Goal: Task Accomplishment & Management: Manage account settings

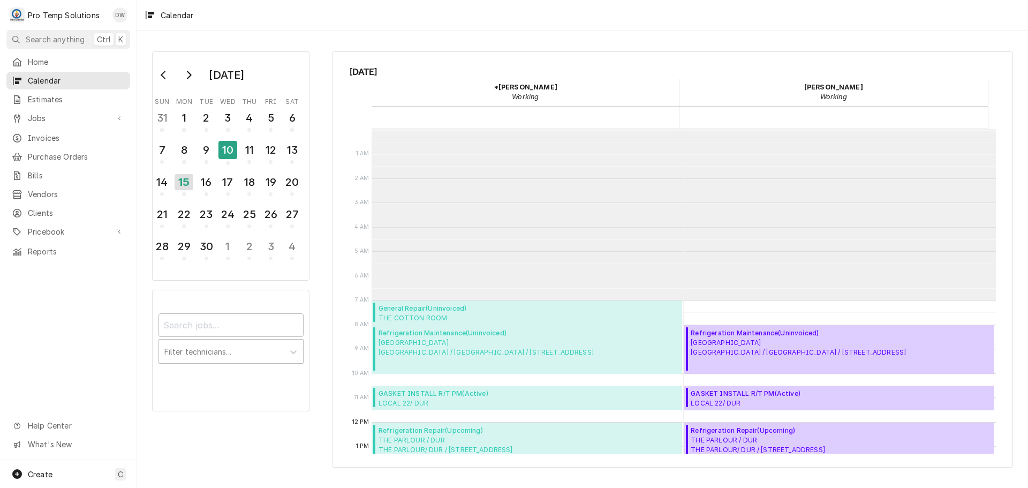
scroll to position [171, 0]
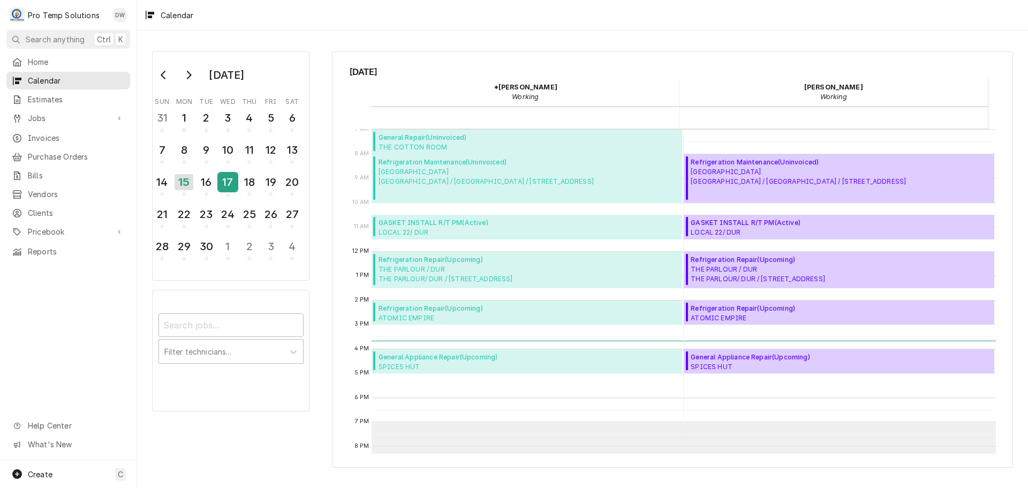
click at [229, 181] on div "17" at bounding box center [228, 182] width 19 height 18
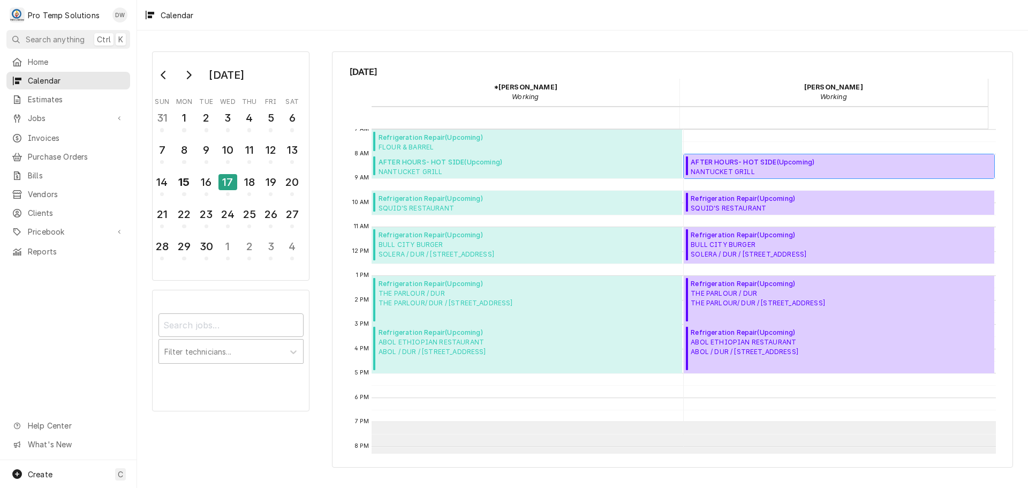
click at [758, 162] on span "AFTER HOURS- HOT SIDE ( Upcoming )" at bounding box center [806, 162] width 231 height 10
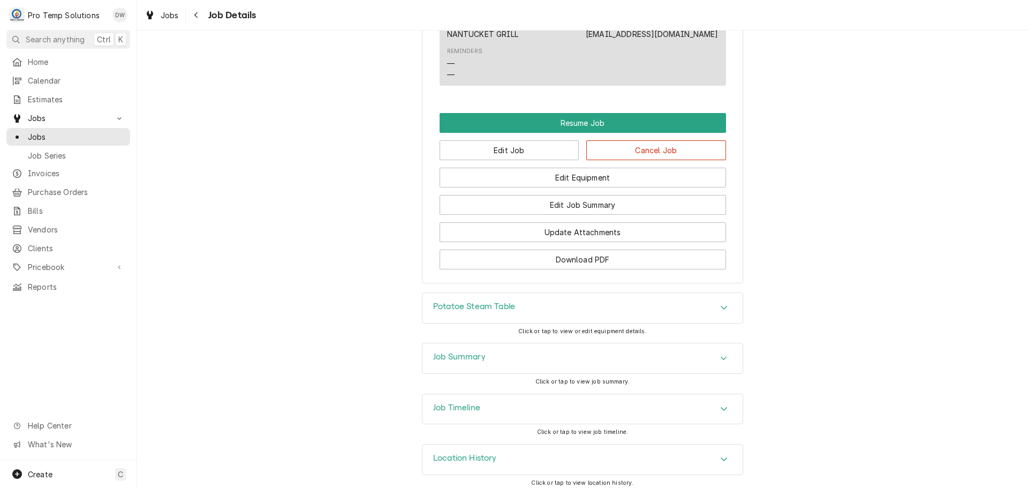
scroll to position [823, 0]
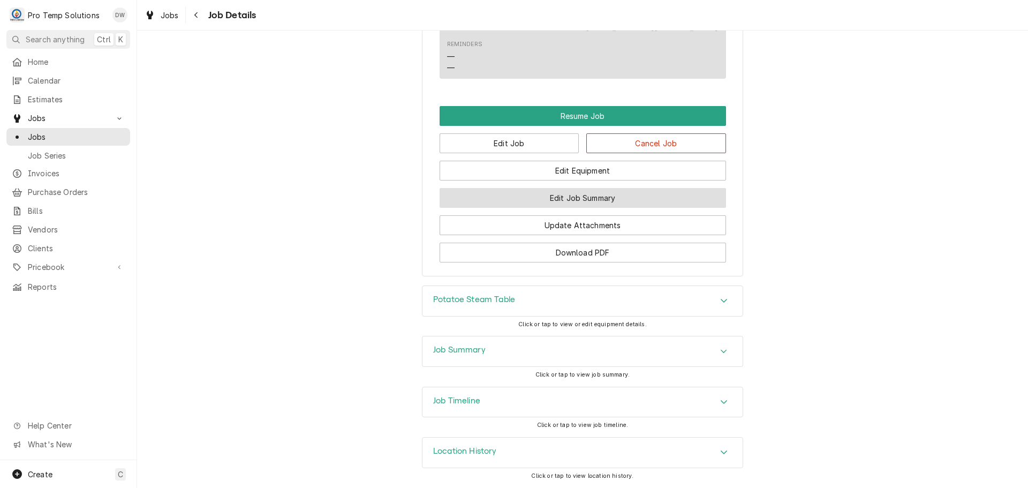
click at [587, 201] on button "Edit Job Summary" at bounding box center [583, 198] width 287 height 20
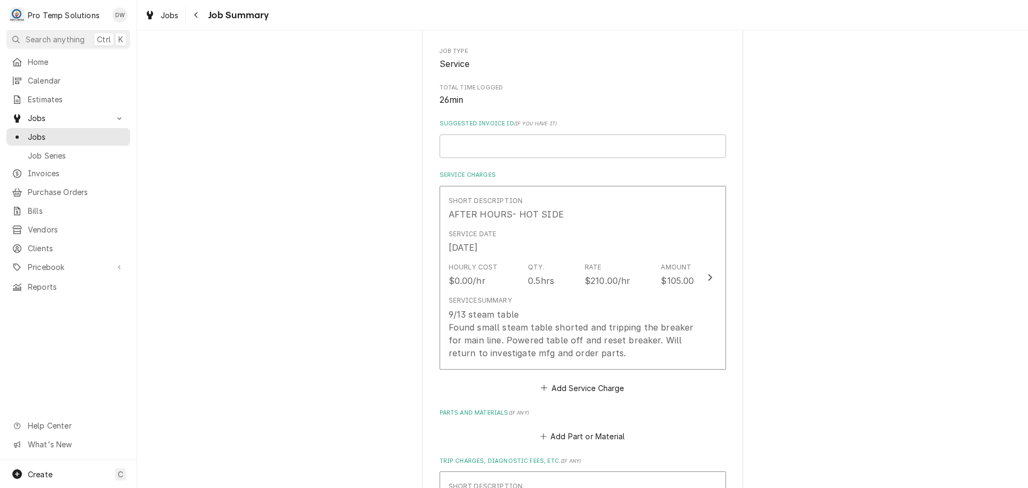
scroll to position [214, 0]
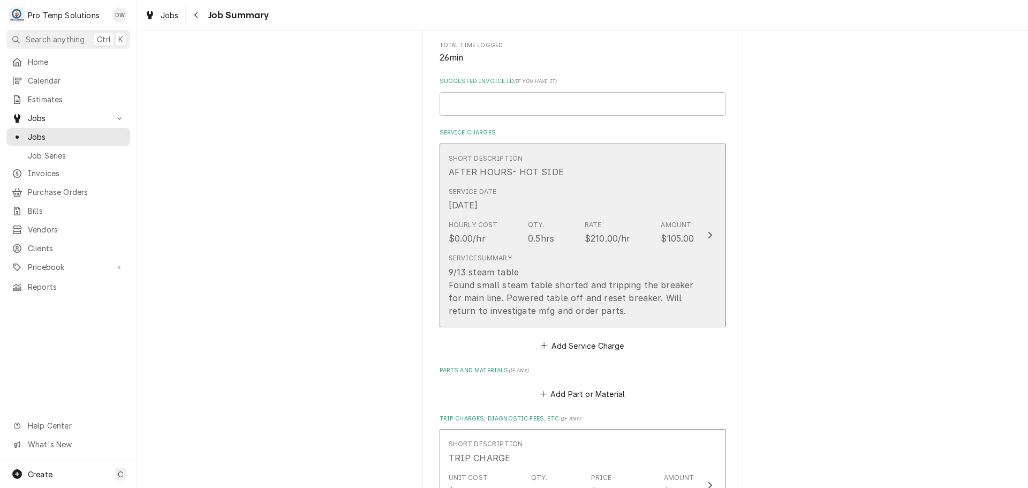
click at [708, 234] on icon "Update Line Item" at bounding box center [710, 235] width 5 height 9
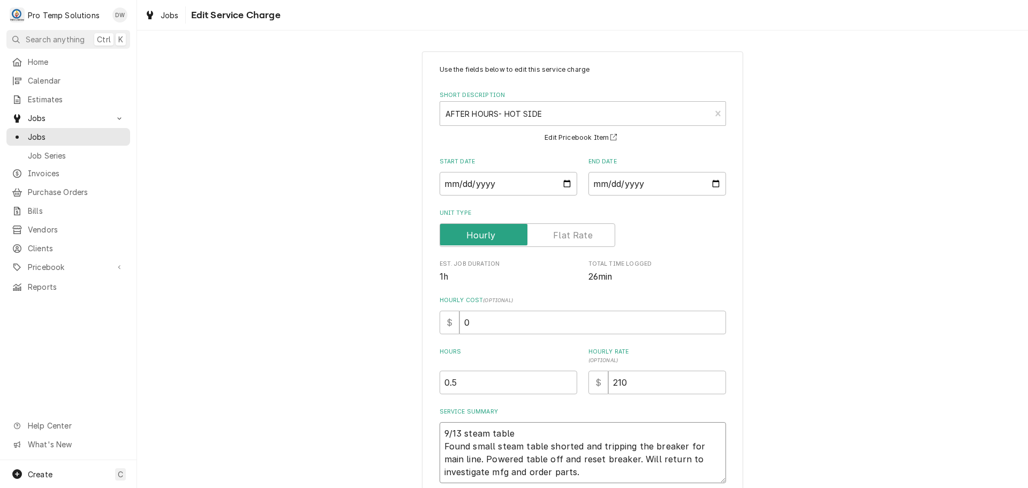
click at [521, 427] on textarea "9/13 steam table Found small steam table shorted and tripping the breaker for m…" at bounding box center [583, 452] width 287 height 61
type textarea "x"
type textarea "9/13 steam table Found small steam table shorted and tripping the breaker for m…"
type textarea "x"
type textarea "9/13 steam table 1 Found small steam table shorted and tripping the breaker for…"
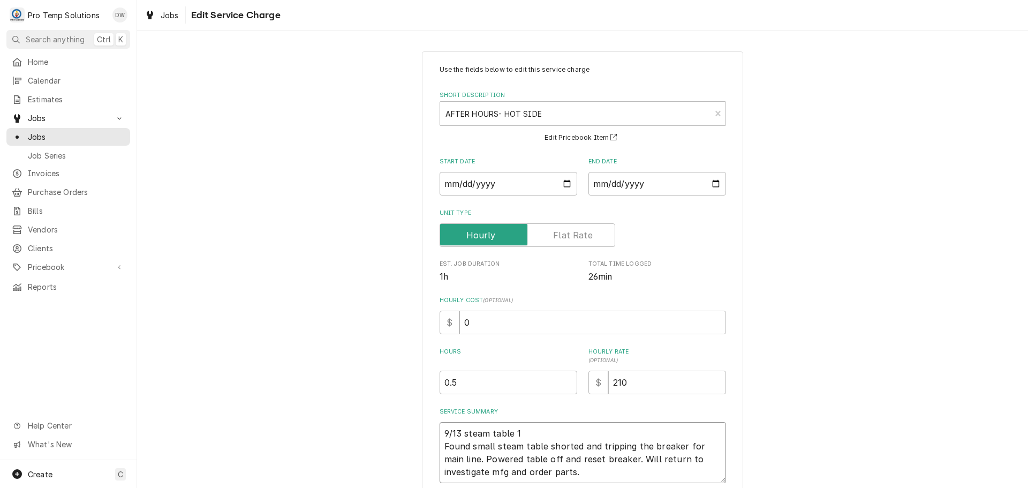
type textarea "x"
type textarea "9/13 steam table 11 Found small steam table shorted and tripping the breaker fo…"
type textarea "x"
type textarea "9/13 steam table 112 Found small steam table shorted and tripping the breaker f…"
type textarea "x"
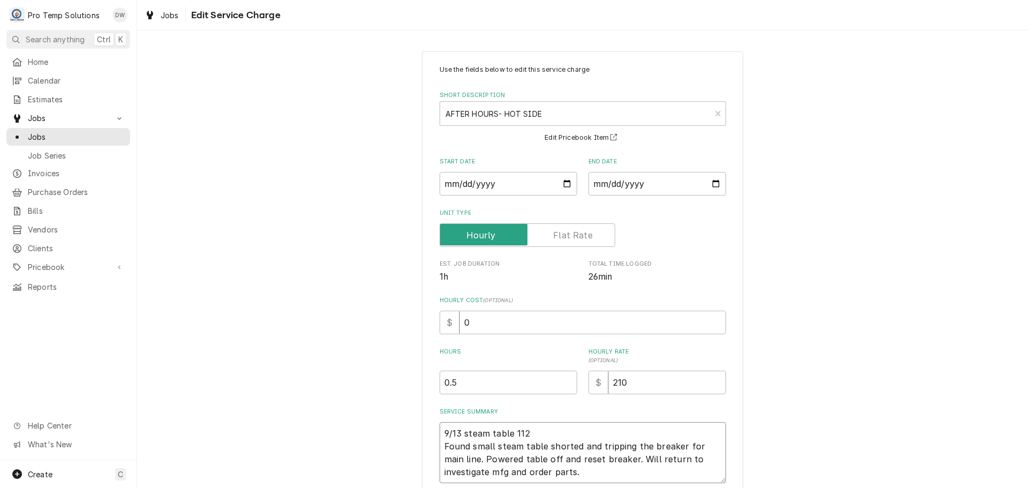
type textarea "9/13 steam table 1120 Found small steam table shorted and tripping the breaker …"
type textarea "x"
type textarea "9/13 steam table 1120- Found small steam table shorted and tripping the breaker…"
type textarea "x"
type textarea "9/13 steam table 1120-1 Found small steam table shorted and tripping the breake…"
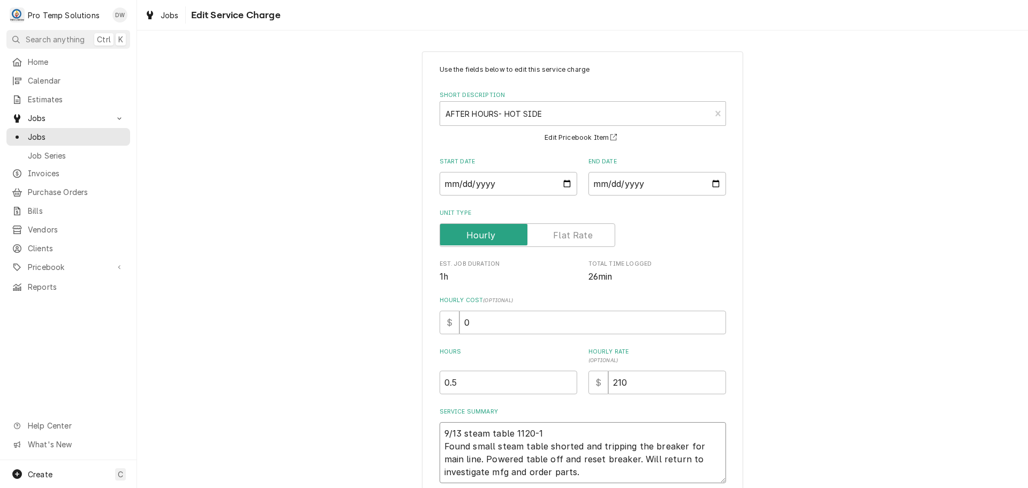
type textarea "x"
type textarea "9/13 steam table 1120-11 Found small steam table shorted and tripping the break…"
type textarea "x"
type textarea "9/13 steam table 1120-115 Found small steam table shorted and tripping the brea…"
type textarea "x"
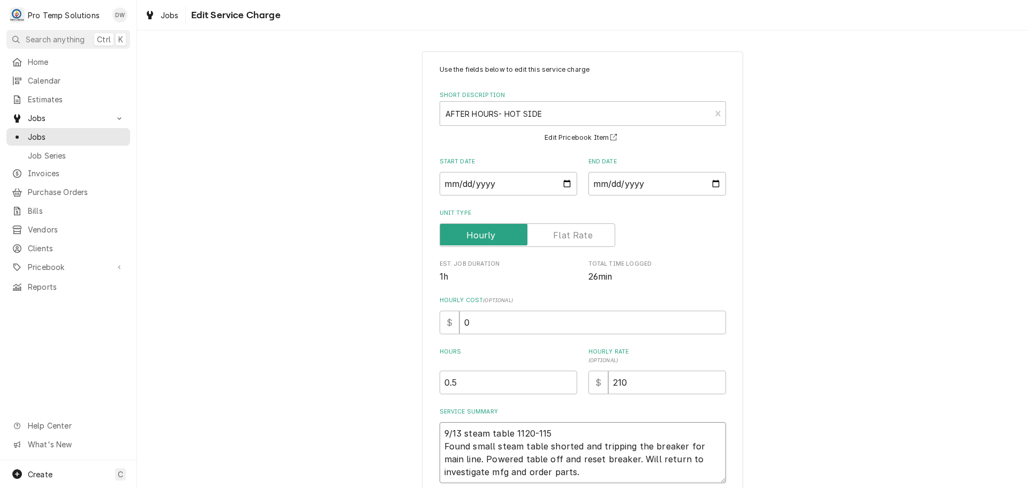
type textarea "9/13 steam table 1120-1150 Found small steam table shorted and tripping the bre…"
type textarea "x"
type textarea "9/13 steam table 1120-1150 Found small steam table shorted and tripping the bre…"
type textarea "x"
type textarea "9/13 steam table 1120-1150 K Found small steam table shorted and tripping the b…"
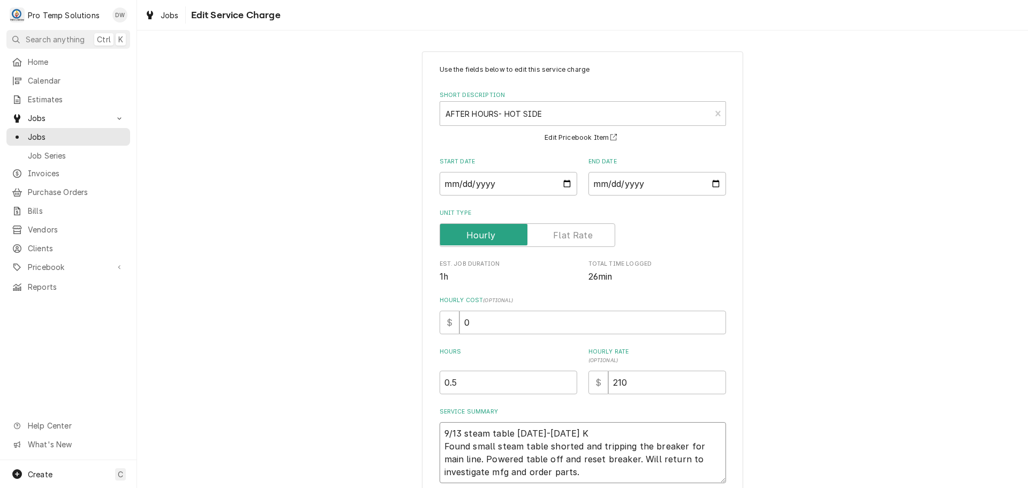
type textarea "x"
type textarea "9/13 steam table 1120-1150 KE Found small steam table shorted and tripping the …"
type textarea "x"
type textarea "9/13 steam table 1120-1150 KEV Found small steam table shorted and tripping the…"
type textarea "x"
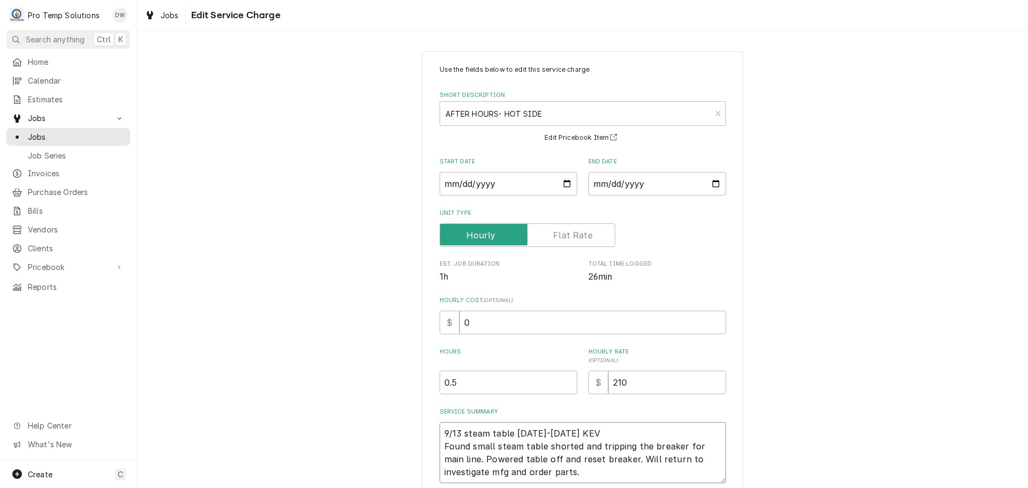
type textarea "9/13 steam table 1120-1150 KEVI Found small steam table shorted and tripping th…"
type textarea "x"
type textarea "9/13 steam table 1120-1150 KEVIN Found small steam table shorted and tripping t…"
type textarea "x"
type textarea "9/13 steam table 1120-1150 KEVIN Found small steam table shorted and tripping t…"
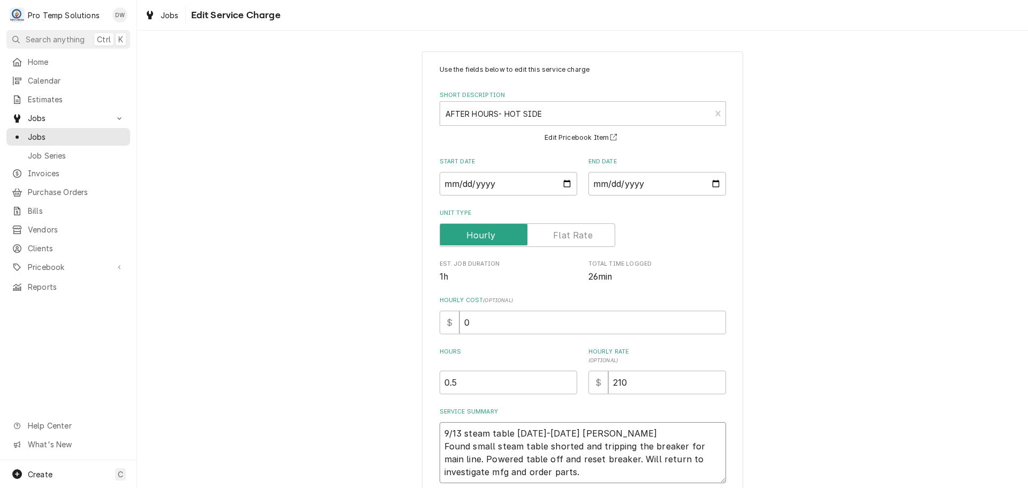
type textarea "x"
type textarea "9/13 steam table 1120-1150 KEVIN ( Found small steam table shorted and tripping…"
type textarea "x"
type textarea "9/13 steam table 1120-1150 KEVIN ( Found small steam table shorted and tripping…"
type textarea "x"
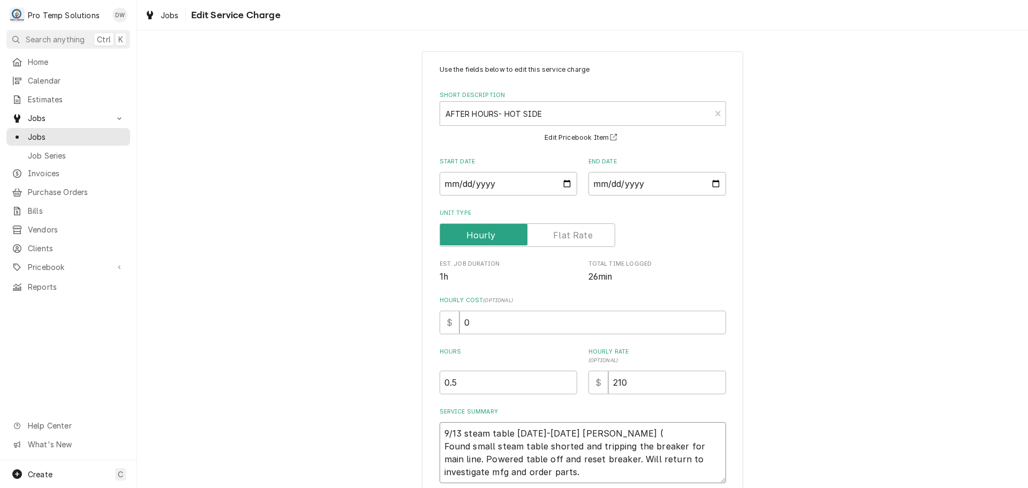
type textarea "9/13 steam table 1120-1150 KEVIN ( S Found small steam table shorted and trippi…"
type textarea "x"
type textarea "9/13 steam table 1120-1150 KEVIN ( SA Found small steam table shorted and tripp…"
type textarea "x"
type textarea "9/13 steam table 1120-1150 KEVIN ( SAT Found small steam table shorted and trip…"
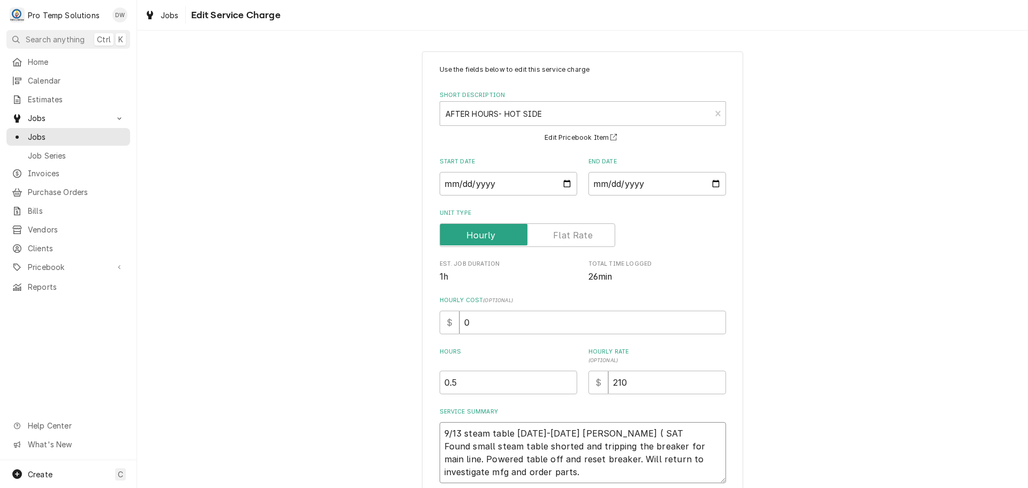
type textarea "x"
type textarea "9/13 steam table 1120-1150 KEVIN ( SAT Found small steam table shorted and trip…"
type textarea "x"
type textarea "9/13 steam table 1120-1150 KEVIN ( SAT A Found small steam table shorted and tr…"
type textarea "x"
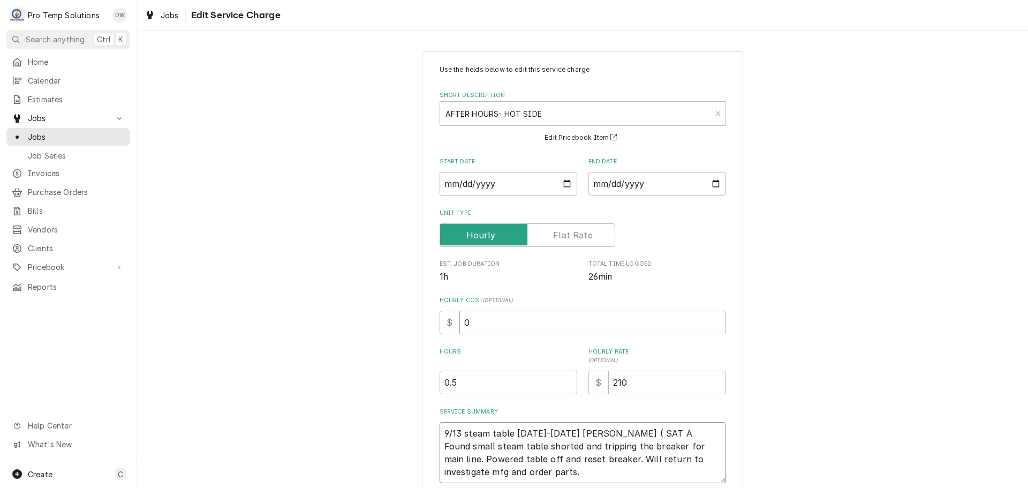
type textarea "9/13 steam table 1120-1150 KEVIN ( SAT A/ Found small steam table shorted and t…"
type textarea "x"
type textarea "9/13 steam table 1120-1150 KEVIN ( SAT A/H Found small steam table shorted and …"
type textarea "x"
type textarea "9/13 steam table 1120-1150 KEVIN ( SAT A/H Found small steam table shorted and …"
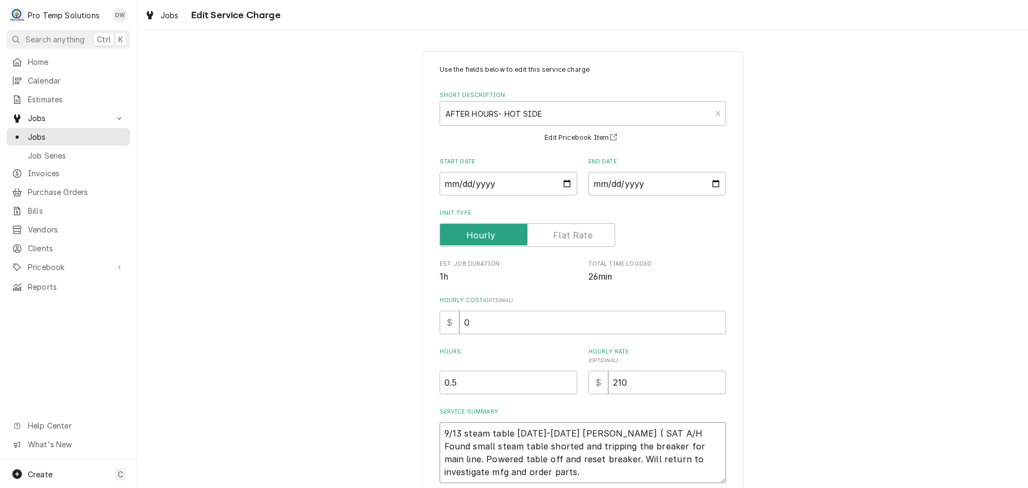
type textarea "x"
type textarea "9/13 steam table 1120-1150 KEVIN ( SAT A/H C Found small steam table shorted an…"
type textarea "x"
type textarea "9/13 steam table 1120-1150 KEVIN ( SAT A/H CR Found small steam table shorted a…"
type textarea "x"
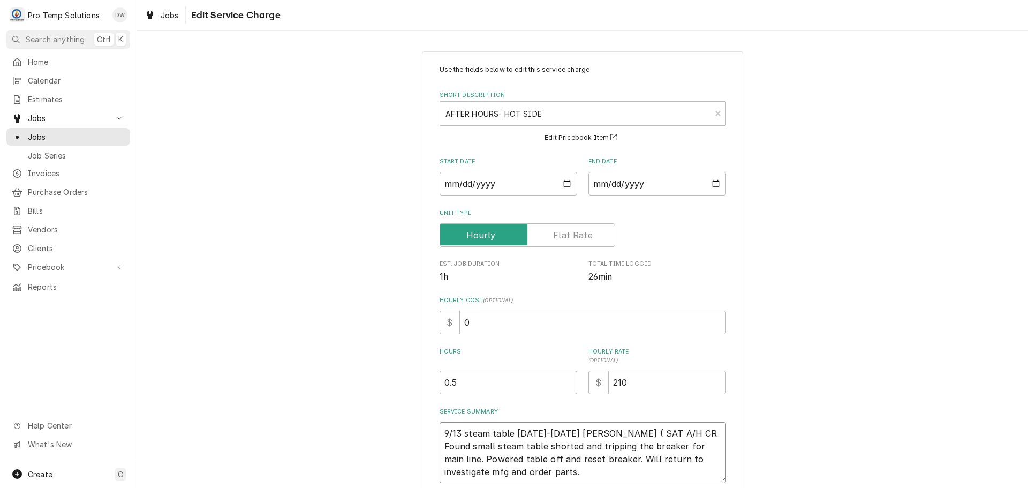
type textarea "9/13 steam table 1120-1150 KEVIN ( SAT A/H CRA Found small steam table shorted …"
type textarea "x"
type textarea "9/13 steam table 1120-1150 KEVIN ( SAT A/H CRAI Found small steam table shorted…"
type textarea "x"
type textarea "9/13 steam table 1120-1150 KEVIN ( SAT A/H CRAIG Found small steam table shorte…"
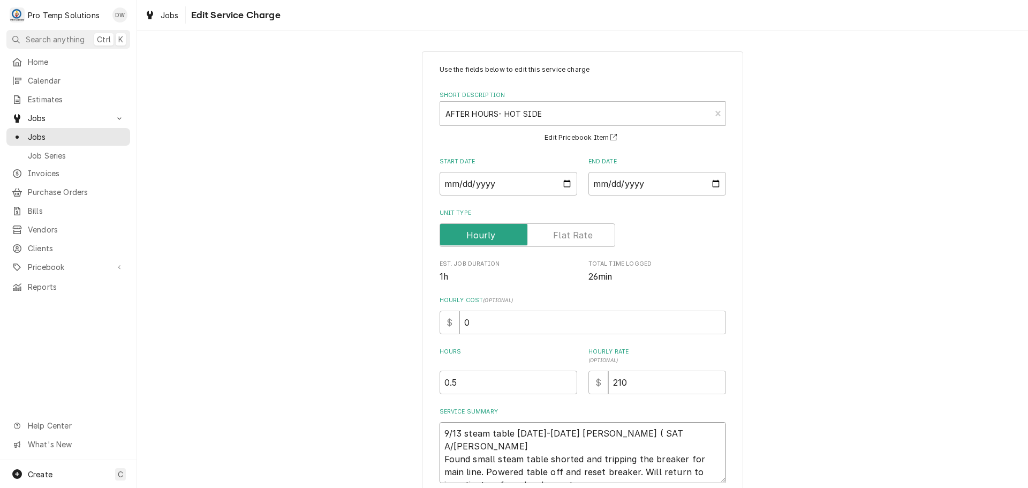
type textarea "x"
type textarea "9/13 steam table 1120-1150 KEVIN ( SAT A/H CRAIG' Found small steam table short…"
type textarea "x"
type textarea "9/13 steam table 1120-1150 KEVIN ( SAT A/H CRAIG'S Found small steam table shor…"
type textarea "x"
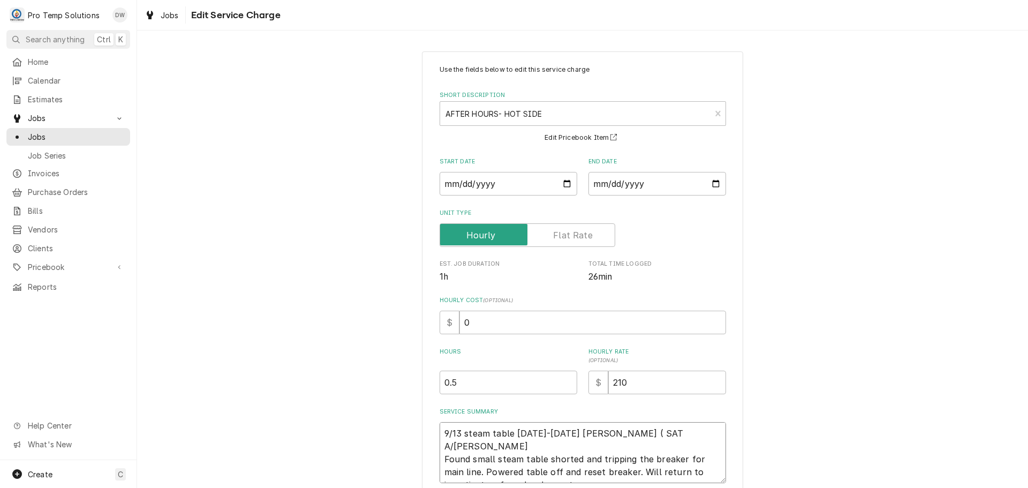
type textarea "9/13 steam table 1120-1150 KEVIN ( SAT A/H CRAIG'S Found small steam table shor…"
type textarea "x"
type textarea "9/13 steam table 1120-1150 KEVIN ( SAT A/H CRAIG'S C Found small steam table sh…"
type textarea "x"
type textarea "9/13 steam table 1120-1150 KEVIN ( SAT A/H CRAIG'S CU Found small steam table s…"
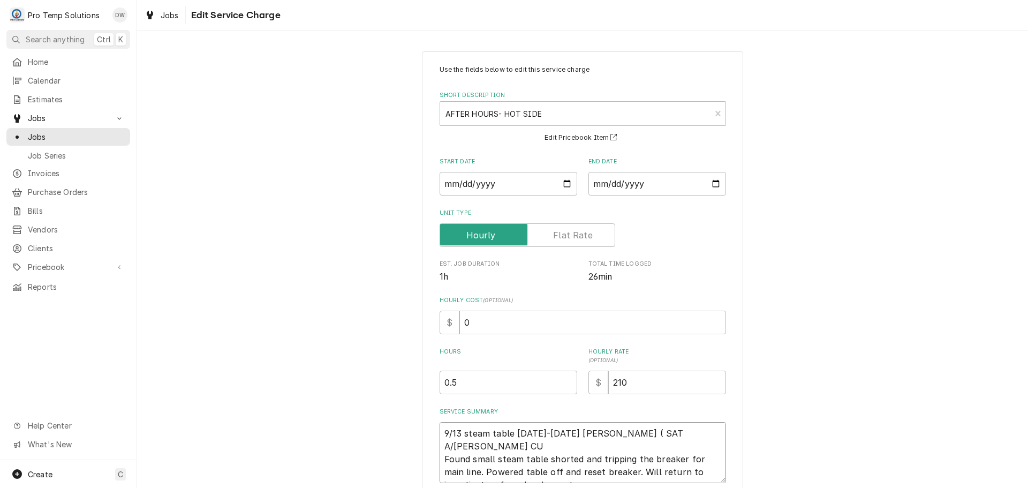
type textarea "x"
type textarea "9/13 steam table 1120-1150 KEVIN ( SAT A/H CRAIG'S CUS Found small steam table …"
type textarea "x"
type textarea "9/13 steam table 1120-1150 KEVIN ( SAT A/H CRAIG'S CUST Found small steam table…"
type textarea "x"
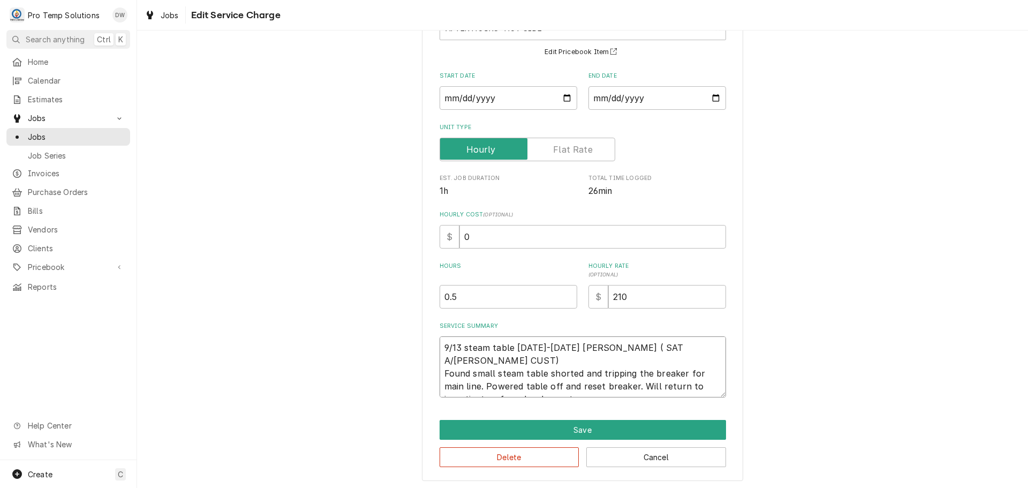
scroll to position [88, 0]
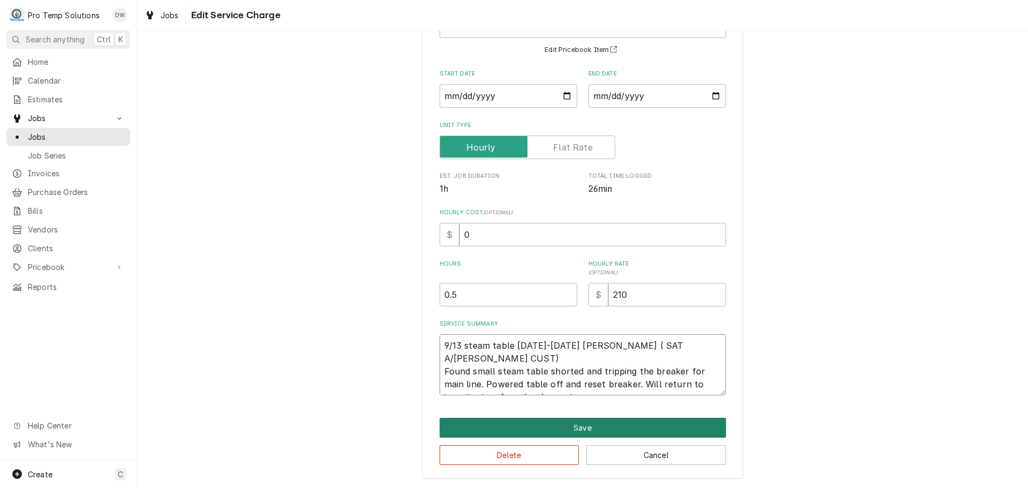
type textarea "9/13 steam table 1120-1150 KEVIN ( SAT A/H CRAIG'S CUST) Found small steam tabl…"
click at [582, 429] on button "Save" at bounding box center [583, 428] width 287 height 20
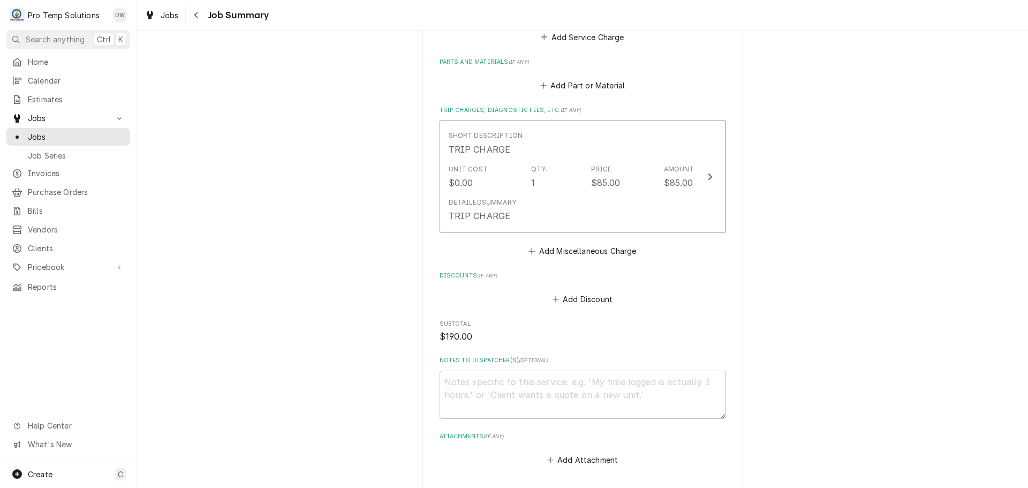
scroll to position [682, 0]
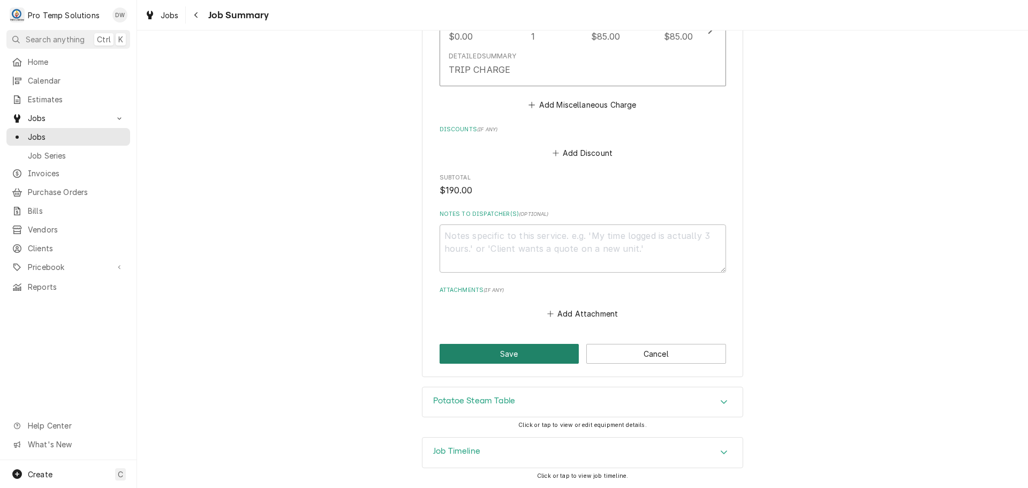
click at [514, 357] on button "Save" at bounding box center [510, 354] width 140 height 20
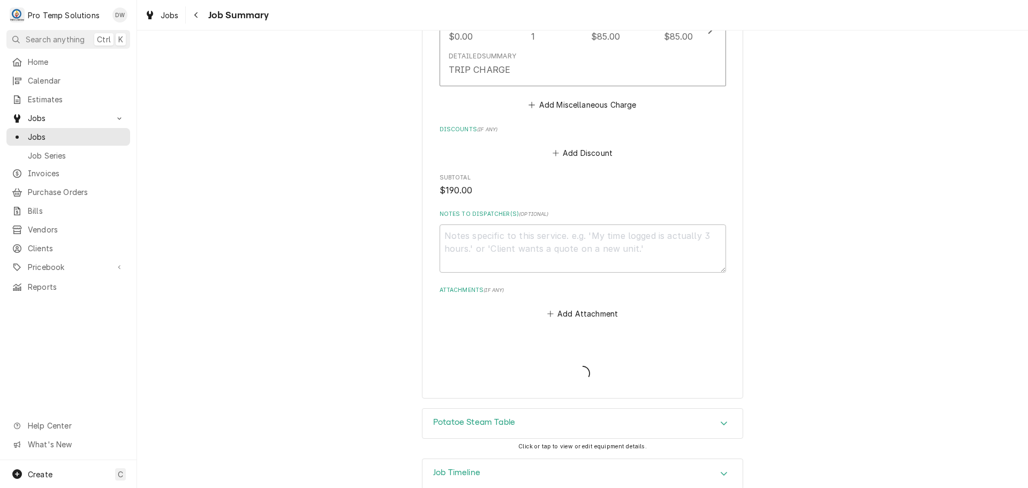
type textarea "x"
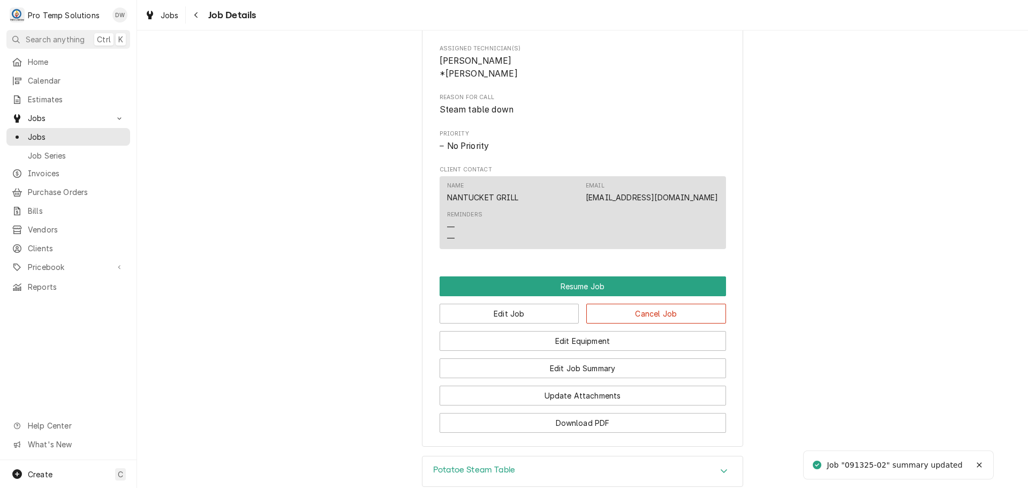
scroll to position [643, 0]
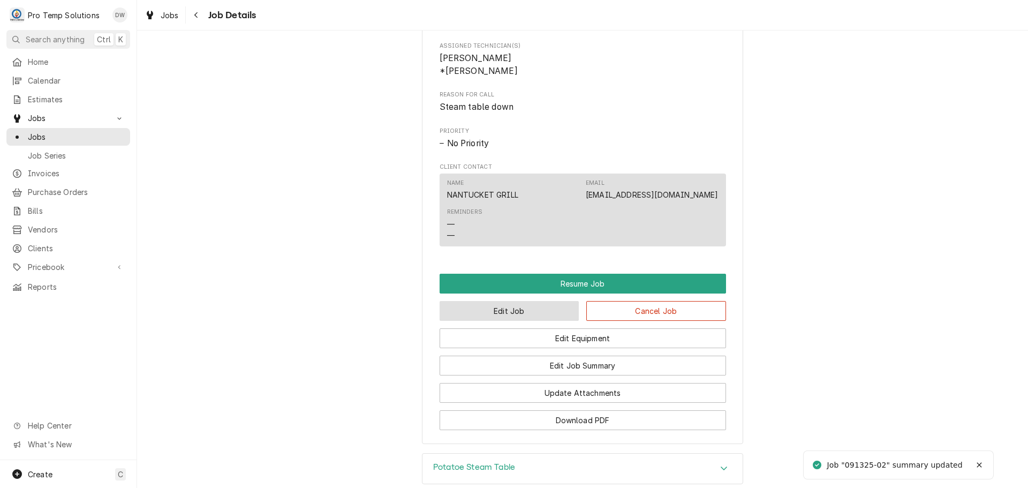
click at [521, 321] on button "Edit Job" at bounding box center [510, 311] width 140 height 20
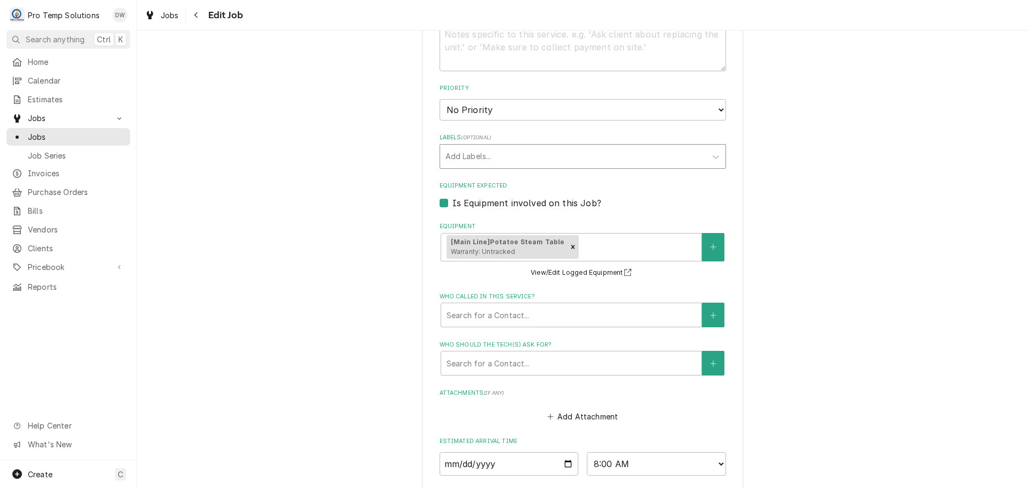
scroll to position [653, 0]
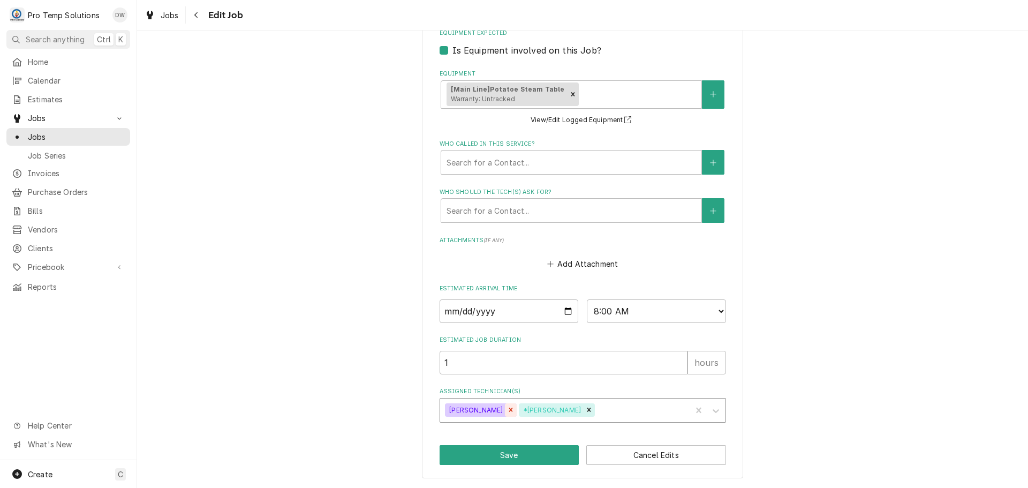
click at [507, 408] on icon "Remove Dakota Williams" at bounding box center [510, 409] width 7 height 7
click at [515, 459] on button "Save" at bounding box center [510, 455] width 140 height 20
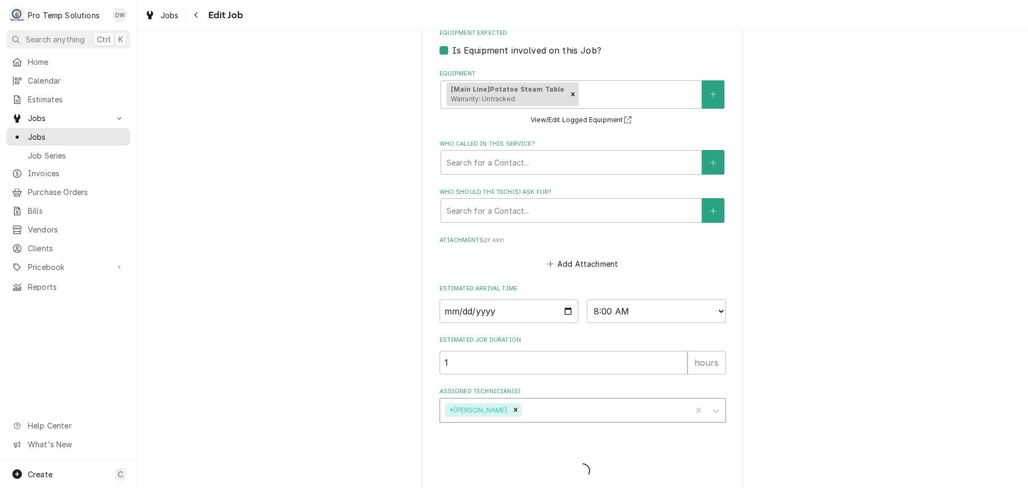
type textarea "x"
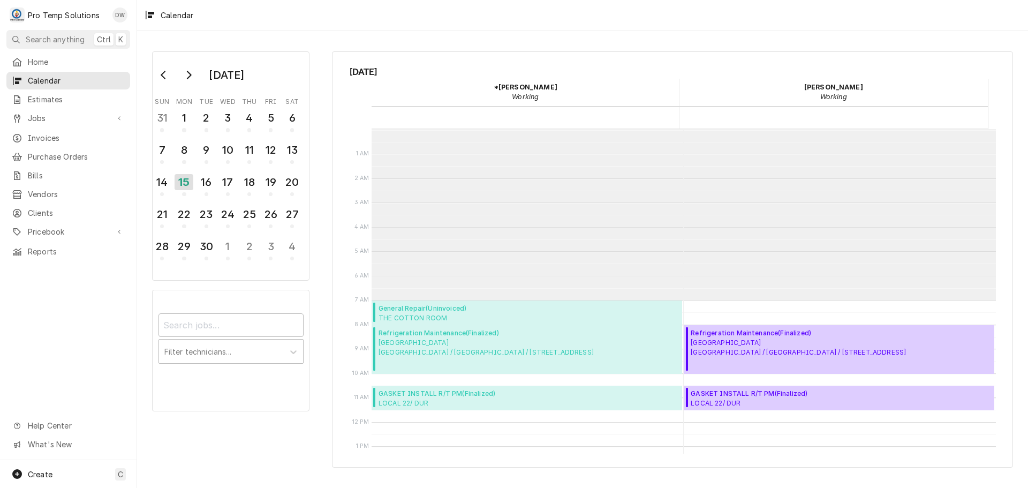
scroll to position [171, 0]
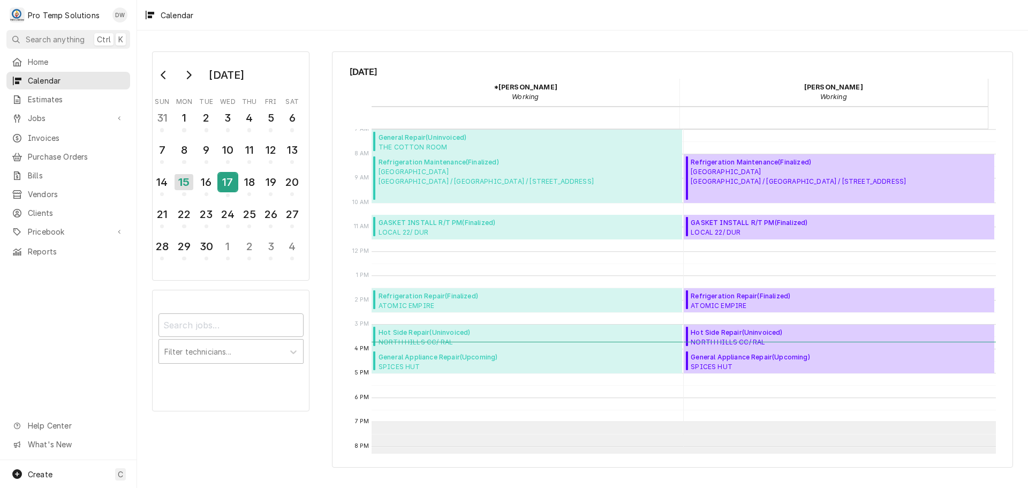
click at [225, 180] on div "17" at bounding box center [228, 182] width 19 height 18
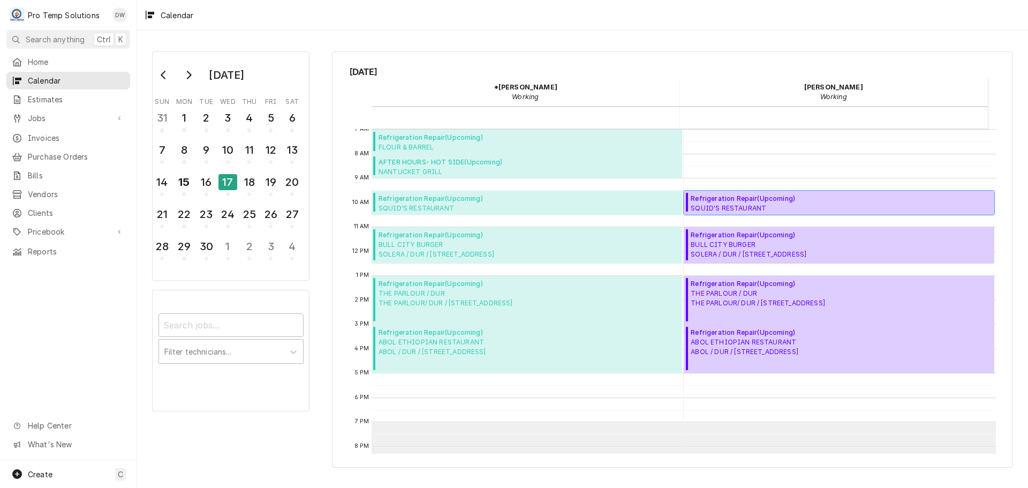
click at [782, 204] on span "SQUID'S RESTAURANT SQUID'S / ChHILL / 1201 Fordham Blvd, Chapel Hill, NC 27514" at bounding box center [755, 208] width 129 height 9
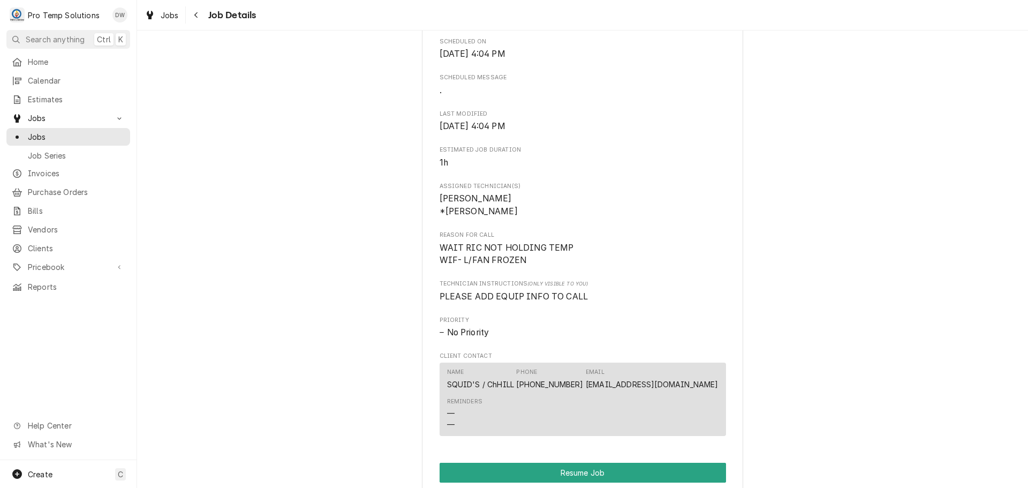
scroll to position [643, 0]
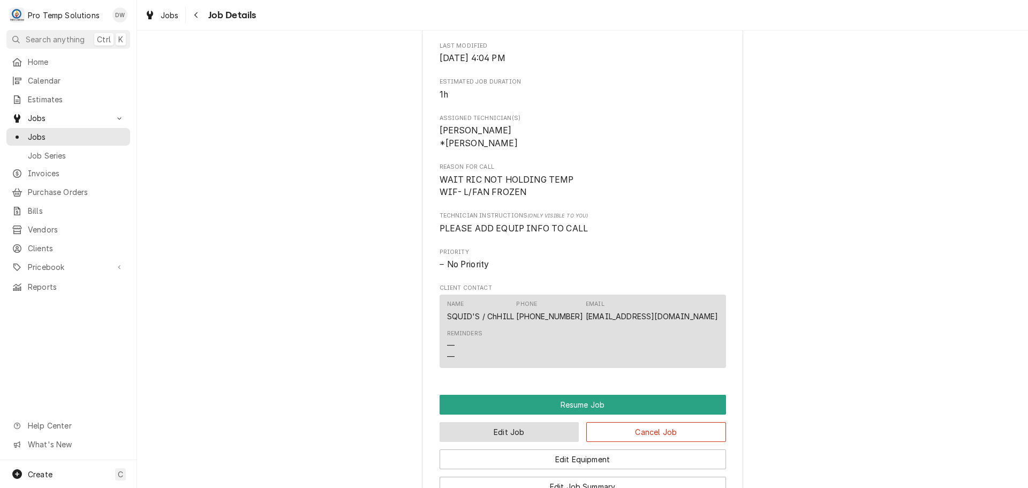
click at [533, 442] on button "Edit Job" at bounding box center [510, 432] width 140 height 20
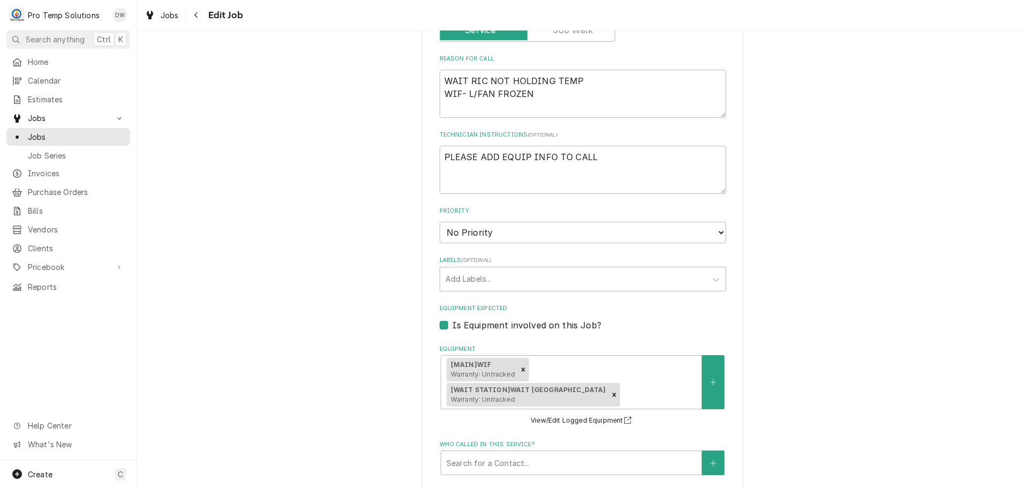
scroll to position [696, 0]
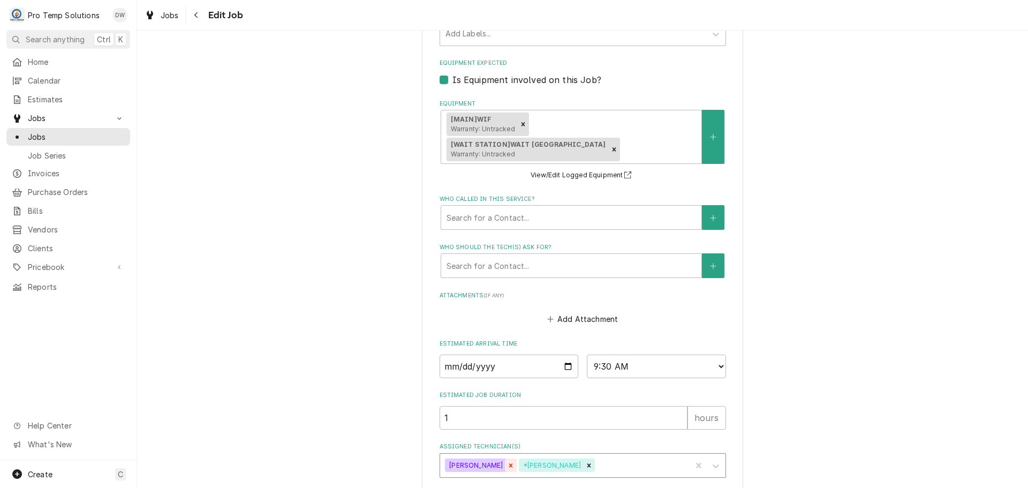
click at [509, 463] on icon "Remove Dakota Williams" at bounding box center [511, 465] width 4 height 4
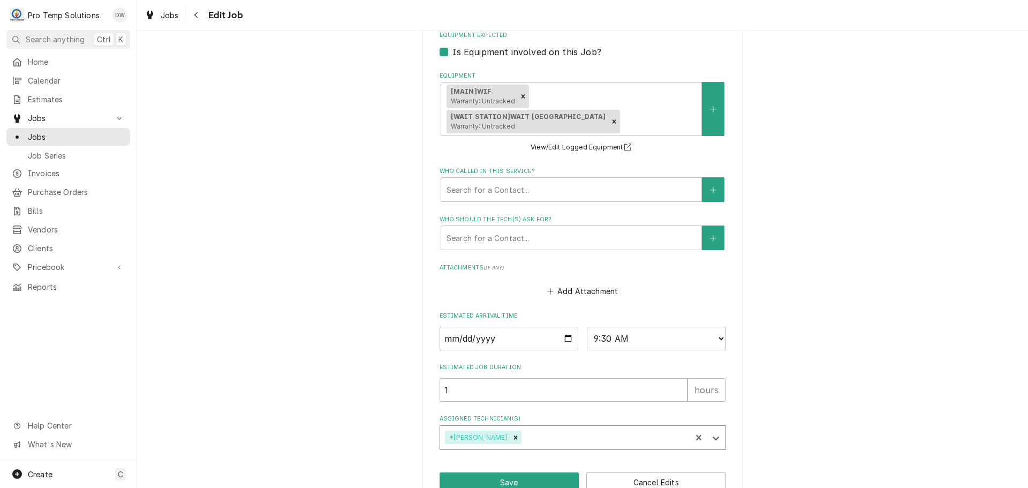
scroll to position [726, 0]
click at [529, 471] on button "Save" at bounding box center [510, 481] width 140 height 20
type textarea "x"
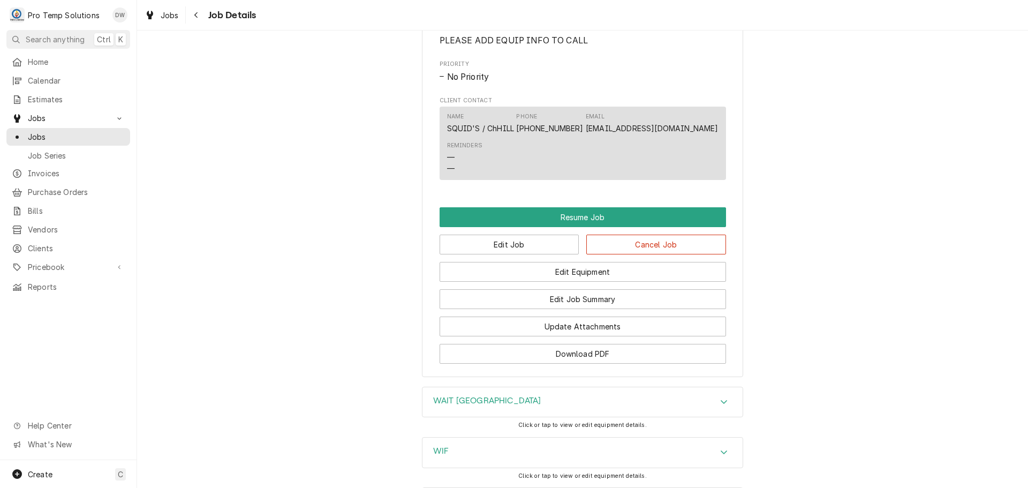
scroll to position [857, 0]
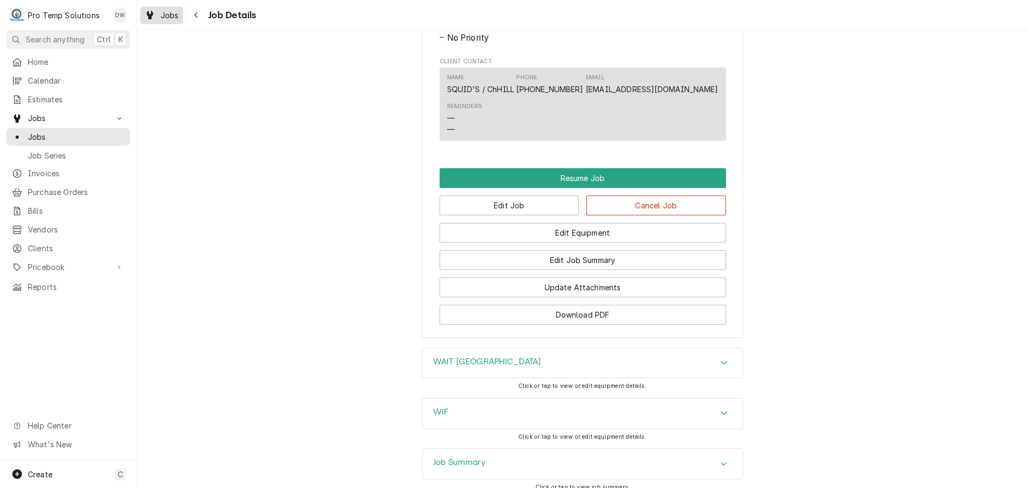
click at [172, 14] on span "Jobs" at bounding box center [170, 15] width 18 height 11
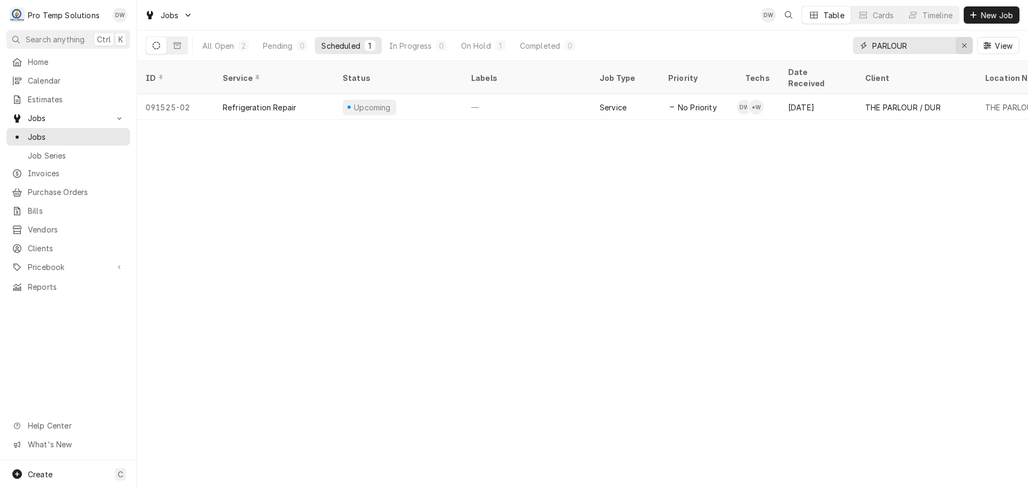
click at [962, 42] on icon "Erase input" at bounding box center [965, 45] width 6 height 7
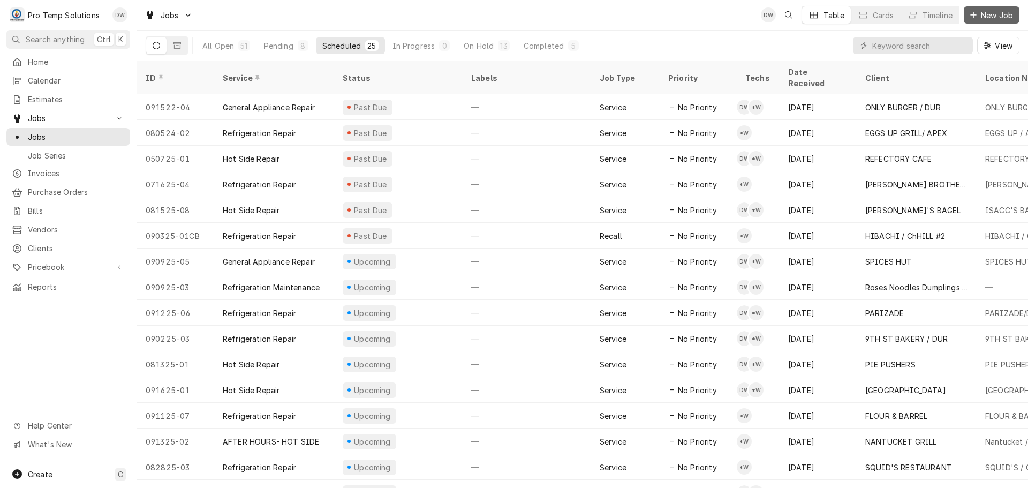
click at [995, 15] on span "New Job" at bounding box center [997, 15] width 36 height 11
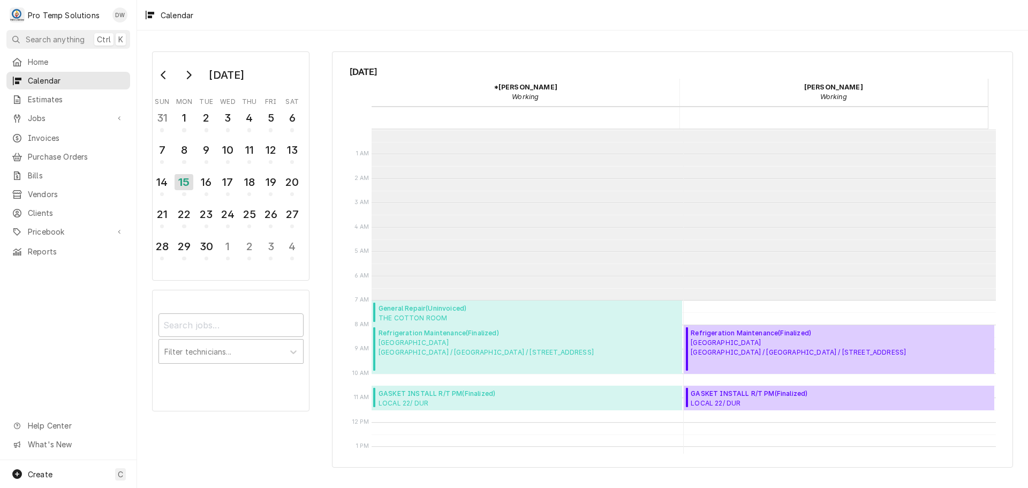
scroll to position [171, 0]
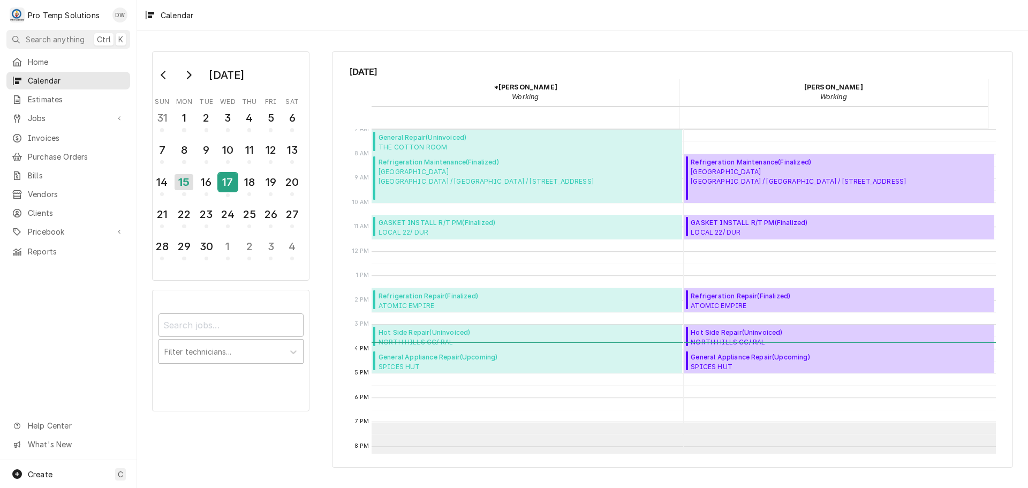
click at [228, 184] on div "17" at bounding box center [228, 182] width 19 height 18
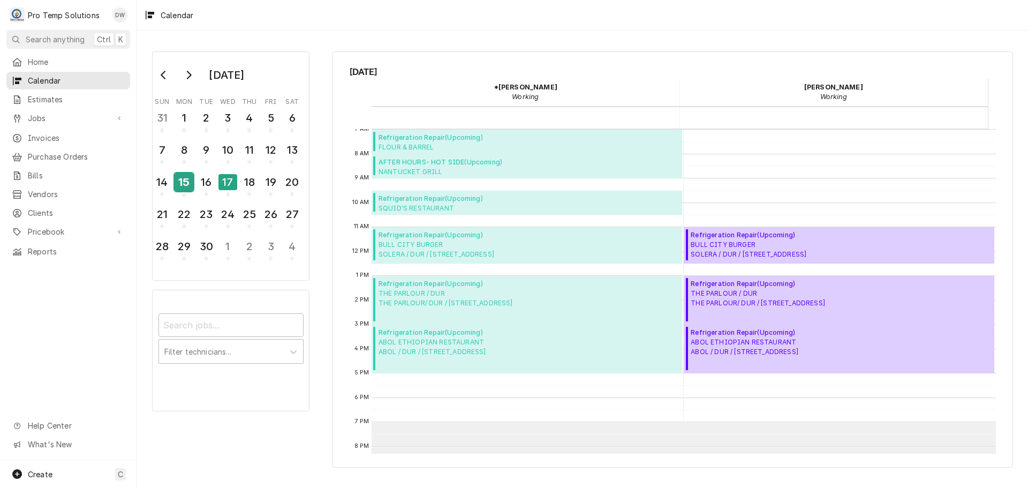
click at [183, 178] on div "15" at bounding box center [184, 182] width 19 height 18
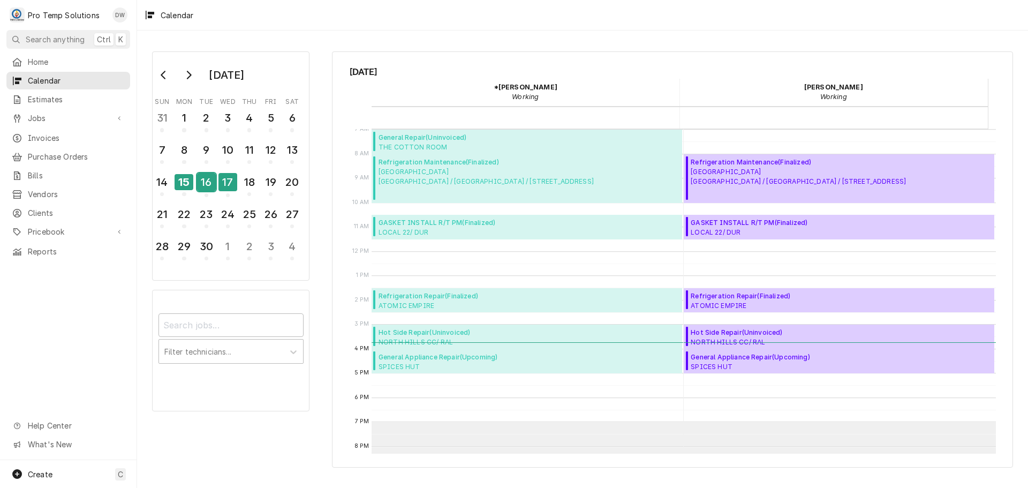
click at [209, 180] on div "16" at bounding box center [206, 182] width 19 height 18
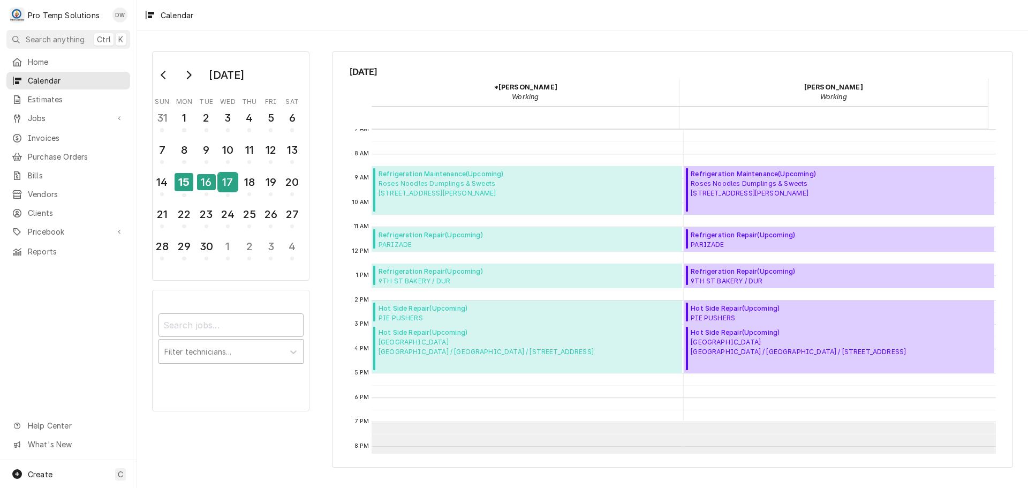
click at [230, 182] on div "17" at bounding box center [228, 182] width 19 height 18
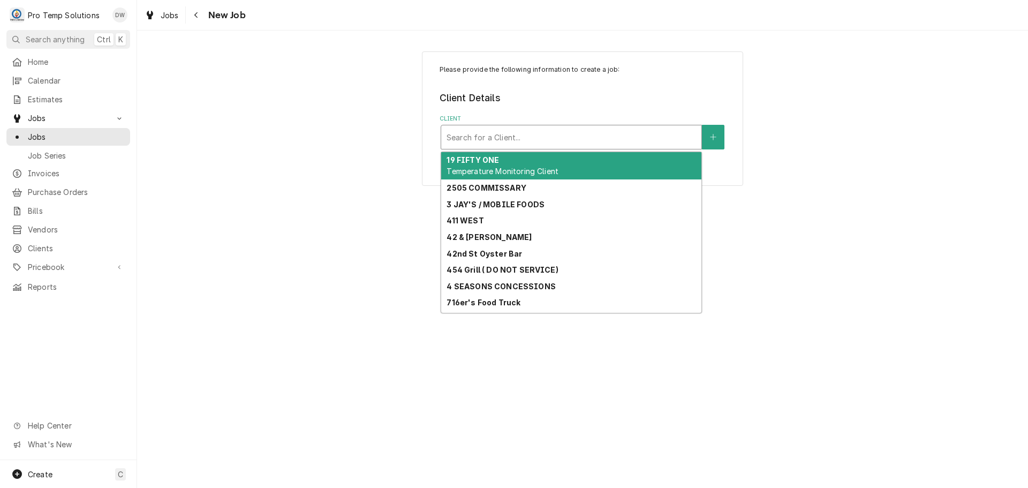
click at [619, 132] on div "Client" at bounding box center [572, 136] width 250 height 19
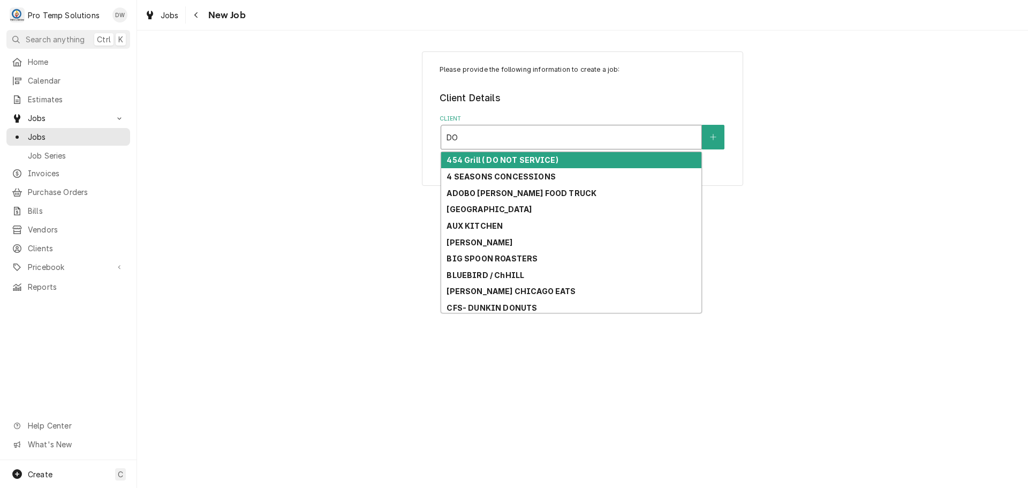
type input "D"
type input "A"
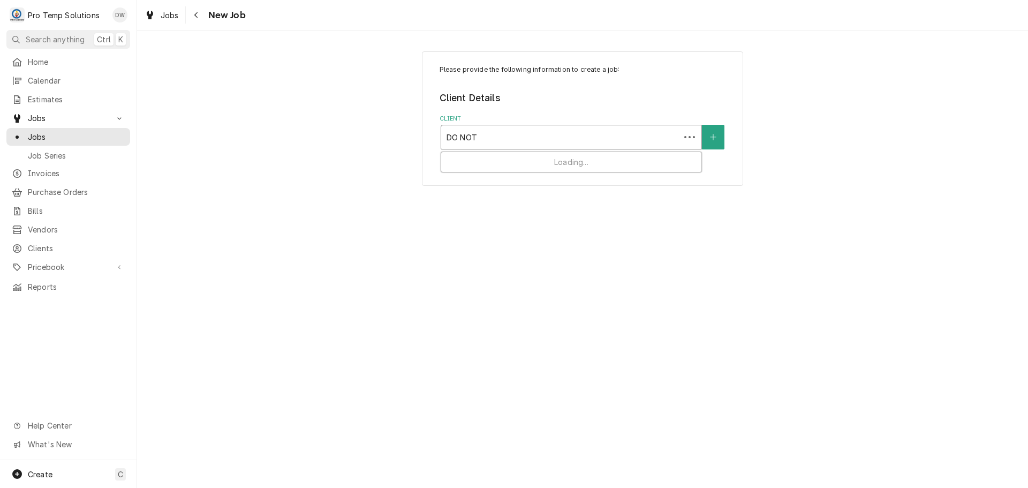
type input "DO NOT"
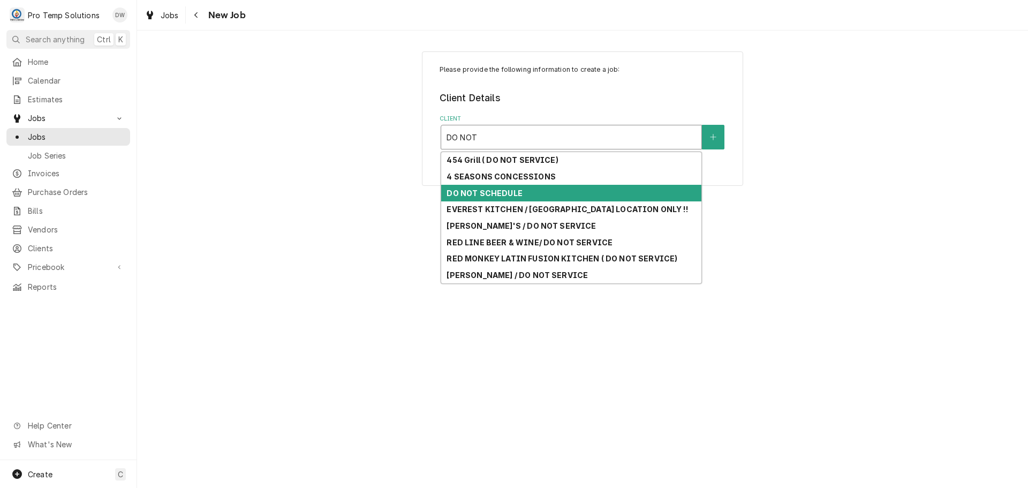
click at [482, 193] on strong "DO NOT SCHEDULE" at bounding box center [485, 193] width 76 height 9
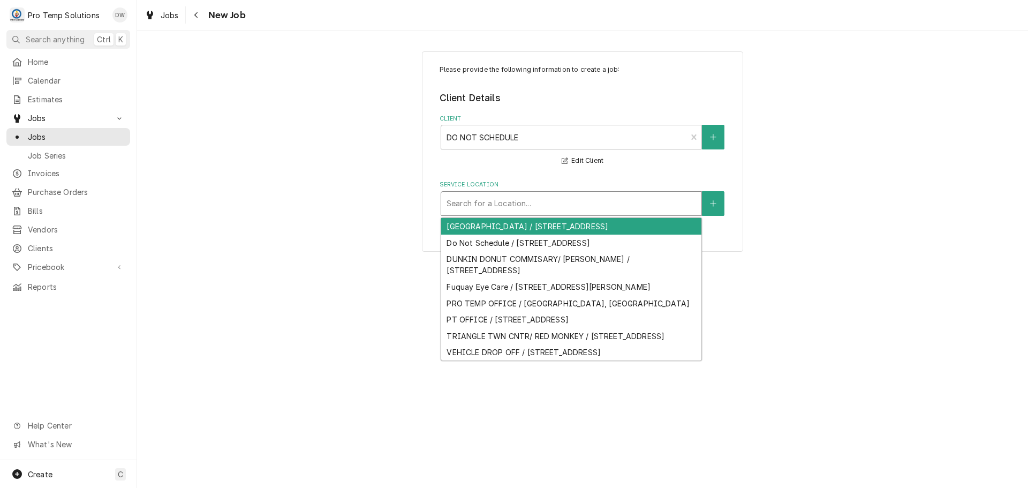
click at [477, 204] on div "Service Location" at bounding box center [572, 203] width 250 height 19
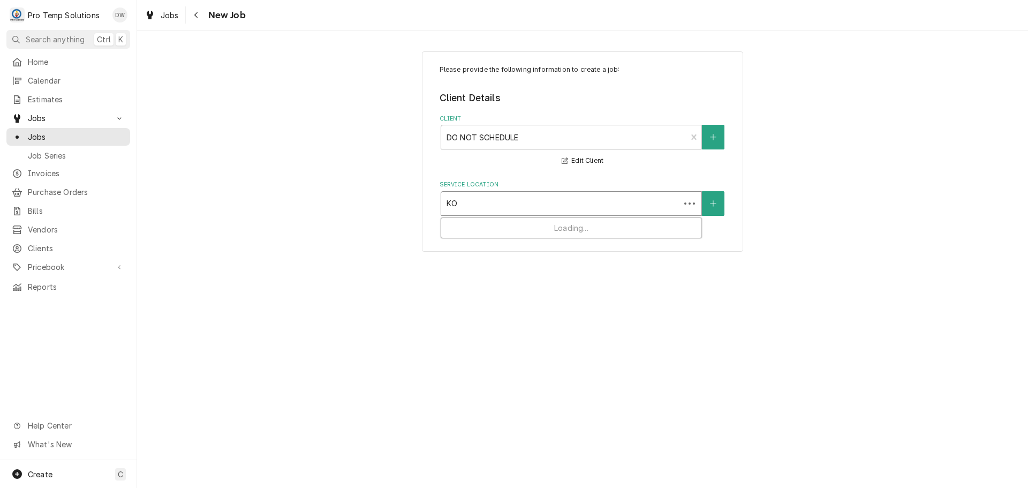
type input "K"
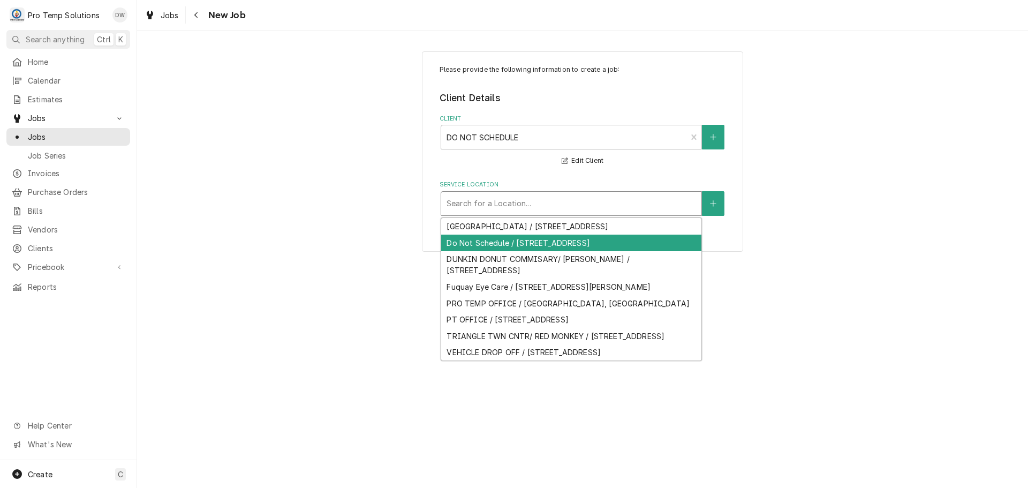
click at [552, 251] on div "Do Not Schedule / 268 N Honey Springs Ave, Fuquay-Varina, NC 27526" at bounding box center [571, 243] width 260 height 17
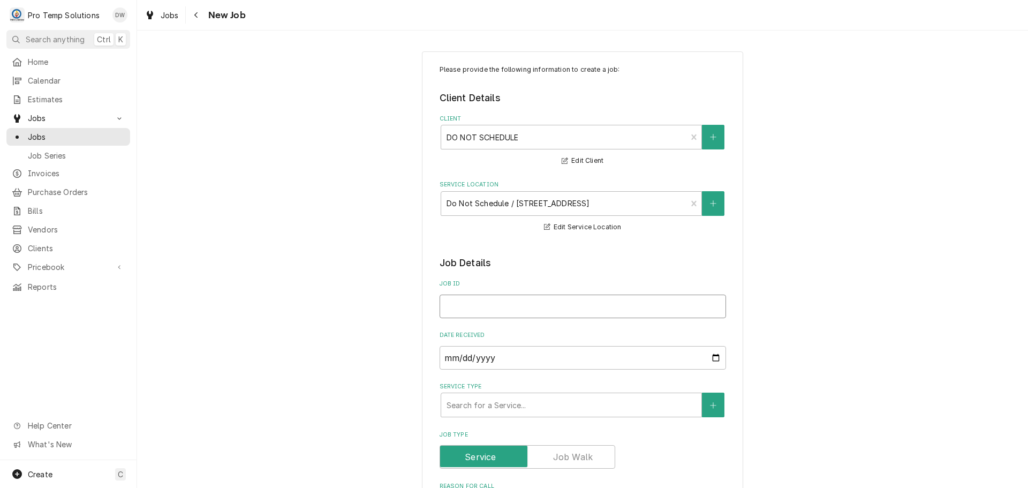
click at [513, 304] on input "Job ID" at bounding box center [583, 307] width 287 height 24
type textarea "x"
type input "K"
type textarea "x"
type input "KO"
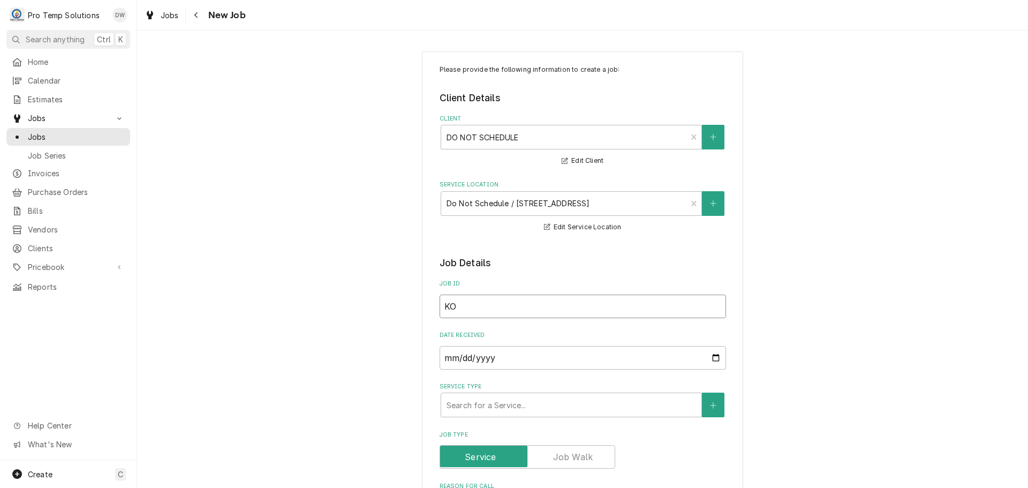
type textarea "x"
type input "KOT"
type textarea "x"
type input "KOTY"
type textarea "x"
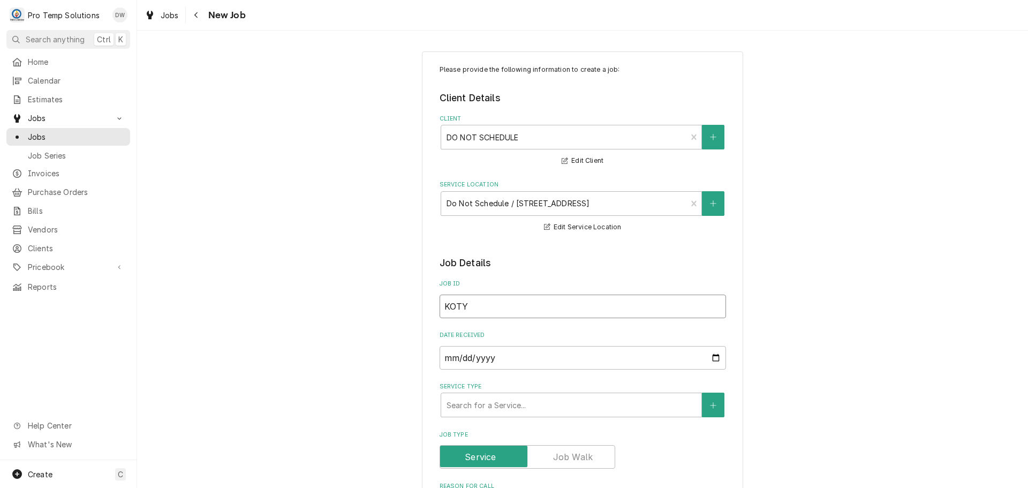
type input "KOTY"
type textarea "x"
type input "KOTY"
type textarea "x"
type input "KOTYD"
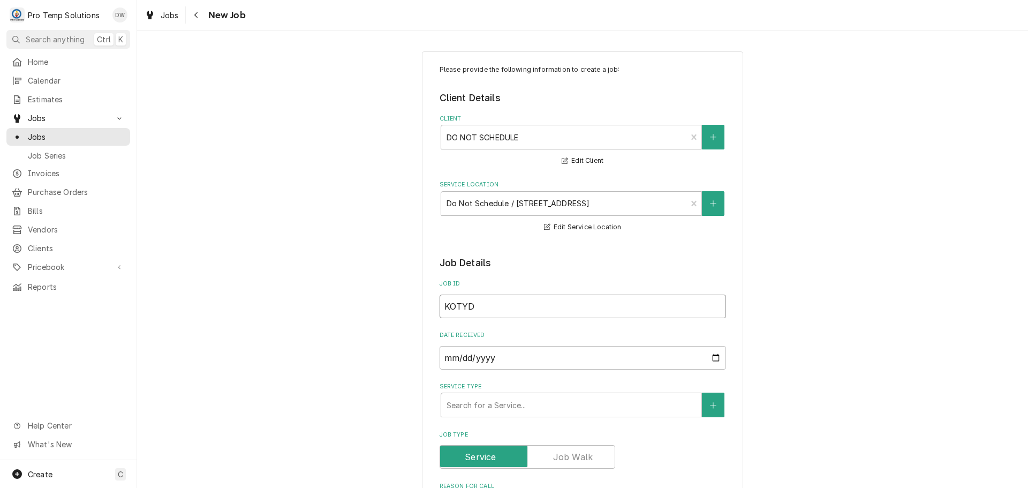
type textarea "x"
type input "KOTYDE"
type textarea "x"
type input "KOTYDEN"
type textarea "x"
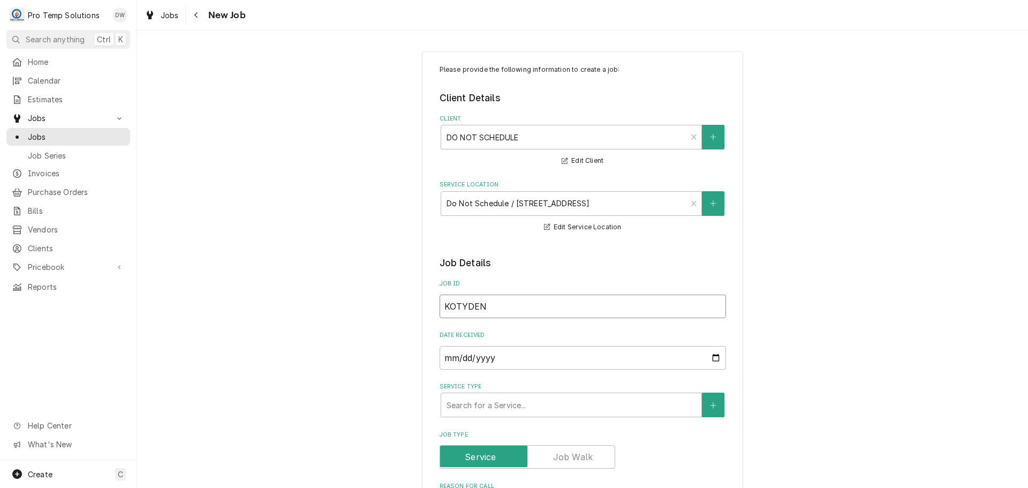
type input "KOTYDENT"
type textarea "x"
type input "KOTYDENTI"
type textarea "x"
type input "KOTYDENTIS"
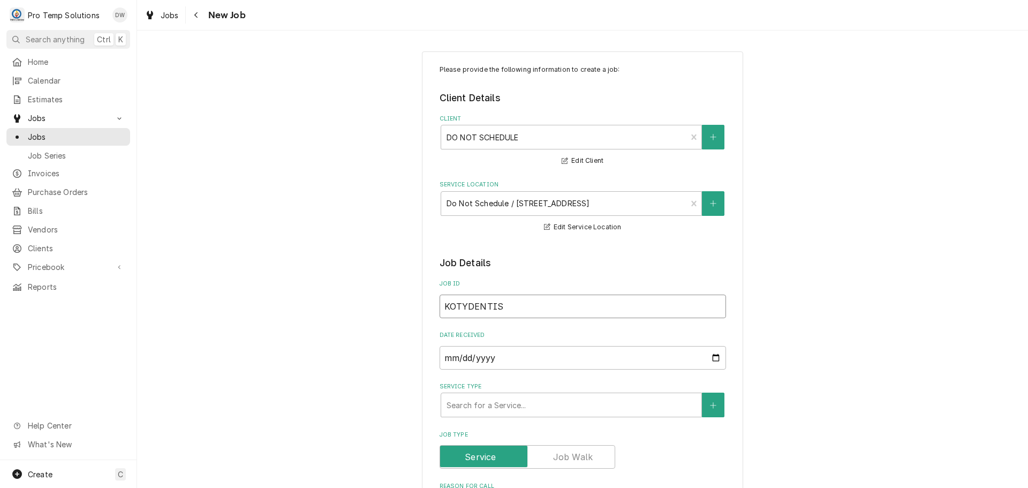
type textarea "x"
type input "KOTYDENTIST"
type textarea "x"
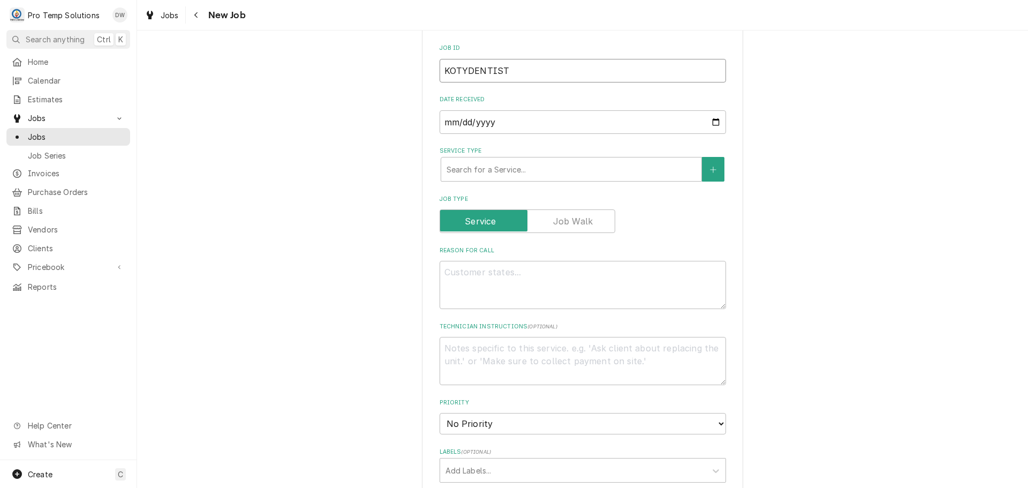
scroll to position [268, 0]
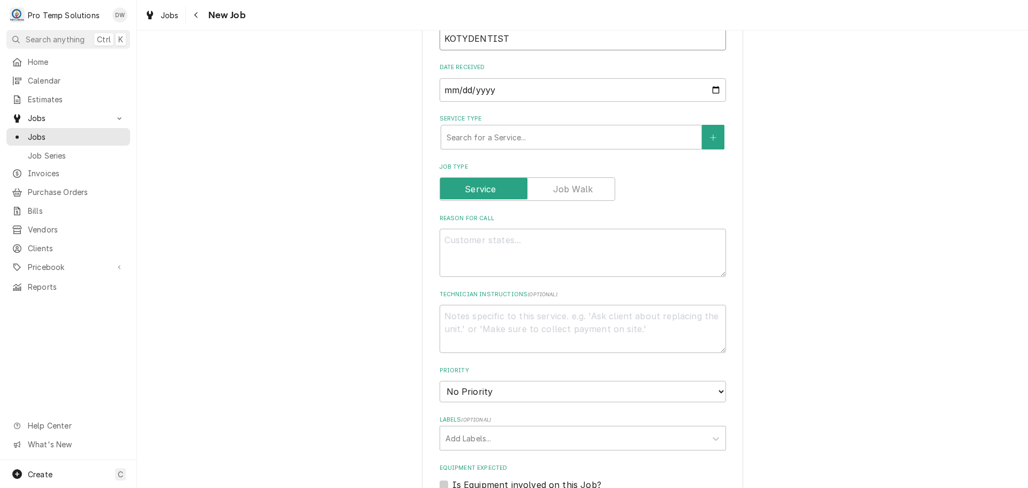
type input "KOTYDENTIST"
click at [500, 244] on textarea "Reason For Call" at bounding box center [583, 253] width 287 height 48
type textarea "x"
type textarea "K"
type textarea "x"
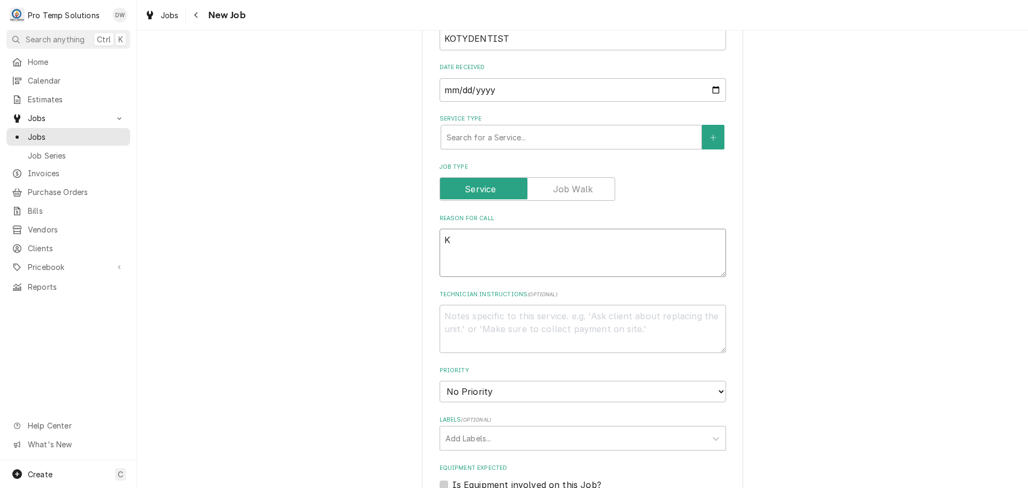
type textarea "KO"
type textarea "x"
type textarea "KOT"
type textarea "x"
type textarea "KOTY"
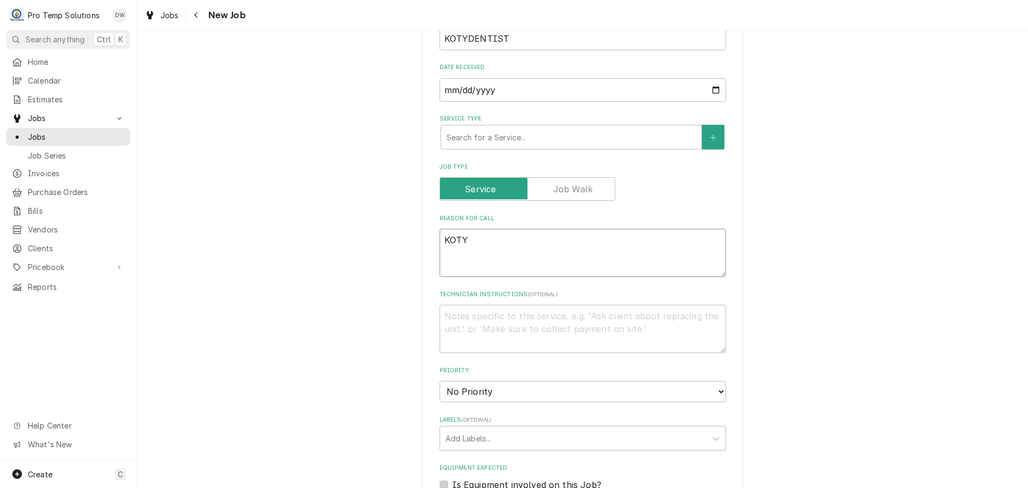
type textarea "x"
type textarea "KOTY"
type textarea "x"
type textarea "KOTY X"
type textarea "x"
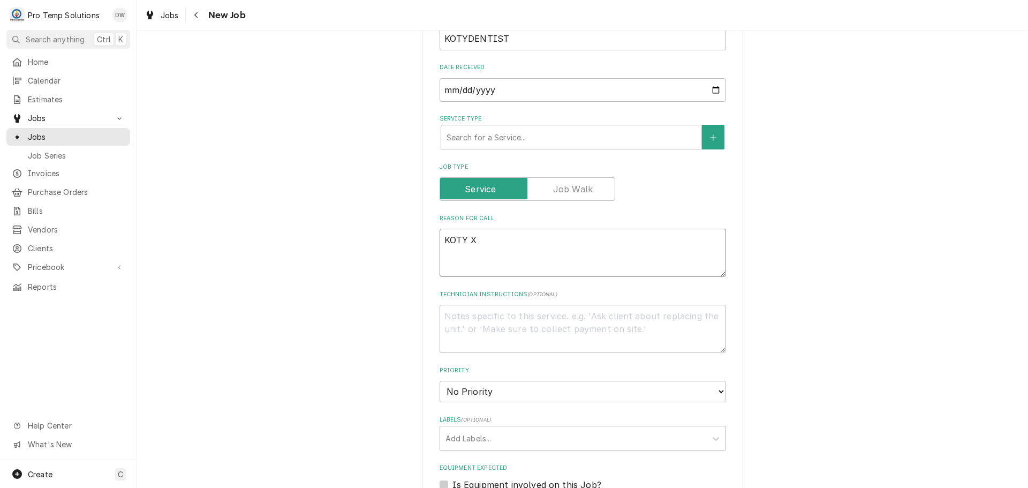
type textarea "KOTY XR"
type textarea "x"
type textarea "KOTY XRA"
type textarea "x"
type textarea "KOTY XRAY"
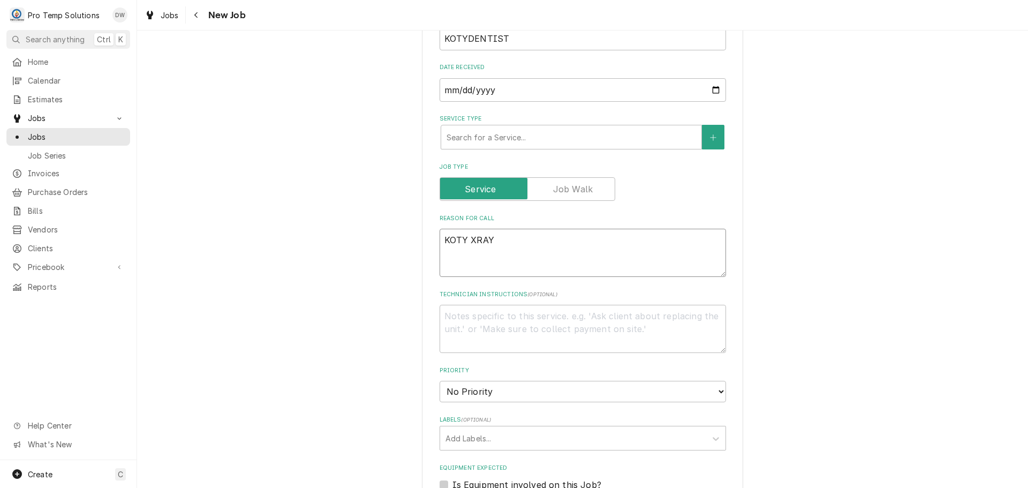
type textarea "x"
type textarea "KOTY XRAYS"
type textarea "x"
type textarea "KOTY XRAYS"
type textarea "x"
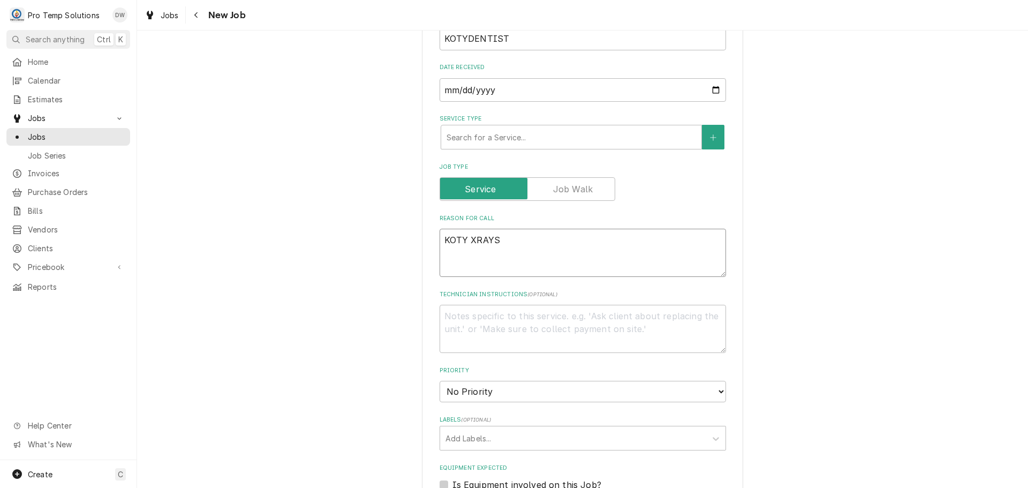
type textarea "KOTY XRAYS A"
type textarea "x"
type textarea "KOTY XRAYS AT"
type textarea "x"
type textarea "KOTY XRAYS AT"
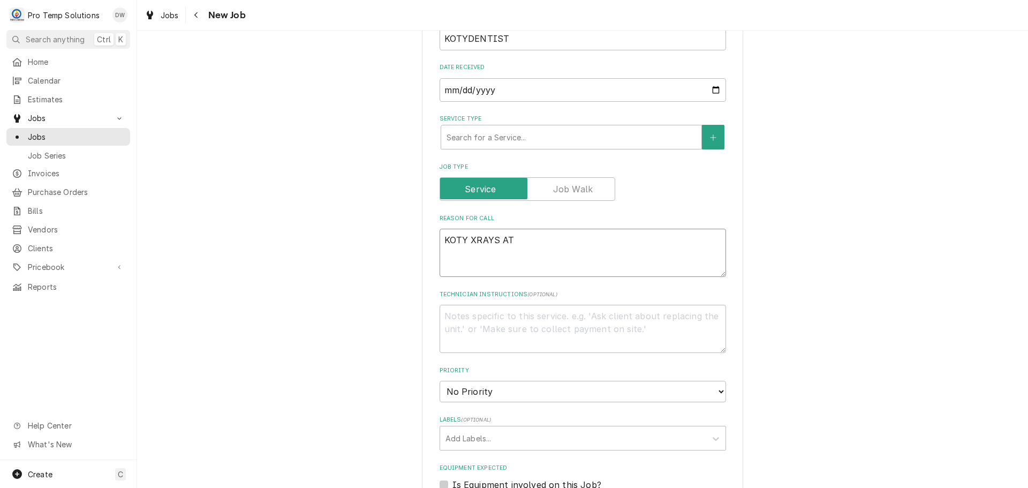
type textarea "x"
type textarea "KOTY XRAYS AT D"
type textarea "x"
type textarea "KOTY XRAYS AT DE"
type textarea "x"
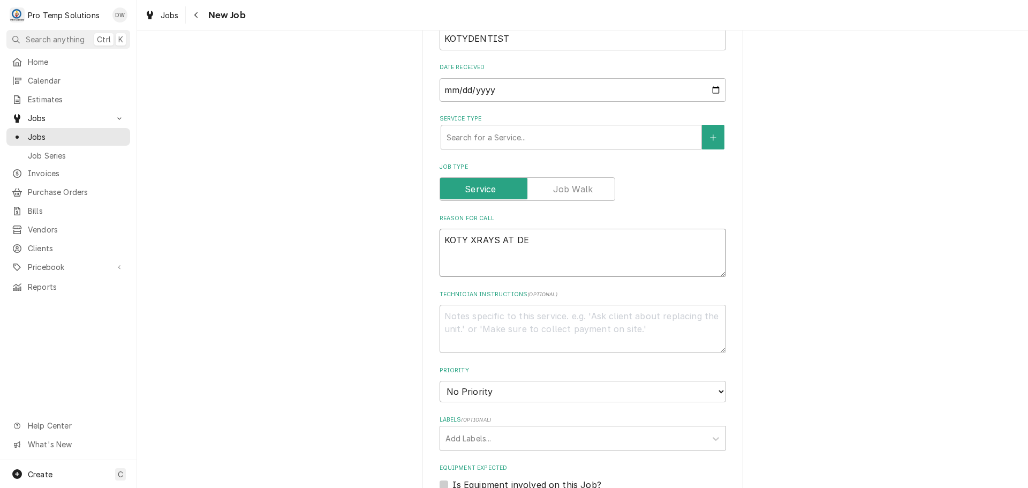
type textarea "KOTY XRAYS AT DEN"
type textarea "x"
type textarea "KOTY XRAYS AT DENT"
type textarea "x"
type textarea "KOTY XRAYS AT DENTI"
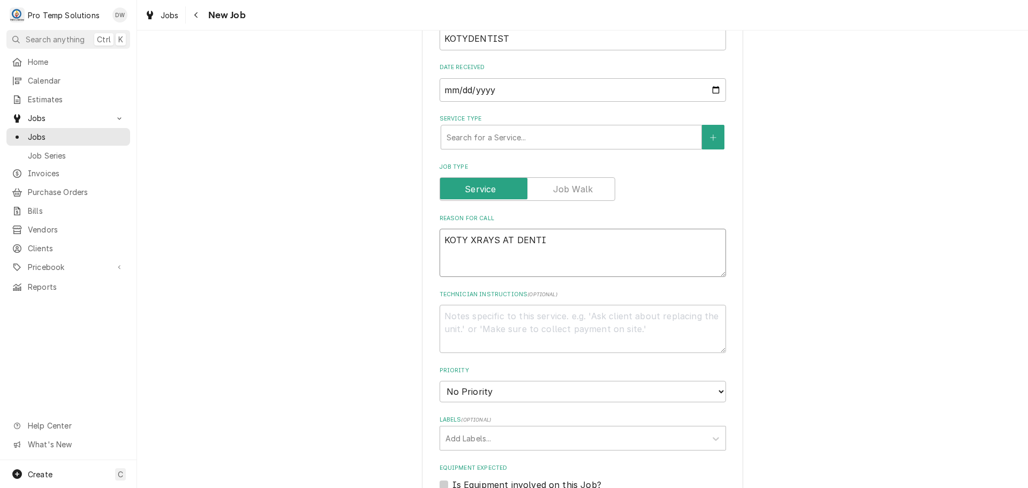
type textarea "x"
type textarea "KOTY XRAYS AT DENTIS"
type textarea "x"
type textarea "KOTY XRAYS AT DENTIST"
type textarea "x"
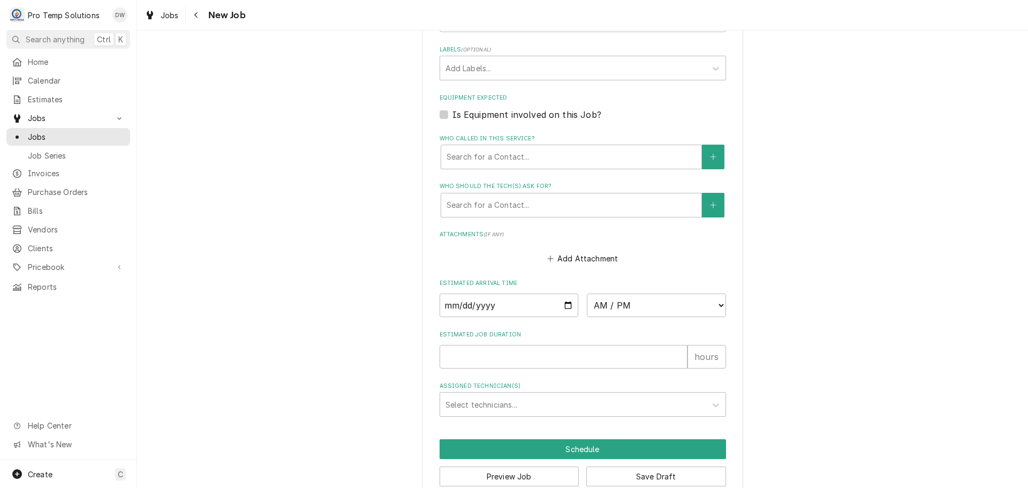
scroll to position [643, 0]
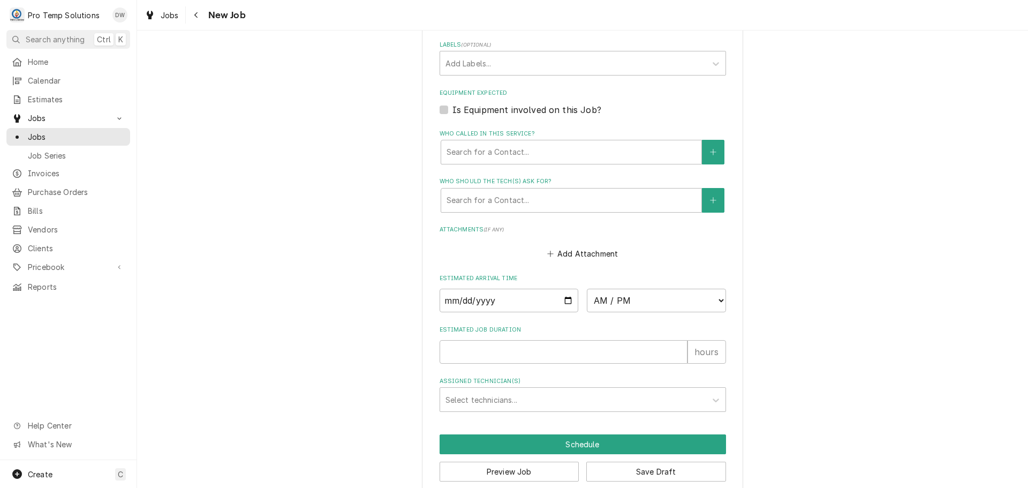
type textarea "KOTY XRAYS AT DENTIST"
click at [562, 300] on input "Date" at bounding box center [509, 301] width 139 height 24
type textarea "x"
type input "2025-09-17"
type textarea "x"
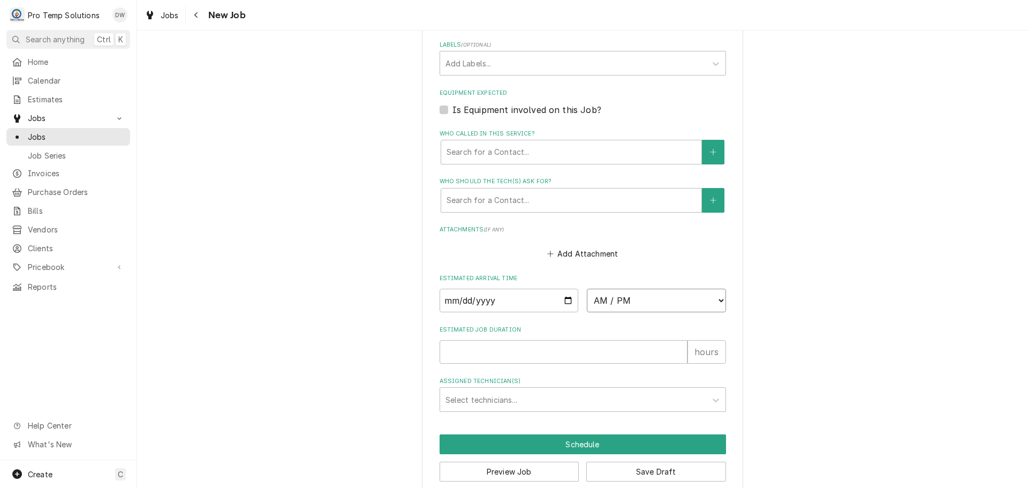
click at [714, 299] on select "AM / PM 6:00 AM 6:15 AM 6:30 AM 6:45 AM 7:00 AM 7:15 AM 7:30 AM 7:45 AM 8:00 AM…" at bounding box center [656, 301] width 139 height 24
select select "08:00:00"
click at [587, 289] on select "AM / PM 6:00 AM 6:15 AM 6:30 AM 6:45 AM 7:00 AM 7:15 AM 7:30 AM 7:45 AM 8:00 AM…" at bounding box center [656, 301] width 139 height 24
click at [660, 359] on input "Estimated Job Duration" at bounding box center [564, 352] width 248 height 24
type textarea "x"
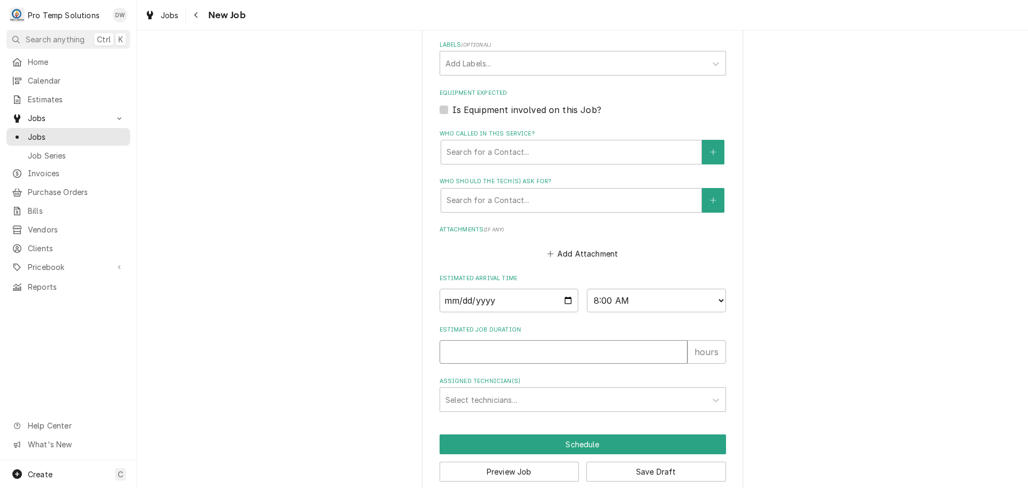
type input "3"
type textarea "x"
type input "3"
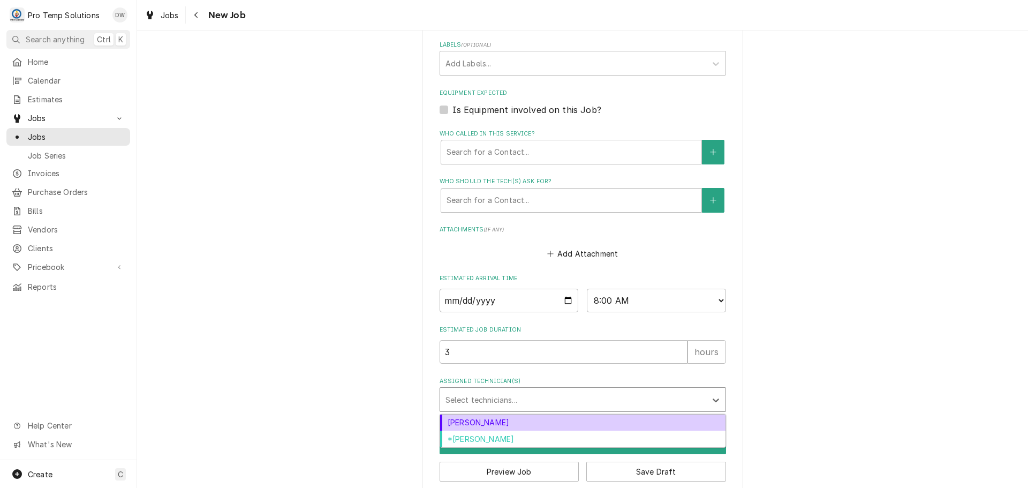
click at [534, 401] on div "Assigned Technician(s)" at bounding box center [573, 399] width 255 height 19
click at [524, 419] on div "Dakota Williams" at bounding box center [582, 423] width 285 height 17
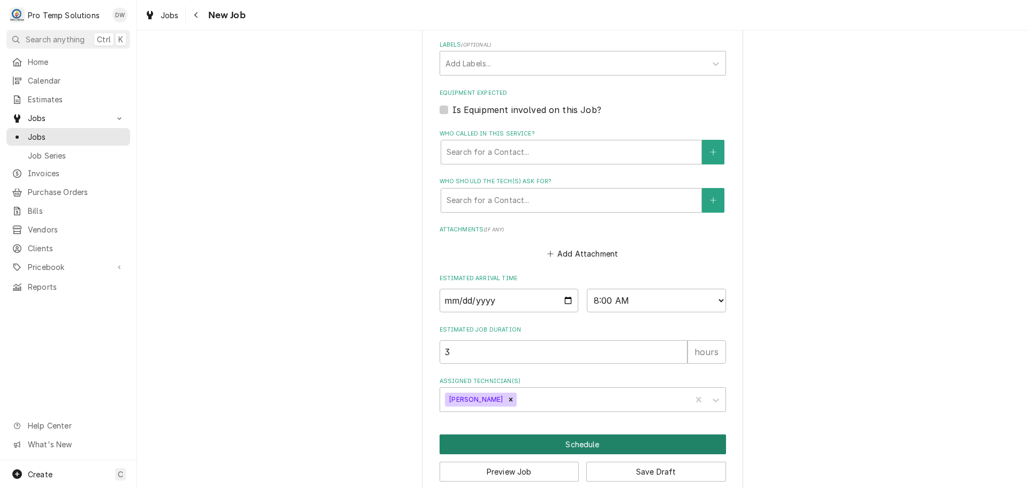
click at [585, 443] on button "Schedule" at bounding box center [583, 444] width 287 height 20
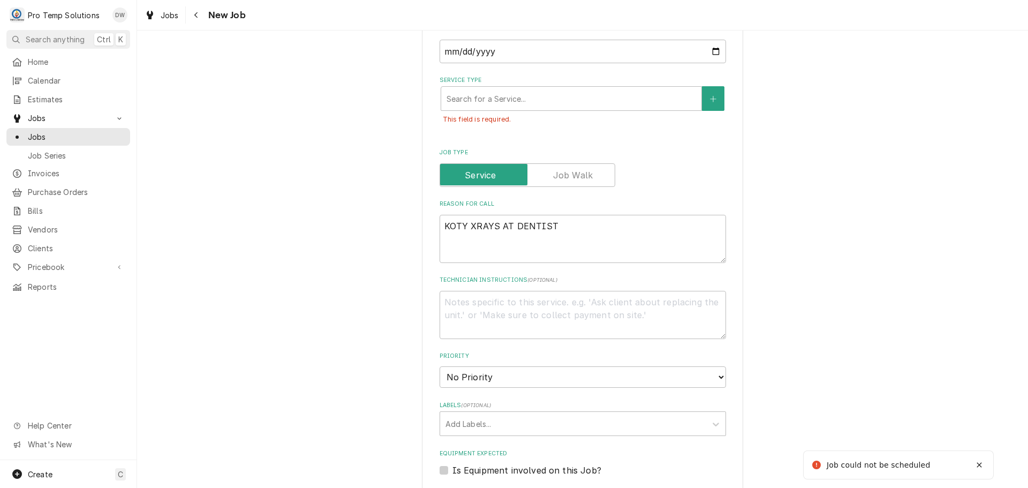
scroll to position [191, 0]
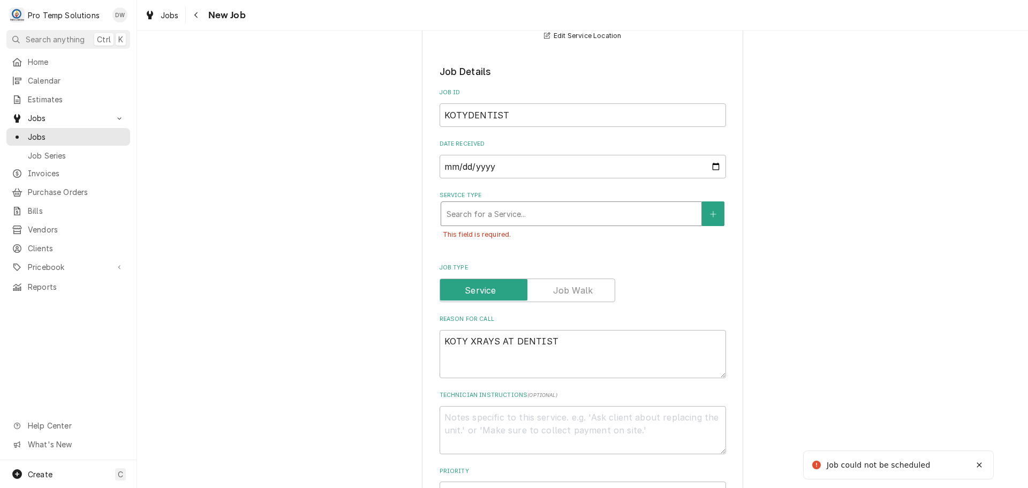
click at [510, 208] on div "Service Type" at bounding box center [572, 213] width 250 height 19
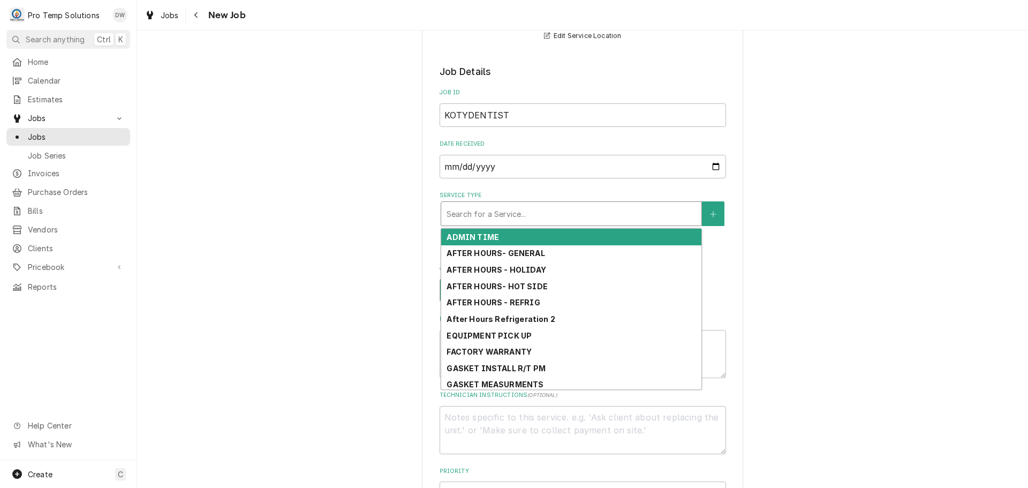
click at [488, 235] on strong "ADMIN TIME" at bounding box center [473, 236] width 52 height 9
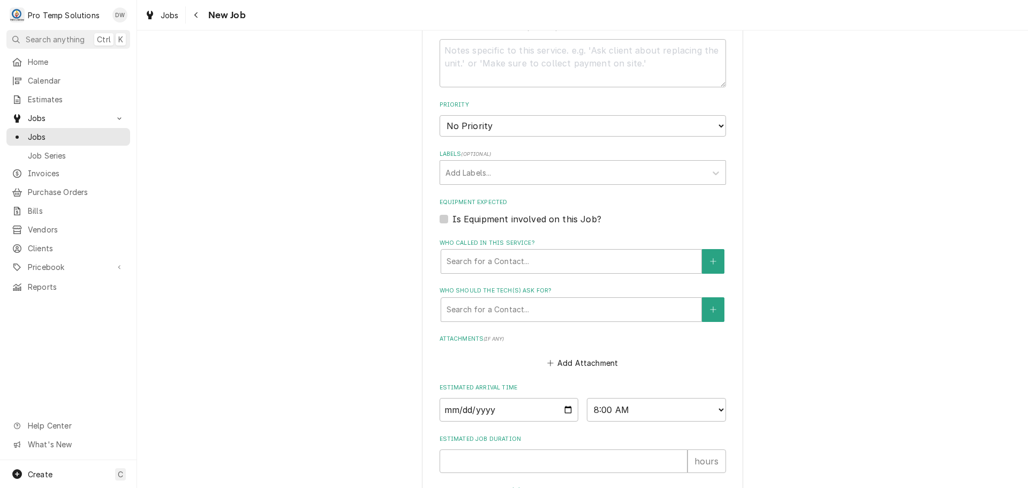
scroll to position [702, 0]
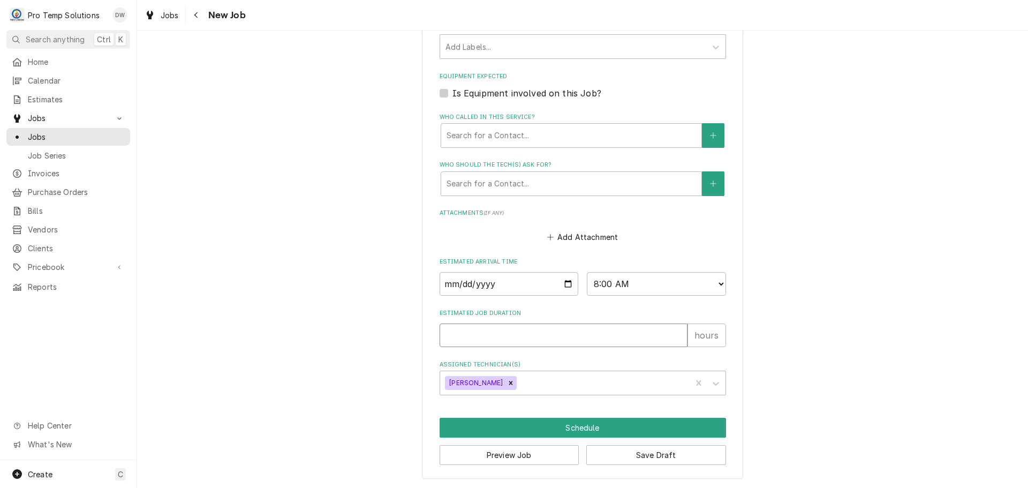
click at [517, 334] on input "Estimated Job Duration" at bounding box center [564, 335] width 248 height 24
type textarea "x"
type input "3"
type textarea "x"
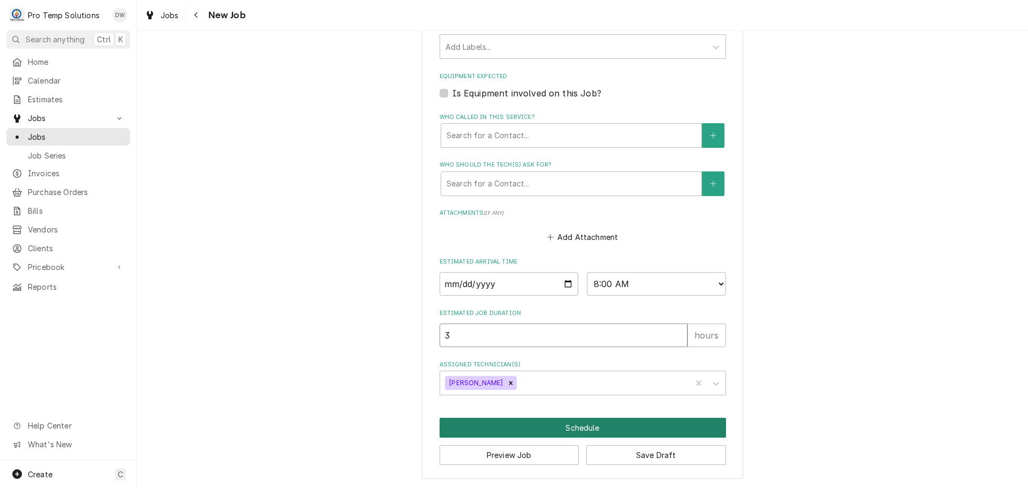
type input "3"
click at [574, 427] on button "Schedule" at bounding box center [583, 428] width 287 height 20
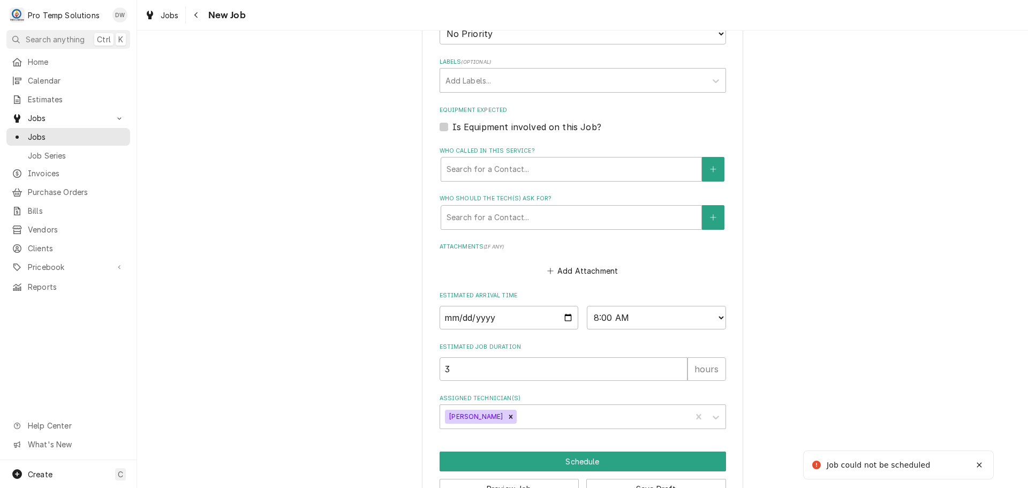
scroll to position [249, 0]
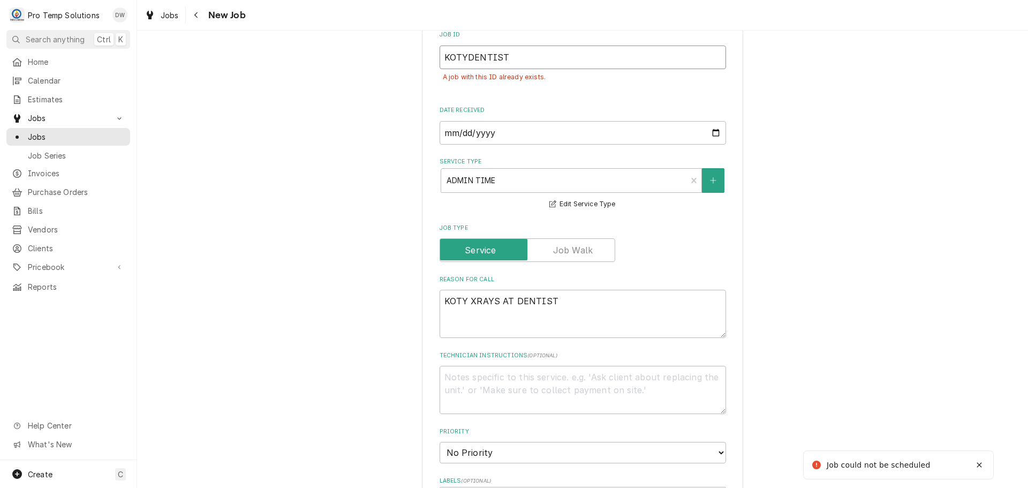
click at [534, 52] on input "KOTYDENTIST" at bounding box center [583, 58] width 287 height 24
type textarea "x"
type input "KOTYDENTIS"
type textarea "x"
type input "KOTYDENTI"
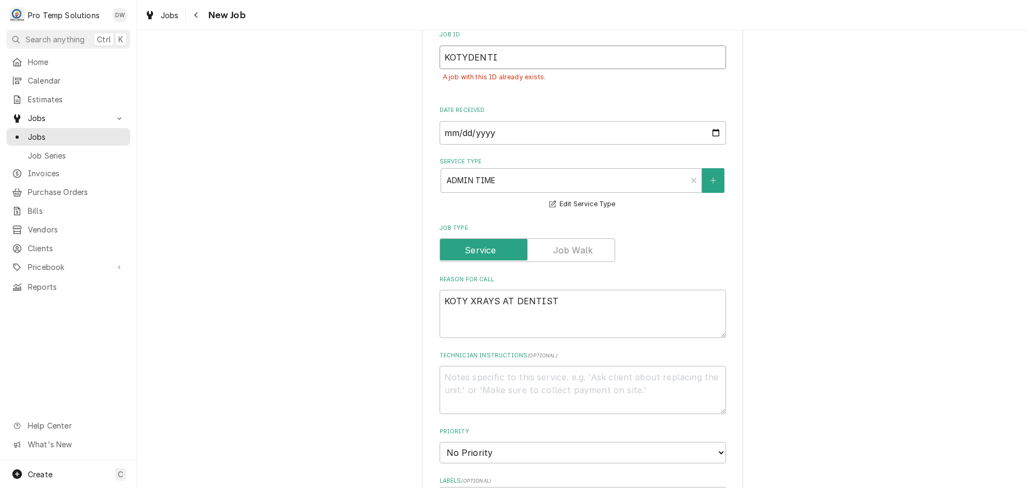
type textarea "x"
type input "KOTYDENT"
type textarea "x"
type input "KOTYDEN"
type textarea "x"
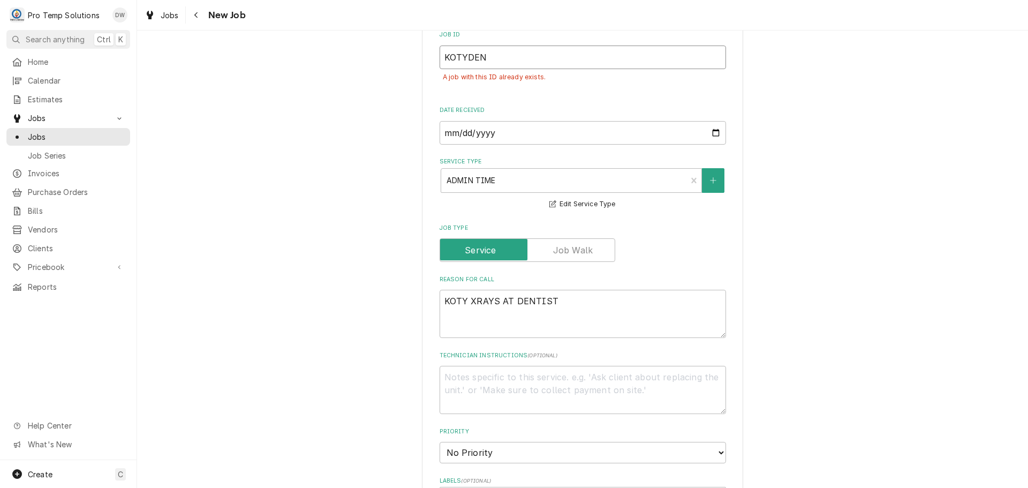
type input "KOTYDE"
type textarea "x"
type input "KOTYD"
type textarea "x"
type input "KOTY"
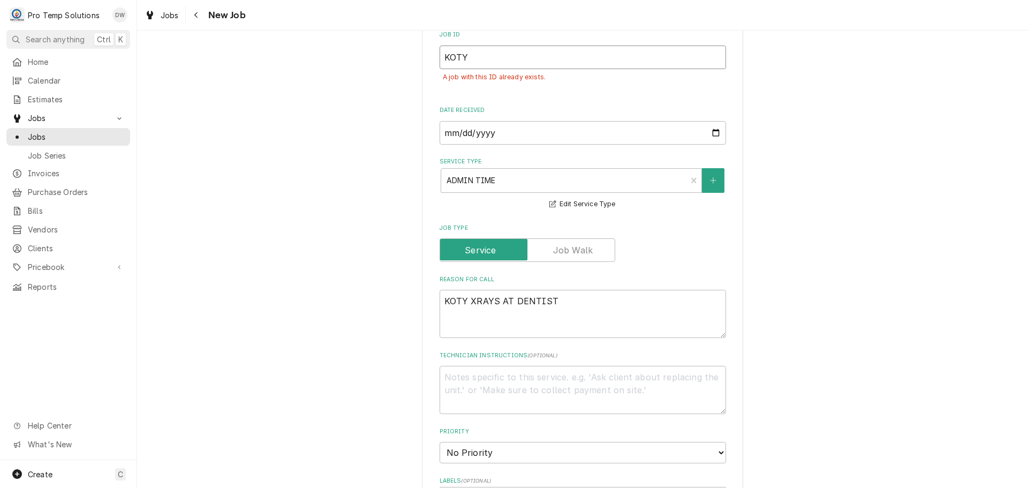
type textarea "x"
type input "KOTY0"
type textarea "x"
type input "KOTY09"
type textarea "x"
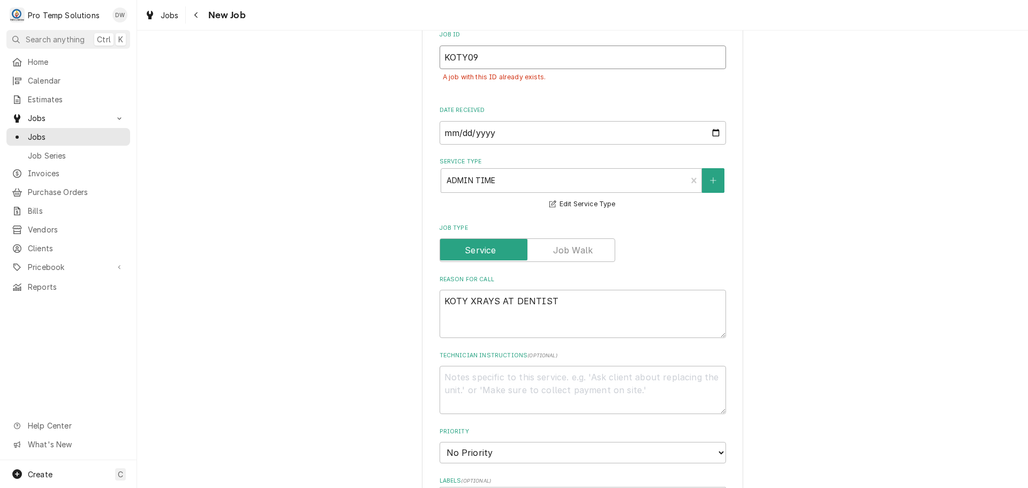
type input "KOTY091"
type textarea "x"
type input "KOTY0917"
type textarea "x"
type input "KOTY09172"
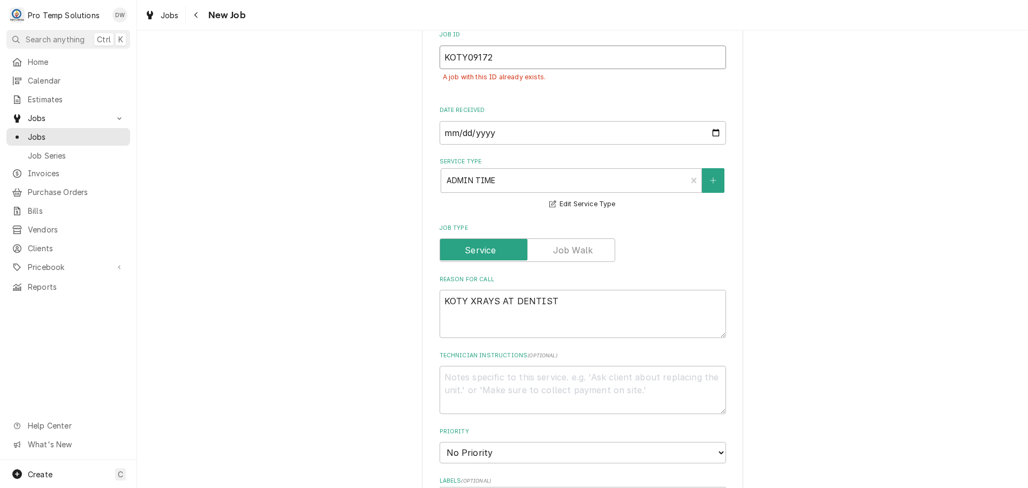
type textarea "x"
type input "KOTY091725"
type textarea "x"
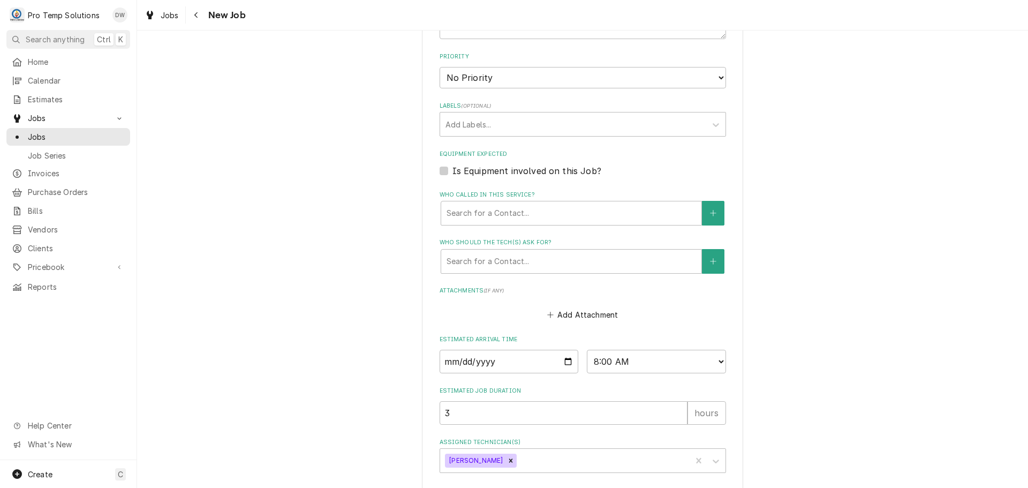
scroll to position [702, 0]
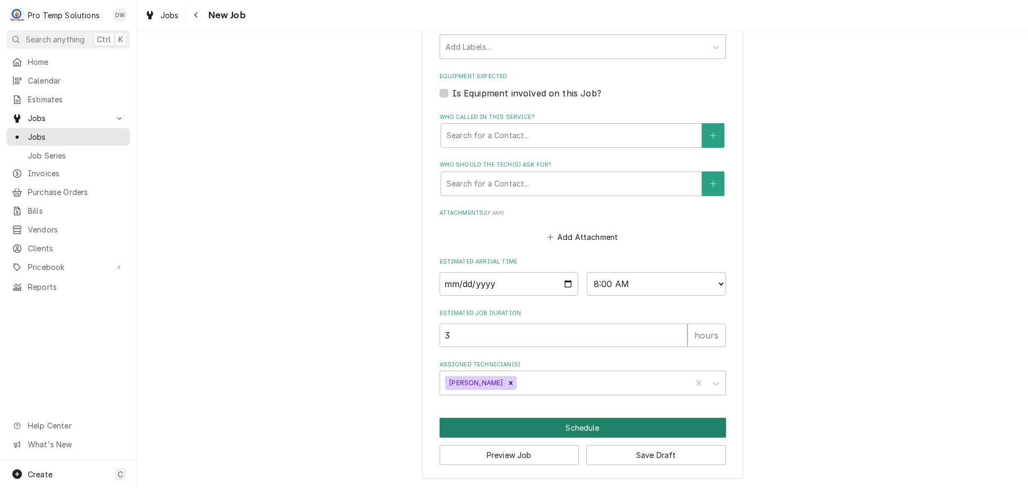
type input "KOTY091725"
click at [581, 425] on button "Schedule" at bounding box center [583, 428] width 287 height 20
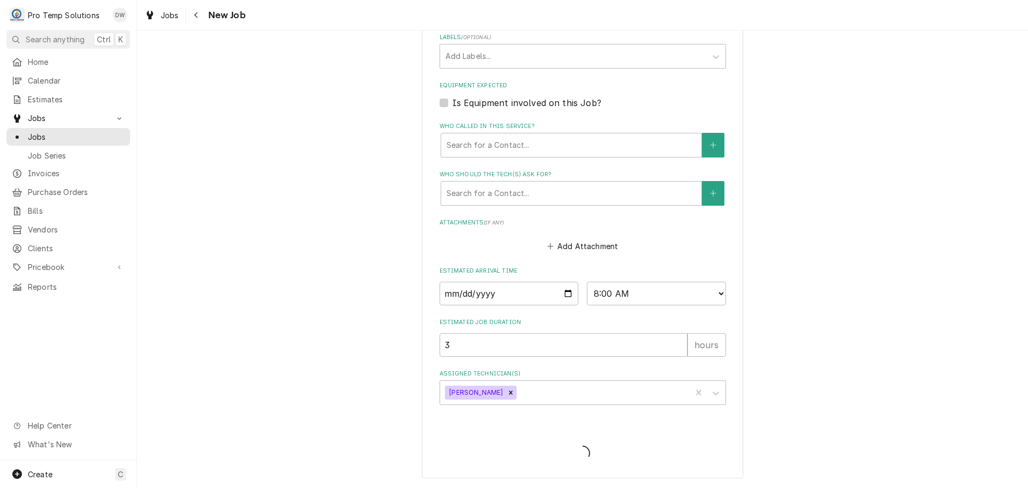
scroll to position [668, 0]
type textarea "x"
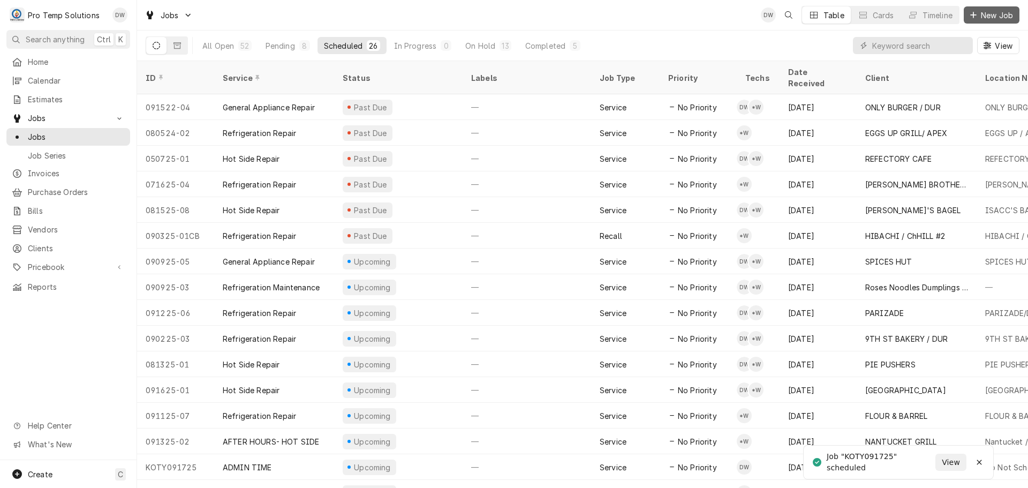
click at [988, 16] on span "New Job" at bounding box center [997, 15] width 36 height 11
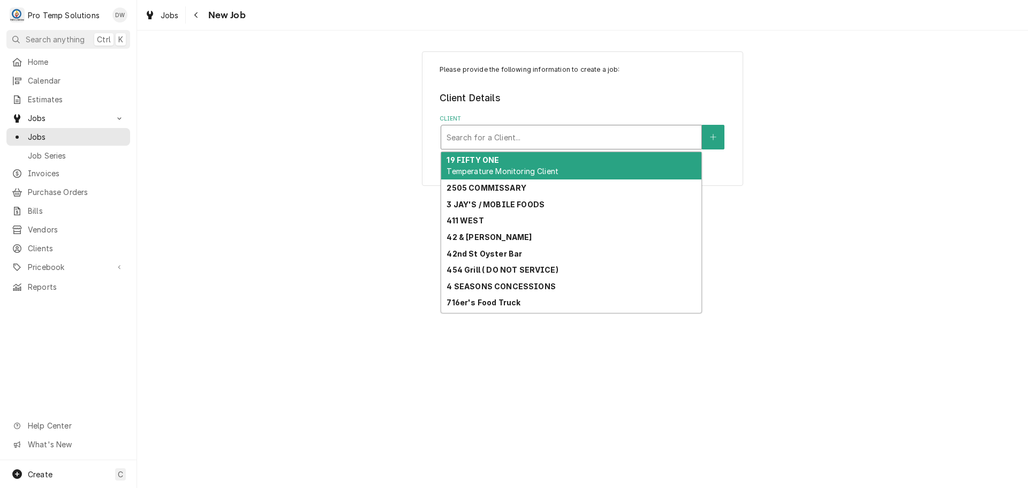
click at [533, 136] on div "Client" at bounding box center [572, 136] width 250 height 19
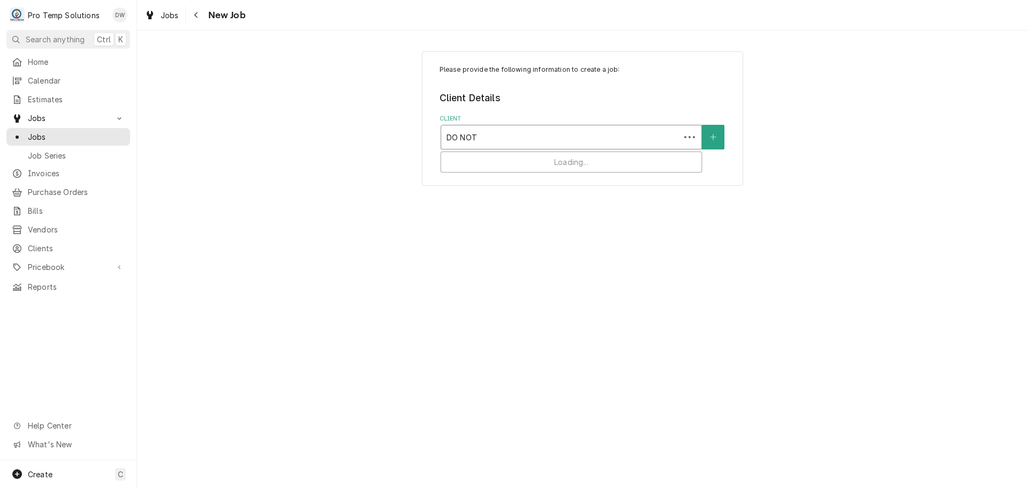
type input "DO NOT"
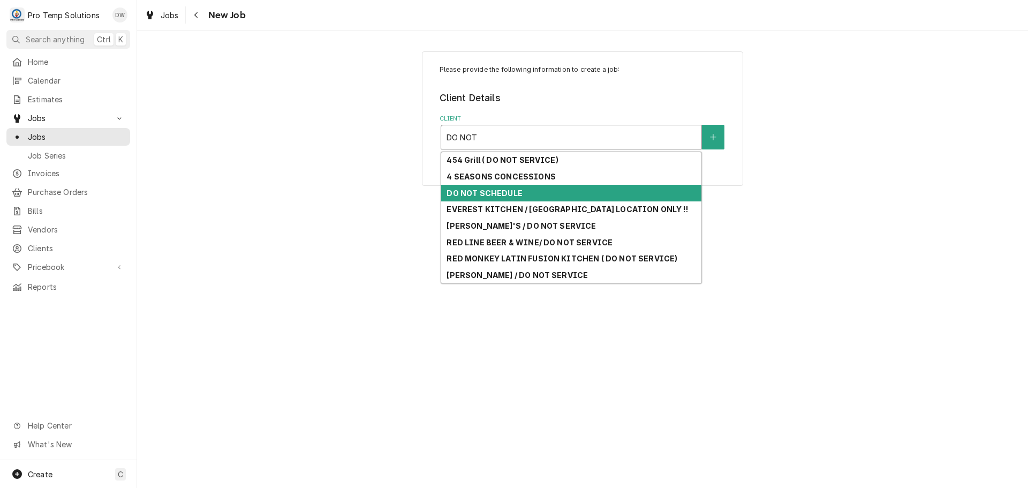
click at [515, 192] on strong "DO NOT SCHEDULE" at bounding box center [485, 193] width 76 height 9
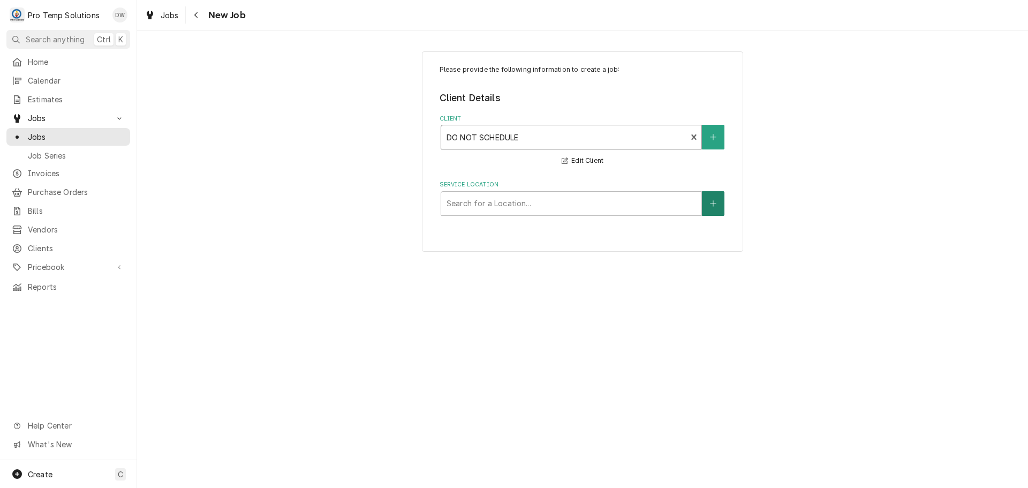
click at [718, 205] on button "Service Location" at bounding box center [713, 203] width 22 height 25
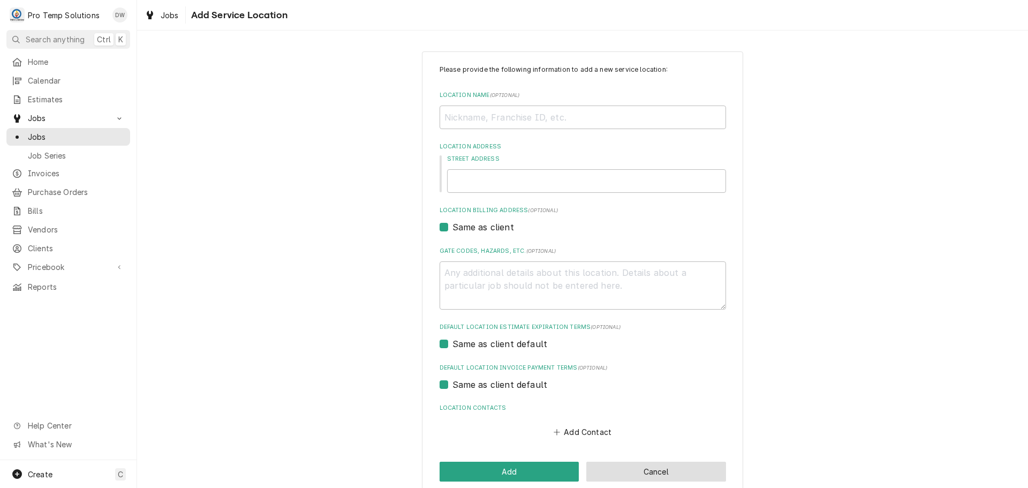
click at [658, 481] on button "Cancel" at bounding box center [656, 472] width 140 height 20
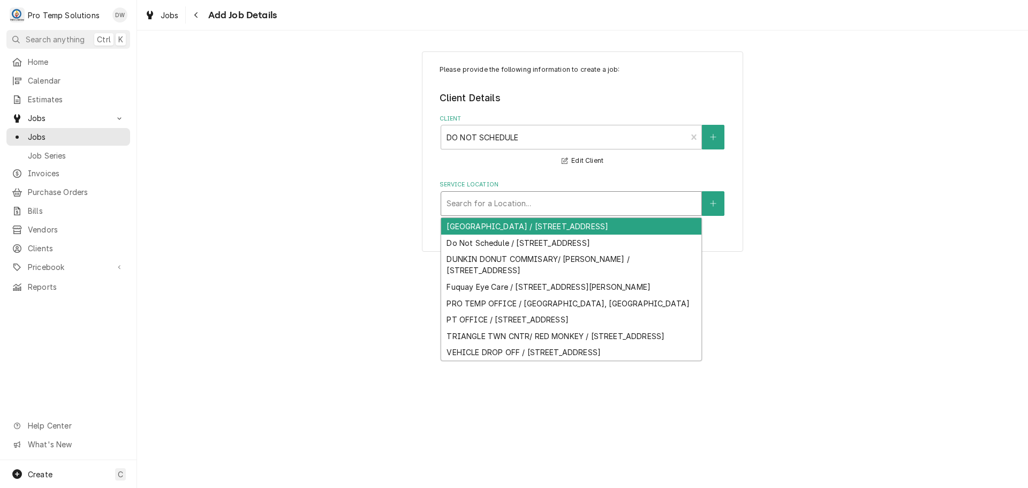
click at [652, 206] on div "Service Location" at bounding box center [572, 203] width 250 height 19
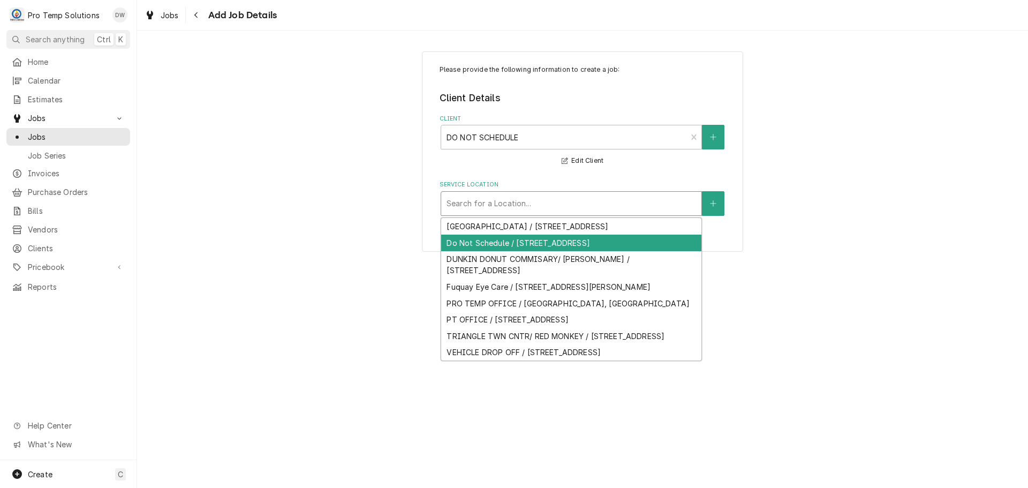
click at [562, 251] on div "Do Not Schedule / 268 N Honey Springs Ave, Fuquay-Varina, NC 27526" at bounding box center [571, 243] width 260 height 17
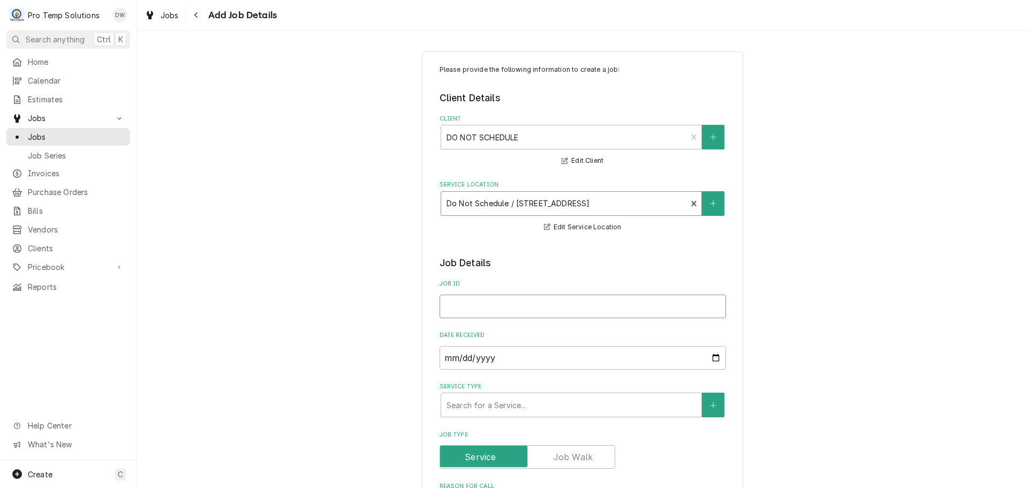
click at [522, 303] on input "Job ID" at bounding box center [583, 307] width 287 height 24
type textarea "x"
type input "K"
type textarea "x"
type input "KO"
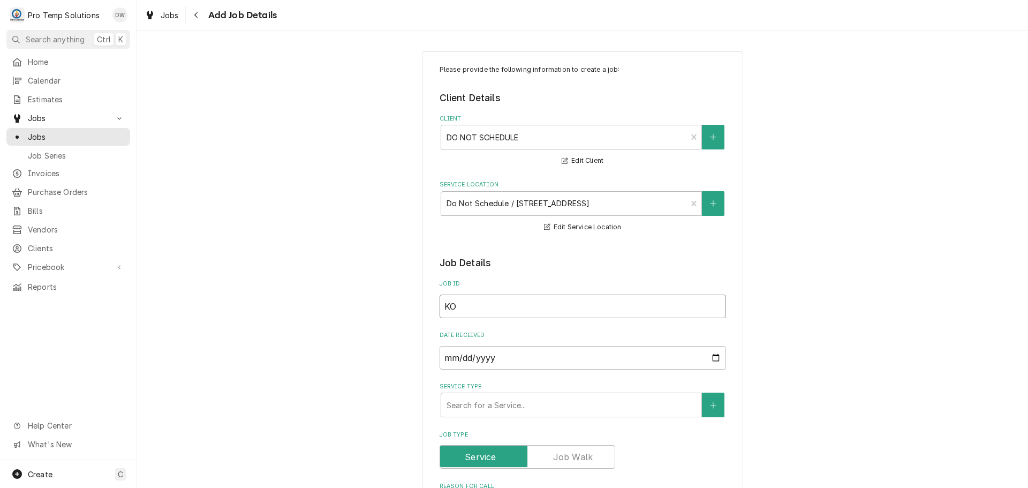
type textarea "x"
type input "KOT"
type textarea "x"
type input "KOTY"
type textarea "x"
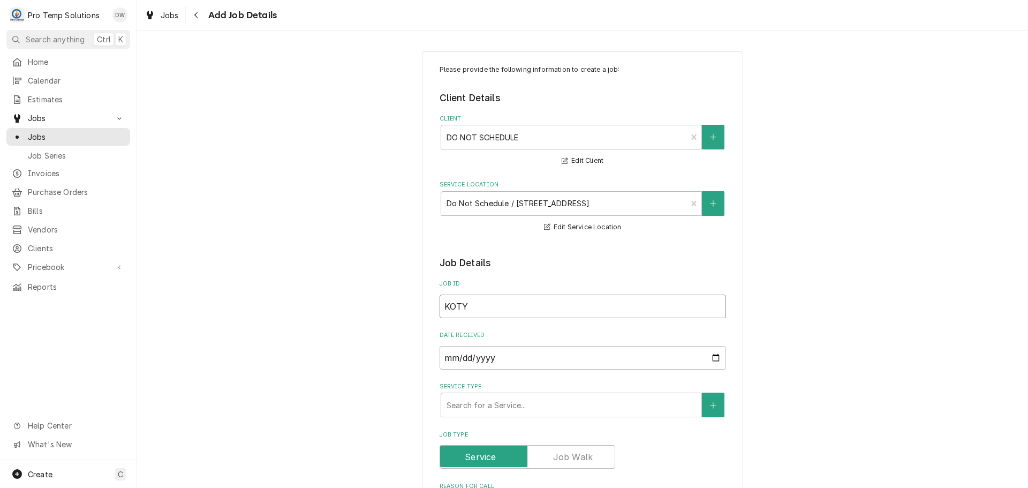
type input "KOTY0"
type textarea "x"
type input "KOTY09"
type textarea "x"
type input "KOTY092"
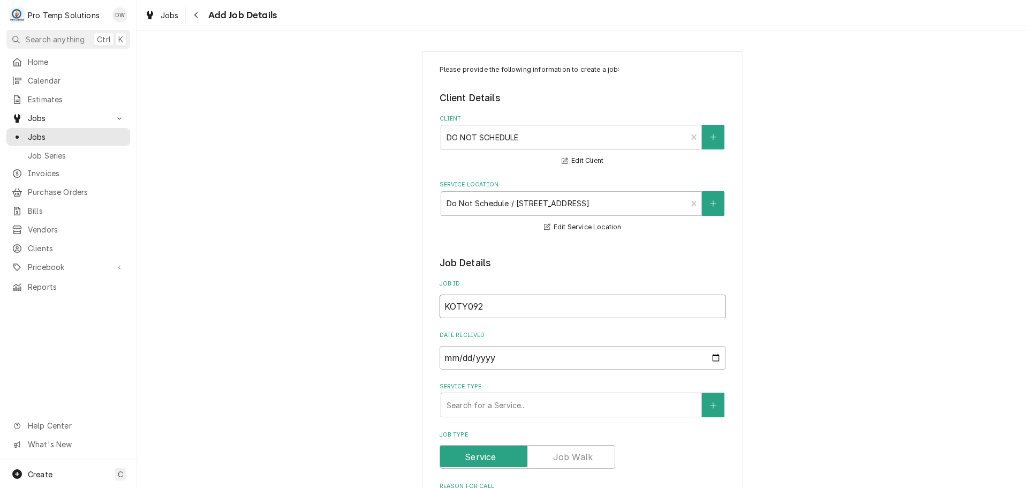
type textarea "x"
type input "KOTY0923"
type textarea "x"
type input "KOTY09232"
type textarea "x"
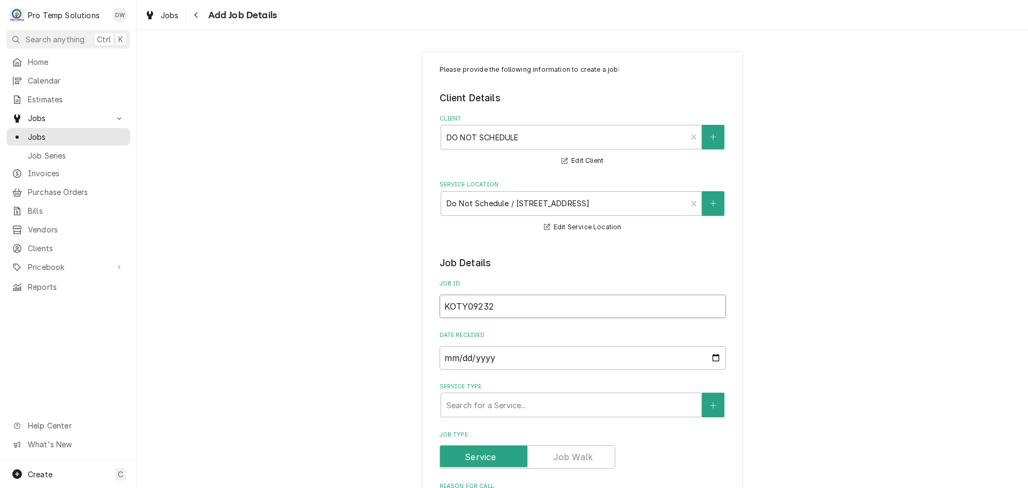
type input "KOTY092325"
type textarea "x"
type input "KOTY092325"
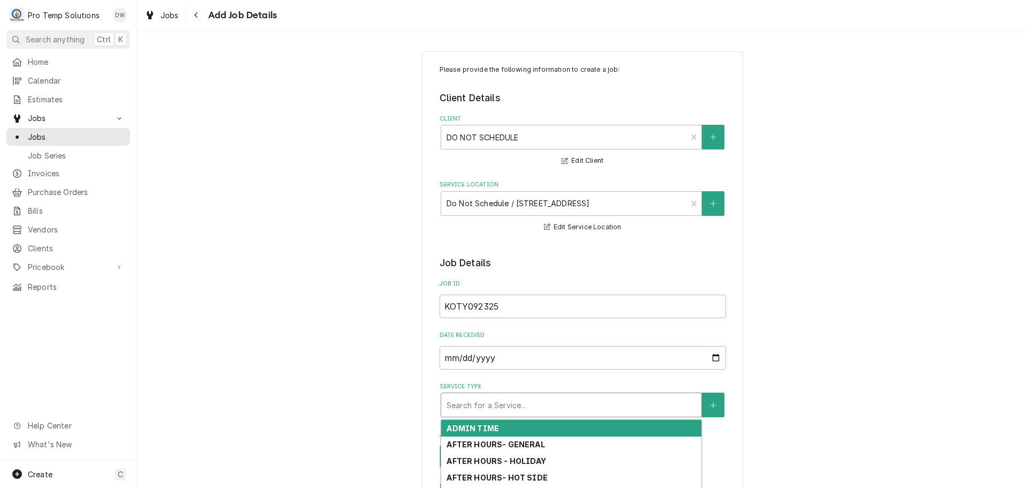
click at [521, 408] on div "Service Type" at bounding box center [572, 404] width 250 height 19
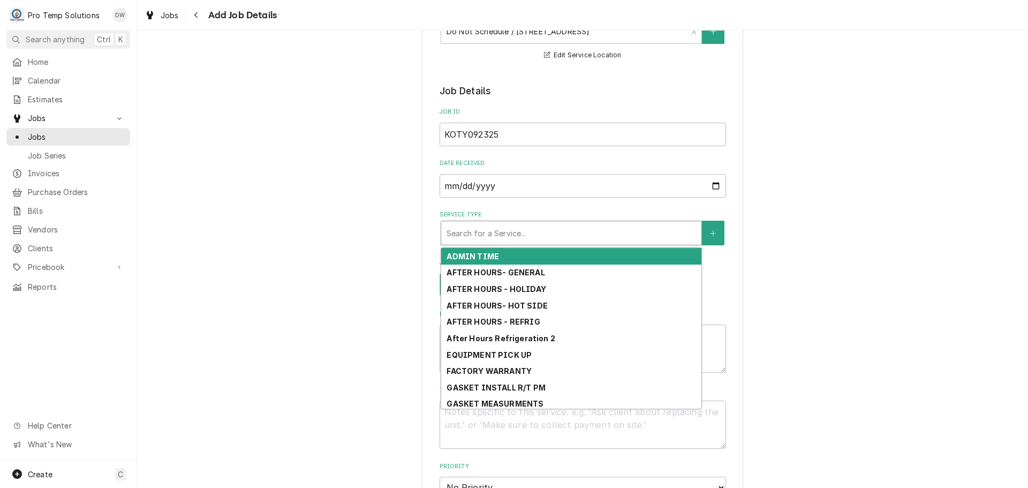
scroll to position [214, 0]
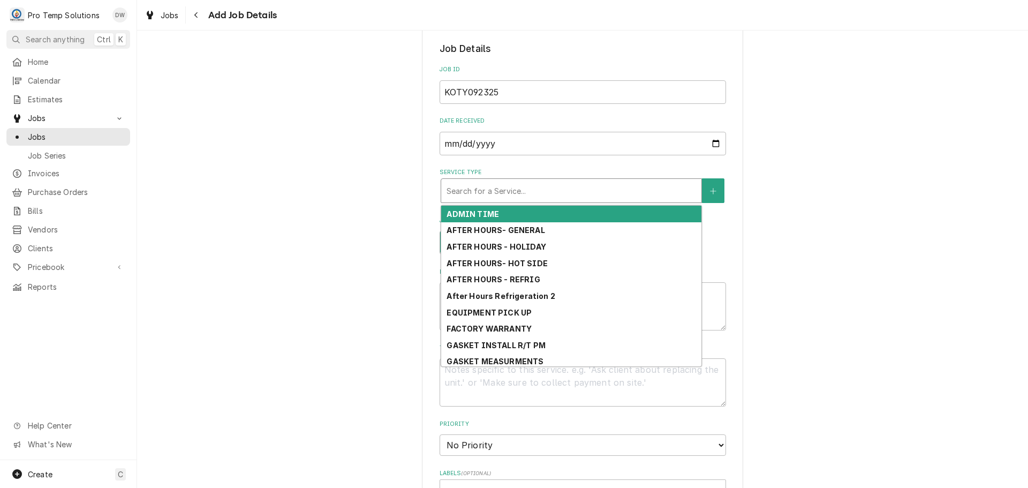
click at [465, 212] on strong "ADMIN TIME" at bounding box center [473, 213] width 52 height 9
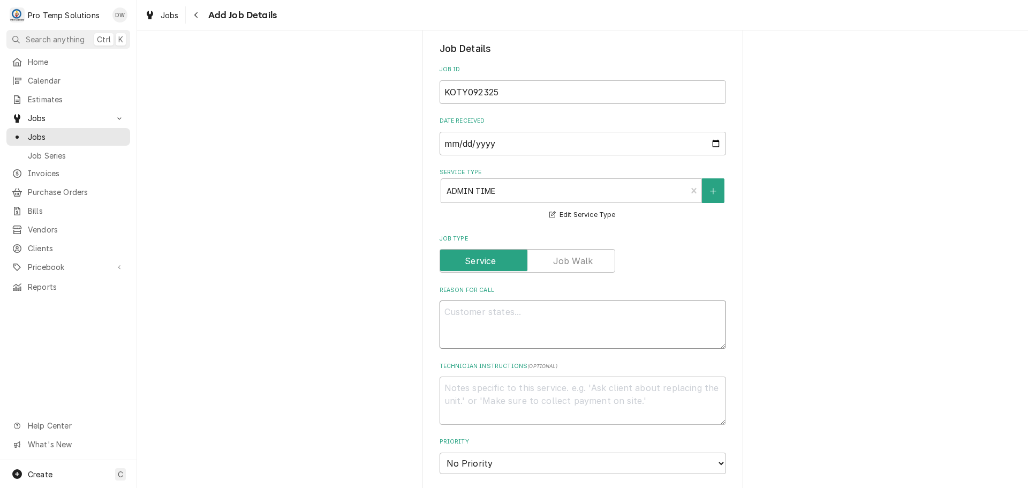
click at [467, 317] on textarea "Reason For Call" at bounding box center [583, 324] width 287 height 48
type textarea "x"
type textarea "K"
type textarea "x"
type textarea "KO"
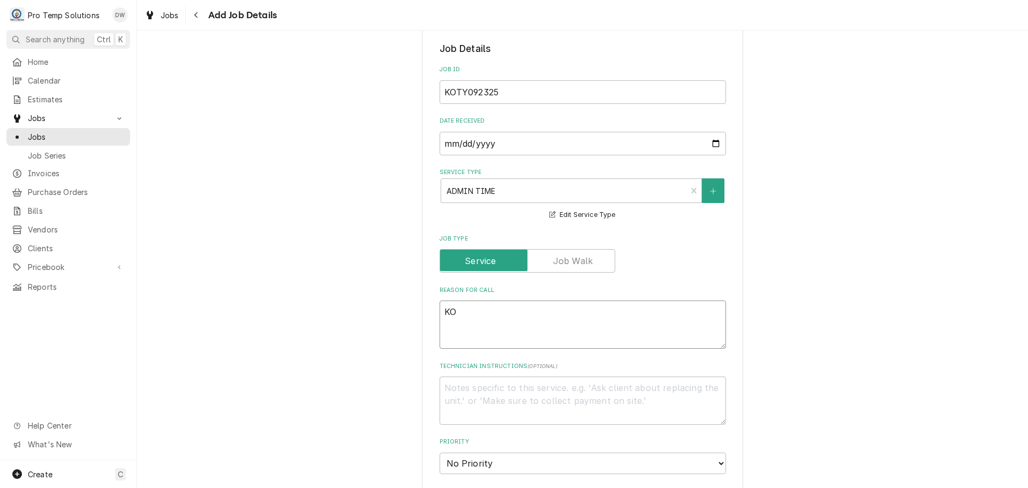
type textarea "x"
type textarea "KOT"
type textarea "x"
type textarea "KOTY"
type textarea "x"
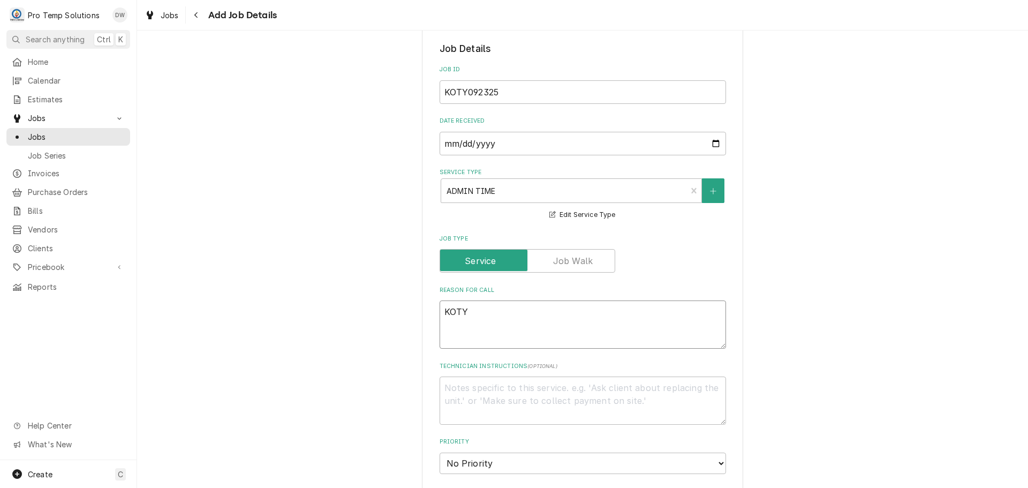
type textarea "KOTY"
type textarea "x"
type textarea "KOTY C"
type textarea "x"
type textarea "KOTY CO"
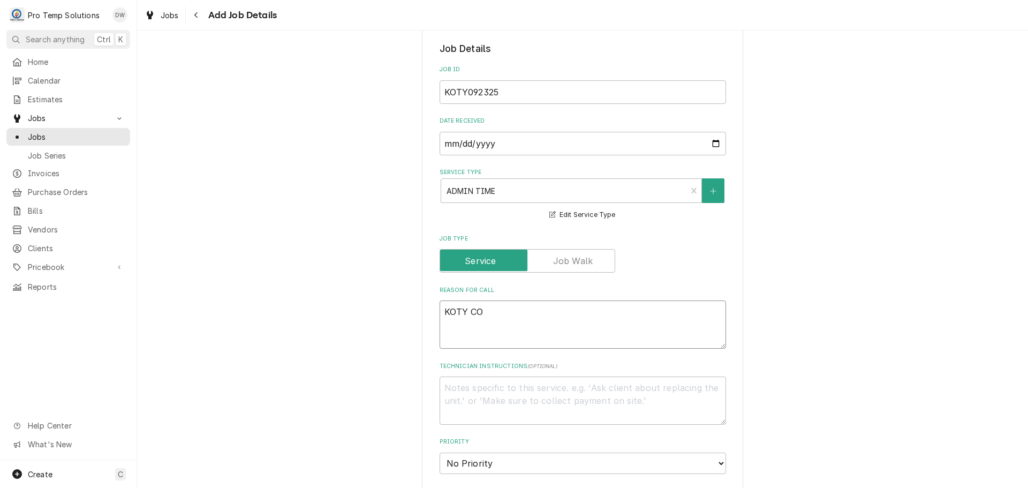
type textarea "x"
type textarea "KOTY CON"
type textarea "x"
type textarea "KOTY CONS"
type textarea "x"
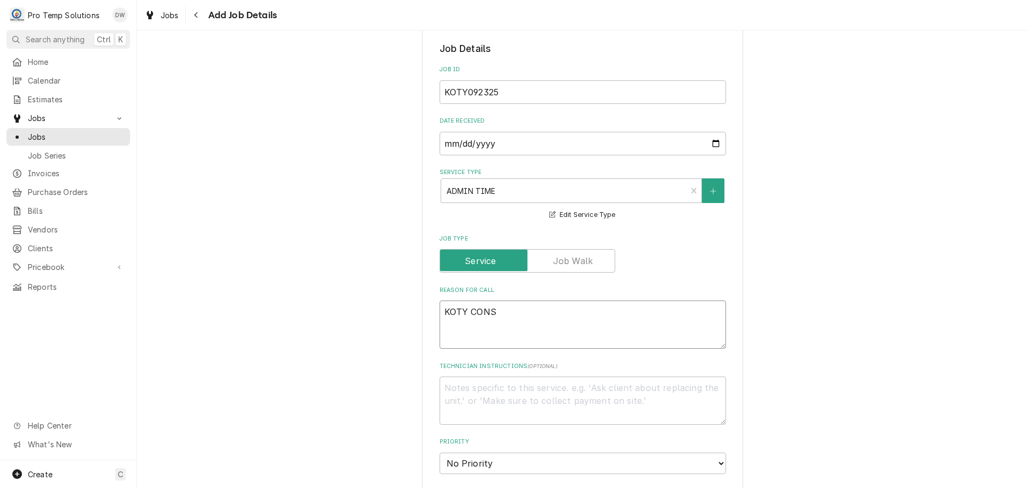
type textarea "KOTY CONSU"
type textarea "x"
type textarea "KOTY CONSUL"
type textarea "x"
type textarea "KOTY CONSULT"
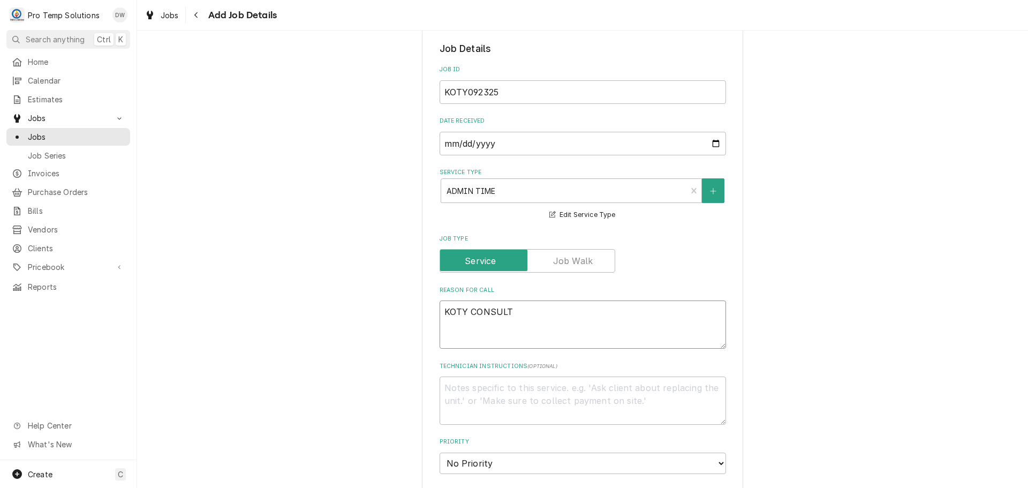
type textarea "x"
type textarea "KOTY CONSULT"
type textarea "x"
type textarea "KOTY CONSULT W"
type textarea "x"
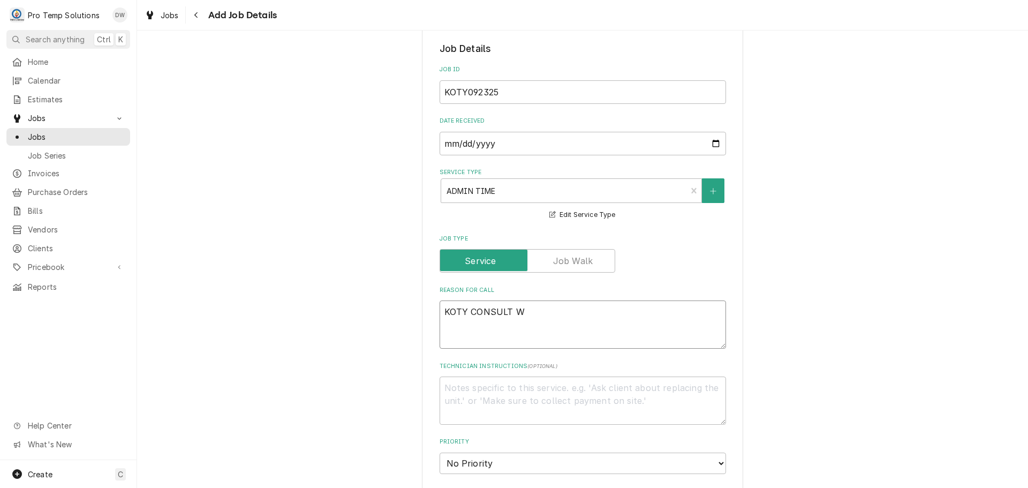
type textarea "KOTY CONSULT W/"
type textarea "x"
type textarea "KOTY CONSULT W/"
type textarea "x"
type textarea "KOTY CONSULT W/ D"
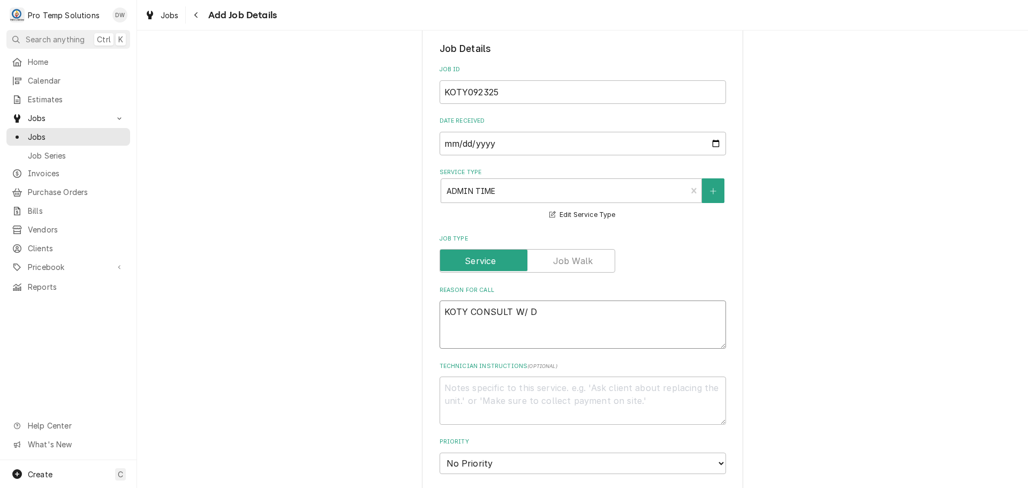
type textarea "x"
type textarea "KOTY CONSULT W/ DE"
type textarea "x"
type textarea "KOTY CONSULT W/ DEN"
type textarea "x"
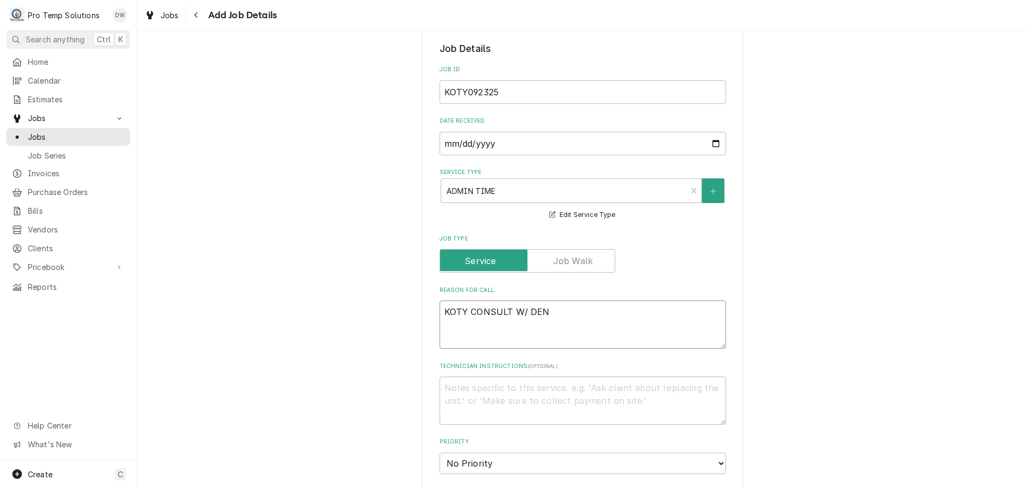
type textarea "KOTY CONSULT W/ DENT"
type textarea "x"
type textarea "KOTY CONSULT W/ DENTI"
type textarea "x"
type textarea "KOTY CONSULT W/ DENTIS"
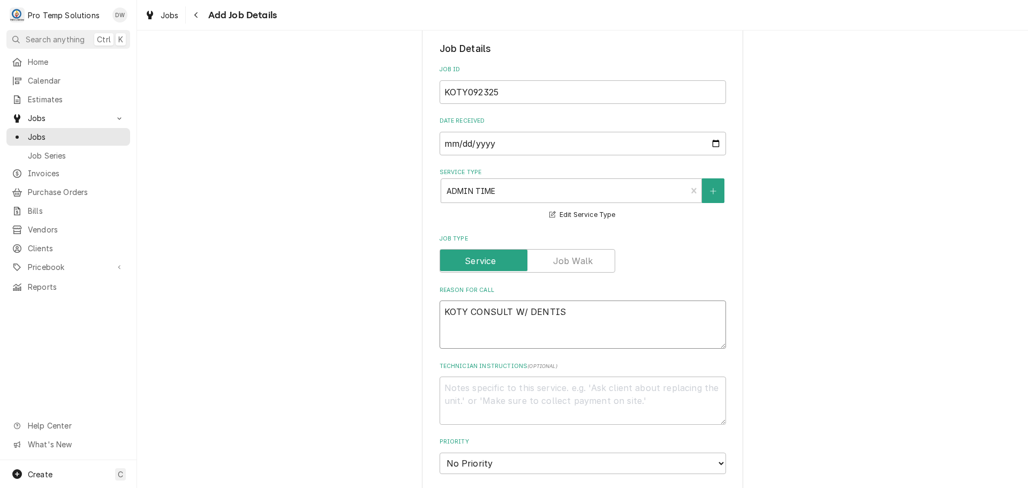
type textarea "x"
type textarea "KOTY CONSULT W/ DENTIST"
type textarea "x"
type textarea "KOTY CONSULT W/ DENTIST"
type textarea "x"
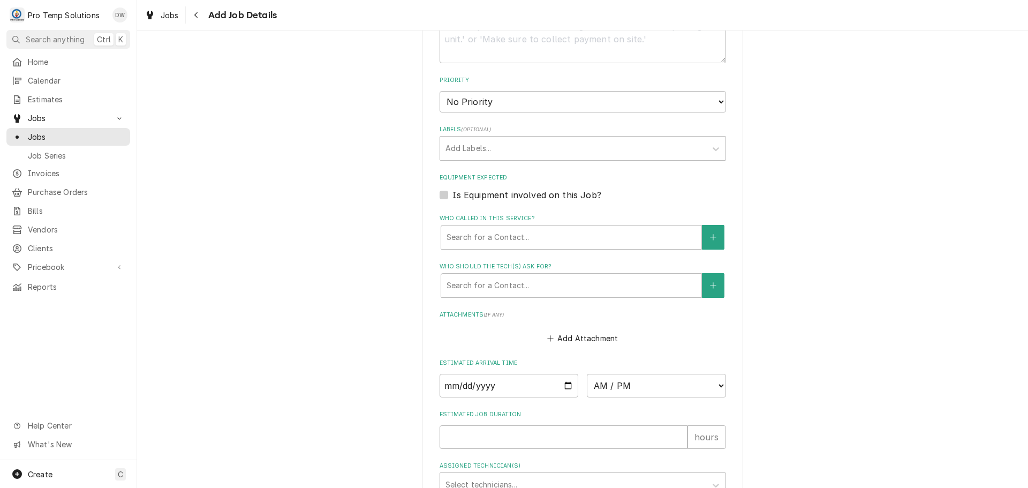
scroll to position [589, 0]
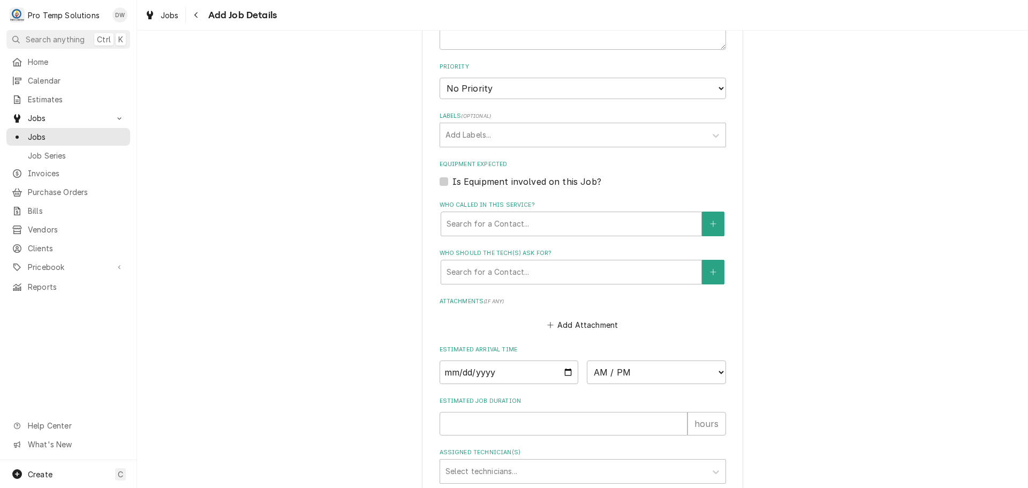
type textarea "KOTY CONSULT W/ DENTIST"
click at [564, 371] on input "Date" at bounding box center [509, 372] width 139 height 24
type textarea "x"
type input "2025-09-23"
type textarea "x"
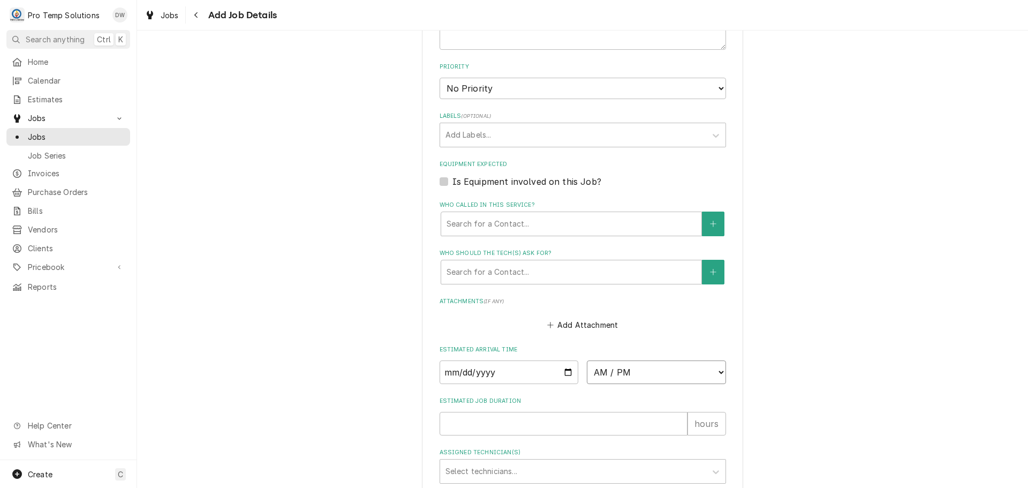
click at [711, 368] on select "AM / PM 6:00 AM 6:15 AM 6:30 AM 6:45 AM 7:00 AM 7:15 AM 7:30 AM 7:45 AM 8:00 AM…" at bounding box center [656, 372] width 139 height 24
select select "14:00:00"
click at [587, 360] on select "AM / PM 6:00 AM 6:15 AM 6:30 AM 6:45 AM 7:00 AM 7:15 AM 7:30 AM 7:45 AM 8:00 AM…" at bounding box center [656, 372] width 139 height 24
click at [630, 422] on input "Estimated Job Duration" at bounding box center [564, 424] width 248 height 24
type textarea "x"
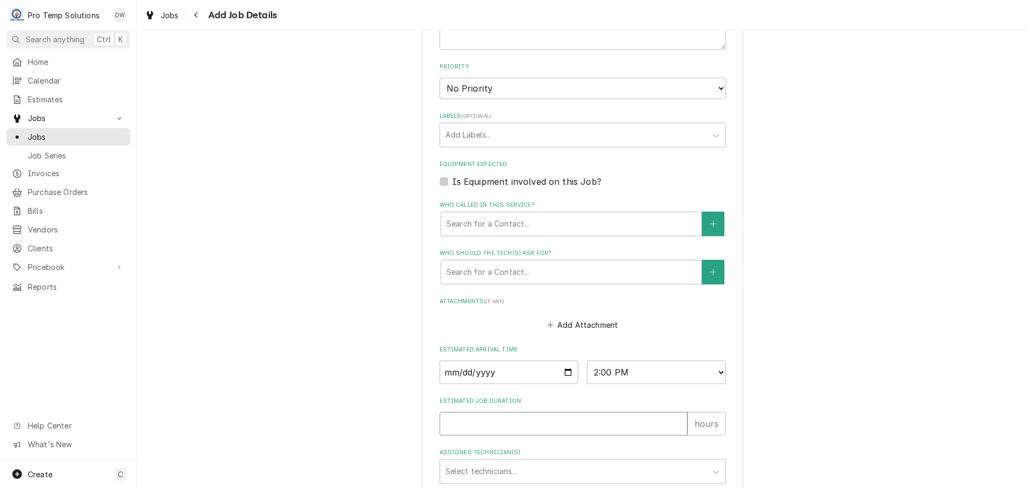
type input "3"
type textarea "x"
type input "3"
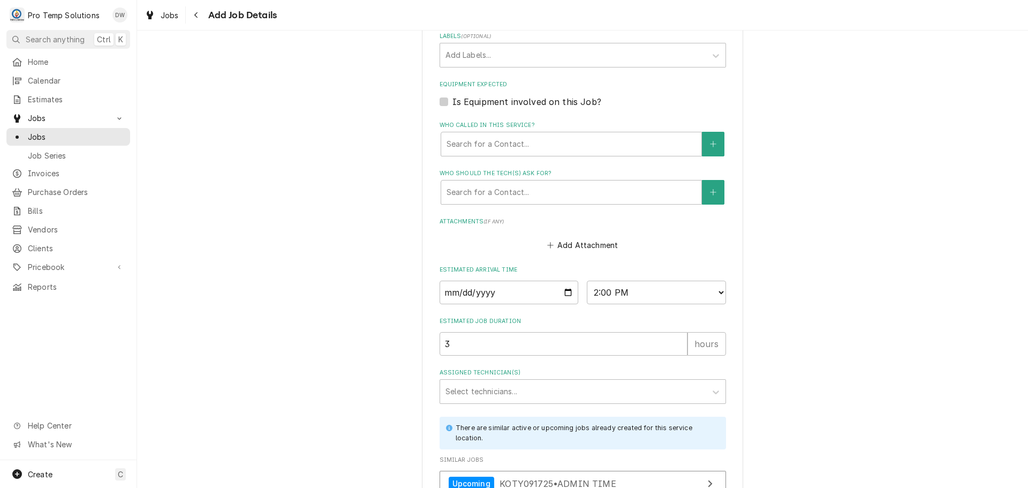
scroll to position [776, 0]
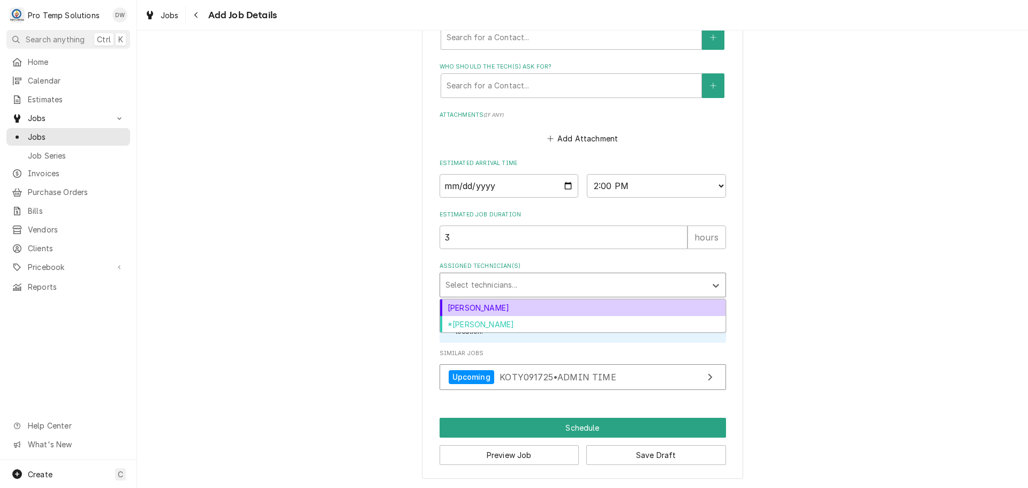
click at [503, 286] on div "Assigned Technician(s)" at bounding box center [573, 284] width 255 height 19
click at [494, 306] on div "[PERSON_NAME]" at bounding box center [582, 307] width 285 height 17
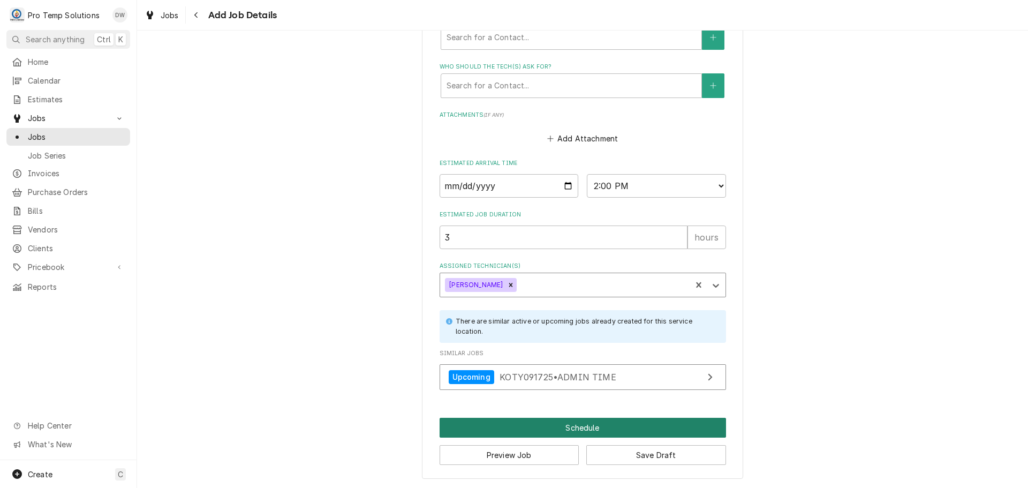
click at [578, 428] on button "Schedule" at bounding box center [583, 428] width 287 height 20
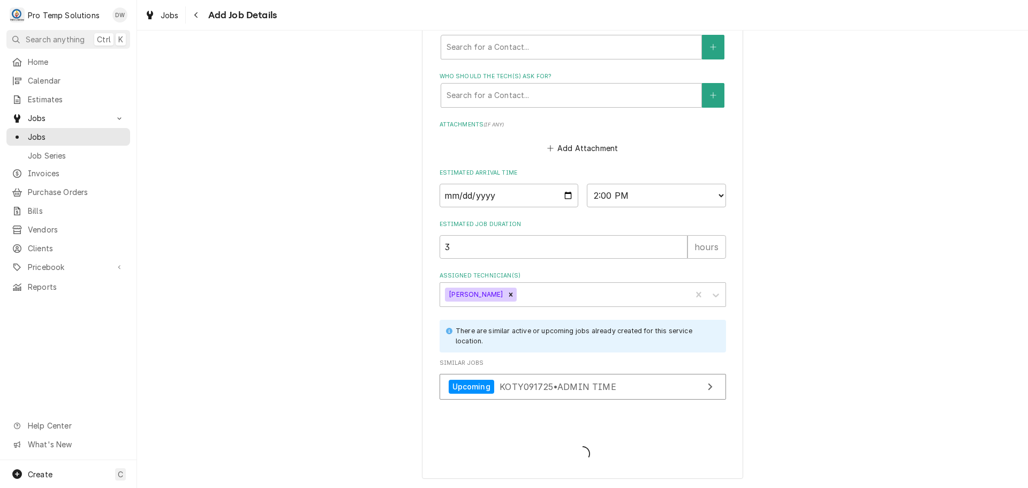
scroll to position [766, 0]
type textarea "x"
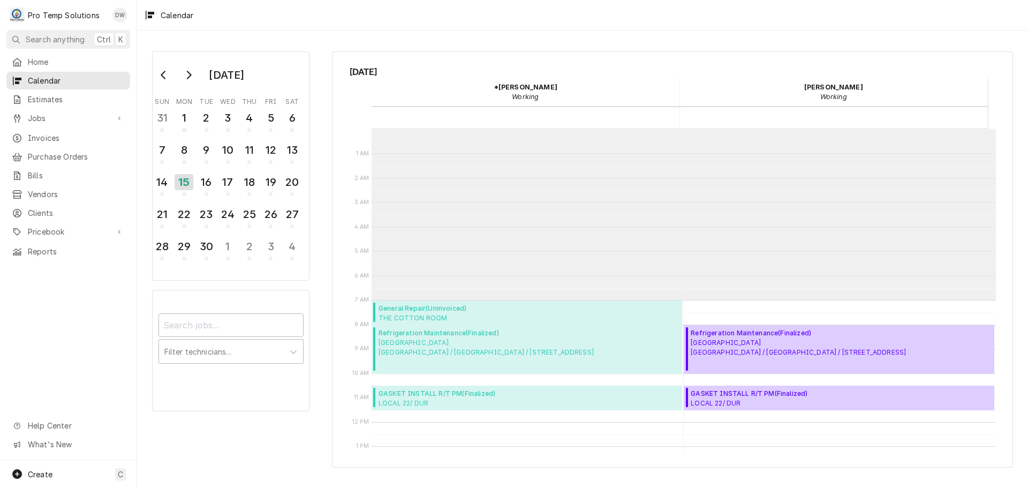
scroll to position [171, 0]
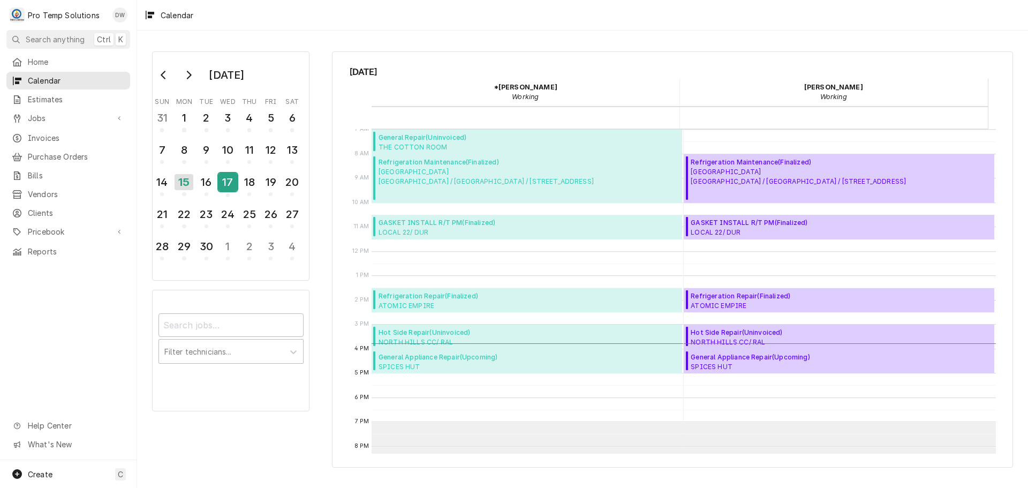
click at [231, 180] on div "17" at bounding box center [228, 182] width 19 height 18
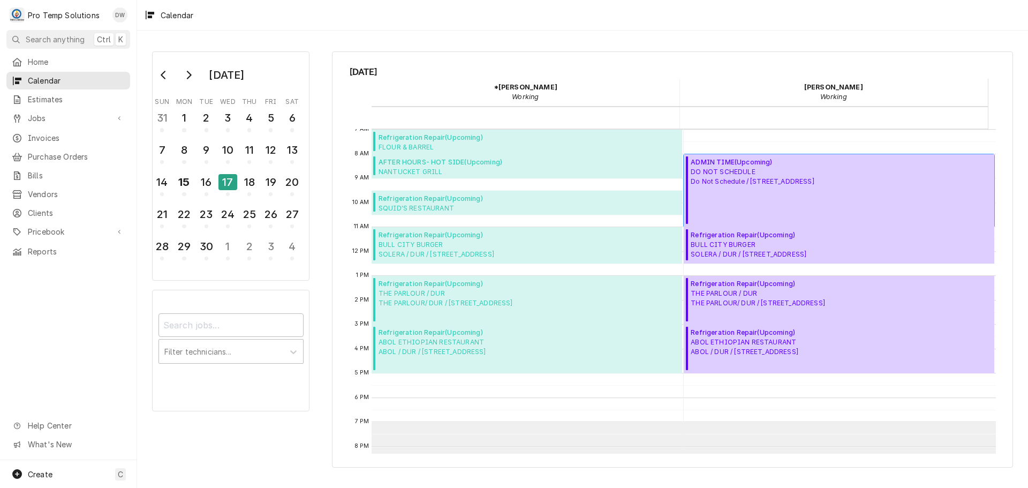
click at [729, 169] on span "DO NOT SCHEDULE Do Not Schedule / [STREET_ADDRESS]" at bounding box center [752, 176] width 123 height 19
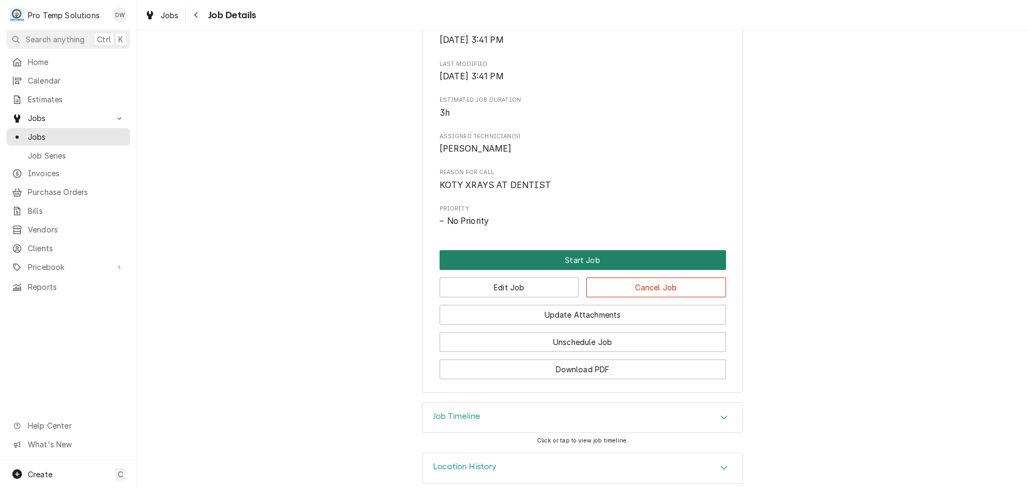
scroll to position [378, 0]
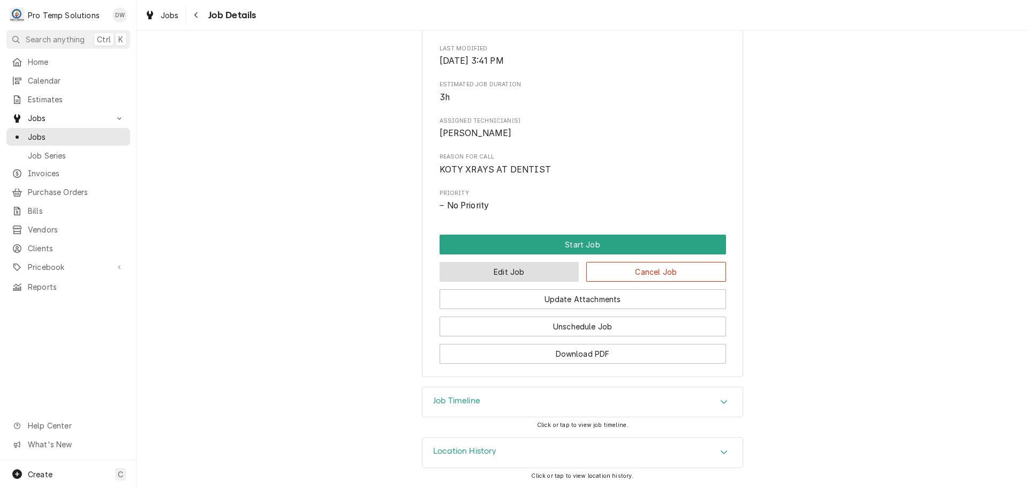
click at [521, 272] on button "Edit Job" at bounding box center [510, 272] width 140 height 20
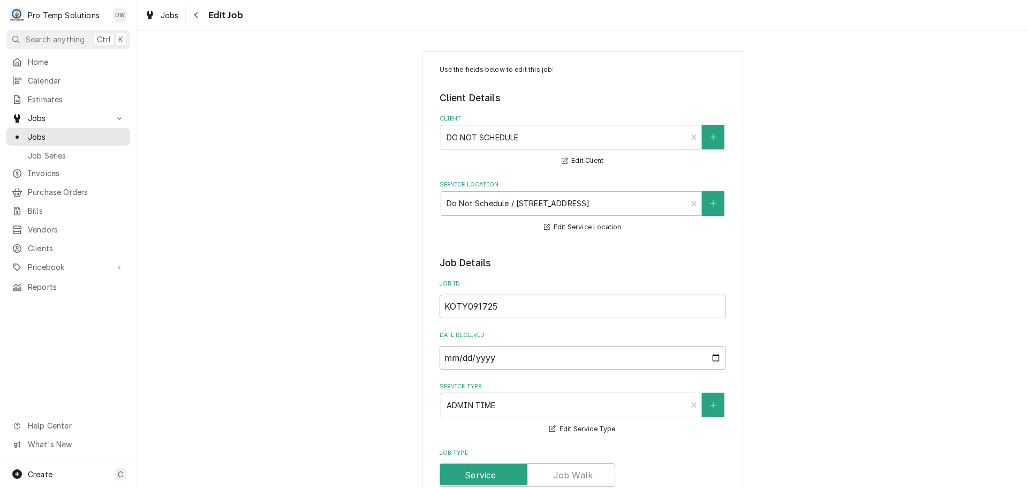
type textarea "x"
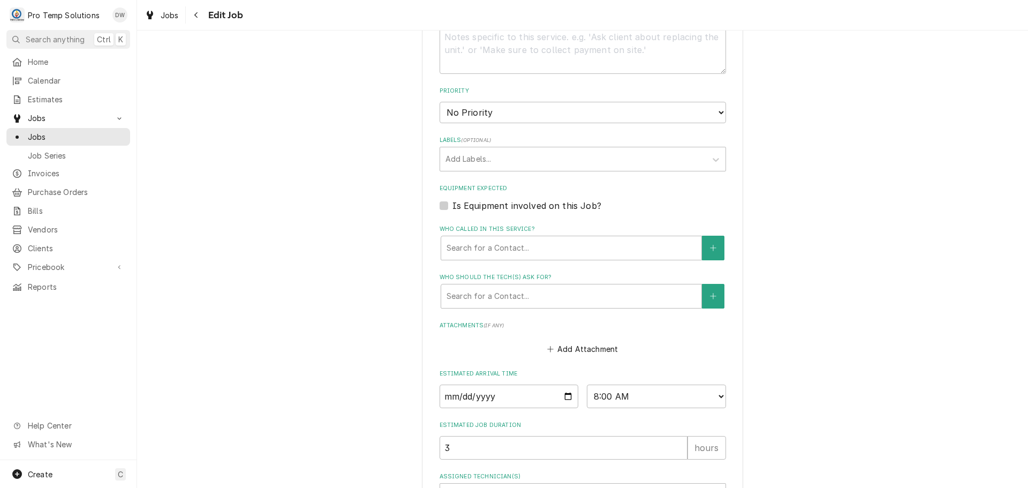
scroll to position [589, 0]
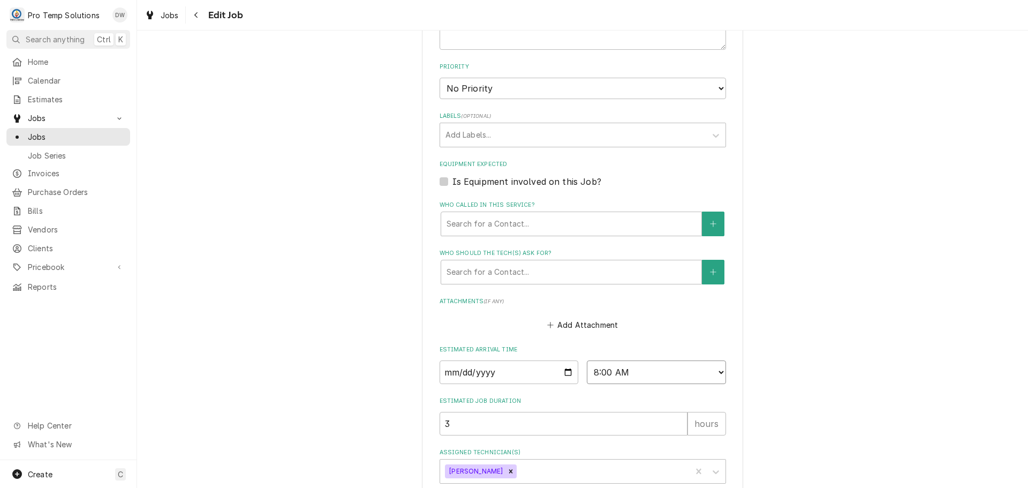
click at [712, 372] on select "AM / PM 6:00 AM 6:15 AM 6:30 AM 6:45 AM 7:00 AM 7:15 AM 7:30 AM 7:45 AM 8:00 AM…" at bounding box center [656, 372] width 139 height 24
select select "07:00:00"
click at [587, 360] on select "AM / PM 6:00 AM 6:15 AM 6:30 AM 6:45 AM 7:00 AM 7:15 AM 7:30 AM 7:45 AM 8:00 AM…" at bounding box center [656, 372] width 139 height 24
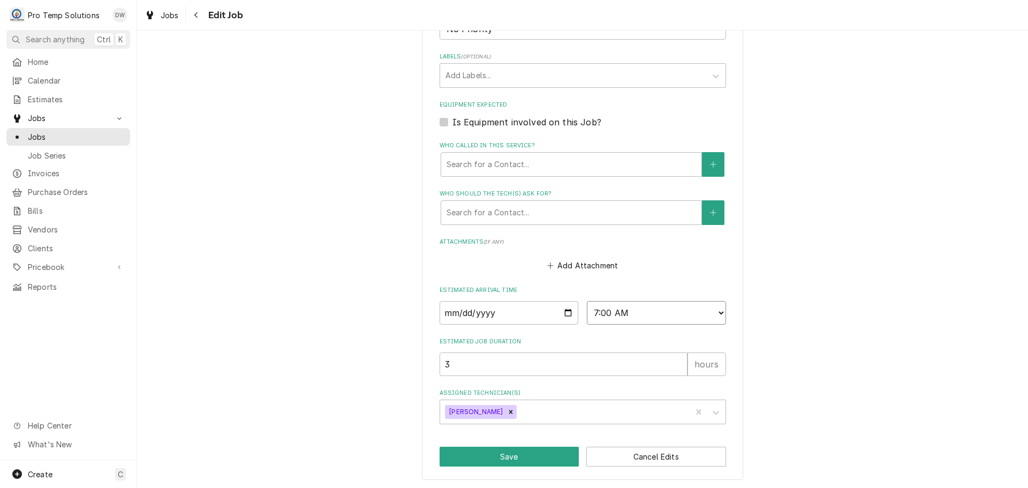
scroll to position [650, 0]
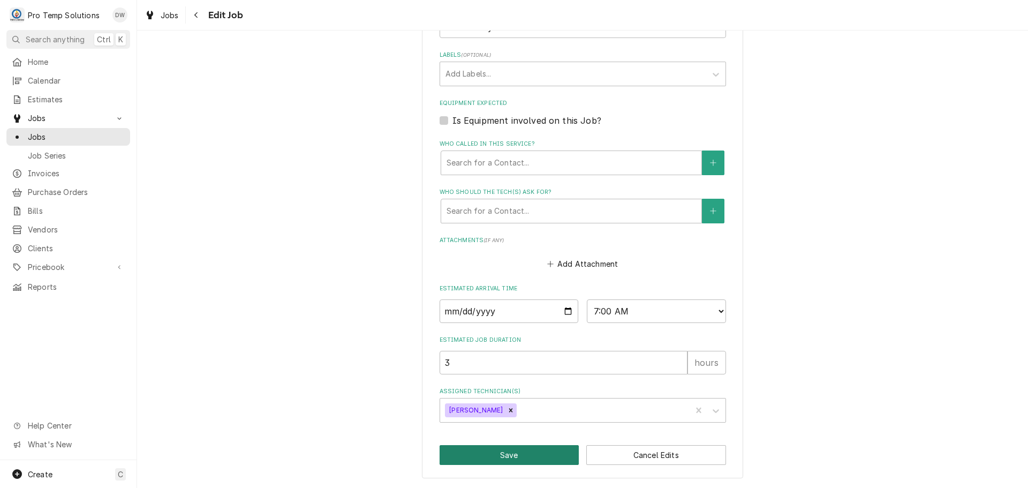
click at [518, 458] on button "Save" at bounding box center [510, 455] width 140 height 20
type textarea "x"
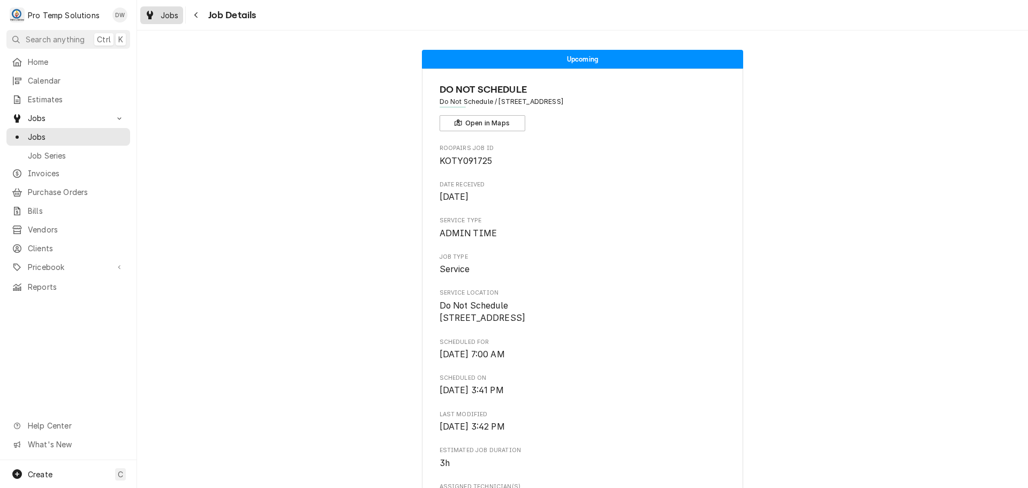
click at [174, 17] on span "Jobs" at bounding box center [170, 15] width 18 height 11
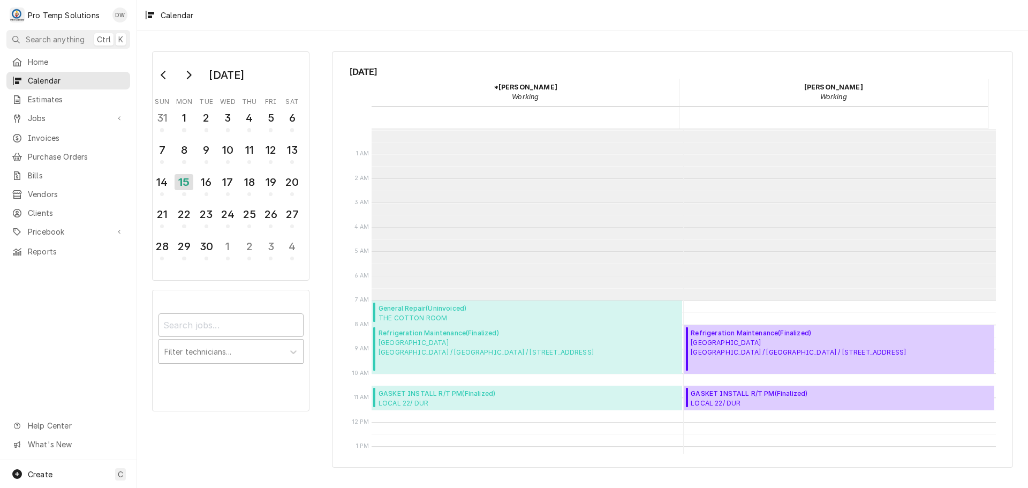
scroll to position [171, 0]
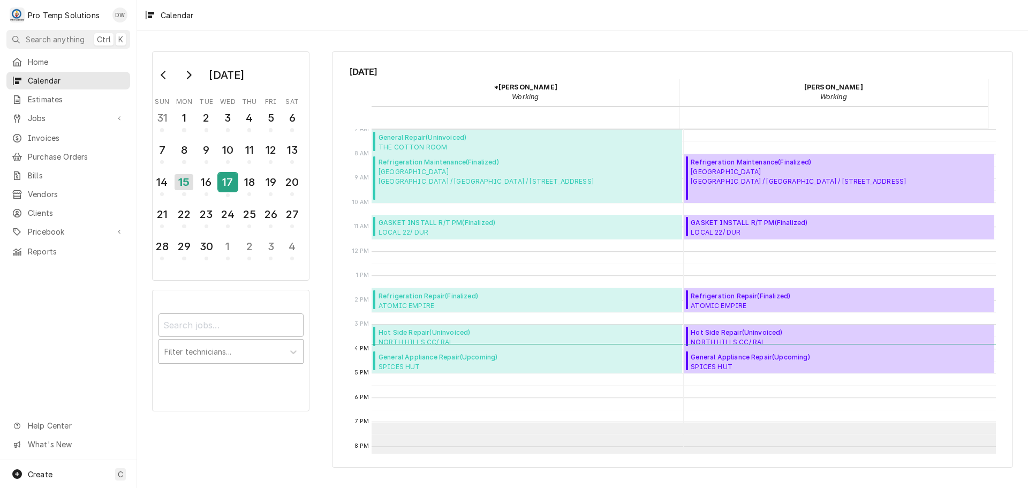
click at [228, 180] on div "17" at bounding box center [228, 182] width 19 height 18
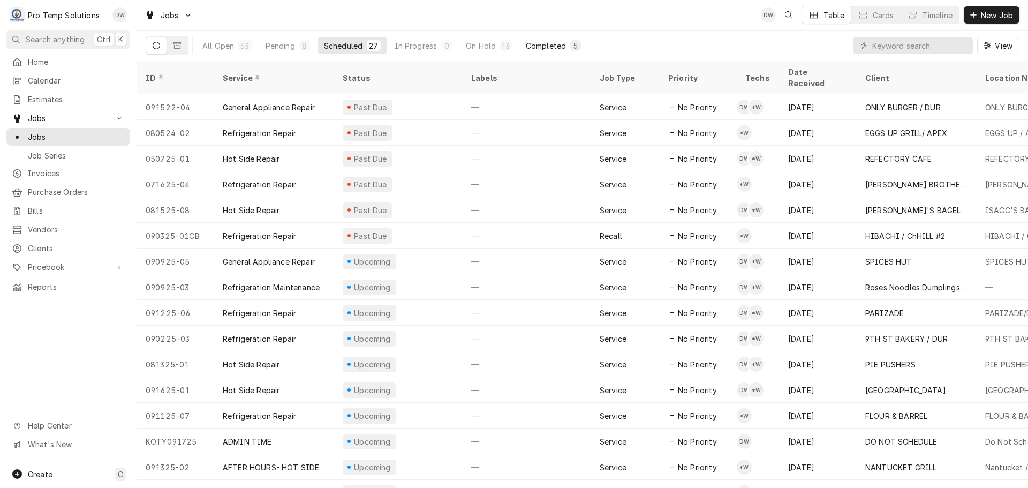
click at [544, 47] on div "Completed" at bounding box center [546, 45] width 40 height 11
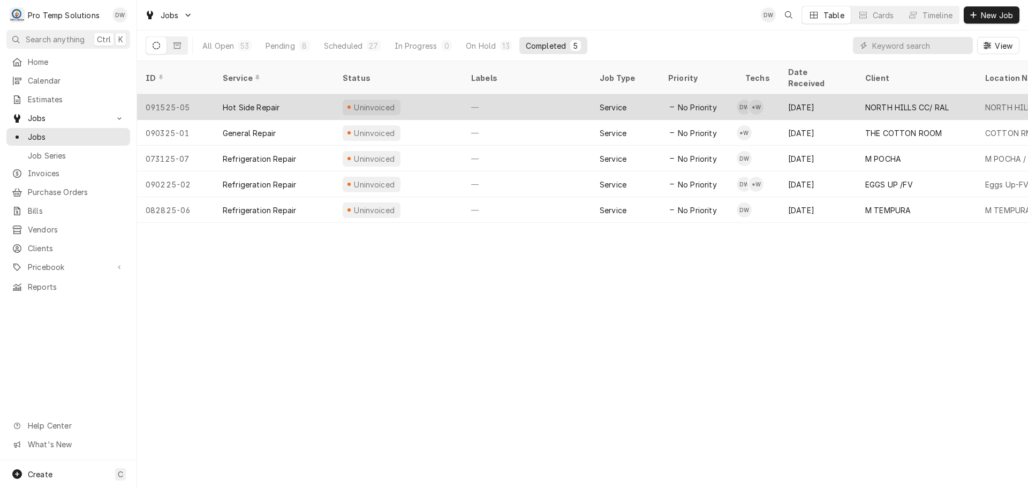
click at [558, 95] on div "—" at bounding box center [527, 107] width 129 height 26
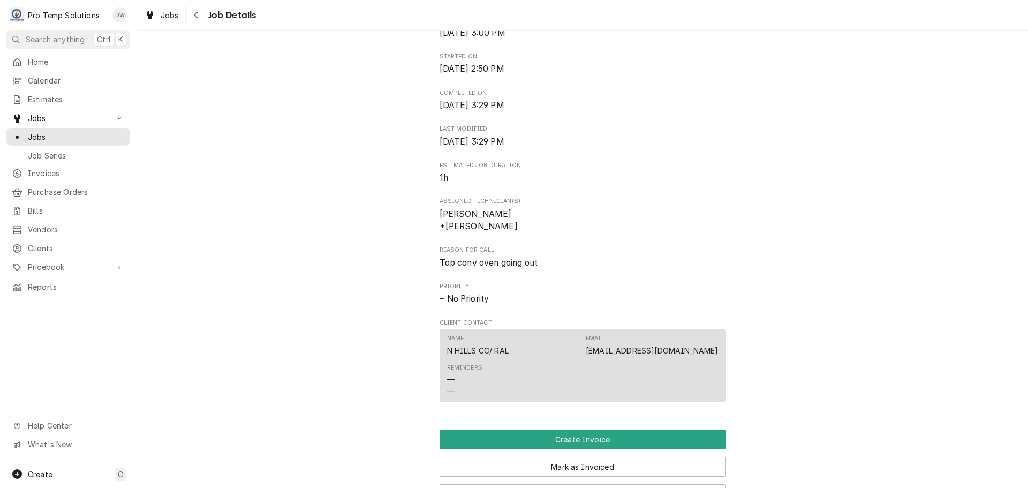
scroll to position [536, 0]
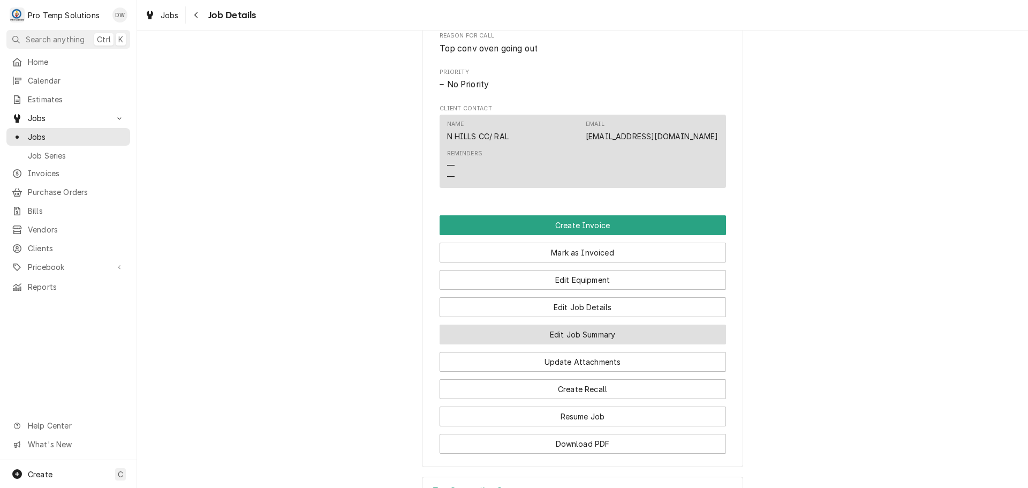
click at [571, 343] on button "Edit Job Summary" at bounding box center [583, 335] width 287 height 20
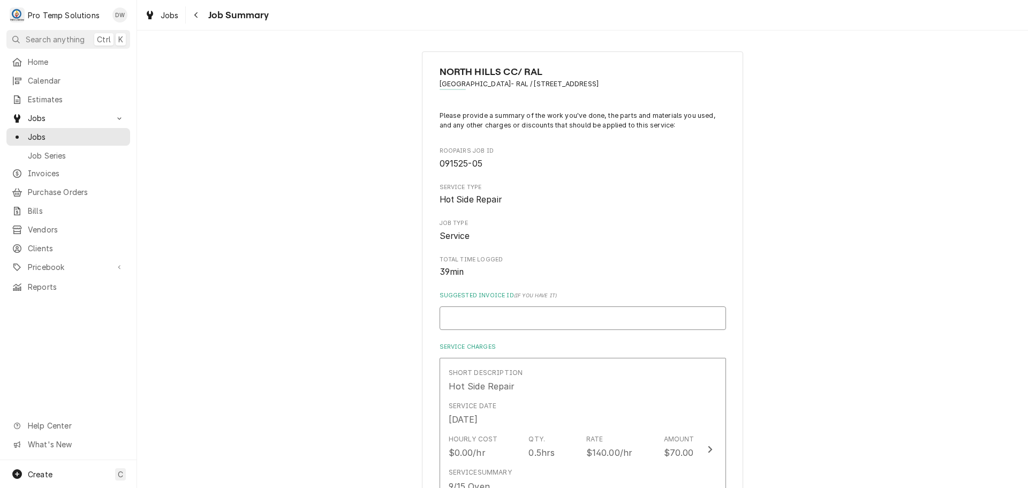
click at [552, 318] on input "Suggested Invoice ID ( if you have it )" at bounding box center [583, 318] width 287 height 24
type textarea "x"
type input "#"
type textarea "x"
type input "#0"
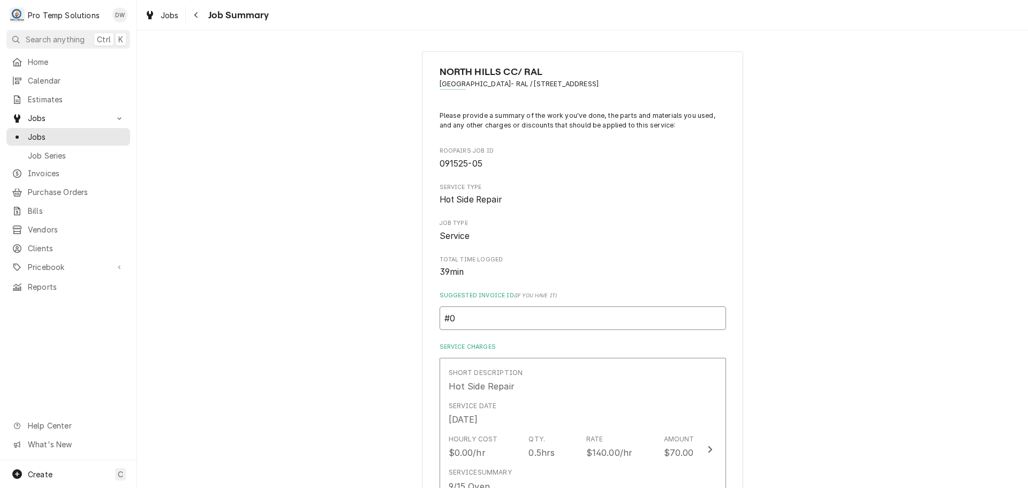
type textarea "x"
type input "#09"
type textarea "x"
type input "#091"
type textarea "x"
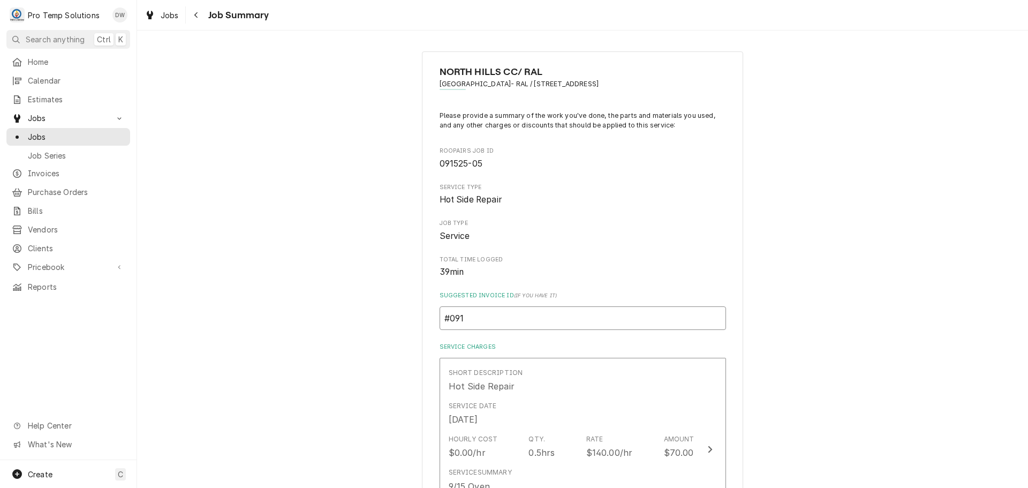
type input "#0915"
type textarea "x"
type input "#09152"
type textarea "x"
type input "#091525"
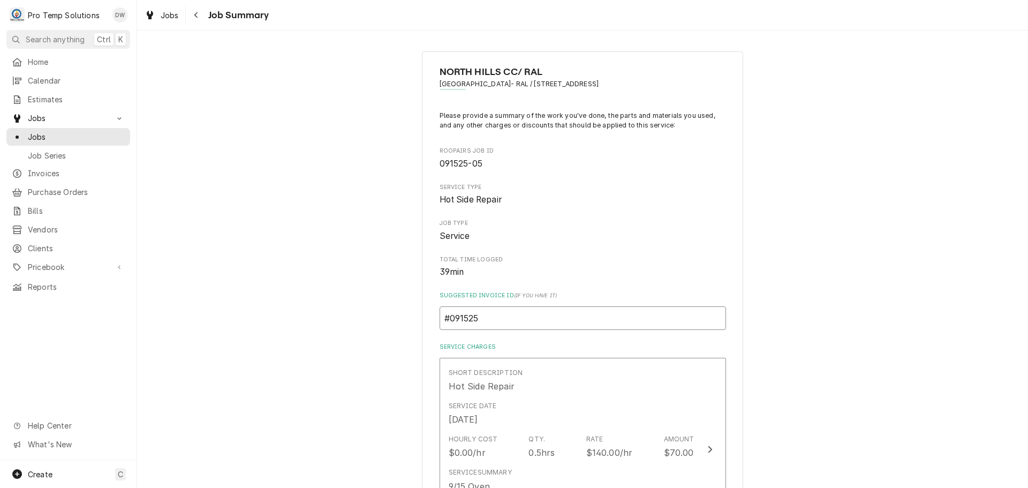
type textarea "x"
type input "#0915250"
type textarea "x"
type input "#09152500"
type textarea "x"
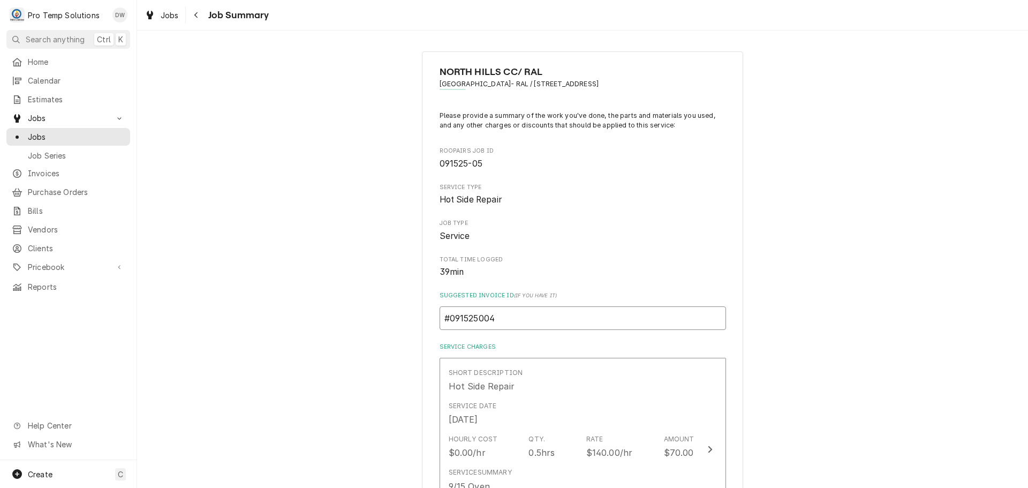
scroll to position [214, 0]
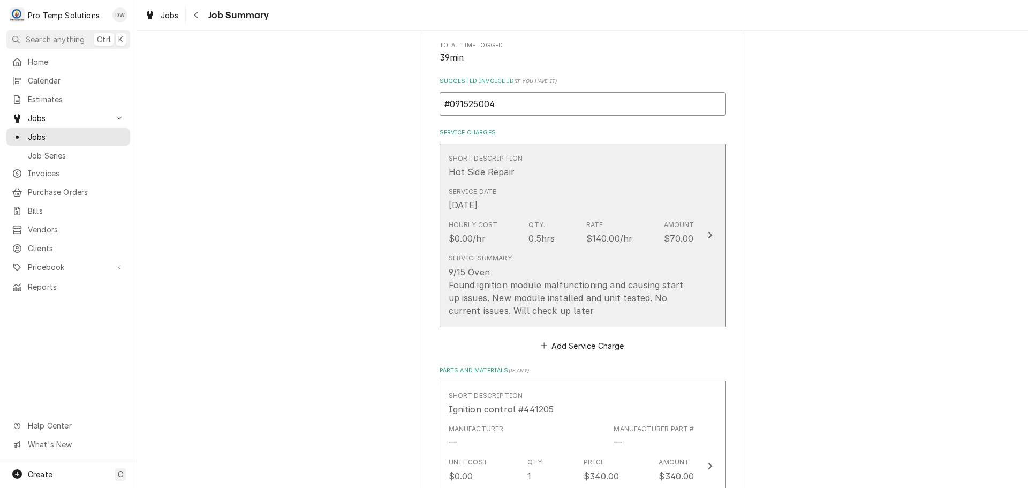
type input "#091525004"
click at [708, 234] on icon "Update Line Item" at bounding box center [710, 235] width 5 height 9
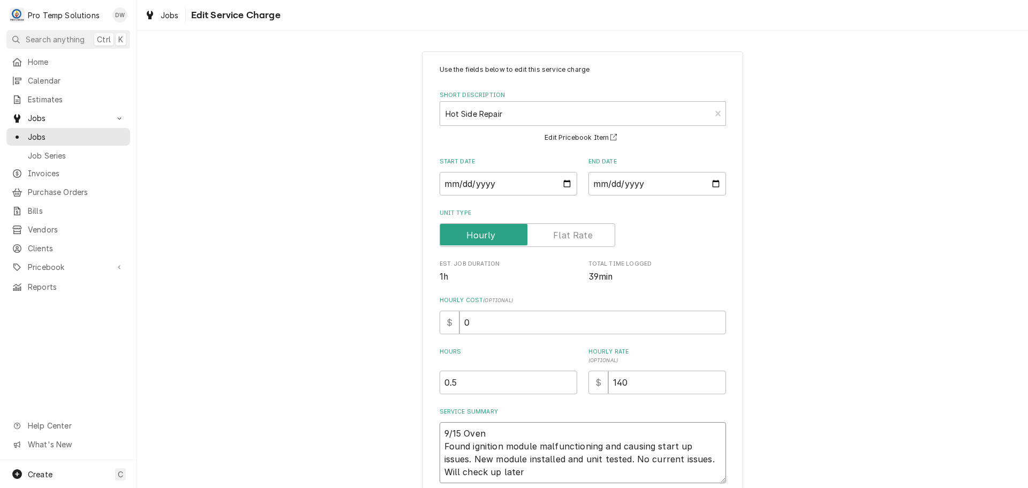
click at [510, 426] on textarea "9/15 Oven Found ignition module malfunctioning and causing start up issues. New…" at bounding box center [583, 452] width 287 height 61
type textarea "x"
type textarea "9/15 Oven Found ignition module malfunctioning and causing start up issues. New…"
type textarea "x"
type textarea "9/15 Oven 2 Found ignition module malfunctioning and causing start up issues. N…"
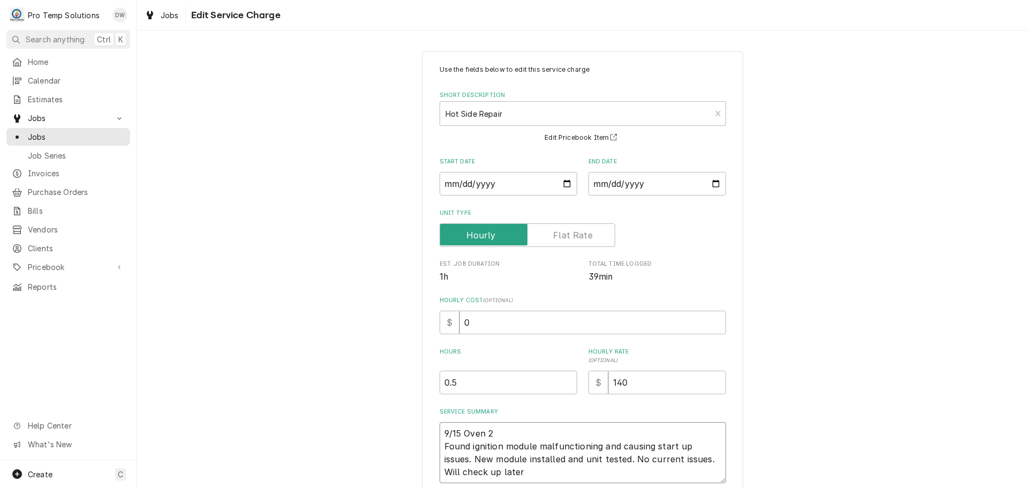
type textarea "x"
type textarea "9/15 Oven 25 Found ignition module malfunctioning and causing start up issues. …"
type textarea "x"
type textarea "9/15 Oven 250 Found ignition module malfunctioning and causing start up issues.…"
type textarea "x"
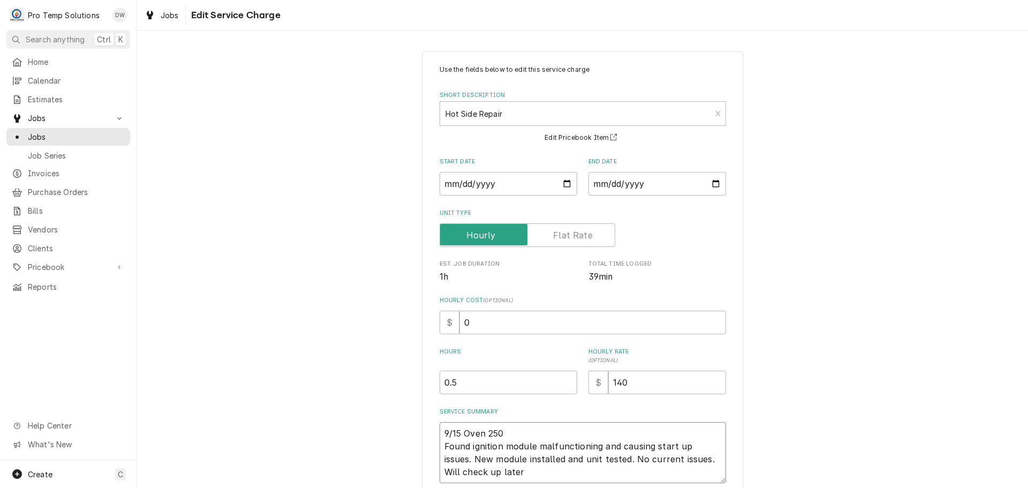
type textarea "9/15 Oven 250- Found ignition module malfunctioning and causing start up issues…"
type textarea "x"
type textarea "9/15 Oven 250-3 Found ignition module malfunctioning and causing start up issue…"
type textarea "x"
type textarea "9/15 Oven 250-33 Found ignition module malfunctioning and causing start up issu…"
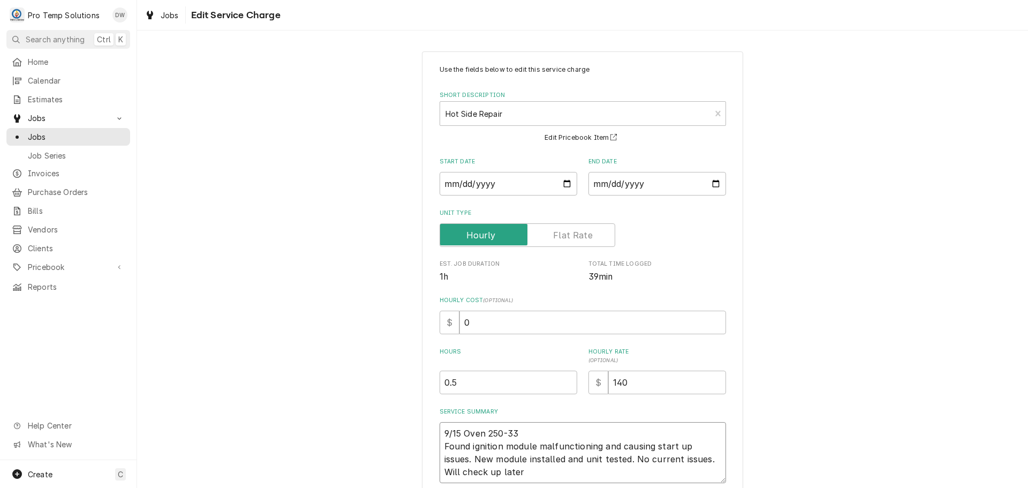
type textarea "x"
type textarea "9/15 Oven 250-330 Found ignition module malfunctioning and causing start up iss…"
type textarea "x"
type textarea "9/15 Oven 250-330 Found ignition module malfunctioning and causing start up iss…"
type textarea "x"
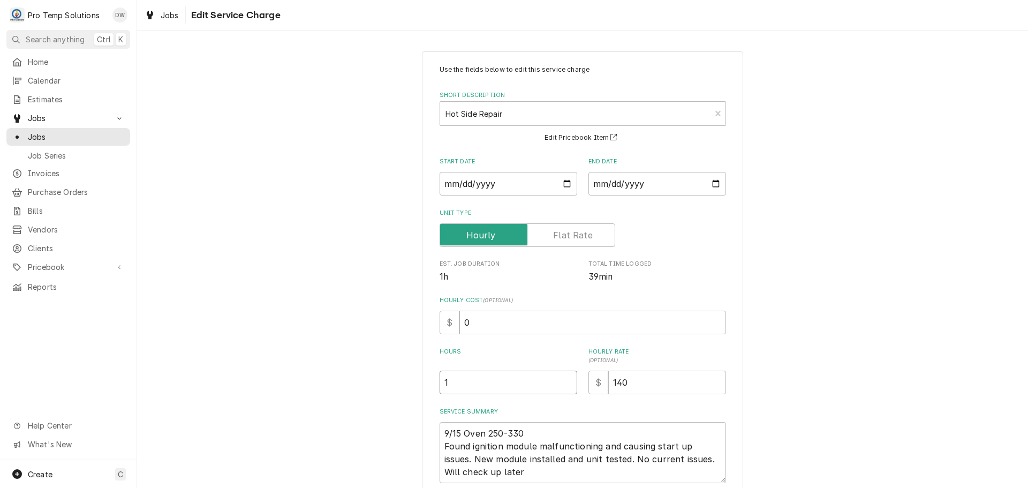
type input "1"
click at [565, 380] on input "1" at bounding box center [509, 383] width 138 height 24
type textarea "x"
type input ".7"
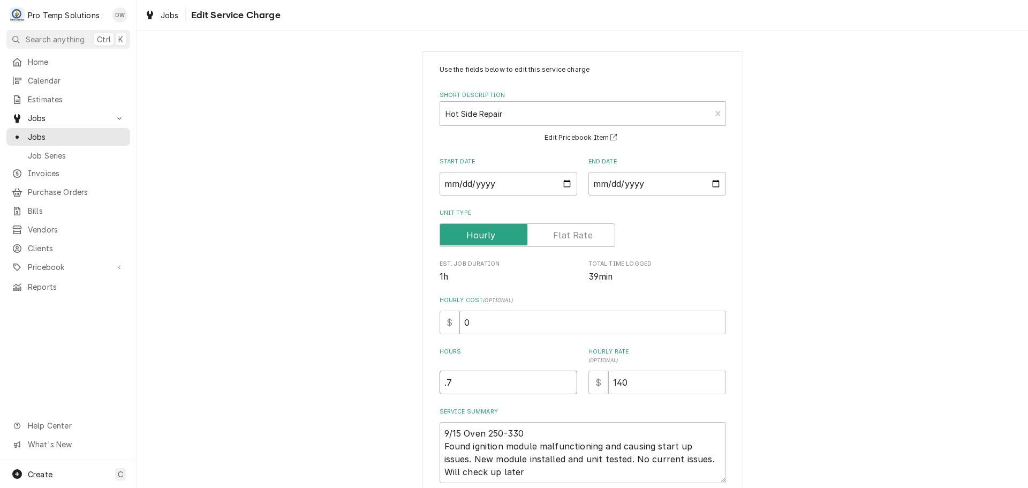
type textarea "x"
type input ".75"
click at [481, 319] on input "0" at bounding box center [593, 323] width 267 height 24
type textarea "x"
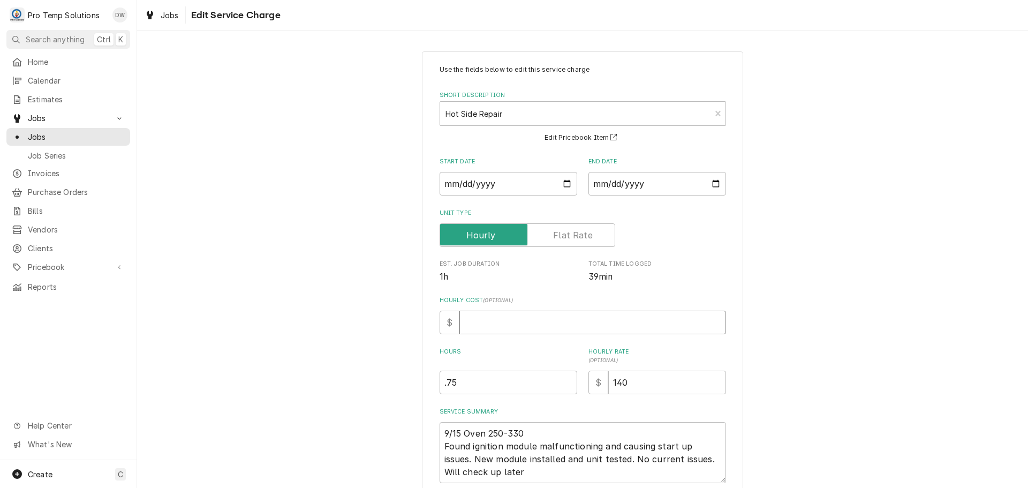
type input "1"
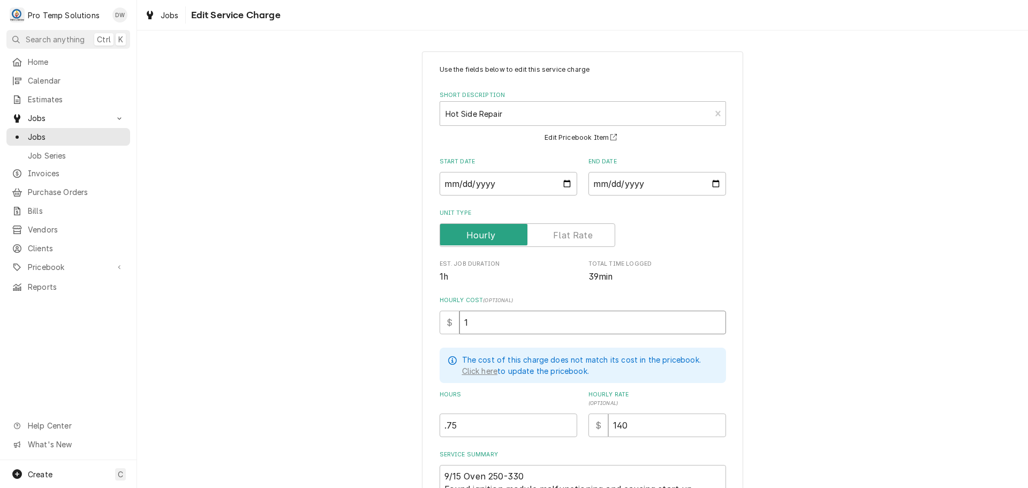
type textarea "x"
type input "18"
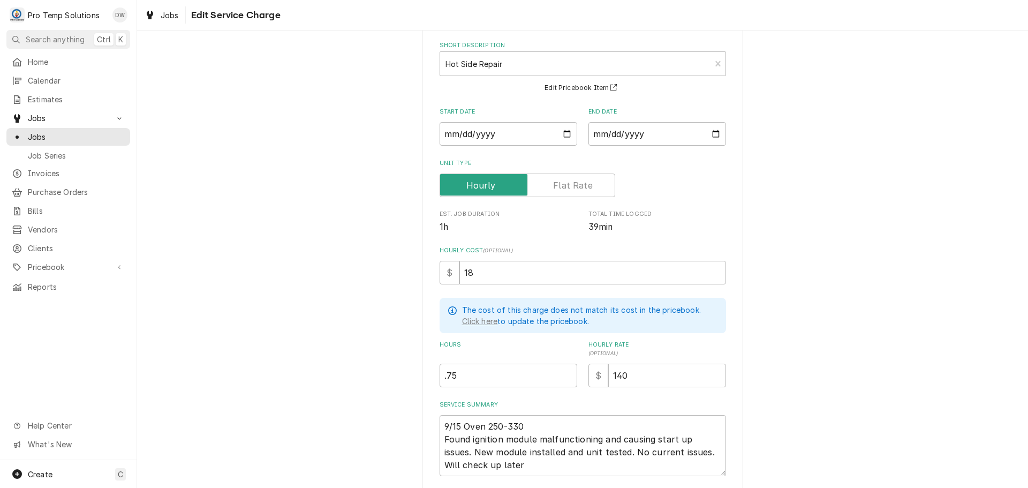
scroll to position [130, 0]
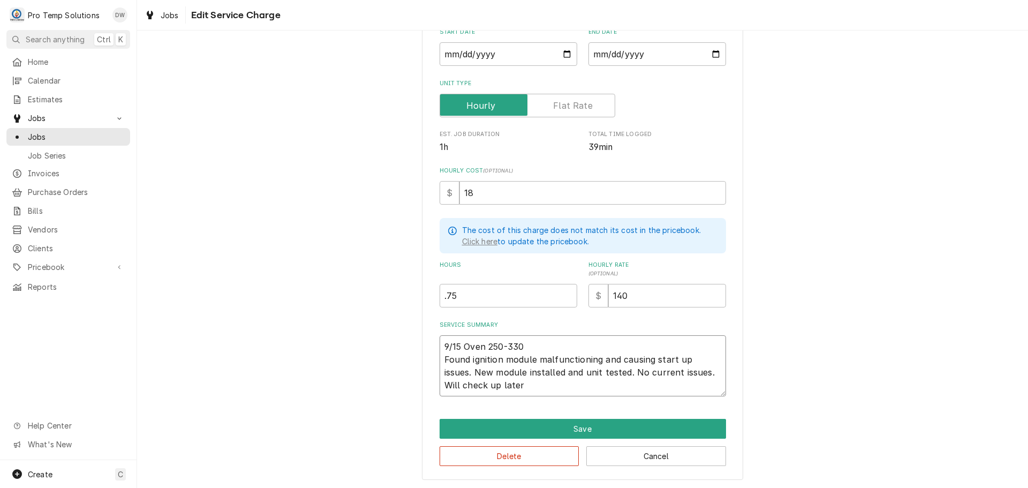
click at [555, 344] on textarea "9/15 Oven 250-330 Found ignition module malfunctioning and causing start up iss…" at bounding box center [583, 365] width 287 height 61
type textarea "x"
type textarea "9/15 Oven 250-330 K Found ignition module malfunctioning and causing start up i…"
type textarea "x"
type textarea "9/15 Oven 250-330 KE Found ignition module malfunctioning and causing start up …"
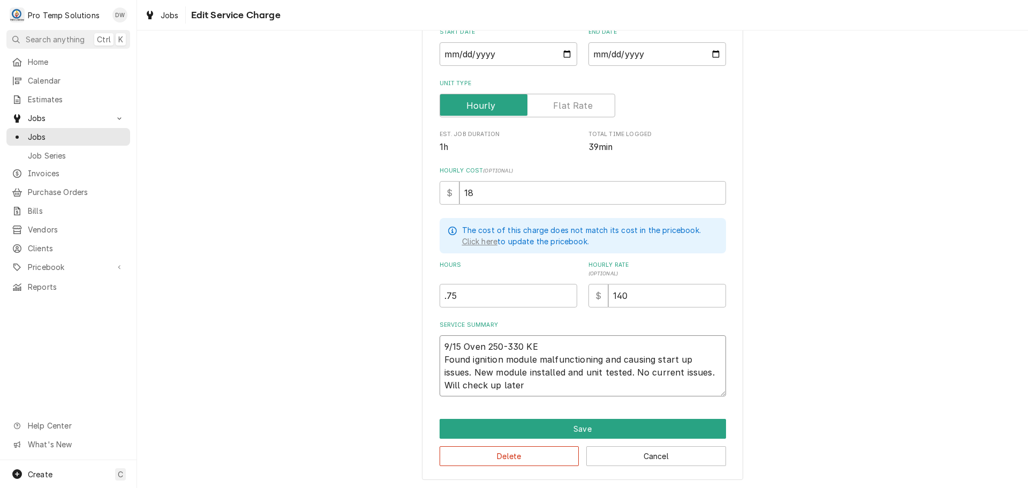
type textarea "x"
type textarea "9/15 Oven 250-330 KEV Found ignition module malfunctioning and causing start up…"
type textarea "x"
type textarea "9/15 Oven 250-330 KEVI Found ignition module malfunctioning and causing start u…"
type textarea "x"
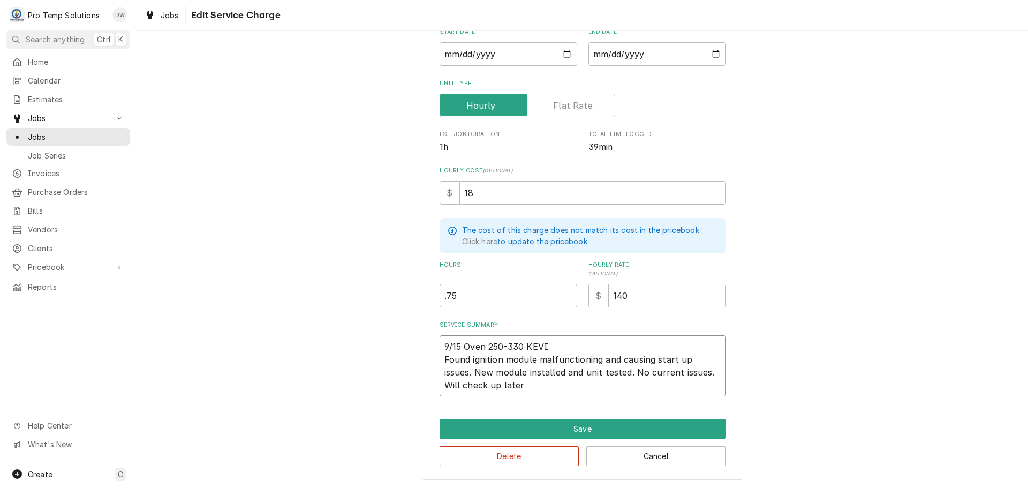
type textarea "9/15 Oven 250-330 KEVIN Found ignition module malfunctioning and causing start …"
type textarea "x"
type textarea "9/15 Oven 250-330 KEVIN Found ignition module malfunctioning and causing start …"
type textarea "x"
type textarea "9/15 Oven 250-330 KEVIN K Found ignition module malfunctioning and causing star…"
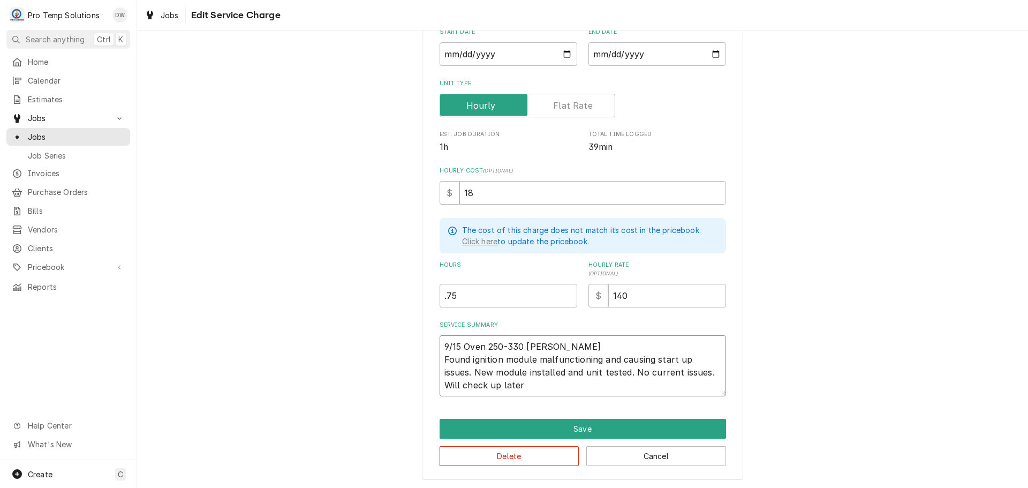
type textarea "x"
type textarea "9/15 Oven 250-330 KEVIN KO Found ignition module malfunctioning and causing sta…"
type textarea "x"
type textarea "9/15 Oven 250-330 KEVIN KOT Found ignition module malfunctioning and causing st…"
type textarea "x"
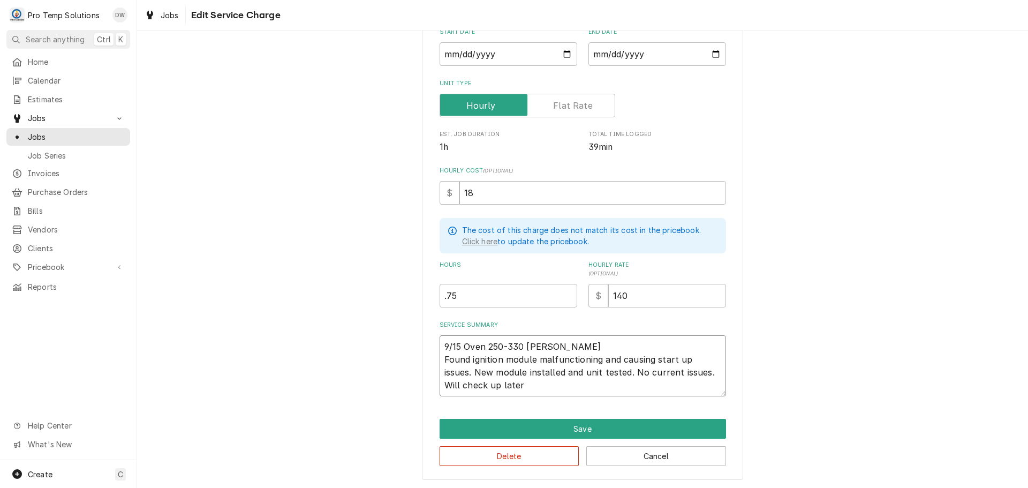
type textarea "9/15 Oven 250-330 KEVIN KOTY Found ignition module malfunctioning and causing s…"
type textarea "x"
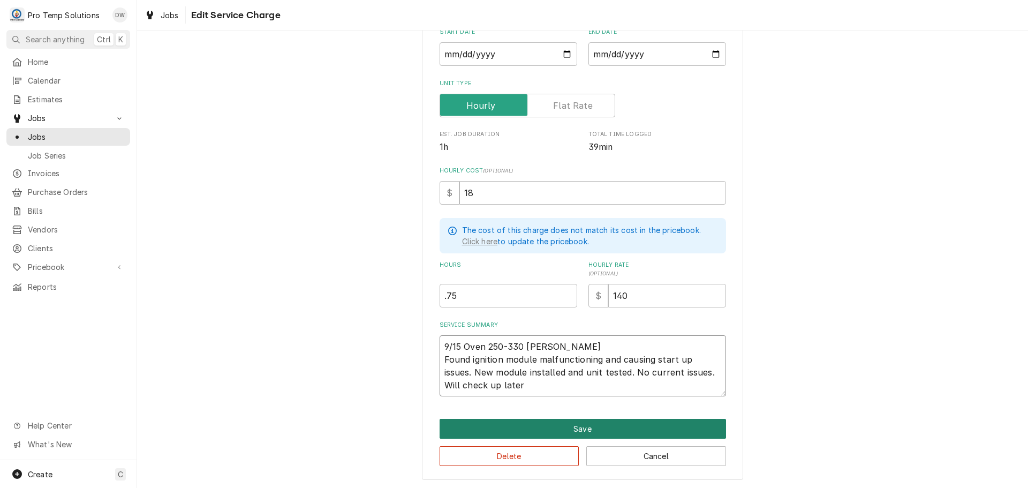
type textarea "9/15 Oven 250-330 KEVIN KOTY Found ignition module malfunctioning and causing s…"
click at [576, 426] on button "Save" at bounding box center [583, 429] width 287 height 20
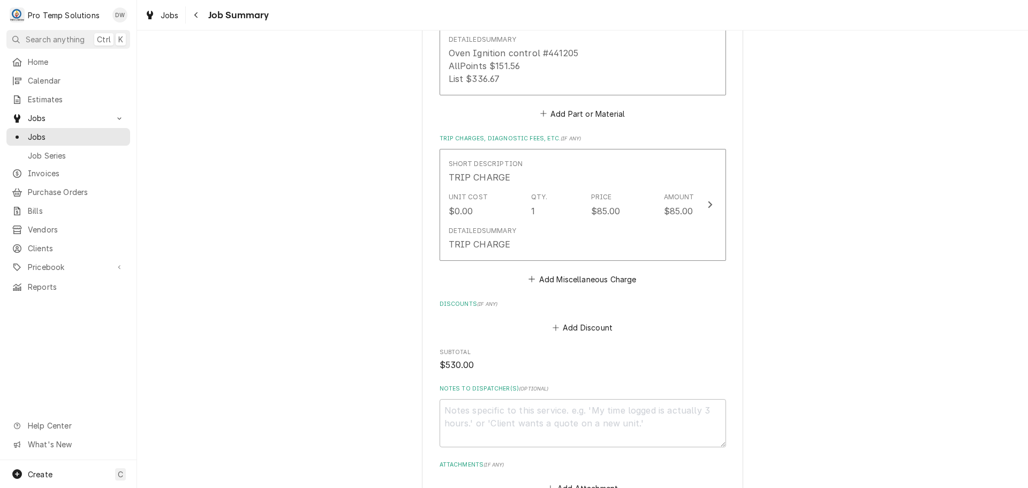
scroll to position [750, 0]
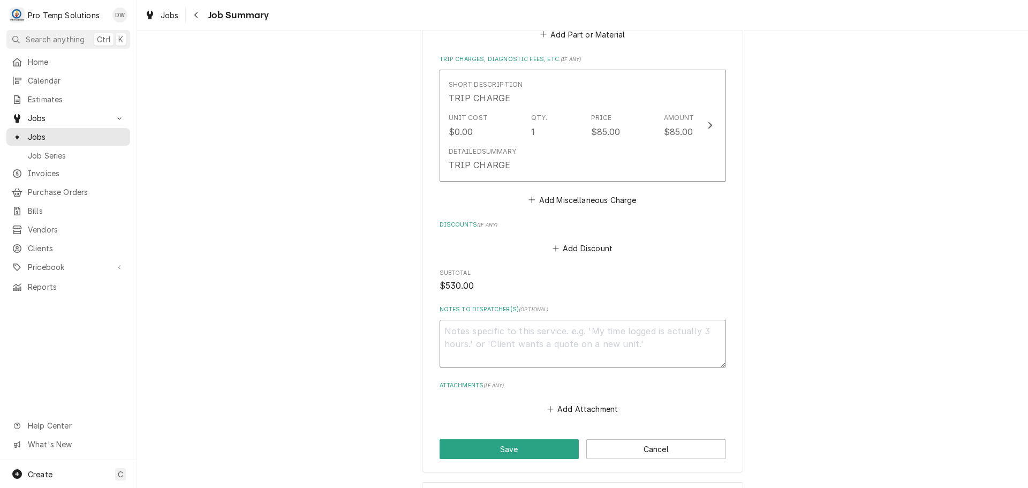
click at [477, 338] on textarea "Notes to Dispatcher(s) ( optional )" at bounding box center [583, 344] width 287 height 48
type textarea "x"
type textarea "#"
type textarea "x"
type textarea "#0"
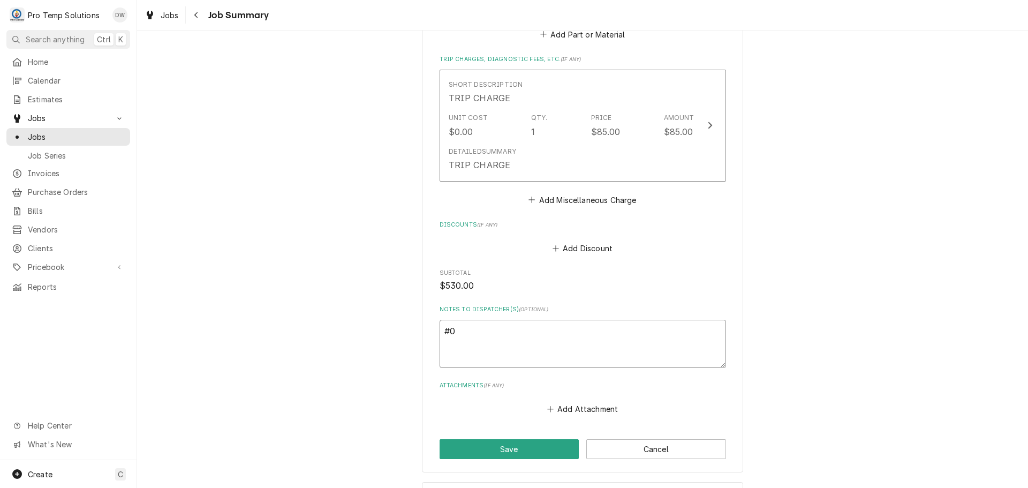
type textarea "x"
type textarea "#09"
type textarea "x"
type textarea "#091"
type textarea "x"
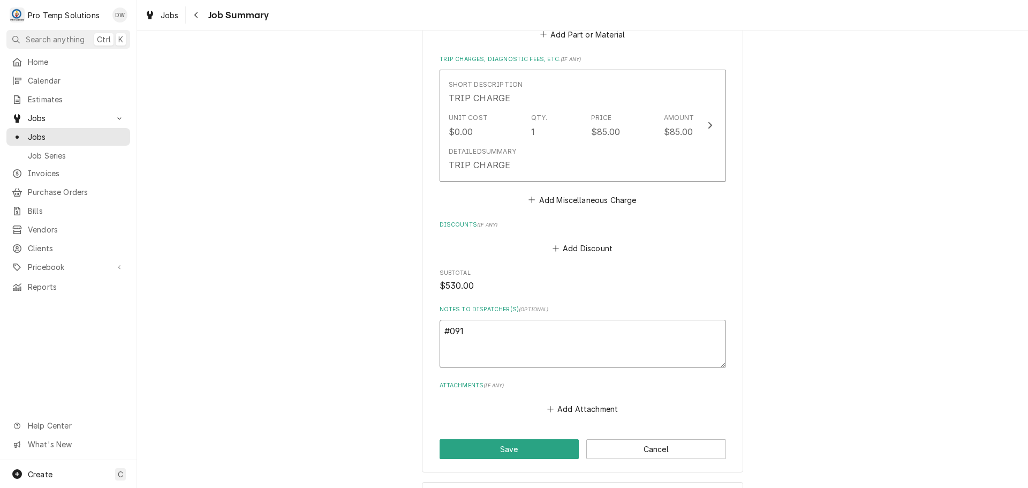
type textarea "#0915"
type textarea "x"
type textarea "#09152"
type textarea "x"
type textarea "#091525"
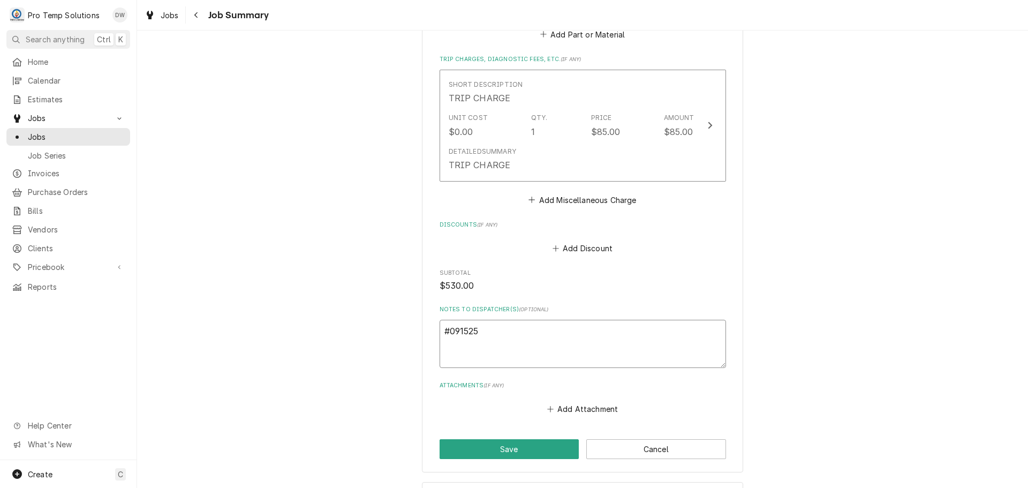
type textarea "x"
type textarea "#0915250"
type textarea "x"
type textarea "#09152500"
type textarea "x"
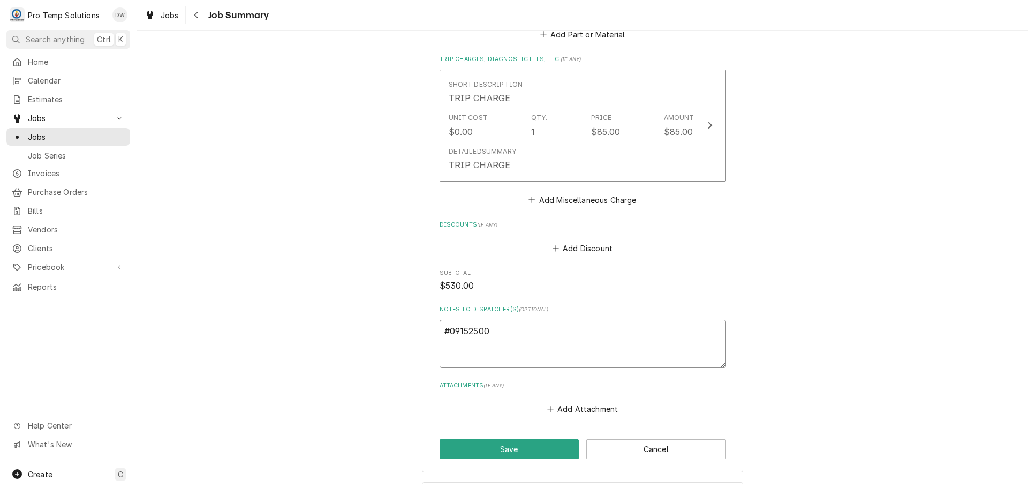
type textarea "#091525004"
type textarea "x"
type textarea "#091525004"
type textarea "x"
type textarea "#091525004 N"
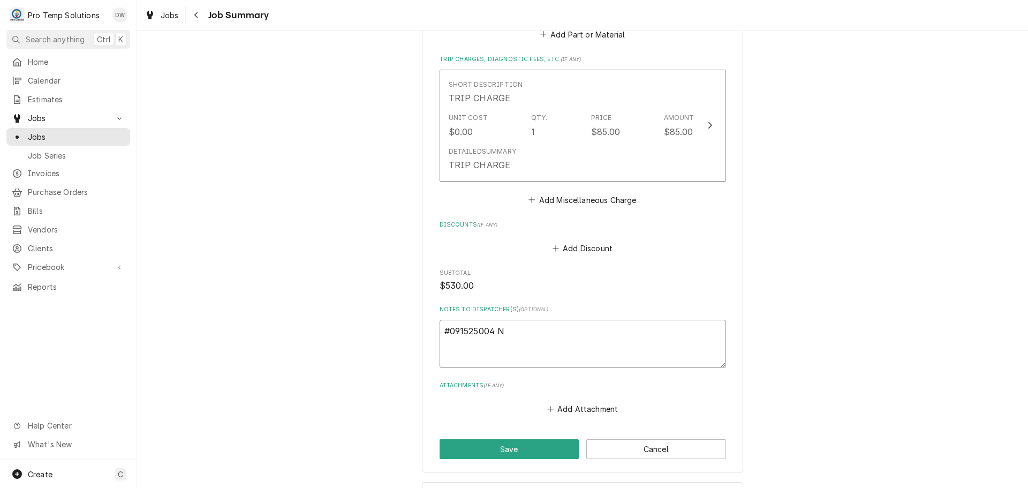
type textarea "x"
type textarea "#091525004 N"
type textarea "x"
type textarea "#091525004 N H"
type textarea "x"
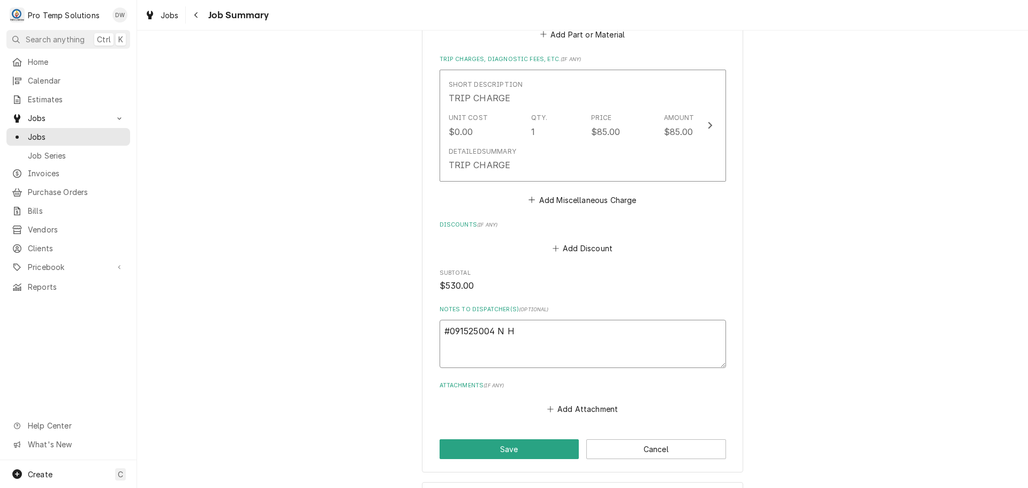
type textarea "#091525004 N HI"
type textarea "x"
type textarea "#091525004 N HIL"
type textarea "x"
type textarea "#091525004 N HILL"
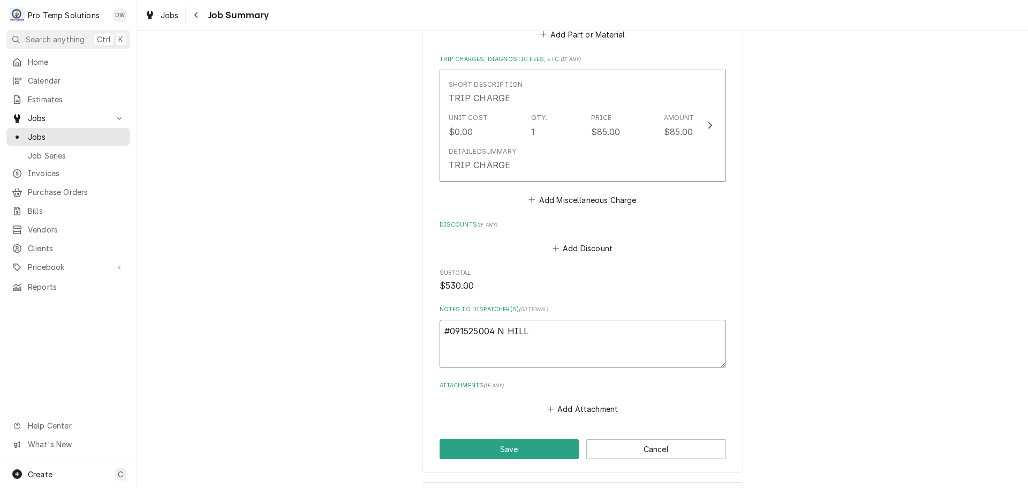
type textarea "x"
type textarea "#091525004 N HILLS"
type textarea "x"
type textarea "#091525004 N HILLS-"
type textarea "x"
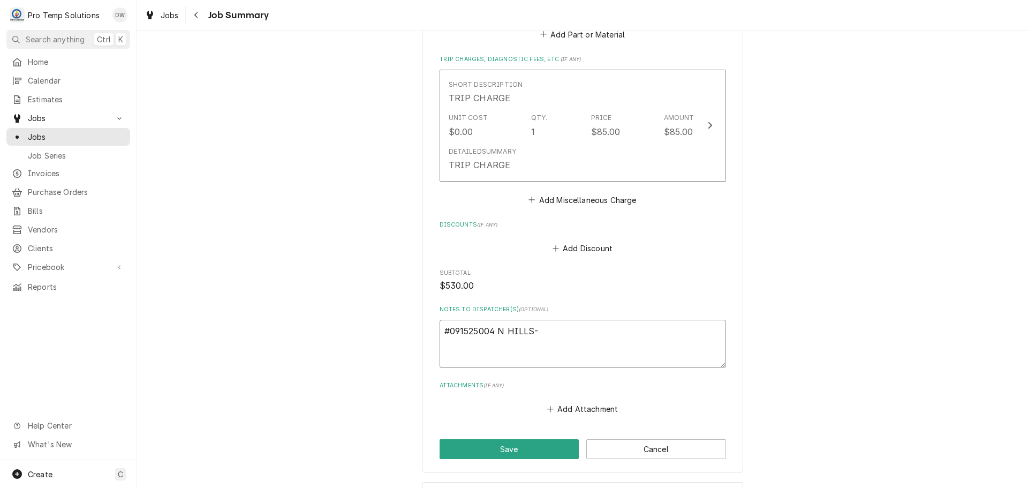
type textarea "#091525004 N HILLS-"
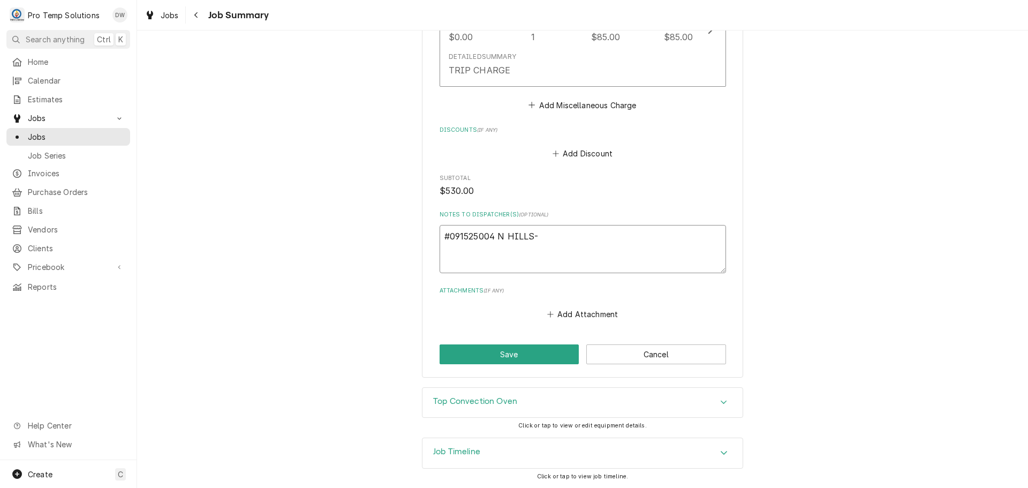
type textarea "x"
type textarea "#091525004 N HILLS- T"
type textarea "x"
type textarea "#091525004 N HILLS- T/"
type textarea "x"
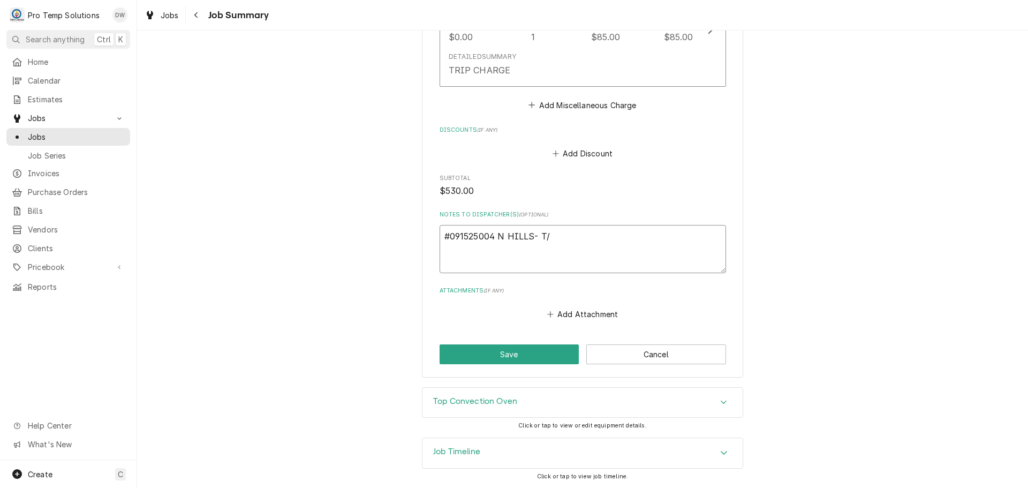
type textarea "#091525004 N HILLS- T/C"
type textarea "x"
type textarea "#091525004 N HILLS- T/CO"
type textarea "x"
type textarea "#091525004 N HILLS- T/CON"
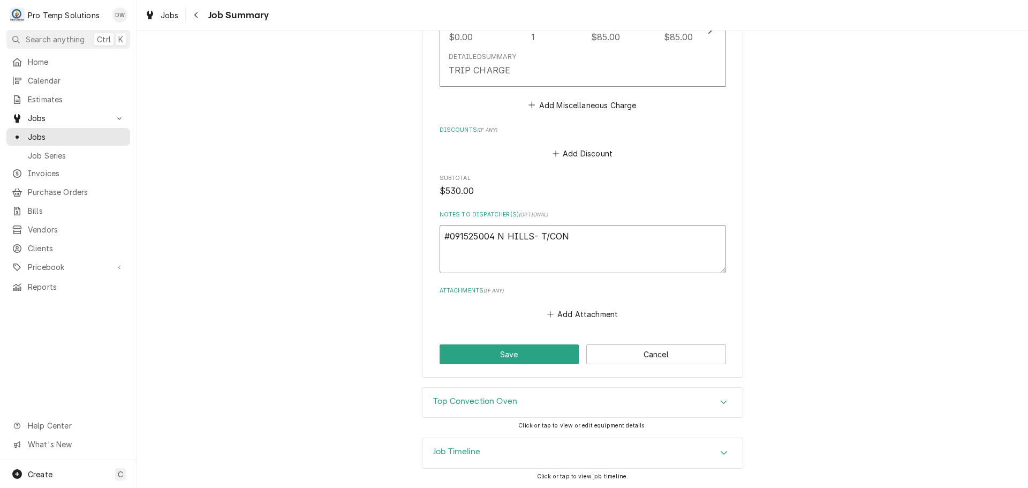
type textarea "x"
type textarea "#091525004 N HILLS- T/CONV"
type textarea "x"
type textarea "#091525004 N HILLS- T/CONV"
type textarea "x"
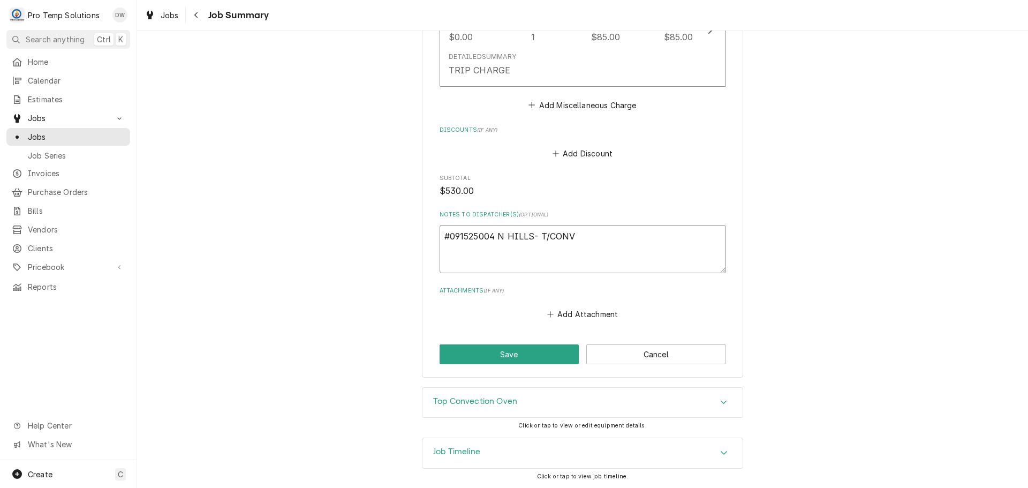
type textarea "#091525004 N HILLS- T/CONV O"
type textarea "x"
type textarea "#091525004 N HILLS- T/CONV OV"
type textarea "x"
type textarea "#091525004 N HILLS- T/CONV OVE"
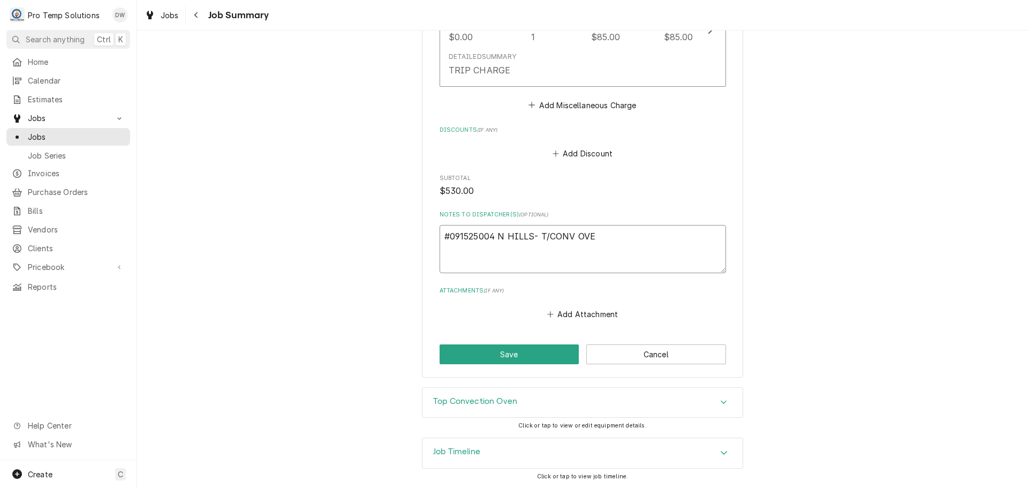
type textarea "x"
type textarea "#091525004 N HILLS- T/CONV OVEN"
type textarea "x"
type textarea "#091525004 N HILLS- T/CONV OVEN"
click at [502, 351] on button "Save" at bounding box center [510, 354] width 140 height 20
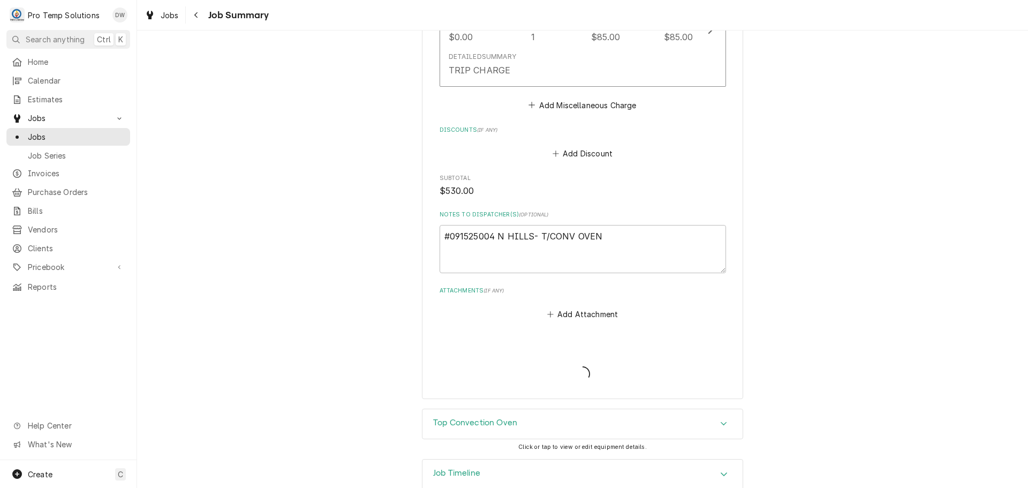
type textarea "x"
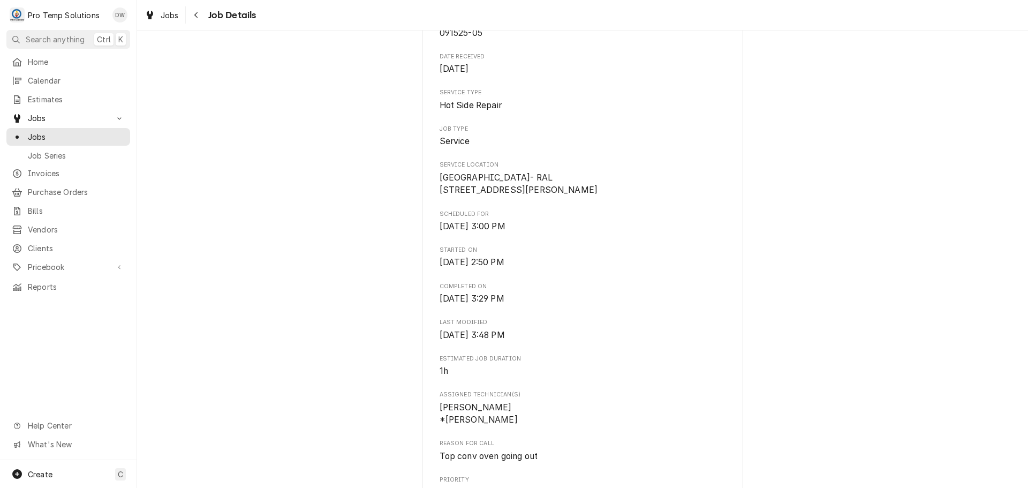
scroll to position [375, 0]
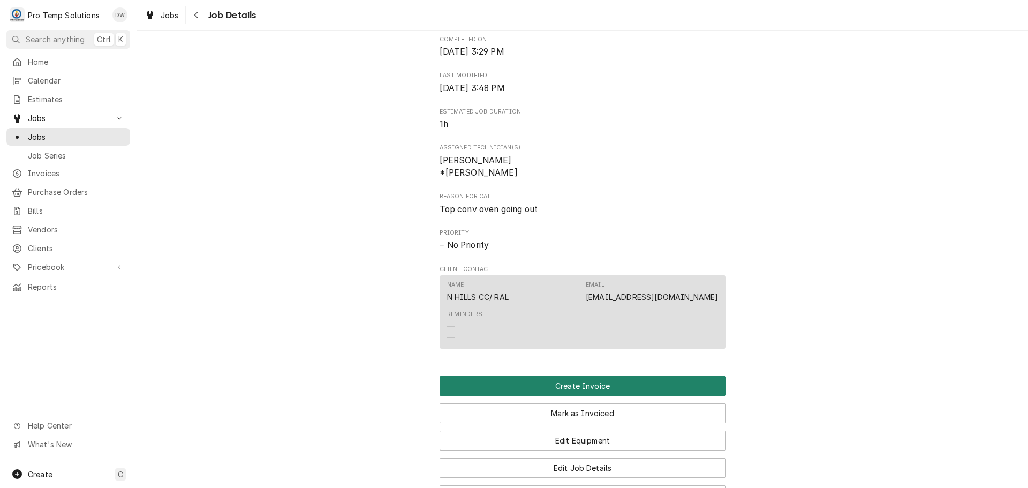
click at [570, 396] on button "Create Invoice" at bounding box center [583, 386] width 287 height 20
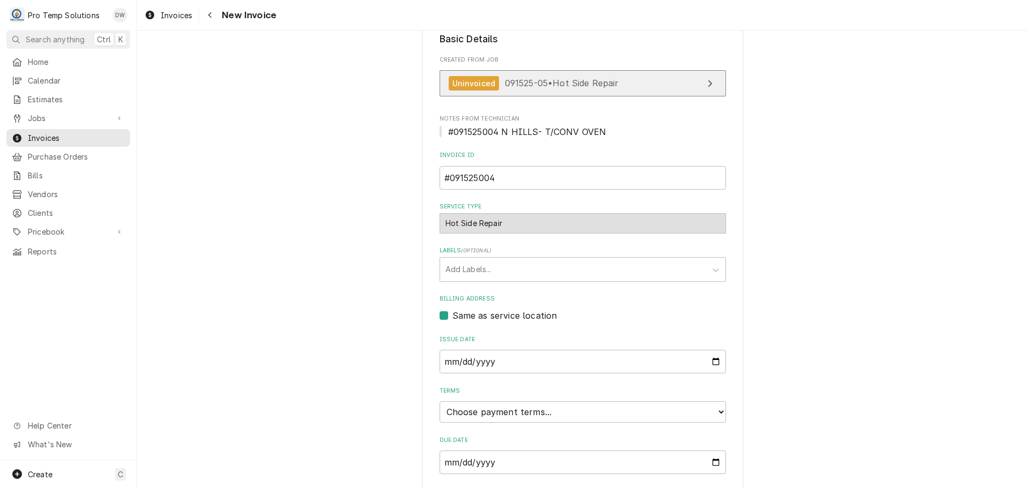
scroll to position [211, 0]
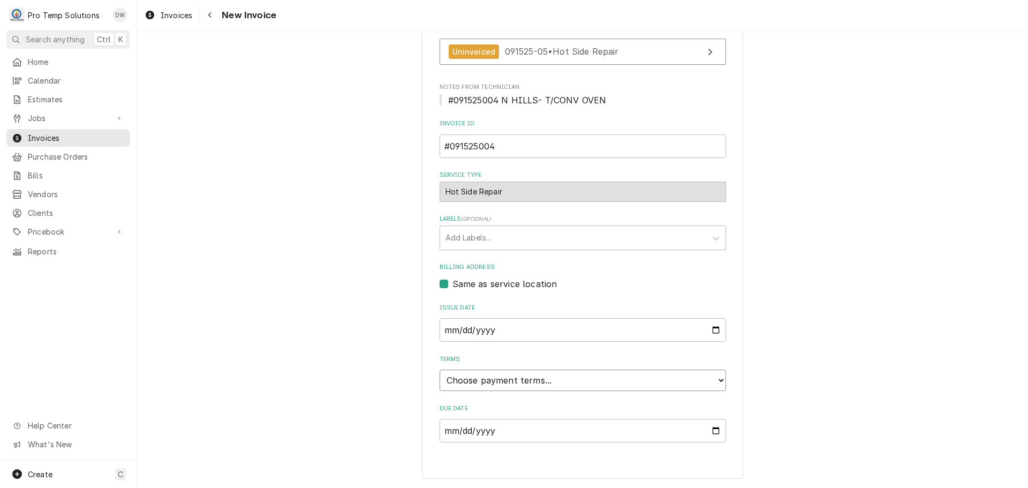
click at [480, 379] on select "Choose payment terms... Same Day Net 7 Net 14 Net 21 Net 30 Net 45 Net 60 Net 90" at bounding box center [583, 380] width 287 height 21
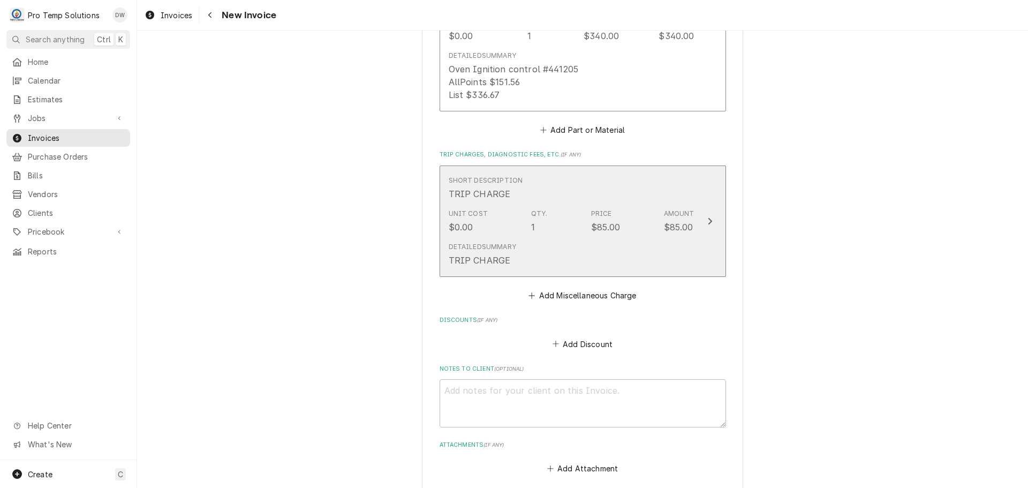
scroll to position [1202, 0]
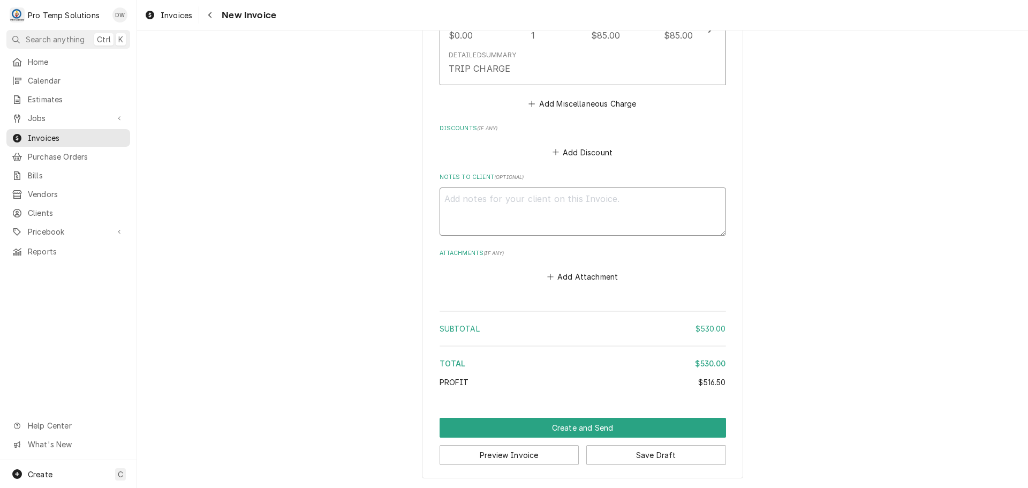
click at [486, 201] on textarea "Notes to Client ( optional )" at bounding box center [583, 211] width 287 height 48
type textarea "x"
type textarea "#"
type textarea "x"
type textarea "#0"
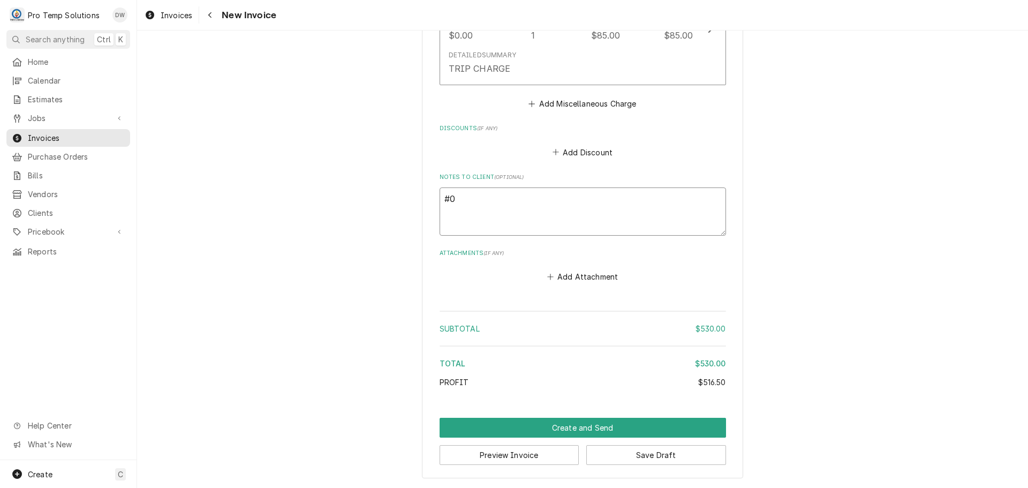
type textarea "x"
type textarea "#09"
type textarea "x"
type textarea "#091"
type textarea "x"
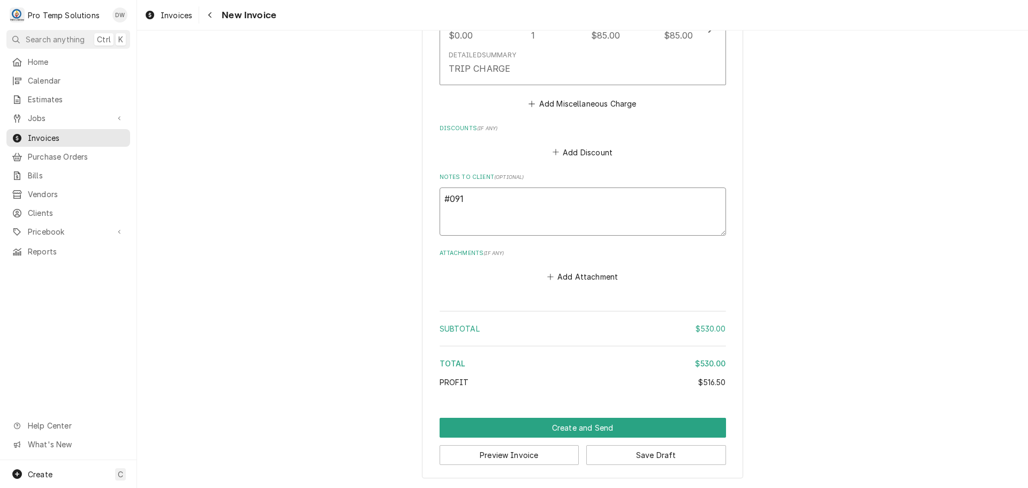
type textarea "#0915"
type textarea "x"
type textarea "#09152"
type textarea "x"
type textarea "#091525"
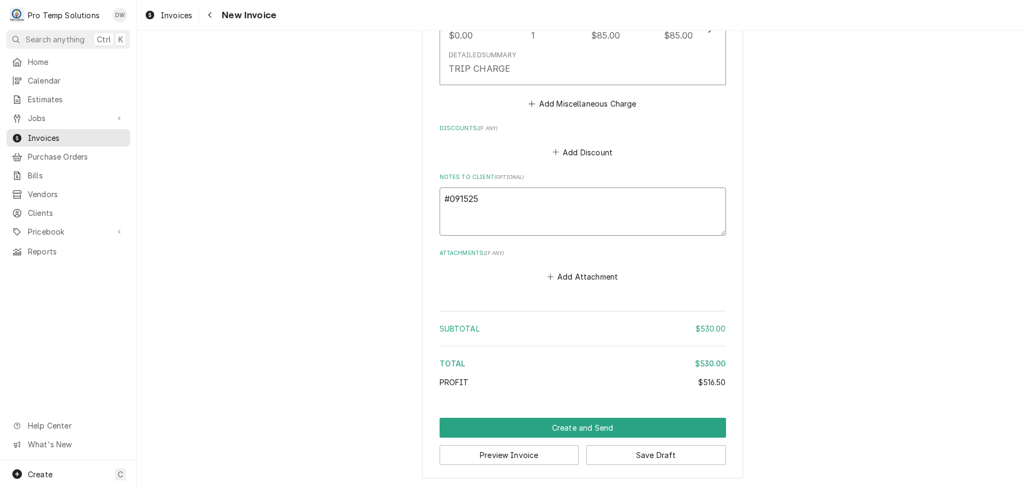
type textarea "x"
type textarea "#0915250"
type textarea "x"
type textarea "#09152500"
type textarea "x"
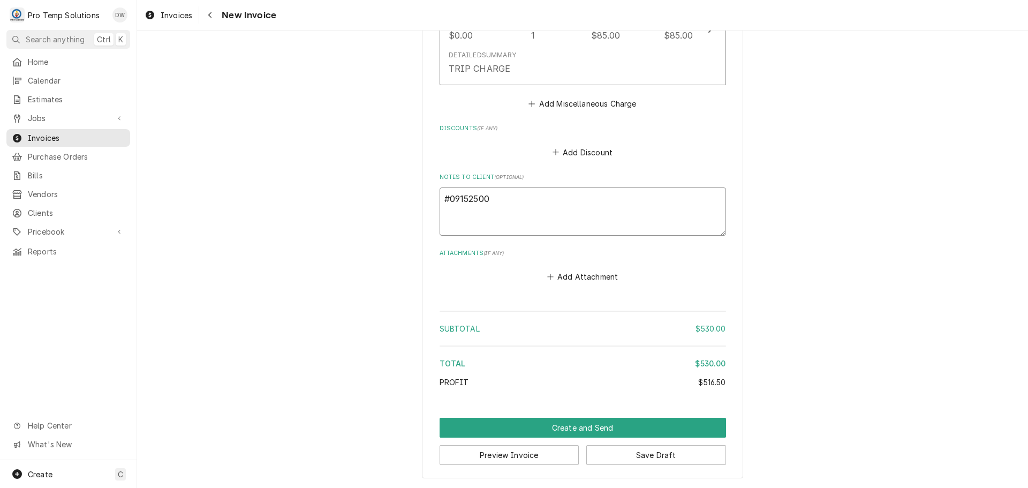
type textarea "#091525004"
type textarea "x"
type textarea "#091525004"
type textarea "x"
type textarea "#091525004 N"
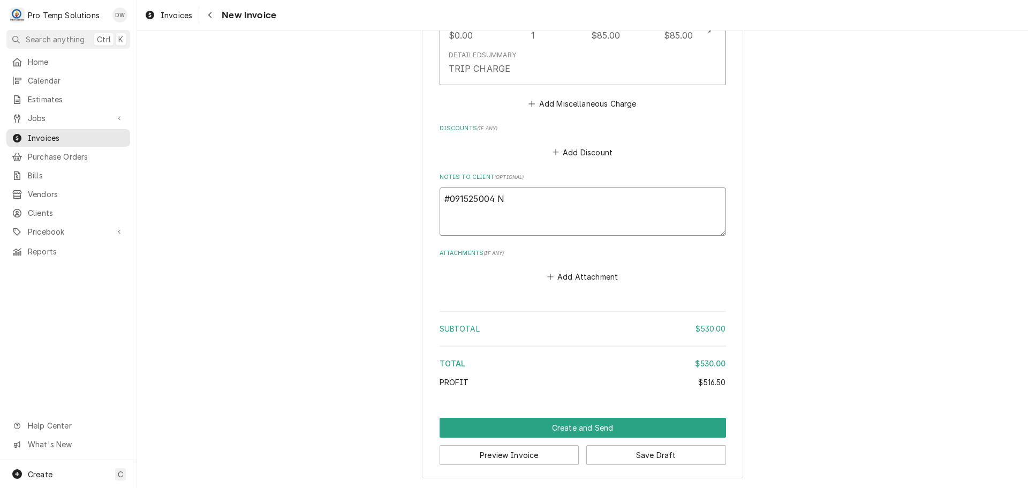
type textarea "x"
type textarea "#091525004 N"
type textarea "x"
type textarea "#091525004 N H"
type textarea "x"
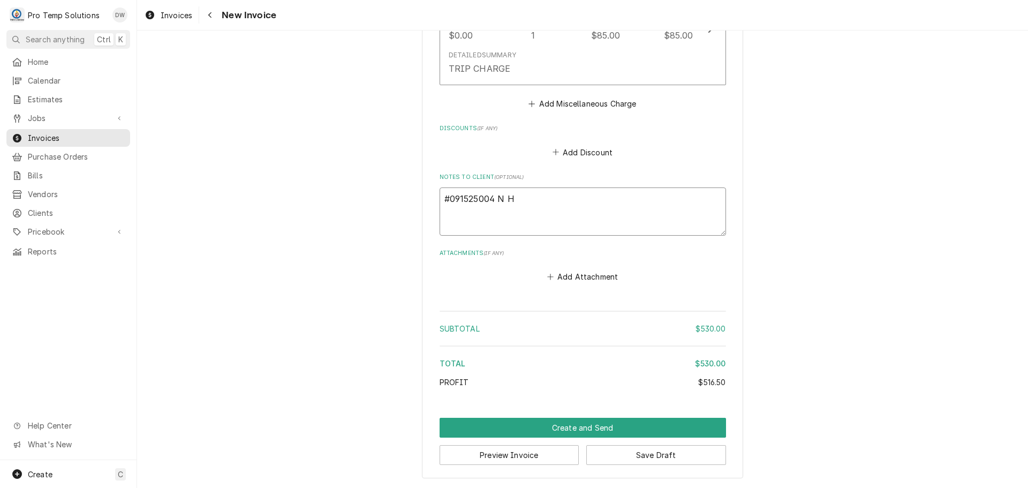
type textarea "#091525004 N HI"
type textarea "x"
type textarea "#091525004 N HIL"
type textarea "x"
type textarea "#091525004 N HILL"
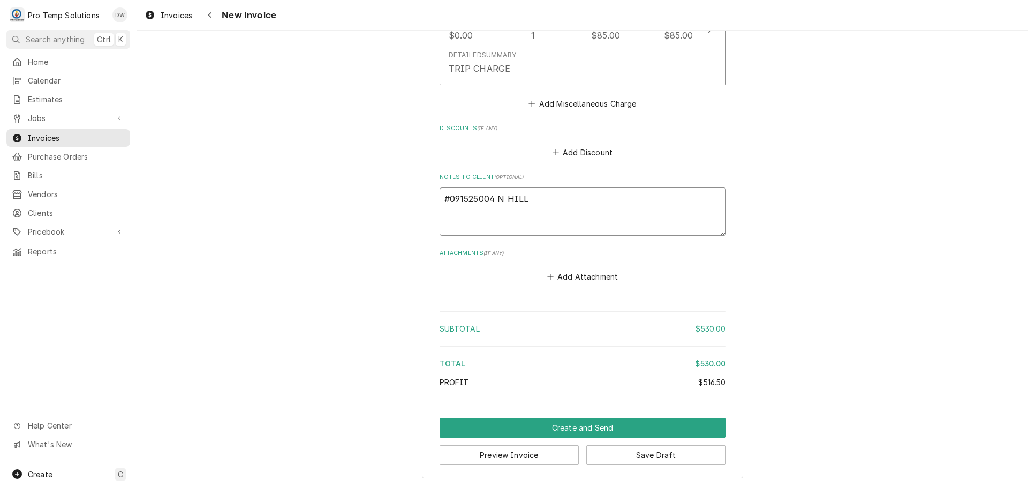
type textarea "x"
type textarea "#091525004 N HILLS"
type textarea "x"
type textarea "#091525004 N HILLS-"
type textarea "x"
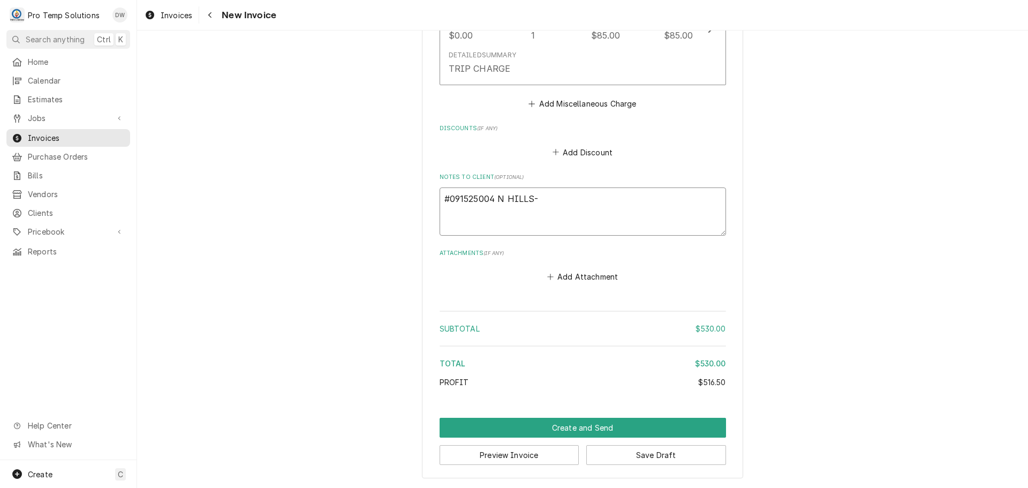
type textarea "#091525004 N HILLS-"
type textarea "x"
type textarea "#091525004 N HILLS- T"
type textarea "x"
type textarea "#091525004 N HILLS- T/"
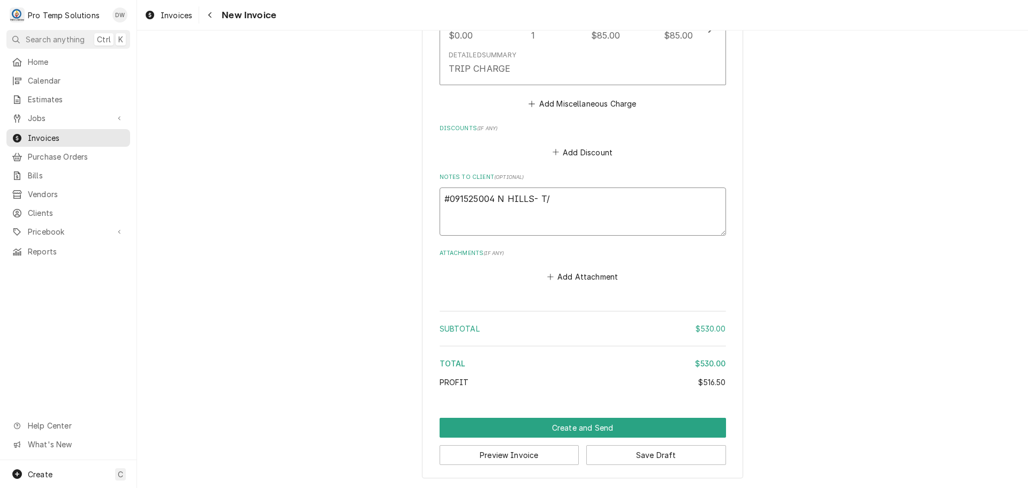
type textarea "x"
type textarea "#091525004 N HILLS- T/C"
type textarea "x"
type textarea "#091525004 N HILLS- T/CO"
type textarea "x"
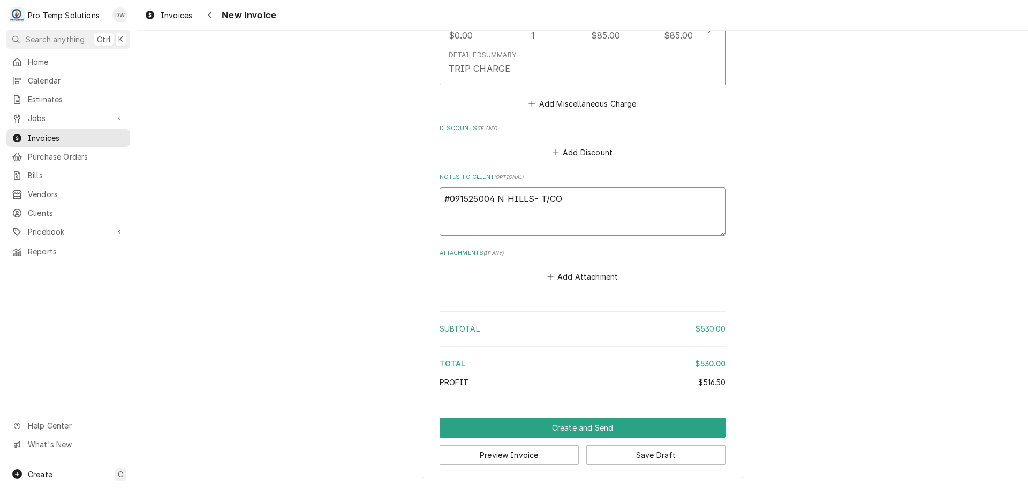
type textarea "#091525004 N HILLS- T/CON"
type textarea "x"
type textarea "#091525004 N HILLS- T/CONV"
type textarea "x"
type textarea "#091525004 N HILLS- T/CONV"
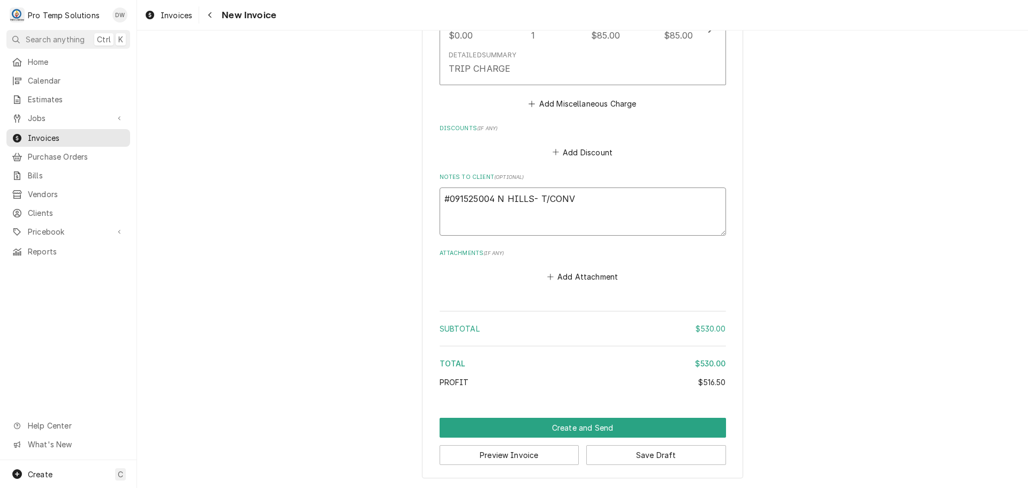
type textarea "x"
type textarea "#091525004 N HILLS- T/CONV O"
type textarea "x"
type textarea "#091525004 N HILLS- T/CONV OV"
type textarea "x"
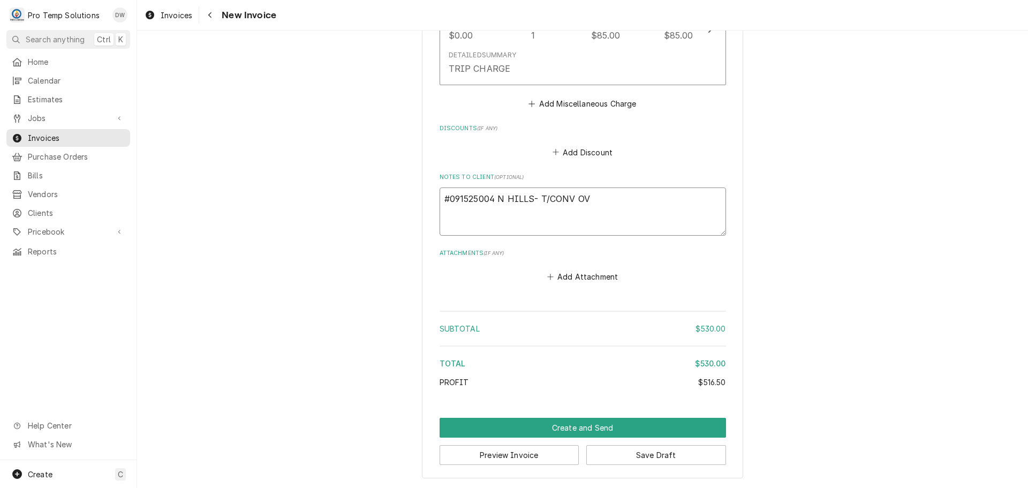
type textarea "#091525004 N HILLS- T/CONV OVE"
type textarea "x"
type textarea "#091525004 N HILLS- T/CONV OVEN"
type textarea "x"
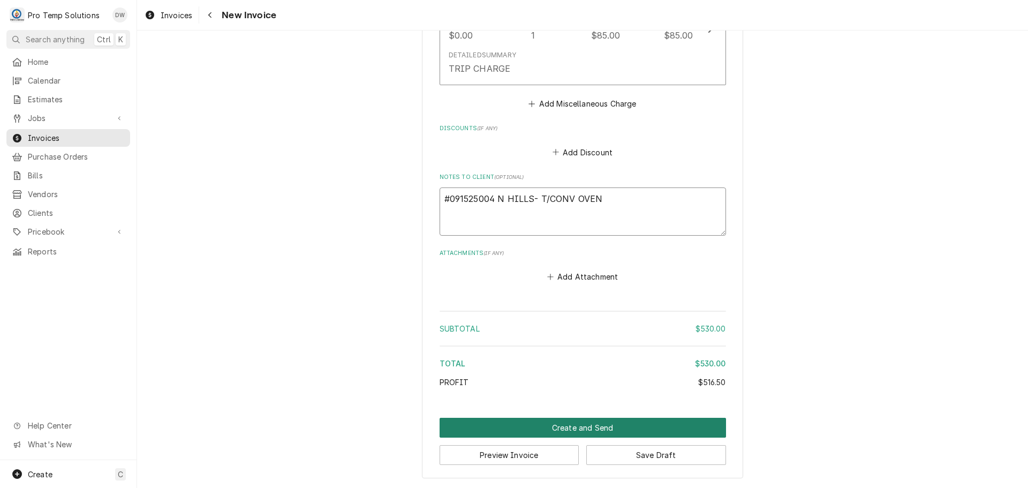
type textarea "#091525004 N HILLS- T/CONV OVEN"
click at [570, 425] on button "Create and Send" at bounding box center [583, 428] width 287 height 20
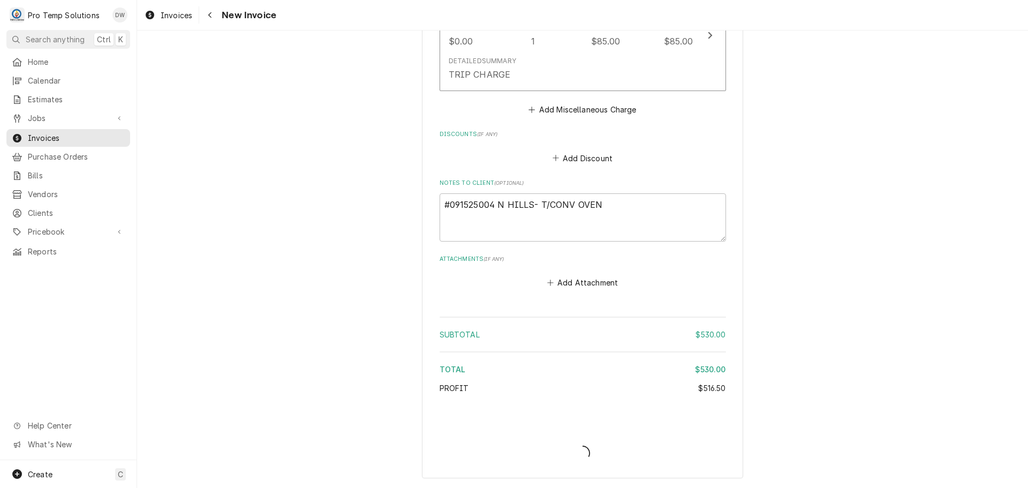
type textarea "x"
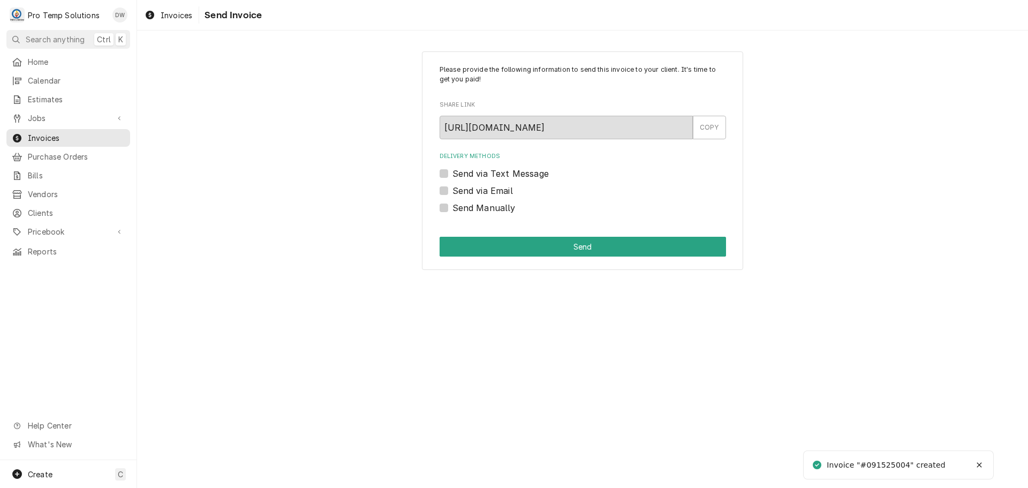
click at [453, 191] on label "Send via Email" at bounding box center [483, 190] width 61 height 13
click at [453, 191] on input "Send via Email" at bounding box center [596, 196] width 287 height 24
checkbox input "true"
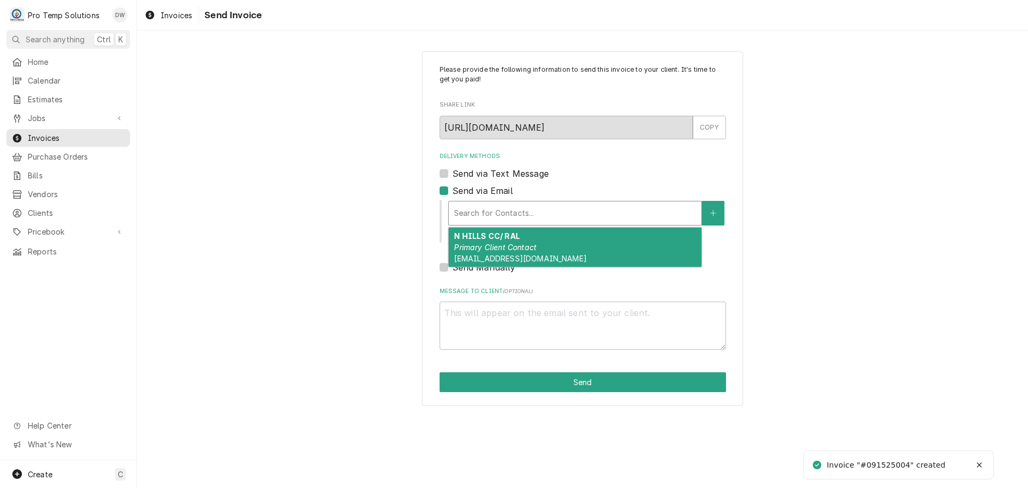
click at [551, 211] on div "Delivery Methods" at bounding box center [575, 213] width 242 height 19
click at [537, 250] on div "N HILLS CC/ RAL Primary Client Contact [EMAIL_ADDRESS][DOMAIN_NAME]" at bounding box center [575, 247] width 253 height 39
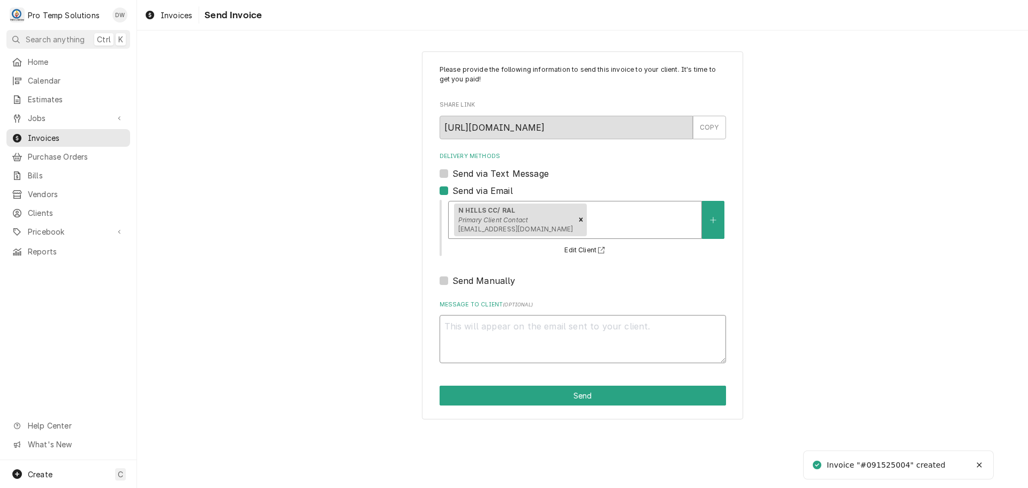
click at [491, 333] on textarea "Message to Client ( optional )" at bounding box center [583, 339] width 287 height 48
type textarea "x"
type textarea "#"
type textarea "x"
type textarea "#0"
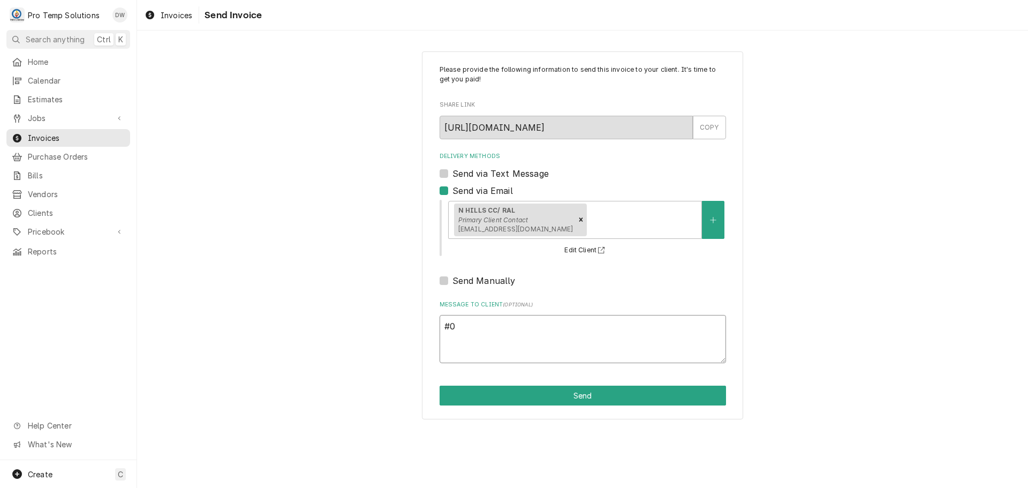
type textarea "x"
type textarea "#09"
type textarea "x"
type textarea "#091"
type textarea "x"
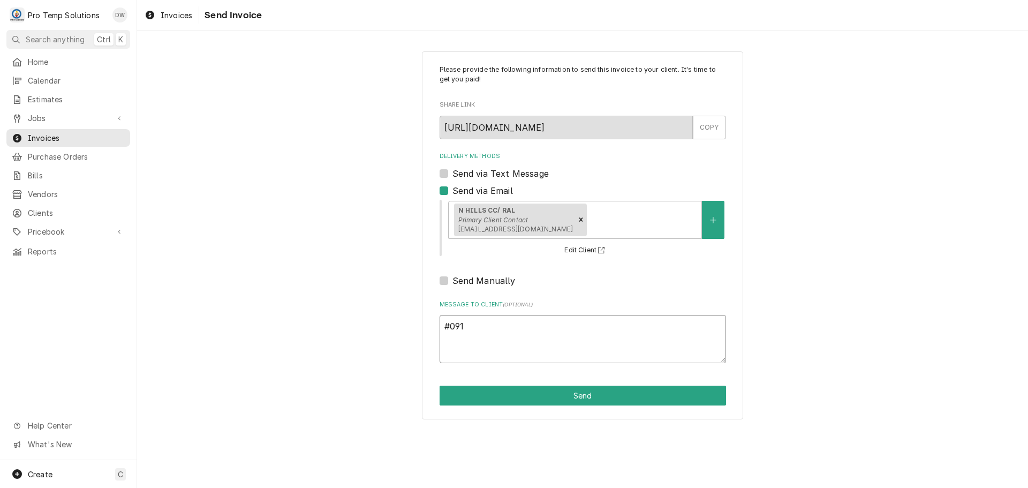
type textarea "#0915"
type textarea "x"
type textarea "#09152"
type textarea "x"
type textarea "#091525"
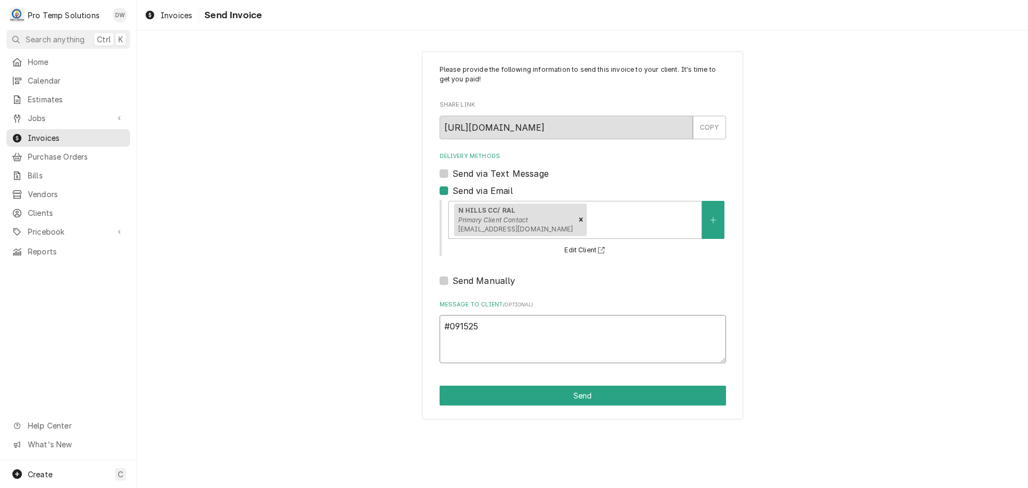
type textarea "x"
type textarea "#0915250"
type textarea "x"
type textarea "#09152500"
type textarea "x"
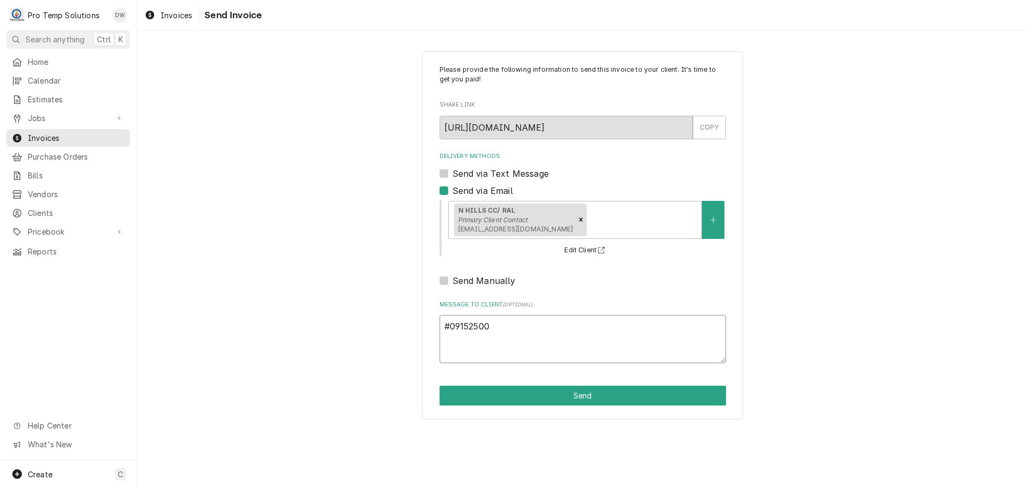
type textarea "#091525004"
type textarea "x"
type textarea "#091525004"
type textarea "x"
type textarea "#091525004 N"
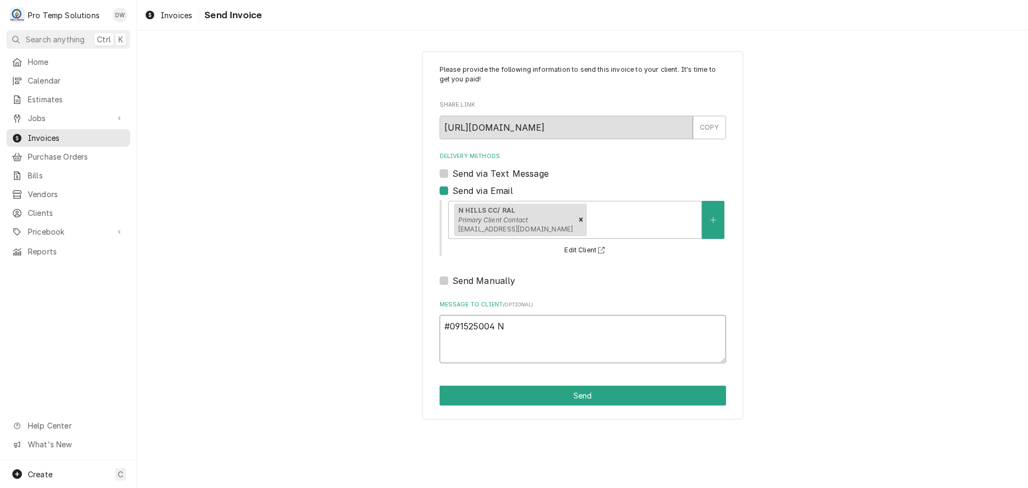
type textarea "x"
type textarea "#091525004 N"
type textarea "x"
type textarea "#091525004 N H"
type textarea "x"
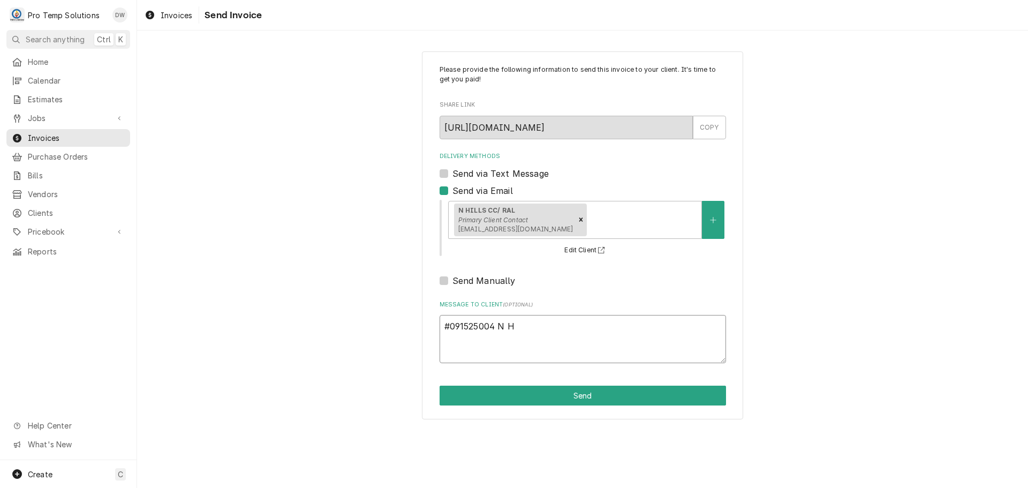
type textarea "#091525004 N HI"
type textarea "x"
type textarea "#091525004 N HIL"
type textarea "x"
type textarea "#091525004 N HILL"
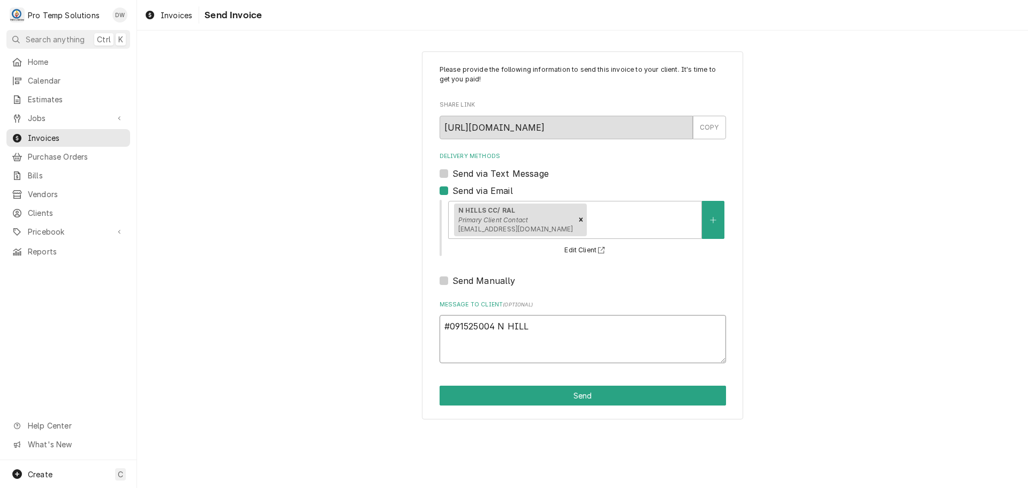
type textarea "x"
type textarea "#091525004 N HILLS"
type textarea "x"
type textarea "#091525004 N HILLS-"
type textarea "x"
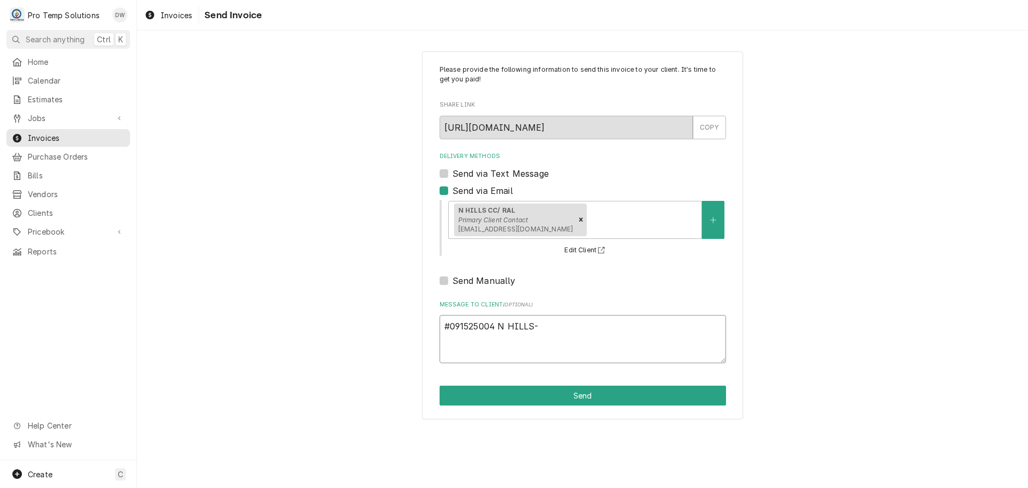
type textarea "#091525004 N HILLS-"
type textarea "x"
type textarea "#091525004 N HILLS- T"
type textarea "x"
type textarea "#091525004 N HILLS- T/"
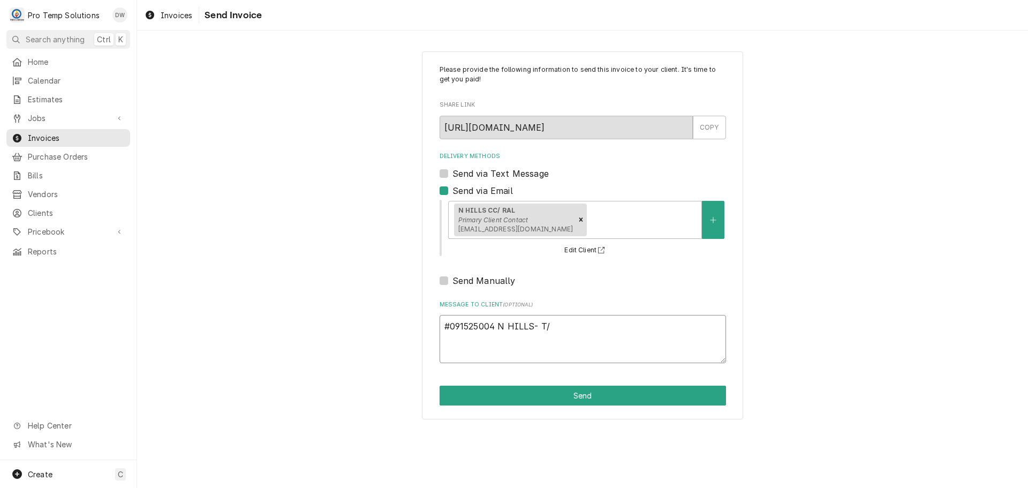
type textarea "x"
type textarea "#091525004 N HILLS- T/C"
type textarea "x"
type textarea "#091525004 N HILLS- T/CO"
type textarea "x"
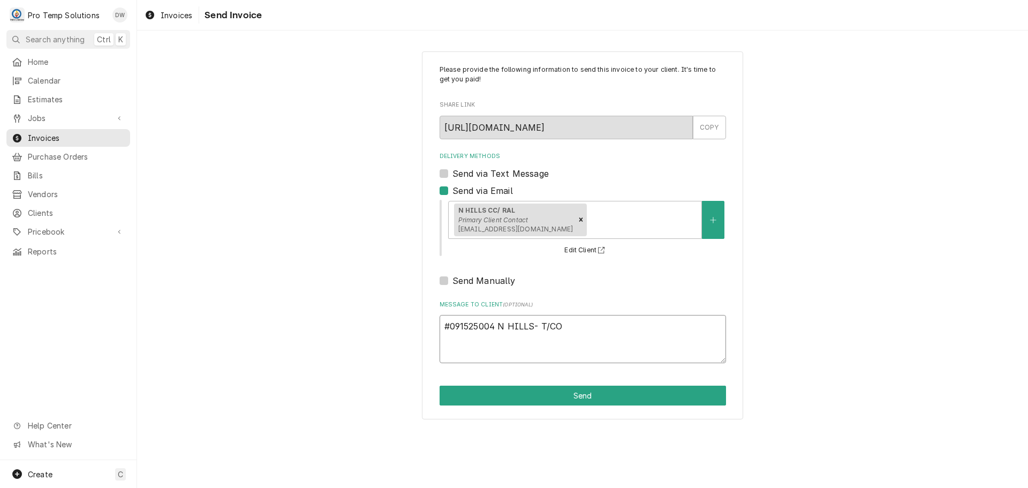
type textarea "#091525004 N HILLS- T/CON"
type textarea "x"
type textarea "#091525004 N HILLS- T/CONV"
type textarea "x"
type textarea "#091525004 N HILLS- T/CONV"
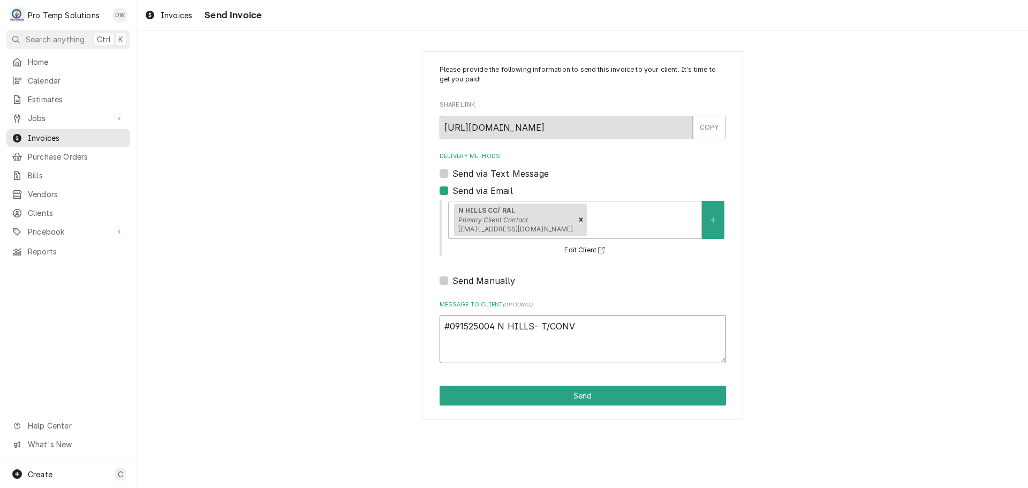
type textarea "x"
type textarea "#091525004 N HILLS- T/CONV O"
type textarea "x"
type textarea "#091525004 N HILLS- T/CONV OV"
type textarea "x"
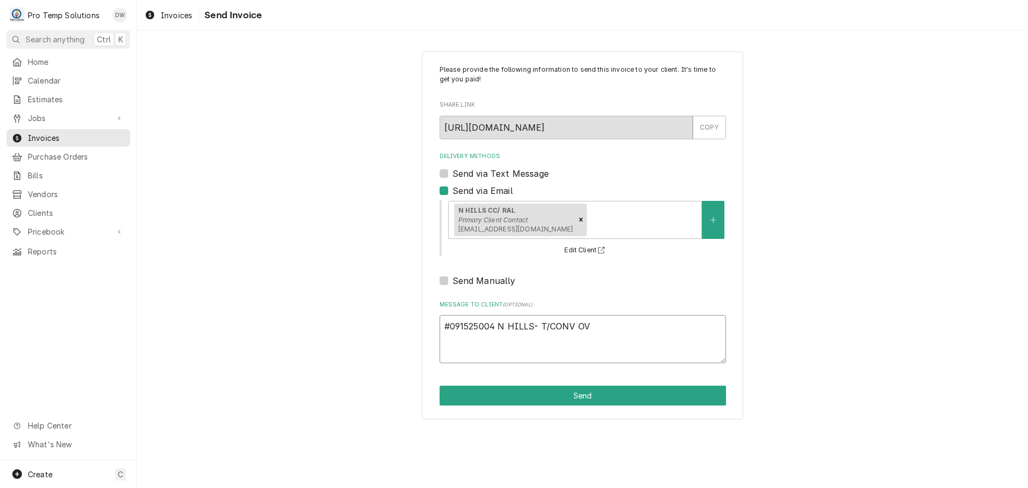
type textarea "#091525004 N HILLS- T/CONV OVE"
type textarea "x"
type textarea "#091525004 N HILLS- T/CONV OVEN"
type textarea "x"
type textarea "#091525004 N HILLS- T/CONV OVEN"
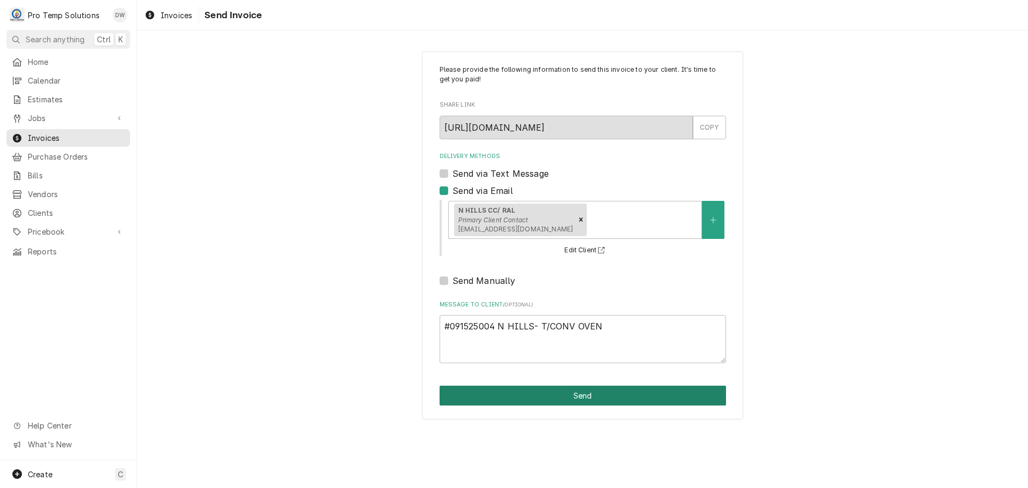
click at [582, 393] on button "Send" at bounding box center [583, 396] width 287 height 20
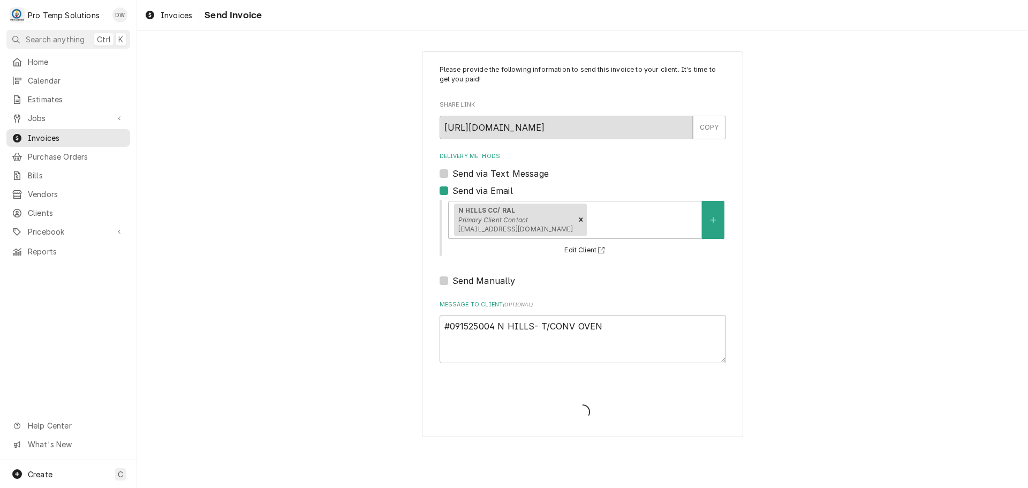
type textarea "x"
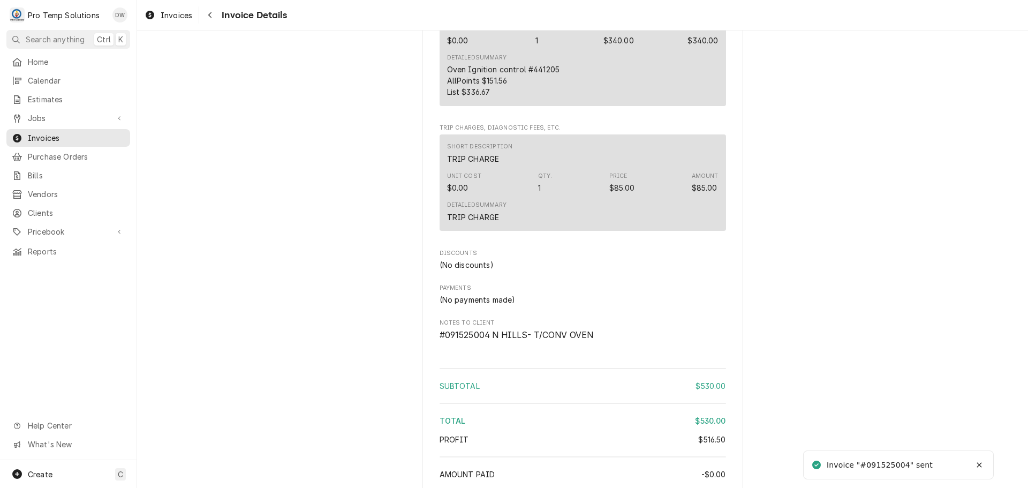
scroll to position [1125, 0]
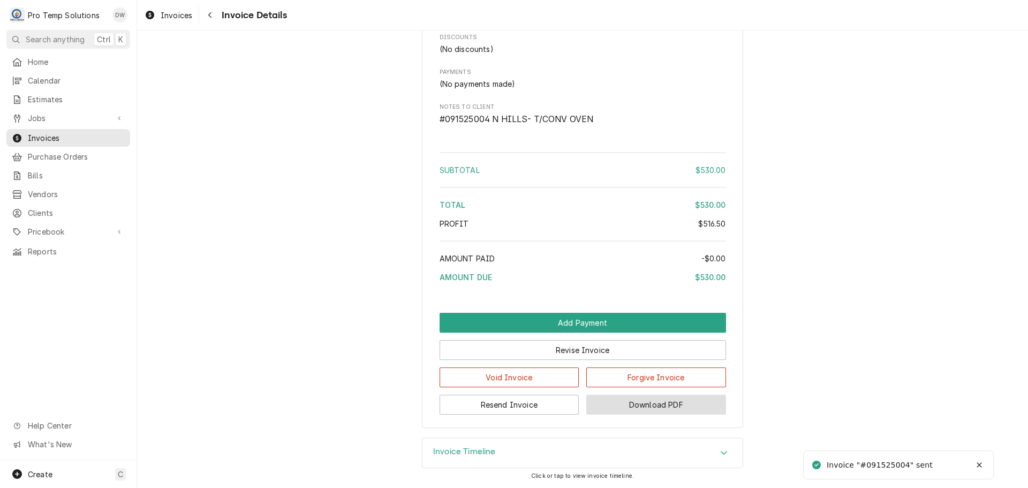
click at [659, 408] on button "Download PDF" at bounding box center [656, 405] width 140 height 20
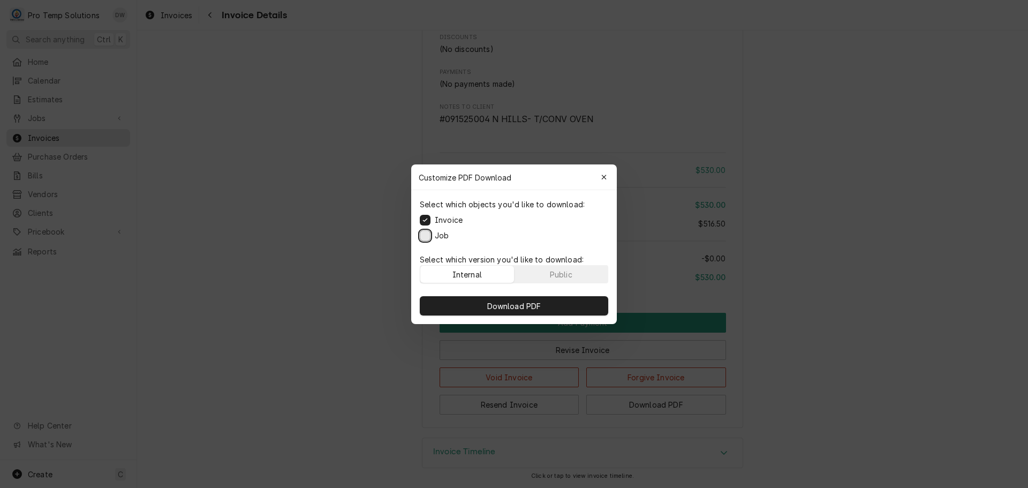
click at [428, 232] on button "Job" at bounding box center [425, 235] width 11 height 11
click at [512, 303] on span "Download PDF" at bounding box center [514, 305] width 58 height 11
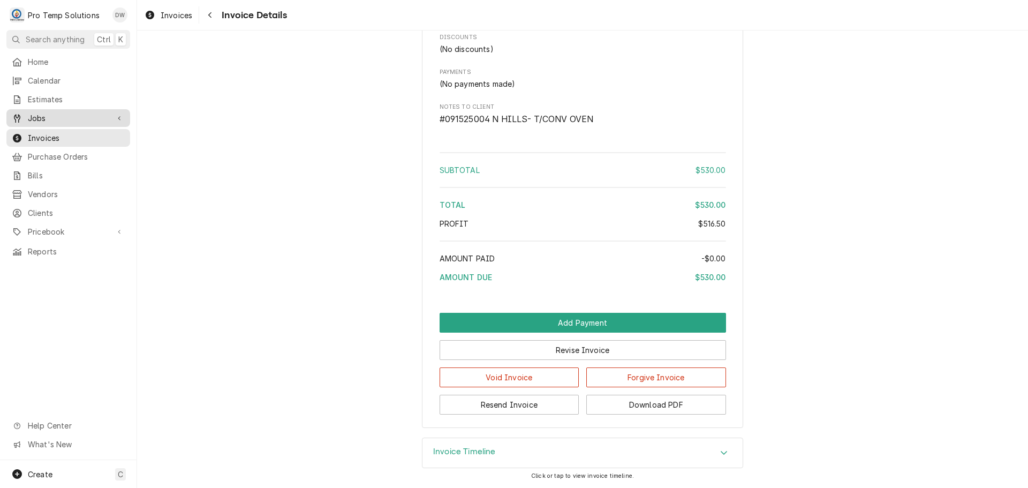
click at [54, 114] on span "Jobs" at bounding box center [68, 117] width 81 height 11
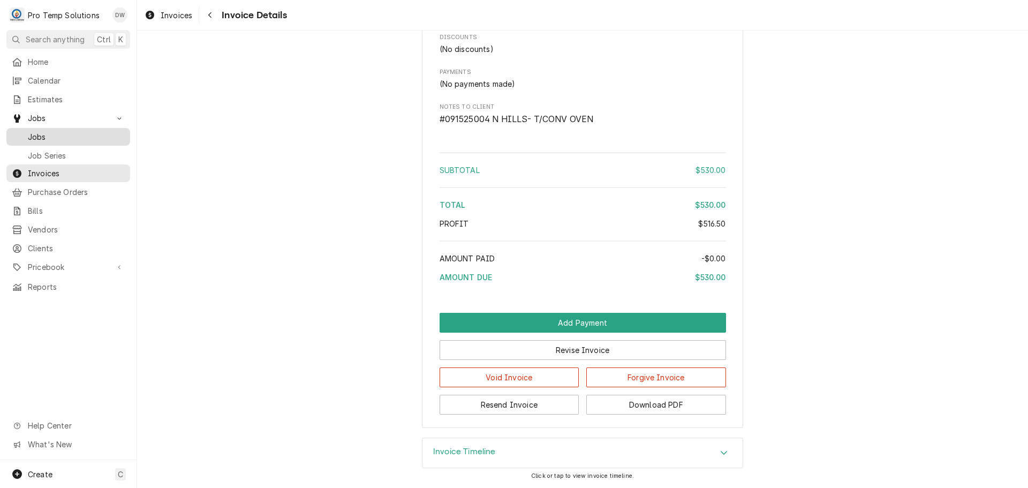
click at [51, 131] on span "Jobs" at bounding box center [76, 136] width 97 height 11
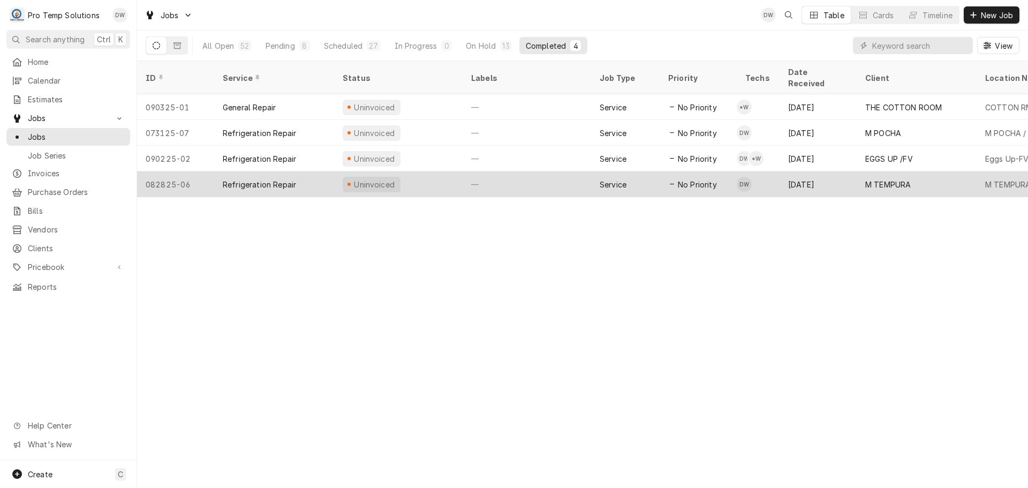
click at [545, 171] on div "—" at bounding box center [527, 184] width 129 height 26
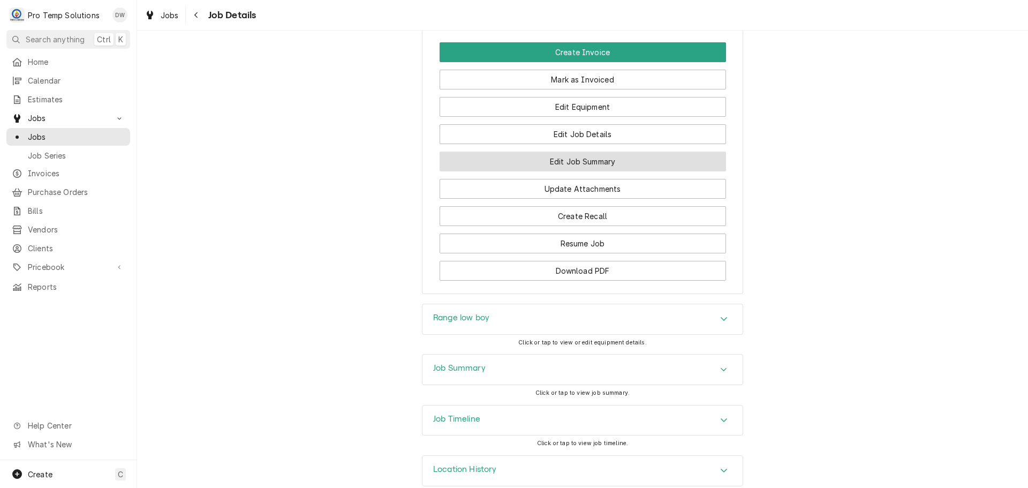
scroll to position [696, 0]
click at [583, 171] on button "Edit Job Summary" at bounding box center [583, 161] width 287 height 20
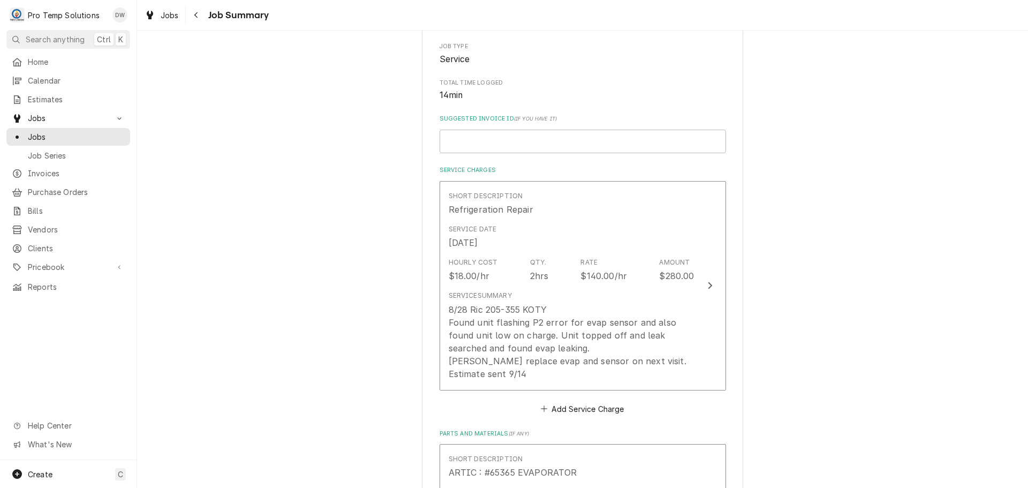
scroll to position [268, 0]
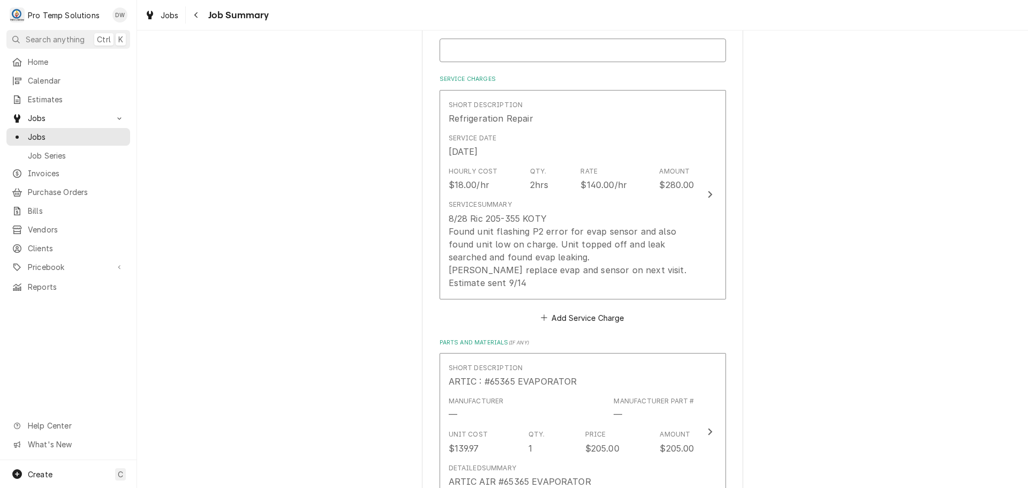
click at [487, 45] on input "Suggested Invoice ID ( if you have it )" at bounding box center [583, 51] width 287 height 24
type textarea "x"
type input "#"
type textarea "x"
type input "#0"
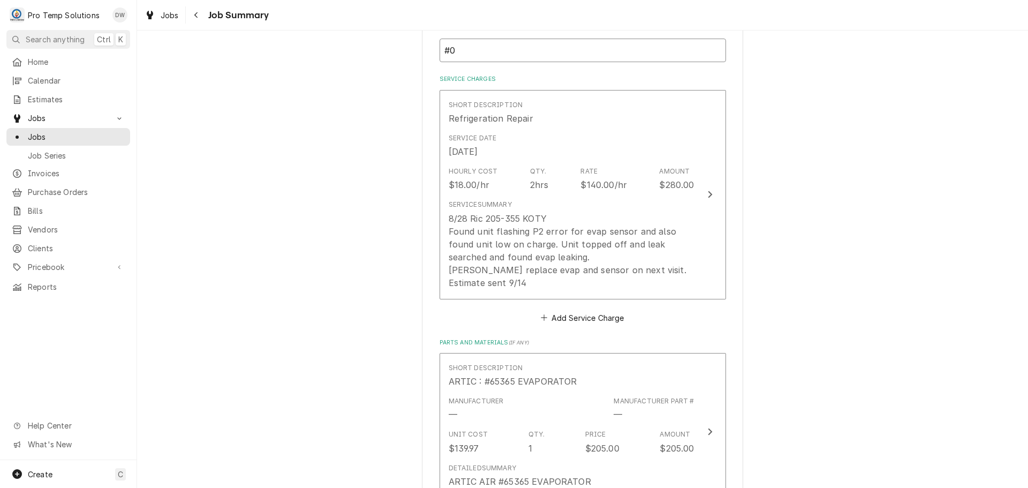
type textarea "x"
type input "#09"
type textarea "x"
type input "#091"
type textarea "x"
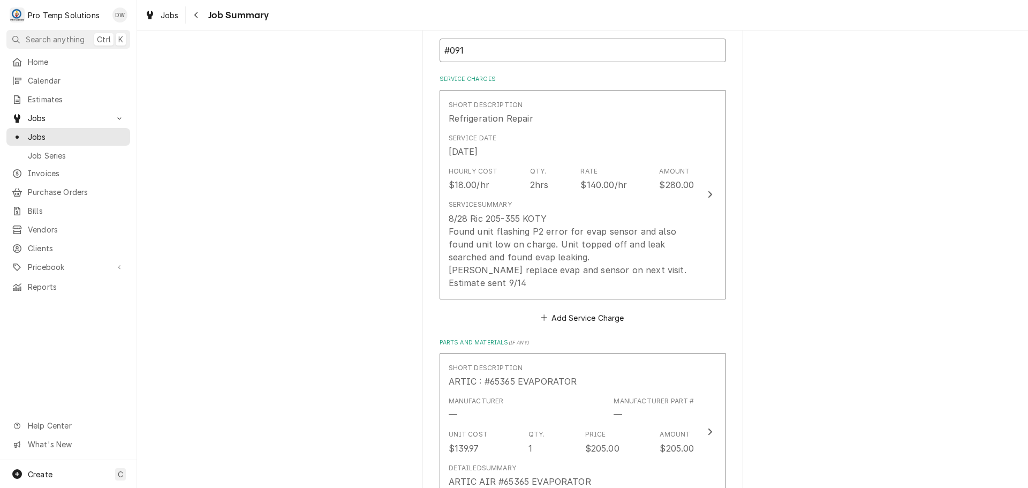
type input "#0914"
type textarea "x"
type input "#09142"
type textarea "x"
type input "#091425"
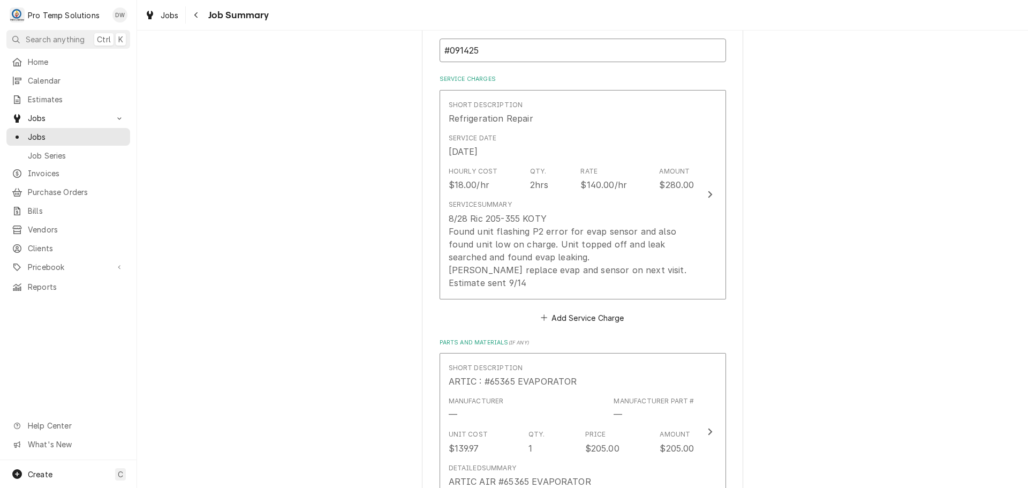
type textarea "x"
type input "#0914250"
type textarea "x"
type input "#09142500"
type textarea "x"
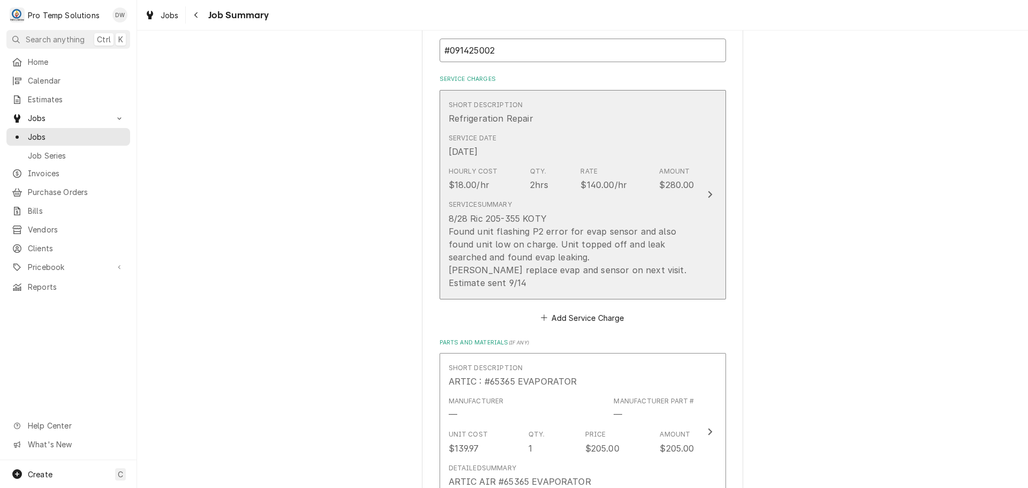
type input "#091425002"
click at [708, 192] on icon "Update Line Item" at bounding box center [710, 194] width 5 height 9
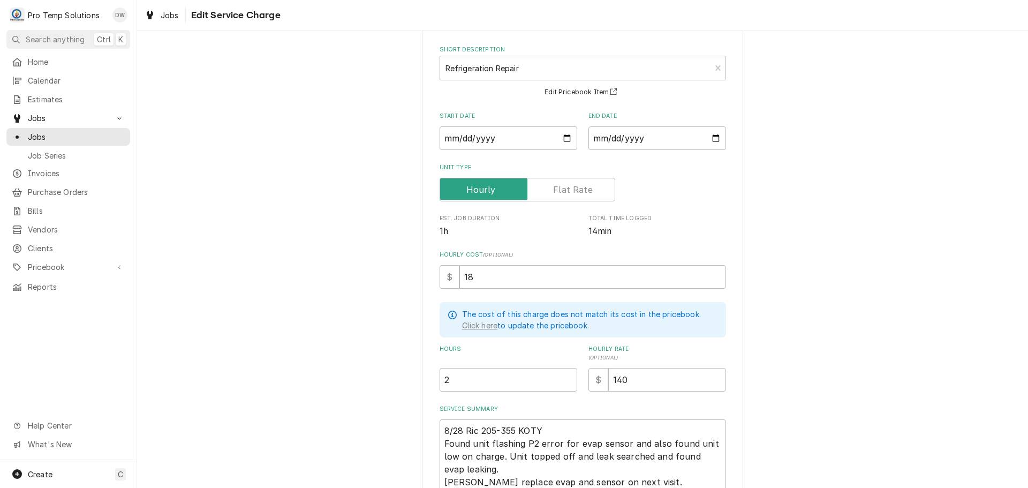
scroll to position [155, 0]
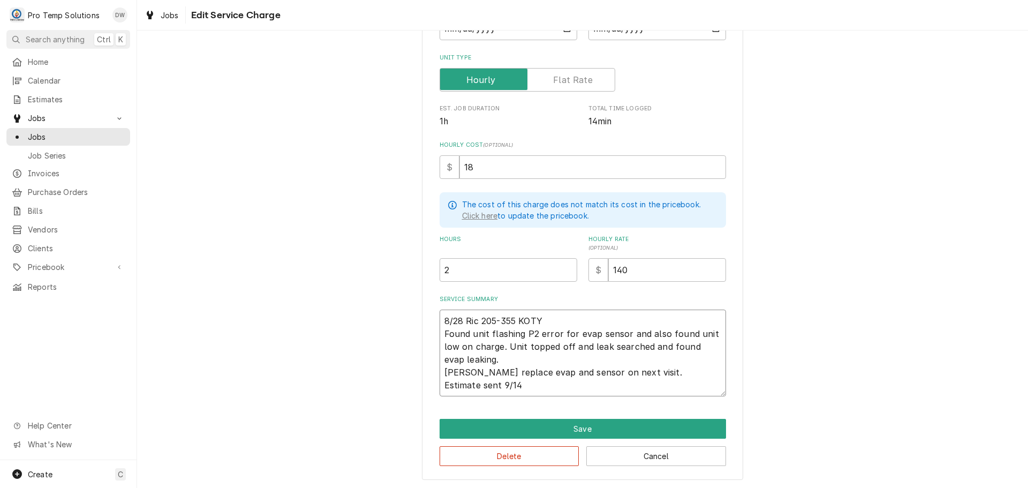
click at [443, 370] on textarea "8/28 Ric 205-355 KOTY Found unit flashing P2 error for evap sensor and also fou…" at bounding box center [583, 353] width 287 height 87
type textarea "x"
type textarea "8/28 Ric 205-355 KOTY Found unit flashing P2 error for evap sensor and also fou…"
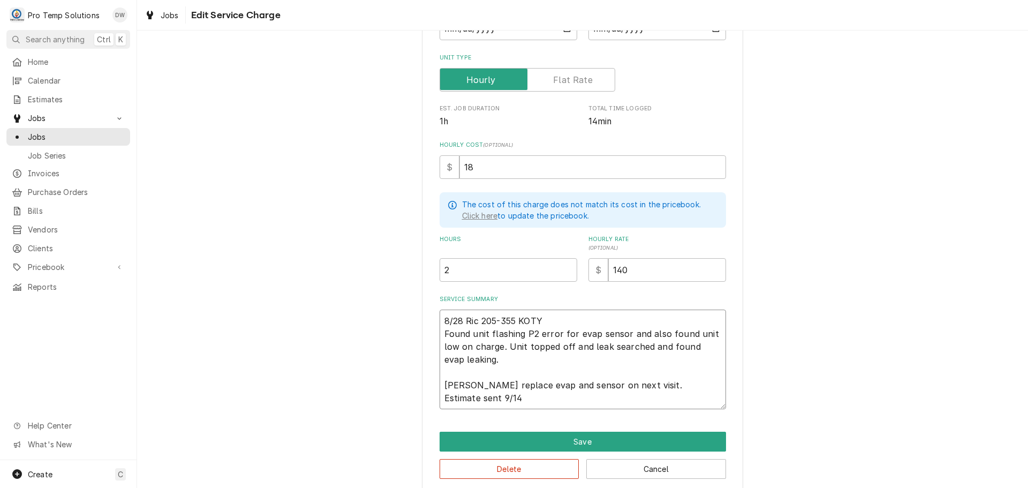
type textarea "x"
type textarea "8/28 Ric 205-355 KOTY Found unit flashing P2 error for evap sensor and also fou…"
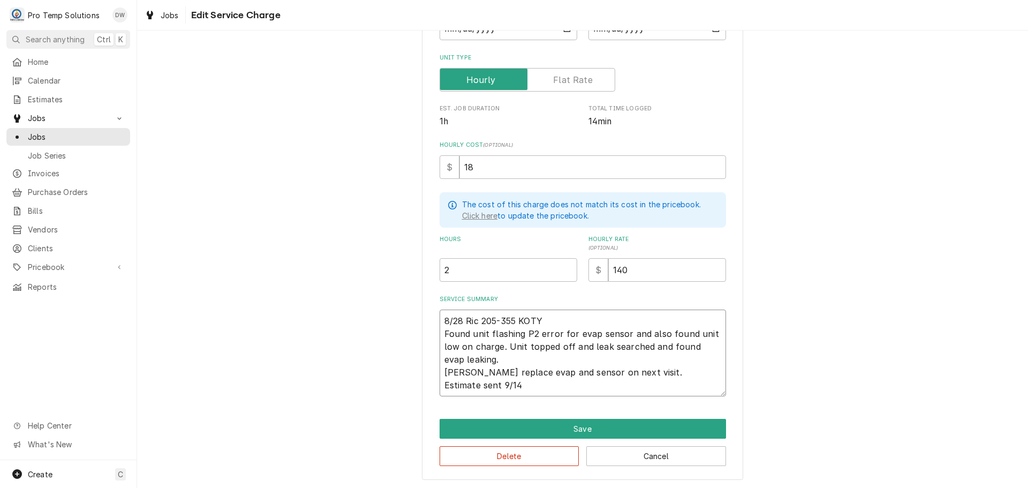
type textarea "x"
type textarea "8/28 Ric 205-355 KOTY Found unit flashing P2 error for evap sensor and also fou…"
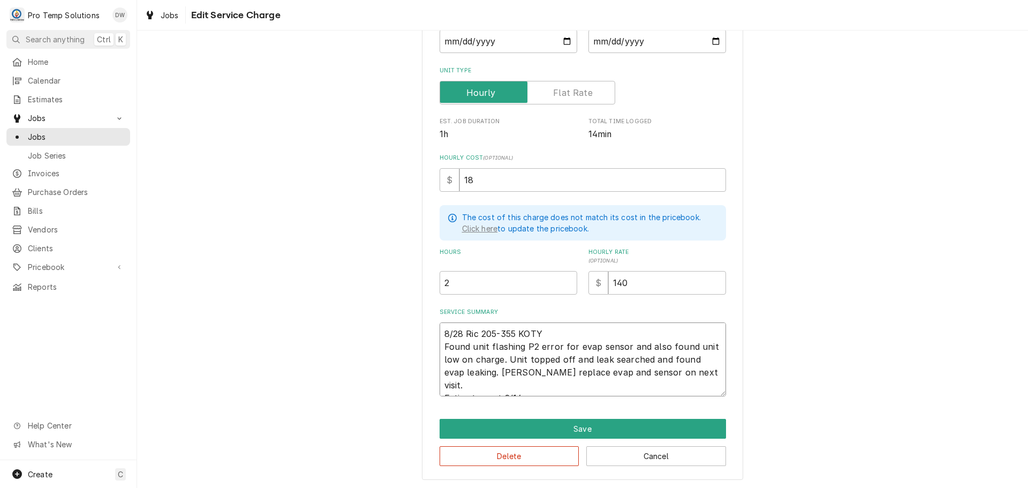
type textarea "x"
type textarea "8/28 Ric 205-355 KOTY Found unit flashing P2 error for evap sensor and also fou…"
click at [659, 372] on textarea "8/28 Ric 205-355 KOTY Found unit flashing P2 error for evap sensor and also fou…" at bounding box center [583, 359] width 287 height 74
click at [440, 384] on textarea "8/28 Ric 205-355 KOTY Found unit flashing P2 error for evap sensor and also fou…" at bounding box center [583, 359] width 287 height 74
type textarea "x"
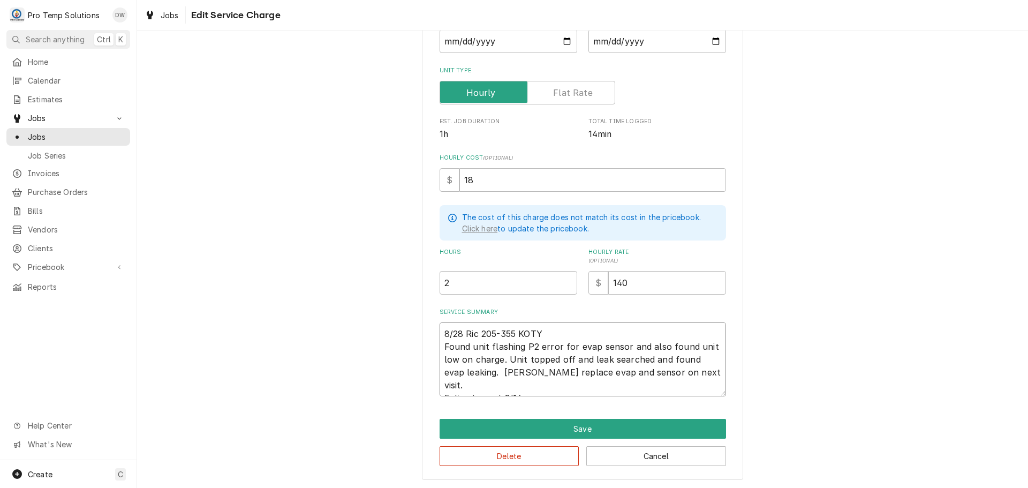
type textarea "8/28 Ric 205-355 KOTY Found unit flashing P2 error for evap sensor and also fou…"
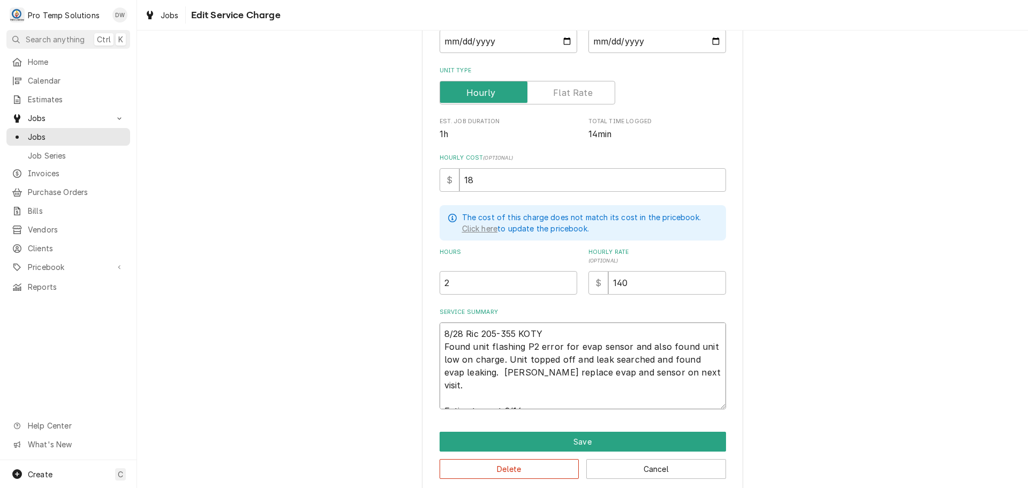
scroll to position [155, 0]
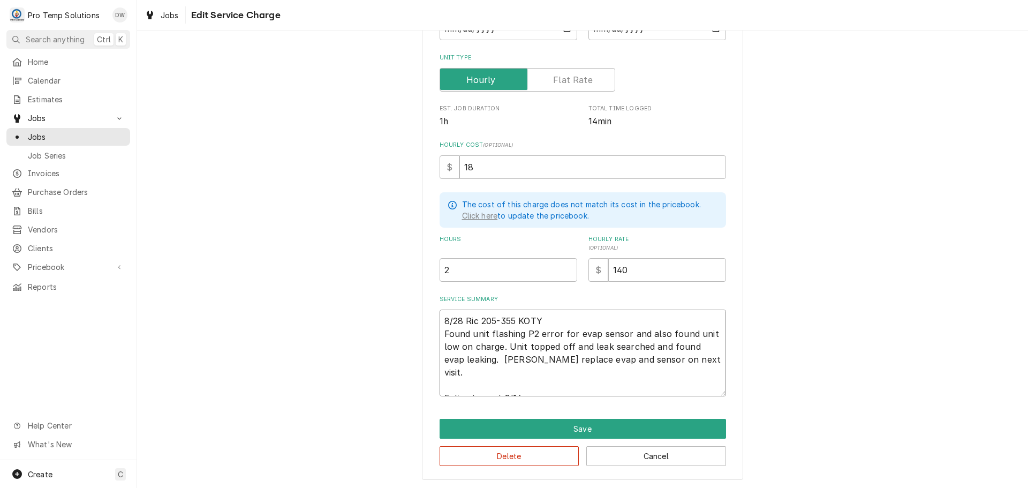
type textarea "x"
type textarea "8/28 Ric 205-355 KOTY Found unit flashing P2 error for evap sensor and also fou…"
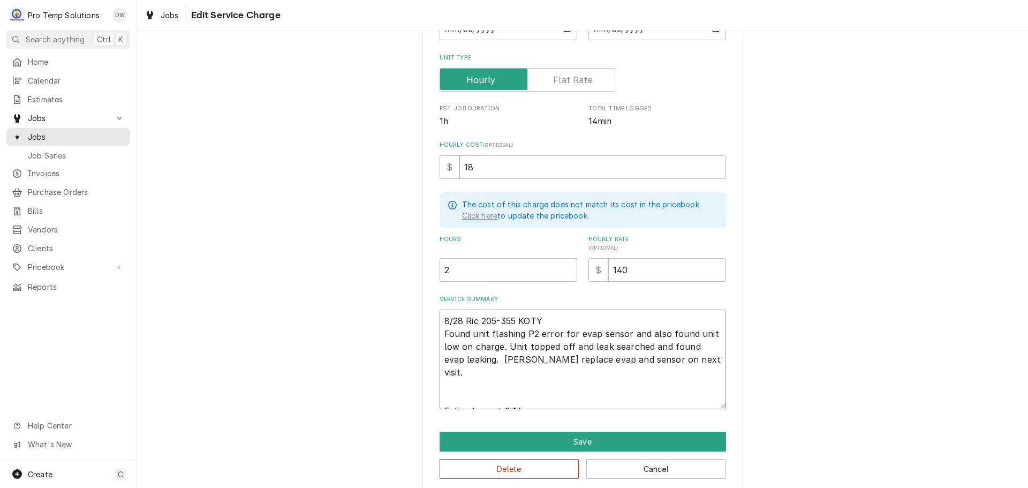
type textarea "x"
type textarea "8/28 Ric 205-355 KOTY Found unit flashing P2 error for evap sensor and also fou…"
type textarea "x"
type textarea "8/28 Ric 205-355 KOTY Found unit flashing P2 error for evap sensor and also fou…"
type textarea "x"
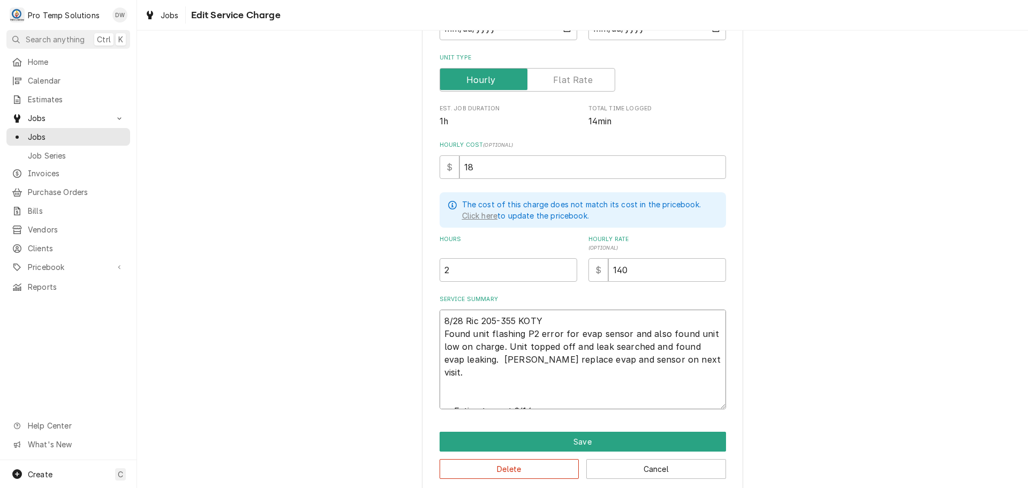
type textarea "8/28 Ric 205-355 KOTY Found unit flashing P2 error for evap sensor and also fou…"
type textarea "x"
type textarea "8/28 Ric 205-355 KOTY Found unit flashing P2 error for evap sensor and also fou…"
type textarea "x"
type textarea "8/28 Ric 205-355 KOTY Found unit flashing P2 error for evap sensor and also fou…"
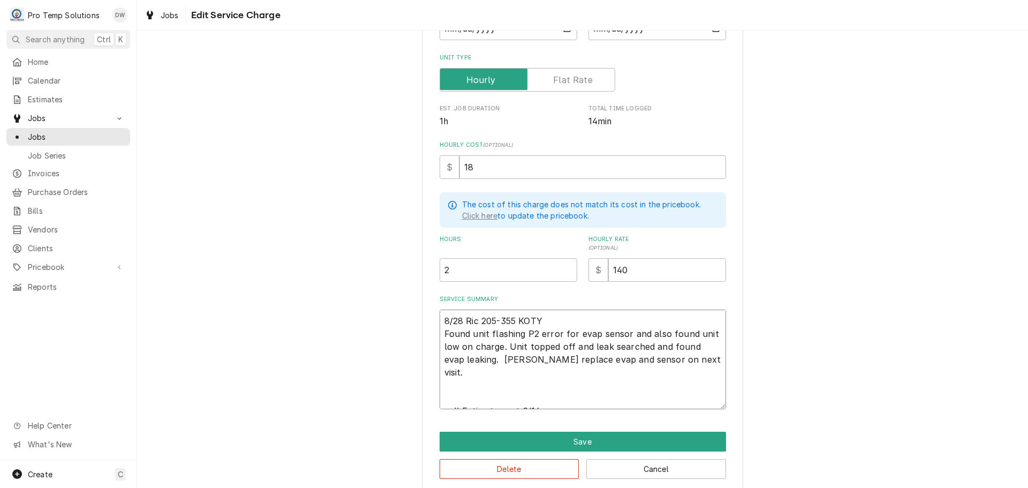
type textarea "x"
type textarea "8/28 Ric 205-355 KOTY Found unit flashing P2 error for evap sensor and also fou…"
type textarea "x"
type textarea "8/28 Ric 205-355 KOTY Found unit flashing P2 error for evap sensor and also fou…"
type textarea "x"
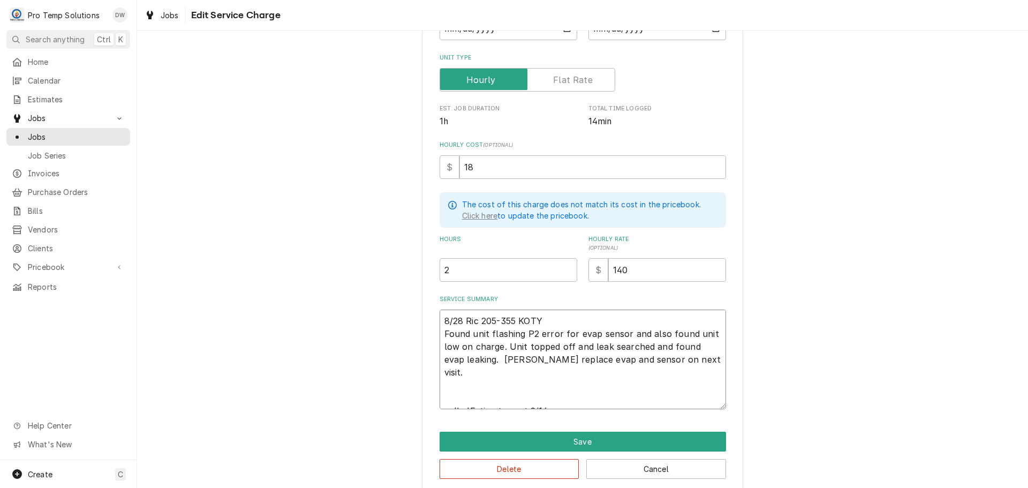
type textarea "8/28 Ric 205-355 KOTY Found unit flashing P2 error for evap sensor and also fou…"
type textarea "x"
type textarea "8/28 Ric 205-355 KOTY Found unit flashing P2 error for evap sensor and also fou…"
type textarea "x"
type textarea "8/28 Ric 205-355 KOTY Found unit flashing P2 error for evap sensor and also fou…"
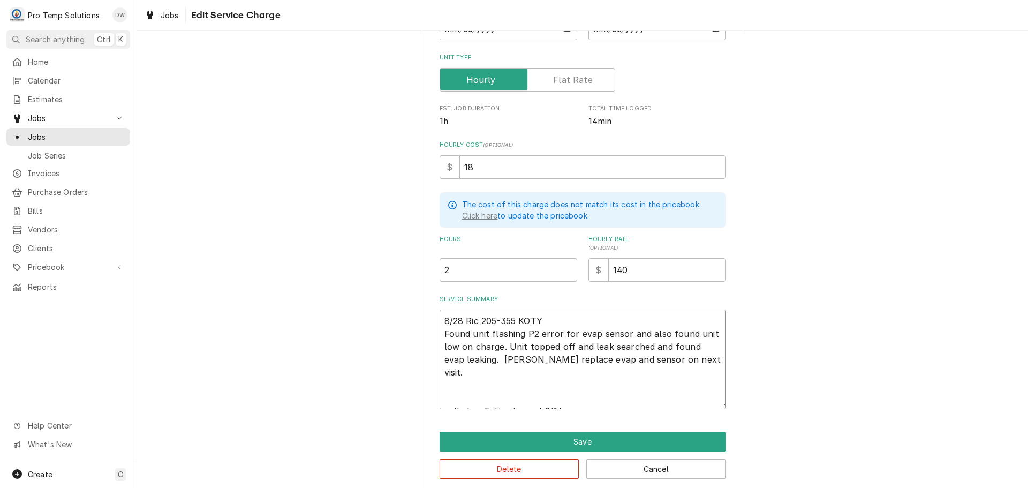
type textarea "x"
type textarea "8/28 Ric 205-355 KOTY Found unit flashing P2 error for evap sensor and also fou…"
type textarea "x"
type textarea "8/28 Ric 205-355 KOTY Found unit flashing P2 error for evap sensor and also fou…"
type textarea "x"
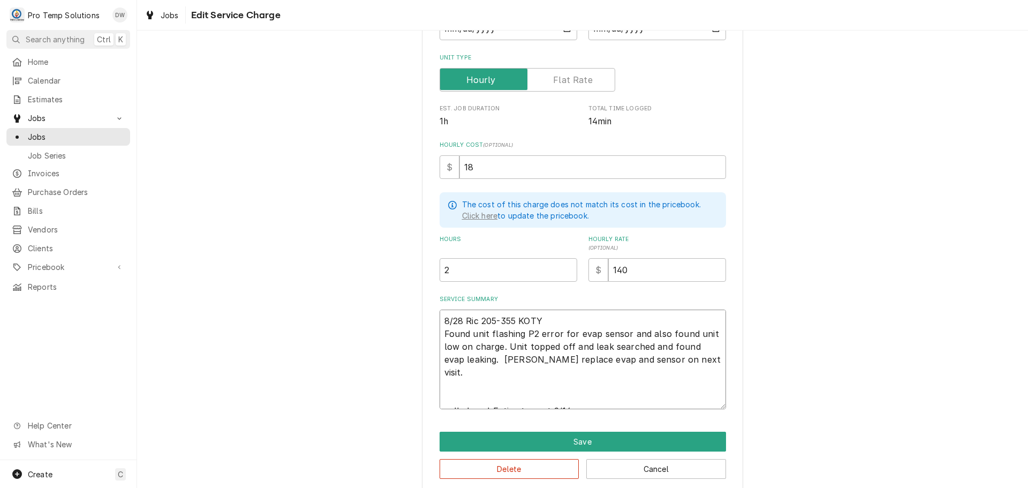
type textarea "8/28 Ric 205-355 KOTY Found unit flashing P2 error for evap sensor and also fou…"
type textarea "x"
type textarea "8/28 Ric 205-355 KOTY Found unit flashing P2 error for evap sensor and also fou…"
type textarea "x"
type textarea "8/28 Ric 205-355 KOTY Found unit flashing P2 error for evap sensor and also fou…"
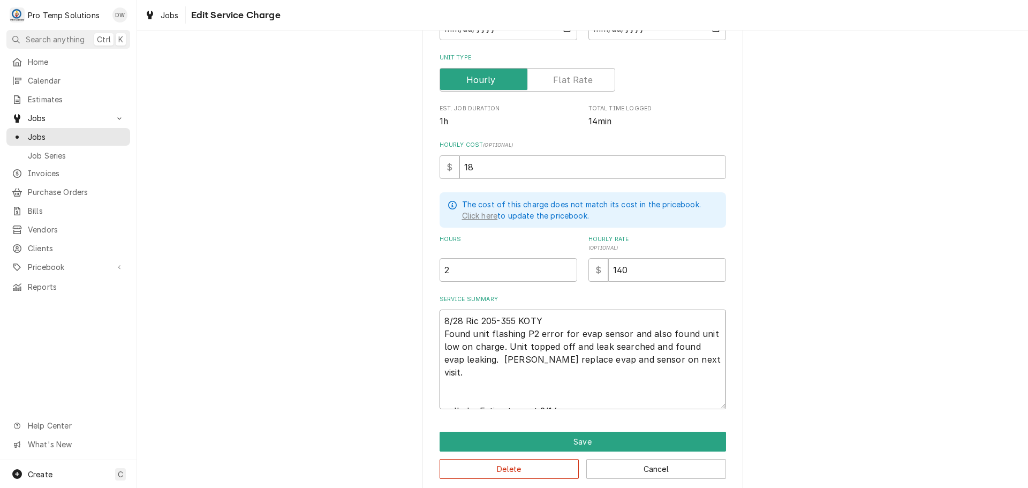
type textarea "x"
type textarea "8/28 Ric 205-355 KOTY Found unit flashing P2 error for evap sensor and also fou…"
type textarea "x"
type textarea "8/28 Ric 205-355 KOTY Found unit flashing P2 error for evap sensor and also fou…"
type textarea "x"
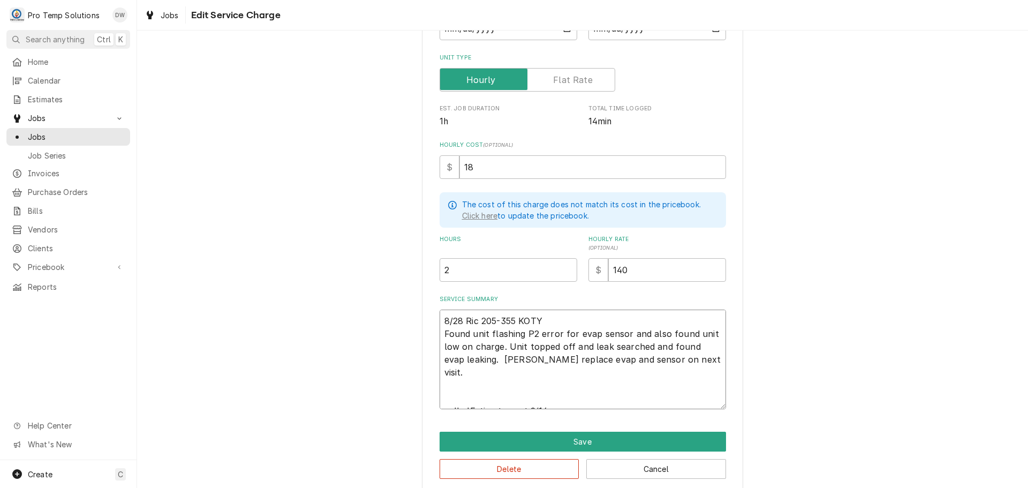
type textarea "8/28 Ric 205-355 KOTY Found unit flashing P2 error for evap sensor and also fou…"
type textarea "x"
type textarea "8/28 Ric 205-355 KOTY Found unit flashing P2 error for evap sensor and also fou…"
type textarea "x"
type textarea "8/28 Ric 205-355 KOTY Found unit flashing P2 error for evap sensor and also fou…"
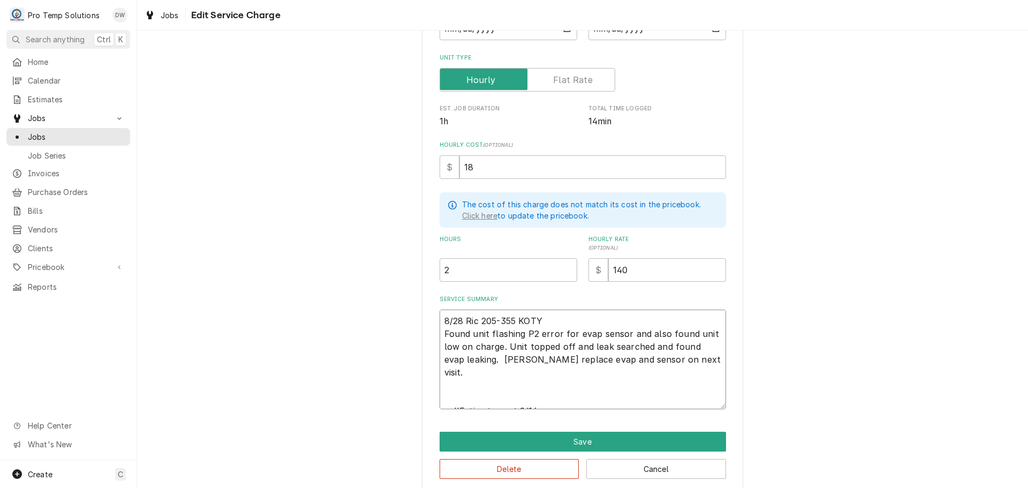
type textarea "x"
type textarea "8/28 Ric 205-355 KOTY Found unit flashing P2 error for evap sensor and also fou…"
type textarea "x"
type textarea "8/28 Ric 205-355 KOTY Found unit flashing P2 error for evap sensor and also fou…"
type textarea "x"
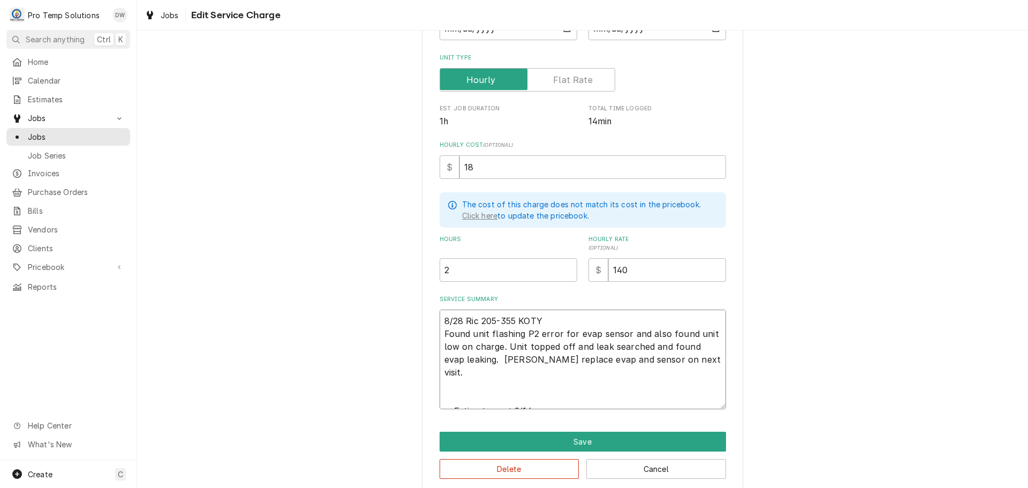
type textarea "8/28 Ric 205-355 KOTY Found unit flashing P2 error for evap sensor and also fou…"
type textarea "x"
type textarea "8/28 Ric 205-355 KOTY Found unit flashing P2 error for evap sensor and also fou…"
type textarea "x"
type textarea "8/28 Ric 205-355 KOTY Found unit flashing P2 error for evap sensor and also fou…"
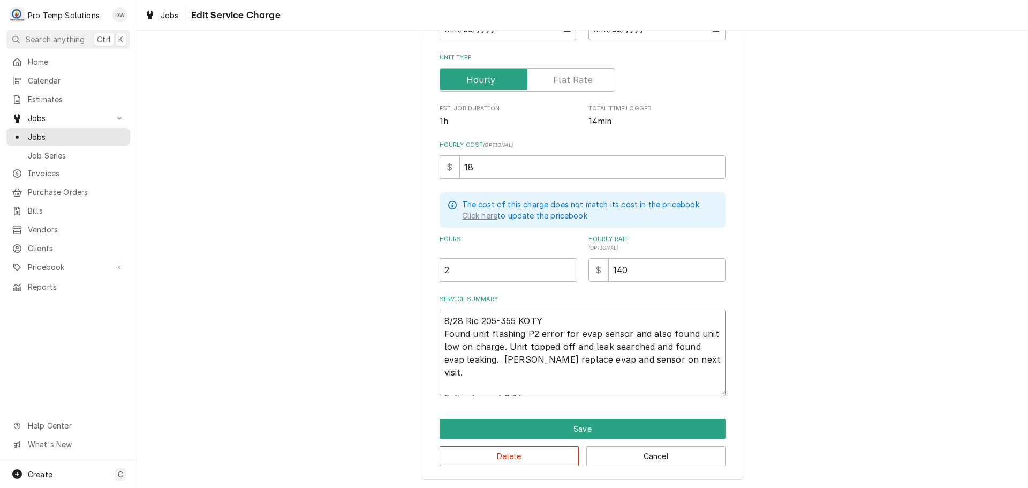
type textarea "x"
type textarea "8/28 Ric 205-355 KOTY Found unit flashing P2 error for evap sensor and also fou…"
type textarea "x"
type textarea "8/28 Ric 205-355 KOTY Found unit flashing P2 error for evap sensor and also fou…"
type textarea "x"
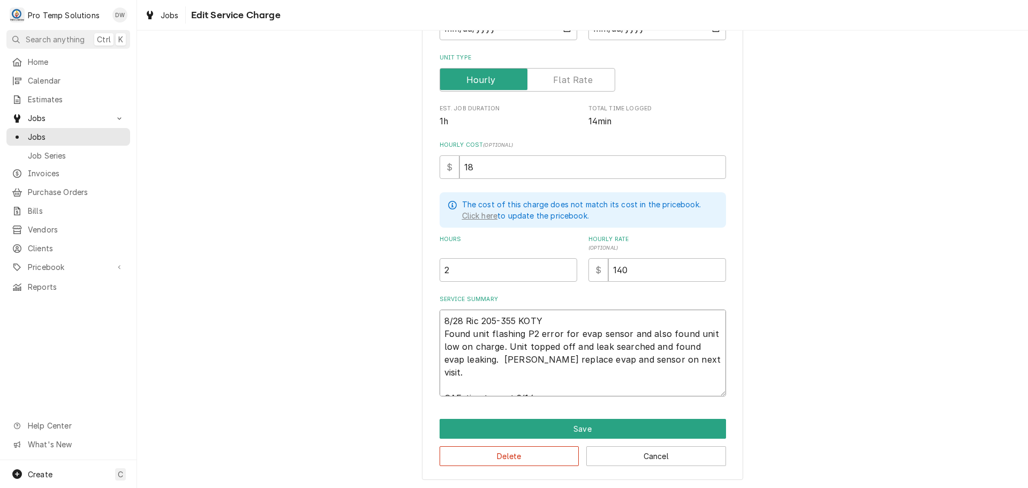
type textarea "8/28 Ric 205-355 KOTY Found unit flashing P2 error for evap sensor and also fou…"
type textarea "x"
type textarea "8/28 Ric 205-355 KOTY Found unit flashing P2 error for evap sensor and also fou…"
type textarea "x"
type textarea "8/28 Ric 205-355 KOTY Found unit flashing P2 error for evap sensor and also fou…"
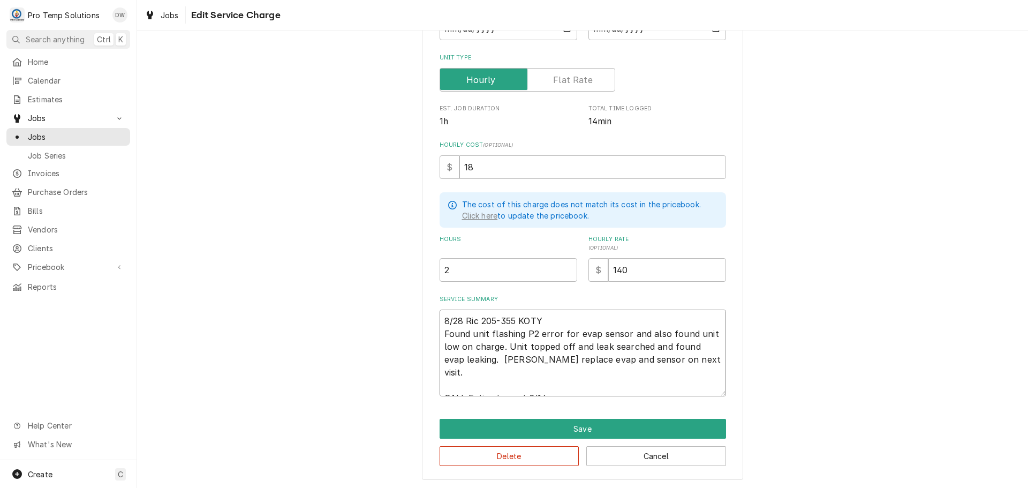
type textarea "x"
type textarea "8/28 Ric 205-355 KOTY Found unit flashing P2 error for evap sensor and also fou…"
type textarea "x"
type textarea "8/28 Ric 205-355 KOTY Found unit flashing P2 error for evap sensor and also fou…"
type textarea "x"
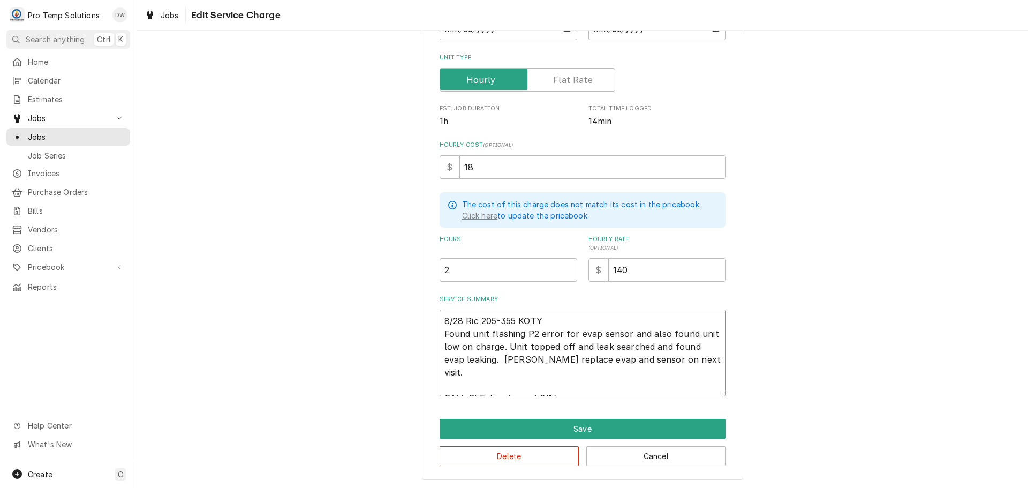
type textarea "8/28 Ric 205-355 KOTY Found unit flashing P2 error for evap sensor and also fou…"
type textarea "x"
type textarea "8/28 Ric 205-355 KOTY Found unit flashing P2 error for evap sensor and also fou…"
type textarea "x"
type textarea "8/28 Ric 205-355 KOTY Found unit flashing P2 error for evap sensor and also fou…"
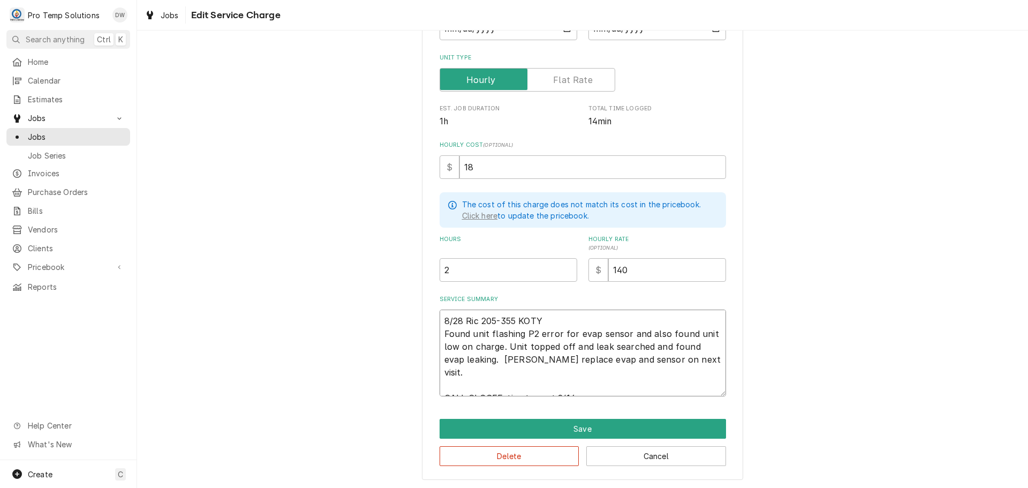
type textarea "x"
type textarea "8/28 Ric 205-355 KOTY Found unit flashing P2 error for evap sensor and also fou…"
type textarea "x"
type textarea "8/28 Ric 205-355 KOTY Found unit flashing P2 error for evap sensor and also fou…"
type textarea "x"
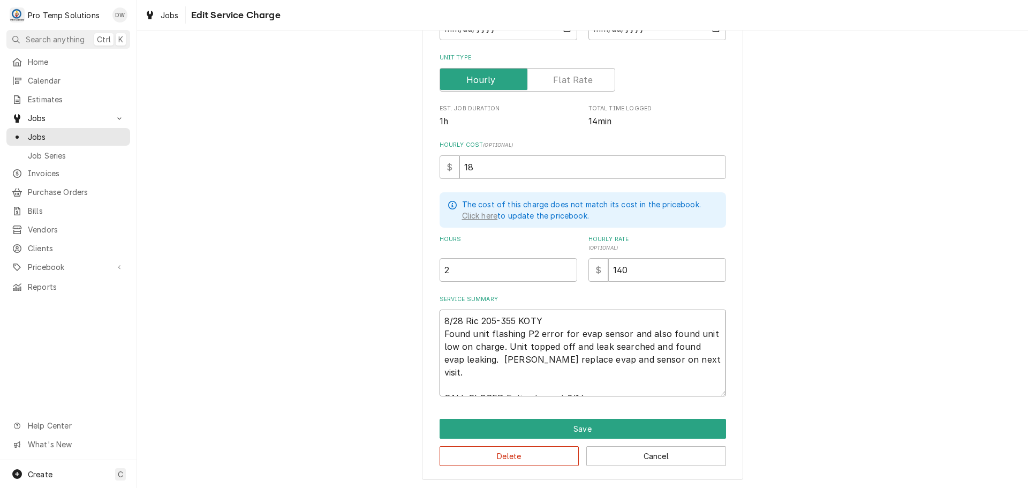
type textarea "8/28 Ric 205-355 KOTY Found unit flashing P2 error for evap sensor and also fou…"
type textarea "x"
type textarea "8/28 Ric 205-355 KOTY Found unit flashing P2 error for evap sensor and also fou…"
type textarea "x"
type textarea "8/28 Ric 205-355 KOTY Found unit flashing P2 error for evap sensor and also fou…"
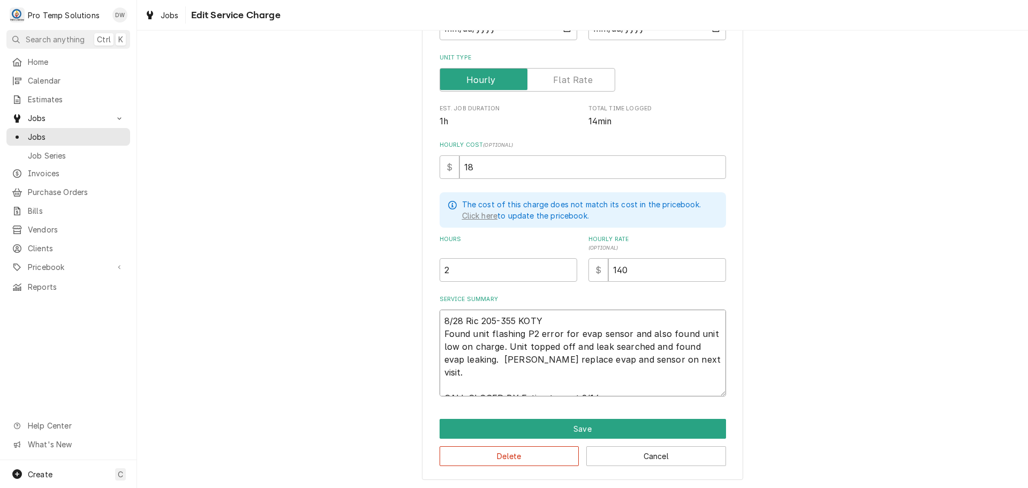
type textarea "x"
type textarea "8/28 Ric 205-355 KOTY Found unit flashing P2 error for evap sensor and also fou…"
type textarea "x"
type textarea "8/28 Ric 205-355 KOTY Found unit flashing P2 error for evap sensor and also fou…"
type textarea "x"
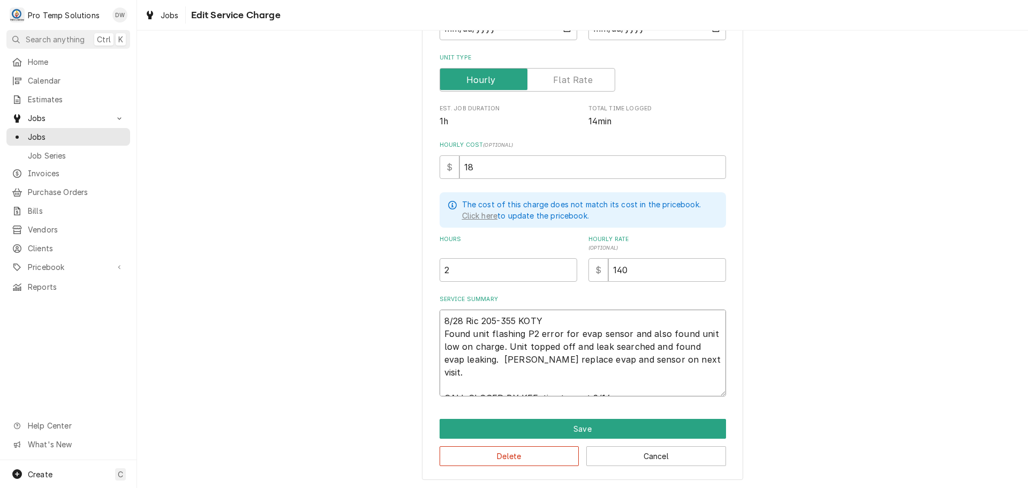
type textarea "8/28 Ric 205-355 KOTY Found unit flashing P2 error for evap sensor and also fou…"
type textarea "x"
type textarea "8/28 Ric 205-355 KOTY Found unit flashing P2 error for evap sensor and also fou…"
type textarea "x"
type textarea "8/28 Ric 205-355 KOTY Found unit flashing P2 error for evap sensor and also fou…"
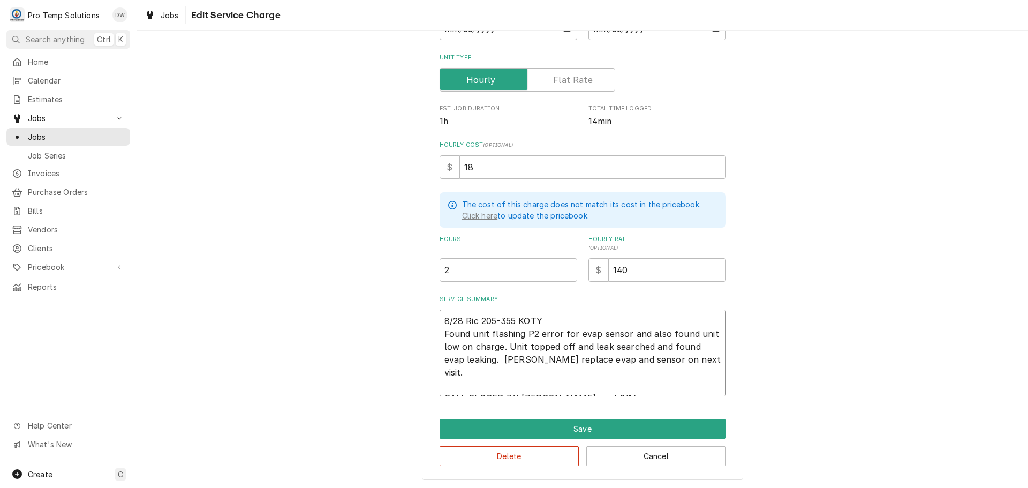
type textarea "x"
type textarea "8/28 Ric 205-355 KOTY Found unit flashing P2 error for evap sensor and also fou…"
type textarea "x"
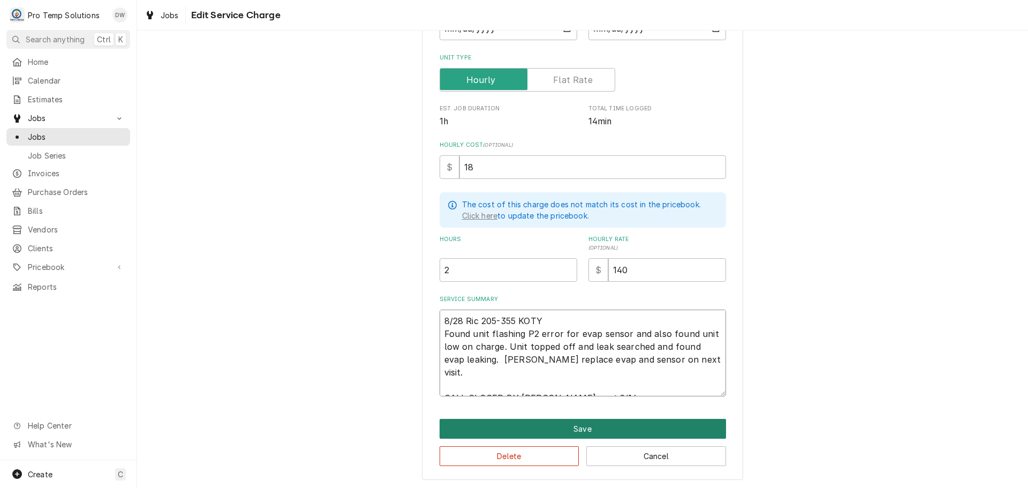
type textarea "8/28 Ric 205-355 KOTY Found unit flashing P2 error for evap sensor and also fou…"
click at [574, 425] on button "Save" at bounding box center [583, 429] width 287 height 20
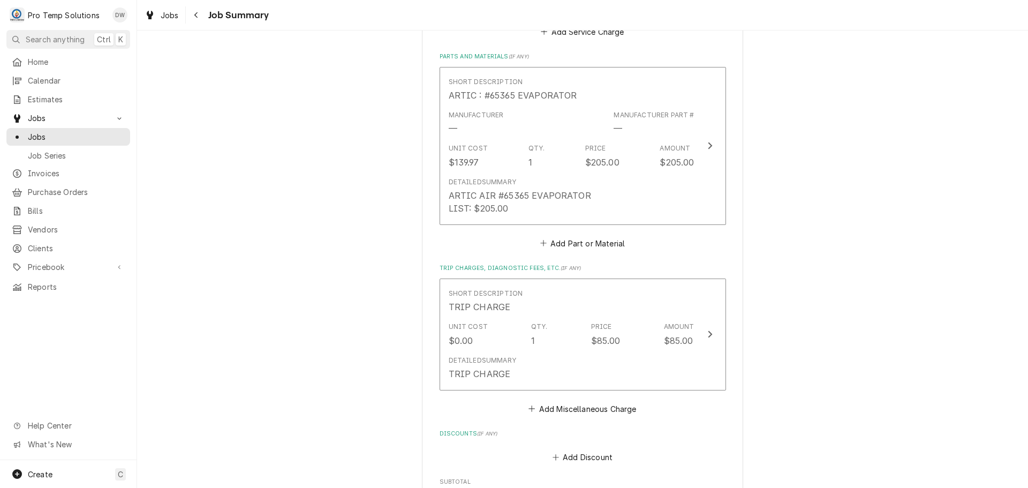
scroll to position [589, 0]
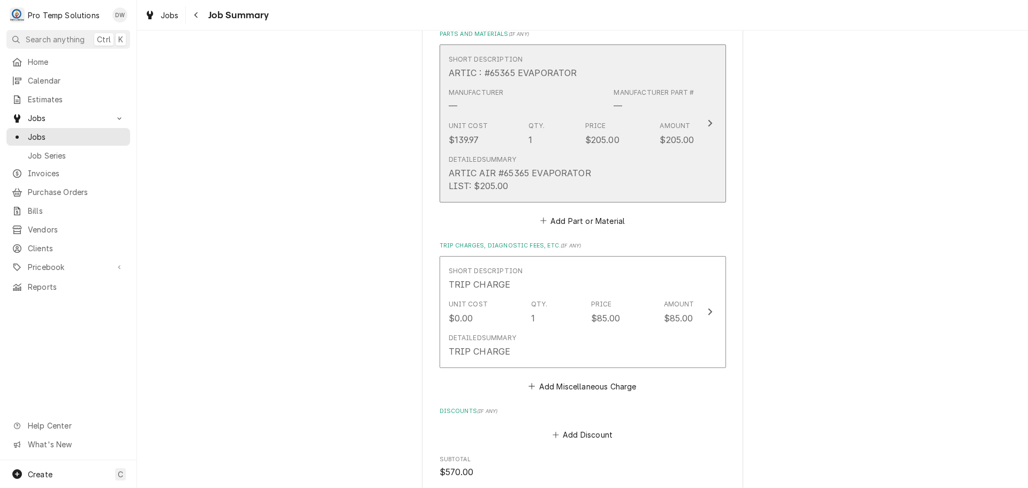
click at [708, 122] on icon "Update Line Item" at bounding box center [710, 123] width 4 height 7
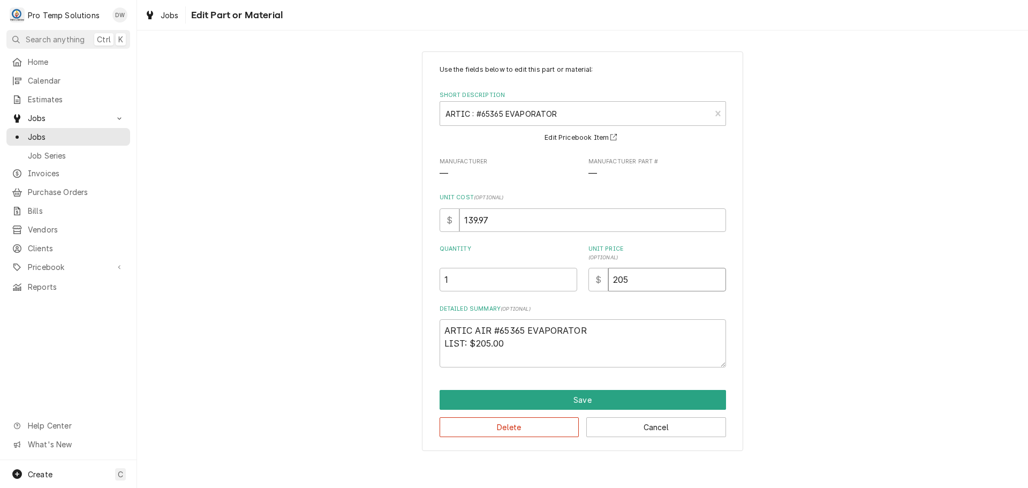
click at [643, 276] on input "205" at bounding box center [667, 280] width 118 height 24
type textarea "x"
type input "20"
type textarea "x"
type input "2"
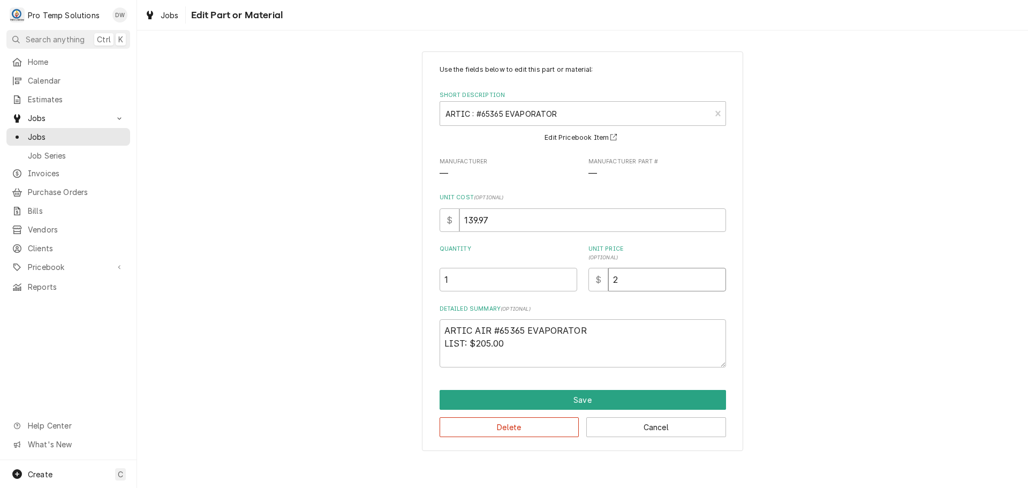
type textarea "x"
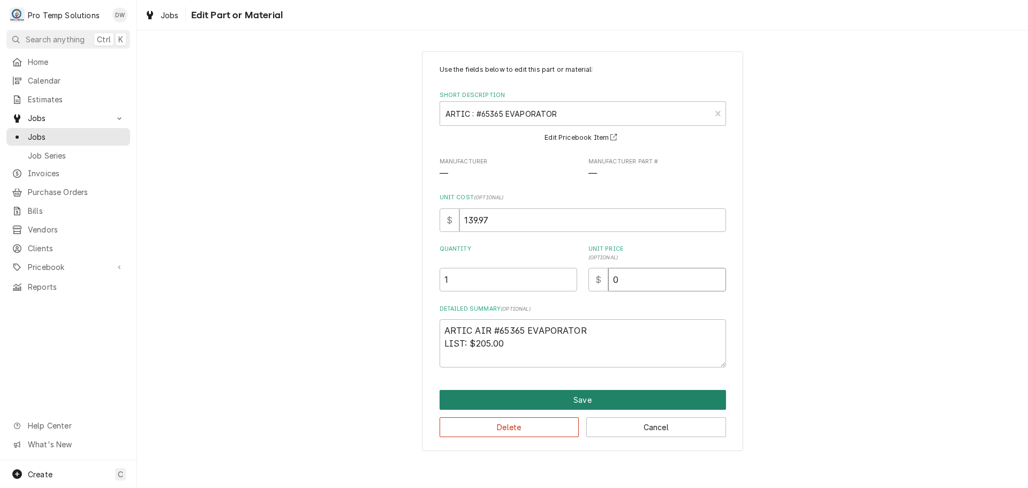
type input "0"
click at [579, 402] on button "Save" at bounding box center [583, 400] width 287 height 20
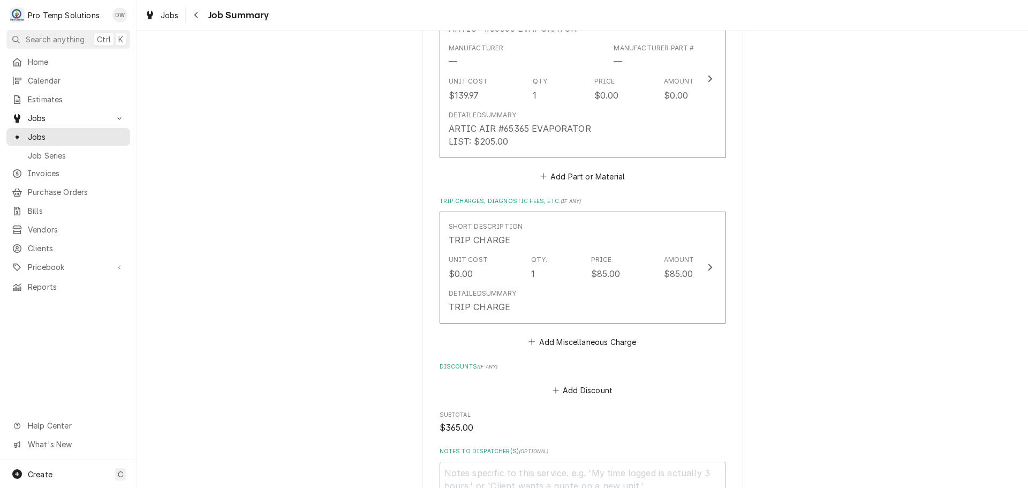
scroll to position [870, 0]
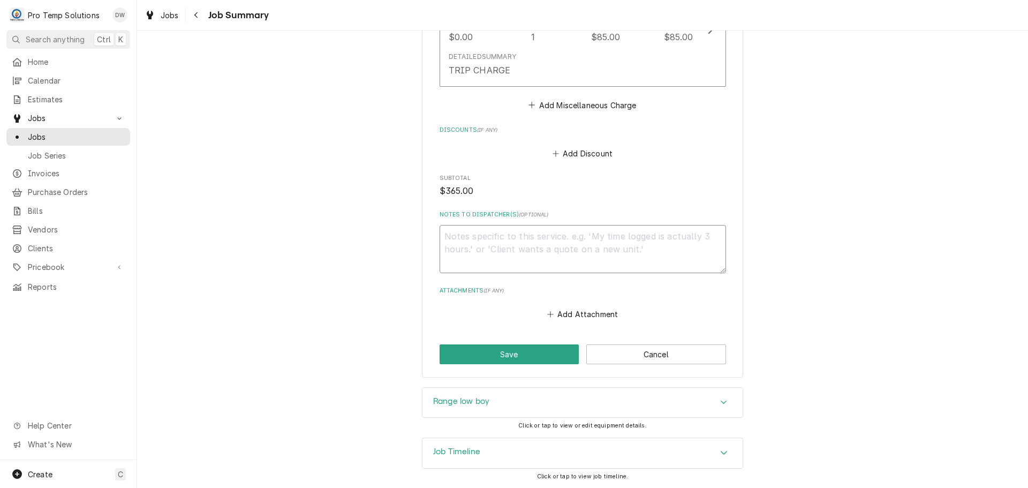
click at [480, 241] on textarea "Notes to Dispatcher(s) ( optional )" at bounding box center [583, 249] width 287 height 48
type textarea "x"
type textarea "#"
type textarea "x"
type textarea "#0"
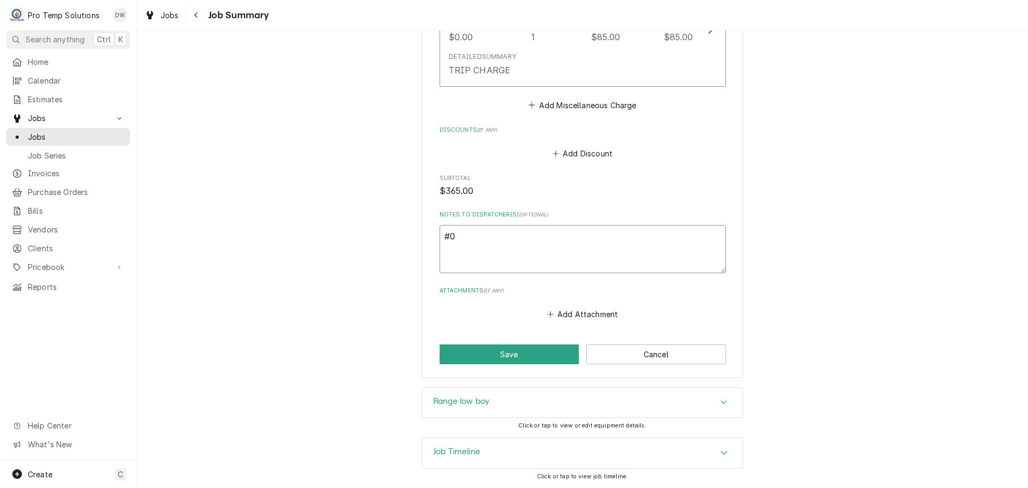
type textarea "x"
type textarea "#09"
type textarea "x"
type textarea "#091"
type textarea "x"
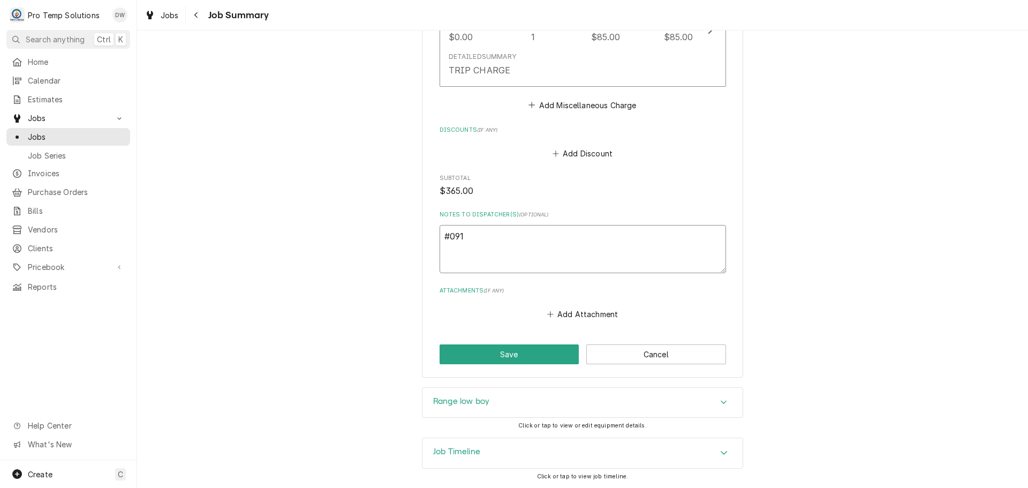
type textarea "#0914"
type textarea "x"
type textarea "#09142"
type textarea "x"
type textarea "#091425"
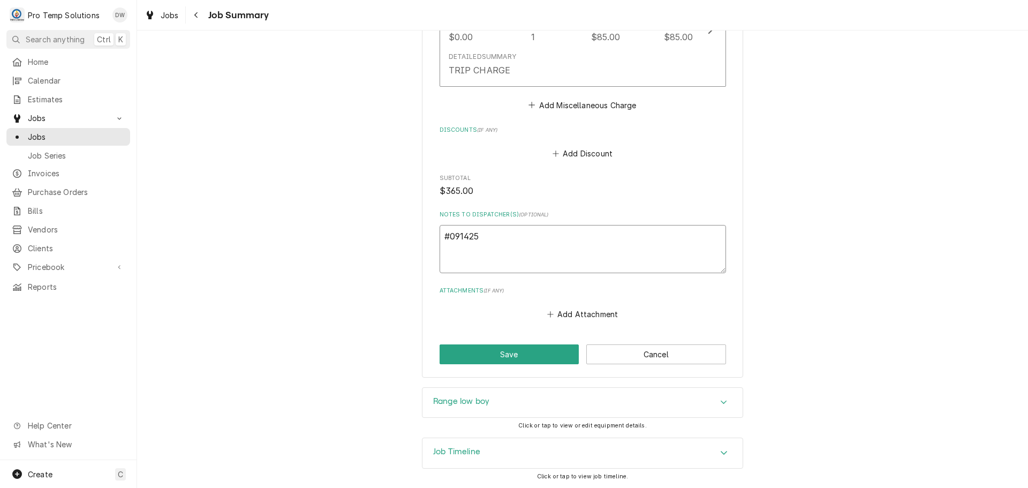
type textarea "x"
type textarea "#0914250"
type textarea "x"
type textarea "#09142500"
type textarea "x"
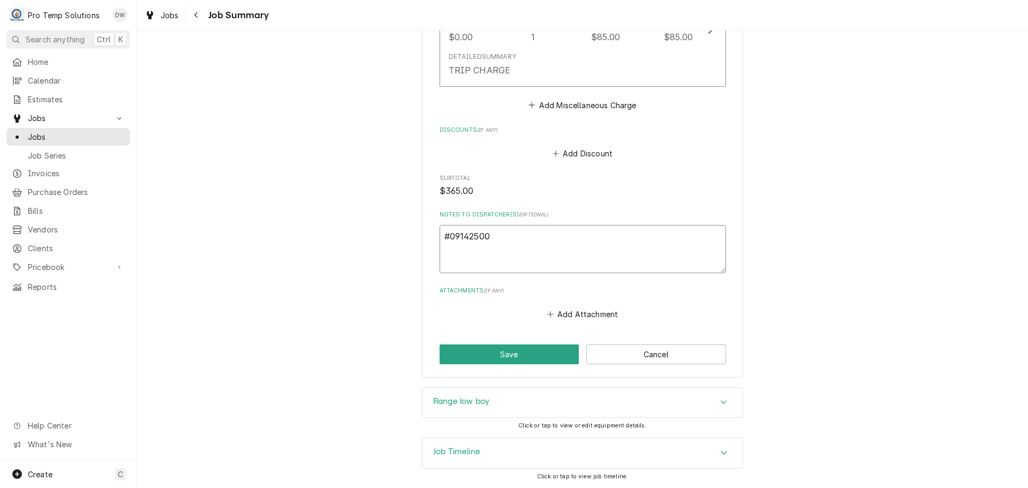
type textarea "#091425002"
type textarea "x"
type textarea "#091425002"
type textarea "x"
type textarea "#091425002 M"
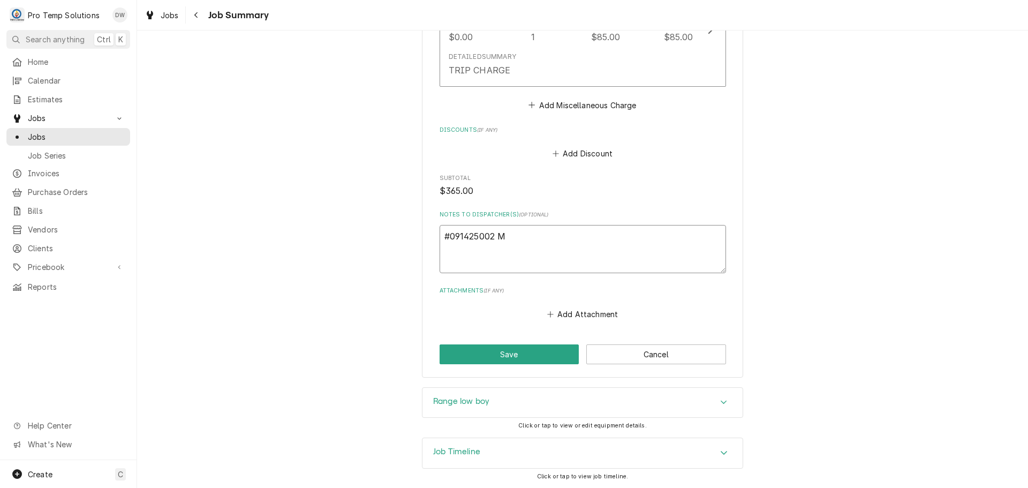
type textarea "x"
type textarea "#091425002 M"
type textarea "x"
type textarea "#091425002 M T"
type textarea "x"
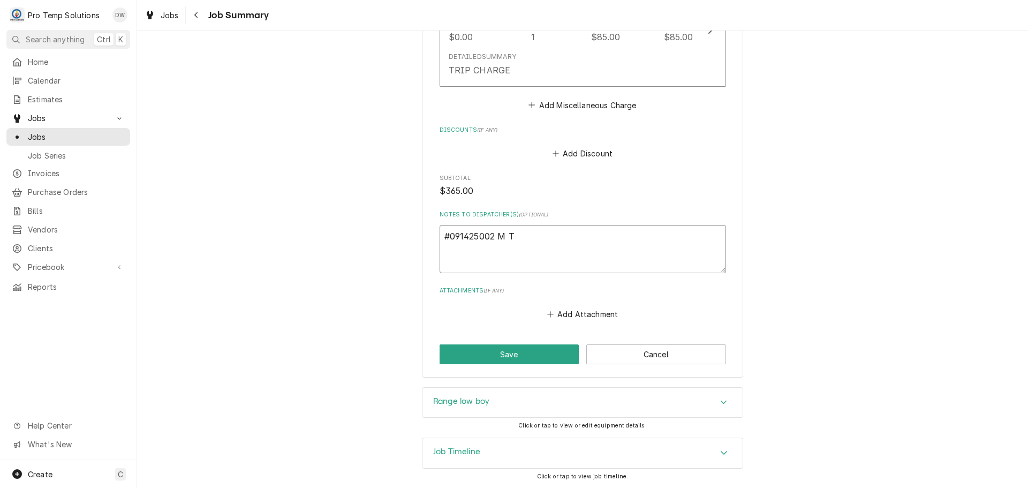
type textarea "#091425002 M TE"
type textarea "x"
type textarea "#091425002 M TEM"
type textarea "x"
type textarea "#091425002 M TEMP"
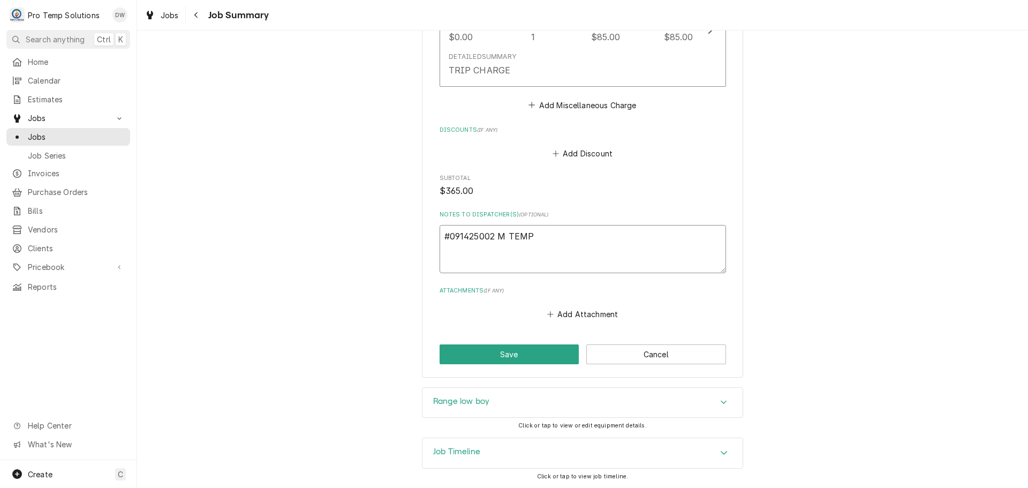
type textarea "x"
type textarea "#091425002 M TEMPU"
type textarea "x"
type textarea "#091425002 M TEMPUR"
type textarea "x"
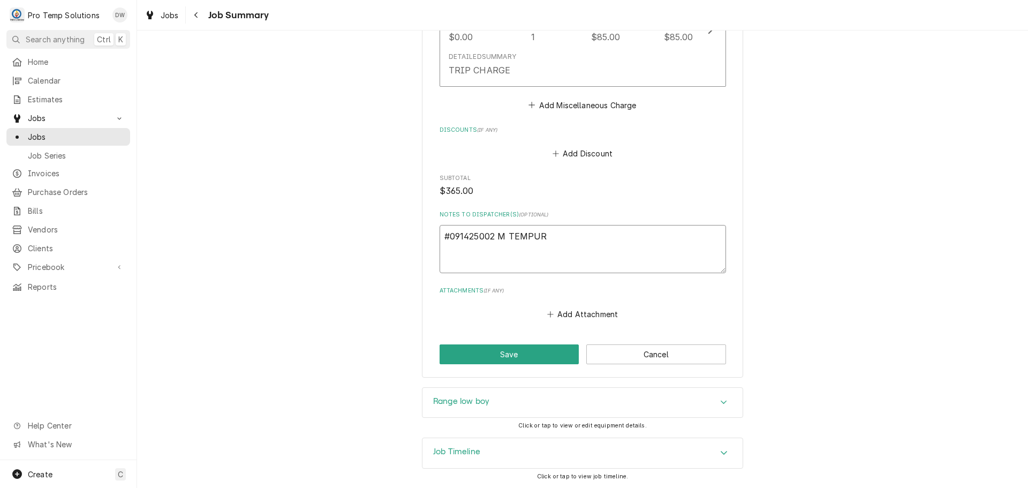
type textarea "#091425002 M TEMPURA"
type textarea "x"
type textarea "#091425002 M TEMPURA-"
type textarea "x"
type textarea "#091425002 M TEMPURA-"
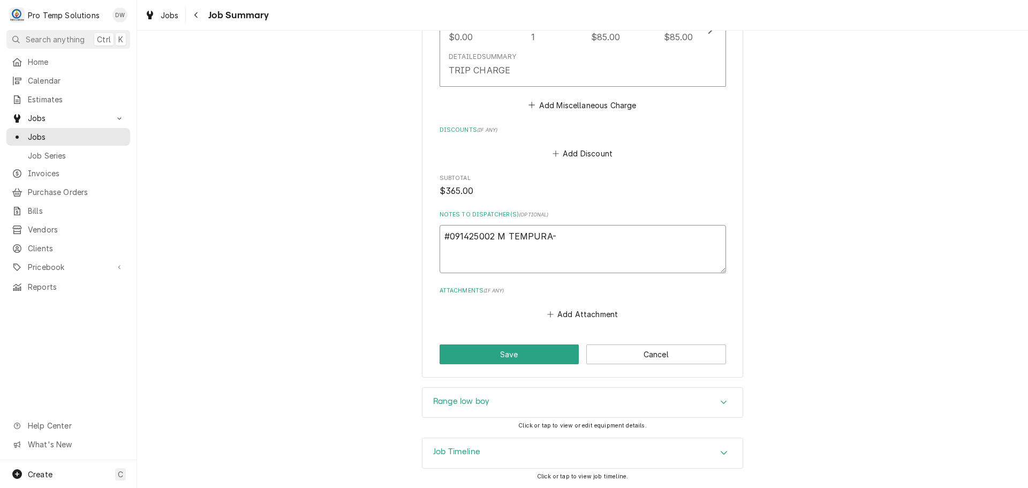
type textarea "x"
type textarea "#091425002 M TEMPURA- R"
type textarea "x"
type textarea "#091425002 M TEMPURA- RA"
type textarea "x"
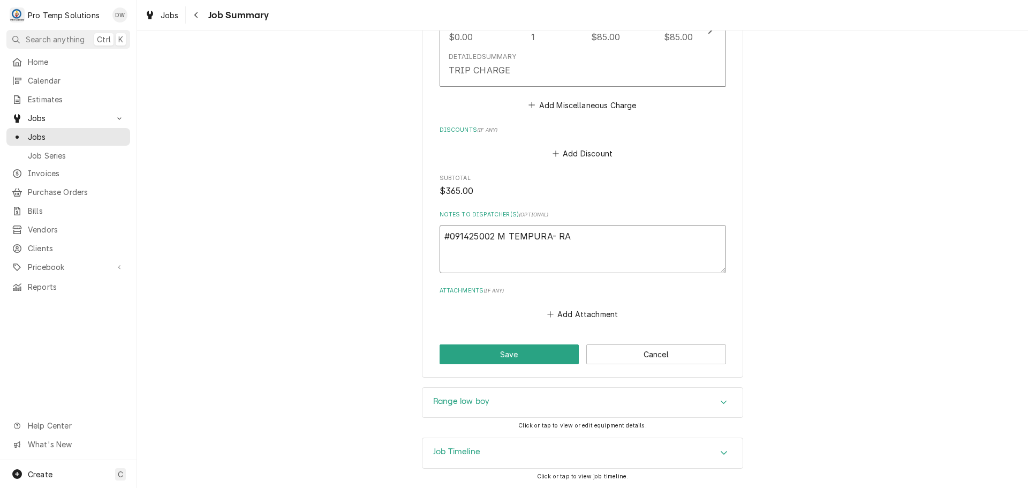
type textarea "#091425002 M TEMPURA- RAN"
type textarea "x"
type textarea "#091425002 M TEMPURA- RANG"
type textarea "x"
type textarea "#091425002 M TEMPURA- RANGE"
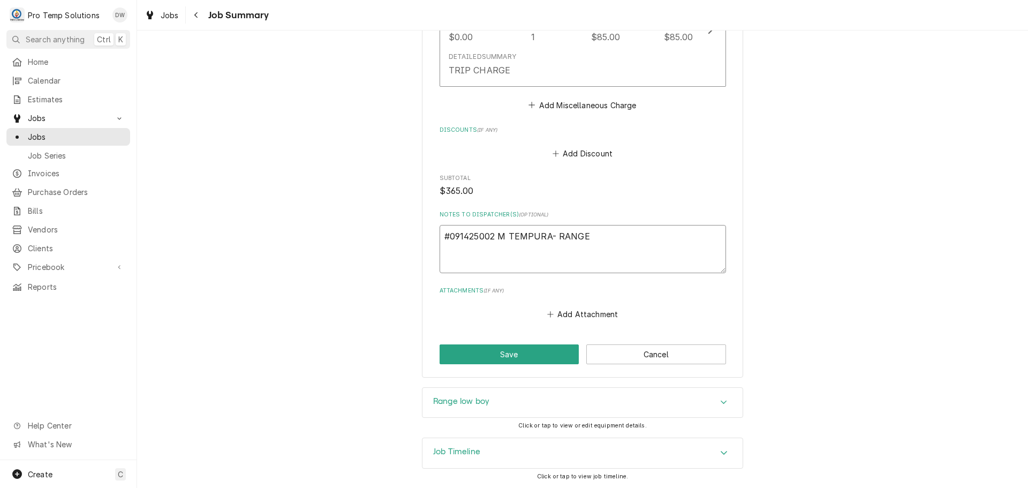
type textarea "x"
type textarea "#091425002 M TEMPURA- RANGE"
type textarea "x"
type textarea "#091425002 M TEMPURA- RANGE L"
type textarea "x"
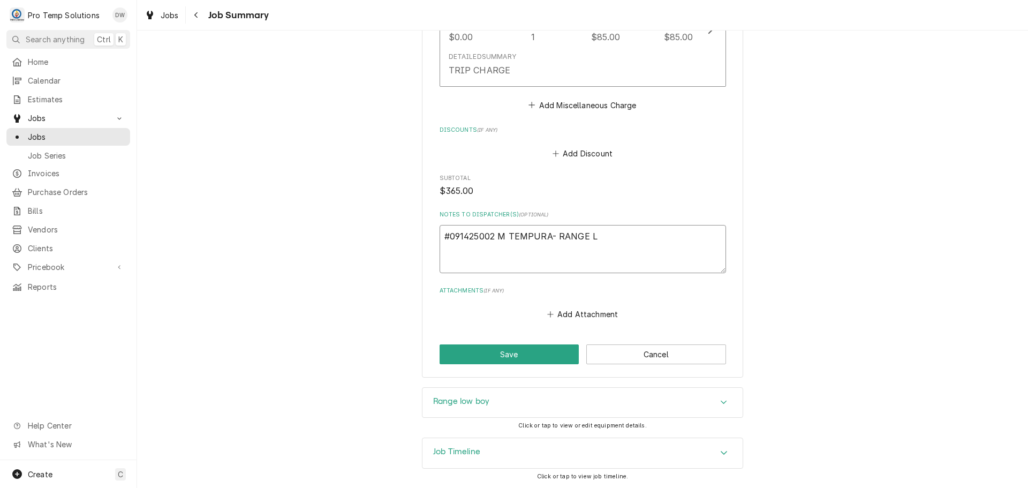
type textarea "#091425002 M TEMPURA- RANGE LO"
type textarea "x"
type textarea "#091425002 M TEMPURA- RANGE LOW"
type textarea "x"
type textarea "#091425002 M TEMPURA- RANGE LOW"
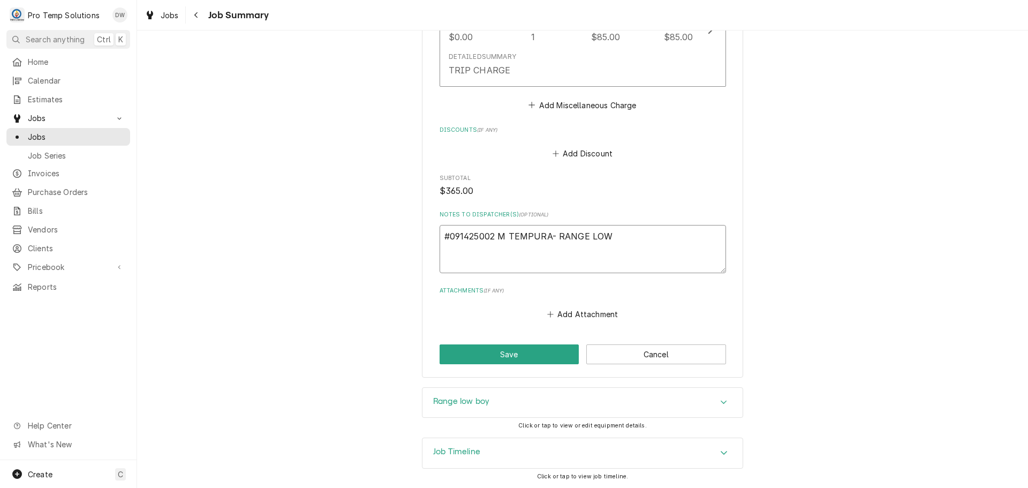
type textarea "x"
type textarea "#091425002 M TEMPURA- RANGE LOW B"
click at [503, 353] on button "Save" at bounding box center [510, 354] width 140 height 20
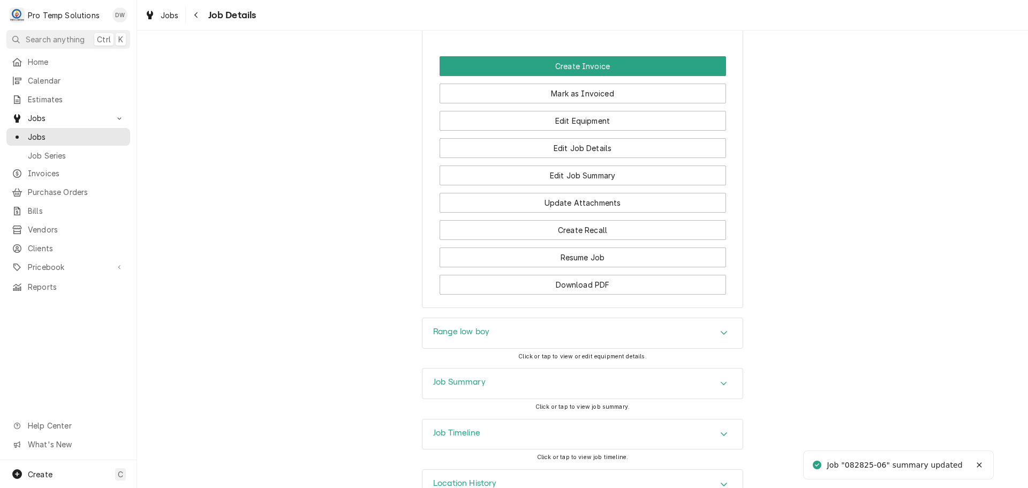
scroll to position [696, 0]
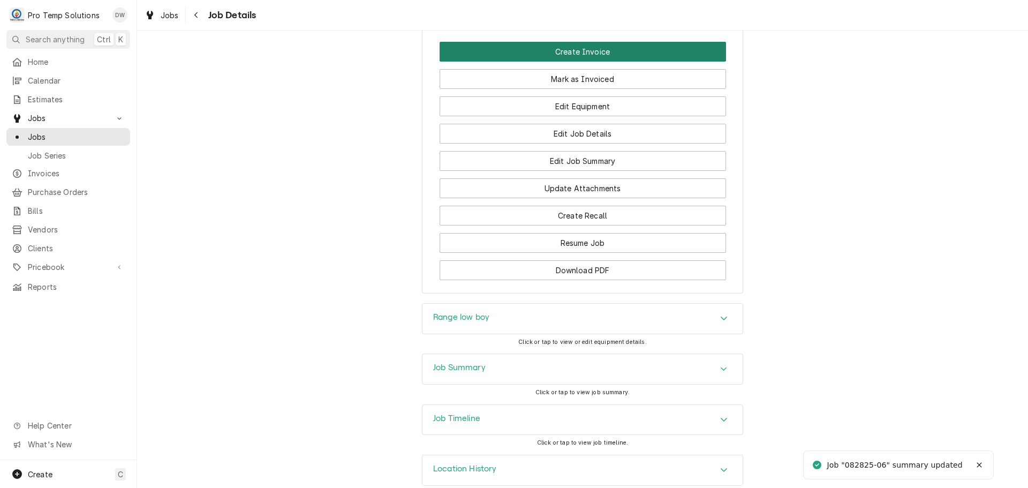
click at [558, 62] on button "Create Invoice" at bounding box center [583, 52] width 287 height 20
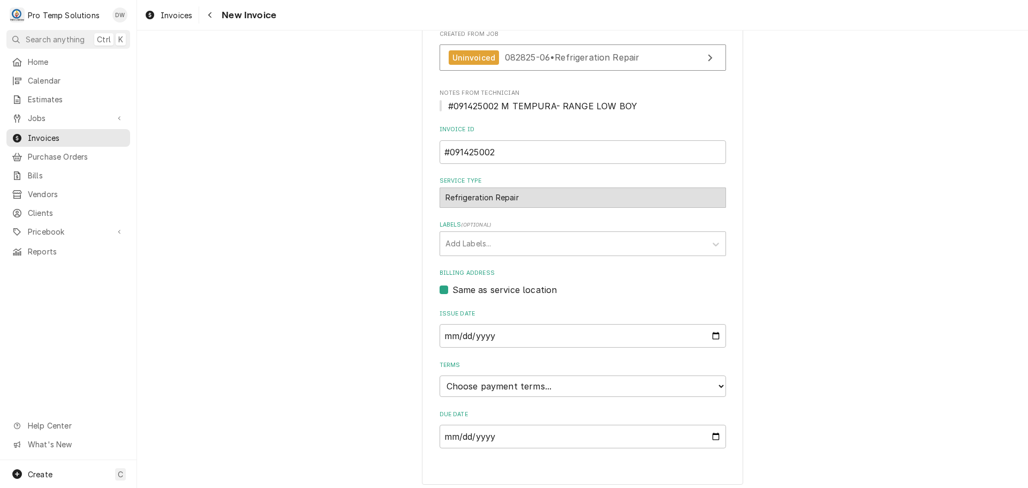
scroll to position [211, 0]
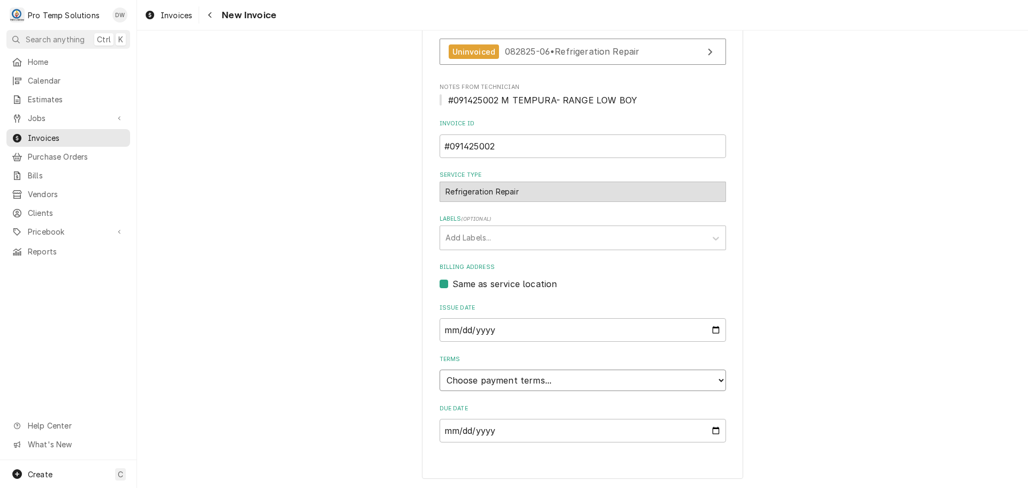
click at [506, 379] on select "Choose payment terms... Same Day Net 7 Net 14 Net 21 Net 30 Net 45 Net 60 Net 90" at bounding box center [583, 380] width 287 height 21
click at [931, 210] on div "Please provide the following information to create your invoice: Client Details…" at bounding box center [582, 159] width 891 height 657
click at [711, 329] on input "[DATE]" at bounding box center [583, 330] width 287 height 24
type input "[DATE]"
click at [542, 382] on select "Choose payment terms... Same Day Net 7 Net 14 Net 21 Net 30 Net 45 Net 60 Net 90" at bounding box center [583, 380] width 287 height 21
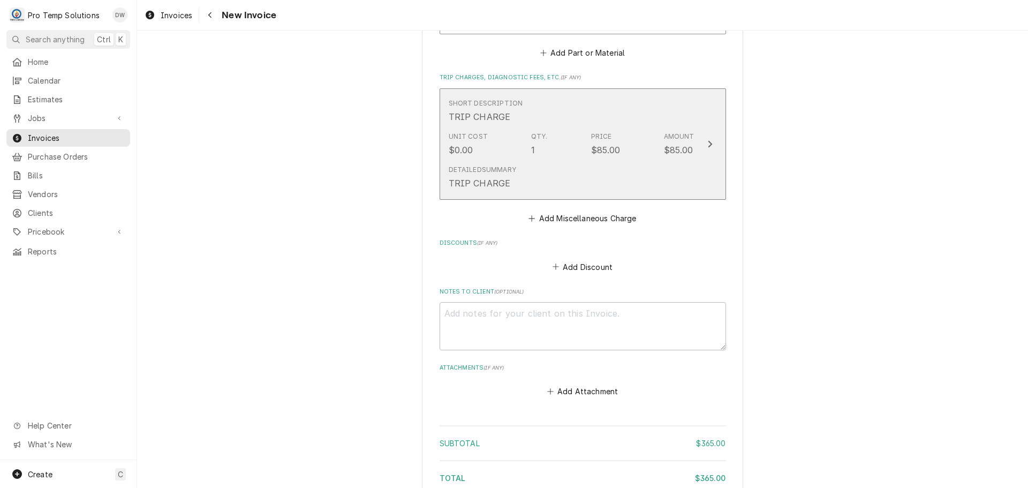
scroll to position [1228, 0]
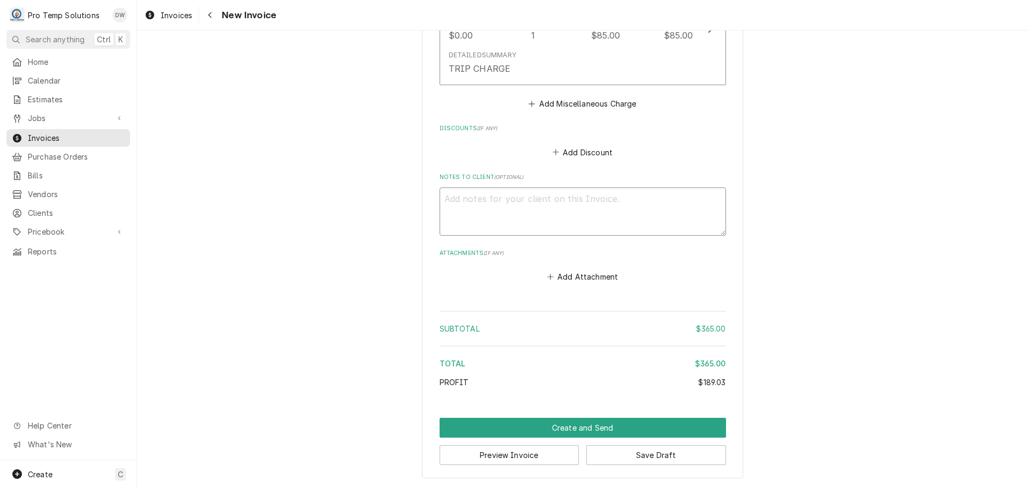
click at [490, 192] on textarea "Notes to Client ( optional )" at bounding box center [583, 211] width 287 height 48
type textarea "x"
type textarea "#"
type textarea "x"
type textarea "#0"
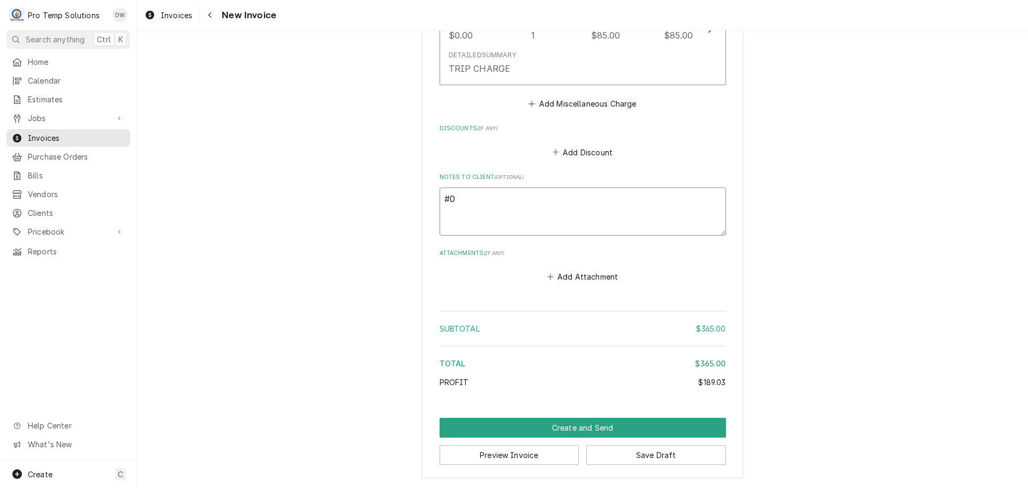
type textarea "x"
type textarea "#09"
type textarea "x"
type textarea "#091"
type textarea "x"
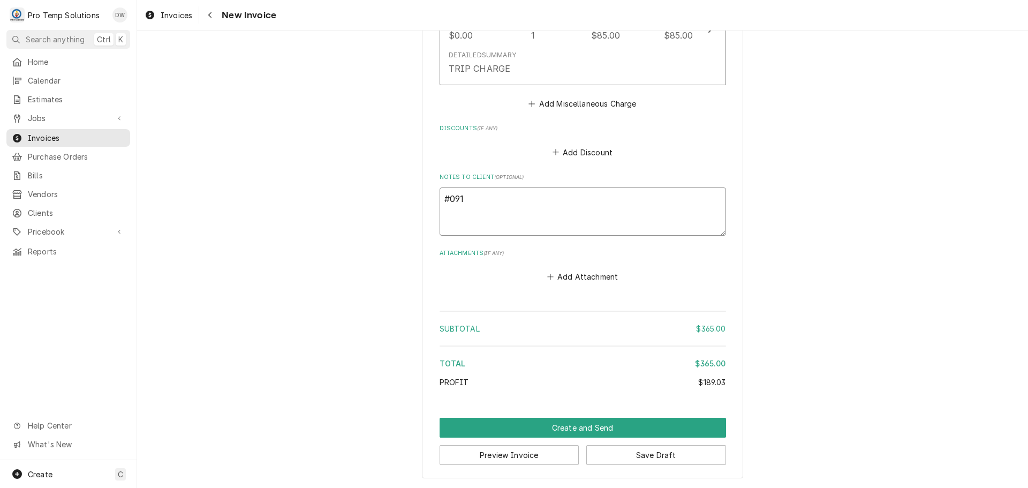
type textarea "#0914"
type textarea "x"
type textarea "#09142"
type textarea "x"
type textarea "#091425"
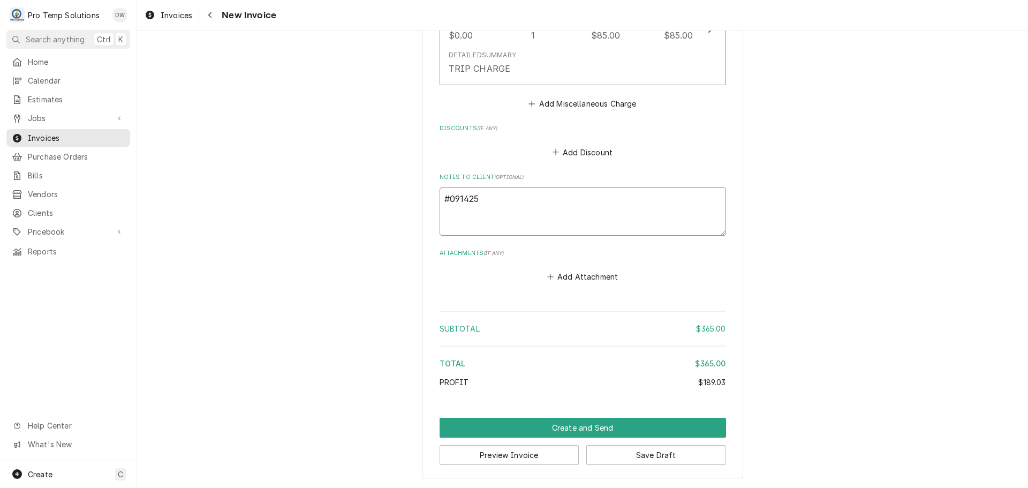
type textarea "x"
type textarea "#0914250"
type textarea "x"
type textarea "#09142500"
type textarea "x"
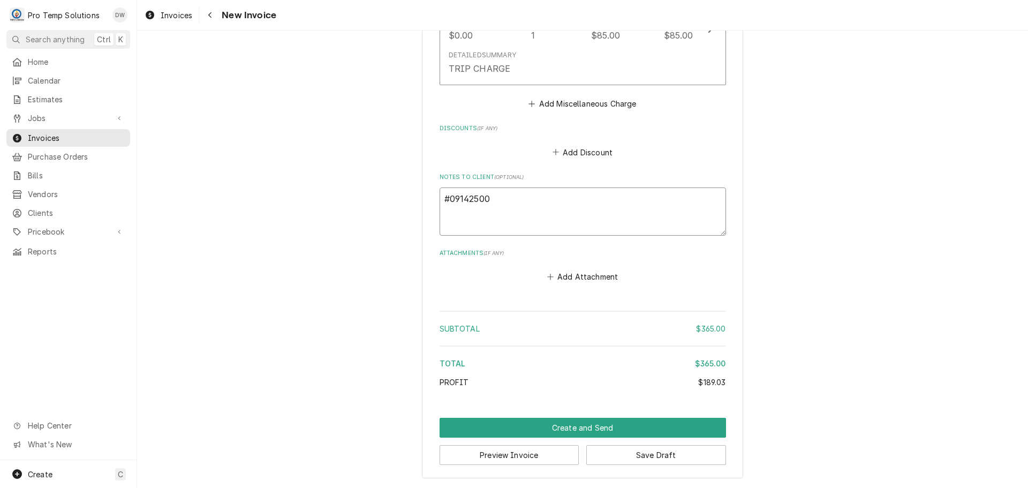
type textarea "#091425002"
type textarea "x"
type textarea "#091425002"
type textarea "x"
type textarea "#091425002 M"
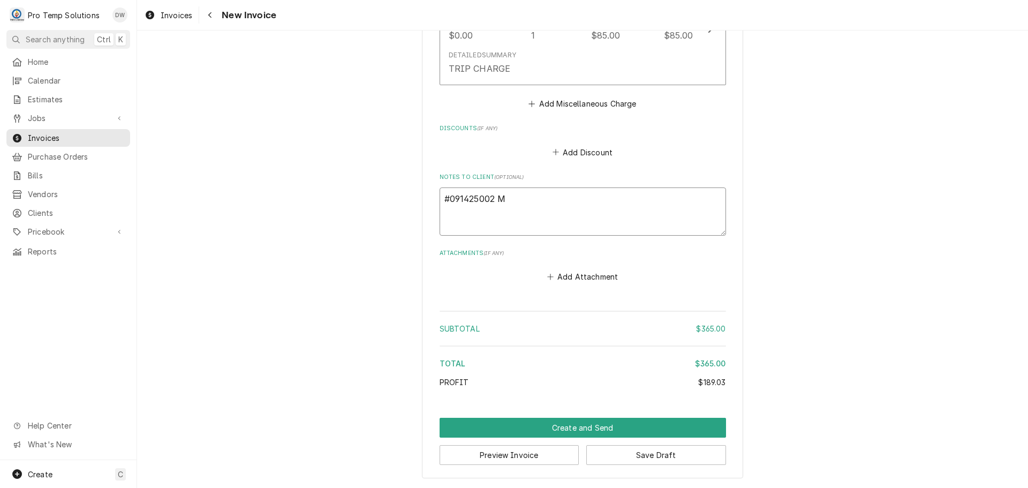
type textarea "x"
type textarea "#091425002 M"
type textarea "x"
type textarea "#091425002 M T"
type textarea "x"
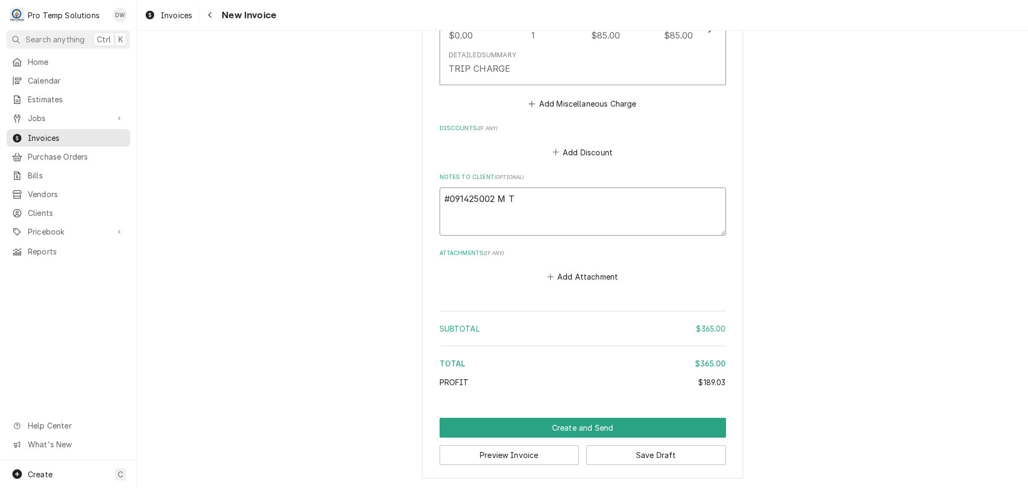
type textarea "#091425002 M TE"
type textarea "x"
type textarea "#091425002 M TEM"
type textarea "x"
type textarea "#091425002 M TEMP"
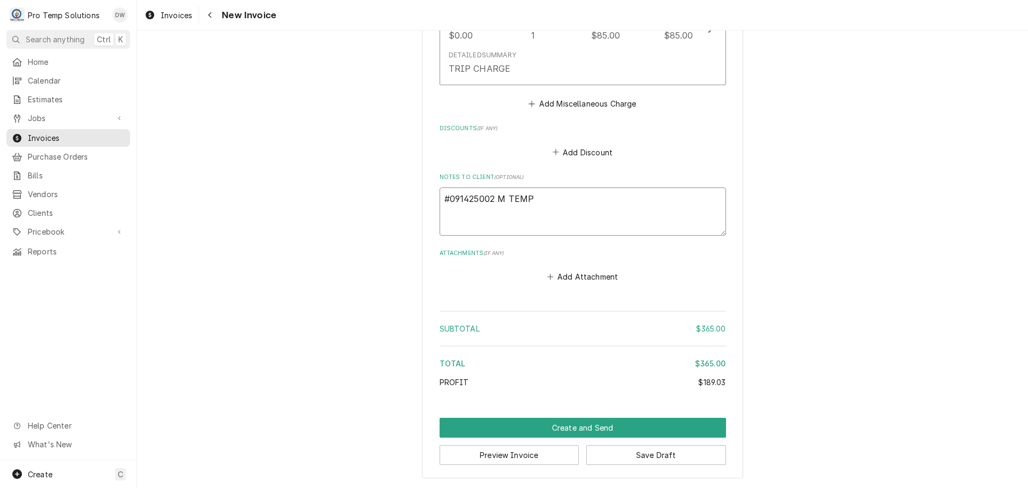
type textarea "x"
type textarea "#091425002 M TEMPU"
type textarea "x"
type textarea "#091425002 M TEMPUR"
type textarea "x"
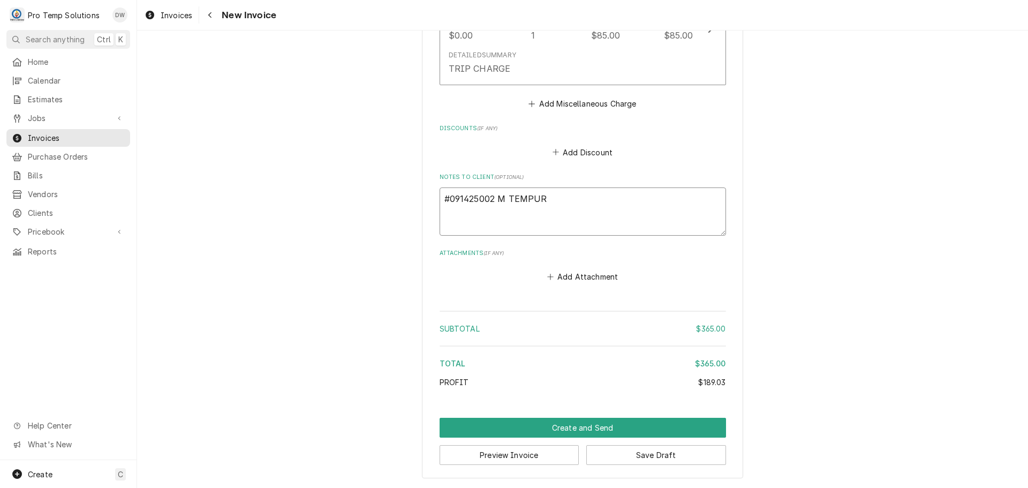
type textarea "#091425002 M TEMPURA"
type textarea "x"
type textarea "#091425002 M TEMPURA-"
type textarea "x"
type textarea "#091425002 M TEMPURA-"
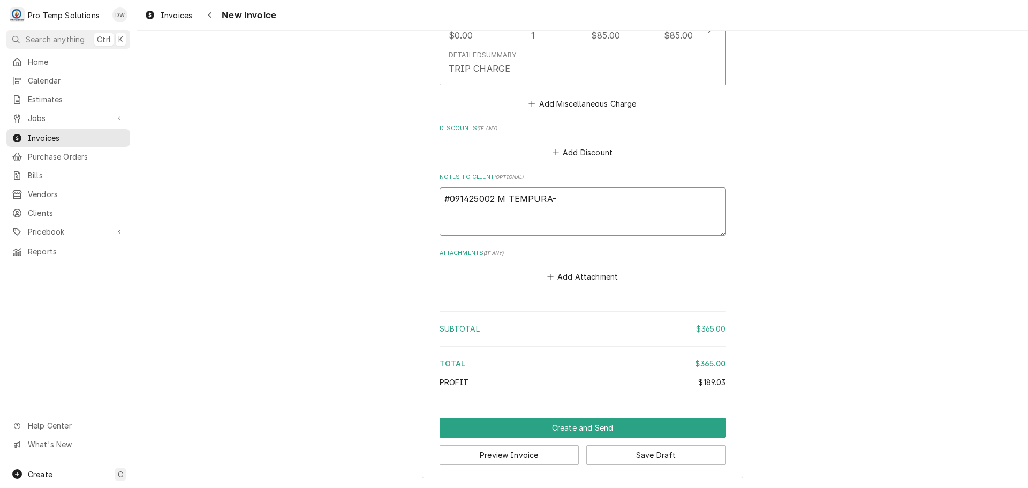
type textarea "x"
type textarea "#091425002 M TEMPURA- R"
type textarea "x"
type textarea "#091425002 M TEMPURA- RA"
type textarea "x"
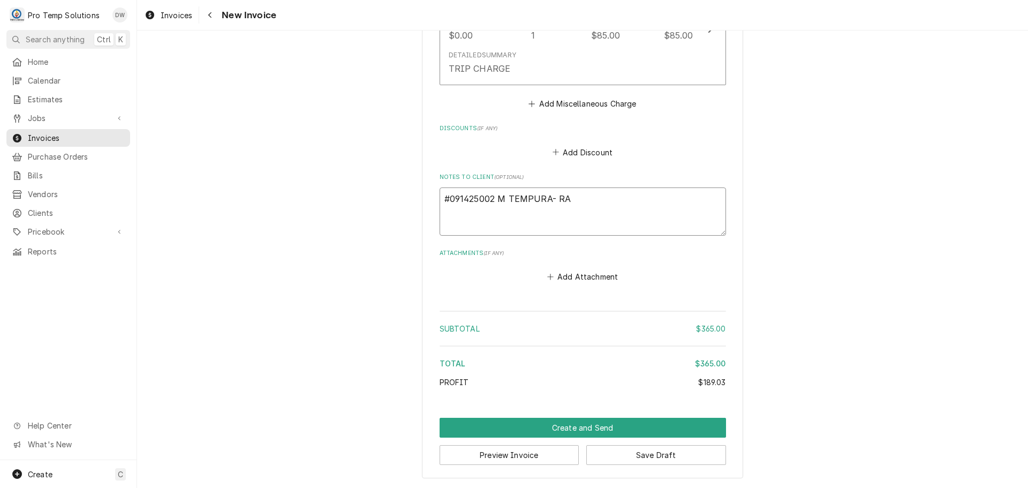
type textarea "#091425002 M TEMPURA- RAN"
type textarea "x"
type textarea "#091425002 M TEMPURA- RANG"
type textarea "x"
type textarea "#091425002 M TEMPURA- RANGE"
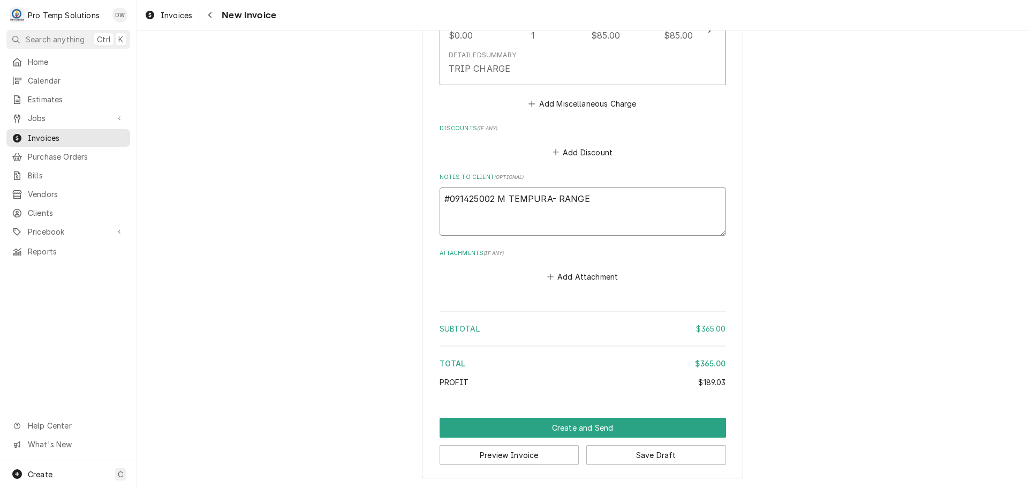
type textarea "x"
type textarea "#091425002 M TEMPURA- RANGE"
type textarea "x"
type textarea "#091425002 M TEMPURA- RANGE L"
type textarea "x"
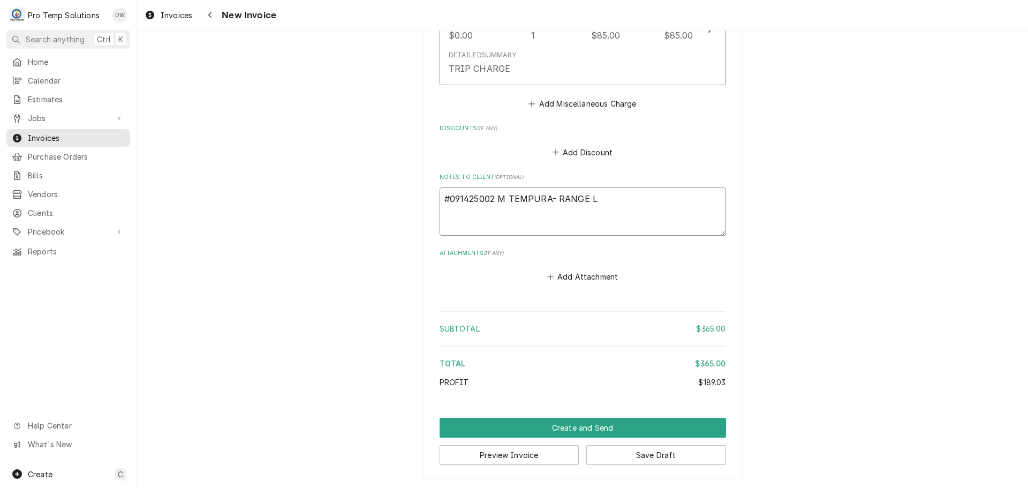
type textarea "#091425002 M TEMPURA- RANGE LO"
type textarea "x"
type textarea "#091425002 M TEMPURA- RANGE LOW"
type textarea "x"
type textarea "#091425002 M TEMPURA- RANGE LOW"
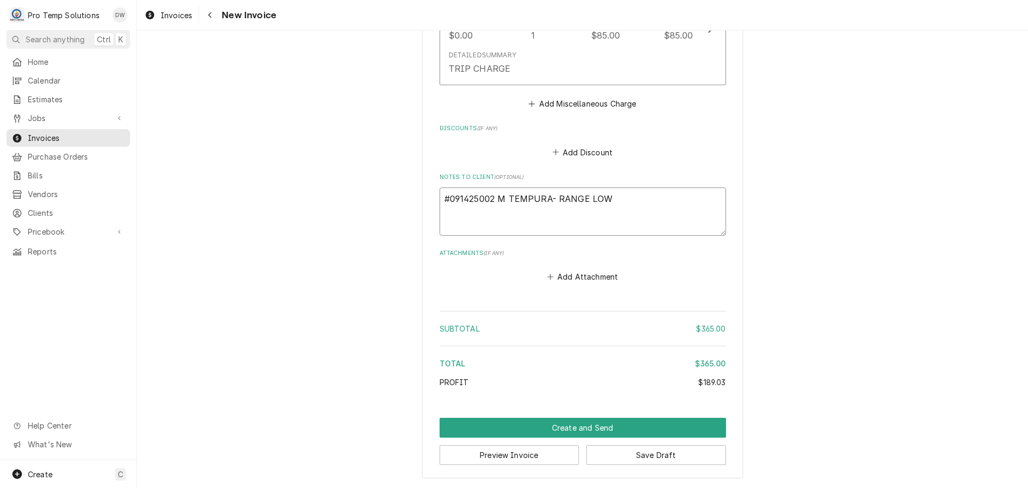
type textarea "x"
type textarea "#091425002 M TEMPURA- RANGE LOW B"
type textarea "x"
type textarea "#091425002 M TEMPURA- RANGE LOW BO"
type textarea "x"
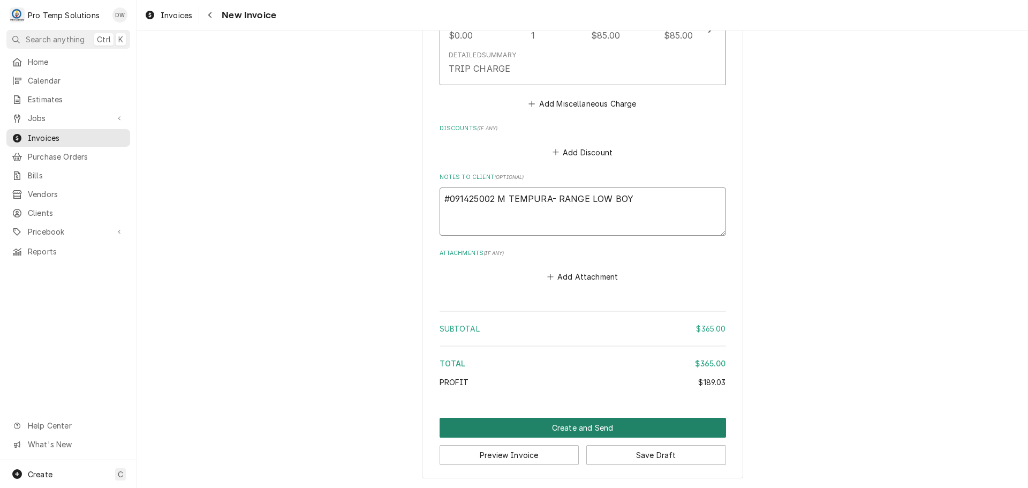
type textarea "#091425002 M TEMPURA- RANGE LOW BOY"
click at [578, 424] on button "Create and Send" at bounding box center [583, 428] width 287 height 20
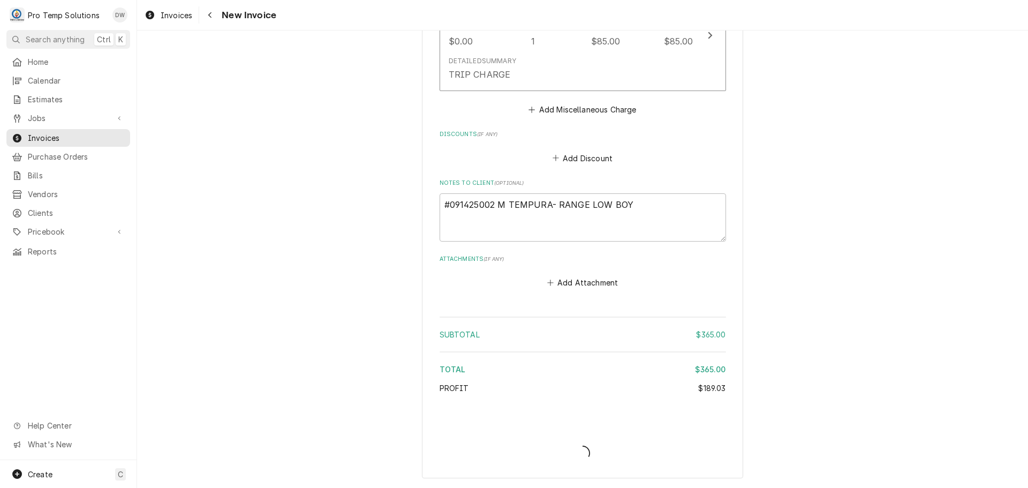
scroll to position [1222, 0]
type textarea "x"
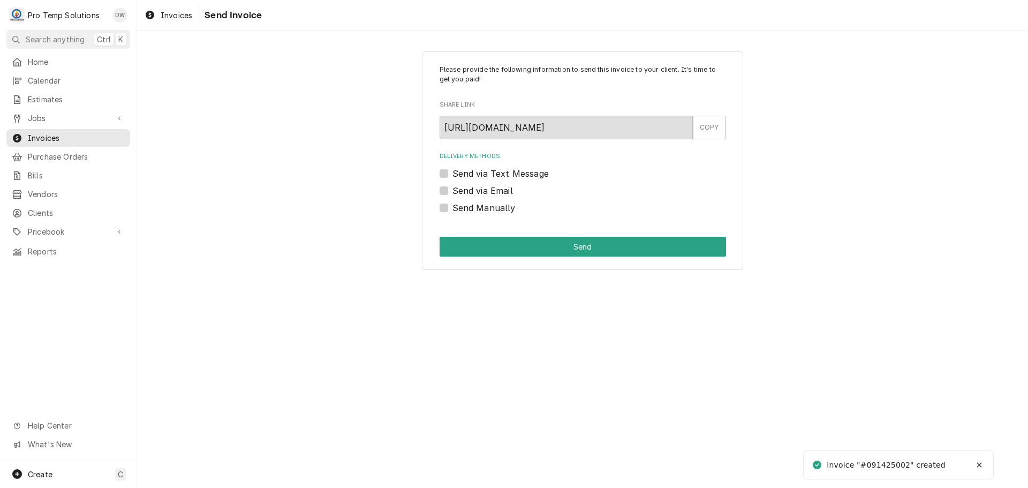
click at [453, 190] on label "Send via Email" at bounding box center [483, 190] width 61 height 13
click at [453, 190] on input "Send via Email" at bounding box center [596, 196] width 287 height 24
checkbox input "true"
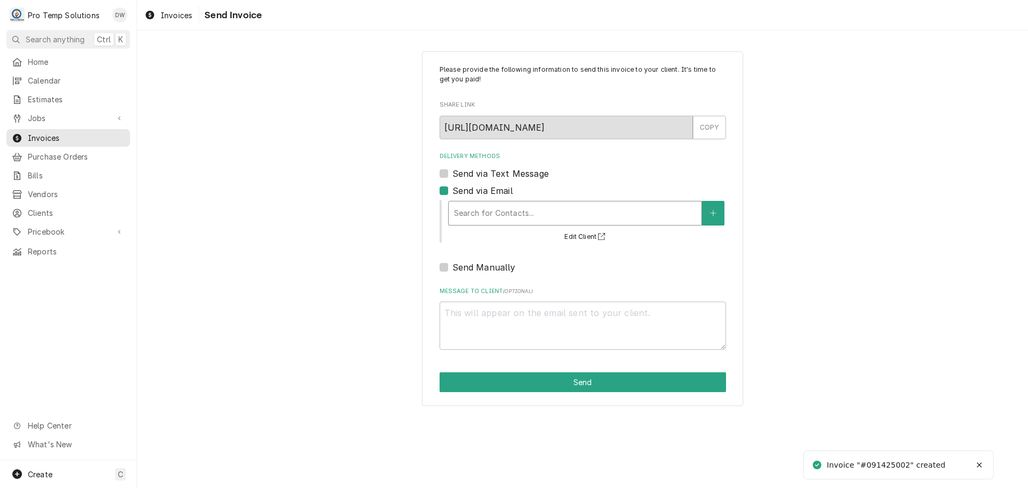
click at [537, 213] on div "Delivery Methods" at bounding box center [575, 213] width 242 height 19
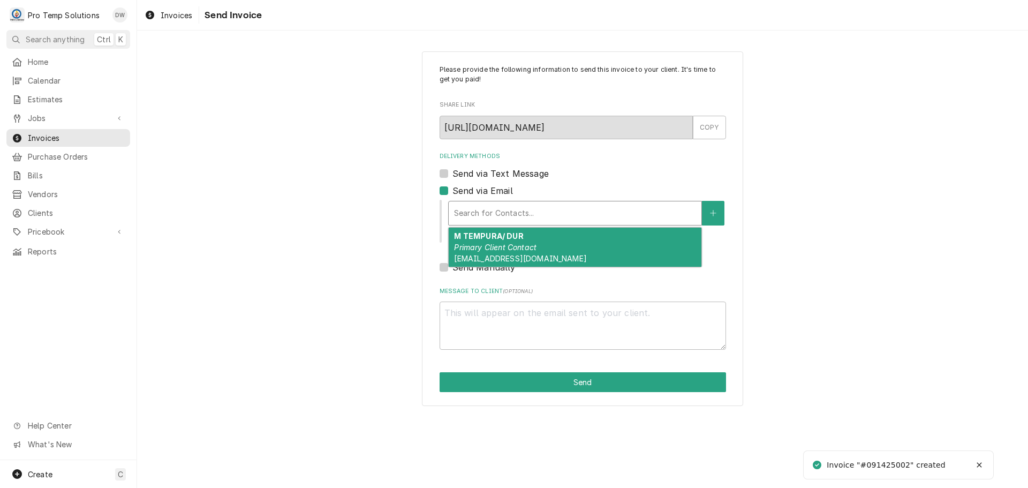
click at [524, 235] on div "M TEMPURA/ DUR Primary Client Contact protempsolutions@gmail.com" at bounding box center [575, 247] width 253 height 39
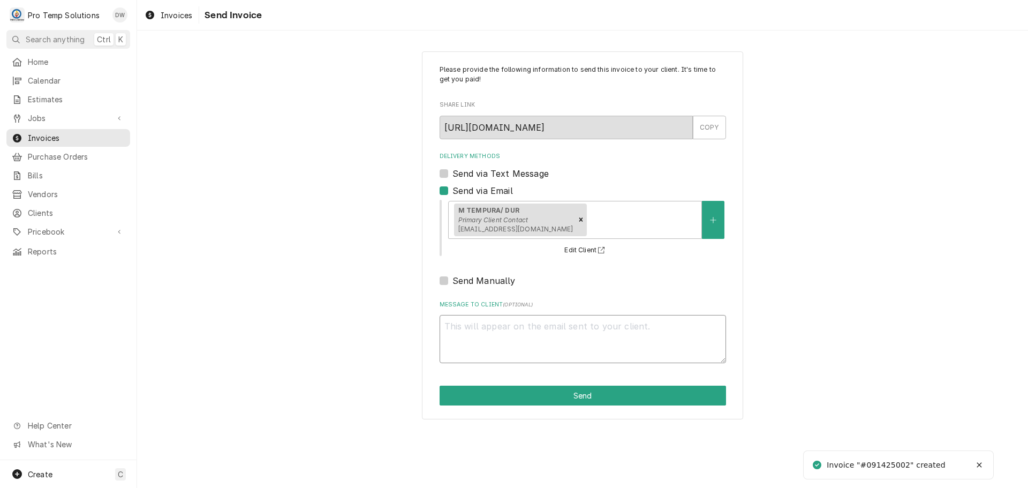
click at [478, 322] on textarea "Message to Client ( optional )" at bounding box center [583, 339] width 287 height 48
type textarea "x"
type textarea "#"
type textarea "x"
type textarea "#0"
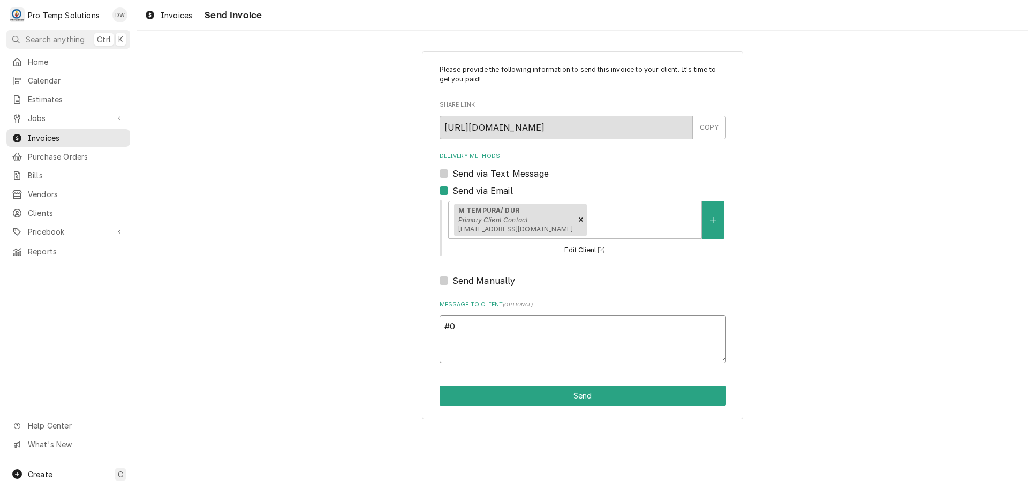
type textarea "x"
type textarea "#09"
type textarea "x"
type textarea "#091"
type textarea "x"
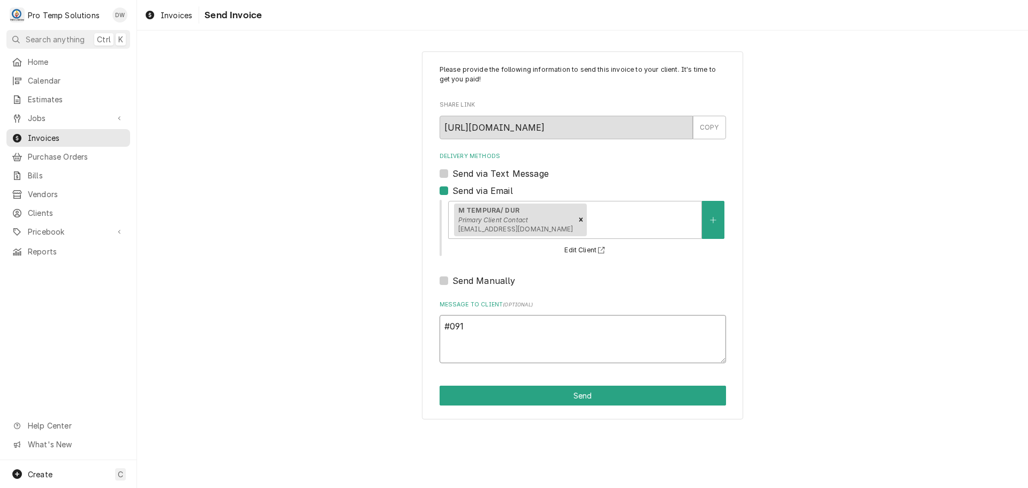
type textarea "#0914"
type textarea "x"
type textarea "#09142"
type textarea "x"
type textarea "#091425"
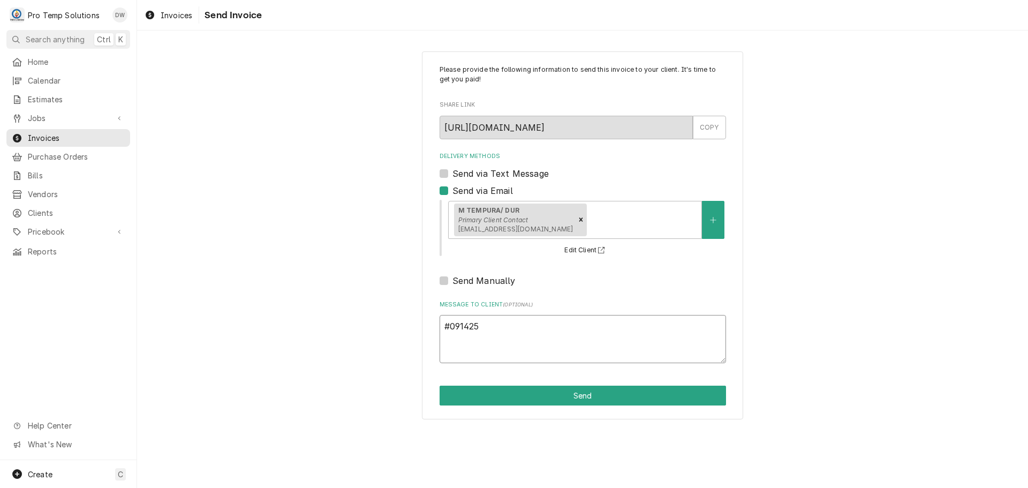
type textarea "x"
type textarea "#0914250"
type textarea "x"
type textarea "#09142500"
type textarea "x"
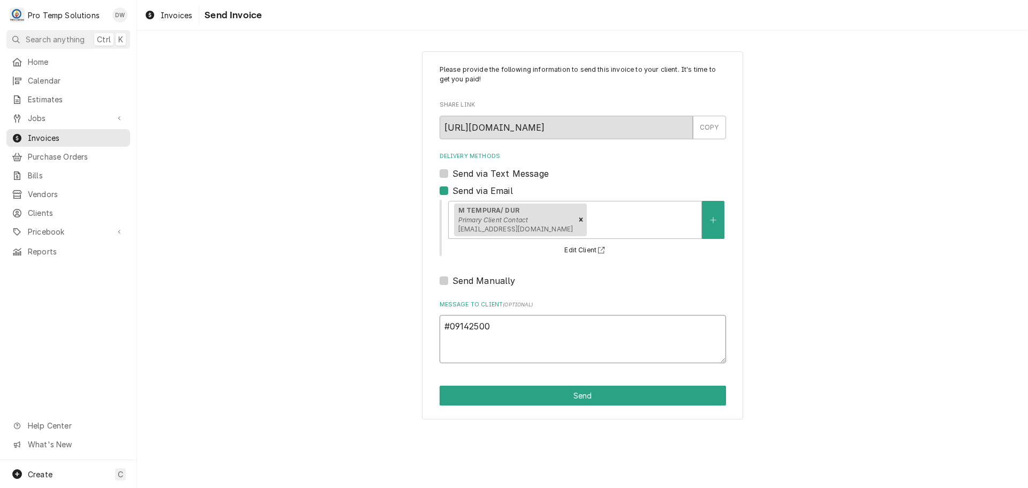
type textarea "#091425002"
type textarea "x"
type textarea "#091425002"
type textarea "x"
type textarea "#091425002 M"
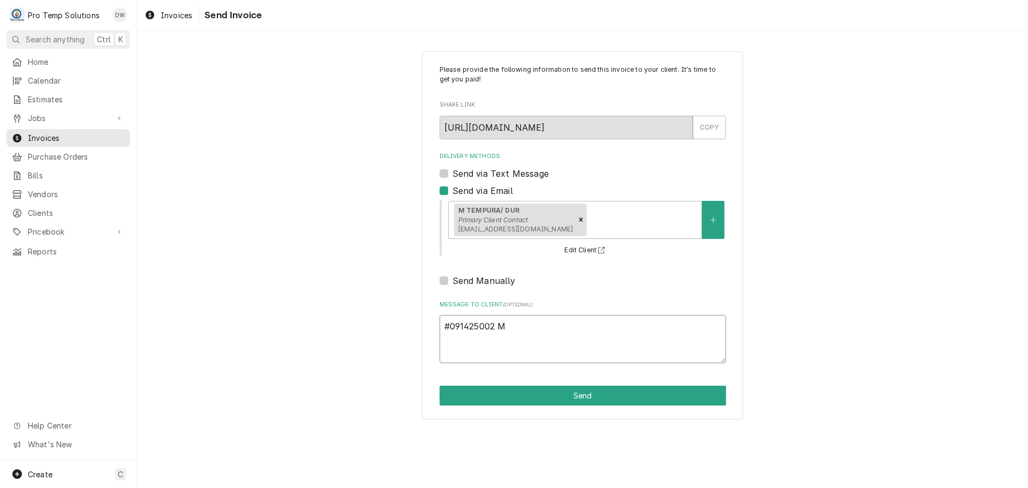
type textarea "x"
type textarea "#091425002 M"
type textarea "x"
type textarea "#091425002 M T"
type textarea "x"
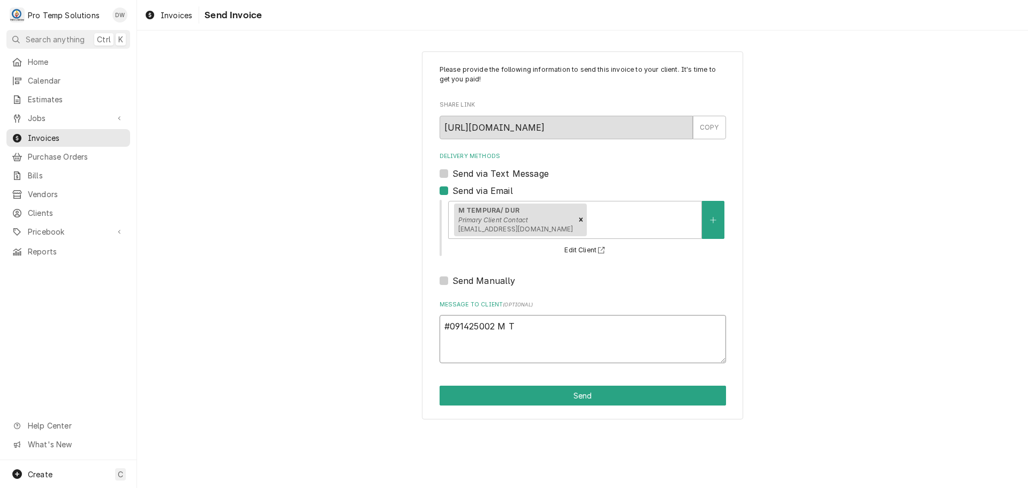
type textarea "#091425002 M TE"
type textarea "x"
type textarea "#091425002 M TEM"
type textarea "x"
type textarea "#091425002 M TEMP"
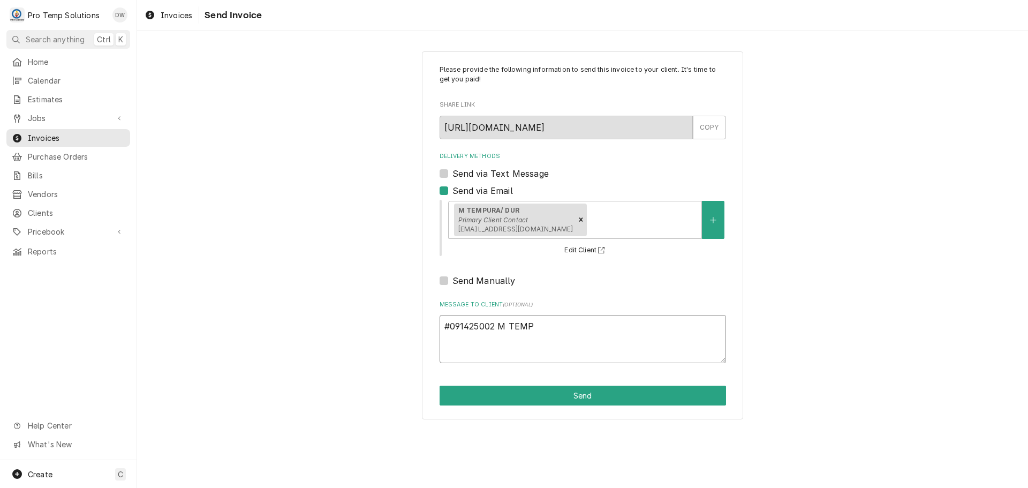
type textarea "x"
type textarea "#091425002 M TEMPU"
type textarea "x"
type textarea "#091425002 M TEMPUR"
type textarea "x"
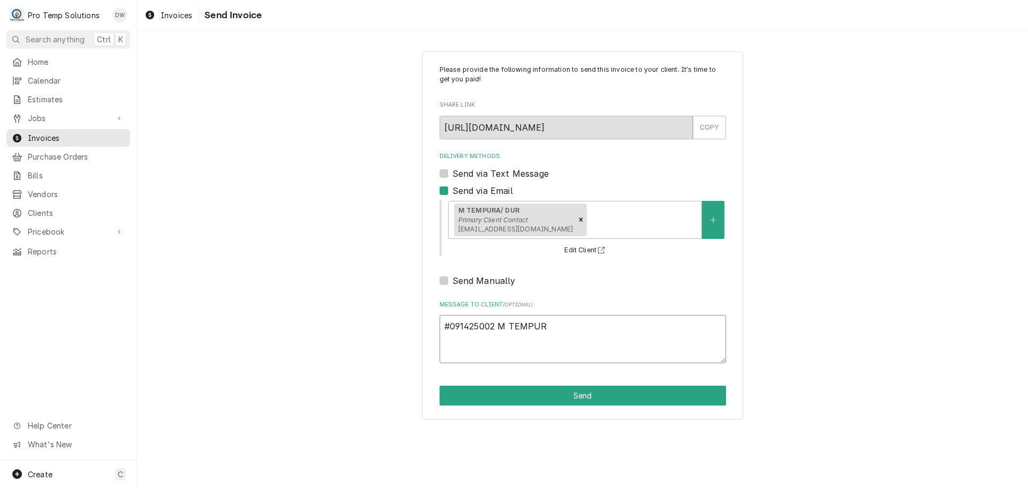
type textarea "#091425002 M TEMPURA"
type textarea "x"
type textarea "#091425002 M TEMPURA-"
type textarea "x"
type textarea "#091425002 M TEMPURA-"
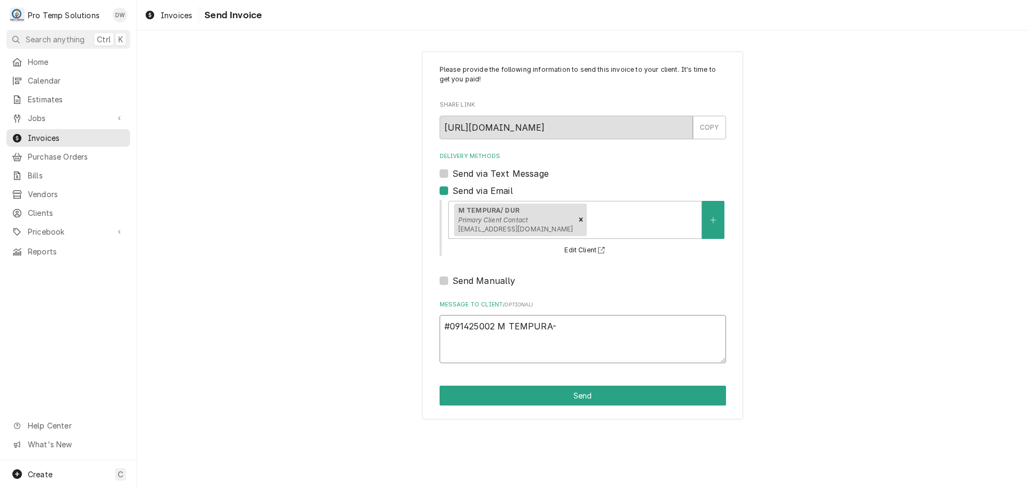
type textarea "x"
type textarea "#091425002 M TEMPURA- R"
type textarea "x"
type textarea "#091425002 M TEMPURA- RA"
type textarea "x"
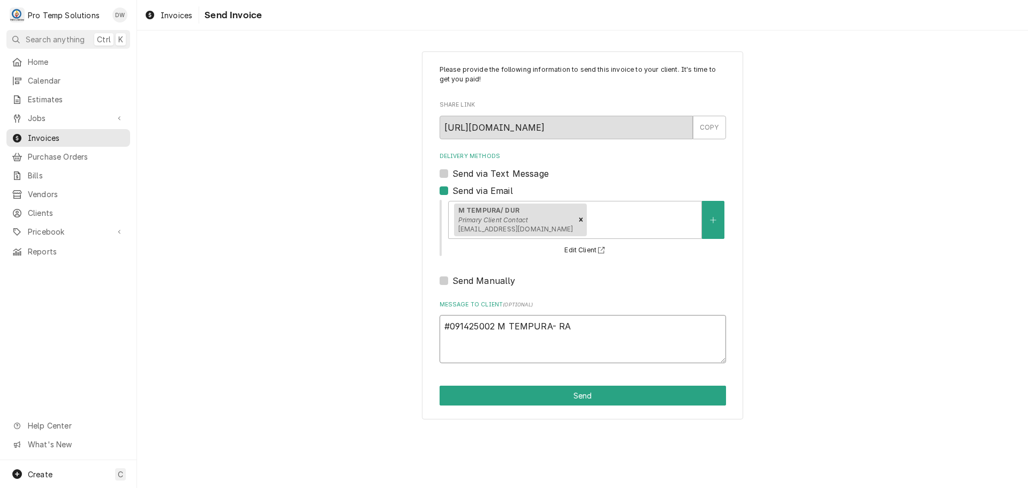
type textarea "#091425002 M TEMPURA- RAN"
type textarea "x"
type textarea "#091425002 M TEMPURA- RANG"
type textarea "x"
type textarea "#091425002 M TEMPURA- RANGE"
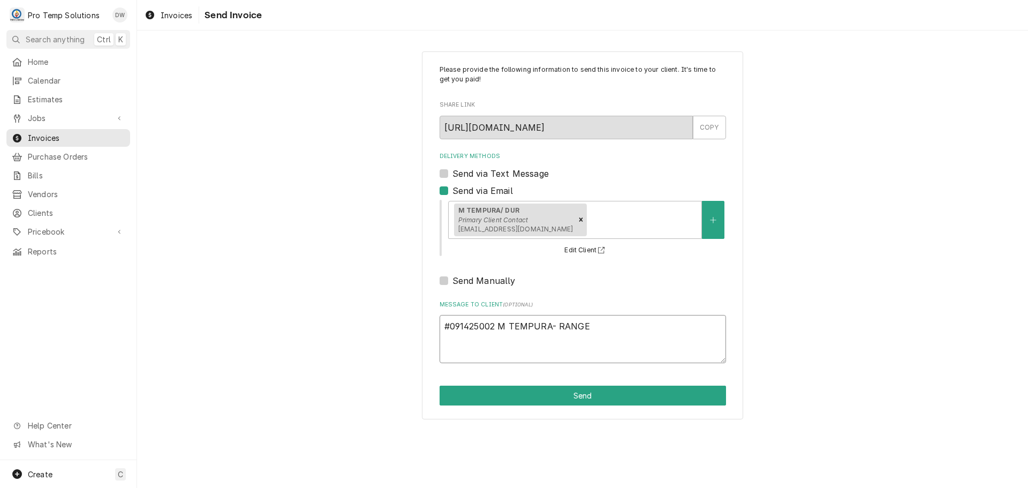
type textarea "x"
type textarea "#091425002 M TEMPURA- RANGE"
type textarea "x"
type textarea "#091425002 M TEMPURA- RANGE L"
type textarea "x"
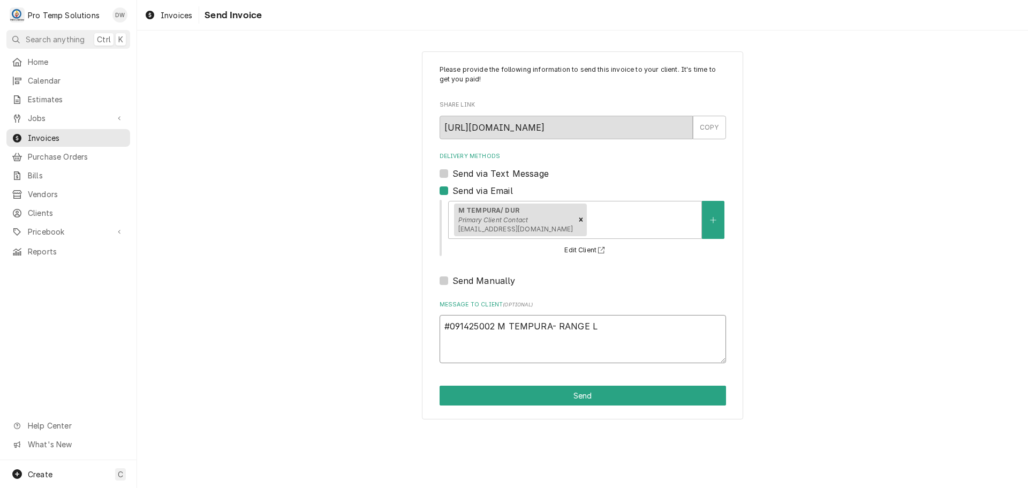
type textarea "#091425002 M TEMPURA- RANGE LO"
type textarea "x"
type textarea "#091425002 M TEMPURA- RANGE LOW"
type textarea "x"
type textarea "#091425002 M TEMPURA- RANGE LOW"
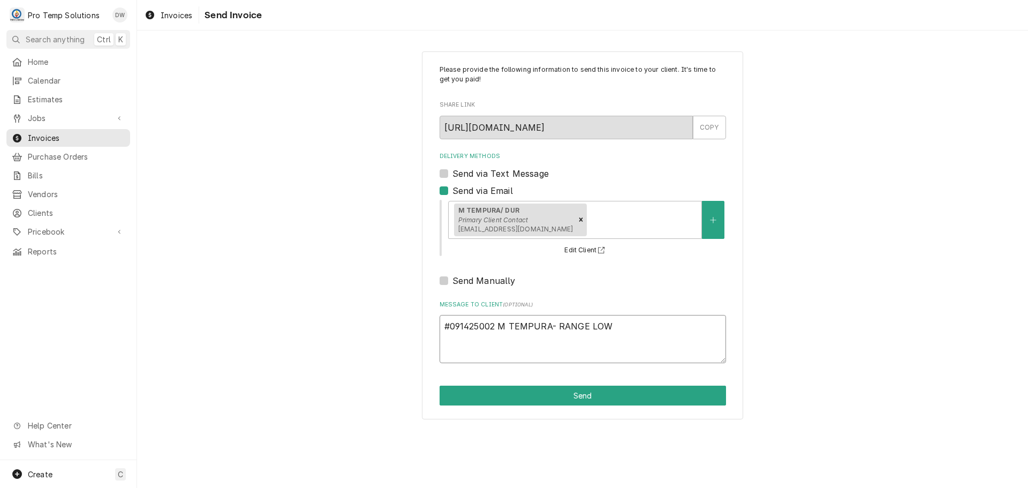
type textarea "x"
type textarea "#091425002 M TEMPURA- RANGE LOW N"
type textarea "x"
type textarea "#091425002 M TEMPURA- RANGE LOW"
type textarea "x"
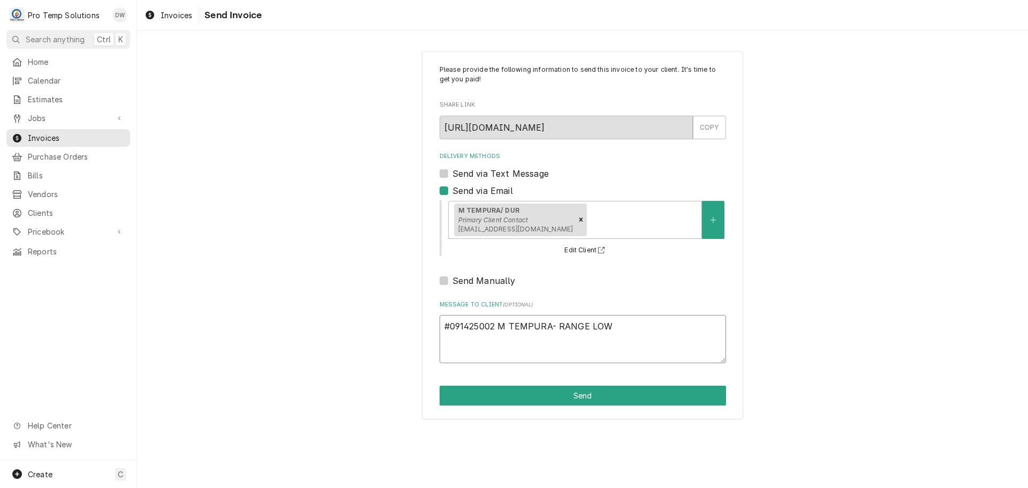
type textarea "#091425002 M TEMPURA- RANGE LOW B"
type textarea "x"
type textarea "#091425002 M TEMPURA- RANGE LOW BO"
type textarea "x"
type textarea "#091425002 M TEMPURA- RANGE LOW BOY"
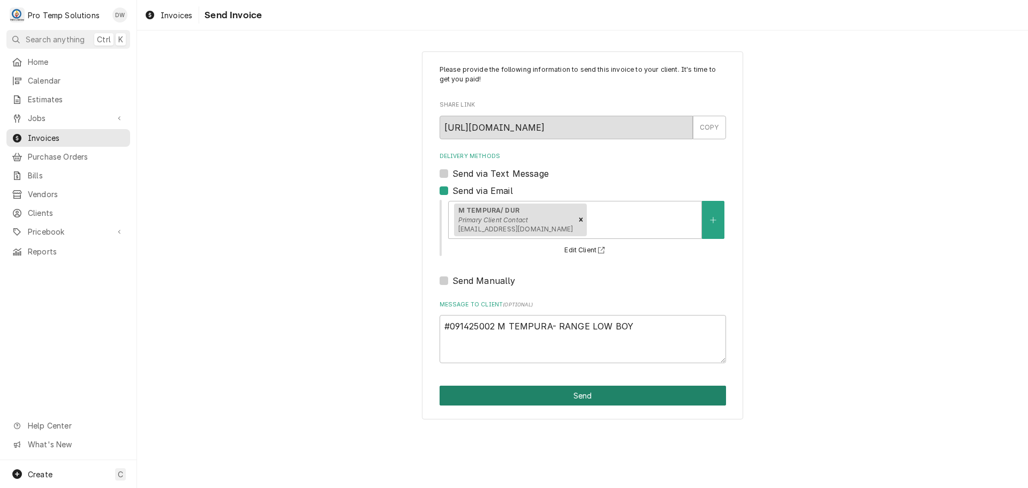
click at [580, 395] on button "Send" at bounding box center [583, 396] width 287 height 20
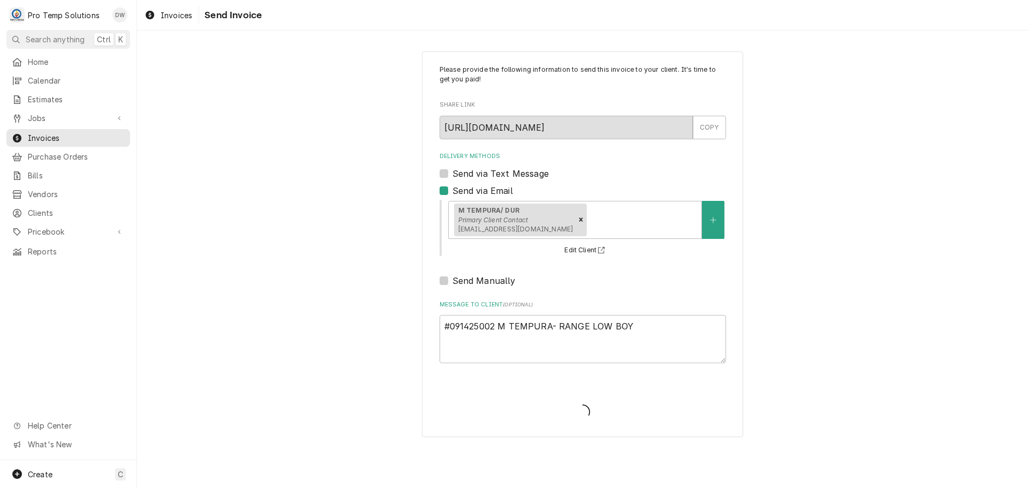
type textarea "x"
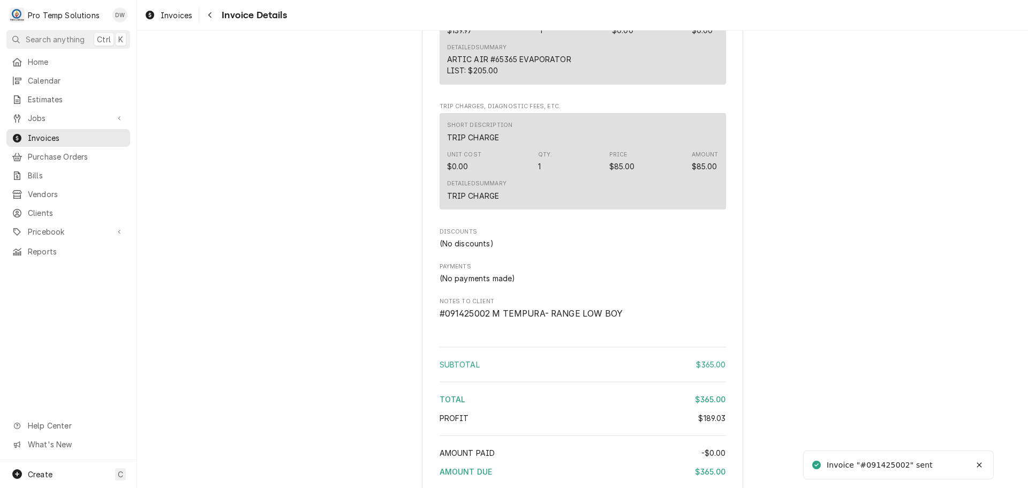
scroll to position [1149, 0]
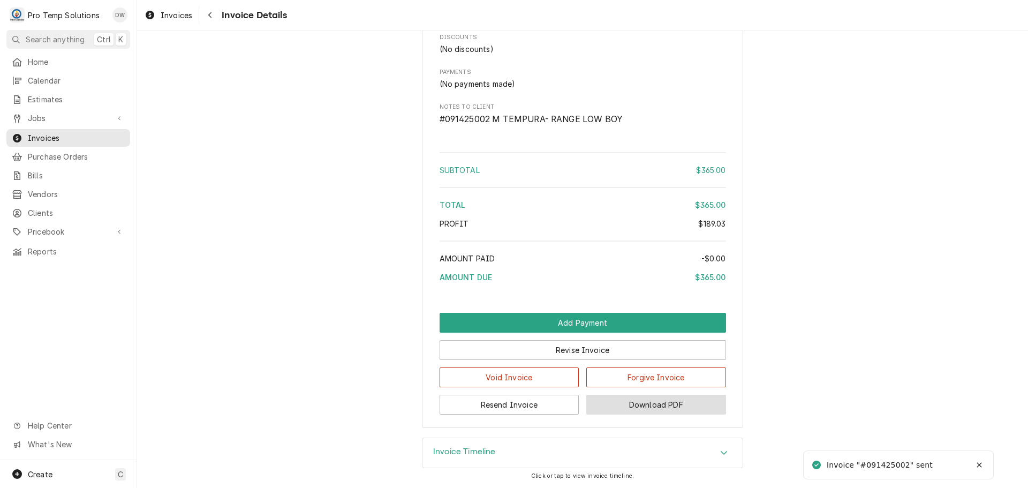
click at [635, 404] on button "Download PDF" at bounding box center [656, 405] width 140 height 20
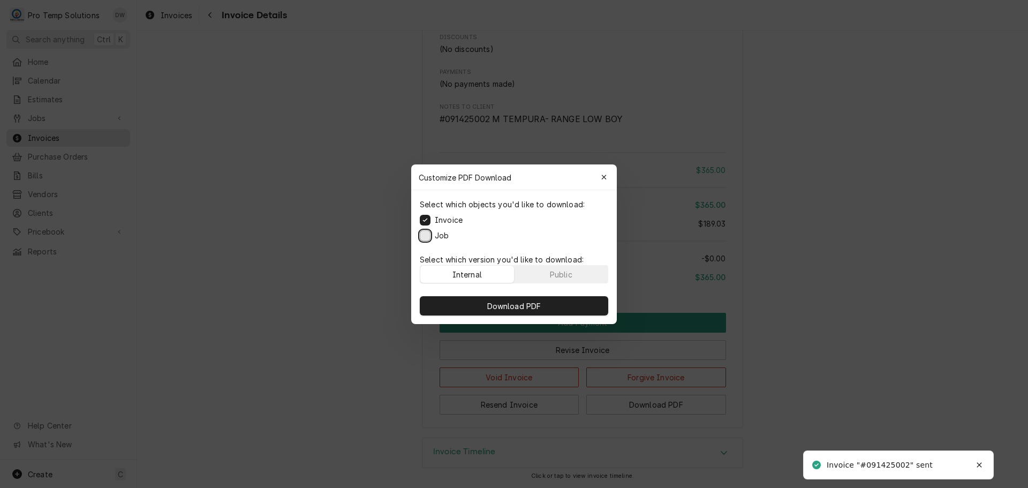
click at [423, 231] on button "Job" at bounding box center [425, 235] width 11 height 11
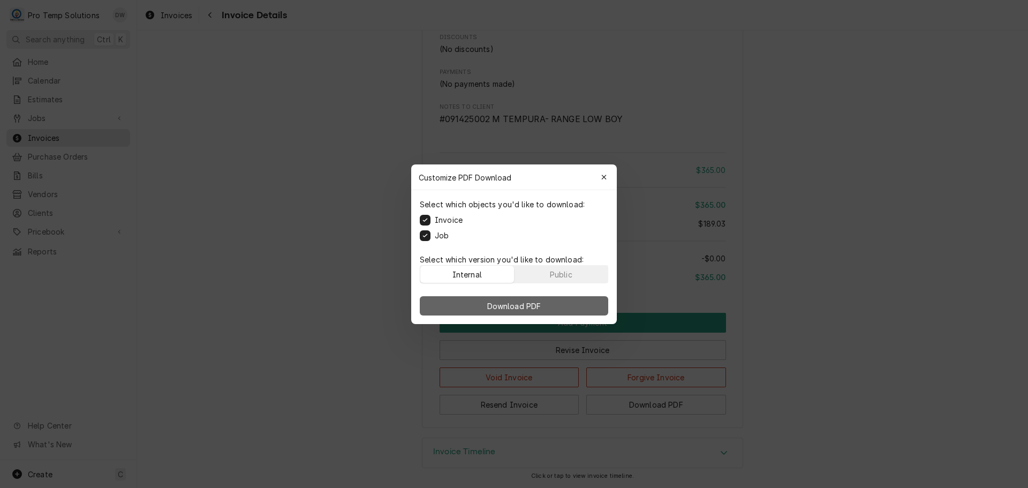
click at [514, 304] on span "Download PDF" at bounding box center [514, 305] width 58 height 11
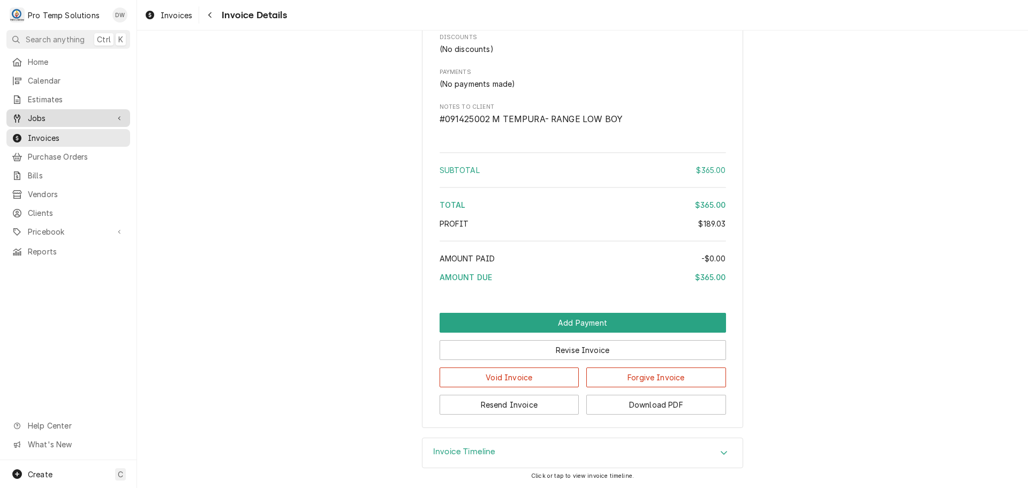
click at [52, 112] on span "Jobs" at bounding box center [68, 117] width 81 height 11
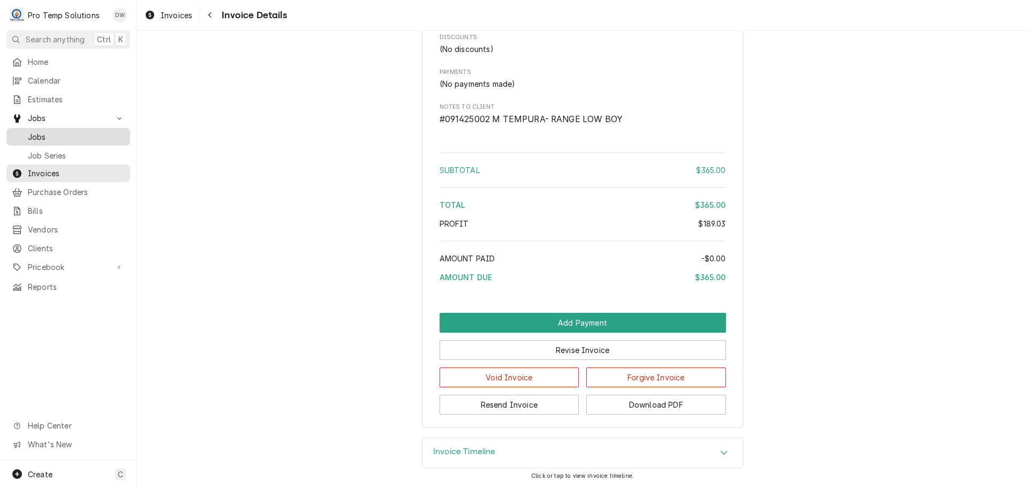
click at [41, 131] on span "Jobs" at bounding box center [76, 136] width 97 height 11
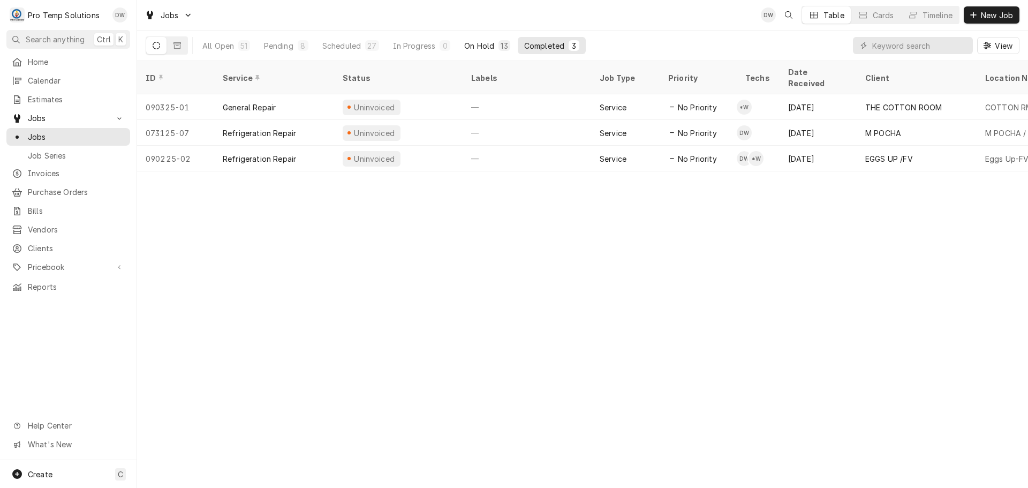
click at [475, 42] on div "On Hold" at bounding box center [479, 45] width 30 height 11
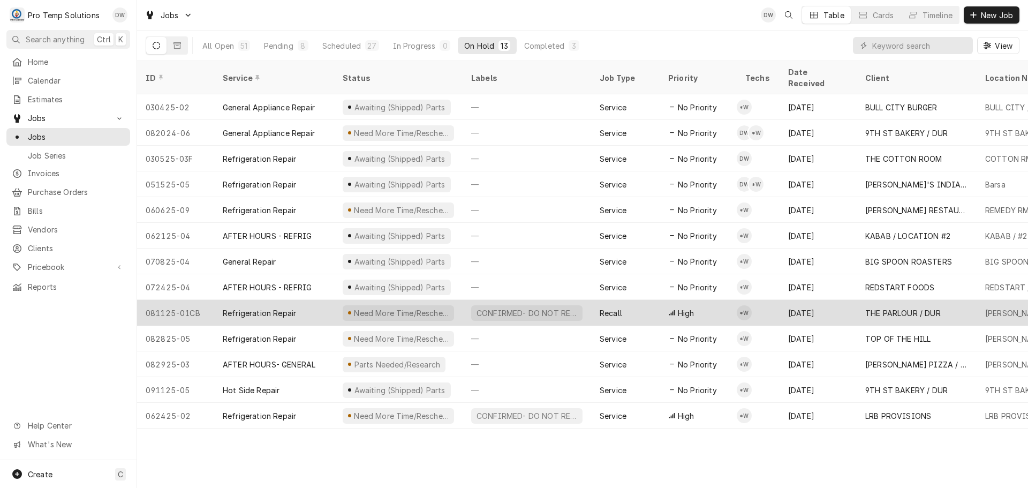
click at [538, 307] on div "CONFIRMED- DO NOT RESCHEDULE" at bounding box center [527, 312] width 103 height 11
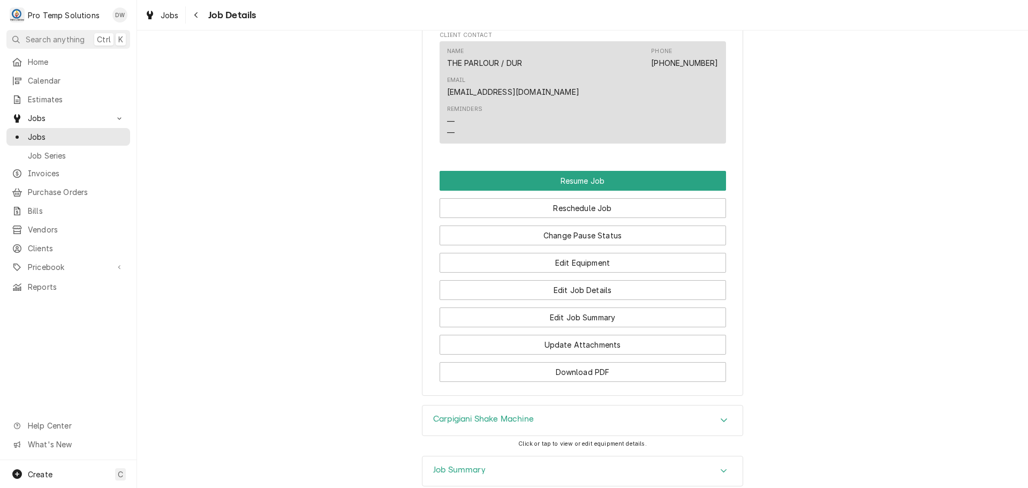
scroll to position [964, 0]
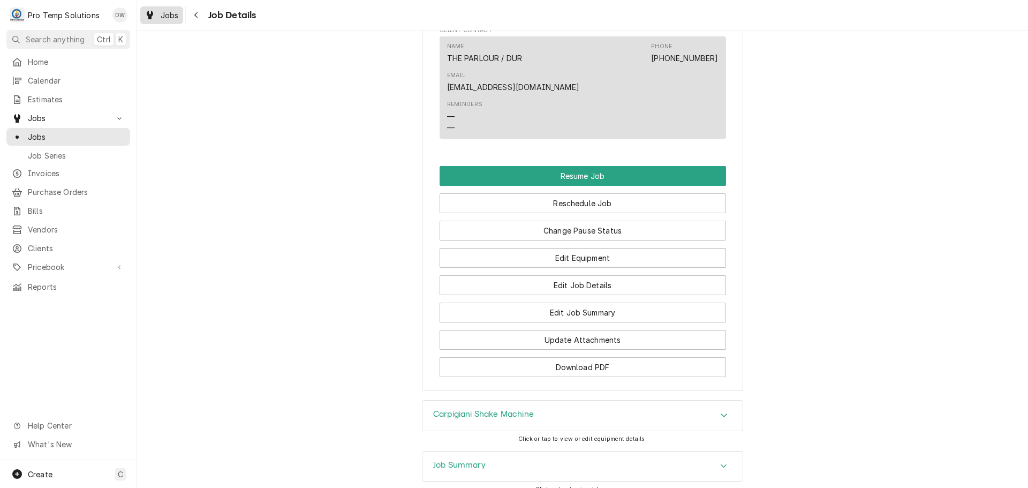
click at [155, 13] on div "Jobs" at bounding box center [161, 15] width 39 height 13
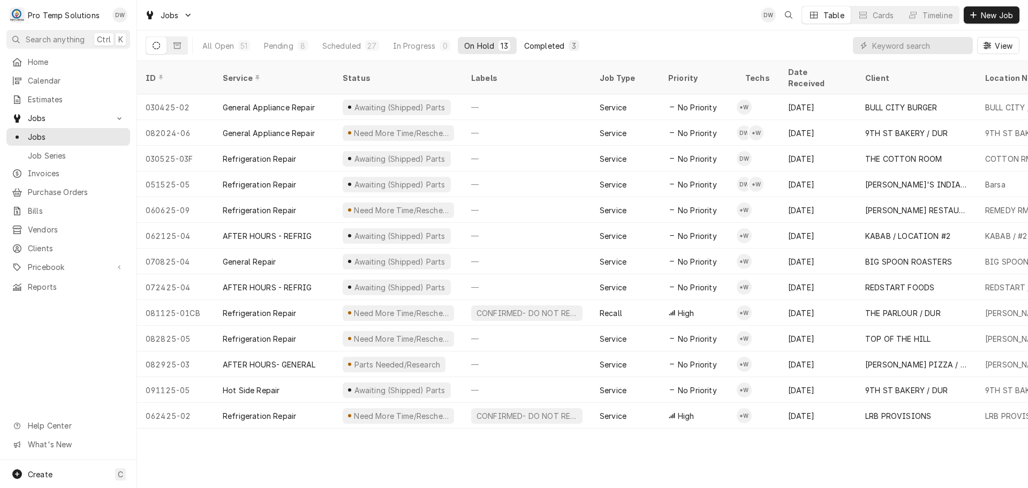
click at [547, 46] on div "Completed" at bounding box center [544, 45] width 40 height 11
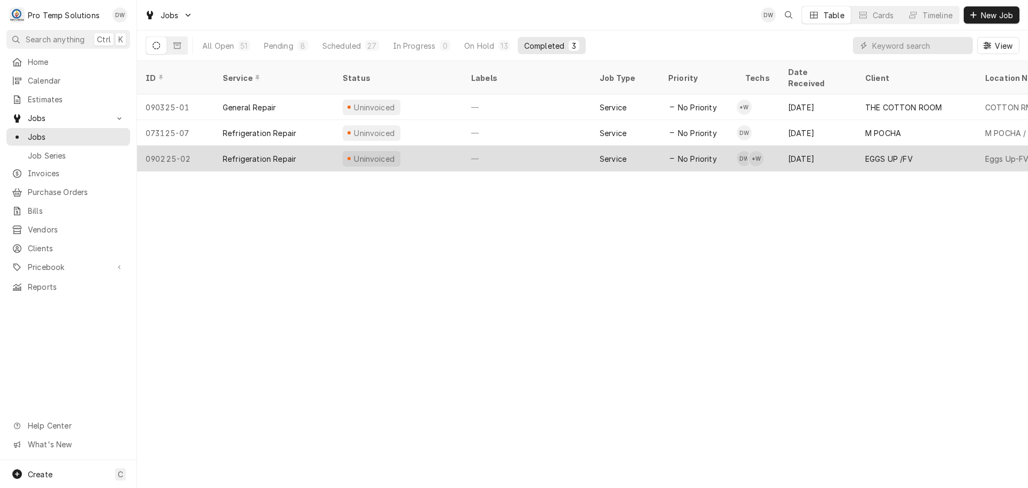
click at [565, 151] on div "—" at bounding box center [527, 159] width 129 height 26
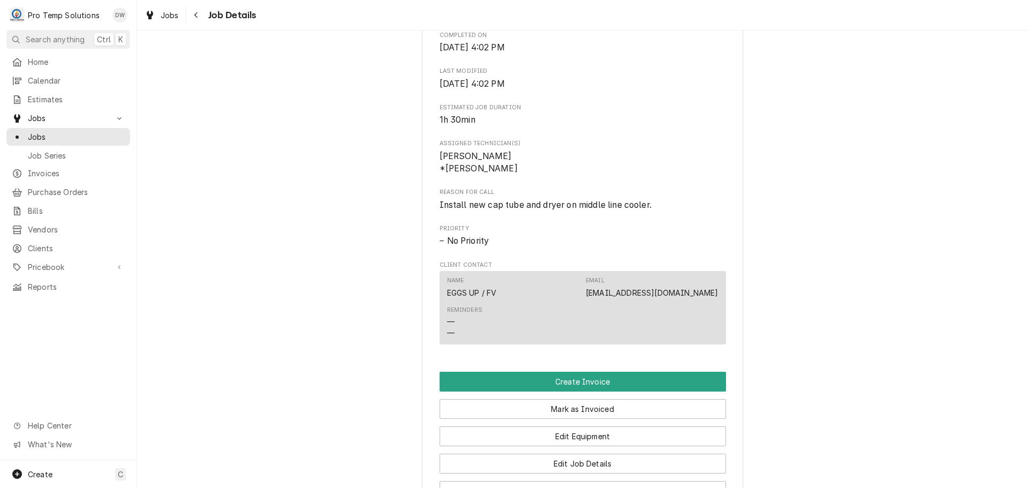
scroll to position [589, 0]
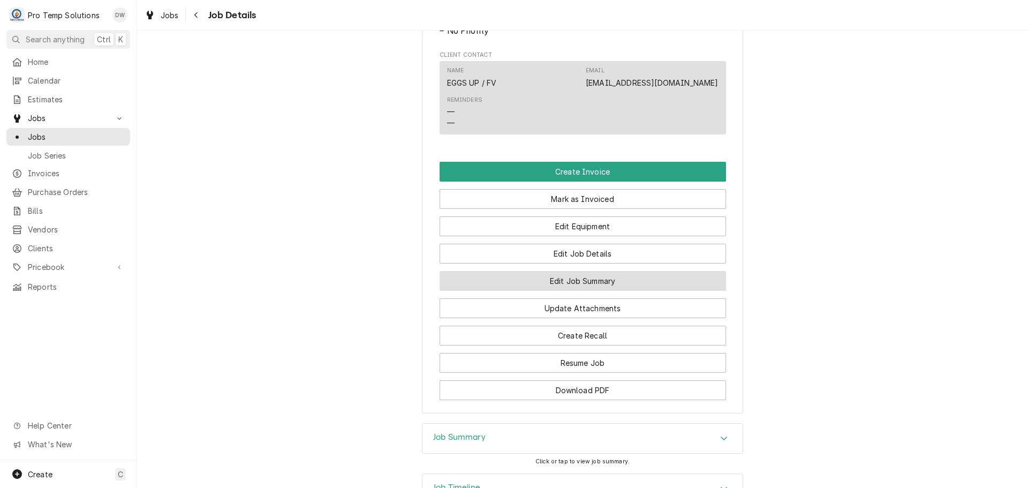
click at [579, 291] on button "Edit Job Summary" at bounding box center [583, 281] width 287 height 20
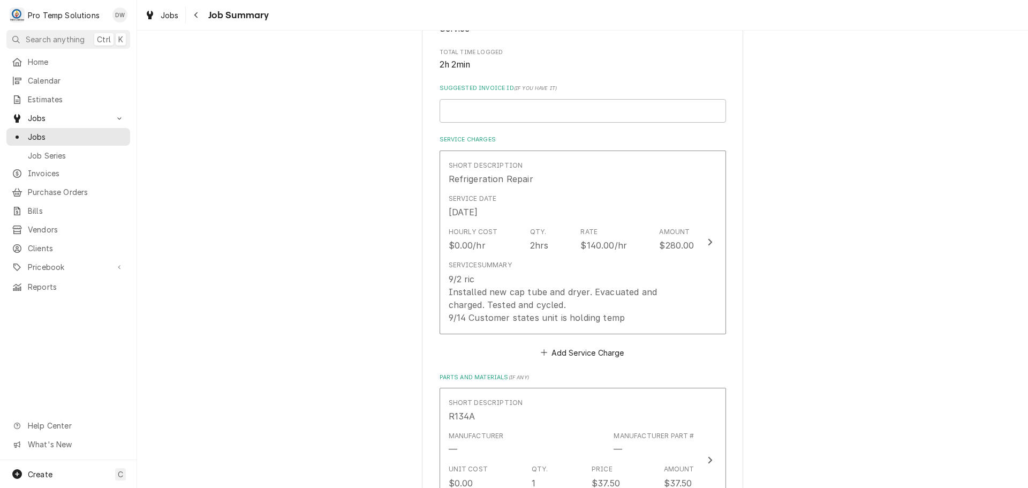
scroll to position [268, 0]
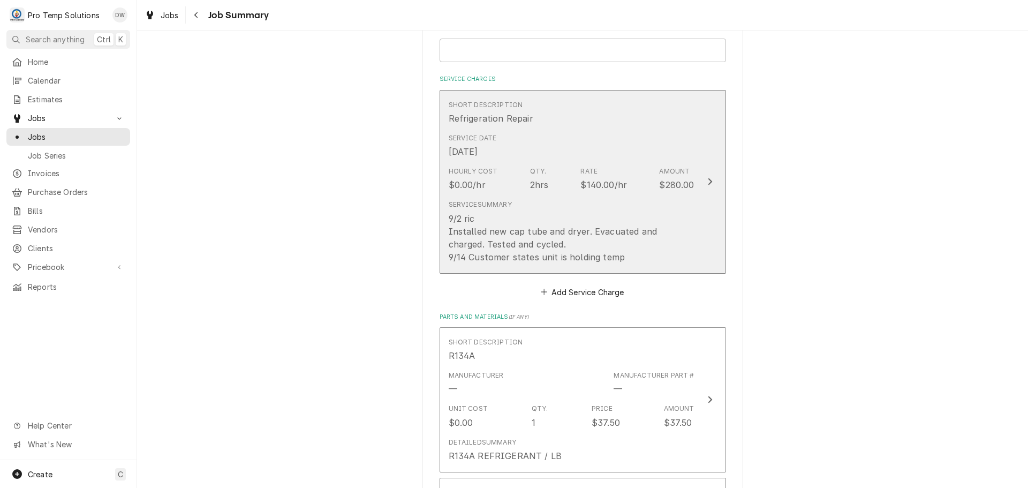
click at [703, 181] on div "Update Line Item" at bounding box center [710, 181] width 14 height 13
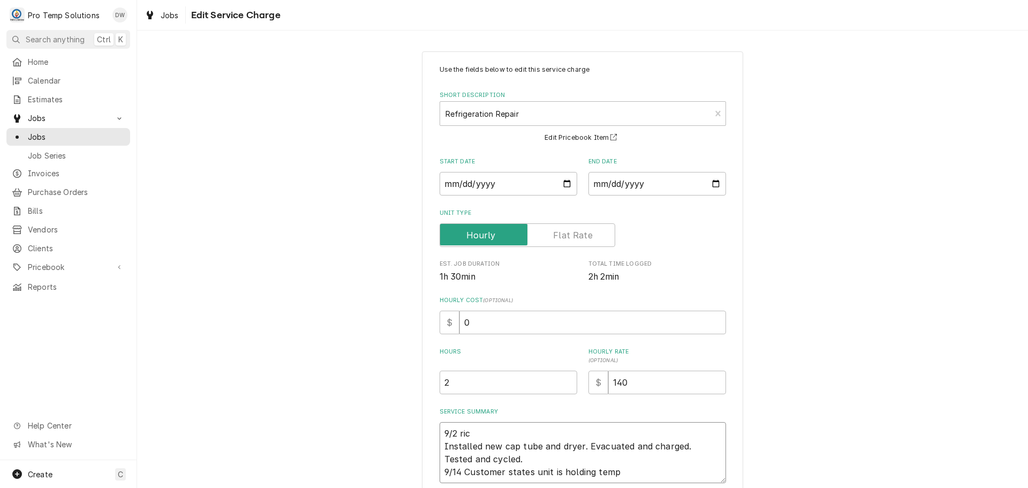
click at [480, 431] on textarea "9/2 ric Installed new cap tube and dryer. Evacuated and charged. Tested and cyc…" at bounding box center [583, 452] width 287 height 61
type textarea "x"
type textarea "9/2 ri Installed new cap tube and dryer. Evacuated and charged. Tested and cycl…"
type textarea "x"
type textarea "9/2 r Installed new cap tube and dryer. Evacuated and charged. Tested and cycle…"
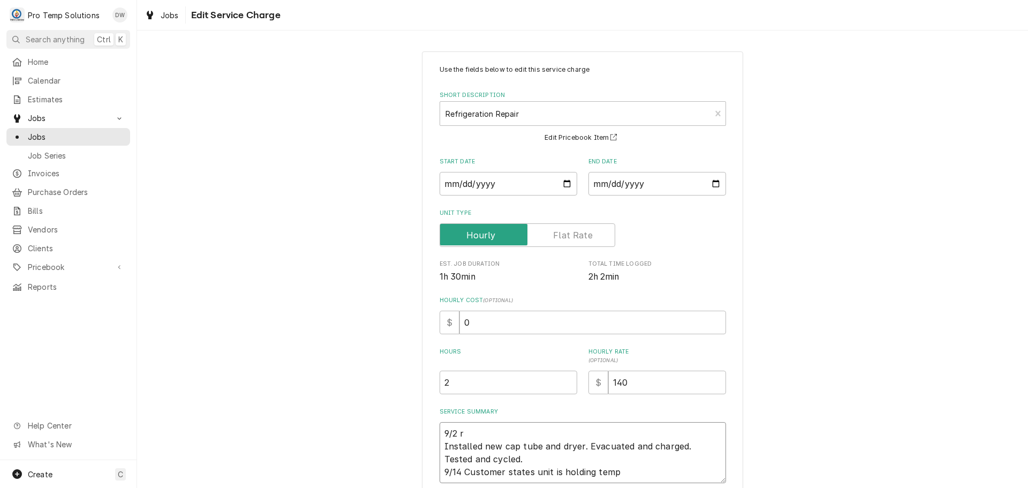
type textarea "x"
type textarea "9/2 Installed new cap tube and dryer. Evacuated and charged. Tested and cycled.…"
type textarea "x"
type textarea "9/2 R Installed new cap tube and dryer. Evacuated and charged. Tested and cycle…"
type textarea "x"
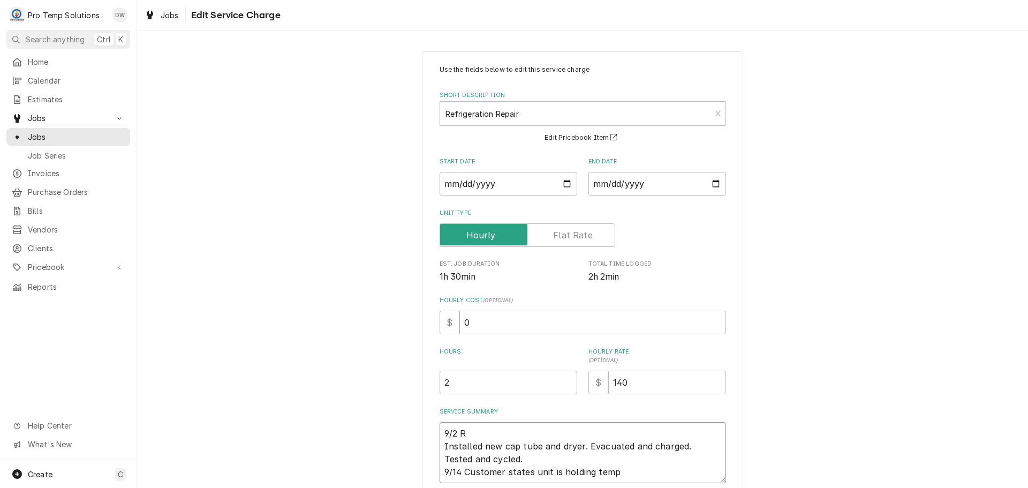
type textarea "9/2 RI Installed new cap tube and dryer. Evacuated and charged. Tested and cycl…"
type textarea "x"
type textarea "9/2 RIC Installed new cap tube and dryer. Evacuated and charged. Tested and cyc…"
type textarea "x"
type textarea "9/2 RIC Installed new cap tube and dryer. Evacuated and charged. Tested and cyc…"
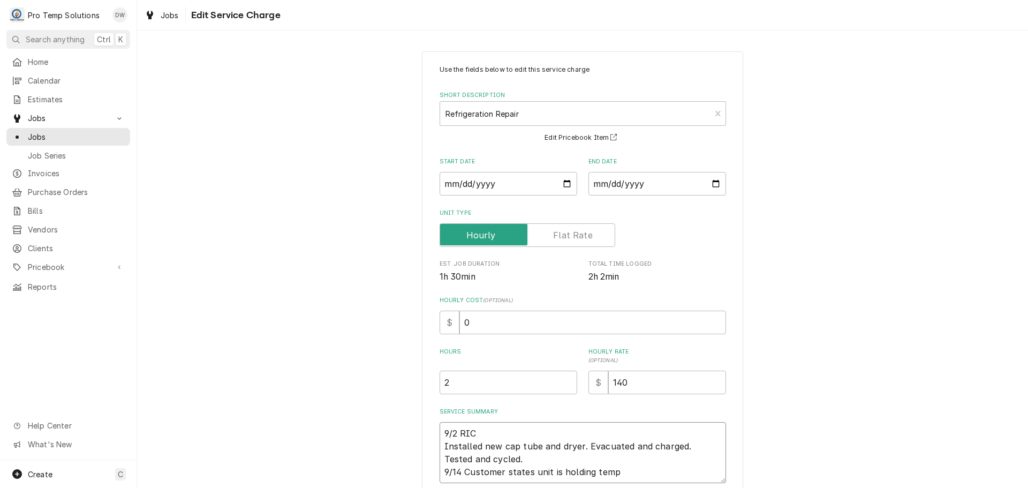
click at [440, 470] on textarea "9/2 RIC Installed new cap tube and dryer. Evacuated and charged. Tested and cyc…" at bounding box center [583, 452] width 287 height 61
type textarea "x"
type textarea "9/2 RIC Installed new cap tube and dryer. Evacuated and charged. Tested and cyc…"
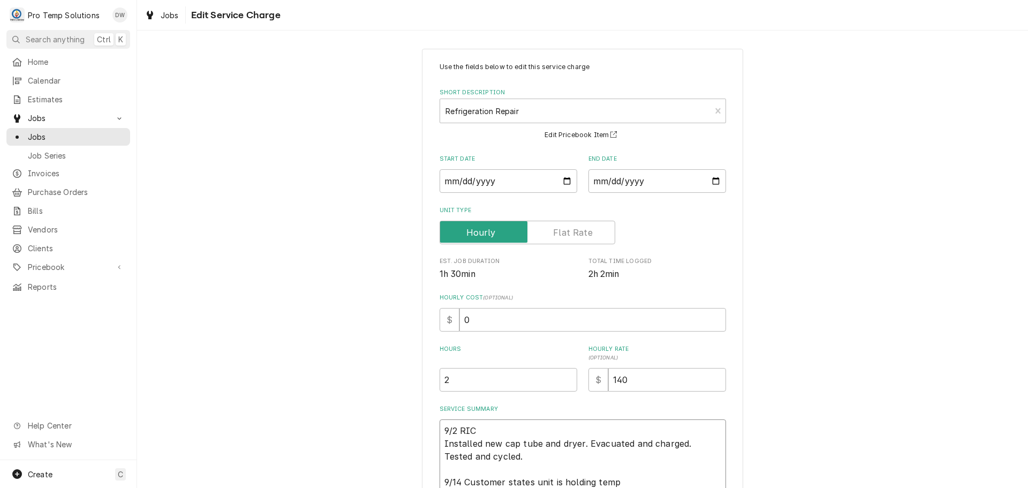
click at [495, 425] on textarea "9/2 RIC Installed new cap tube and dryer. Evacuated and charged. Tested and cyc…" at bounding box center [583, 456] width 287 height 74
type textarea "x"
type textarea "9/2 RIC 3 Installed new cap tube and dryer. Evacuated and charged. Tested and c…"
type textarea "x"
type textarea "9/2 RIC 30 Installed new cap tube and dryer. Evacuated and charged. Tested and …"
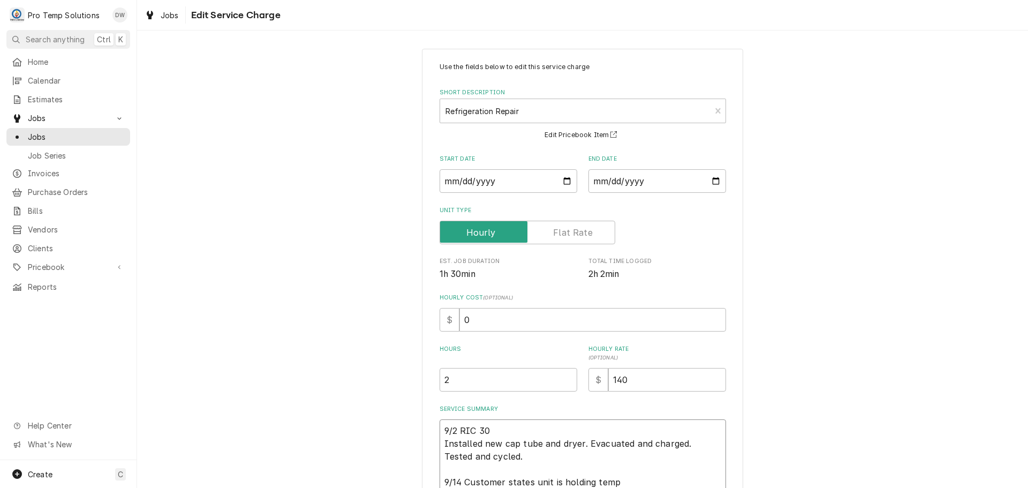
type textarea "x"
type textarea "9/2 RIC 300 Installed new cap tube and dryer. Evacuated and charged. Tested and…"
type textarea "x"
type textarea "9/2 RIC 300- Installed new cap tube and dryer. Evacuated and charged. Tested an…"
type textarea "x"
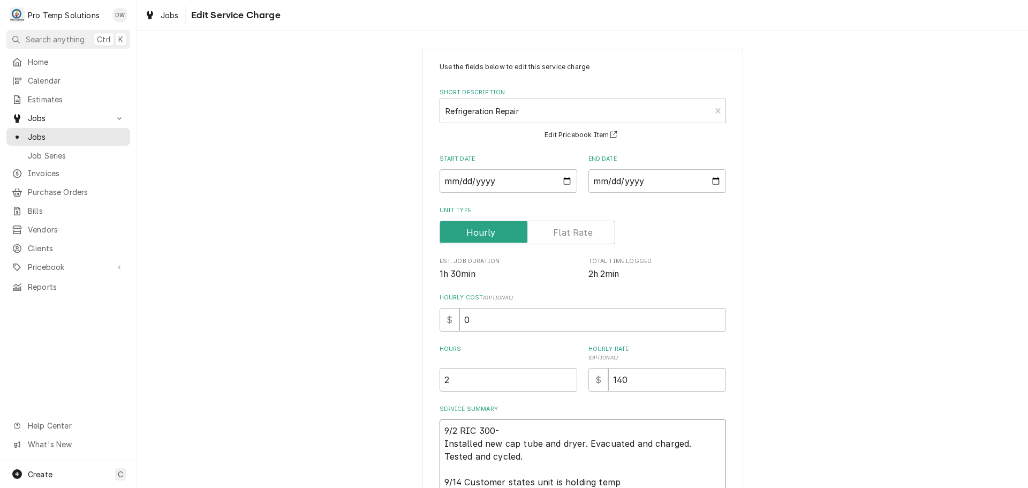
type textarea "9/2 RIC 300-5 Installed new cap tube and dryer. Evacuated and charged. Tested a…"
type textarea "x"
type textarea "9/2 RIC 300-51 Installed new cap tube and dryer. Evacuated and charged. Tested …"
type textarea "x"
type textarea "9/2 RIC 300-510 Installed new cap tube and dryer. Evacuated and charged. Tested…"
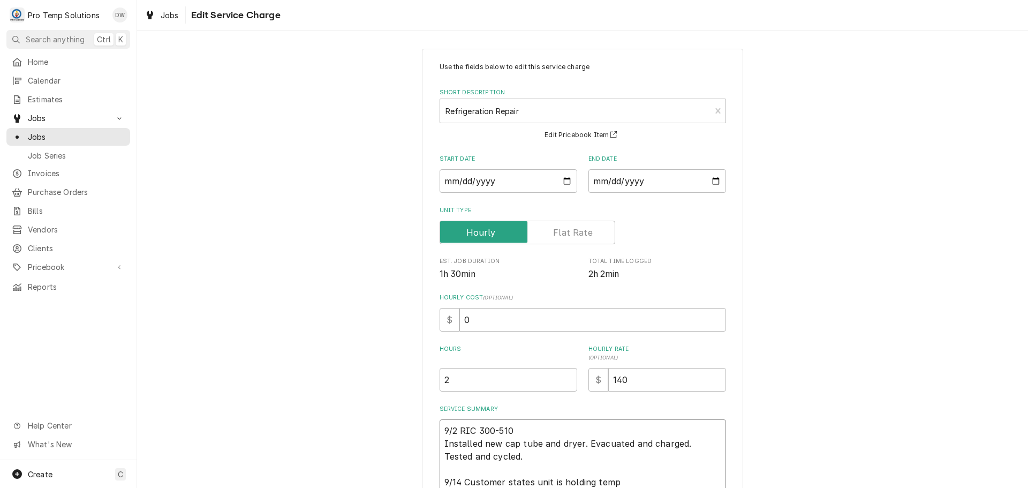
type textarea "x"
type textarea "9/2 RIC 300-510 Installed new cap tube and dryer. Evacuated and charged. Tested…"
type textarea "x"
type textarea "9/2 RIC 300-510 K Installed new cap tube and dryer. Evacuated and charged. Test…"
type textarea "x"
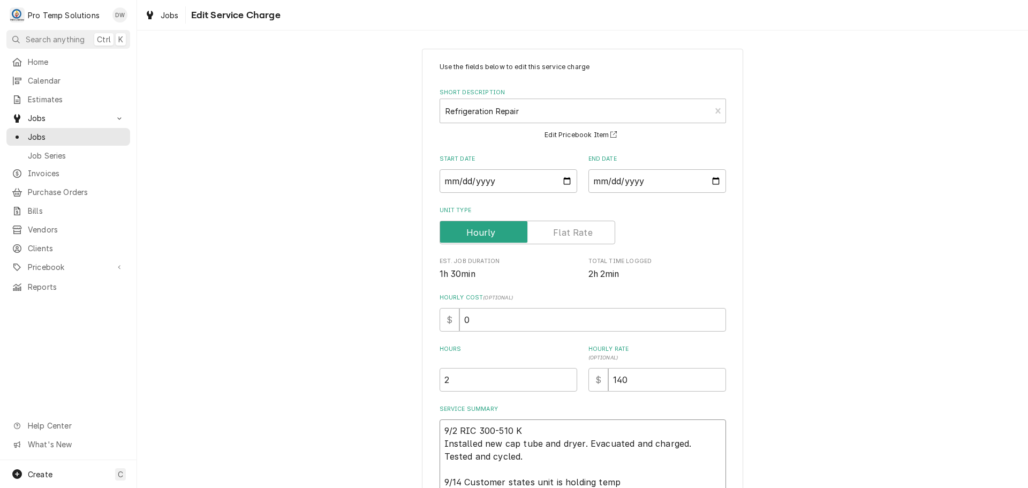
type textarea "9/2 RIC 300-510 KE Installed new cap tube and dryer. Evacuated and charged. Tes…"
type textarea "x"
type textarea "9/2 RIC 300-510 KEV Installed new cap tube and dryer. Evacuated and charged. Te…"
type textarea "x"
type textarea "9/2 RIC 300-510 KEVI Installed new cap tube and dryer. Evacuated and charged. T…"
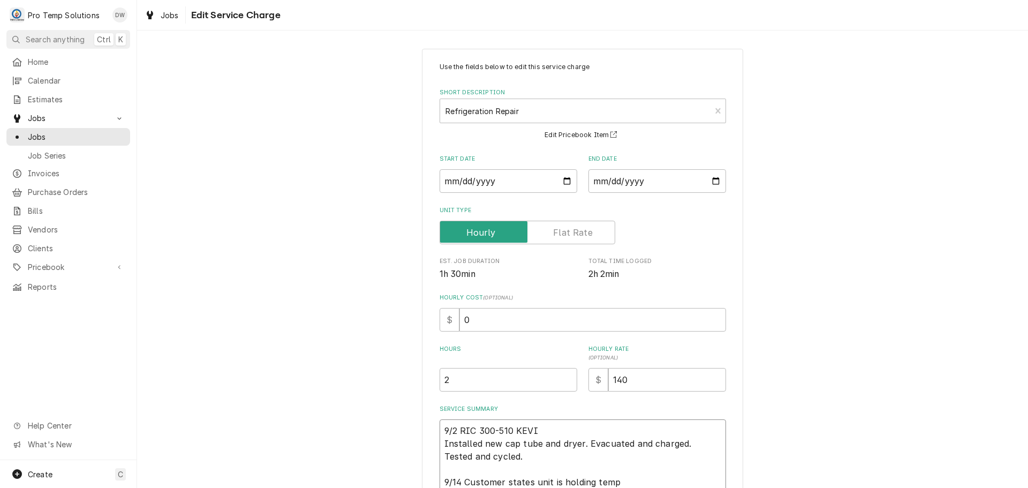
type textarea "x"
type textarea "9/2 RIC 300-510 KEVIN Installed new cap tube and dryer. Evacuated and charged. …"
type textarea "x"
type textarea "9/2 RIC 300-510 KEVIN Installed new cap tube and dryer. Evacuated and charged. …"
type textarea "x"
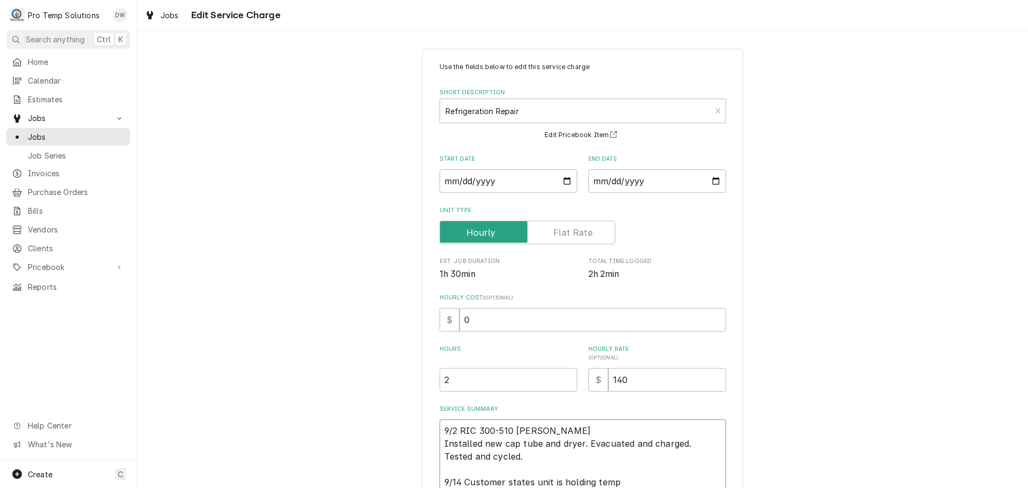
type textarea "9/2 RIC 300-510 KEVIN 3 Installed new cap tube and dryer. Evacuated and charged…"
type textarea "x"
type textarea "9/2 RIC 300-510 KEVIN 33 Installed new cap tube and dryer. Evacuated and charge…"
type textarea "x"
type textarea "9/2 RIC 300-510 KEVIN 330 Installed new cap tube and dryer. Evacuated and charg…"
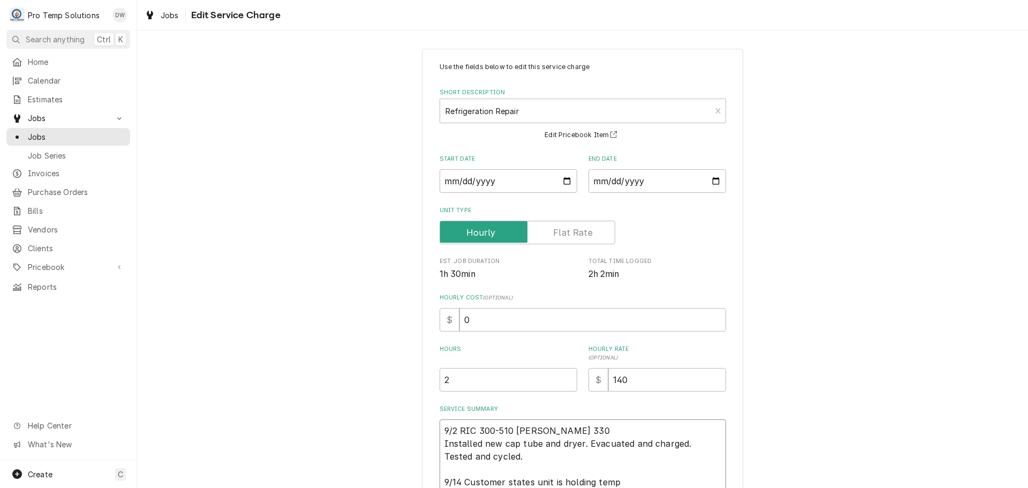
type textarea "x"
type textarea "9/2 RIC 300-510 KEVIN 330- Installed new cap tube and dryer. Evacuated and char…"
type textarea "x"
type textarea "9/2 RIC 300-510 KEVIN 330-5 Installed new cap tube and dryer. Evacuated and cha…"
type textarea "x"
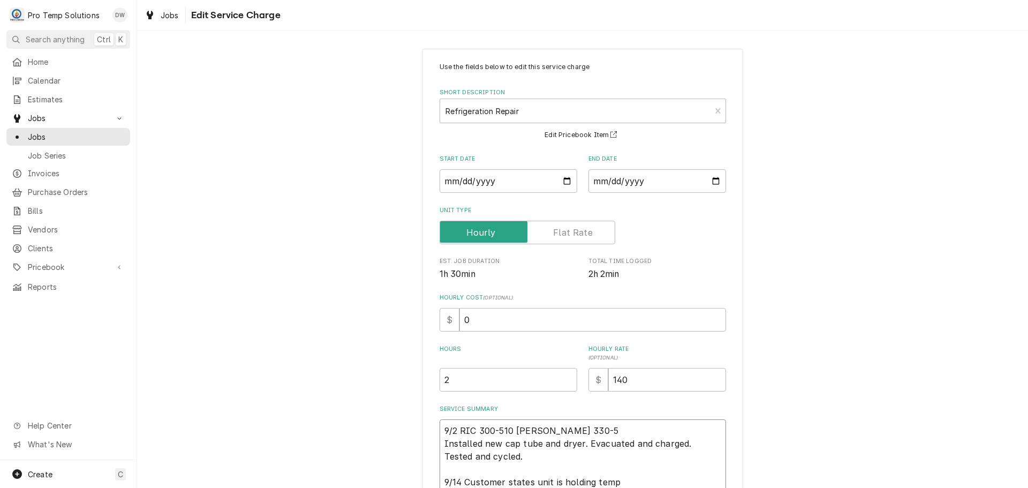
type textarea "9/2 RIC 300-510 KEVIN 330-51 Installed new cap tube and dryer. Evacuated and ch…"
type textarea "x"
type textarea "9/2 RIC 300-510 KEVIN 330-510 Installed new cap tube and dryer. Evacuated and c…"
type textarea "x"
type textarea "9/2 RIC 300-510 KEVIN 330-510 Installed new cap tube and dryer. Evacuated and c…"
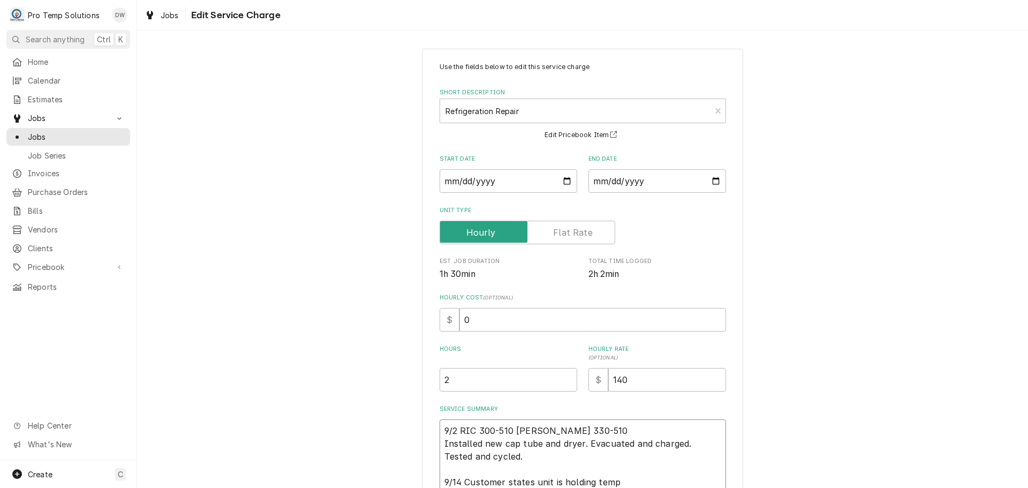
type textarea "x"
type textarea "9/2 RIC 300-510 KEVIN 330-510 K Installed new cap tube and dryer. Evacuated and…"
type textarea "x"
type textarea "9/2 RIC 300-510 KEVIN 330-510 KO Installed new cap tube and dryer. Evacuated an…"
type textarea "x"
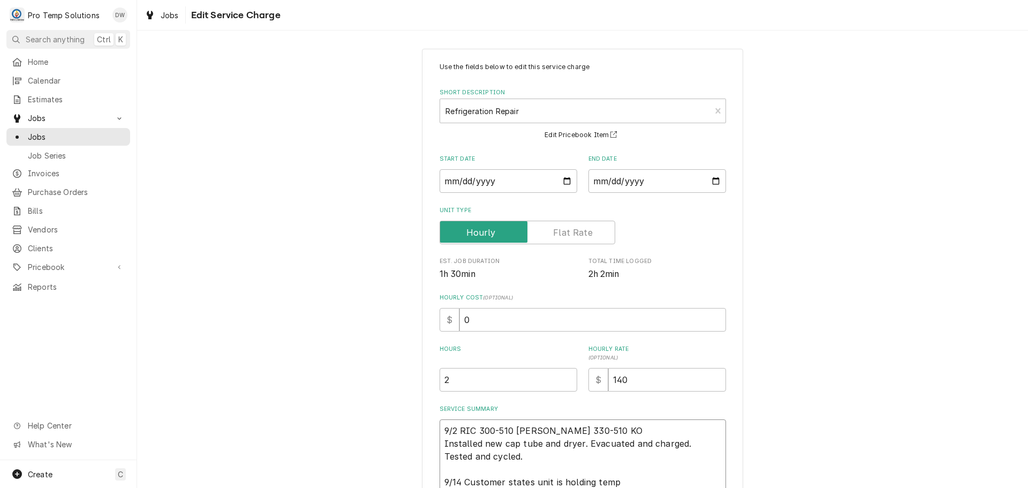
type textarea "9/2 RIC 300-510 KEVIN 330-510 KOT Installed new cap tube and dryer. Evacuated a…"
type textarea "x"
type textarea "9/2 RIC 300-510 KEVIN 330-510 KOTY Installed new cap tube and dryer. Evacuated …"
type textarea "x"
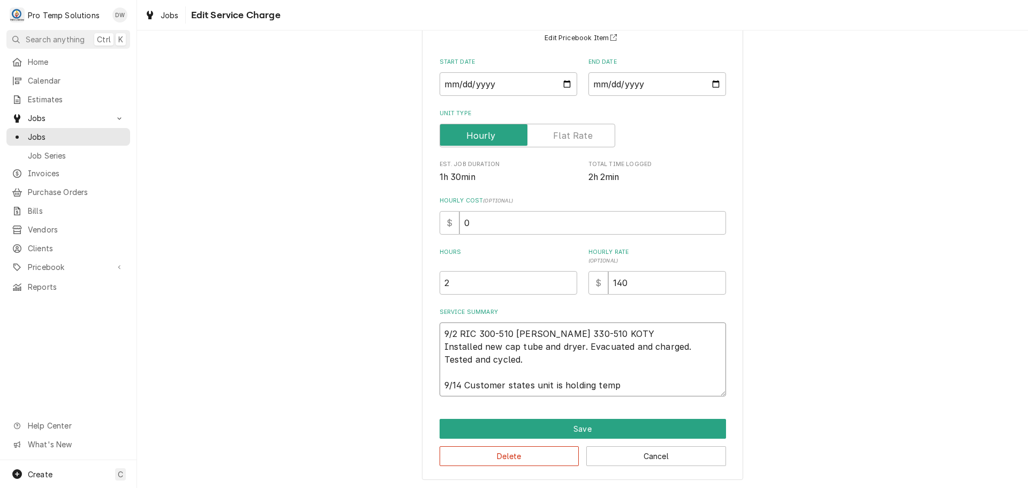
scroll to position [101, 0]
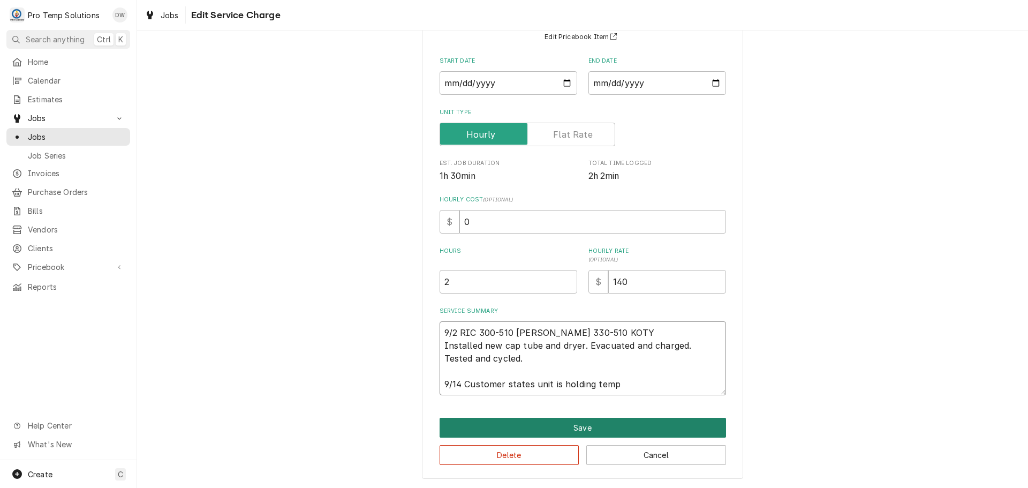
type textarea "9/2 RIC 300-510 KEVIN 330-510 KOTY Installed new cap tube and dryer. Evacuated …"
click at [579, 430] on button "Save" at bounding box center [583, 428] width 287 height 20
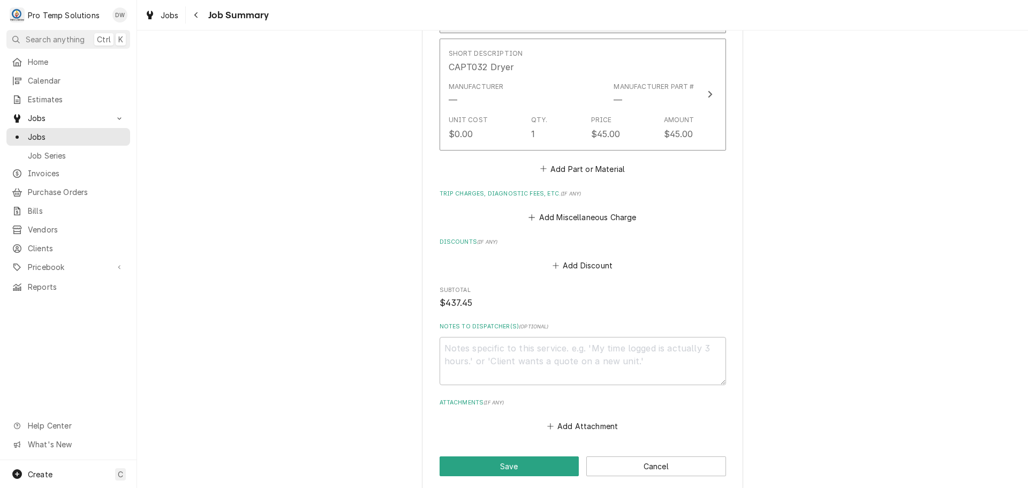
scroll to position [1018, 0]
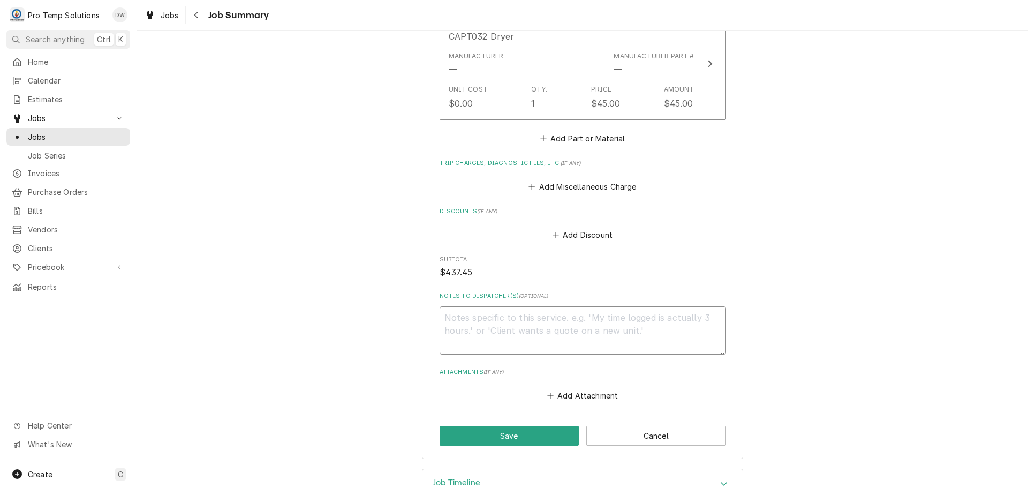
click at [491, 313] on textarea "Notes to Dispatcher(s) ( optional )" at bounding box center [583, 330] width 287 height 48
type textarea "x"
type textarea "#"
type textarea "x"
type textarea "#0"
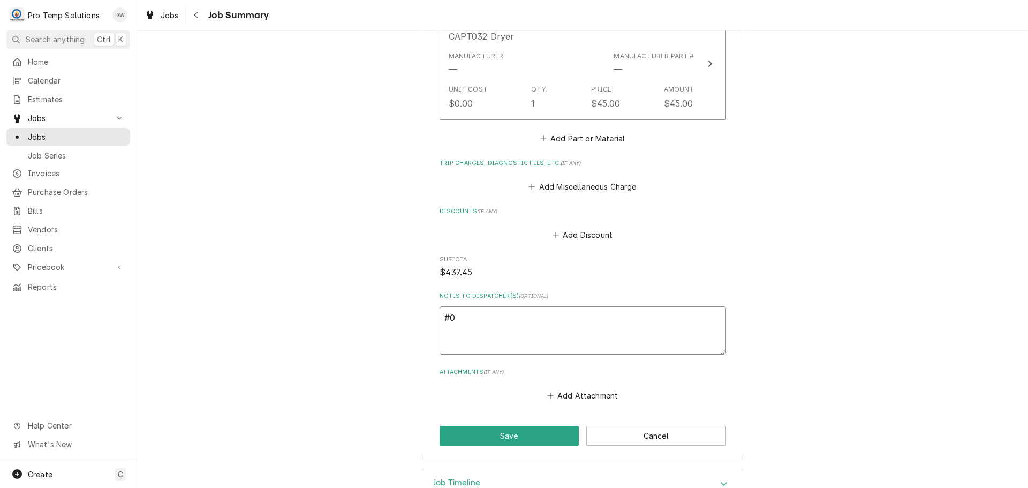
type textarea "x"
type textarea "#09"
type textarea "x"
type textarea "#090"
type textarea "x"
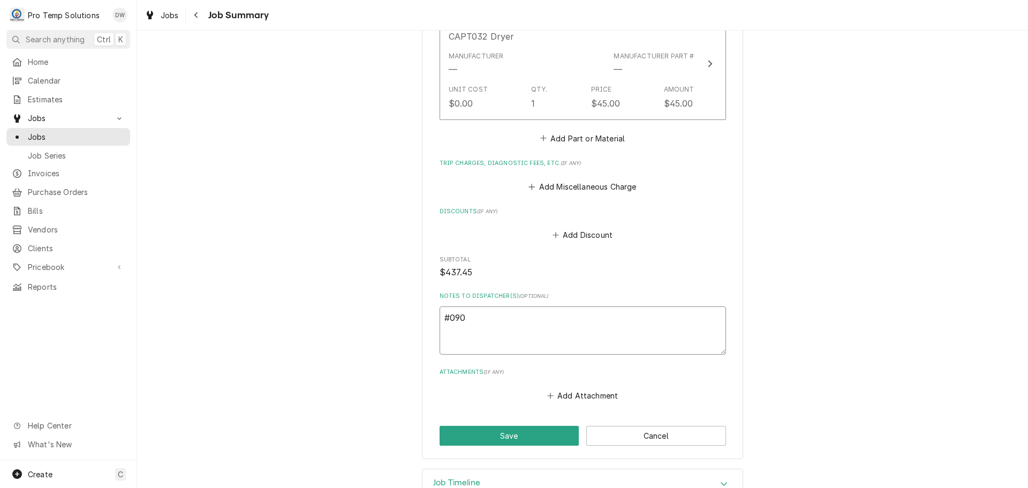
type textarea "#0902"
type textarea "x"
type textarea "#09022"
type textarea "x"
type textarea "#090225"
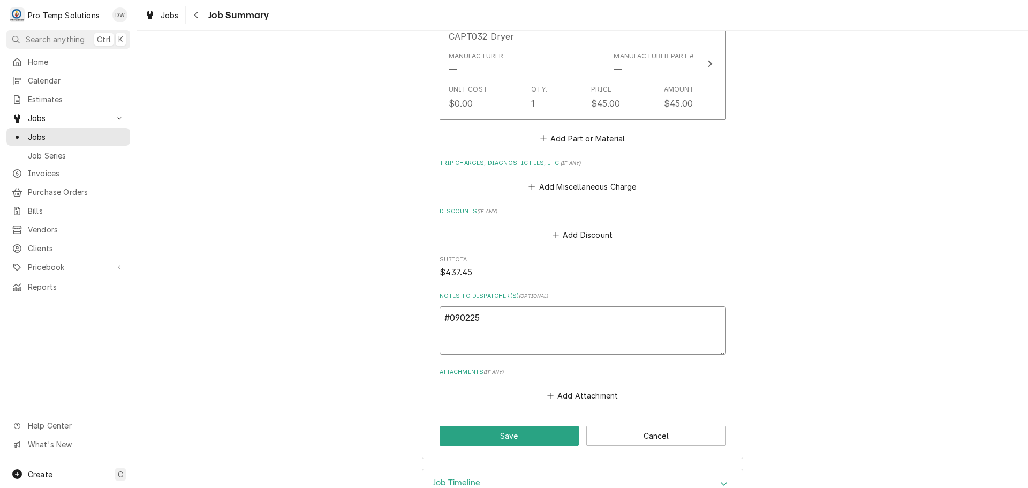
type textarea "x"
type textarea "#0902250"
type textarea "x"
type textarea "#09022500"
type textarea "x"
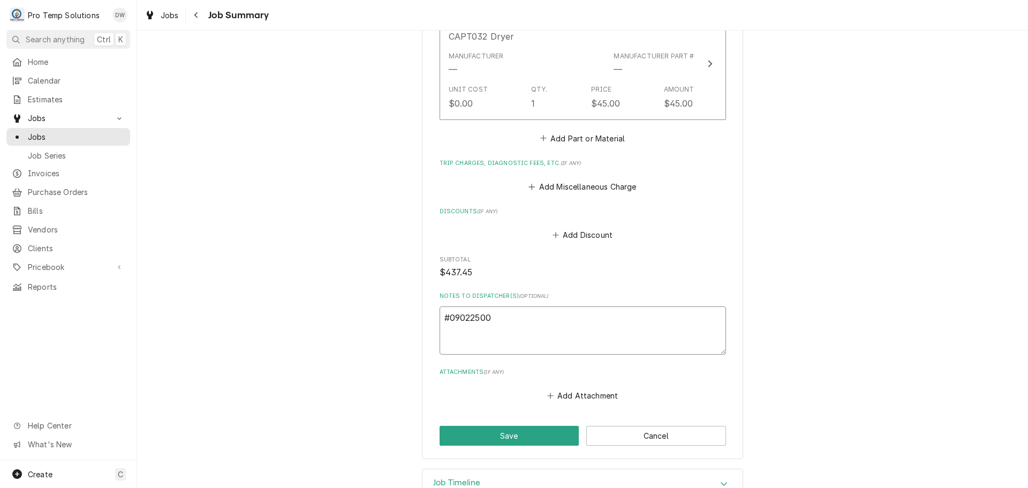
type textarea "#090225006"
type textarea "x"
type textarea "#090225006"
type textarea "x"
type textarea "#090225006 R"
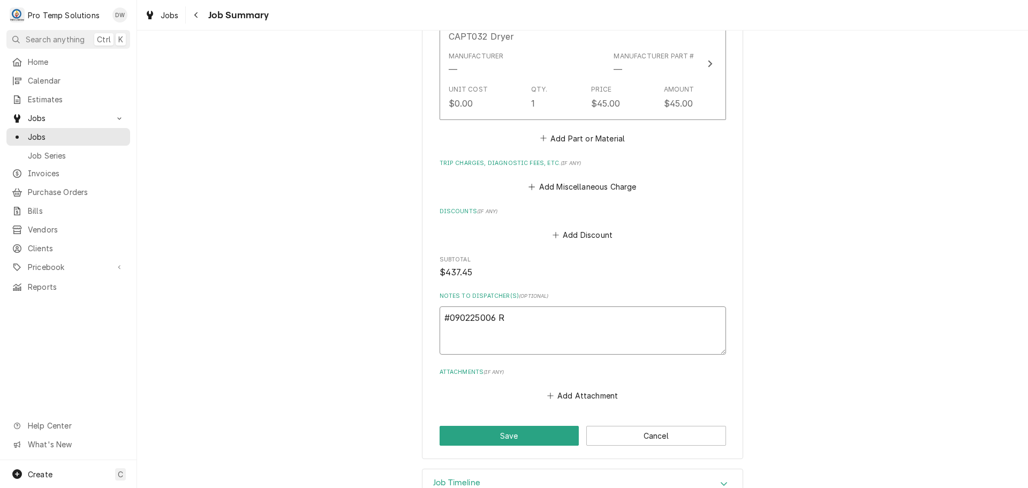
type textarea "x"
type textarea "#090225006"
type textarea "x"
type textarea "#090225006 E"
type textarea "x"
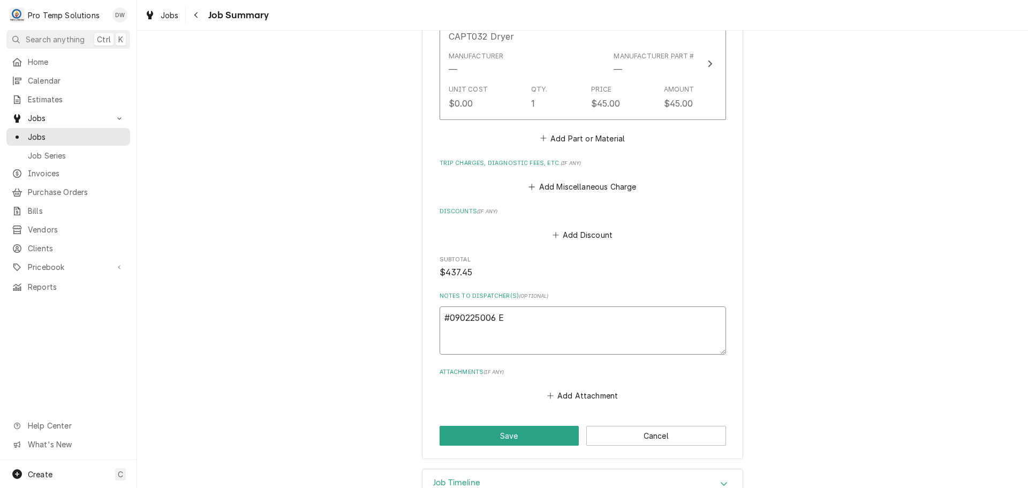
type textarea "#090225006 EG"
type textarea "x"
type textarea "#090225006 EGG"
type textarea "x"
type textarea "#090225006 EGGS"
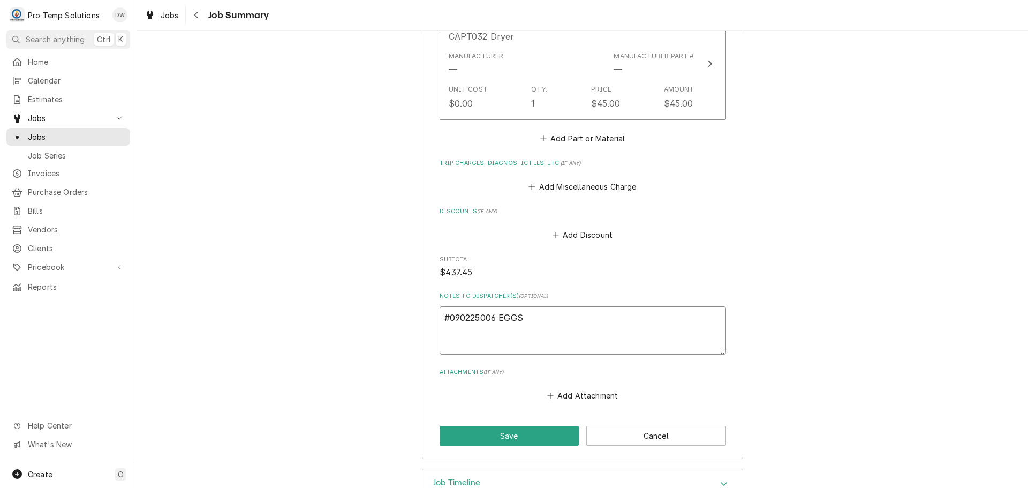
type textarea "x"
type textarea "#090225006 EGGS"
type textarea "x"
type textarea "#090225006 EGGS /"
type textarea "x"
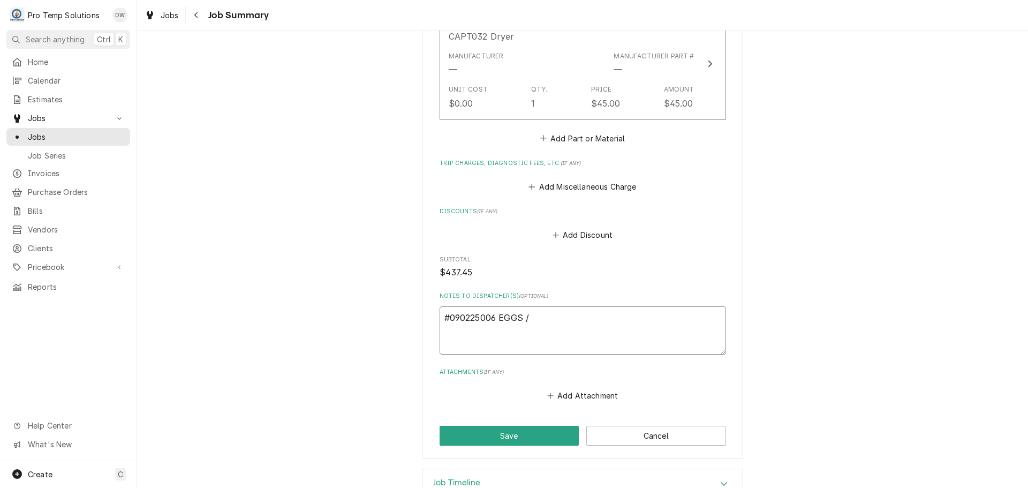
type textarea "#090225006 EGGS /F"
type textarea "x"
type textarea "#090225006 EGGS /FV"
type textarea "x"
type textarea "#090225006 EGGS /FV-"
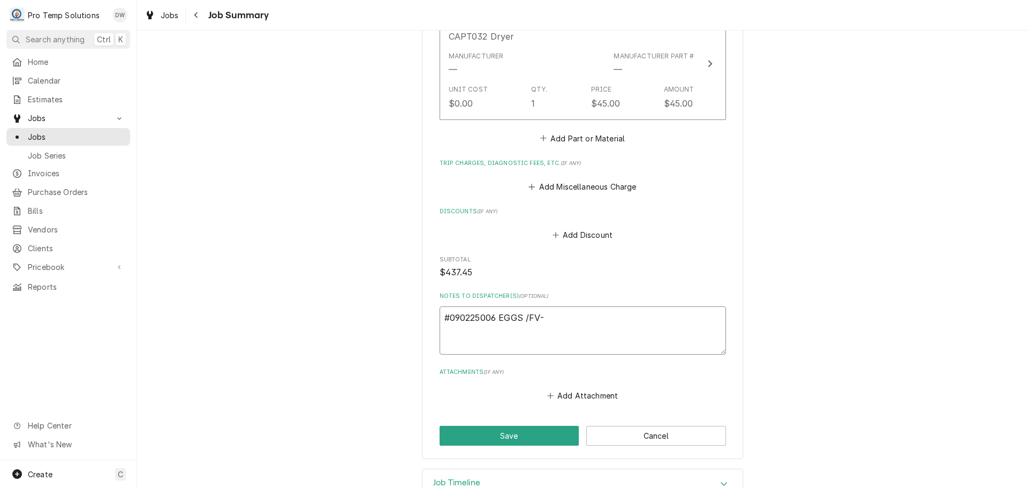
type textarea "x"
type textarea "#090225006 EGGS /FV-"
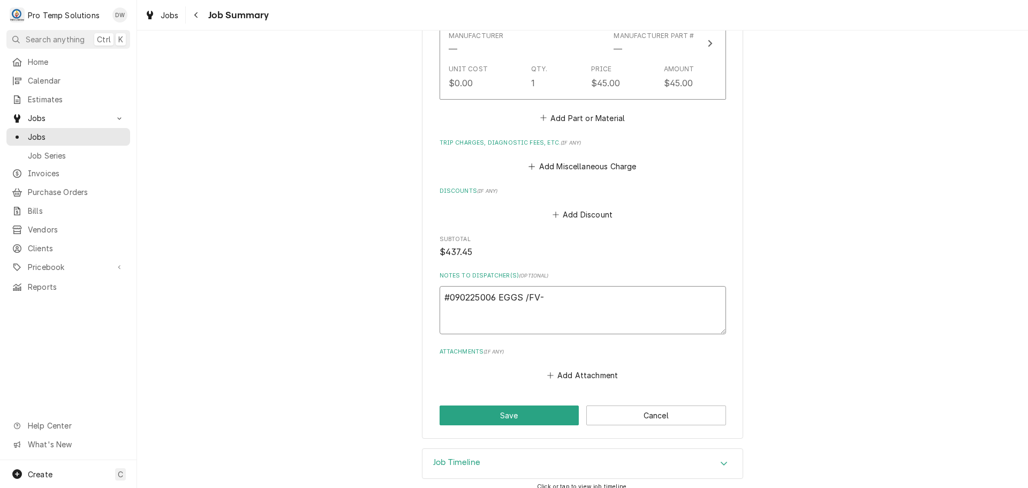
scroll to position [1049, 0]
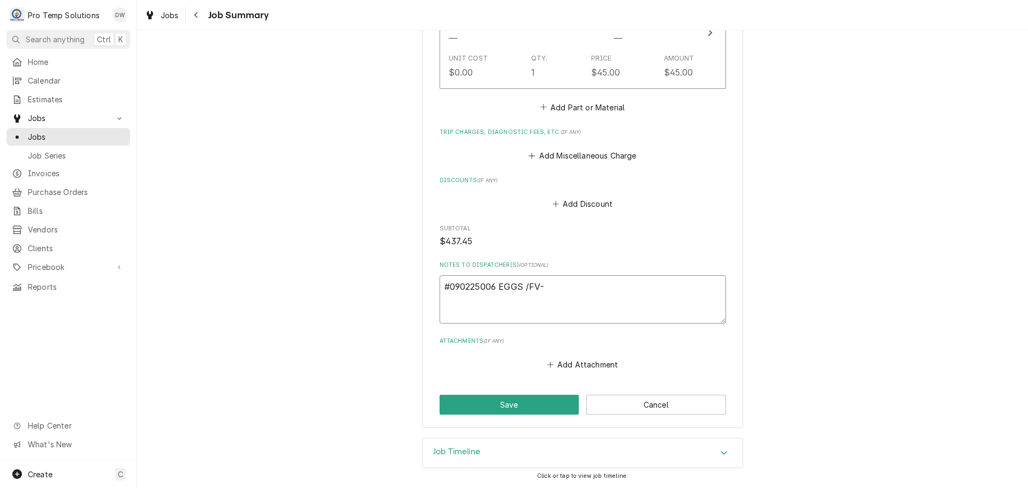
type textarea "x"
type textarea "#090225006 EGGS /FV- R"
type textarea "x"
type textarea "#090225006 EGGS /FV- RI"
type textarea "x"
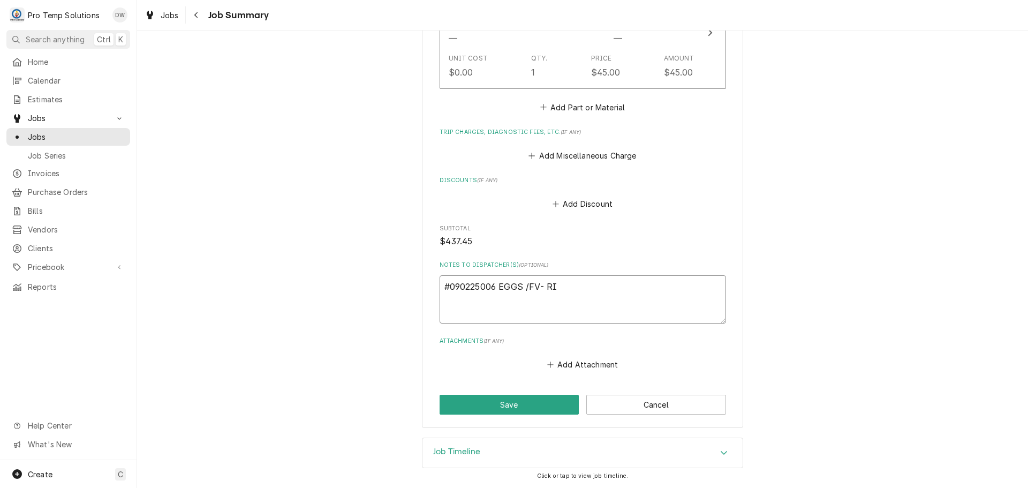
type textarea "#090225006 EGGS /FV- RIC"
type textarea "x"
type textarea "#090225006 EGGS /FV- RIC"
click at [504, 397] on button "Save" at bounding box center [510, 405] width 140 height 20
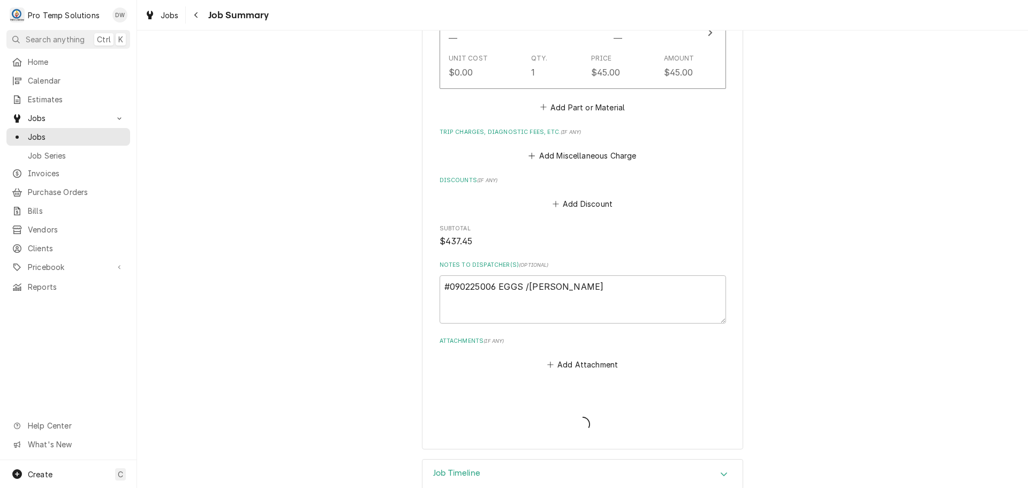
type textarea "x"
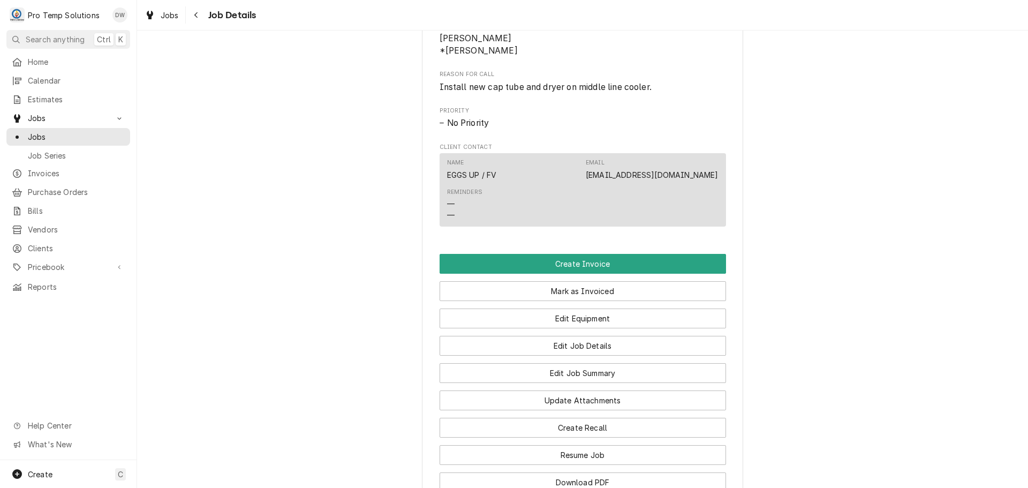
scroll to position [589, 0]
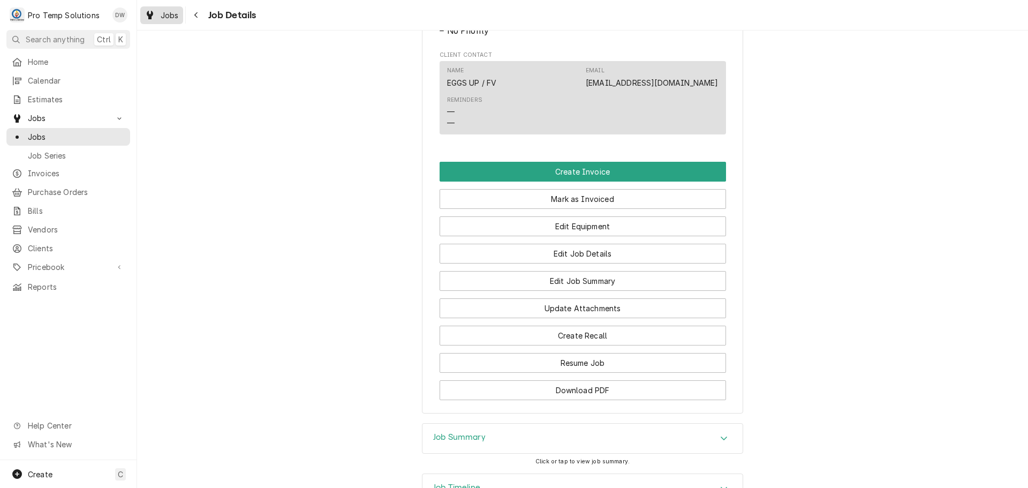
click at [174, 19] on span "Jobs" at bounding box center [170, 15] width 18 height 11
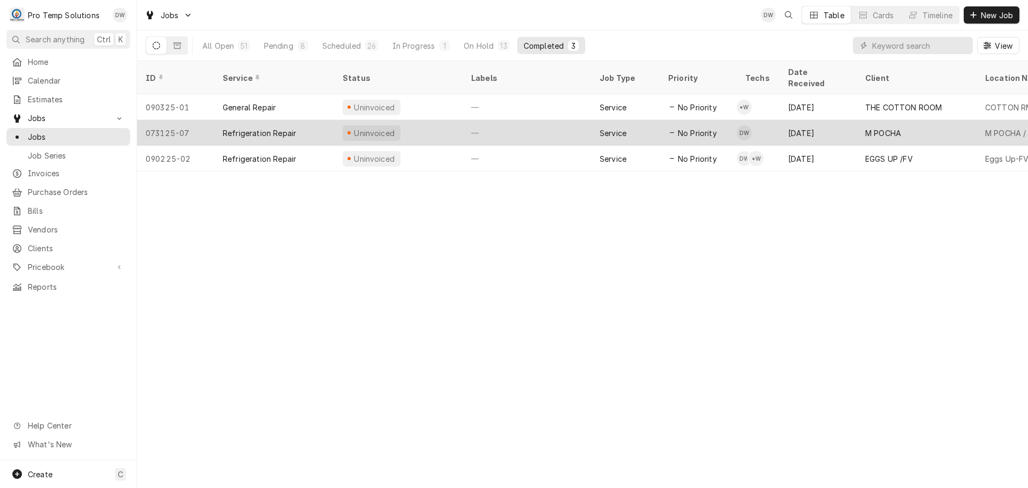
click at [538, 120] on div "—" at bounding box center [527, 133] width 129 height 26
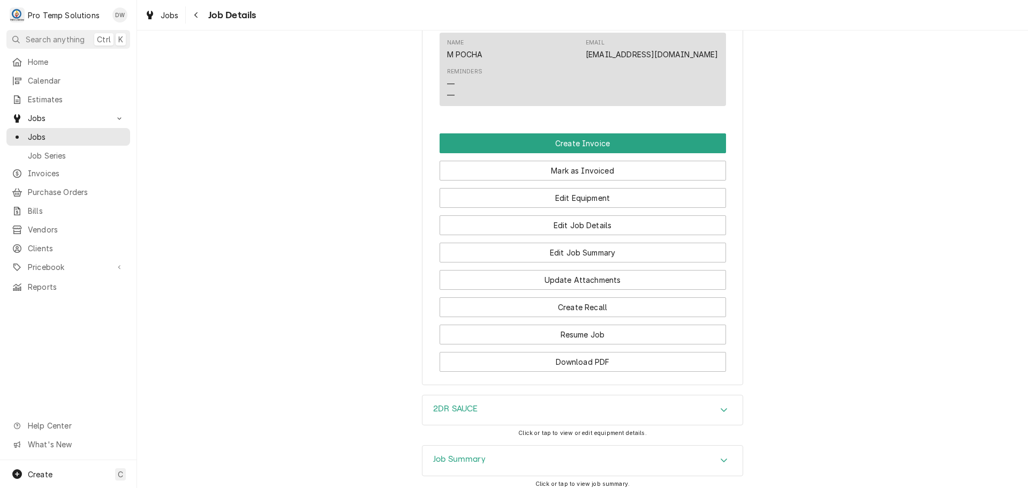
scroll to position [696, 0]
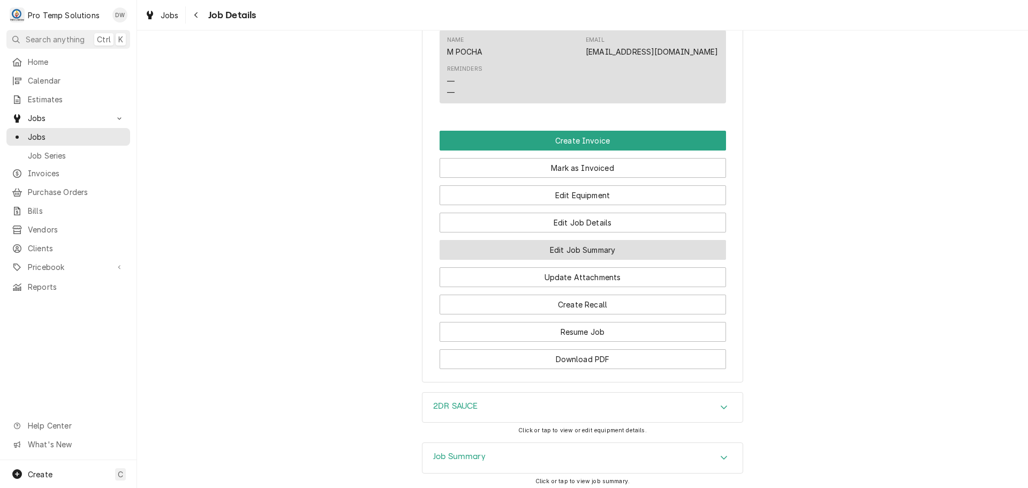
click at [583, 260] on button "Edit Job Summary" at bounding box center [583, 250] width 287 height 20
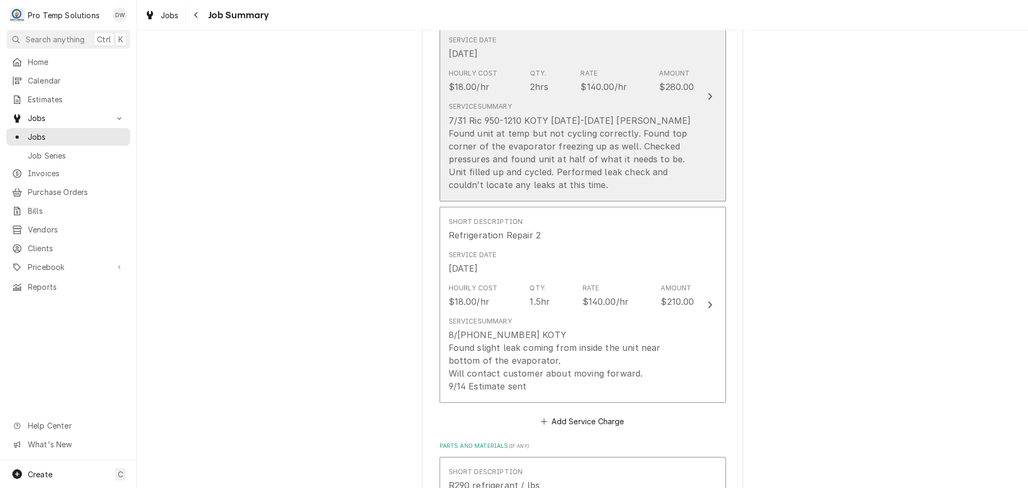
scroll to position [375, 0]
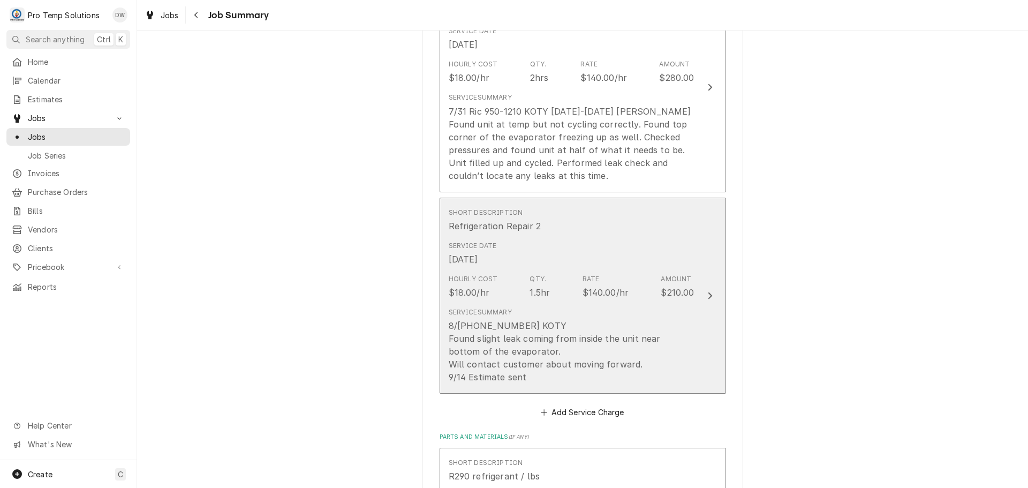
click at [708, 295] on icon "Update Line Item" at bounding box center [710, 295] width 5 height 9
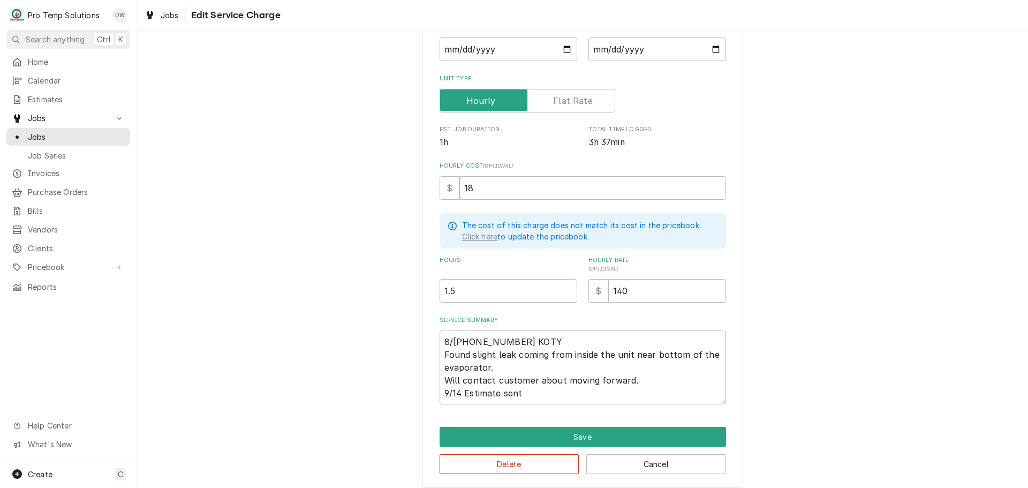
scroll to position [142, 0]
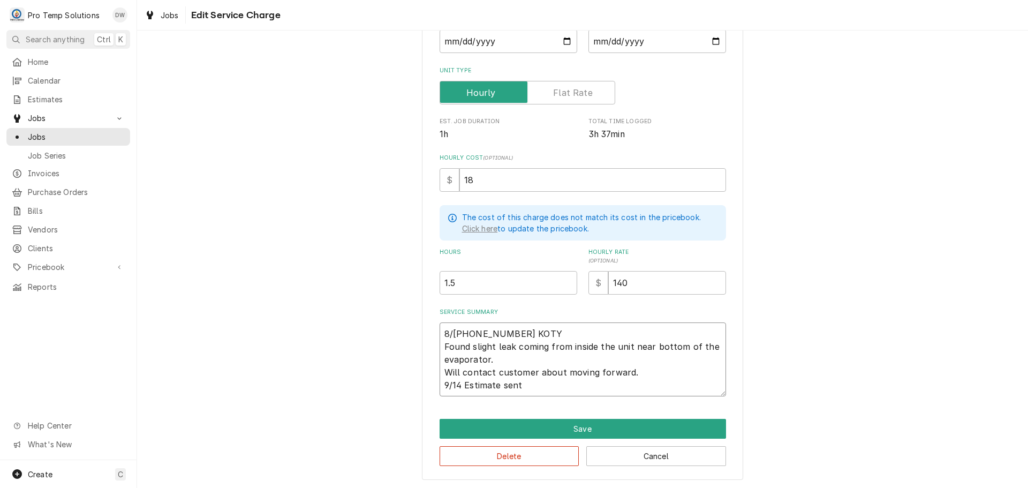
click at [440, 380] on textarea "8/14 1130-100 KOTY Found slight leak coming from inside the unit near bottom of…" at bounding box center [583, 359] width 287 height 74
type textarea "x"
type textarea "8/14 1130-100 KOTY Found slight leak coming from inside the unit near bottom of…"
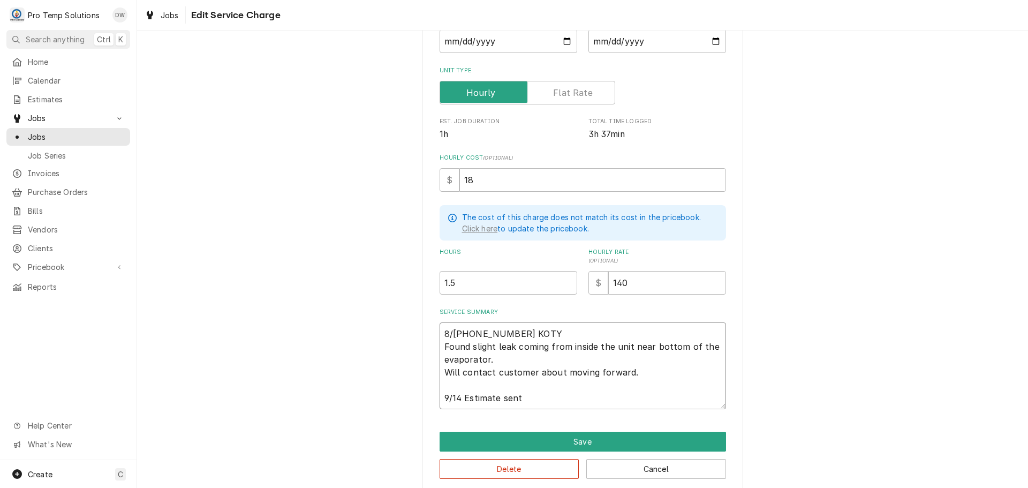
click at [459, 396] on textarea "8/14 1130-100 KOTY Found slight leak coming from inside the unit near bottom of…" at bounding box center [583, 365] width 287 height 87
type textarea "x"
type textarea "8/14 1130-100 KOTY Found slight leak coming from inside the unit near bottom of…"
type textarea "x"
type textarea "8/14 1130-100 KOTY Found slight leak coming from inside the unit near bottom of…"
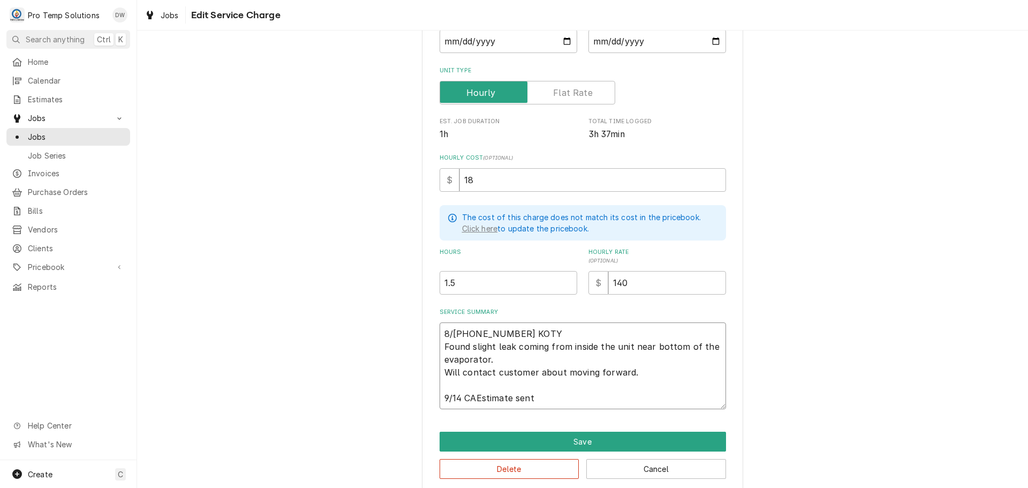
type textarea "x"
type textarea "8/14 1130-100 KOTY Found slight leak coming from inside the unit near bottom of…"
type textarea "x"
type textarea "8/14 1130-100 KOTY Found slight leak coming from inside the unit near bottom of…"
type textarea "x"
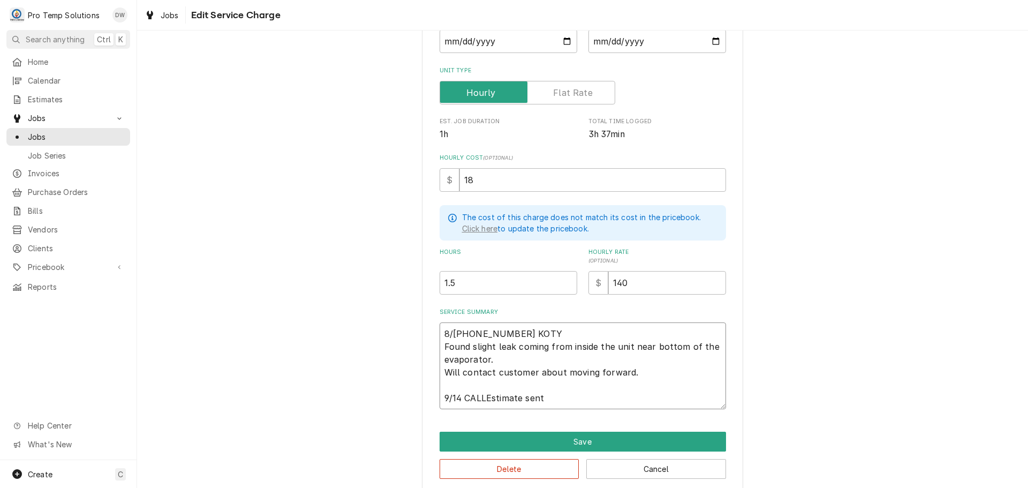
type textarea "8/14 1130-100 KOTY Found slight leak coming from inside the unit near bottom of…"
type textarea "x"
type textarea "8/14 1130-100 KOTY Found slight leak coming from inside the unit near bottom of…"
type textarea "x"
type textarea "8/14 1130-100 KOTY Found slight leak coming from inside the unit near bottom of…"
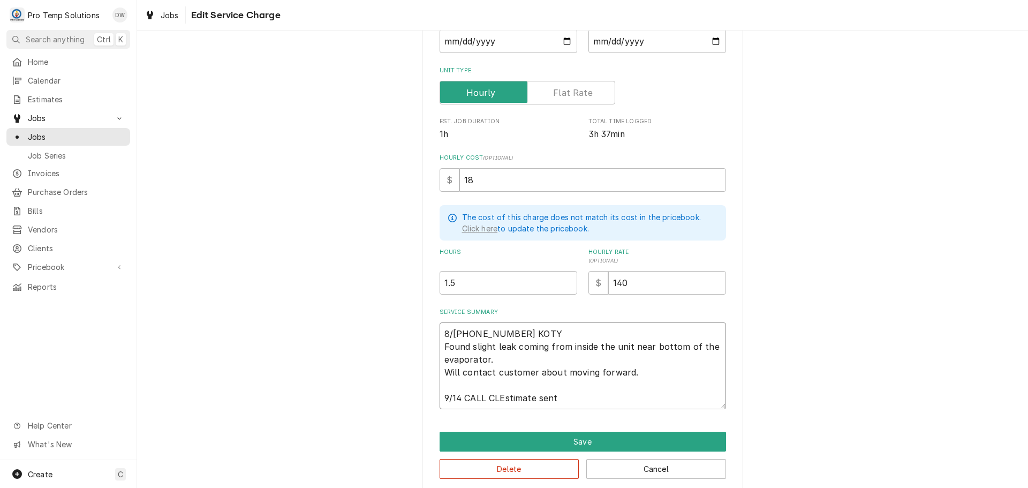
type textarea "x"
type textarea "8/14 1130-100 KOTY Found slight leak coming from inside the unit near bottom of…"
type textarea "x"
type textarea "8/14 1130-100 KOTY Found slight leak coming from inside the unit near bottom of…"
type textarea "x"
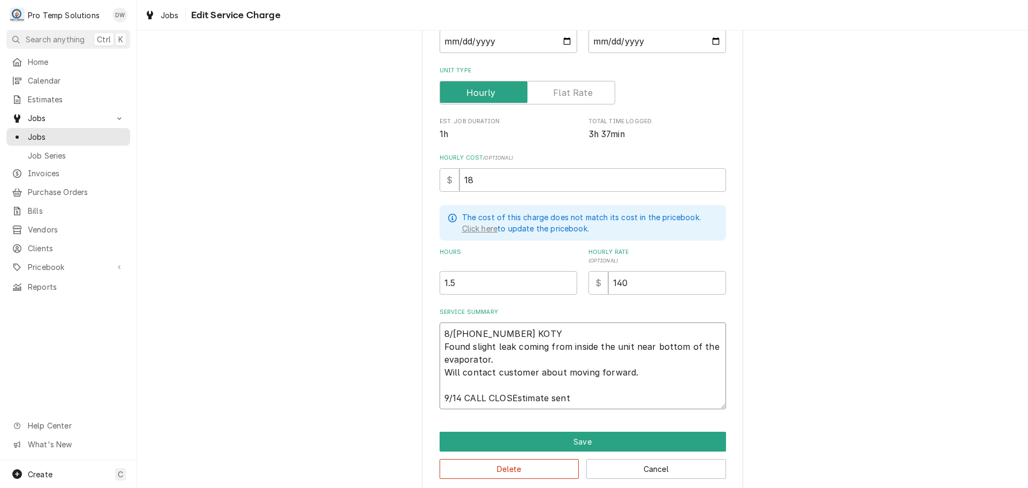
type textarea "8/14 1130-100 KOTY Found slight leak coming from inside the unit near bottom of…"
type textarea "x"
type textarea "8/14 1130-100 KOTY Found slight leak coming from inside the unit near bottom of…"
type textarea "x"
type textarea "8/14 1130-100 KOTY Found slight leak coming from inside the unit near bottom of…"
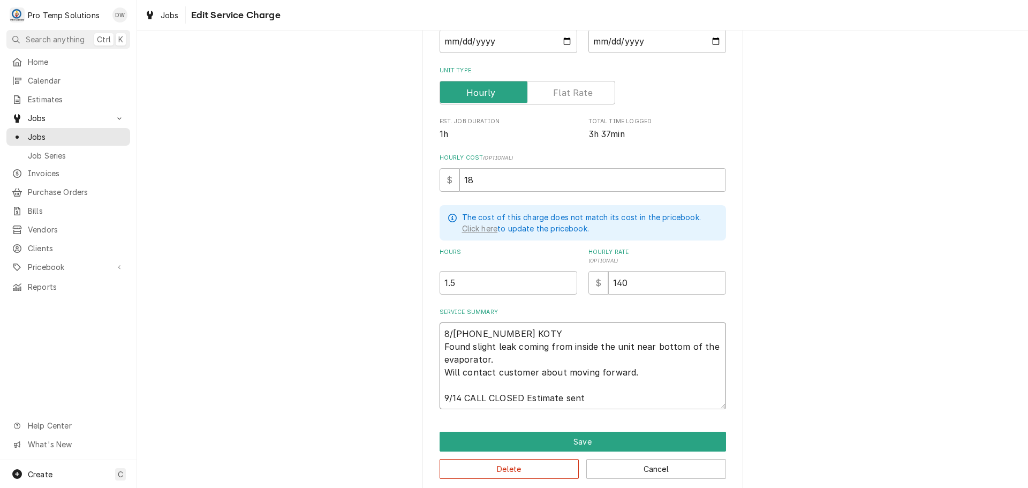
type textarea "x"
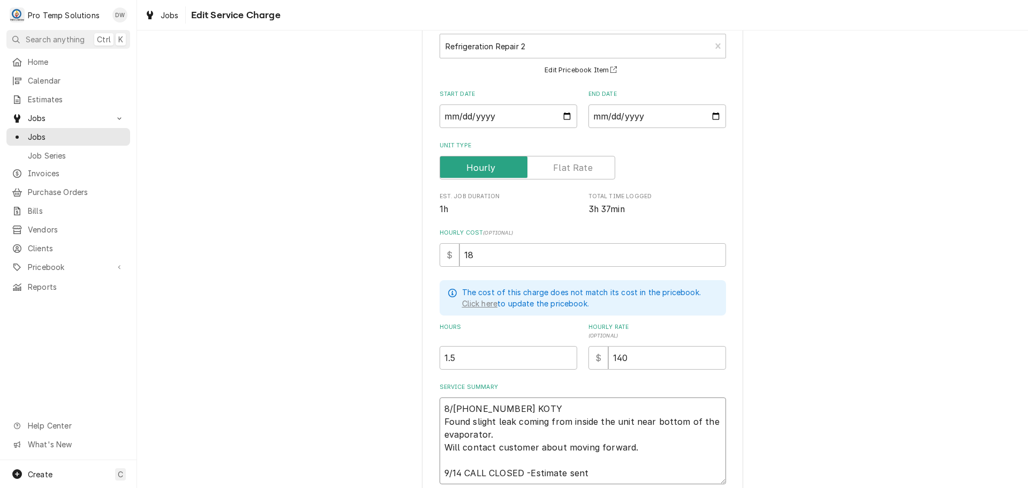
scroll to position [155, 0]
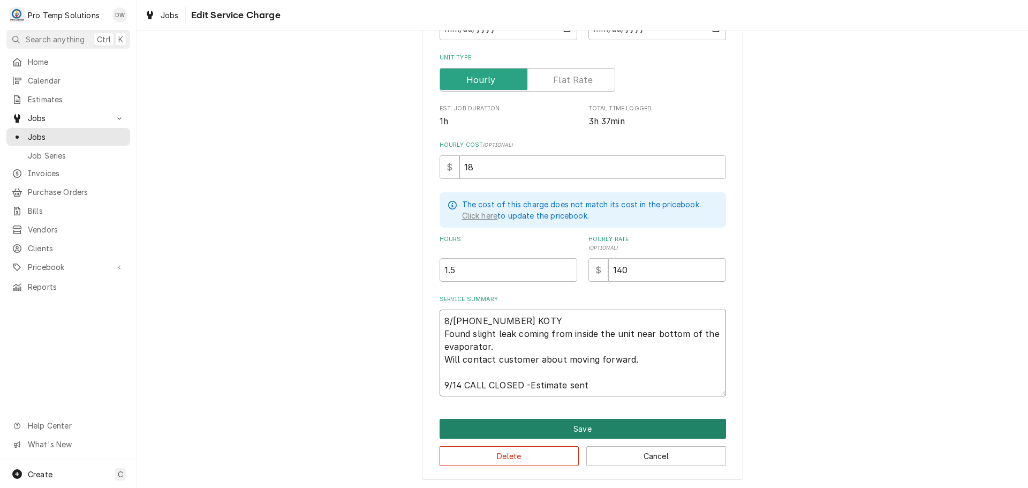
type textarea "8/14 1130-100 KOTY Found slight leak coming from inside the unit near bottom of…"
click at [558, 431] on button "Save" at bounding box center [583, 429] width 287 height 20
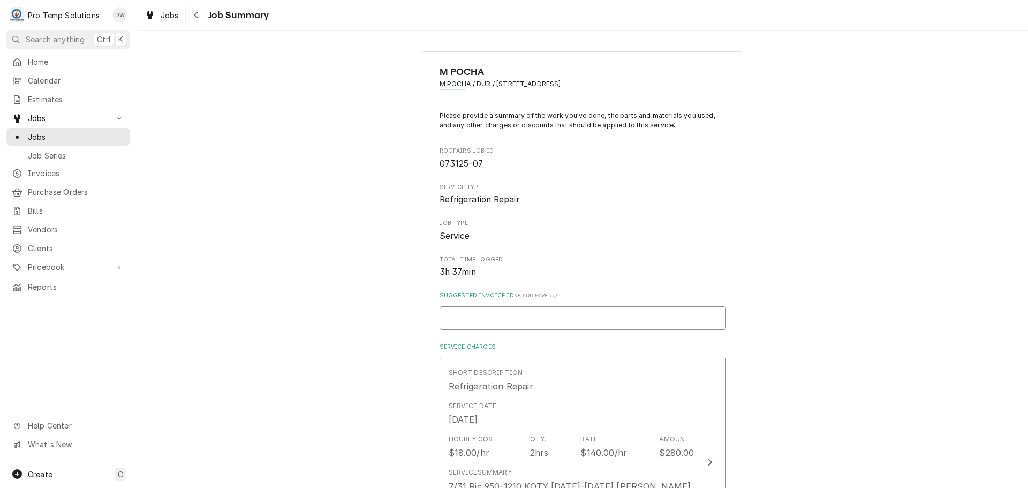
click at [638, 327] on input "Suggested Invoice ID ( if you have it )" at bounding box center [583, 318] width 287 height 24
type textarea "x"
type input "#"
type textarea "x"
type input "#0"
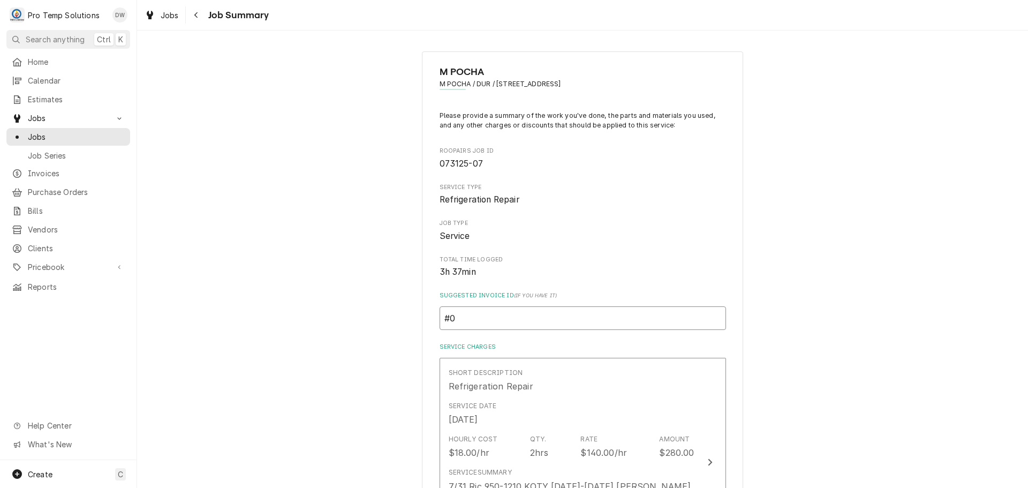
type textarea "x"
type input "#09"
type textarea "x"
type input "#091"
type textarea "x"
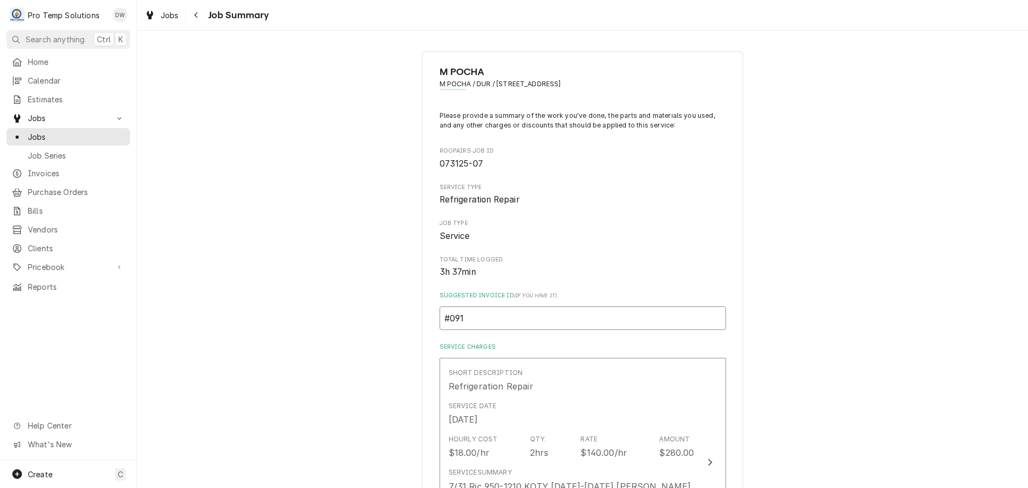
type input "#0914"
type textarea "x"
type input "#09142"
type textarea "x"
type input "#091425"
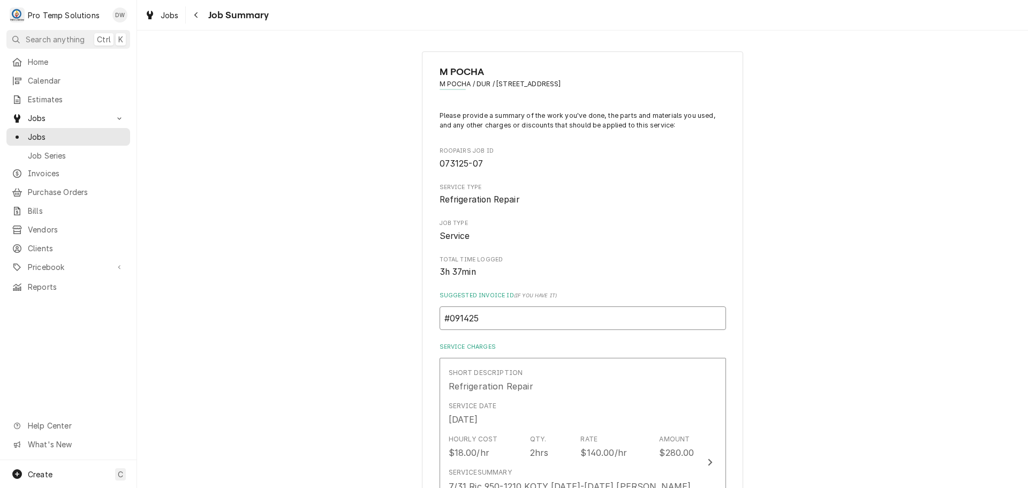
type textarea "x"
type input "#0914250"
type textarea "x"
type input "#09142500"
type textarea "x"
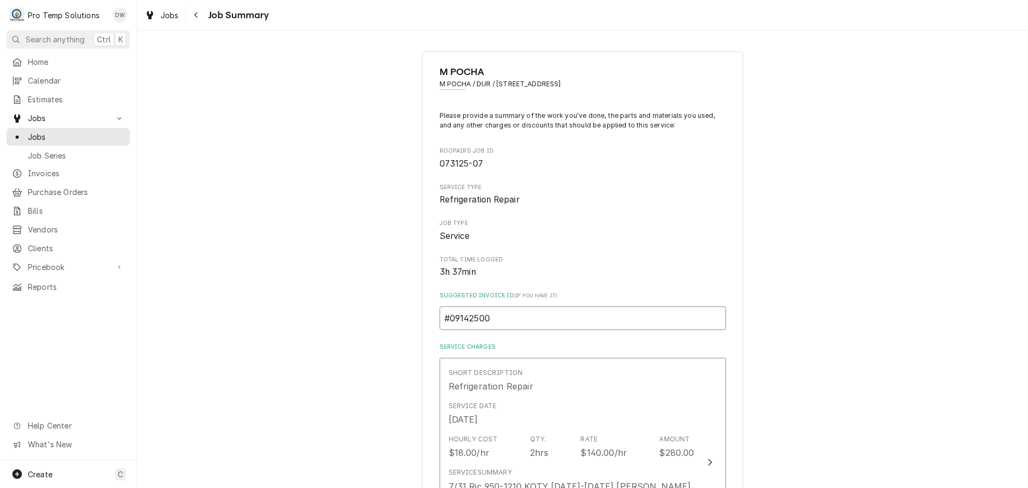
type input "#091425003"
type textarea "x"
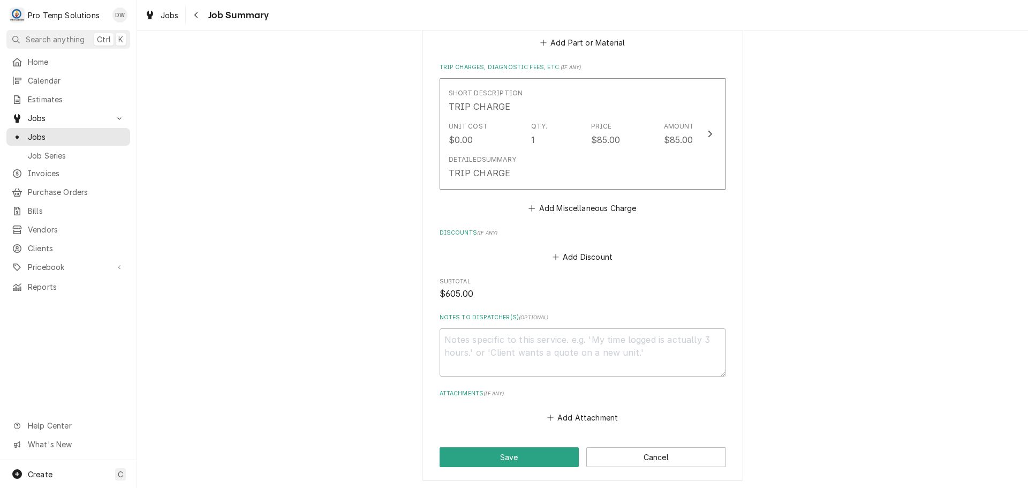
scroll to position [964, 0]
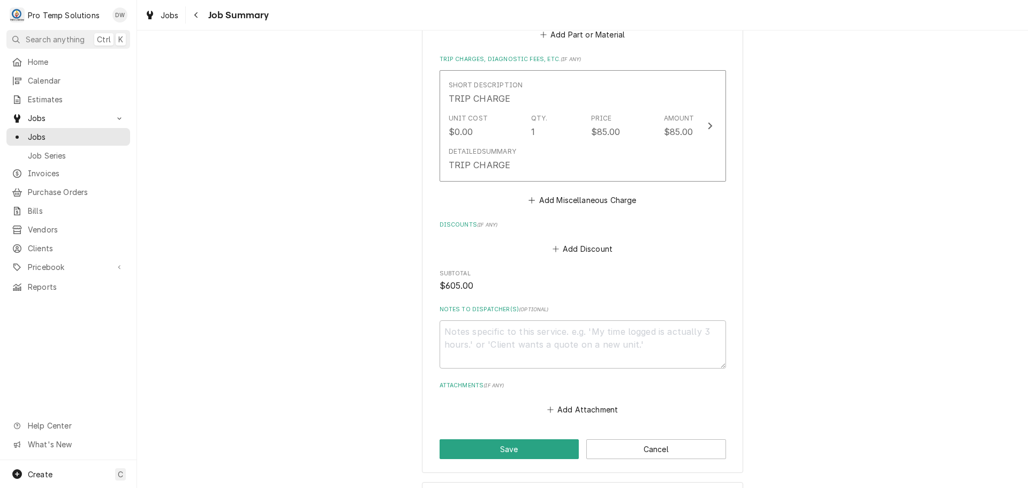
type input "#091425003"
click at [458, 333] on textarea "Notes to Dispatcher(s) ( optional )" at bounding box center [583, 344] width 287 height 48
type textarea "x"
type textarea "#"
type textarea "x"
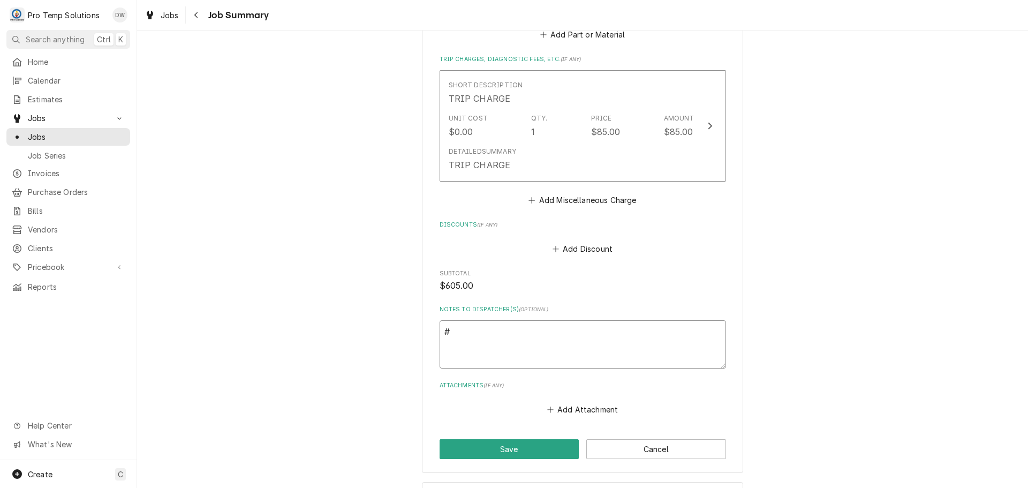
type textarea "#0"
type textarea "x"
type textarea "#09"
type textarea "x"
type textarea "#091"
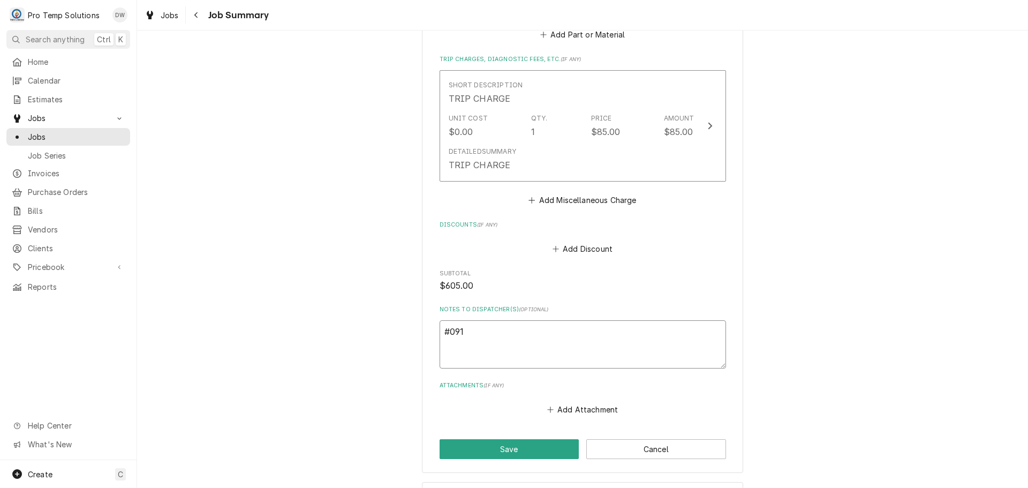
type textarea "x"
type textarea "#0914"
type textarea "x"
type textarea "#09142"
type textarea "x"
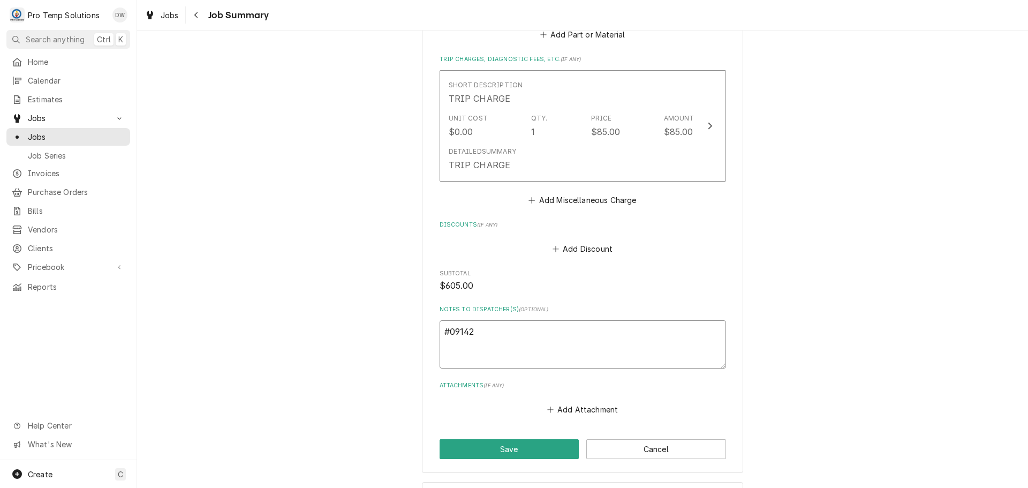
type textarea "#091425"
type textarea "x"
type textarea "#0914250"
type textarea "x"
type textarea "#09142500"
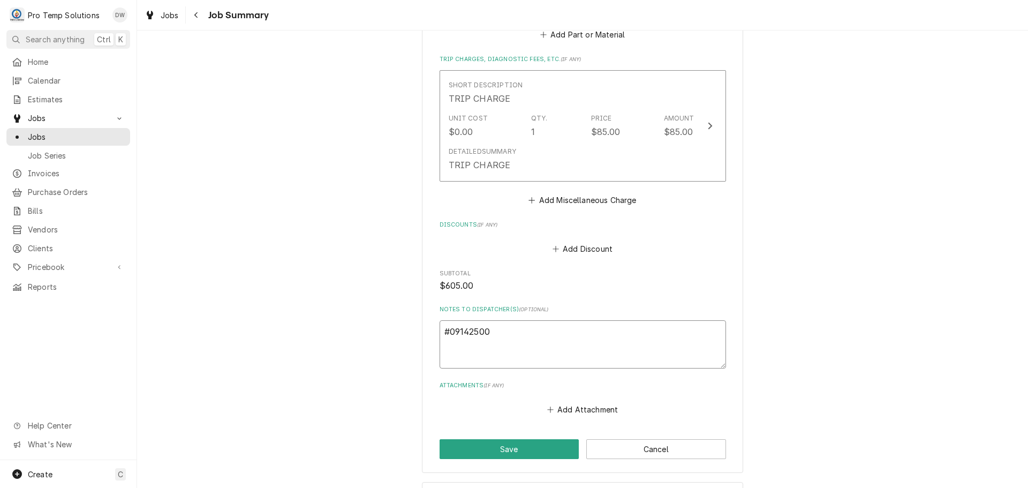
type textarea "x"
type textarea "#091425003"
type textarea "x"
type textarea "#091425003"
type textarea "x"
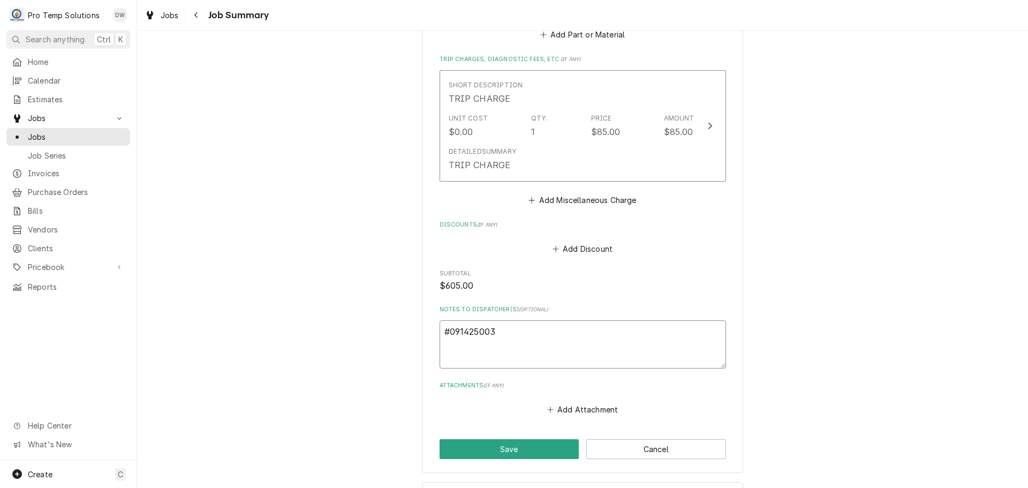
type textarea "#091425003 M"
type textarea "x"
type textarea "#091425003 M"
type textarea "x"
type textarea "#091425003 M P"
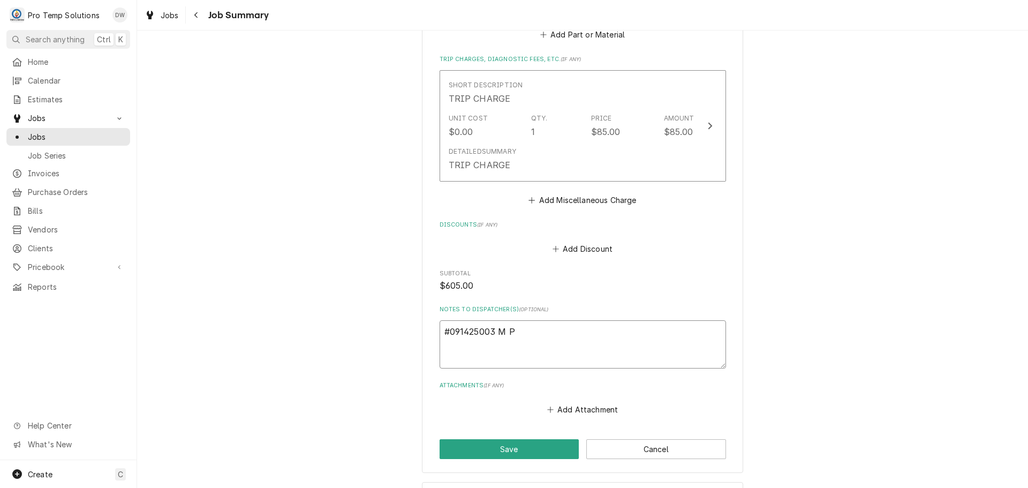
type textarea "x"
type textarea "#091425003 M PO"
type textarea "x"
type textarea "#091425003 M POC"
type textarea "x"
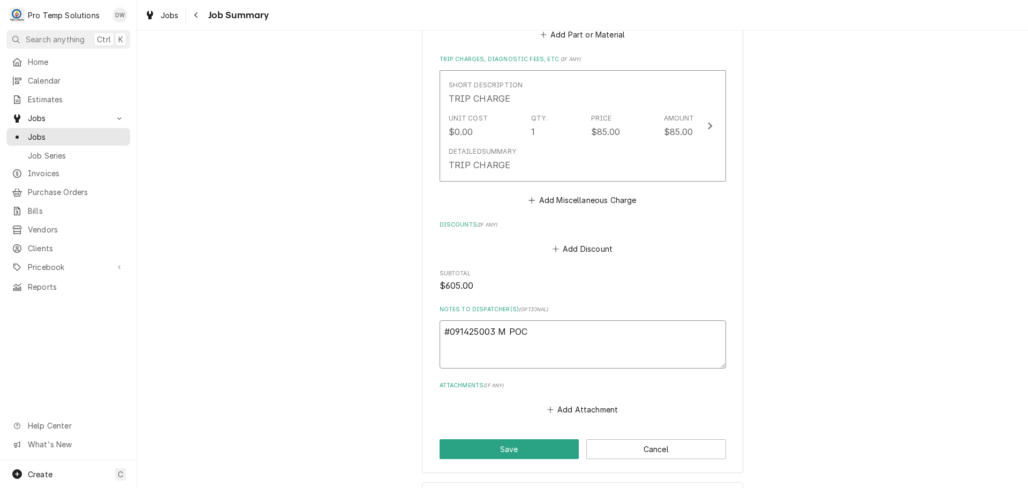
type textarea "#091425003 M POCH"
type textarea "x"
type textarea "#091425003 M POCHA"
type textarea "x"
type textarea "#091425003 M POCHA-"
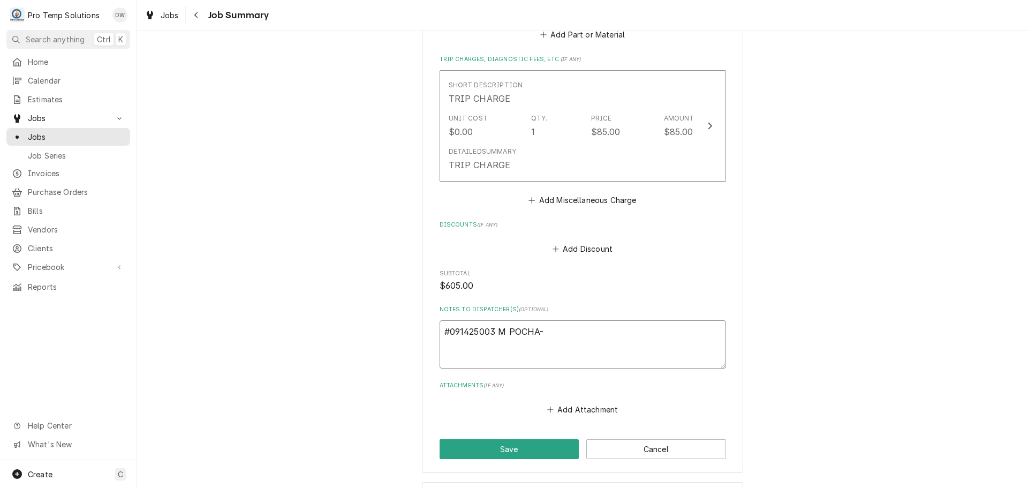
type textarea "x"
type textarea "#091425003 M POCHA-"
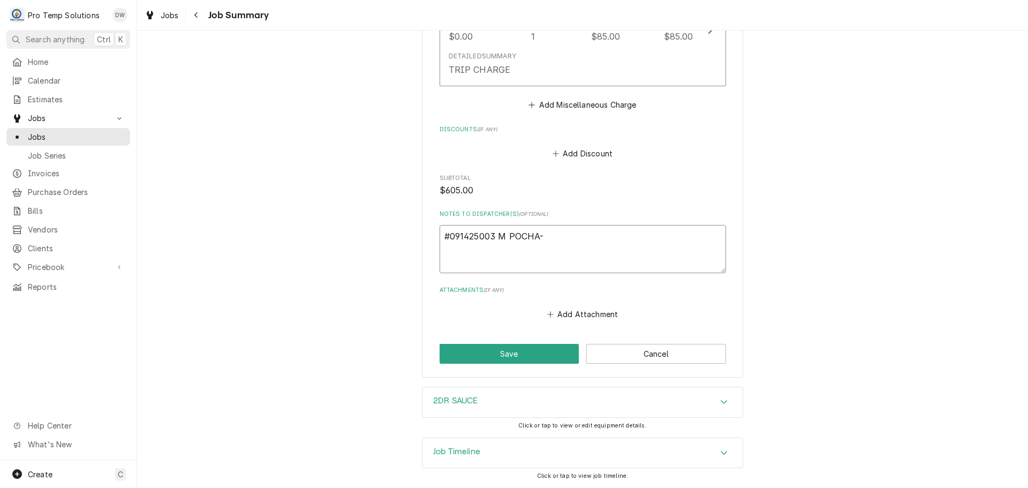
type textarea "x"
type textarea "#091425003 M POCHA- 2"
type textarea "x"
type textarea "#091425003 M POCHA- 2D"
type textarea "x"
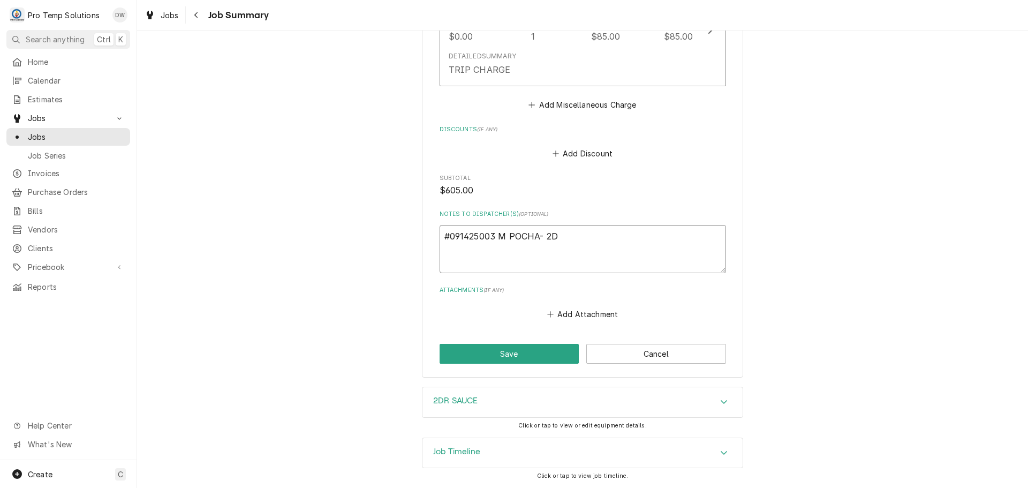
type textarea "#091425003 M POCHA- 2DR"
type textarea "x"
type textarea "#091425003 M POCHA- 2DR"
type textarea "x"
type textarea "#091425003 M POCHA- 2DR S"
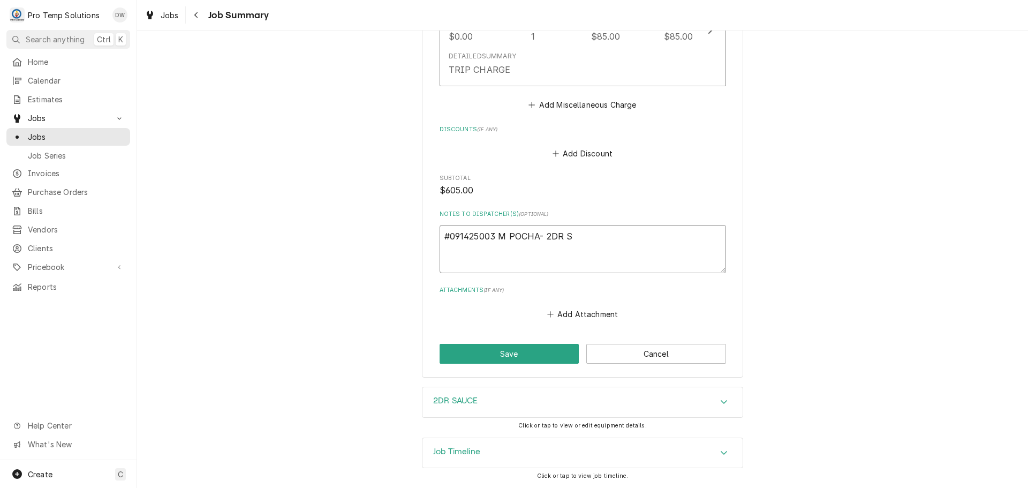
type textarea "x"
type textarea "#091425003 M POCHA- 2DR SA"
type textarea "x"
type textarea "#091425003 M POCHA- 2DR SAU"
type textarea "x"
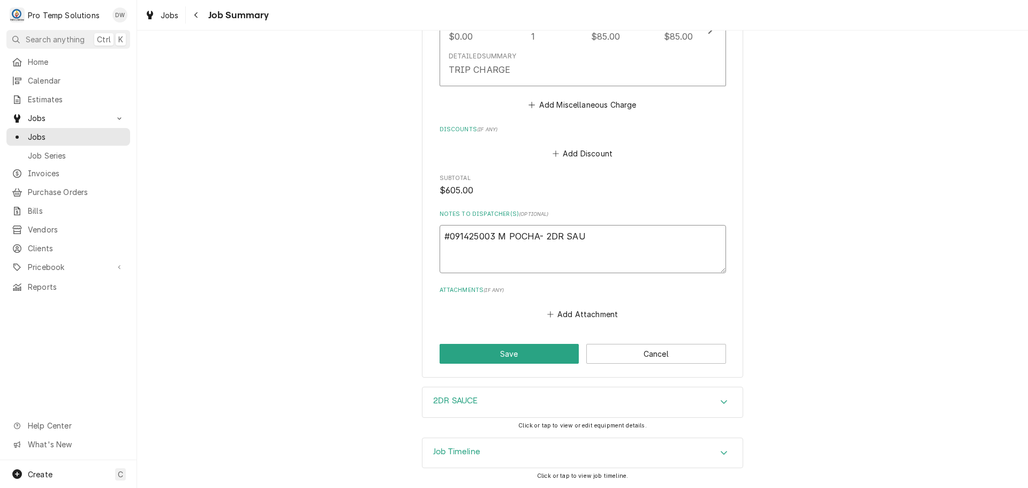
type textarea "#091425003 M POCHA- 2DR SAUC"
type textarea "x"
type textarea "#091425003 M POCHA- 2DR SAUCE"
type textarea "x"
type textarea "#091425003 M POCHA- 2DR SAUCE"
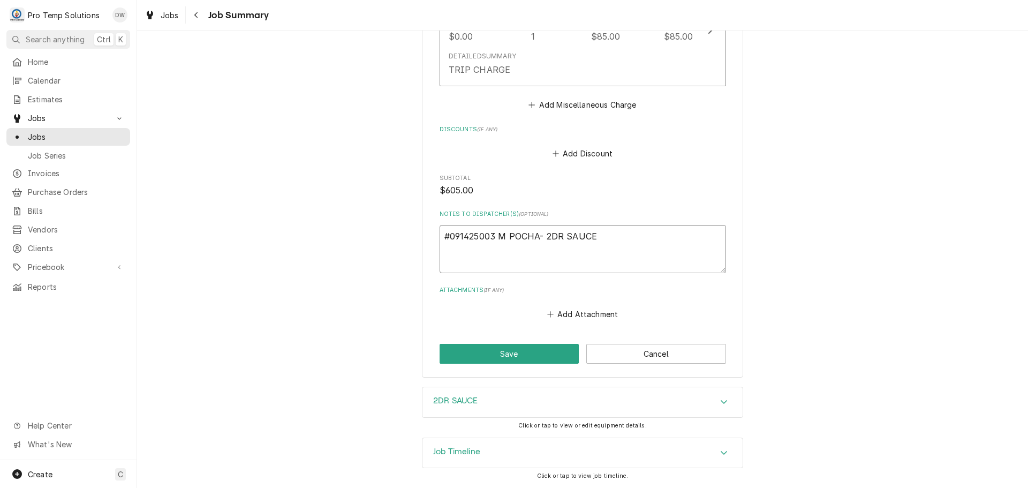
type textarea "x"
type textarea "#091425003 M POCHA- 2DR SAUCE R"
type textarea "x"
type textarea "#091425003 M POCHA- 2DR SAUCE RI"
type textarea "x"
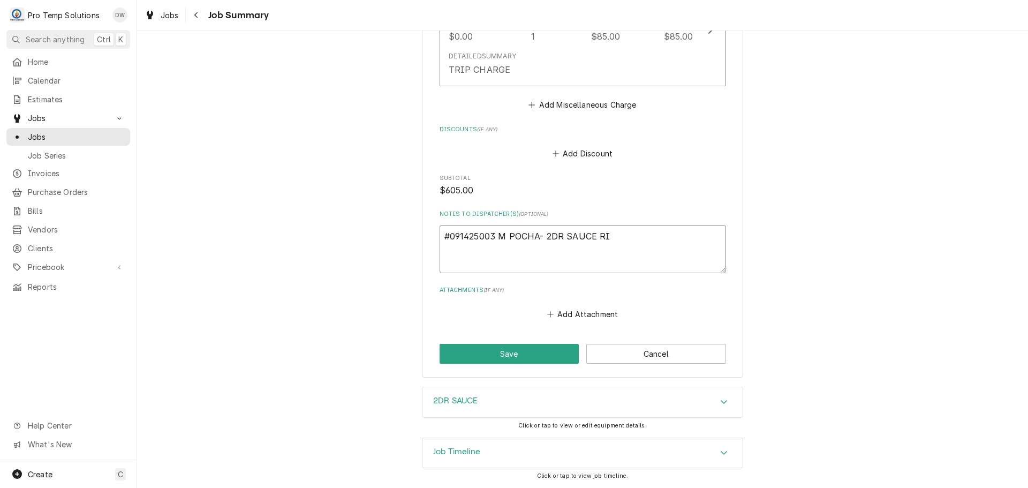
type textarea "#091425003 M POCHA- 2DR SAUCE RIC"
type textarea "x"
type textarea "#091425003 M POCHA- 2DR SAUCE RIC"
click at [511, 356] on button "Save" at bounding box center [510, 354] width 140 height 20
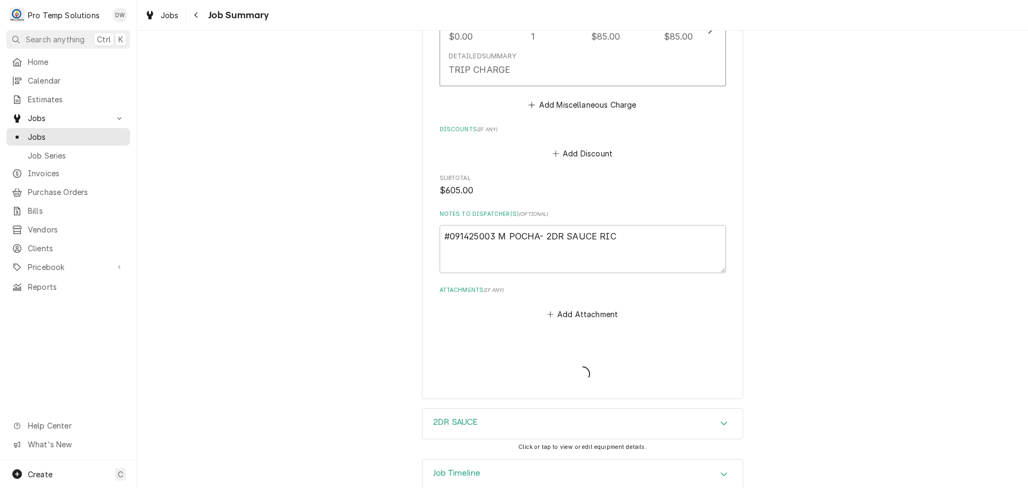
type textarea "x"
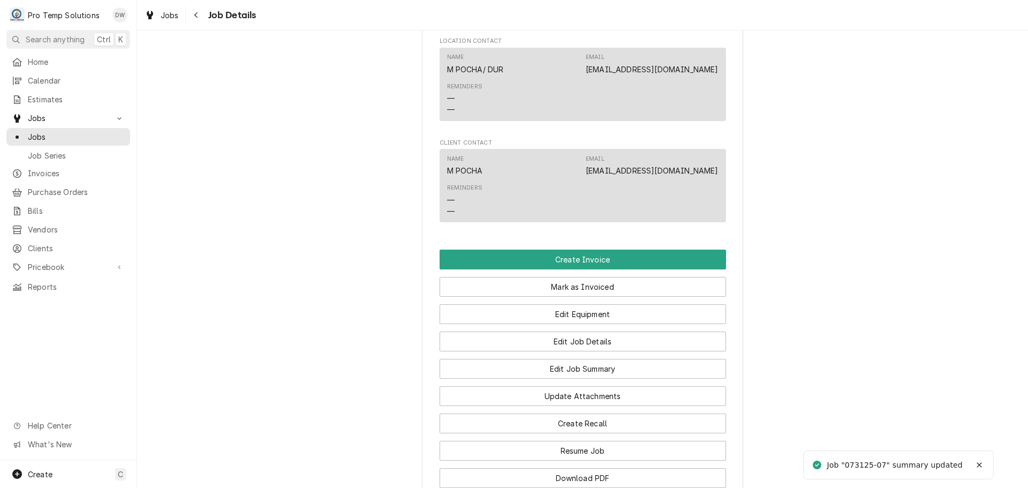
scroll to position [643, 0]
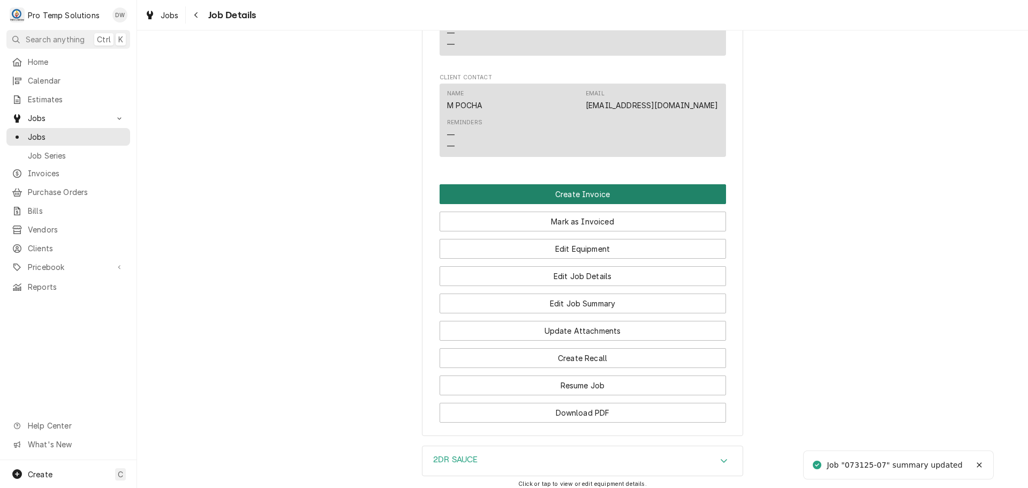
click at [566, 204] on button "Create Invoice" at bounding box center [583, 194] width 287 height 20
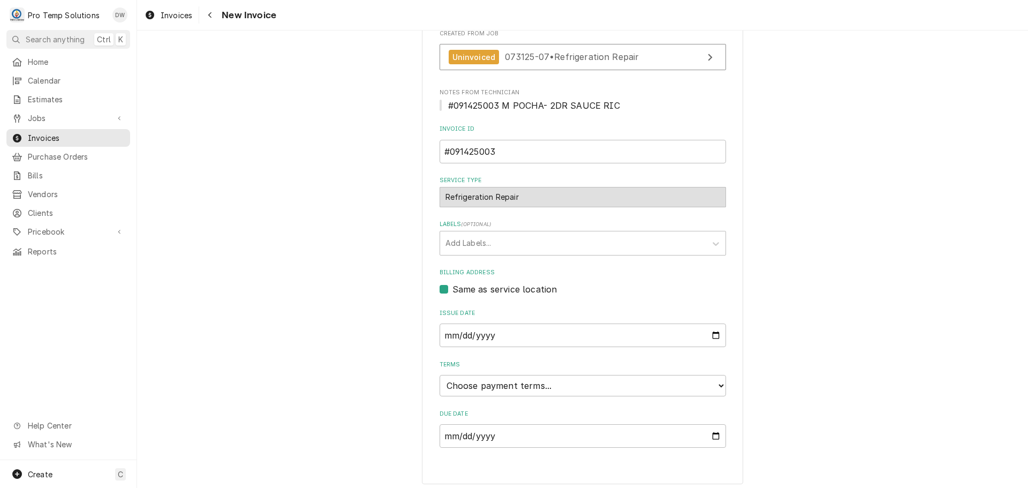
scroll to position [211, 0]
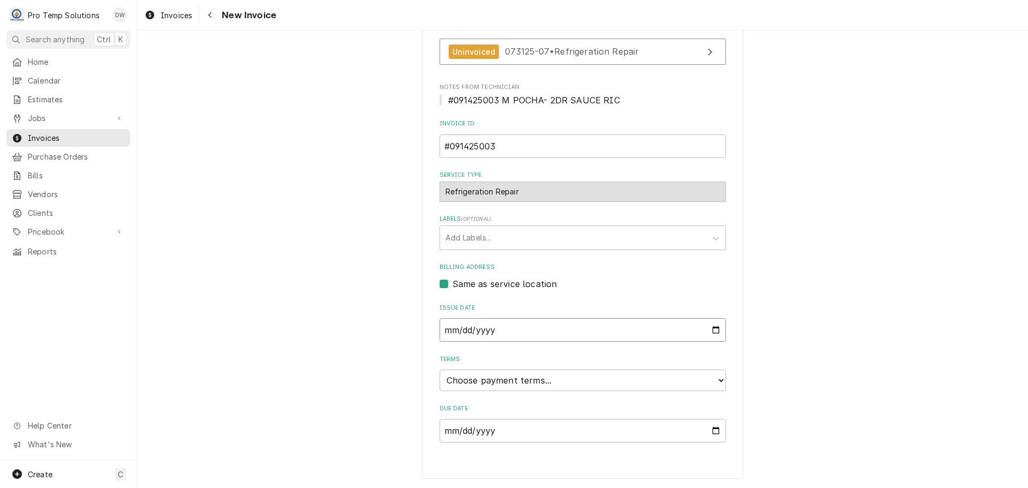
click at [710, 328] on input "[DATE]" at bounding box center [583, 330] width 287 height 24
type input "[DATE]"
click at [505, 382] on select "Choose payment terms... Same Day Net 7 Net 14 Net 21 Net 30 Net 45 Net 60 Net 90" at bounding box center [583, 380] width 287 height 21
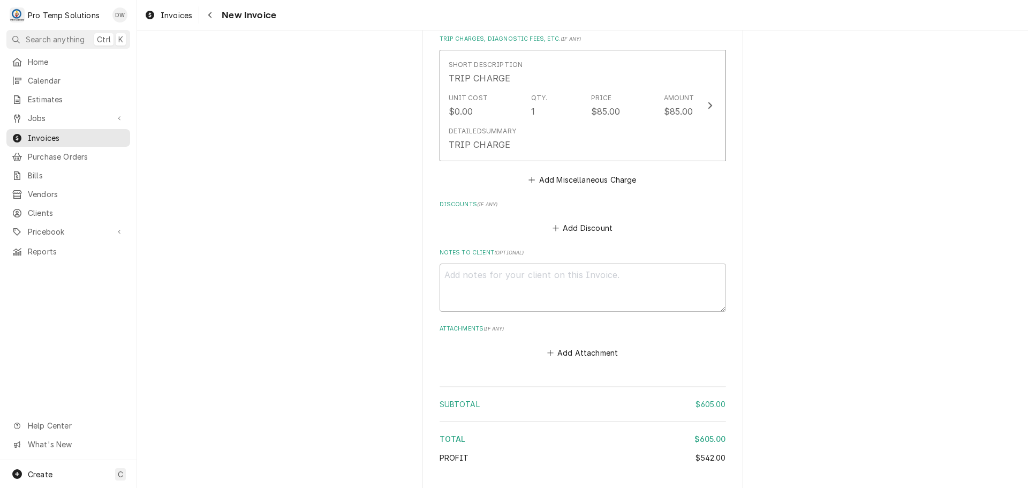
scroll to position [1389, 0]
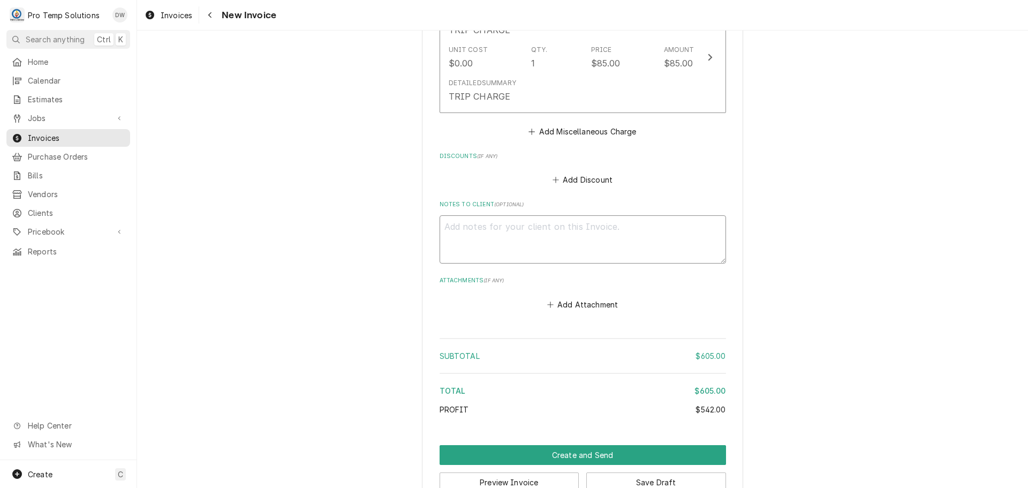
click at [487, 236] on textarea "Notes to Client ( optional )" at bounding box center [583, 239] width 287 height 48
type textarea "x"
type textarea "#"
type textarea "x"
type textarea "#0"
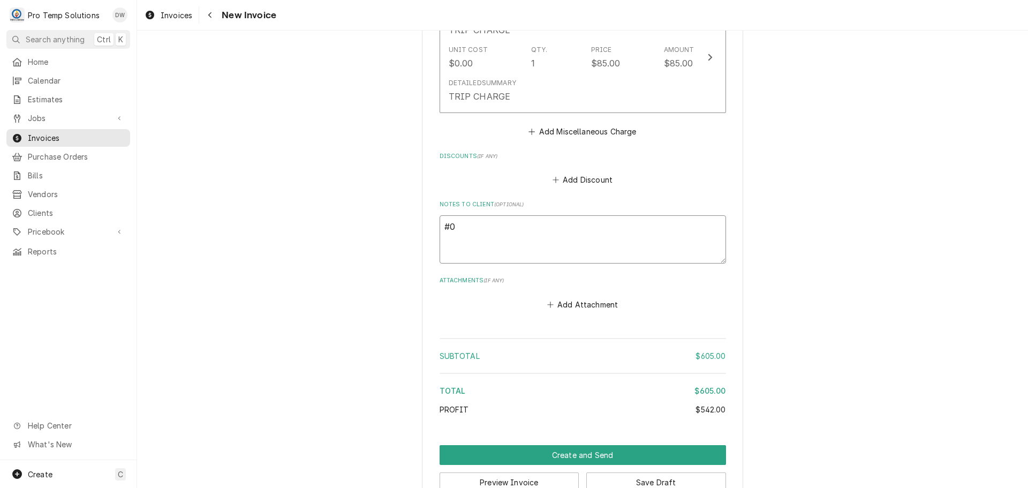
type textarea "x"
type textarea "#09"
type textarea "x"
type textarea "#091"
type textarea "x"
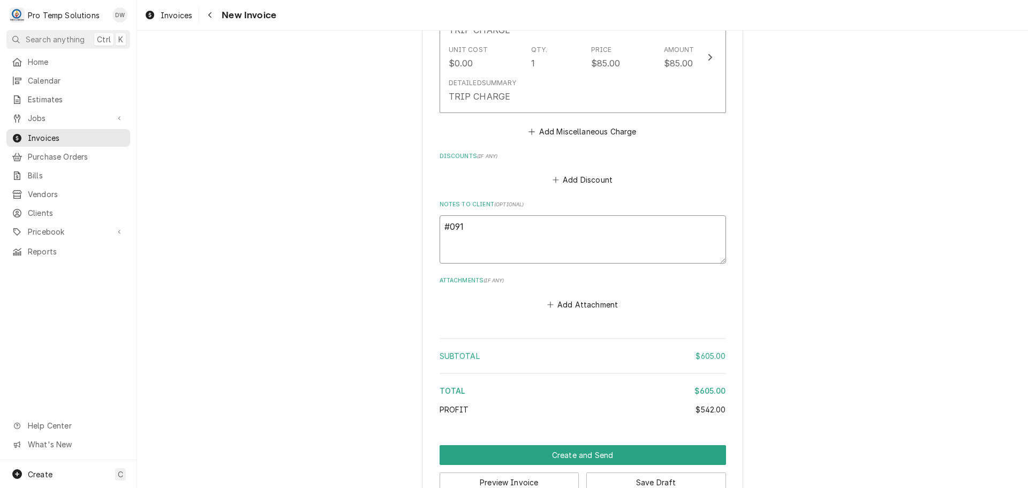
type textarea "#0914"
type textarea "x"
type textarea "#09142"
type textarea "x"
type textarea "#091425"
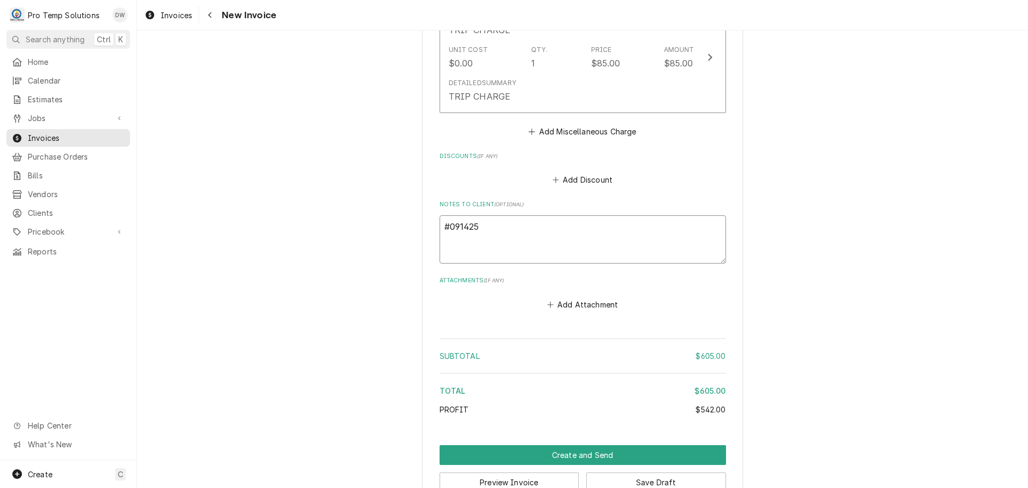
type textarea "x"
type textarea "#0914250"
type textarea "x"
type textarea "#09142500"
type textarea "x"
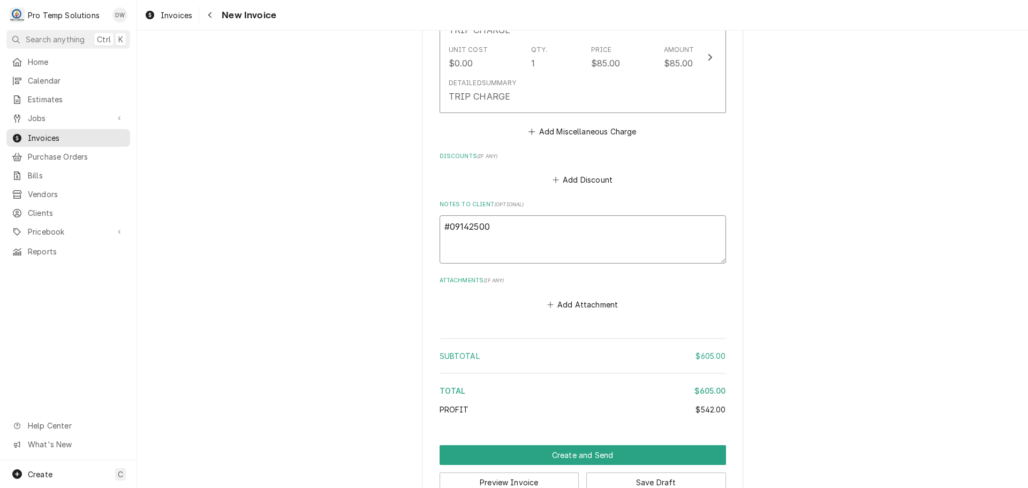
type textarea "#091425003"
type textarea "x"
type textarea "#091425003"
type textarea "x"
type textarea "#091425003 M"
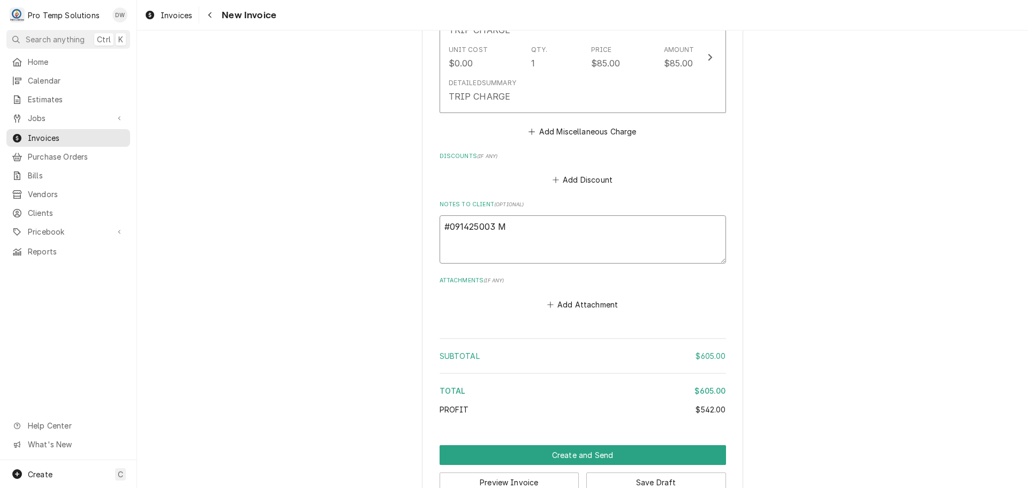
type textarea "x"
type textarea "#091425003 M"
type textarea "x"
type textarea "#091425003 M P"
type textarea "x"
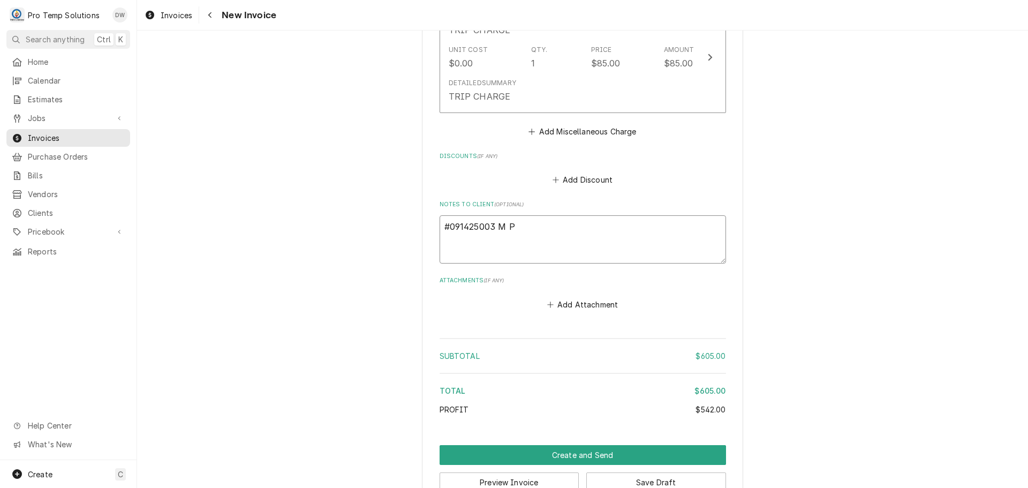
type textarea "#091425003 M PO"
type textarea "x"
type textarea "#091425003 M POC"
type textarea "x"
type textarea "#091425003 M [PERSON_NAME]"
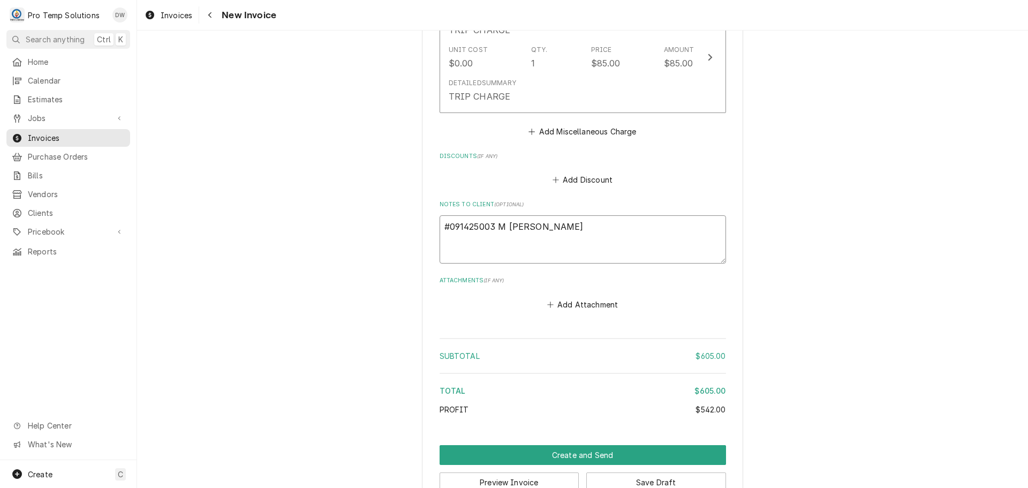
type textarea "x"
type textarea "#091425003 M POCHA"
type textarea "x"
type textarea "#091425003 M POCHA-"
type textarea "x"
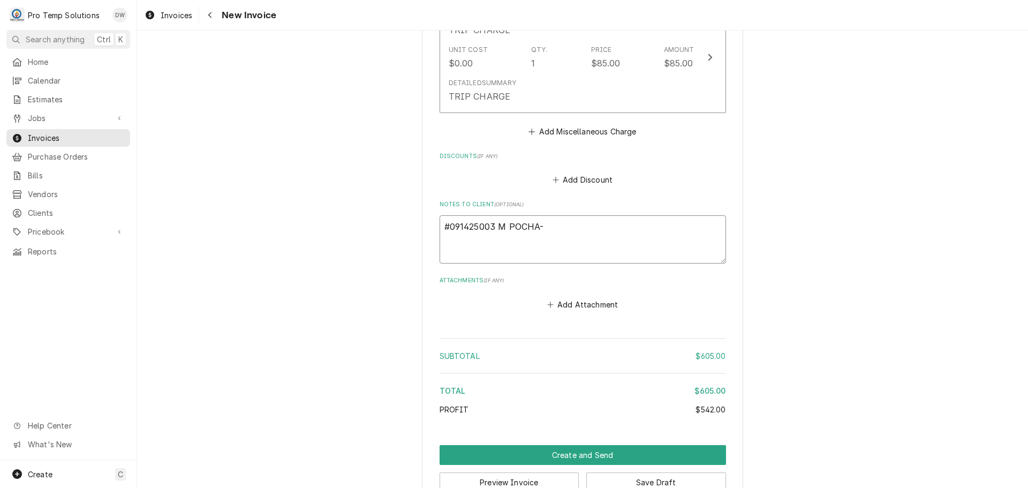
type textarea "#091425003 M POCHA-"
type textarea "x"
type textarea "#091425003 M POCHA- 2"
type textarea "x"
type textarea "#091425003 M POCHA- 2D"
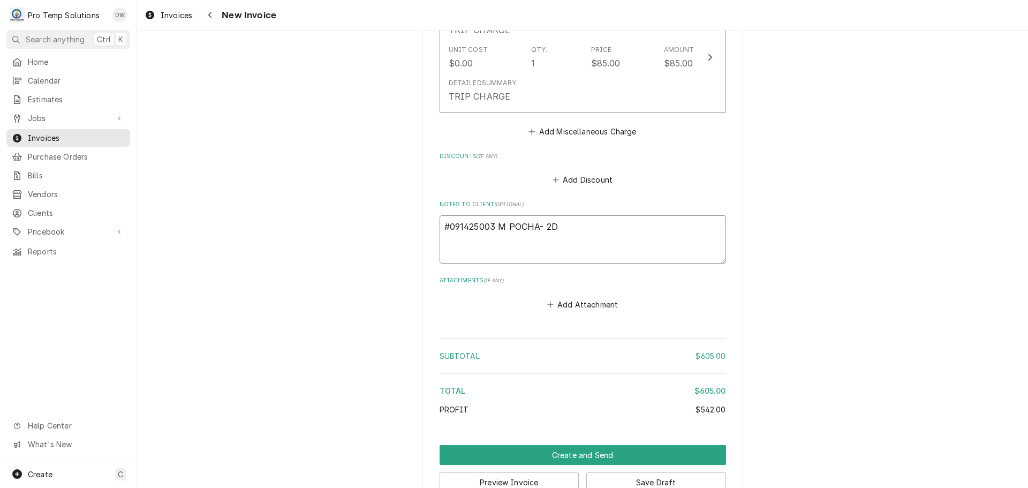
type textarea "x"
type textarea "#091425003 M POCHA- 2DR"
type textarea "x"
type textarea "#091425003 M POCHA- 2DR"
type textarea "x"
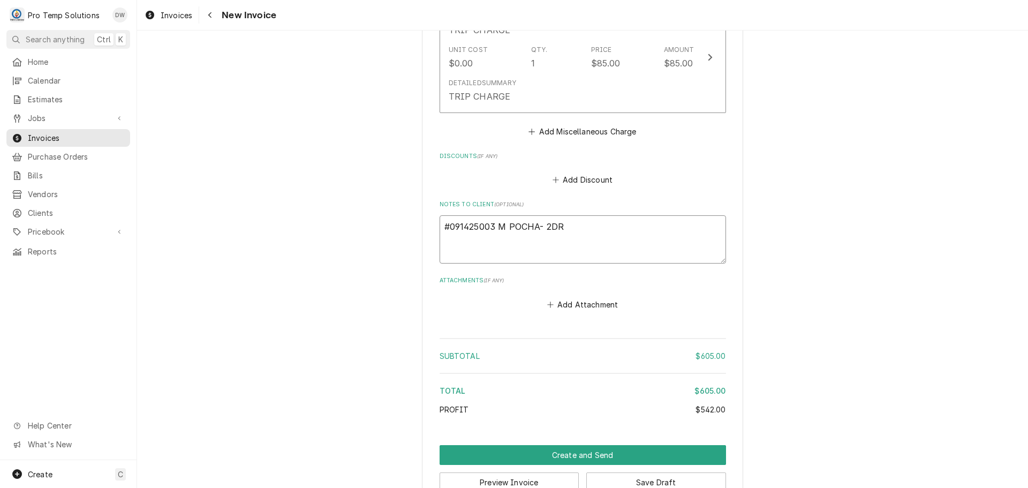
type textarea "#091425003 M POCHA- 2DR S"
type textarea "x"
type textarea "#091425003 M POCHA- 2DR SA"
type textarea "x"
type textarea "#091425003 M POCHA- 2DR SAU"
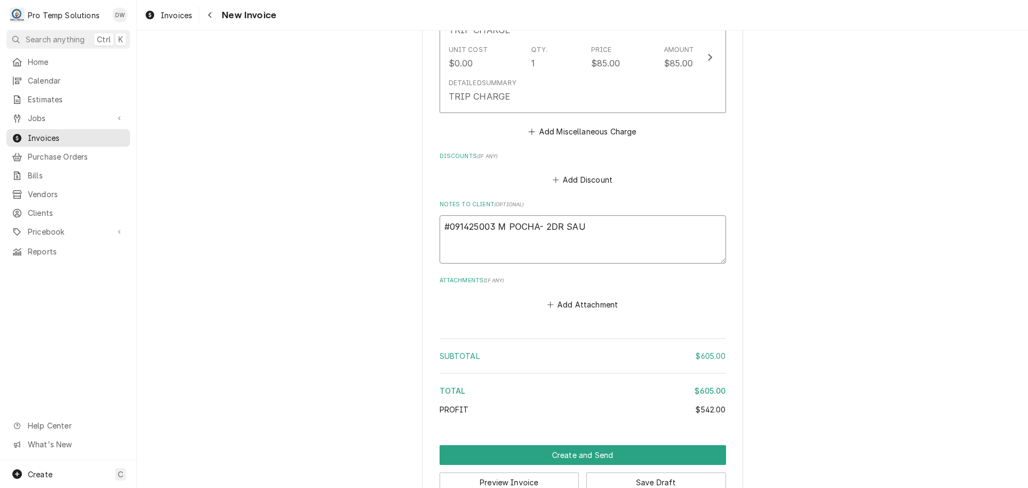
type textarea "x"
type textarea "#091425003 M POCHA- 2DR SAUC"
type textarea "x"
type textarea "#091425003 M POCHA- 2DR SAUCE"
type textarea "x"
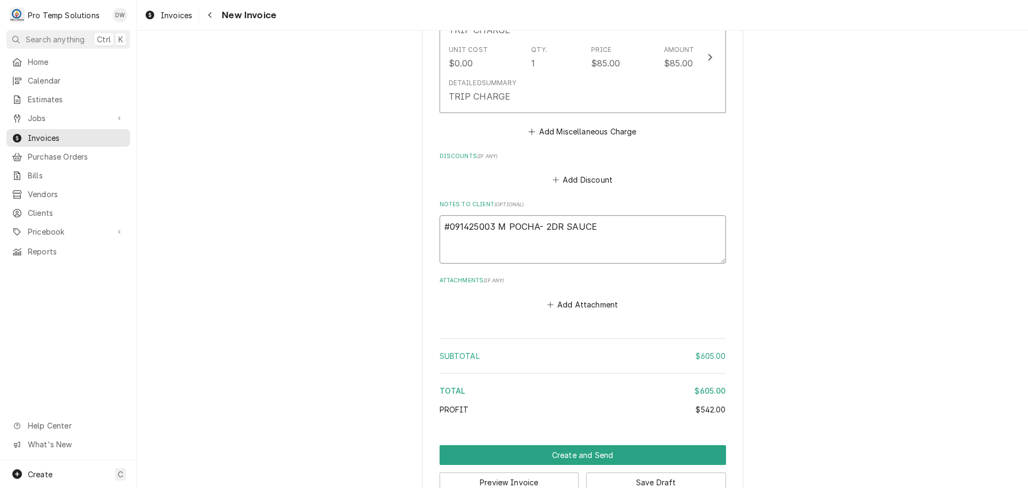
type textarea "#091425003 M POCHA- 2DR SAUCE"
type textarea "x"
type textarea "#091425003 M POCHA- 2DR SAUCE R"
type textarea "x"
type textarea "#091425003 M POCHA- 2DR SAUCE RI"
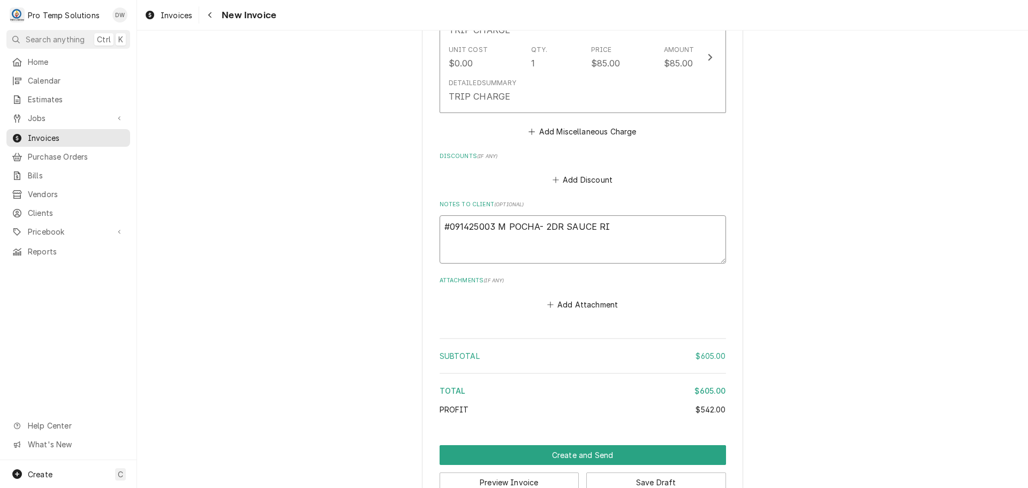
type textarea "x"
type textarea "#091425003 M POCHA- 2DR SAUCE RIC"
type textarea "x"
type textarea "#091425003 M POCHA- 2DR SAUCE RIC"
click at [568, 453] on button "Create and Send" at bounding box center [583, 455] width 287 height 20
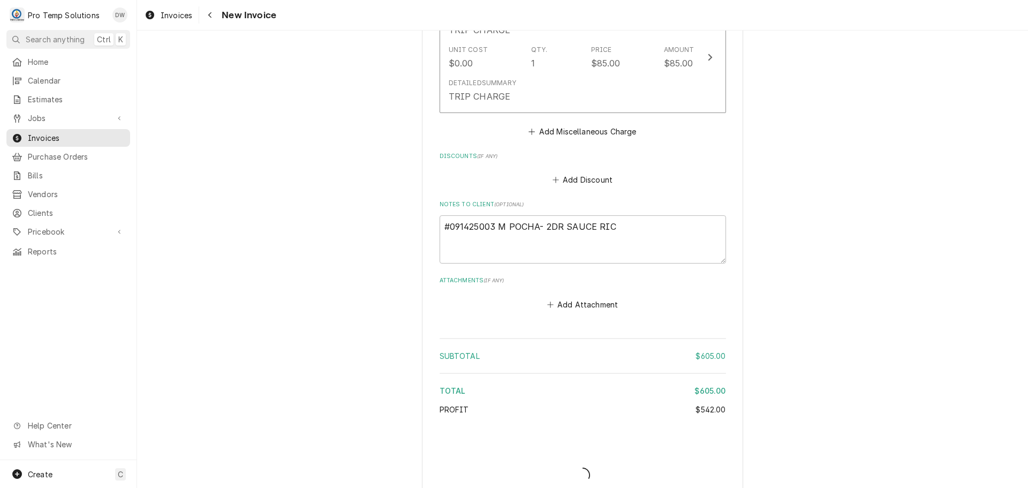
type textarea "x"
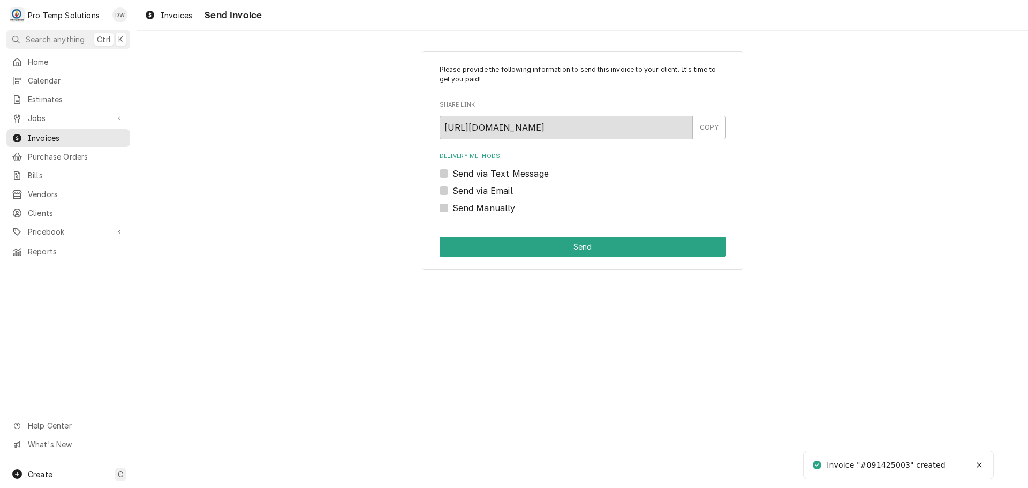
click at [453, 189] on label "Send via Email" at bounding box center [483, 190] width 61 height 13
click at [453, 189] on input "Send via Email" at bounding box center [596, 196] width 287 height 24
checkbox input "true"
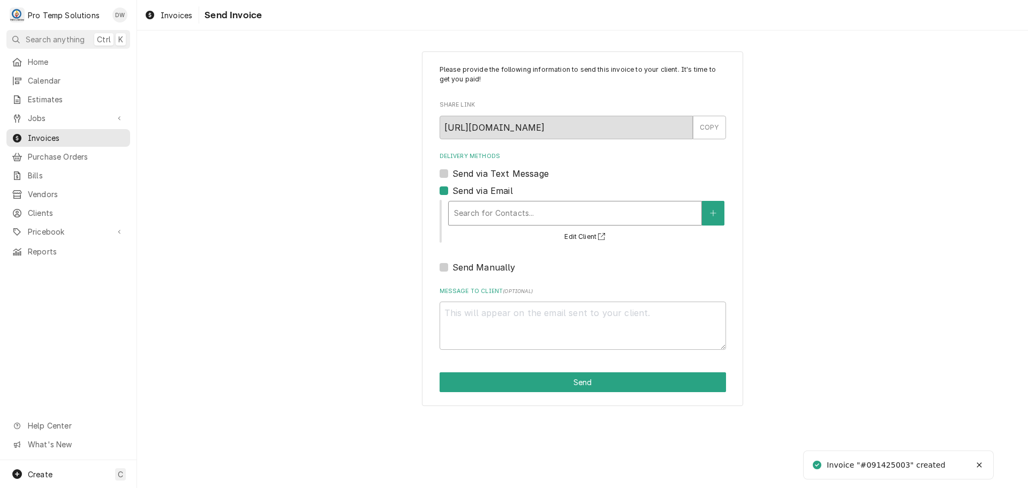
click at [551, 213] on div "Delivery Methods" at bounding box center [575, 213] width 242 height 19
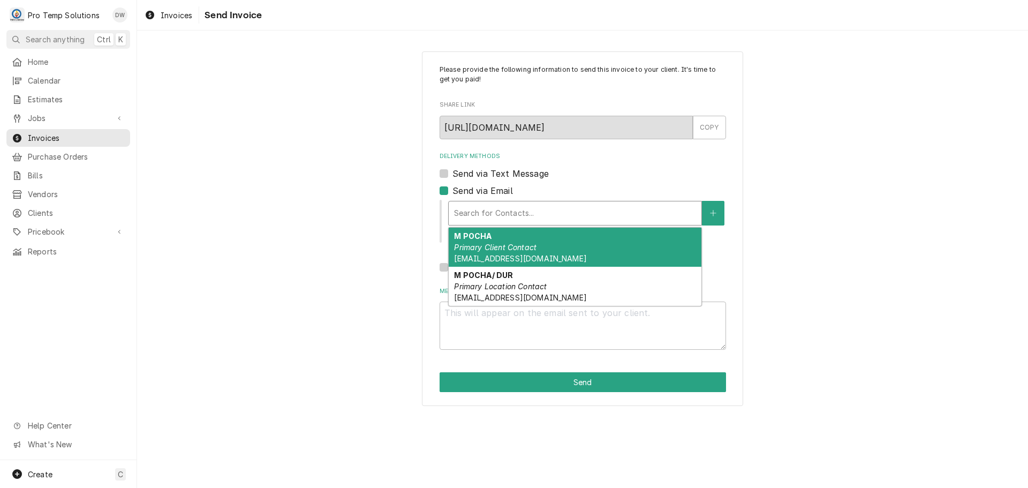
click at [539, 238] on div "M POCHA Primary Client Contact [EMAIL_ADDRESS][DOMAIN_NAME]" at bounding box center [575, 247] width 253 height 39
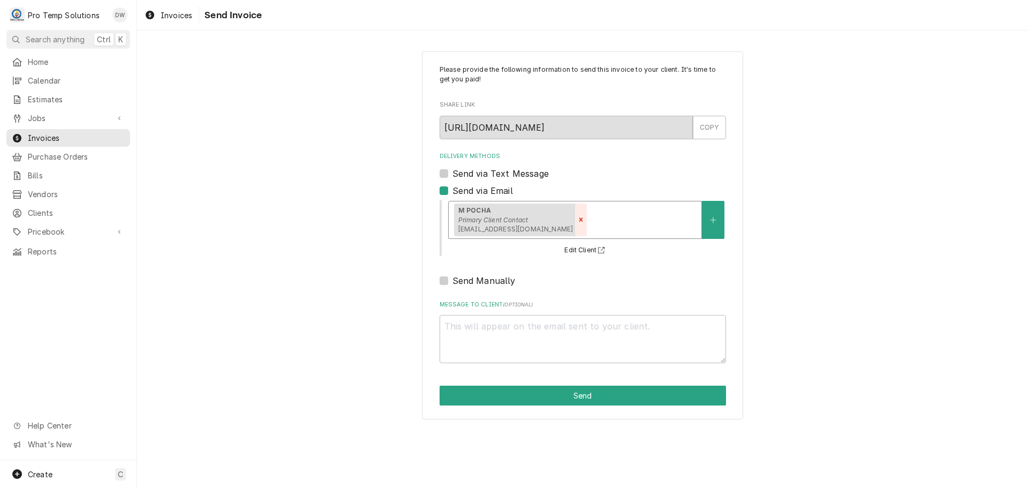
click at [577, 220] on icon "Remove [object Object]" at bounding box center [580, 219] width 7 height 7
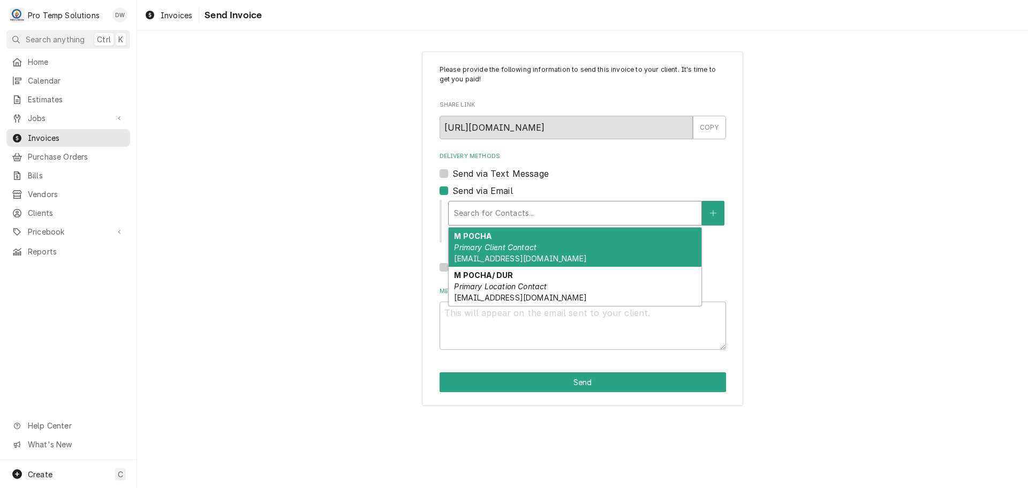
click at [591, 206] on div "Delivery Methods" at bounding box center [575, 213] width 242 height 19
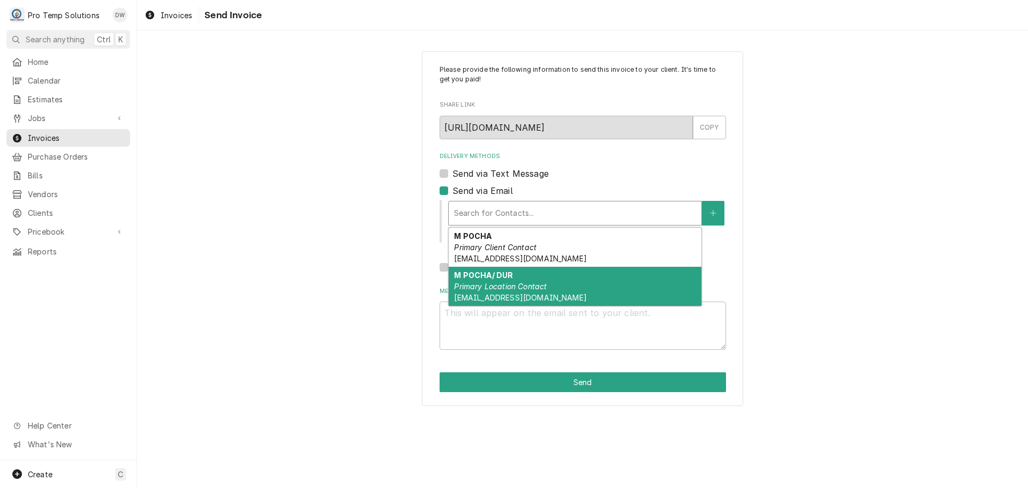
click at [505, 283] on em "Primary Location Contact" at bounding box center [500, 286] width 93 height 9
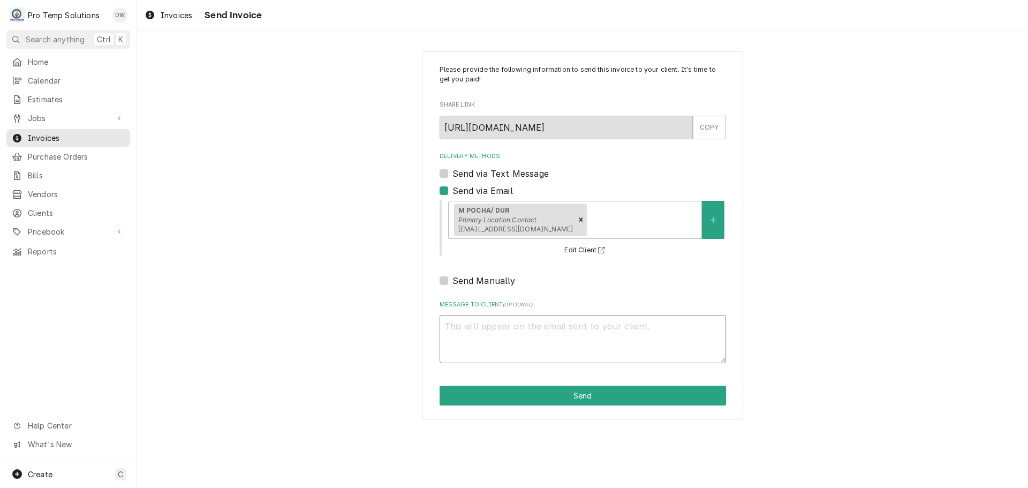
click at [483, 325] on textarea "Message to Client ( optional )" at bounding box center [583, 339] width 287 height 48
type textarea "x"
type textarea "#"
type textarea "x"
type textarea "#0"
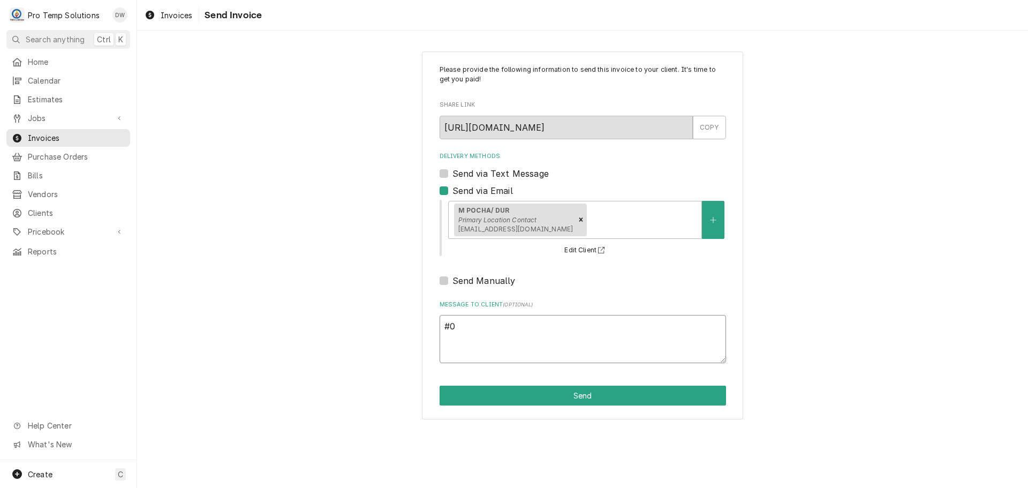
type textarea "x"
type textarea "#09"
type textarea "x"
type textarea "#091"
type textarea "x"
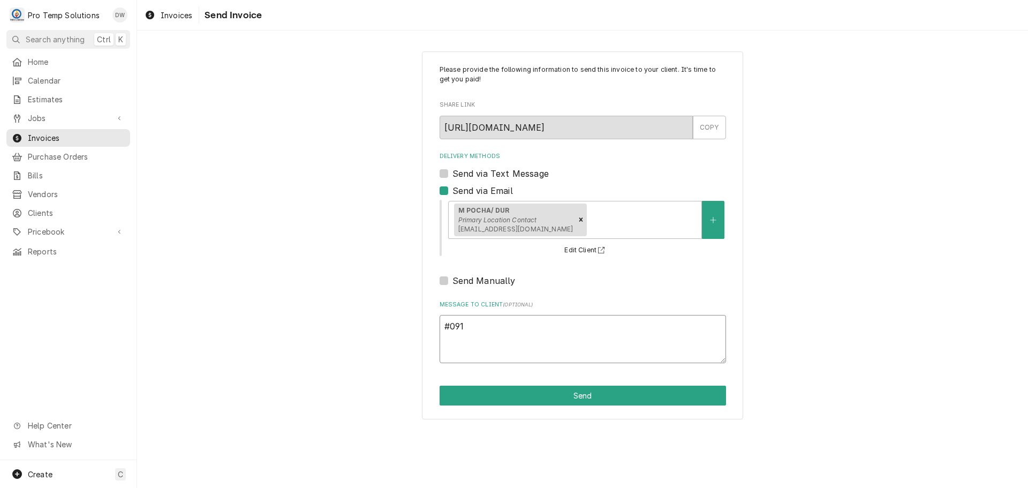
type textarea "#0914"
type textarea "x"
type textarea "#09142"
type textarea "x"
type textarea "#091425"
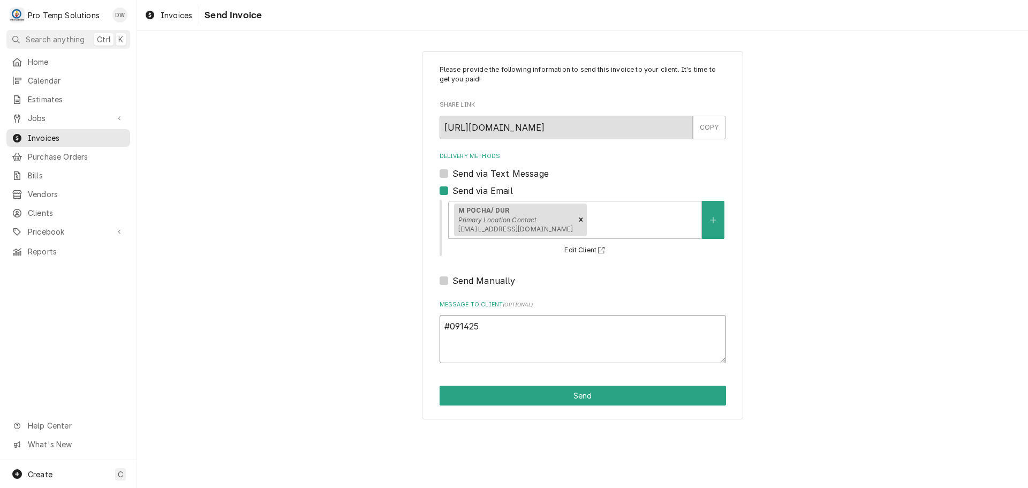
type textarea "x"
type textarea "#0914250"
type textarea "x"
type textarea "#09142500"
type textarea "x"
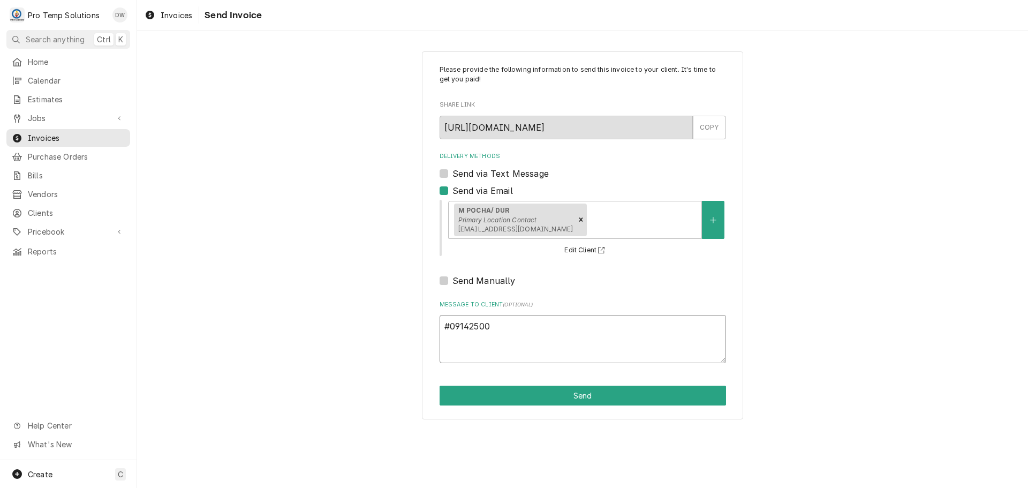
type textarea "#091425003"
type textarea "x"
type textarea "#091425003"
type textarea "x"
type textarea "#091425003 M"
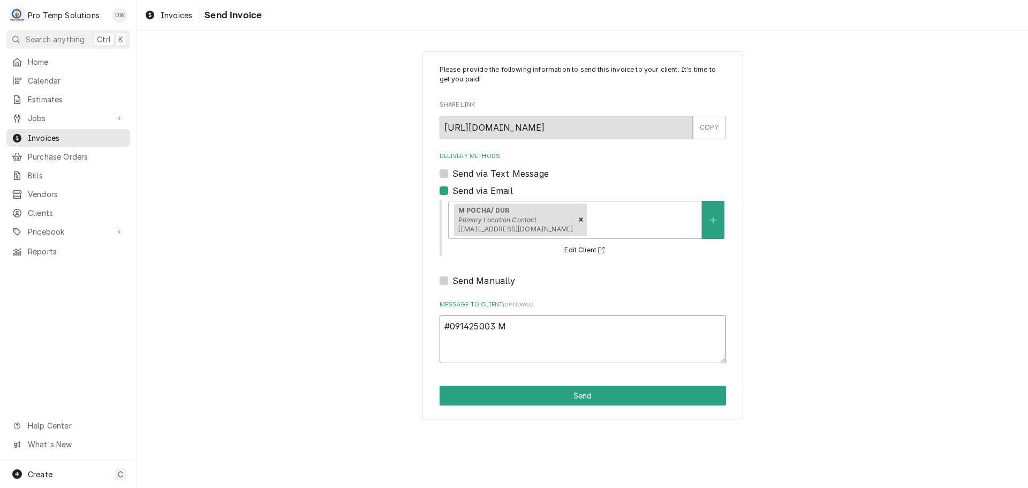
type textarea "x"
type textarea "#091425003 M"
type textarea "x"
type textarea "#091425003 M P"
type textarea "x"
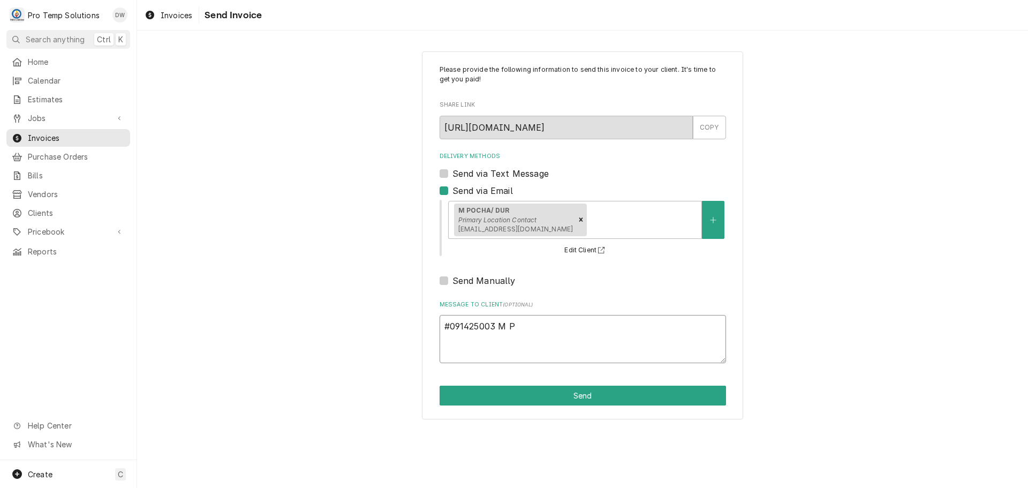
type textarea "#091425003 M PO"
type textarea "x"
type textarea "#091425003 M POC"
type textarea "x"
type textarea "#091425003 M POCH"
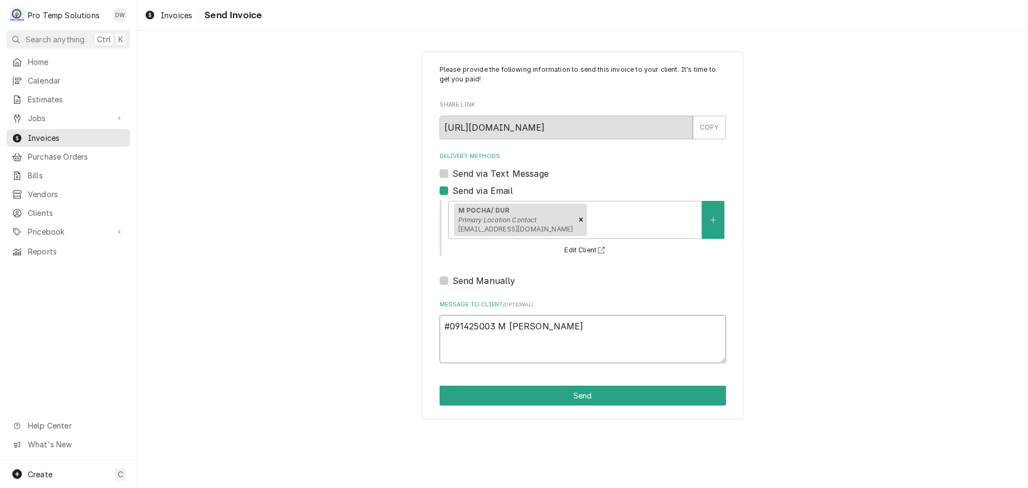
type textarea "x"
type textarea "#091425003 M POCHA"
type textarea "x"
type textarea "#091425003 M POCHA-"
type textarea "x"
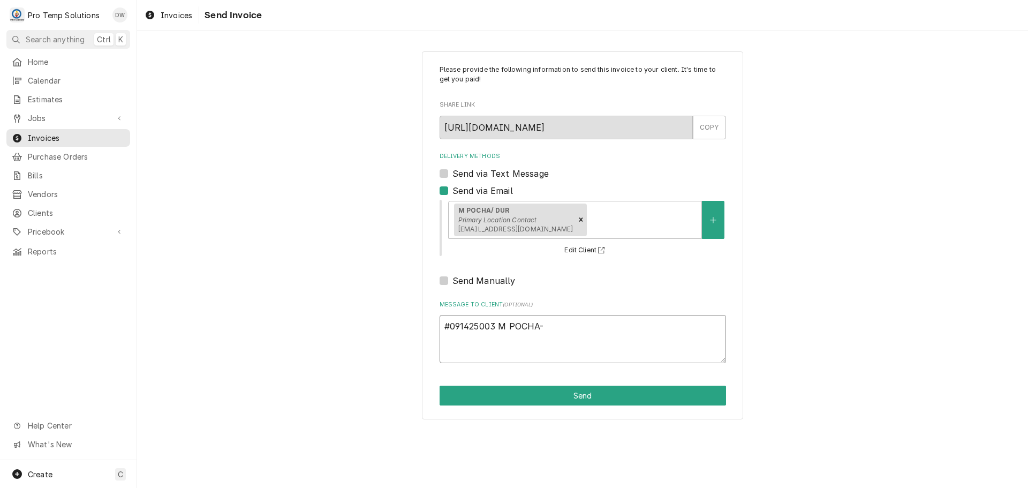
type textarea "#091425003 M POCHA-"
type textarea "x"
type textarea "#091425003 M POCHA- 2"
type textarea "x"
type textarea "#091425003 M POCHA- 2D"
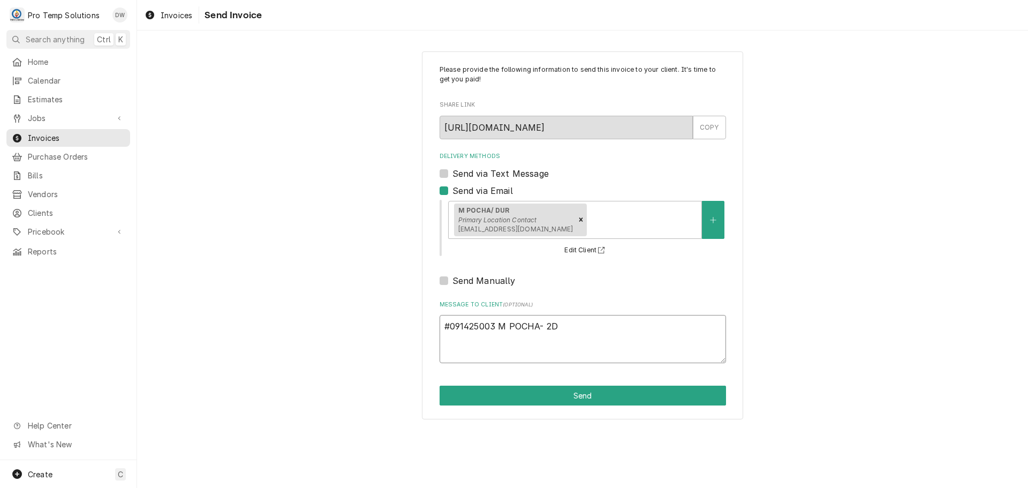
type textarea "x"
type textarea "#091425003 M POCHA- 2DR"
type textarea "x"
type textarea "#091425003 M POCHA- 2DR"
type textarea "x"
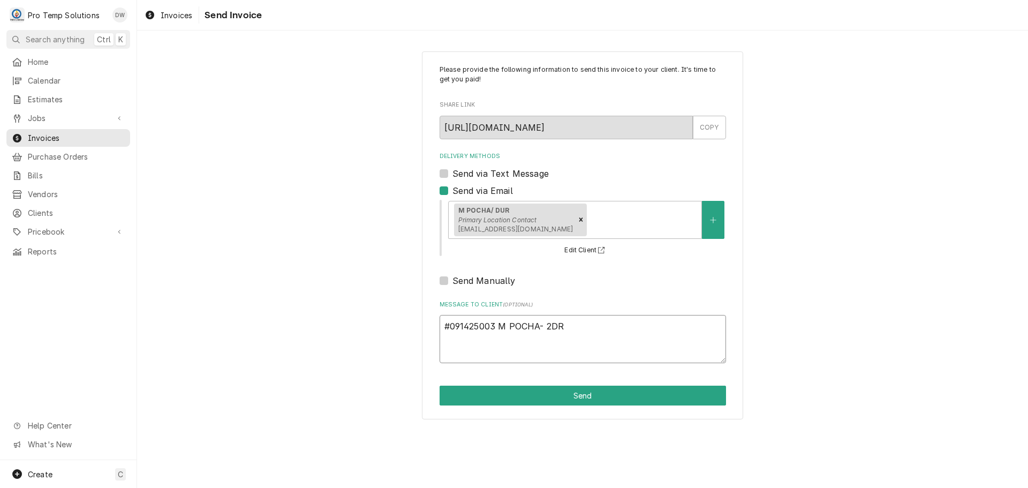
type textarea "#091425003 M POCHA- 2DR S"
type textarea "x"
type textarea "#091425003 M POCHA- 2DR SA"
type textarea "x"
type textarea "#091425003 M POCHA- 2DR SAU"
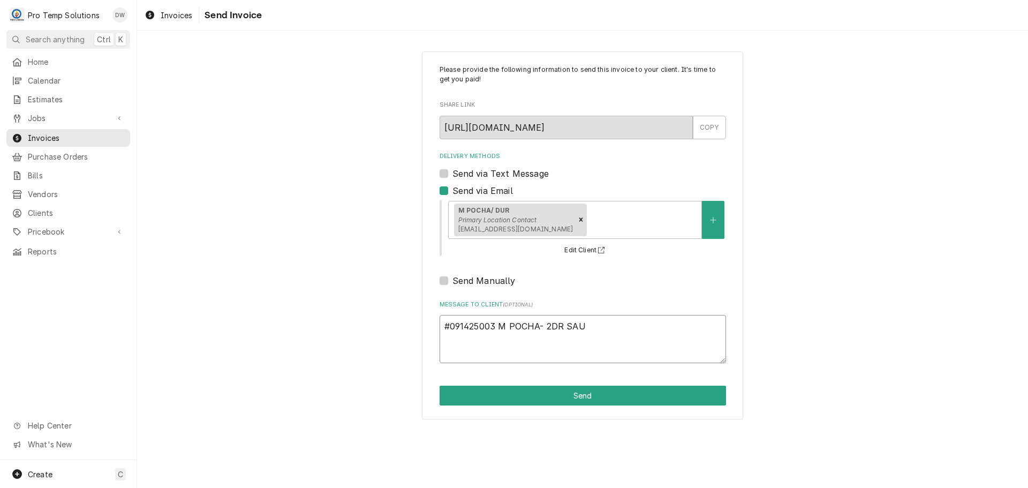
type textarea "x"
type textarea "#091425003 M POCHA- 2DR SAUC"
type textarea "x"
type textarea "#091425003 M POCHA- 2DR SAUCE"
type textarea "x"
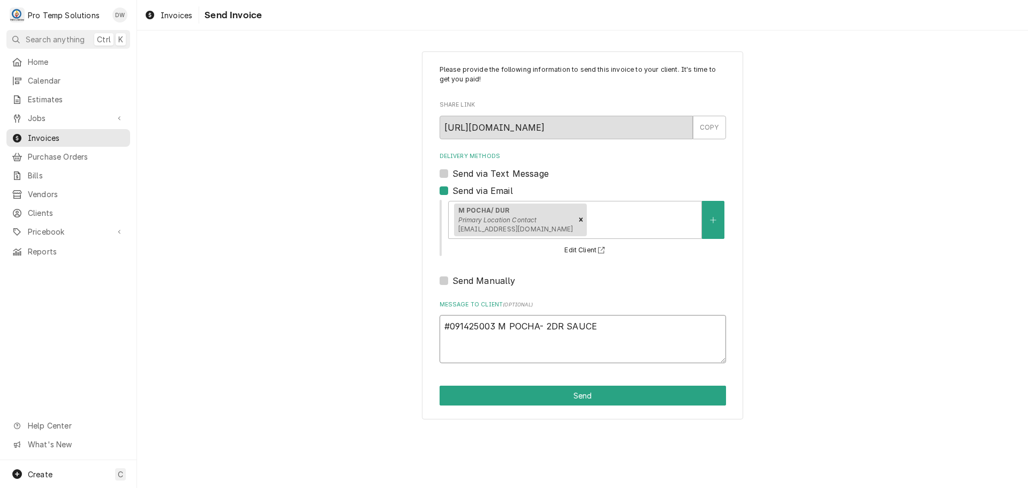
type textarea "#091425003 M POCHA- 2DR SAUCE"
type textarea "x"
type textarea "#091425003 M POCHA- 2DR SAUCE R"
type textarea "x"
type textarea "#091425003 M POCHA- 2DR SAUCE RI"
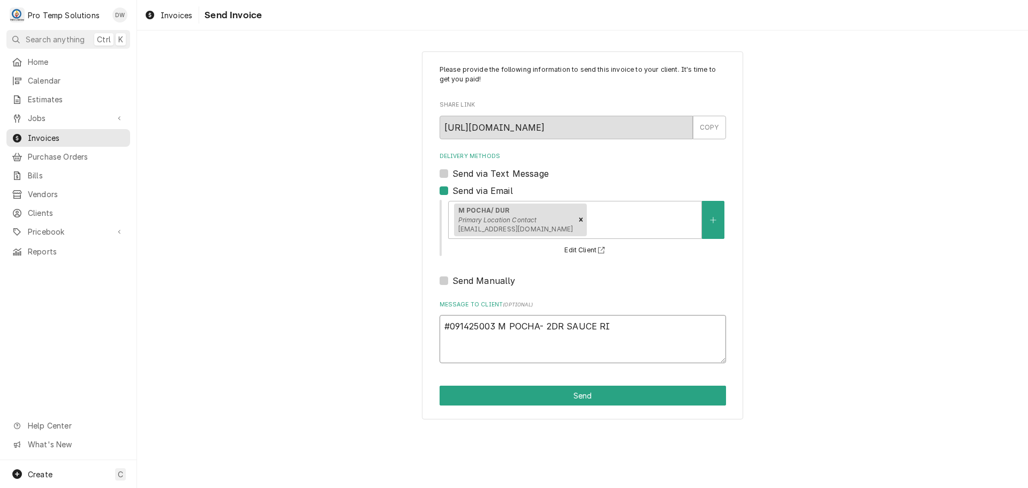
type textarea "x"
type textarea "#091425003 M POCHA- 2DR SAUCE RIC"
type textarea "x"
type textarea "#091425003 M POCHA- 2DR SAUCE RIC"
click at [583, 394] on button "Send" at bounding box center [583, 396] width 287 height 20
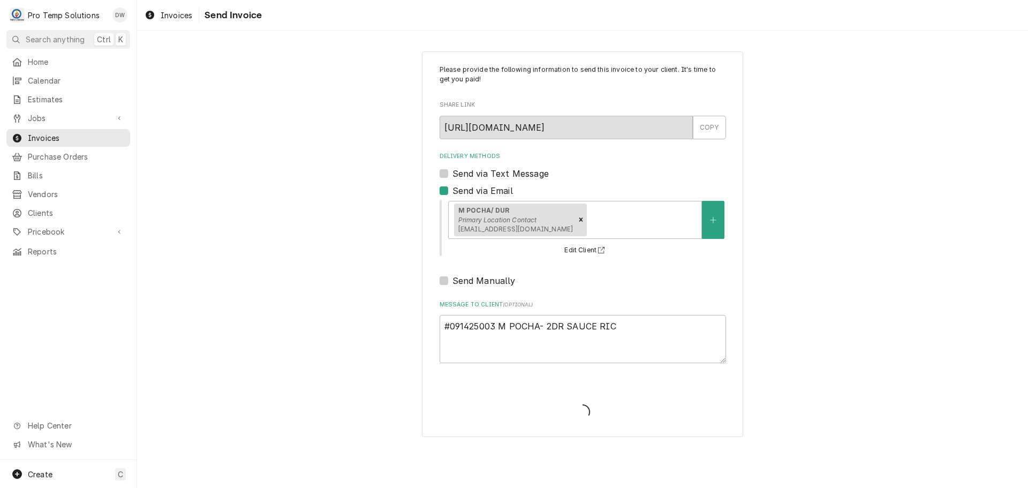
type textarea "x"
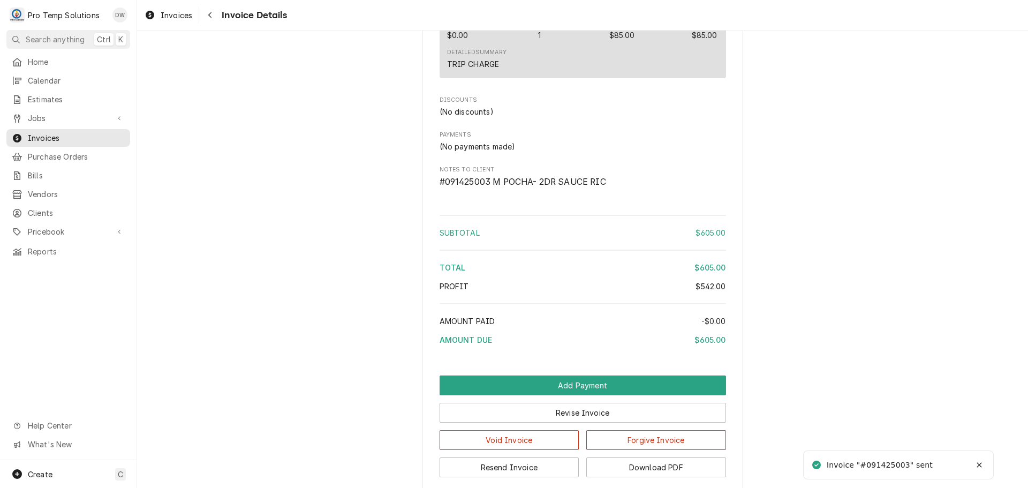
scroll to position [1314, 0]
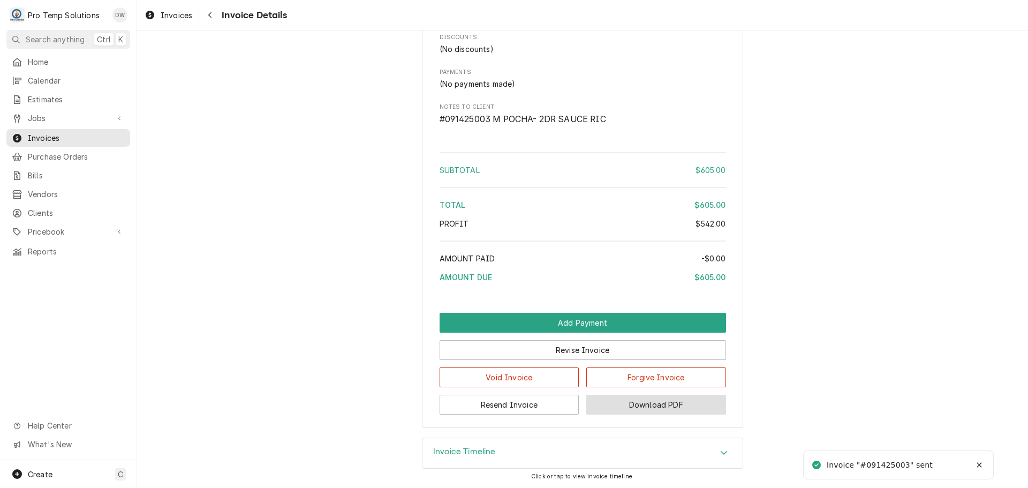
click at [649, 401] on button "Download PDF" at bounding box center [656, 405] width 140 height 20
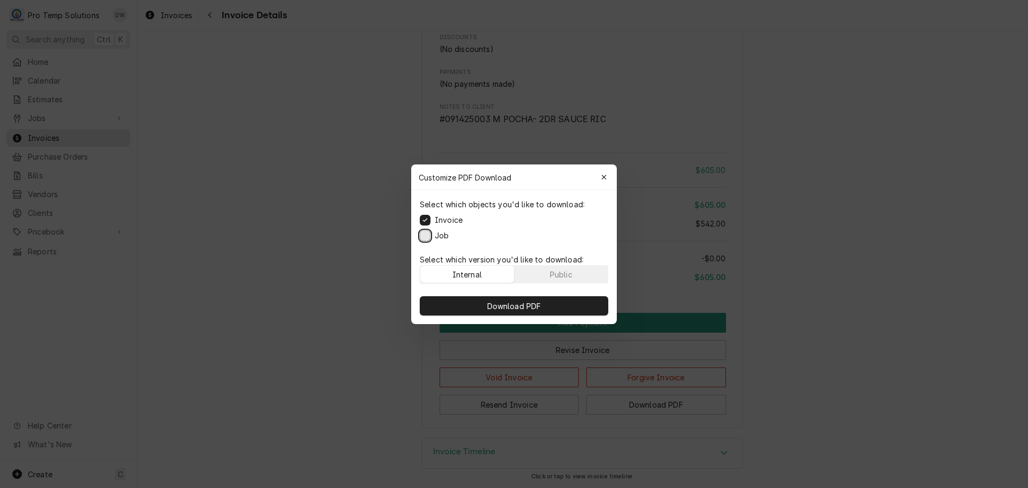
click at [425, 234] on button "Job" at bounding box center [425, 235] width 11 height 11
click at [520, 305] on span "Download PDF" at bounding box center [514, 305] width 58 height 11
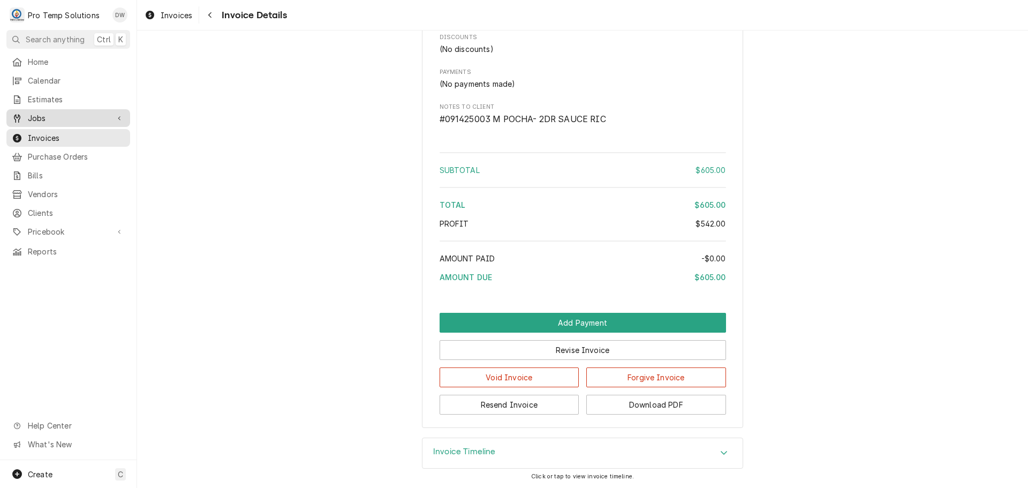
click at [46, 115] on span "Jobs" at bounding box center [68, 117] width 81 height 11
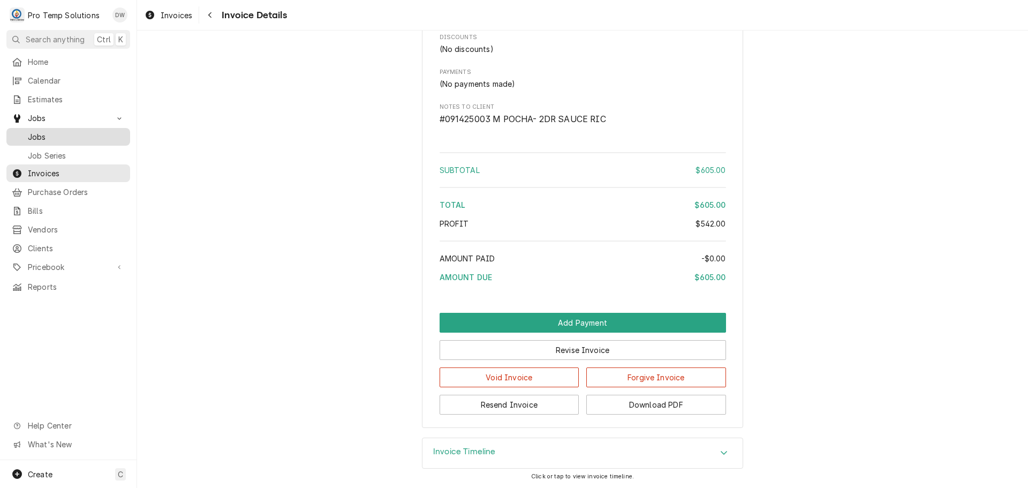
click at [39, 133] on span "Jobs" at bounding box center [76, 136] width 97 height 11
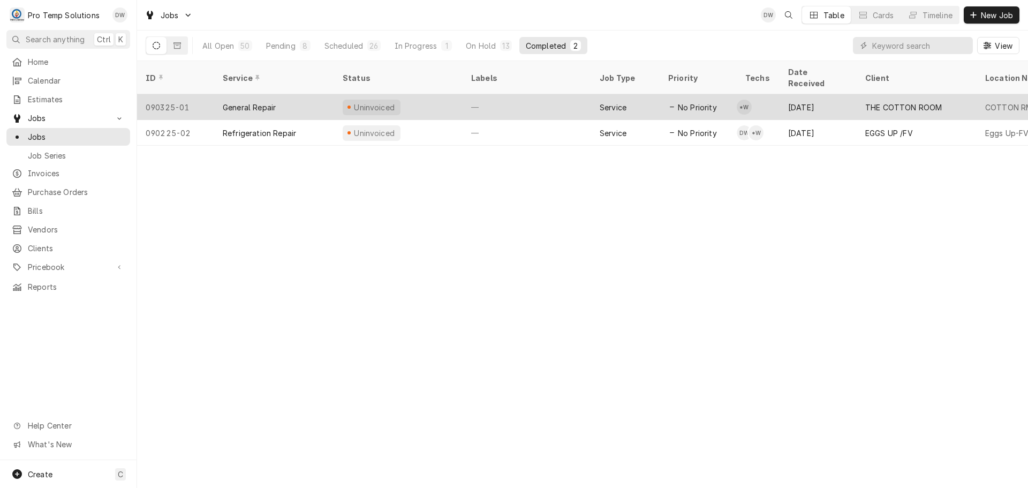
click at [526, 94] on div "—" at bounding box center [527, 107] width 129 height 26
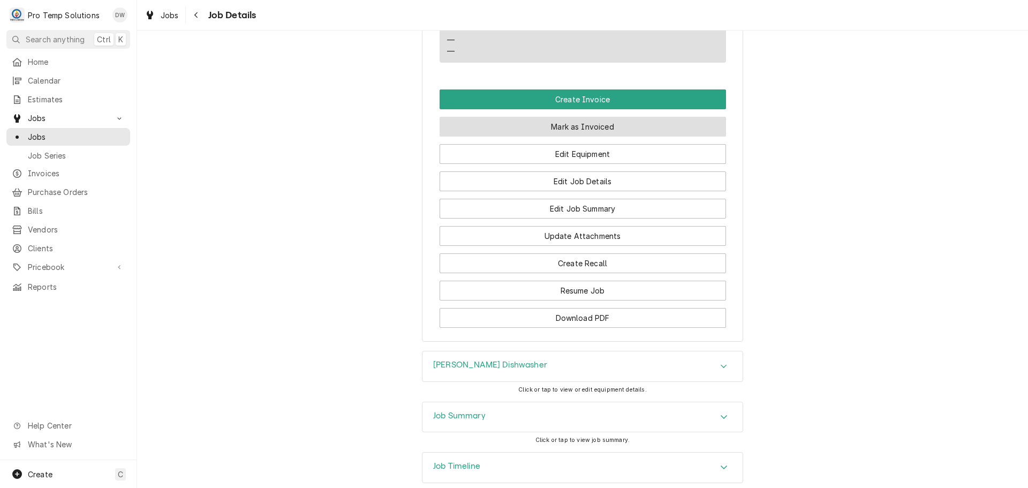
scroll to position [696, 0]
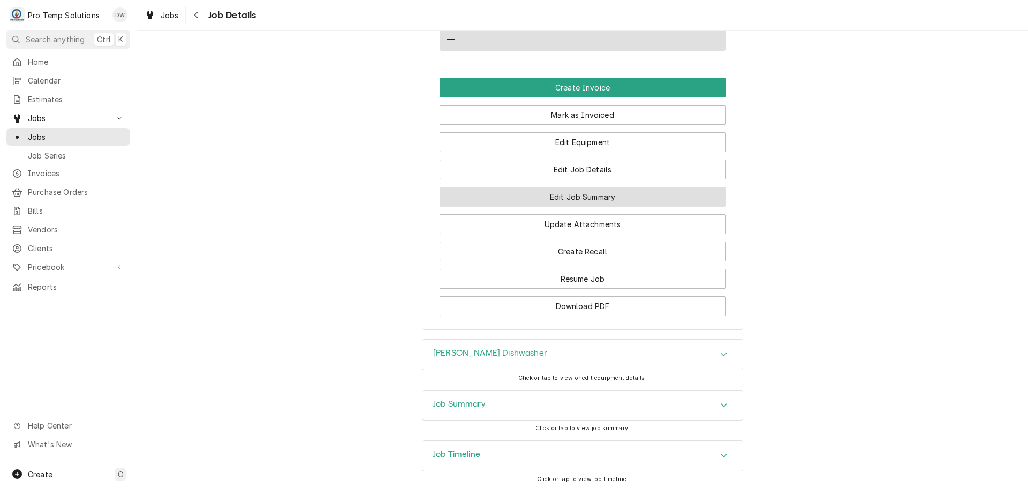
click at [574, 205] on button "Edit Job Summary" at bounding box center [583, 197] width 287 height 20
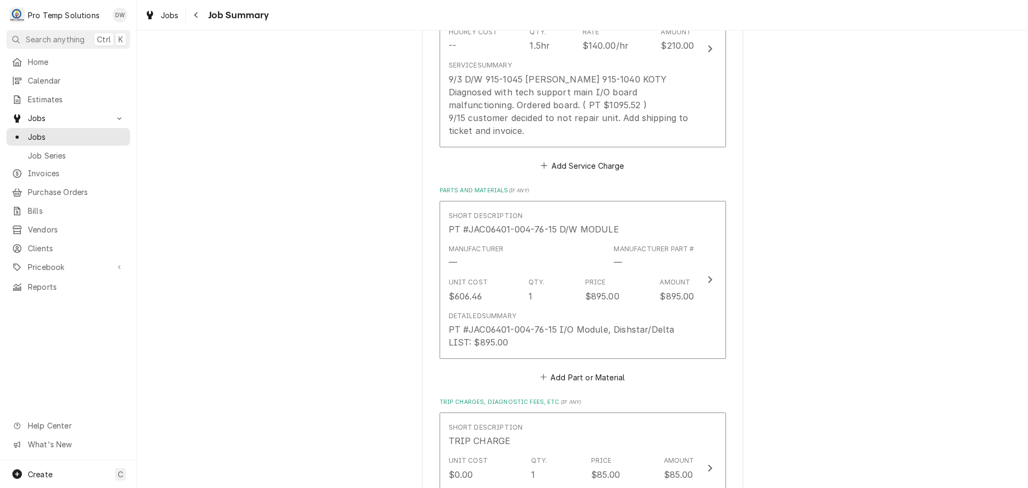
scroll to position [536, 0]
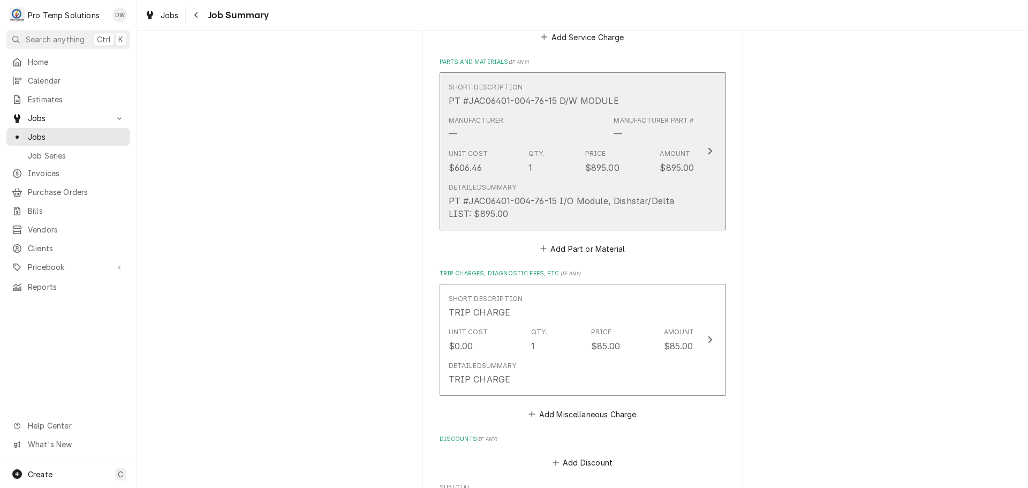
click at [708, 147] on icon "Update Line Item" at bounding box center [710, 151] width 5 height 9
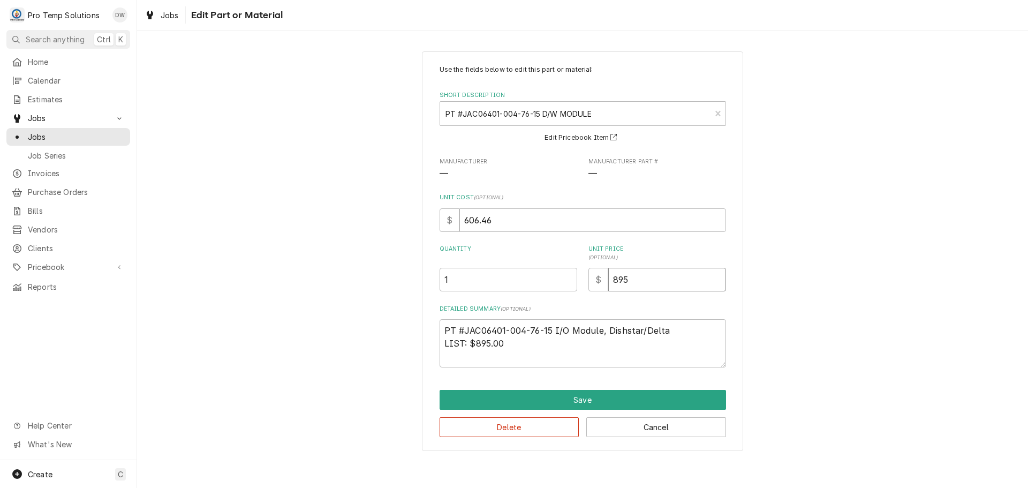
click at [646, 273] on input "895" at bounding box center [667, 280] width 118 height 24
type textarea "x"
type input "89"
type textarea "x"
type input "8"
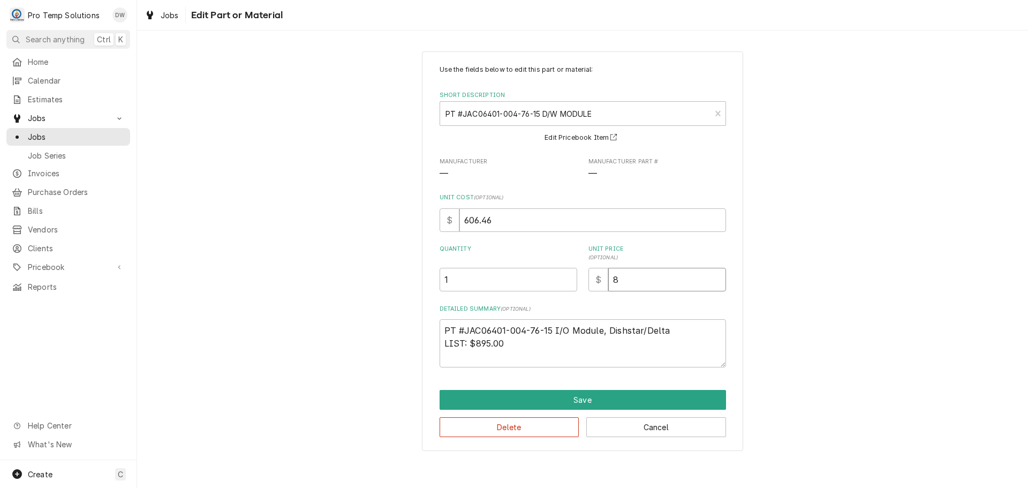
type textarea "x"
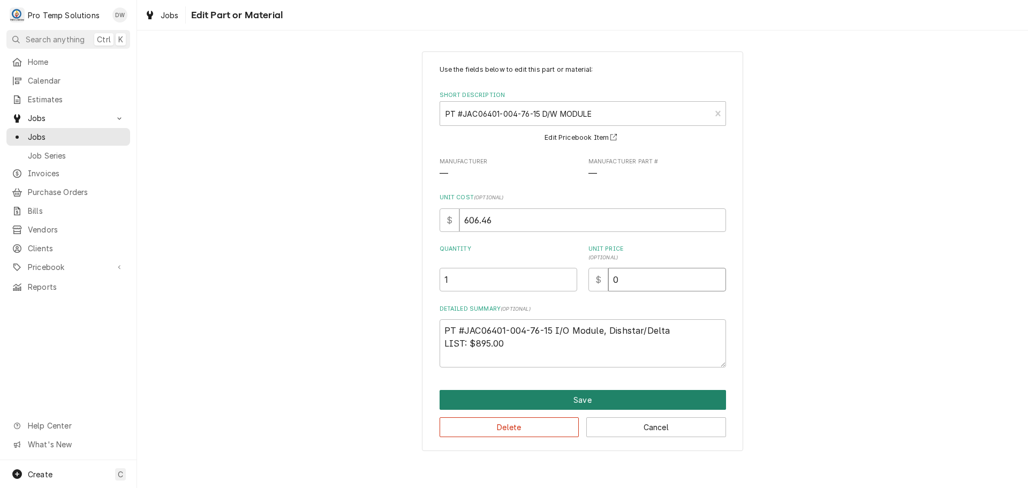
type input "0"
click at [575, 402] on button "Save" at bounding box center [583, 400] width 287 height 20
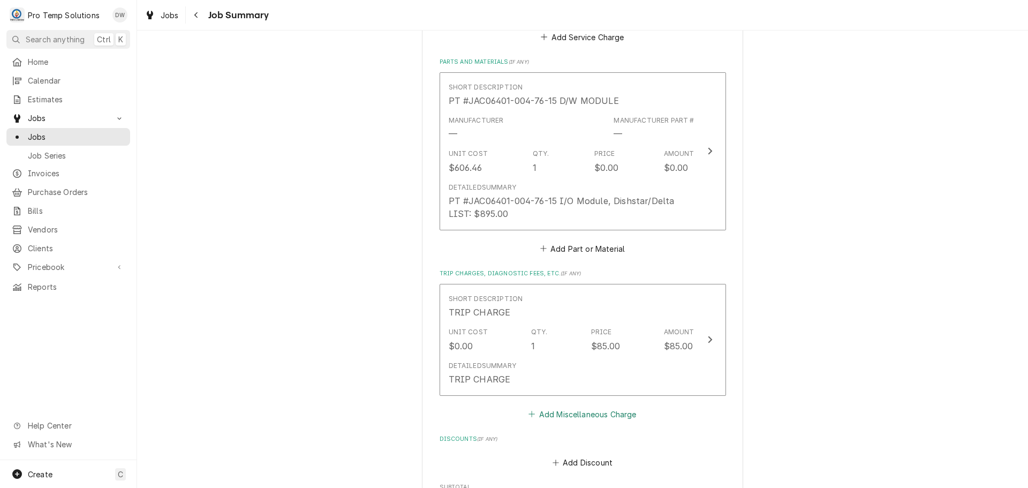
click at [576, 416] on button "Add Miscellaneous Charge" at bounding box center [582, 414] width 111 height 15
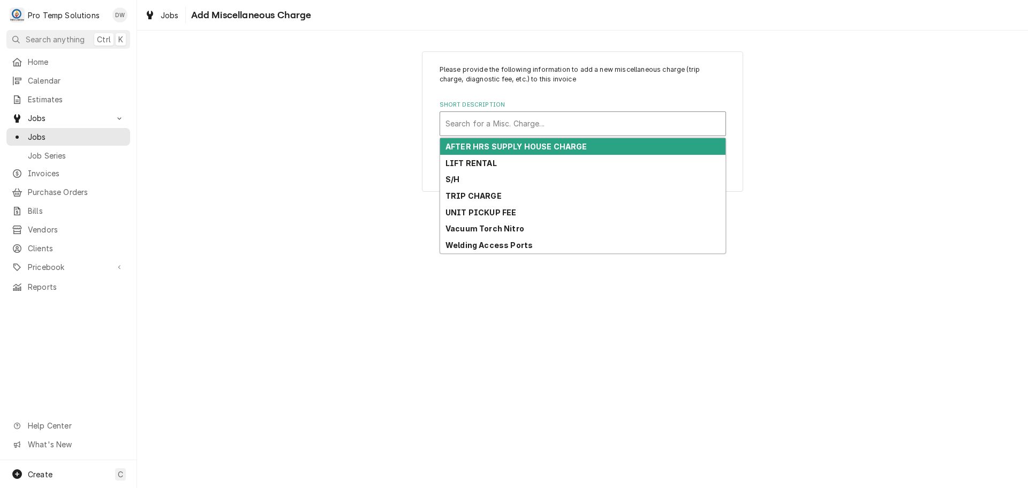
click at [530, 116] on div "Short Description" at bounding box center [583, 123] width 275 height 19
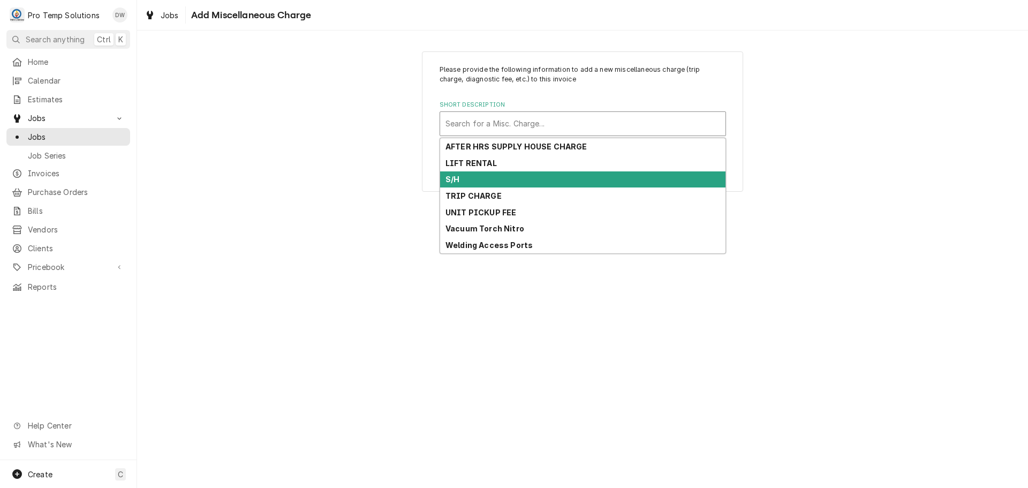
click at [520, 182] on div "S/H" at bounding box center [582, 179] width 285 height 17
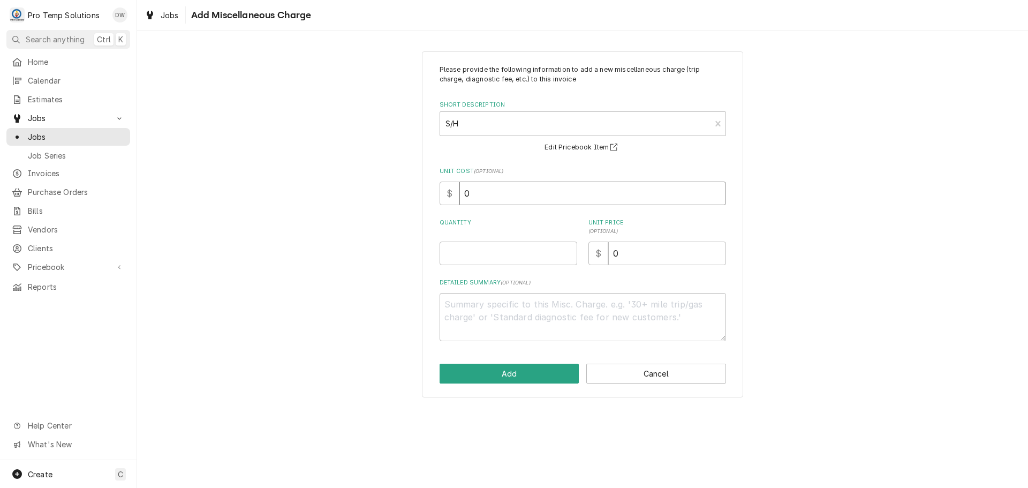
click at [478, 194] on input "0" at bounding box center [593, 194] width 267 height 24
type textarea "x"
type input "5"
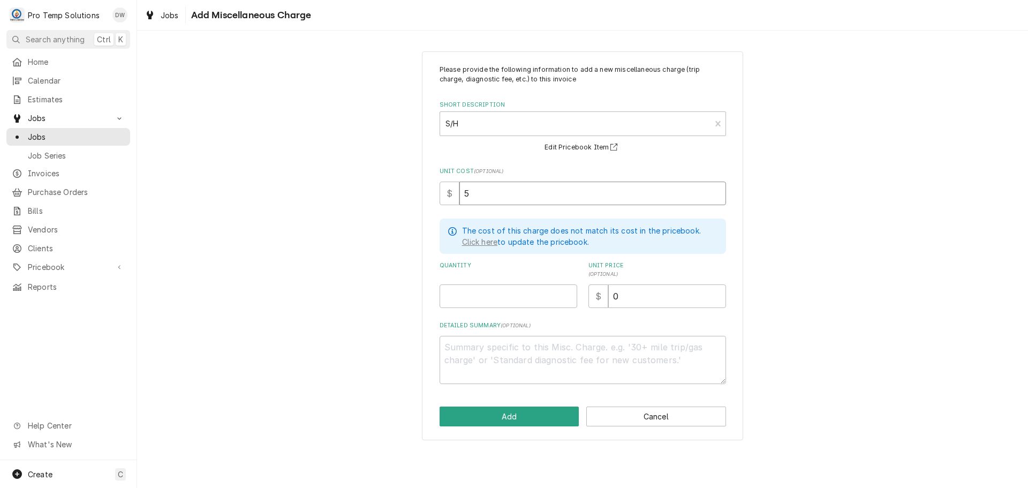
type textarea "x"
type input "59"
click at [543, 291] on input "Quantity" at bounding box center [509, 296] width 138 height 24
type textarea "x"
type input "1"
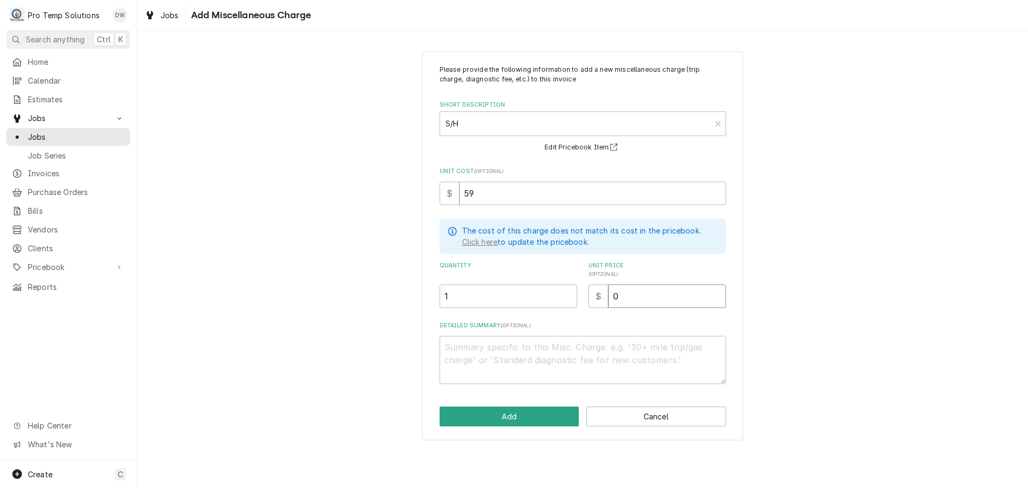
click at [626, 298] on input "0" at bounding box center [667, 296] width 118 height 24
type textarea "x"
type input "5"
type textarea "x"
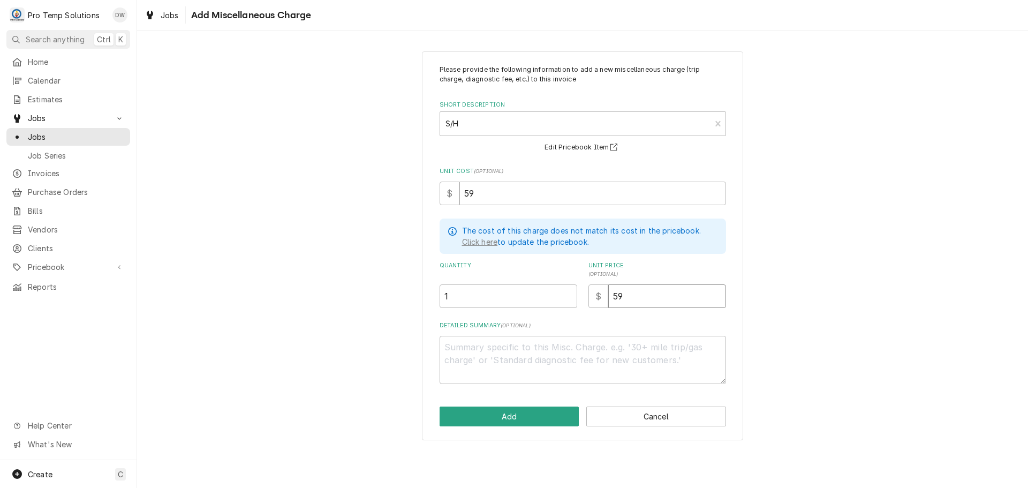
type input "59"
click at [591, 343] on textarea "Detailed Summary ( optional )" at bounding box center [583, 360] width 287 height 48
type textarea "x"
type textarea "P"
type textarea "x"
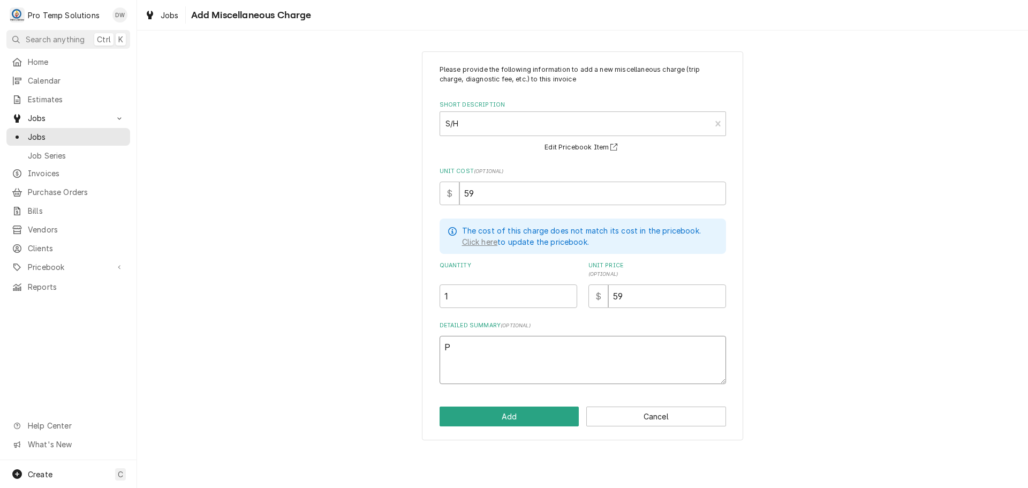
type textarea "PT"
type textarea "x"
type textarea "PT"
type textarea "x"
type textarea "PT #"
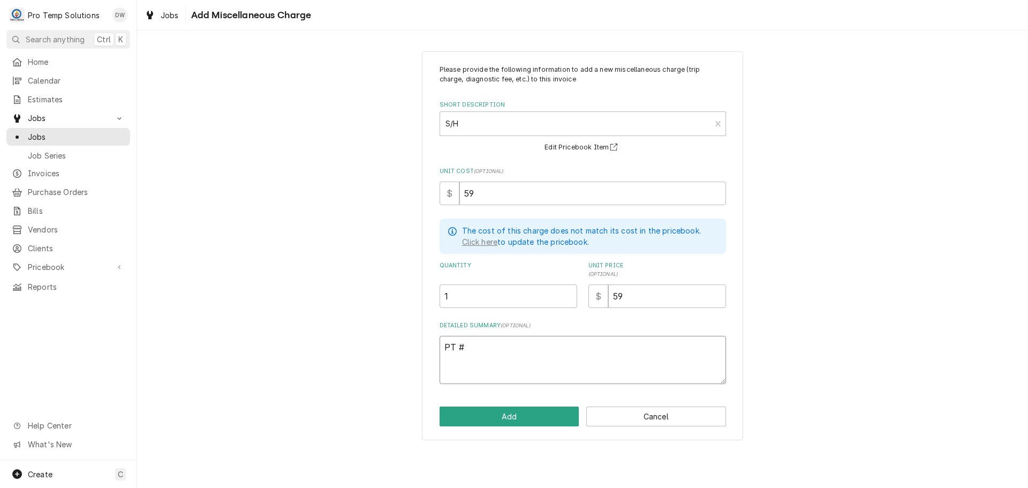
type textarea "x"
type textarea "PT"
type textarea "x"
type textarea "PT"
type textarea "x"
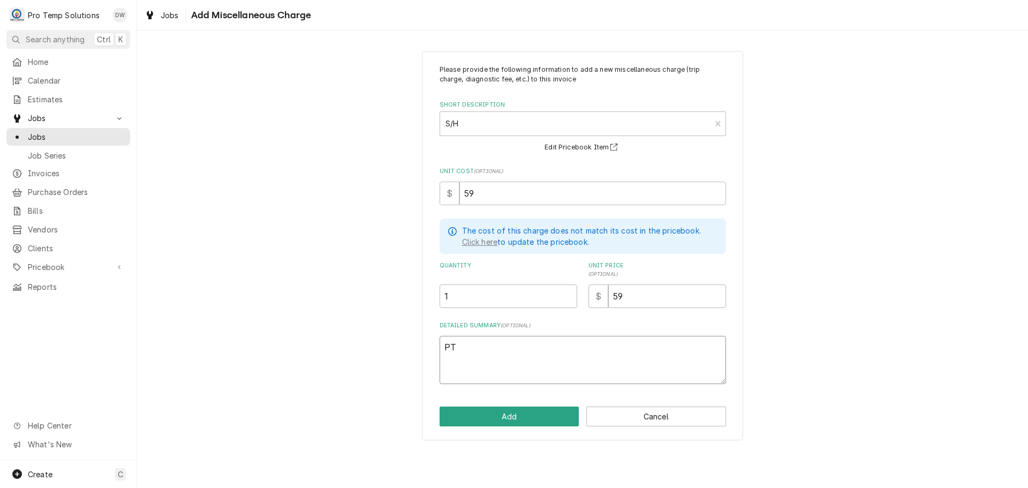
type textarea "P"
type textarea "x"
click at [508, 415] on button "Add" at bounding box center [510, 417] width 140 height 20
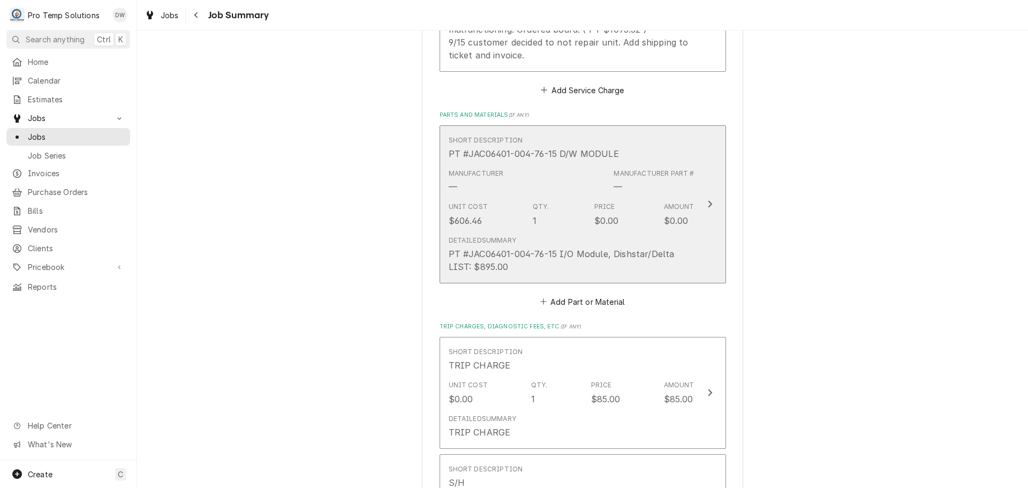
scroll to position [268, 0]
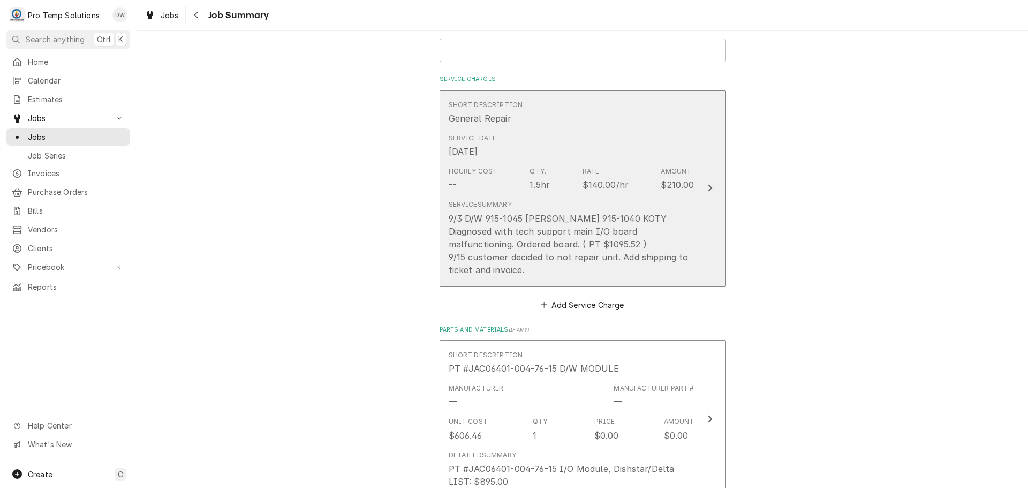
click at [708, 190] on icon "Update Line Item" at bounding box center [710, 188] width 4 height 7
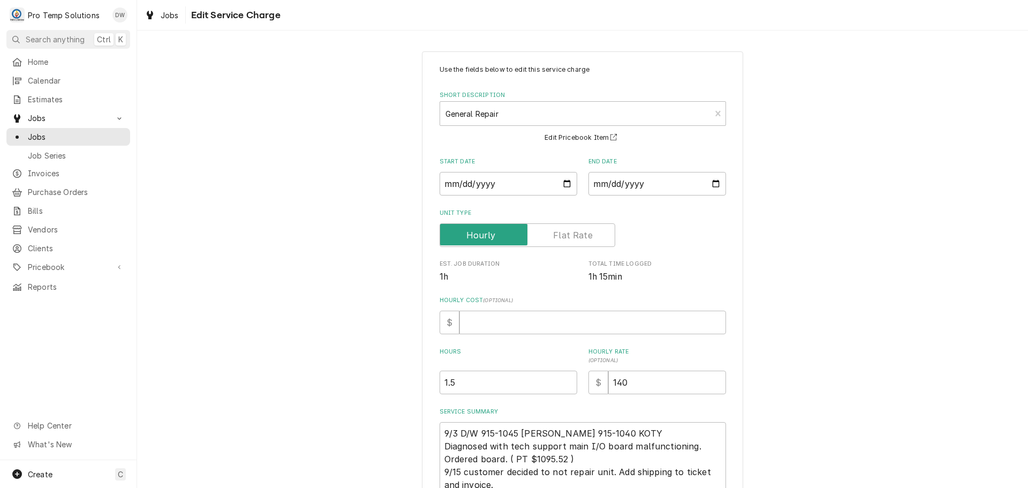
scroll to position [101, 0]
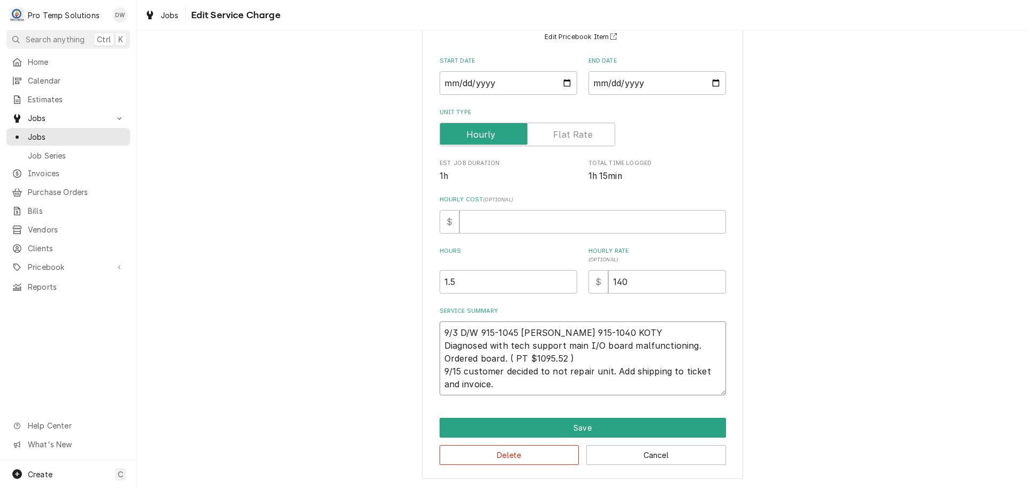
click at [440, 370] on textarea "9/3 D/W 915-1045 KEVIN 915-1040 KOTY Diagnosed with tech support main I/O board…" at bounding box center [583, 358] width 287 height 74
type textarea "x"
type textarea "9/3 D/W 915-1045 KEVIN 915-1040 KOTY Diagnosed with tech support main I/O board…"
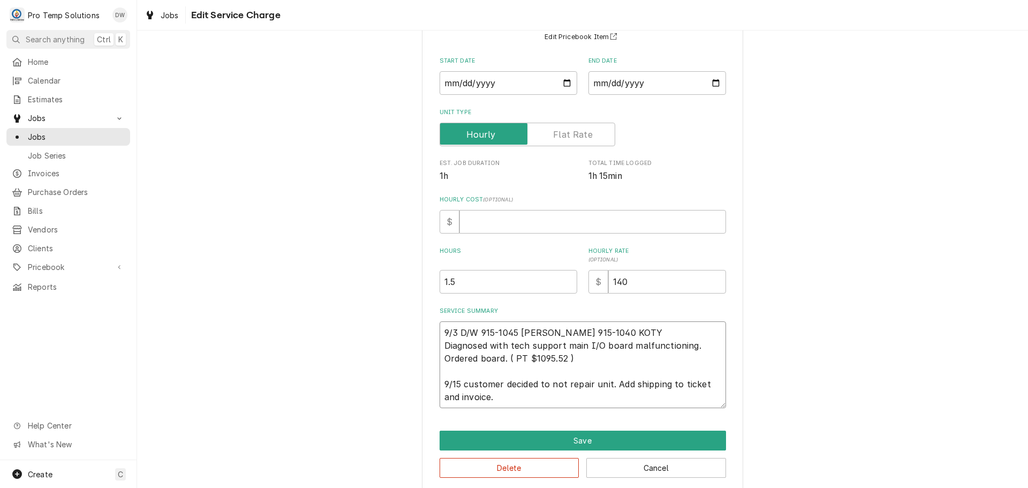
click at [461, 382] on textarea "9/3 D/W 915-1045 KEVIN 915-1040 KOTY Diagnosed with tech support main I/O board…" at bounding box center [583, 364] width 287 height 87
type textarea "x"
type textarea "9/3 D/W 915-1045 KEVIN 915-1040 KOTY Diagnosed with tech support main I/O board…"
type textarea "x"
type textarea "9/3 D/W 915-1045 KEVIN 915-1040 KOTY Diagnosed with tech support main I/O board…"
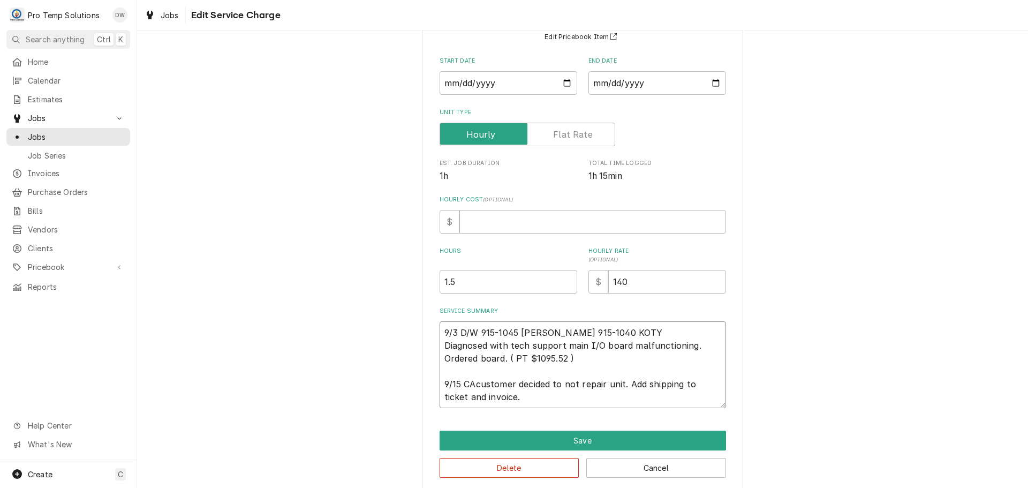
type textarea "x"
type textarea "9/3 D/W 915-1045 KEVIN 915-1040 KOTY Diagnosed with tech support main I/O board…"
type textarea "x"
type textarea "9/3 D/W 915-1045 KEVIN 915-1040 KOTY Diagnosed with tech support main I/O board…"
type textarea "x"
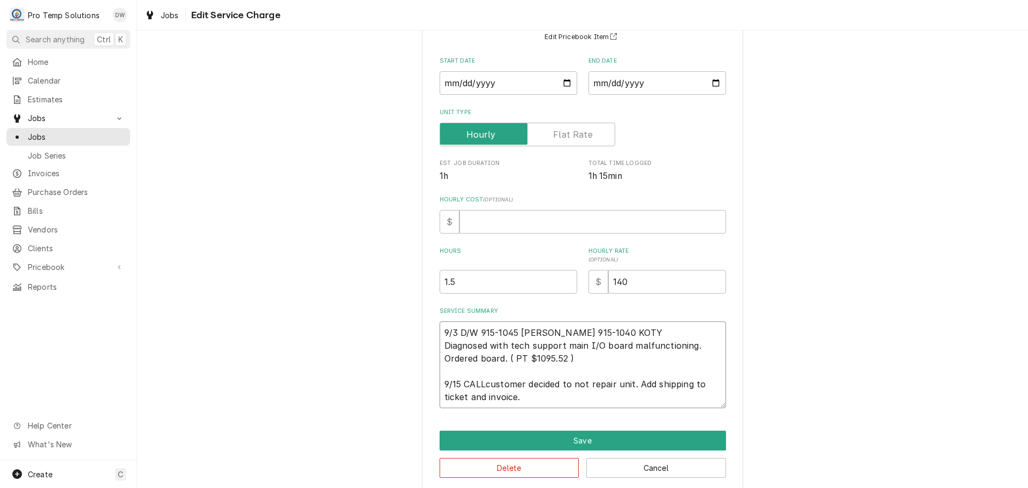
type textarea "9/3 D/W 915-1045 KEVIN 915-1040 KOTY Diagnosed with tech support main I/O board…"
type textarea "x"
type textarea "9/3 D/W 915-1045 KEVIN 915-1040 KOTY Diagnosed with tech support main I/O board…"
type textarea "x"
type textarea "9/3 D/W 915-1045 KEVIN 915-1040 KOTY Diagnosed with tech support main I/O board…"
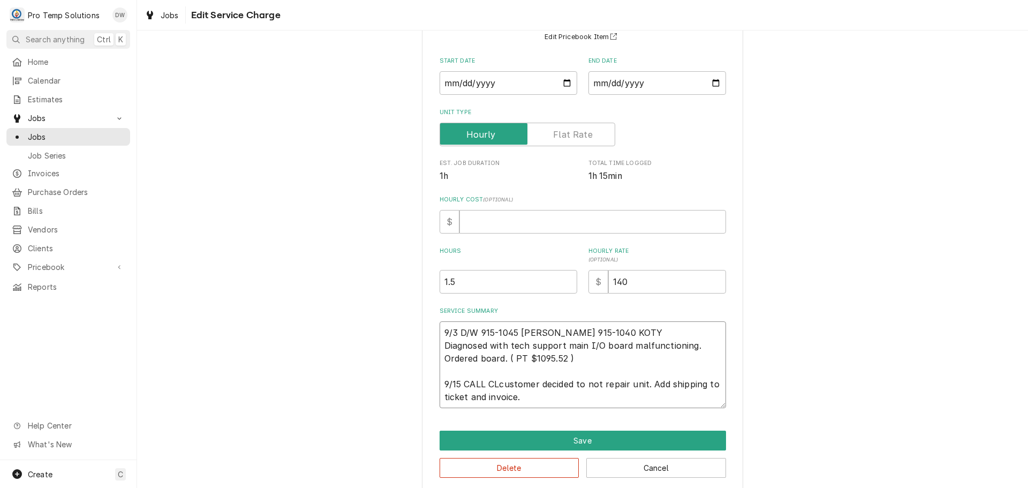
type textarea "x"
type textarea "9/3 D/W 915-1045 KEVIN 915-1040 KOTY Diagnosed with tech support main I/O board…"
type textarea "x"
type textarea "9/3 D/W 915-1045 KEVIN 915-1040 KOTY Diagnosed with tech support main I/O board…"
type textarea "x"
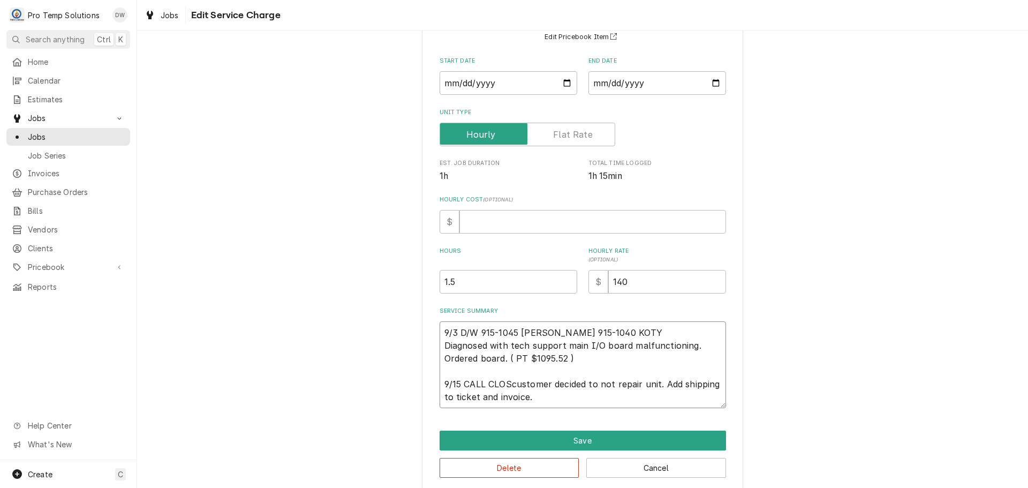
type textarea "9/3 D/W 915-1045 KEVIN 915-1040 KOTY Diagnosed with tech support main I/O board…"
type textarea "x"
type textarea "9/3 D/W 915-1045 KEVIN 915-1040 KOTY Diagnosed with tech support main I/O board…"
type textarea "x"
type textarea "9/3 D/W 915-1045 KEVIN 915-1040 KOTY Diagnosed with tech support main I/O board…"
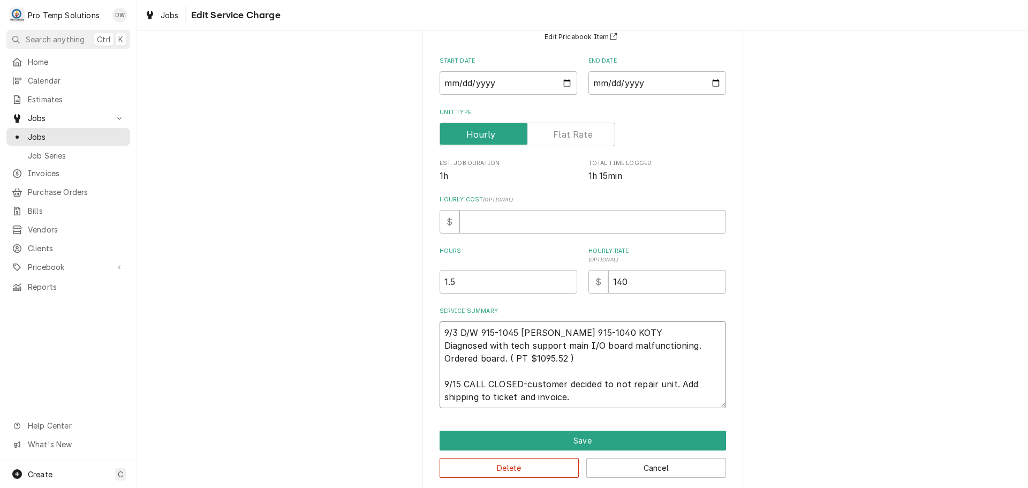
type textarea "x"
type textarea "9/3 D/W 915-1045 KEVIN 915-1040 KOTY Diagnosed with tech support main I/O board…"
click at [566, 382] on textarea "9/3 D/W 915-1045 KEVIN 915-1040 KOTY Diagnosed with tech support main I/O board…" at bounding box center [583, 364] width 287 height 87
type textarea "x"
type textarea "9/3 D/W 915-1045 KEVIN 915-1040 KOTY Diagnosed with tech support main I/O board…"
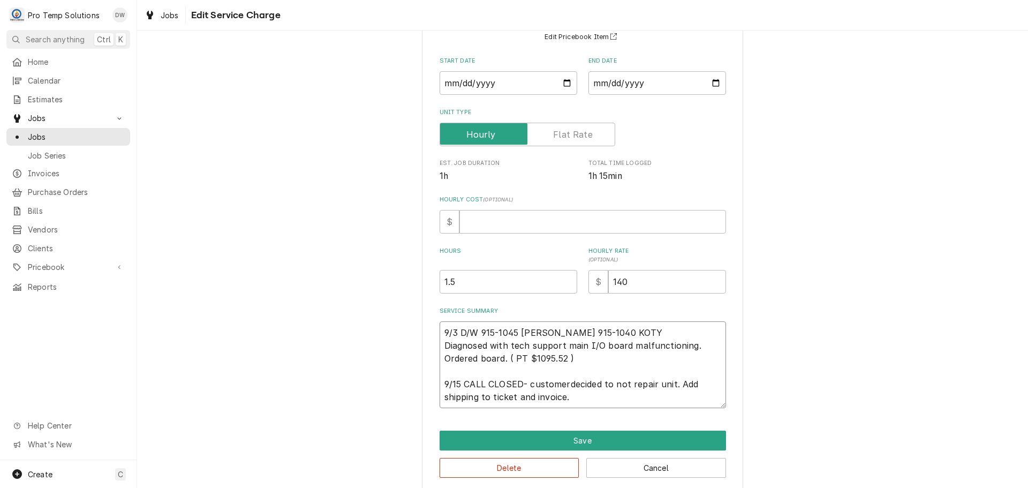
type textarea "x"
type textarea "9/3 D/W 915-1045 KEVIN 915-1040 KOTY Diagnosed with tech support main I/O board…"
type textarea "x"
type textarea "9/3 D/W 915-1045 KEVIN 915-1040 KOTY Diagnosed with tech support main I/O board…"
type textarea "x"
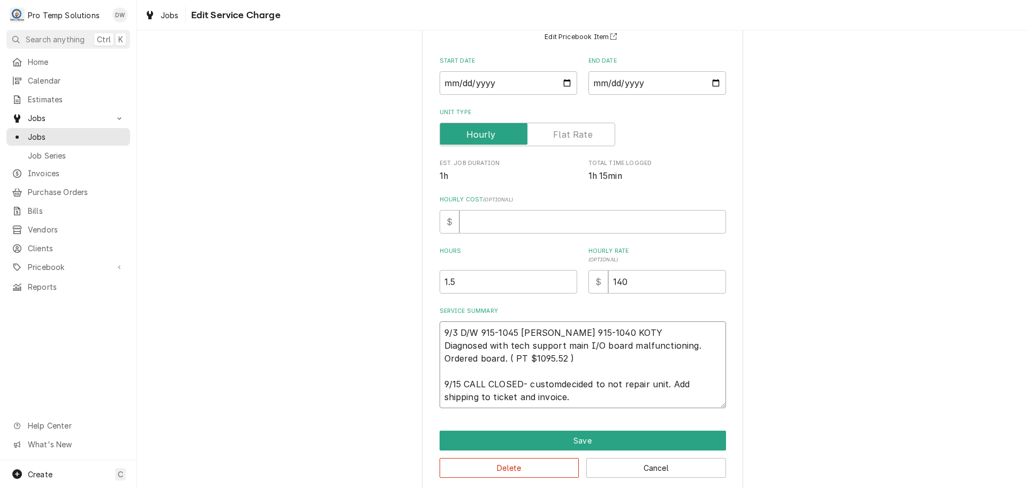
type textarea "9/3 D/W 915-1045 KEVIN 915-1040 KOTY Diagnosed with tech support main I/O board…"
type textarea "x"
type textarea "9/3 D/W 915-1045 KEVIN 915-1040 KOTY Diagnosed with tech support main I/O board…"
type textarea "x"
type textarea "9/3 D/W 915-1045 KEVIN 915-1040 KOTY Diagnosed with tech support main I/O board…"
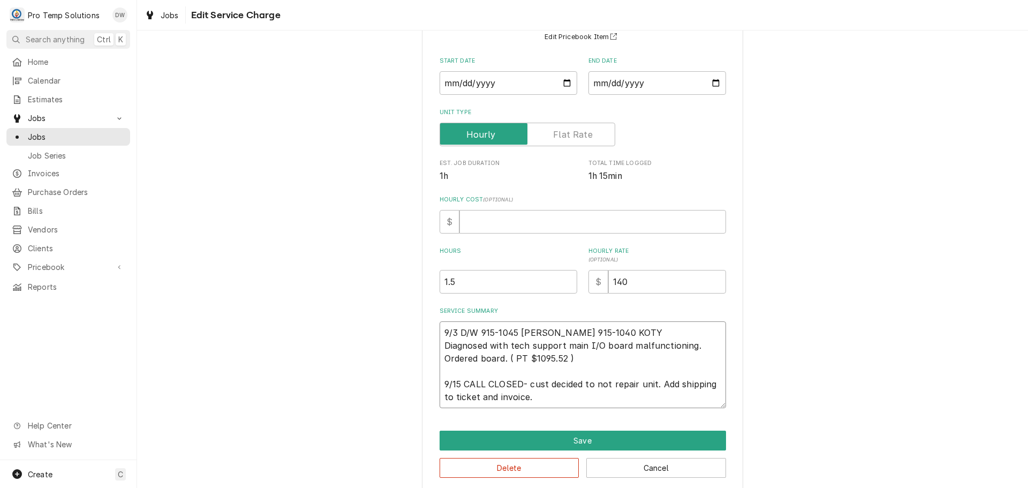
click at [650, 385] on textarea "9/3 D/W 915-1045 KEVIN 915-1040 KOTY Diagnosed with tech support main I/O board…" at bounding box center [583, 364] width 287 height 87
type textarea "x"
type textarea "9/3 D/W 915-1045 KEVIN 915-1040 KOTY Diagnosed with tech support main I/O board…"
type textarea "x"
type textarea "9/3 D/W 915-1045 KEVIN 915-1040 KOTY Diagnosed with tech support main I/O board…"
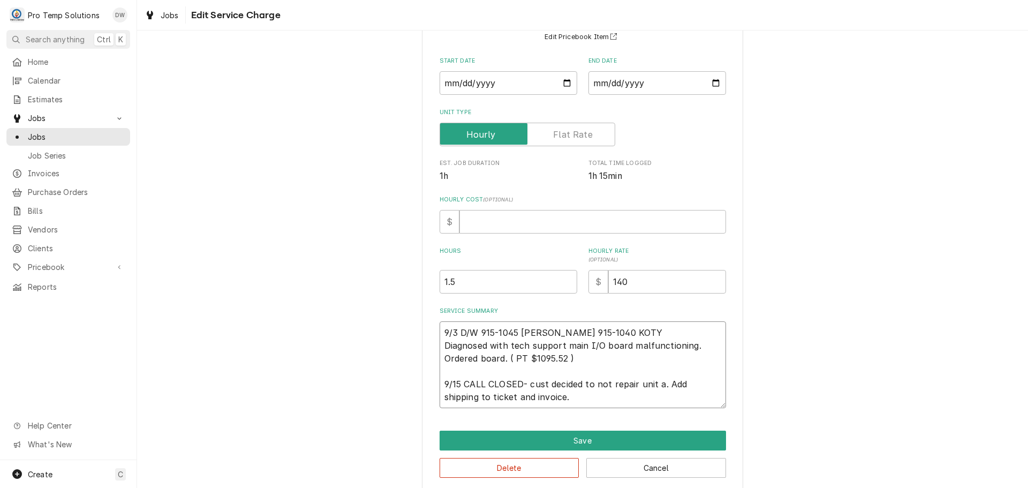
type textarea "x"
type textarea "9/3 D/W 915-1045 KEVIN 915-1040 KOTY Diagnosed with tech support main I/O board…"
type textarea "x"
type textarea "9/3 D/W 915-1045 KEVIN 915-1040 KOTY Diagnosed with tech support main I/O board…"
type textarea "x"
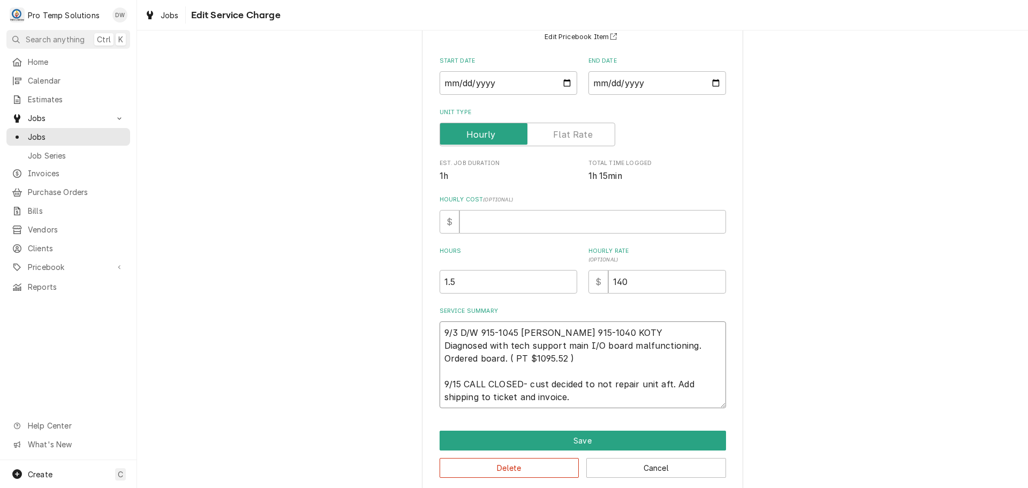
type textarea "9/3 D/W 915-1045 KEVIN 915-1040 KOTY Diagnosed with tech support main I/O board…"
type textarea "x"
type textarea "9/3 D/W 915-1045 KEVIN 915-1040 KOTY Diagnosed with tech support main I/O board…"
type textarea "x"
type textarea "9/3 D/W 915-1045 KEVIN 915-1040 KOTY Diagnosed with tech support main I/O board…"
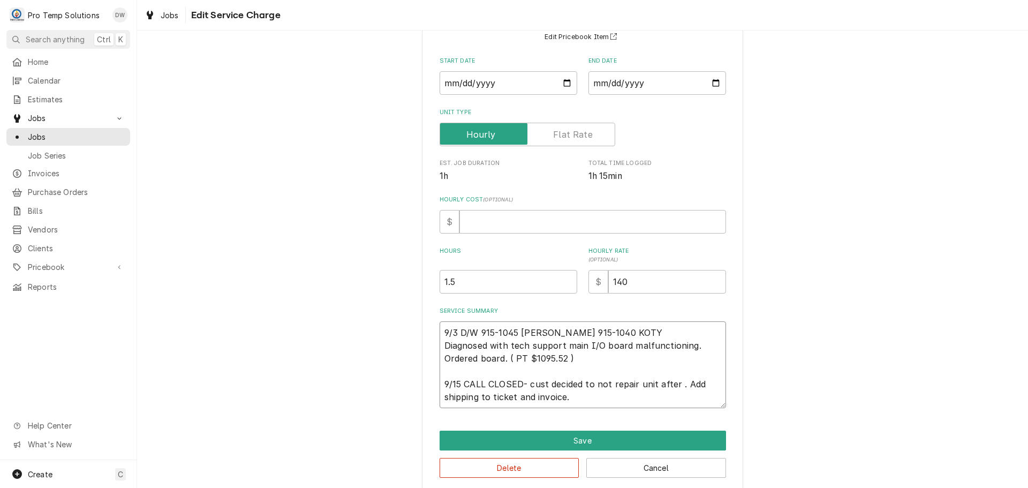
type textarea "x"
type textarea "9/3 D/W 915-1045 KEVIN 915-1040 KOTY Diagnosed with tech support main I/O board…"
type textarea "x"
type textarea "9/3 D/W 915-1045 KEVIN 915-1040 KOTY Diagnosed with tech support main I/O board…"
type textarea "x"
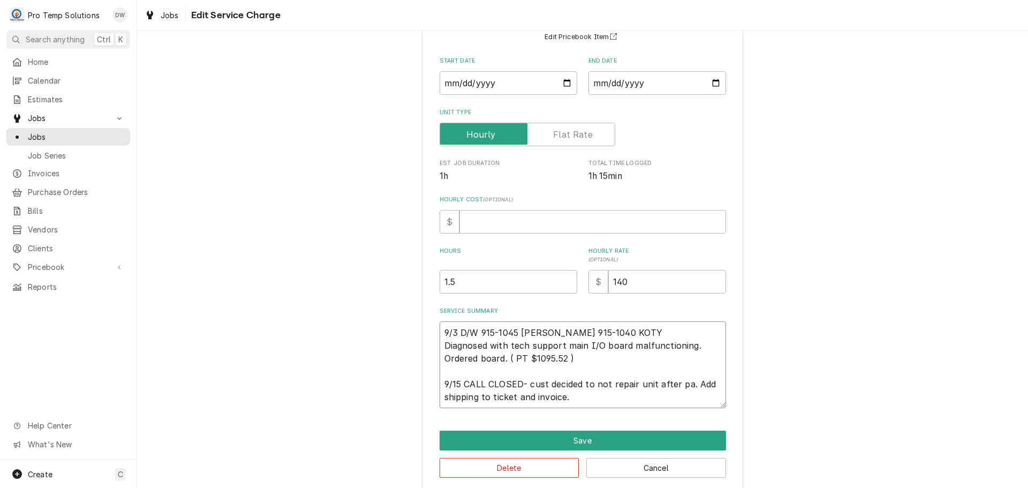
type textarea "9/3 D/W 915-1045 KEVIN 915-1040 KOTY Diagnosed with tech support main I/O board…"
type textarea "x"
type textarea "9/3 D/W 915-1045 KEVIN 915-1040 KOTY Diagnosed with tech support main I/O board…"
type textarea "x"
type textarea "9/3 D/W 915-1045 KEVIN 915-1040 KOTY Diagnosed with tech support main I/O board…"
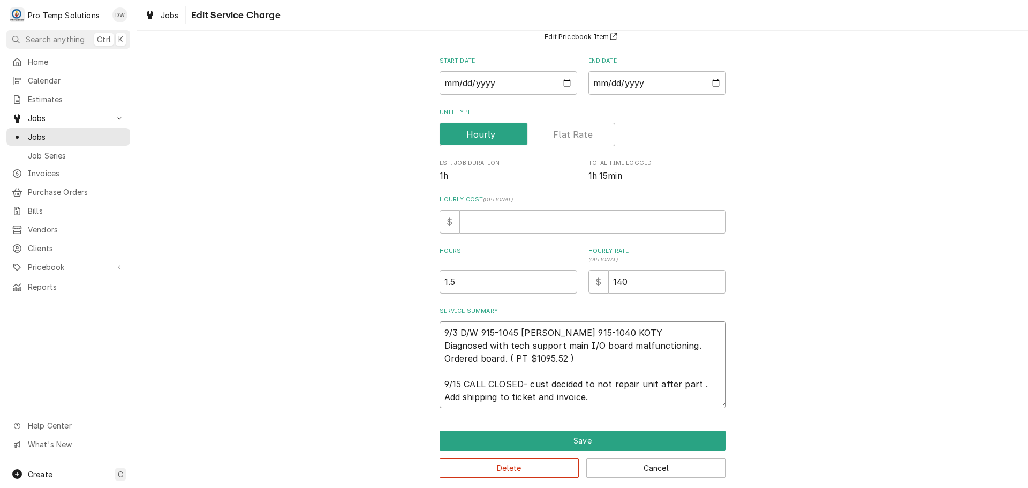
type textarea "x"
type textarea "9/3 D/W 915-1045 KEVIN 915-1040 KOTY Diagnosed with tech support main I/O board…"
type textarea "x"
type textarea "9/3 D/W 915-1045 KEVIN 915-1040 KOTY Diagnosed with tech support main I/O board…"
type textarea "x"
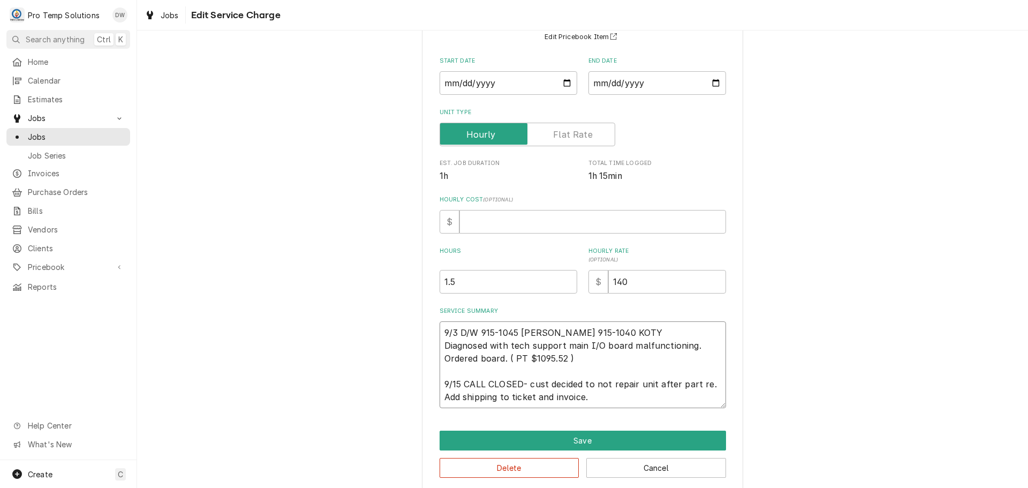
type textarea "9/3 D/W 915-1045 KEVIN 915-1040 KOTY Diagnosed with tech support main I/O board…"
type textarea "x"
type textarea "9/3 D/W 915-1045 KEVIN 915-1040 KOTY Diagnosed with tech support main I/O board…"
type textarea "x"
type textarea "9/3 D/W 915-1045 KEVIN 915-1040 KOTY Diagnosed with tech support main I/O board…"
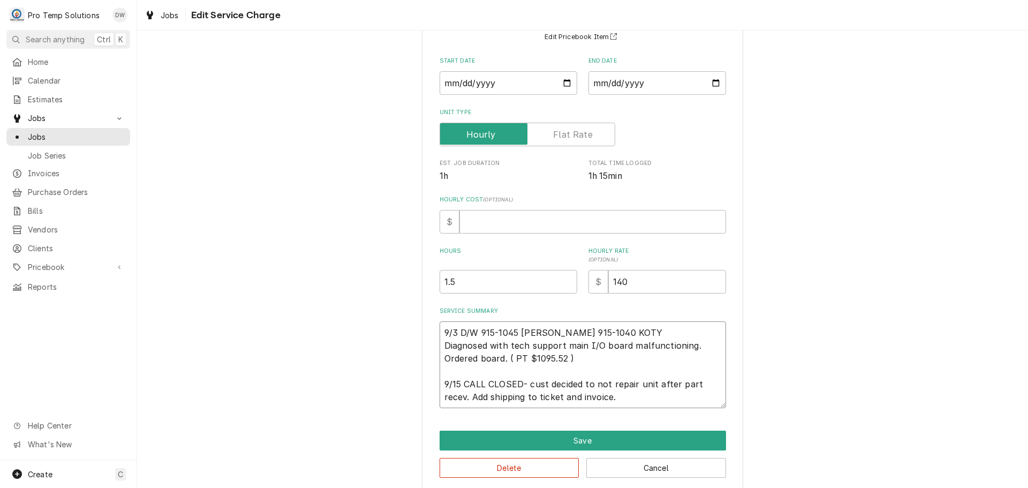
type textarea "x"
type textarea "9/3 D/W 915-1045 KEVIN 915-1040 KOTY Diagnosed with tech support main I/O board…"
type textarea "x"
type textarea "9/3 D/W 915-1045 KEVIN 915-1040 KOTY Diagnosed with tech support main I/O board…"
click at [457, 395] on textarea "9/3 D/W 915-1045 KEVIN 915-1040 KOTY Diagnosed with tech support main I/O board…" at bounding box center [583, 364] width 287 height 87
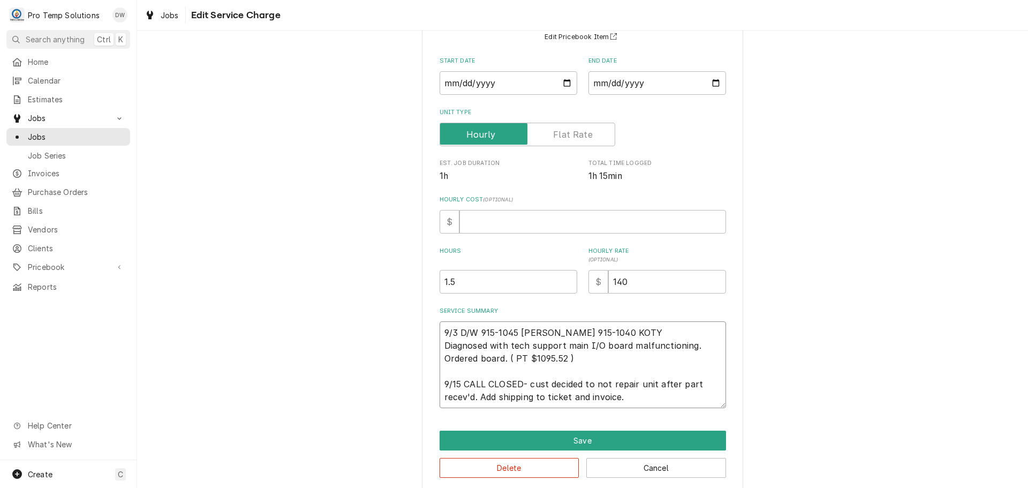
type textarea "x"
type textarea "9/3 D/W 915-1045 KEVIN 915-1040 KOTY Diagnosed with tech support main I/O board…"
click at [631, 396] on textarea "9/3 D/W 915-1045 KEVIN 915-1040 KOTY Diagnosed with tech support main I/O board…" at bounding box center [583, 364] width 287 height 87
type textarea "x"
type textarea "9/3 D/W 915-1045 KEVIN 915-1040 KOTY Diagnosed with tech support main I/O board…"
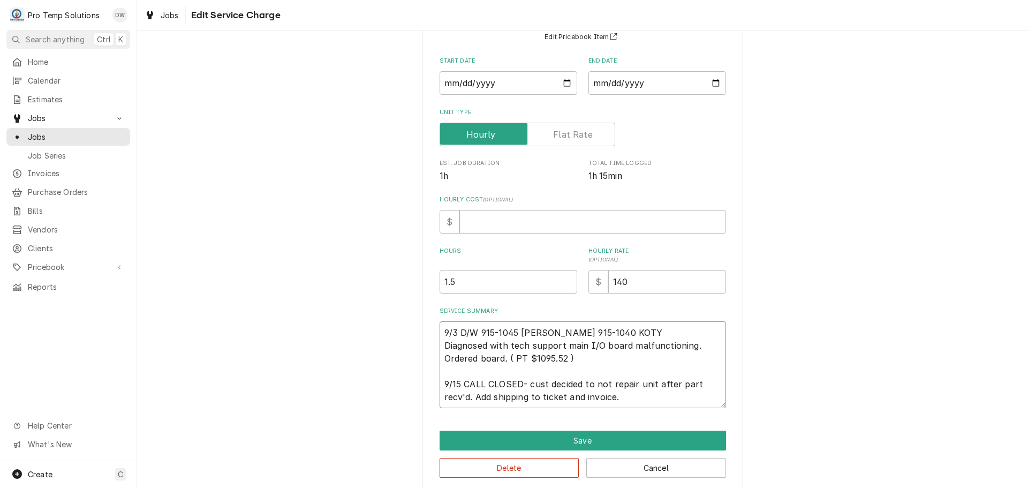
type textarea "x"
type textarea "9/3 D/W 915-1045 KEVIN 915-1040 KOTY Diagnosed with tech support main I/O board…"
type textarea "x"
type textarea "9/3 D/W 915-1045 KEVIN 915-1040 KOTY Diagnosed with tech support main I/O board…"
type textarea "x"
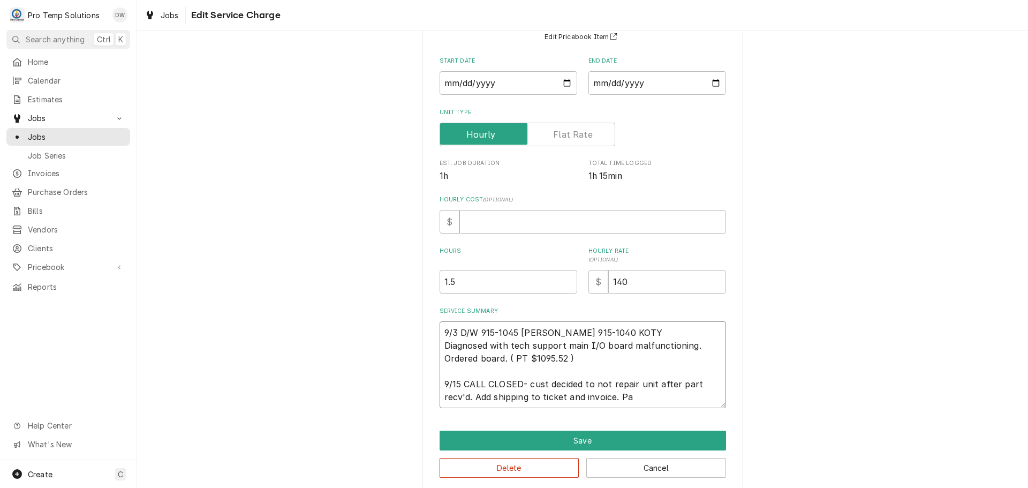
type textarea "9/3 D/W 915-1045 KEVIN 915-1040 KOTY Diagnosed with tech support main I/O board…"
type textarea "x"
type textarea "9/3 D/W 915-1045 KEVIN 915-1040 KOTY Diagnosed with tech support main I/O board…"
type textarea "x"
type textarea "9/3 D/W 915-1045 KEVIN 915-1040 KOTY Diagnosed with tech support main I/O board…"
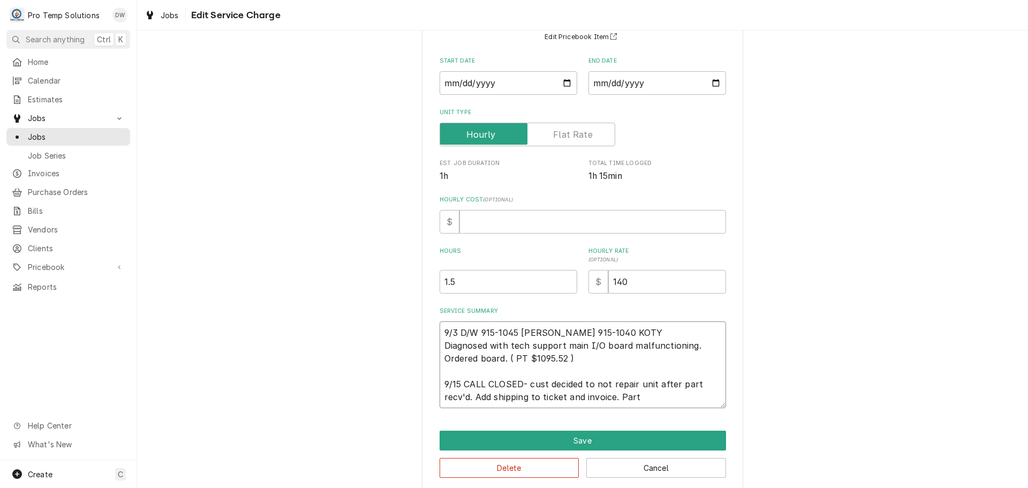
type textarea "x"
type textarea "9/3 D/W 915-1045 KEVIN 915-1040 KOTY Diagnosed with tech support main I/O board…"
type textarea "x"
type textarea "9/3 D/W 915-1045 KEVIN 915-1040 KOTY Diagnosed with tech support main I/O board…"
type textarea "x"
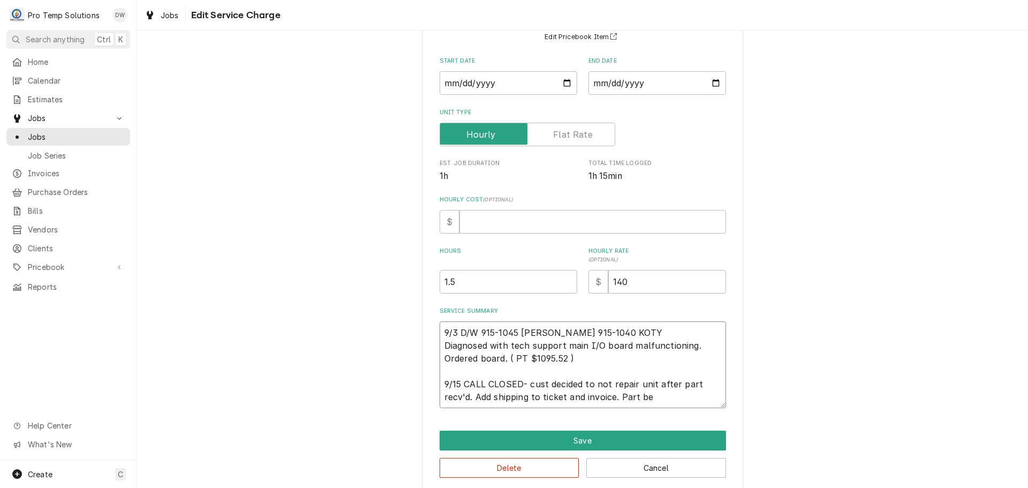
type textarea "9/3 D/W 915-1045 KEVIN 915-1040 KOTY Diagnosed with tech support main I/O board…"
type textarea "x"
type textarea "9/3 D/W 915-1045 KEVIN 915-1040 KOTY Diagnosed with tech support main I/O board…"
type textarea "x"
type textarea "9/3 D/W 915-1045 KEVIN 915-1040 KOTY Diagnosed with tech support main I/O board…"
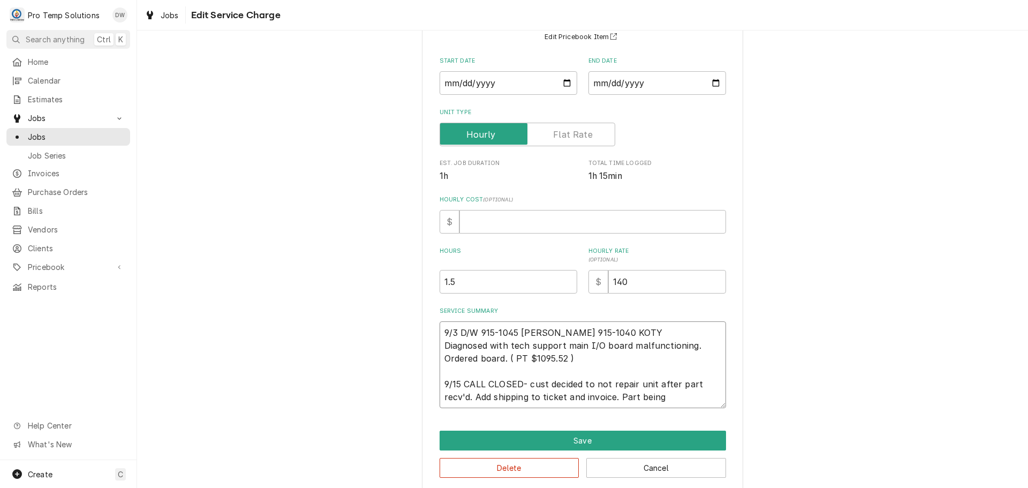
type textarea "x"
type textarea "9/3 D/W 915-1045 KEVIN 915-1040 KOTY Diagnosed with tech support main I/O board…"
type textarea "x"
type textarea "9/3 D/W 915-1045 KEVIN 915-1040 KOTY Diagnosed with tech support main I/O board…"
type textarea "x"
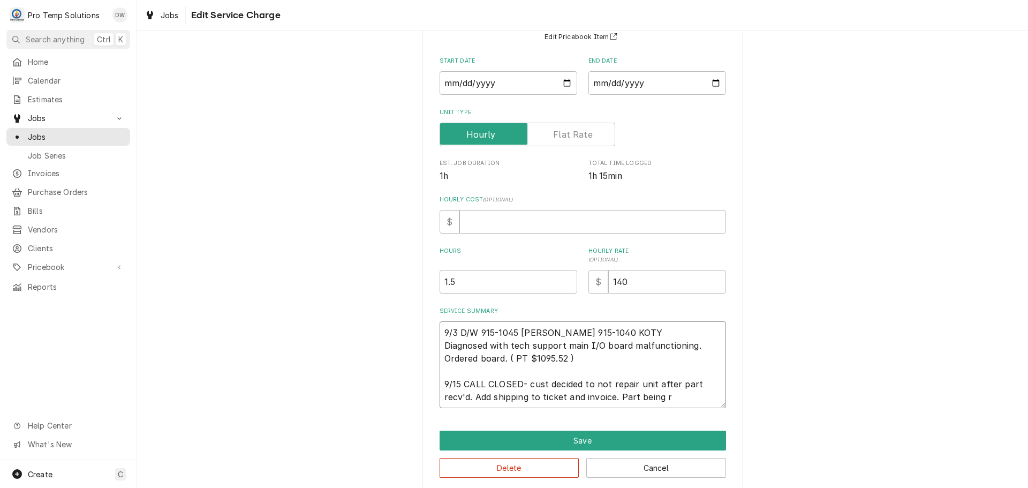
type textarea "9/3 D/W 915-1045 KEVIN 915-1040 KOTY Diagnosed with tech support main I/O board…"
type textarea "x"
type textarea "9/3 D/W 915-1045 KEVIN 915-1040 KOTY Diagnosed with tech support main I/O board…"
type textarea "x"
type textarea "9/3 D/W 915-1045 KEVIN 915-1040 KOTY Diagnosed with tech support main I/O board…"
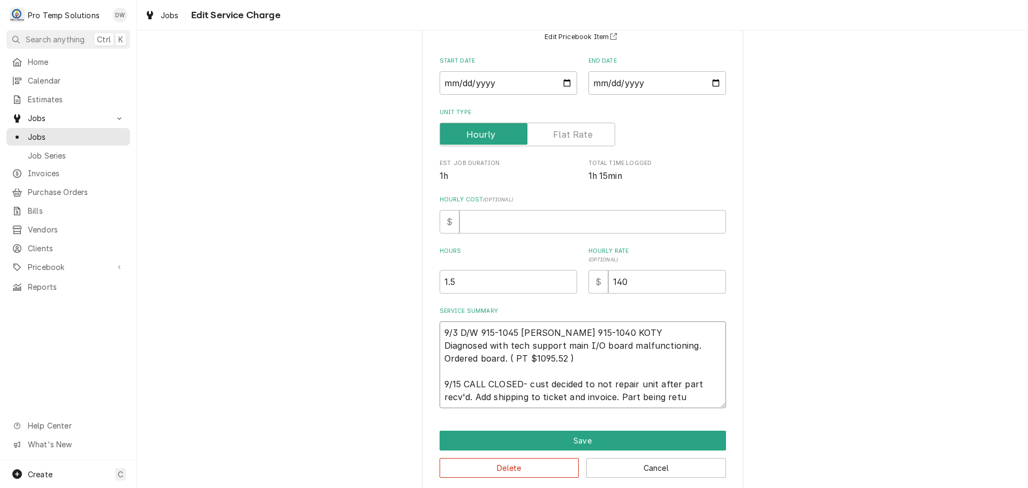
type textarea "x"
type textarea "9/3 D/W 915-1045 KEVIN 915-1040 KOTY Diagnosed with tech support main I/O board…"
type textarea "x"
type textarea "9/3 D/W 915-1045 KEVIN 915-1040 KOTY Diagnosed with tech support main I/O board…"
type textarea "x"
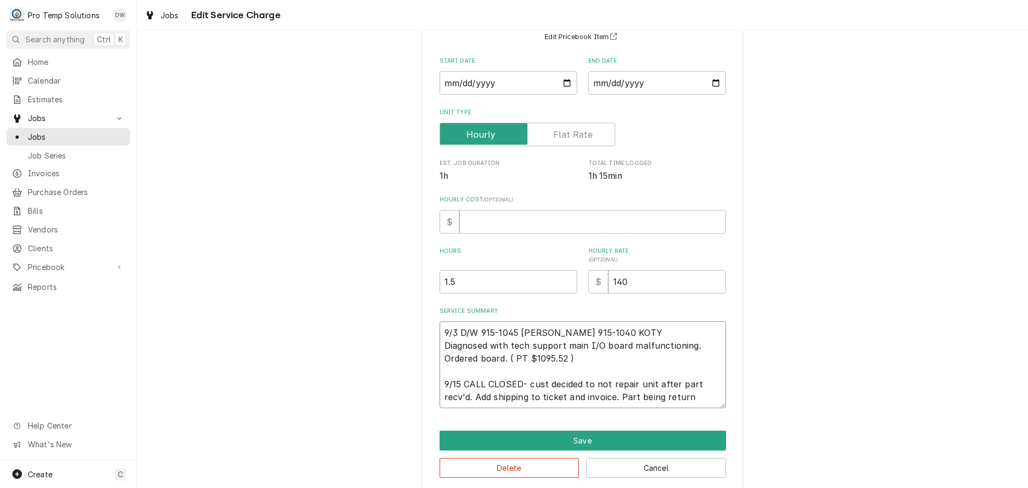
type textarea "9/3 D/W 915-1045 KEVIN 915-1040 KOTY Diagnosed with tech support main I/O board…"
type textarea "x"
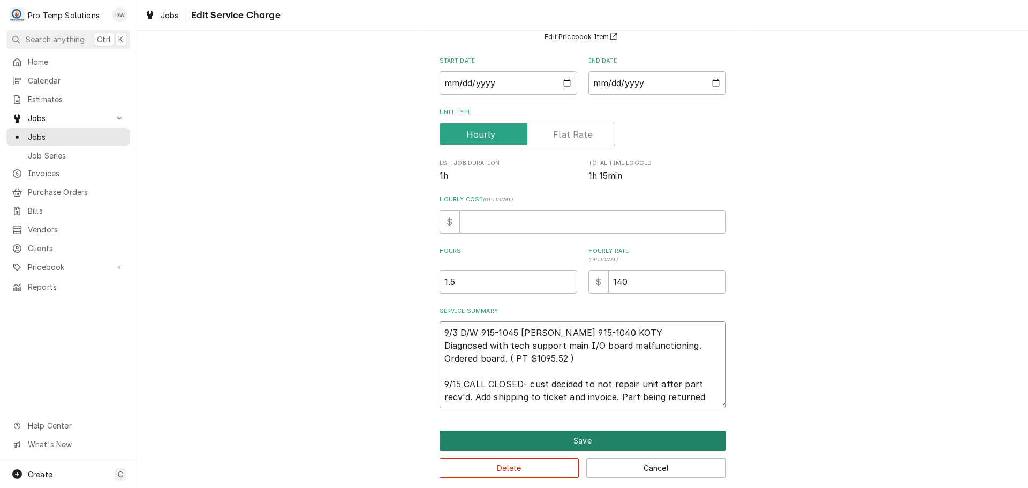
type textarea "9/3 D/W 915-1045 [PERSON_NAME] 915-1040 KOTY Diagnosed with tech support main I…"
click at [576, 440] on button "Save" at bounding box center [583, 441] width 287 height 20
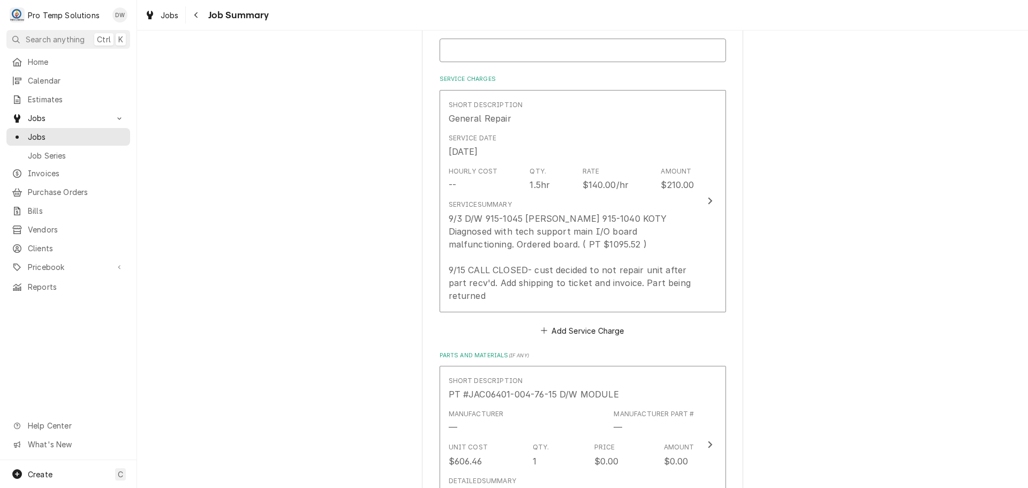
click at [473, 47] on input "Suggested Invoice ID ( if you have it )" at bounding box center [583, 51] width 287 height 24
type textarea "x"
type input "#"
type textarea "x"
type input "#0"
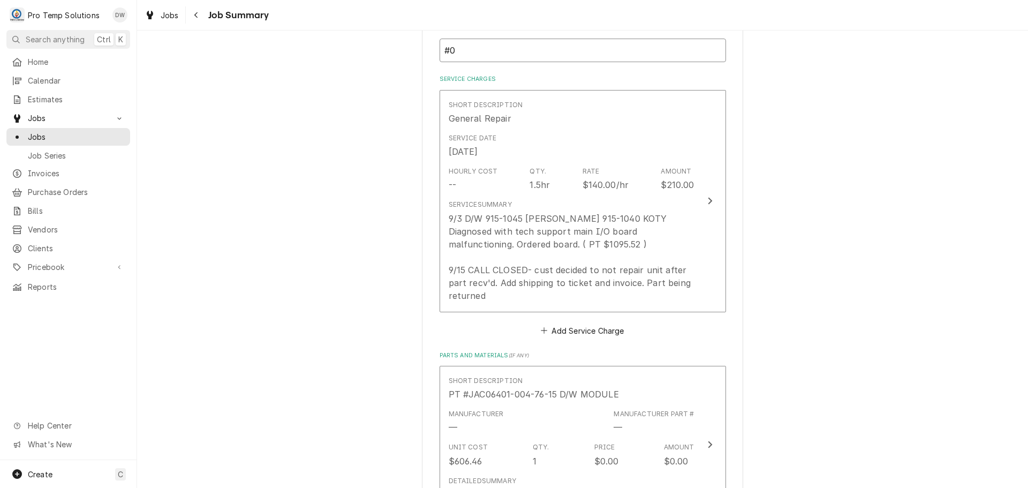
type textarea "x"
type input "#09"
type textarea "x"
type input "#090"
type textarea "x"
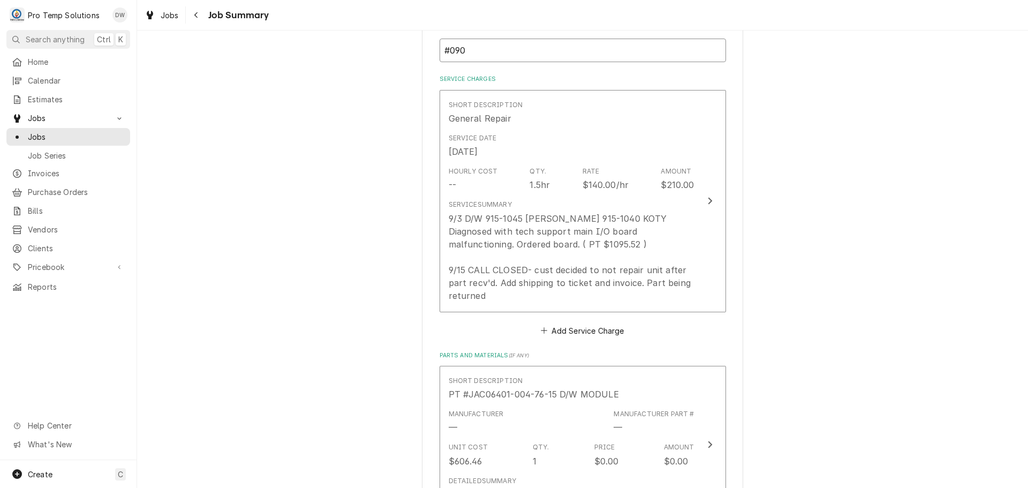
type input "#0903"
type textarea "x"
type input "#09032"
type textarea "x"
type input "#090325"
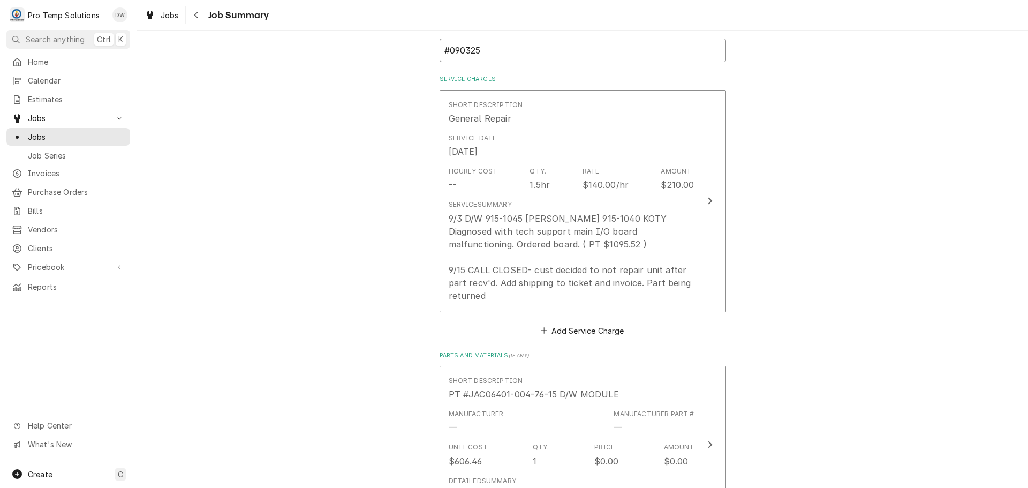
type textarea "x"
type input "#0903250"
type textarea "x"
type input "#09032500"
type textarea "x"
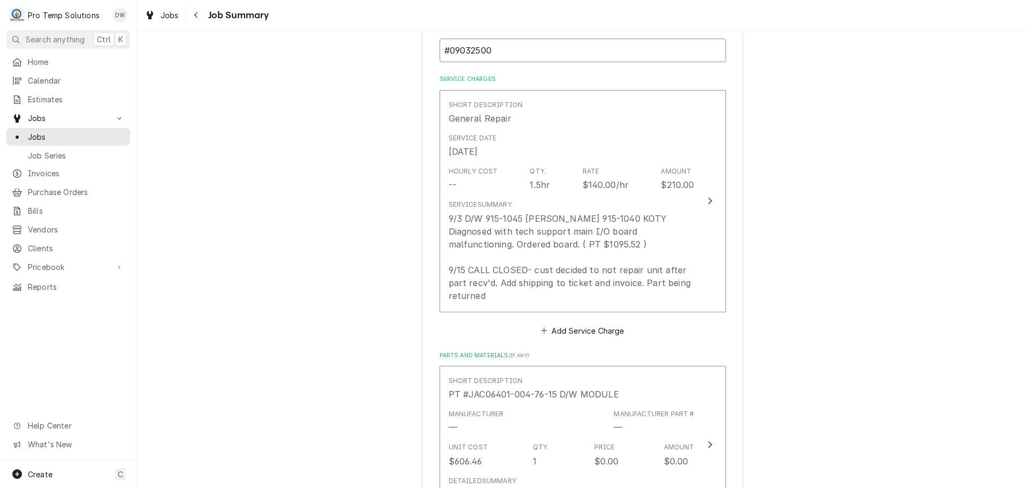
type input "#090325004"
type textarea "x"
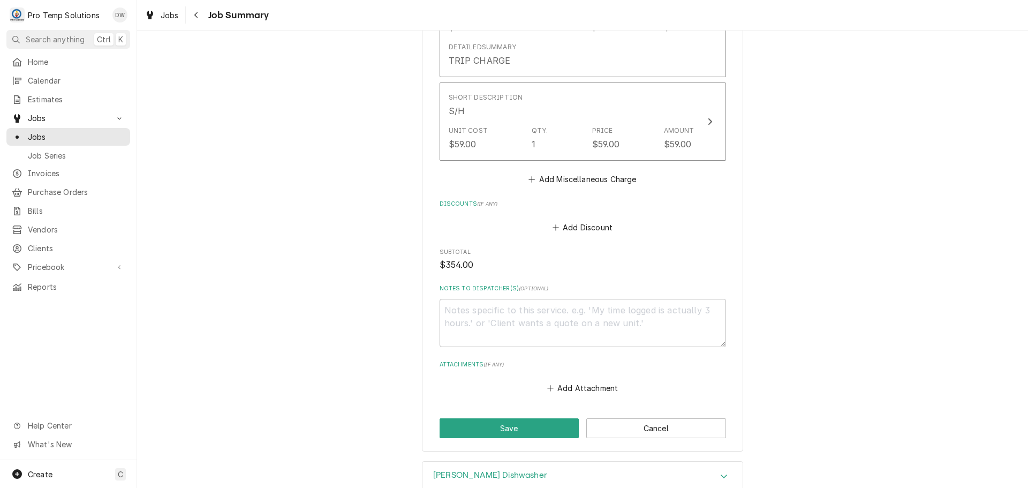
scroll to position [954, 0]
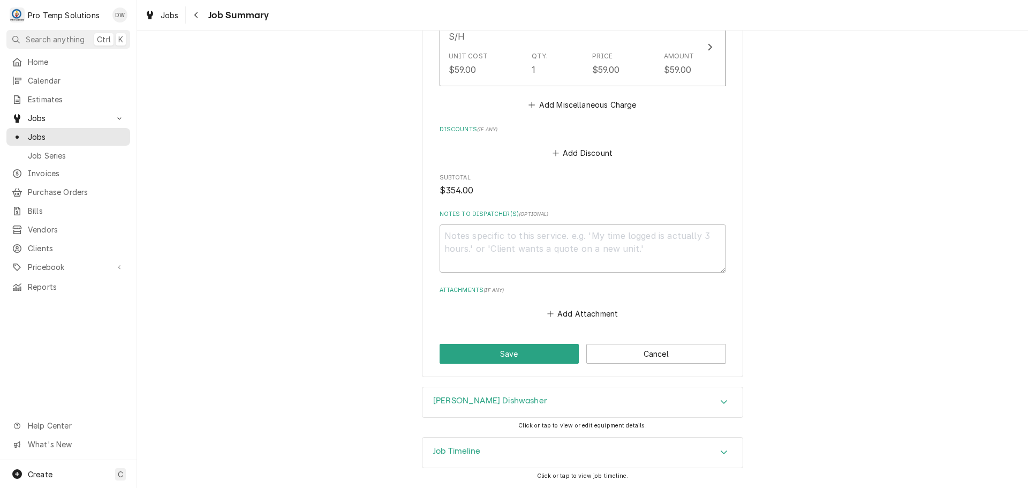
type input "#090325004"
click at [468, 237] on textarea "Notes to Dispatcher(s) ( optional )" at bounding box center [583, 248] width 287 height 48
type textarea "x"
type textarea "#"
type textarea "x"
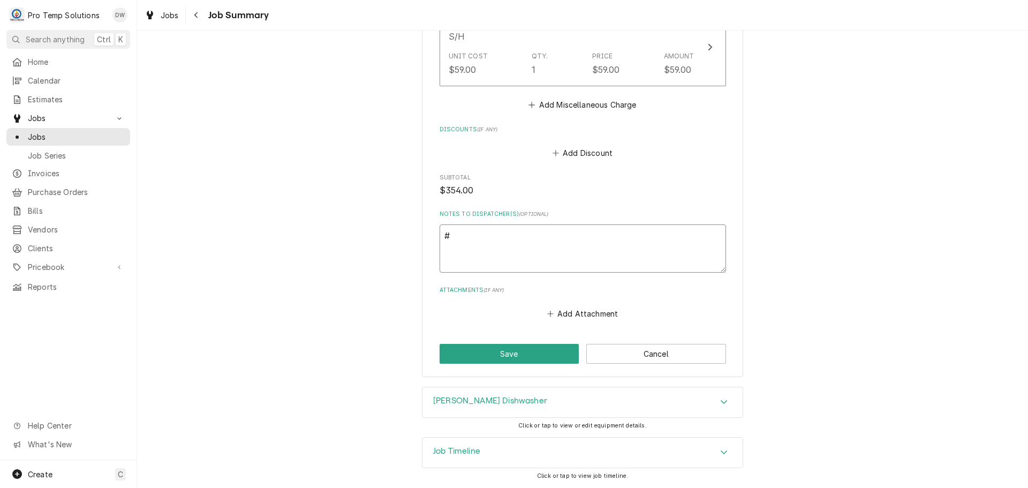
type textarea "#0"
type textarea "x"
type textarea "#09"
type textarea "x"
type textarea "#090"
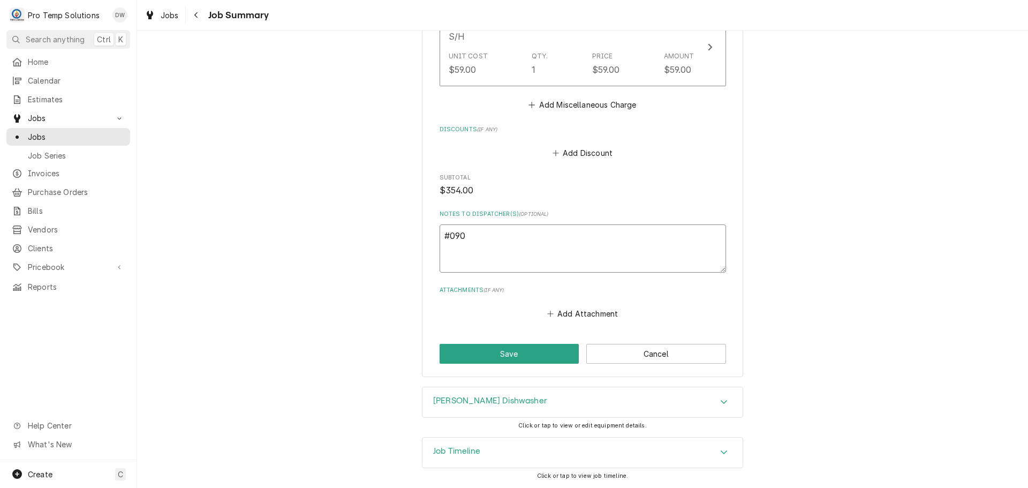
type textarea "x"
type textarea "#0903"
type textarea "x"
type textarea "#09032"
type textarea "x"
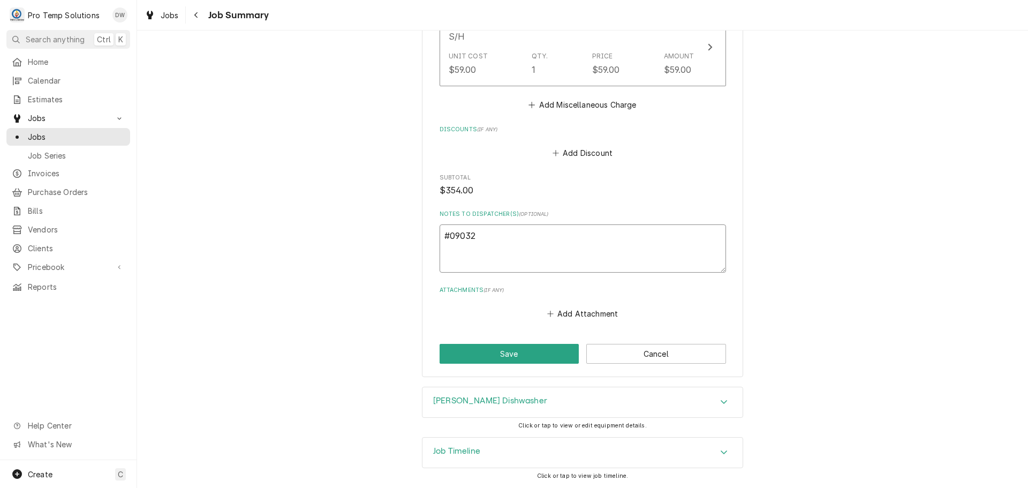
type textarea "#090325"
type textarea "x"
type textarea "#0903250"
type textarea "x"
type textarea "#09032500"
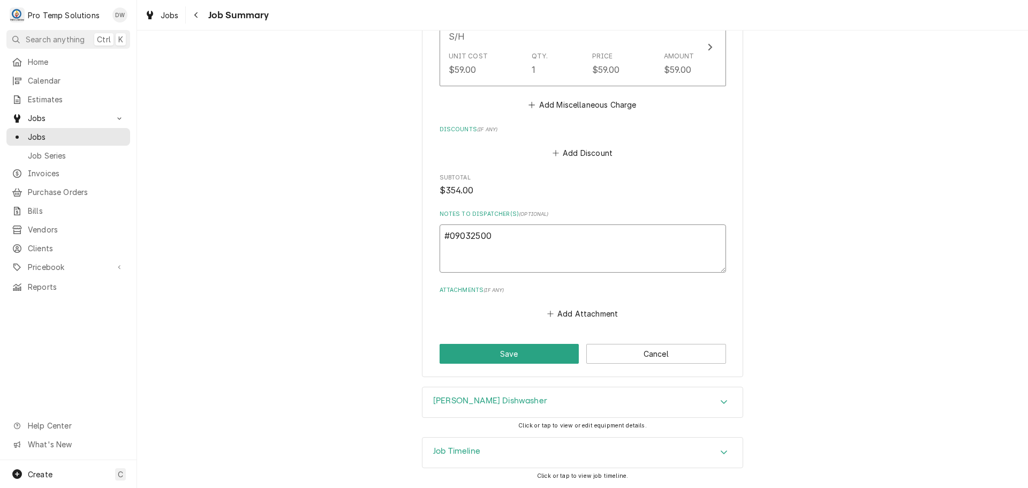
type textarea "x"
type textarea "#090325004"
click at [505, 352] on button "Save" at bounding box center [510, 354] width 140 height 20
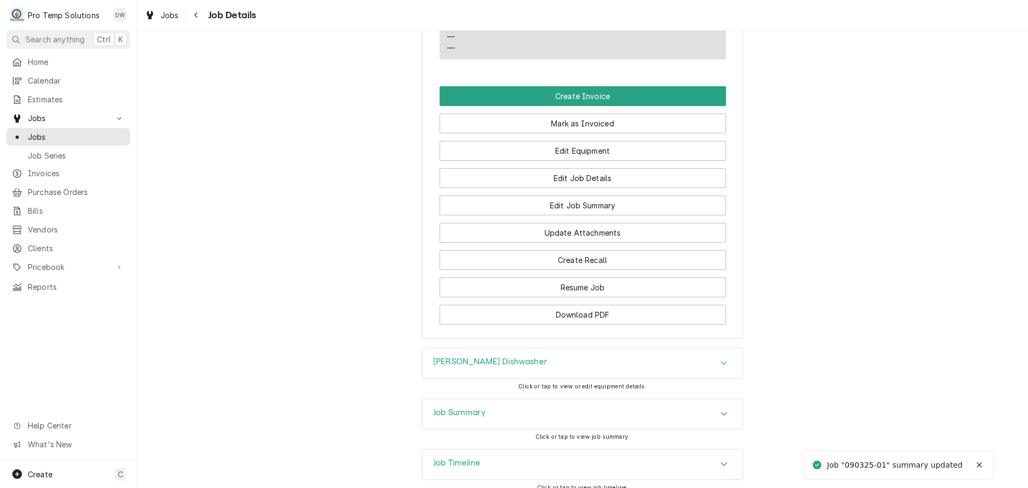
scroll to position [696, 0]
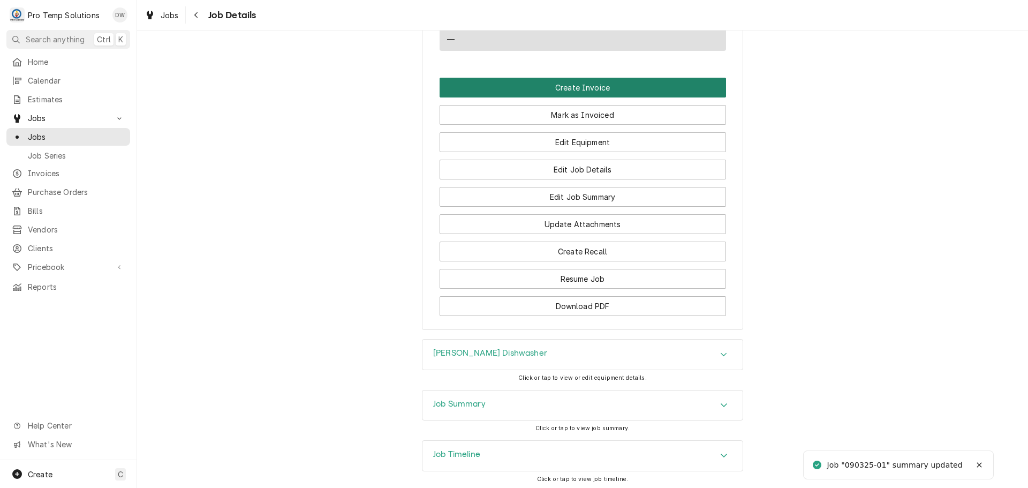
click at [573, 97] on button "Create Invoice" at bounding box center [583, 88] width 287 height 20
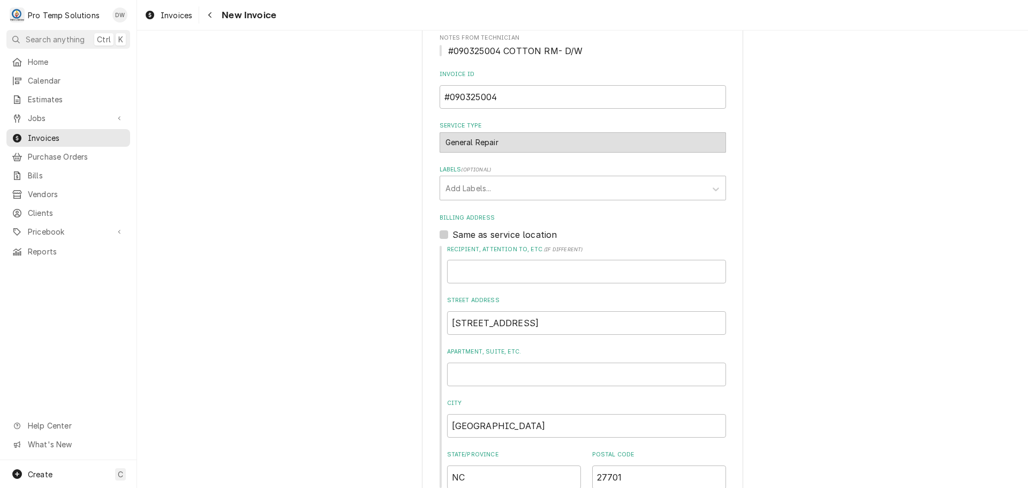
scroll to position [321, 0]
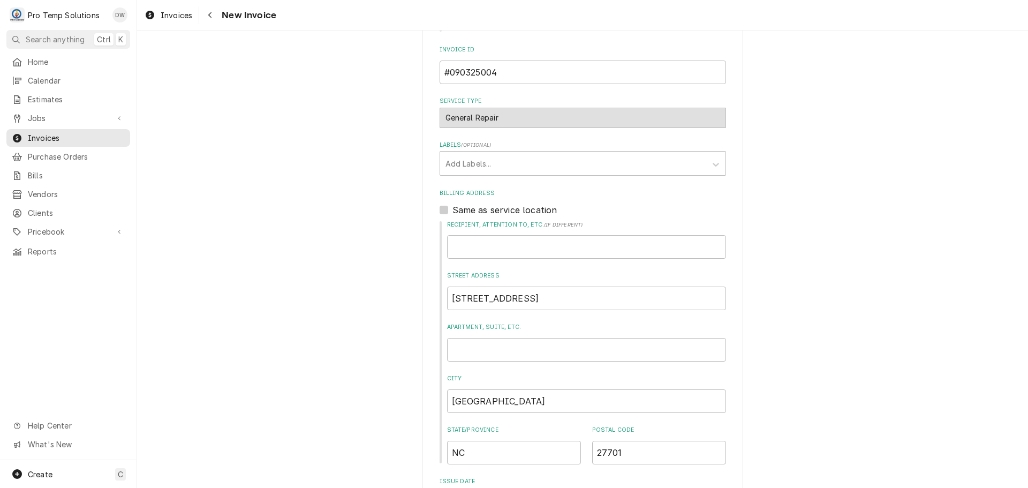
click at [453, 206] on label "Same as service location" at bounding box center [505, 210] width 105 height 13
click at [453, 206] on input "Same as service location" at bounding box center [596, 216] width 287 height 24
checkbox input "true"
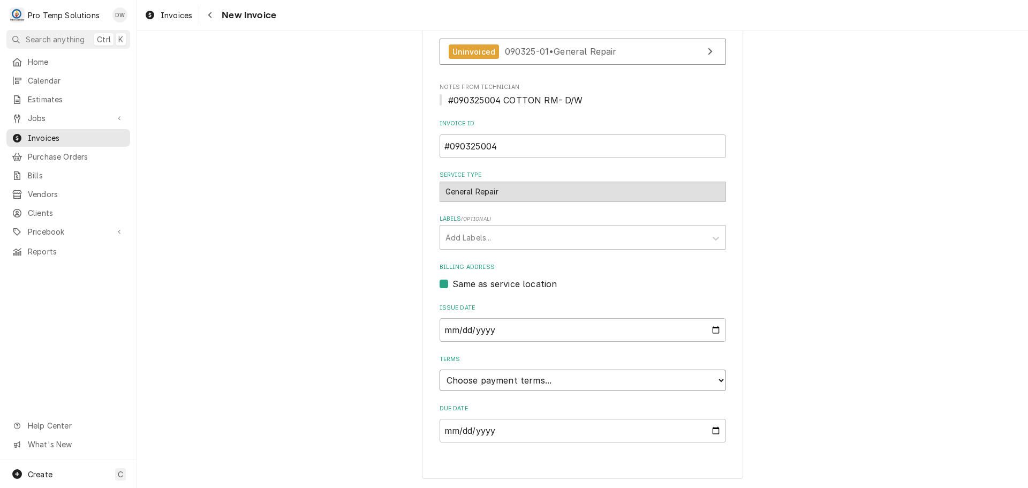
click at [500, 382] on select "Choose payment terms... Same Day Net 7 Net 14 Net 21 Net 30 Net 45 Net 60 Net 90" at bounding box center [583, 380] width 287 height 21
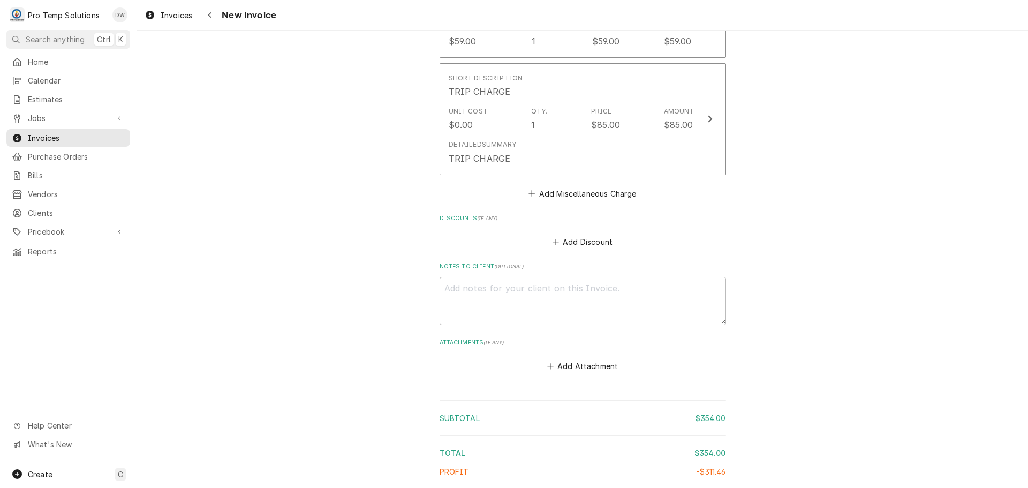
scroll to position [1265, 0]
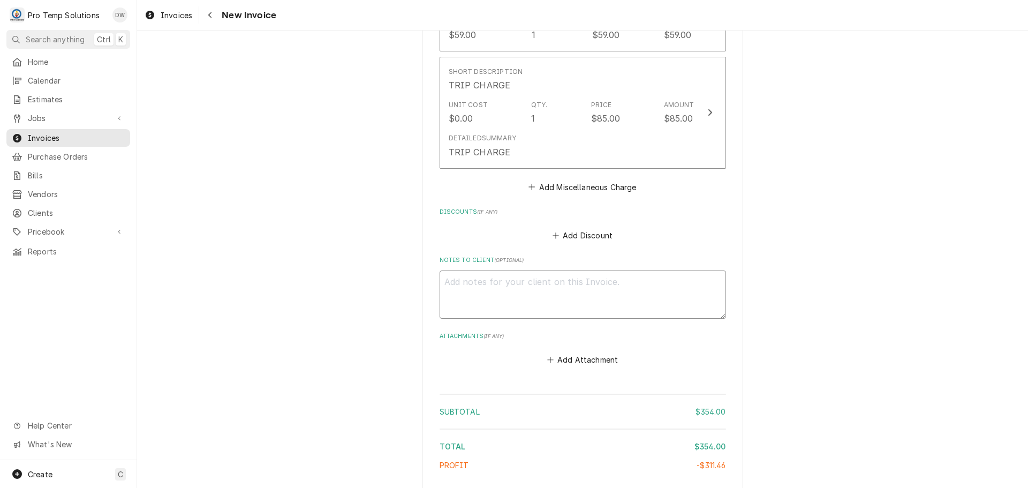
click at [461, 289] on textarea "Notes to Client ( optional )" at bounding box center [583, 294] width 287 height 48
type textarea "x"
type textarea "#"
type textarea "x"
type textarea "#0"
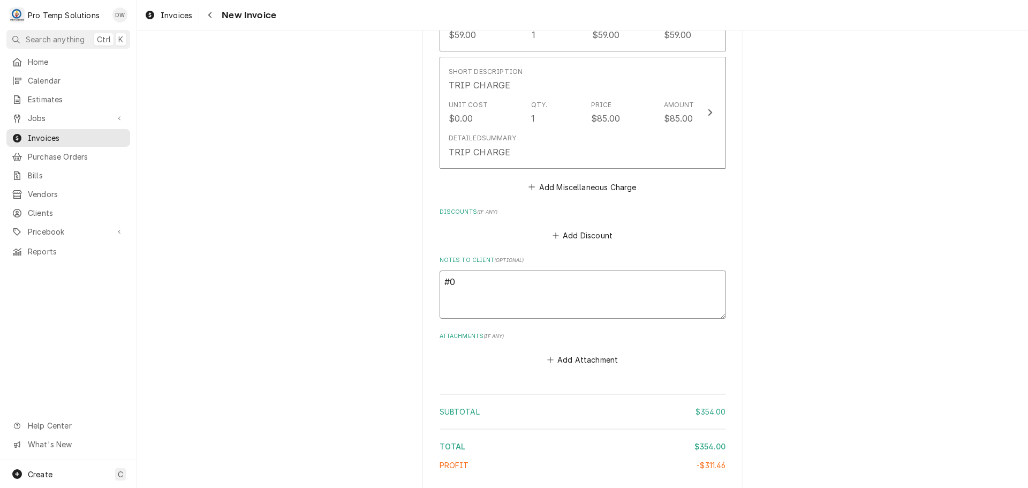
type textarea "x"
type textarea "#09"
type textarea "x"
type textarea "#091"
type textarea "x"
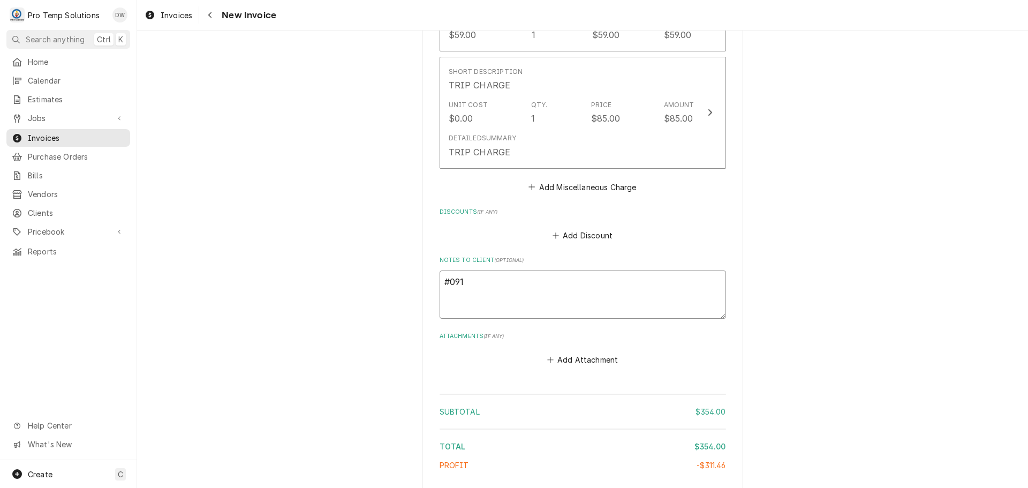
type textarea "#09"
type textarea "x"
type textarea "#090"
type textarea "x"
type textarea "#0903"
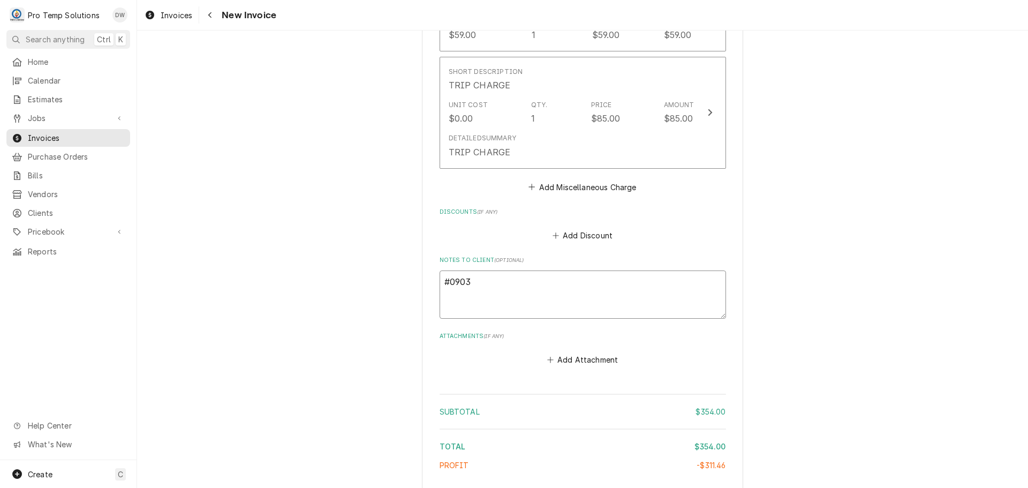
type textarea "x"
type textarea "#09032"
type textarea "x"
type textarea "#090325"
type textarea "x"
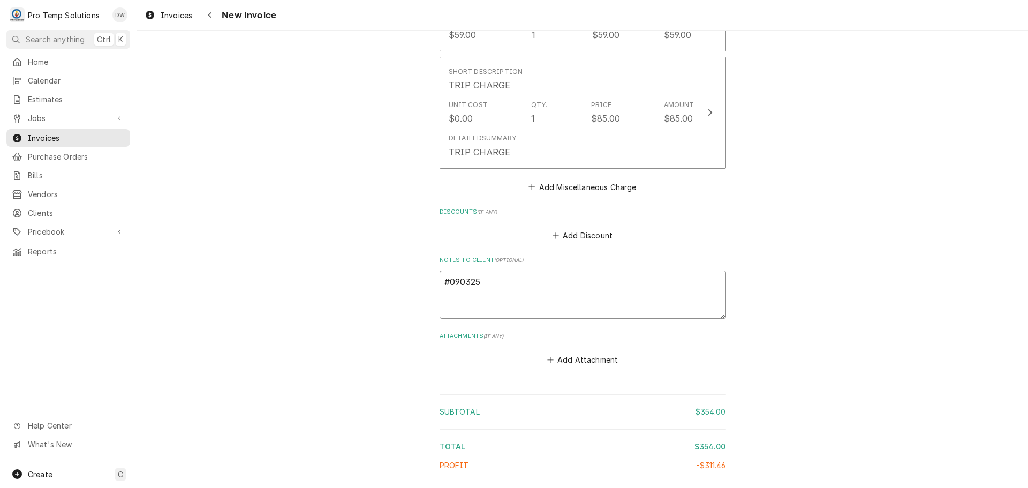
type textarea "#0903250"
type textarea "x"
type textarea "#09032500"
type textarea "x"
type textarea "#090325004"
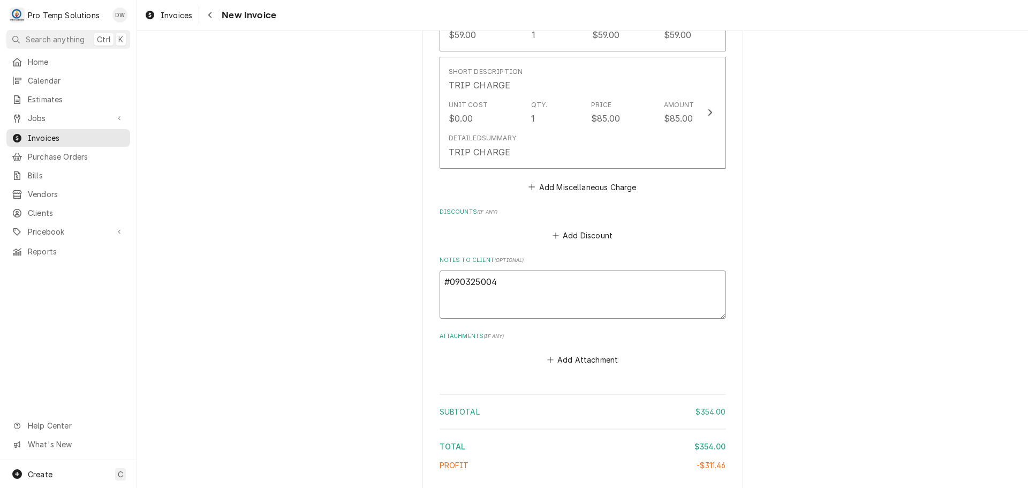
type textarea "x"
type textarea "#090325004"
type textarea "x"
type textarea "#090325004 C"
type textarea "x"
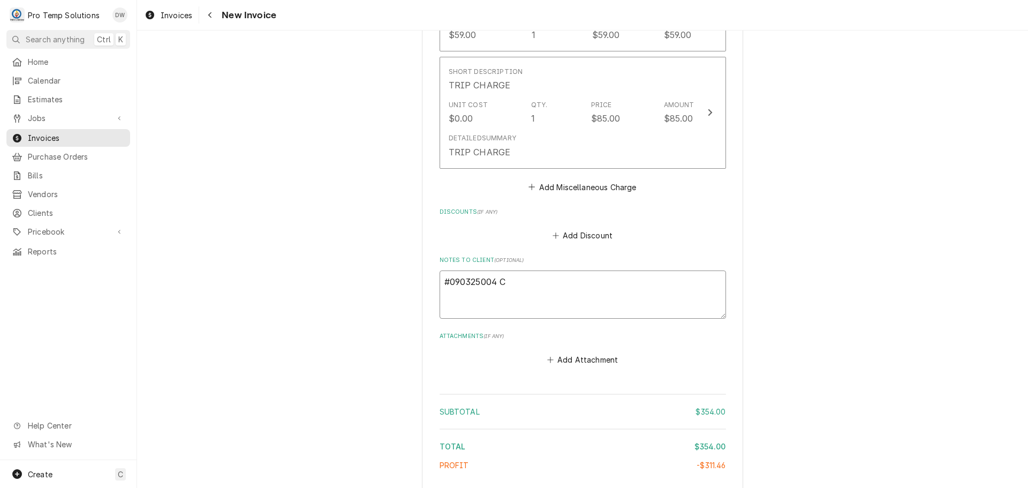
type textarea "#090325004 CO"
type textarea "x"
type textarea "#090325004 COT"
type textarea "x"
type textarea "#090325004 COTT"
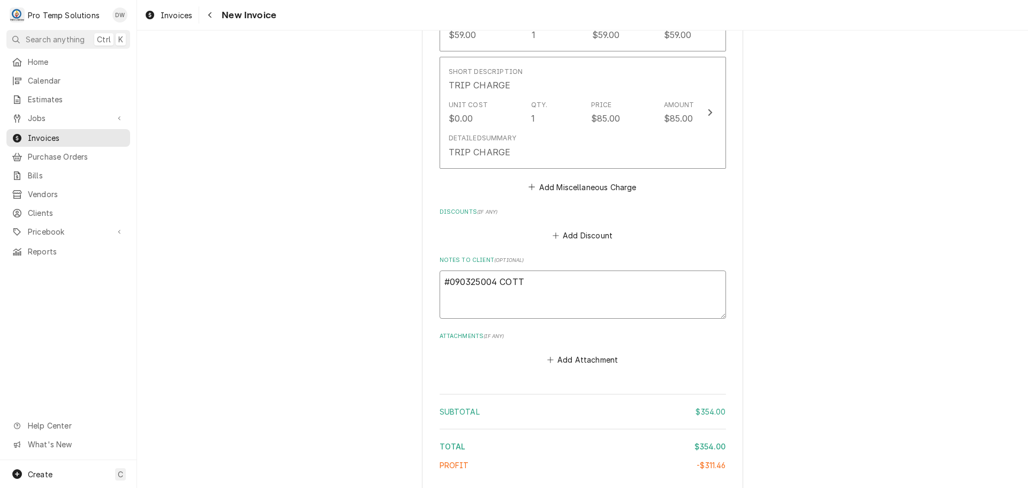
type textarea "x"
type textarea "#090325004 COTTO"
type textarea "x"
type textarea "#090325004 COTTON"
type textarea "x"
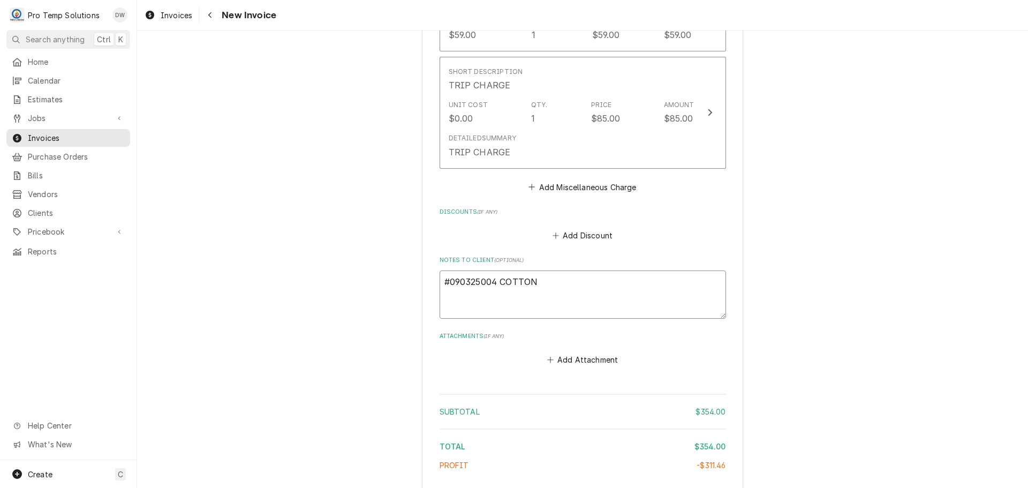
type textarea "#090325004 COTTON"
type textarea "x"
type textarea "#090325004 COTTON R"
type textarea "x"
type textarea "#090325004 COTTON RM"
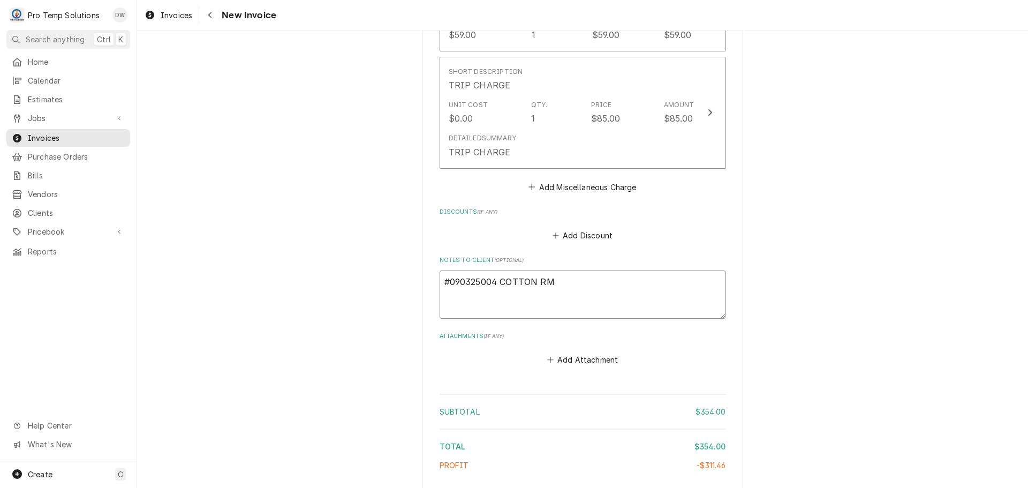
type textarea "x"
type textarea "#090325004 COTTON RM-"
type textarea "x"
type textarea "#090325004 COTTON RM-"
type textarea "x"
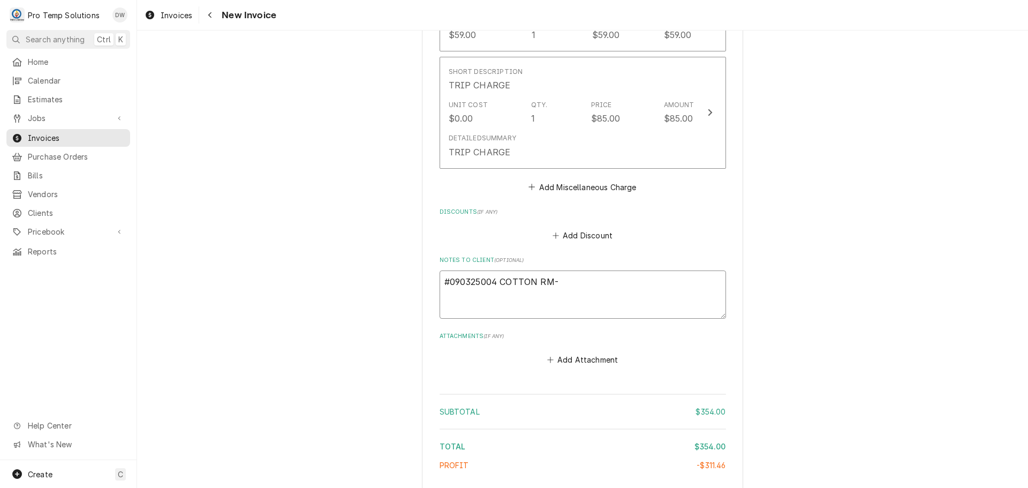
type textarea "#090325004 COTTON RM- D"
type textarea "x"
type textarea "#090325004 COTTON RM- D/"
type textarea "x"
type textarea "#090325004 COTTON RM- D/W"
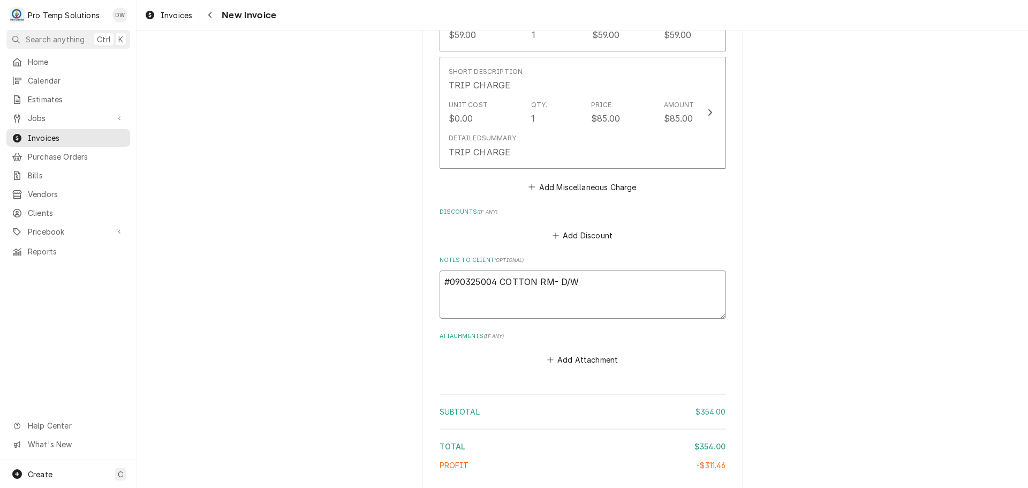
type textarea "x"
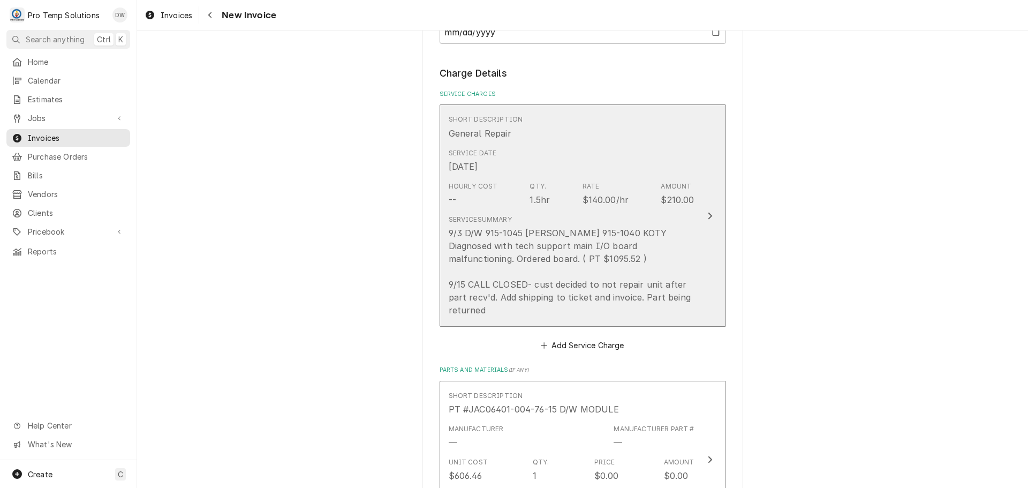
scroll to position [866, 0]
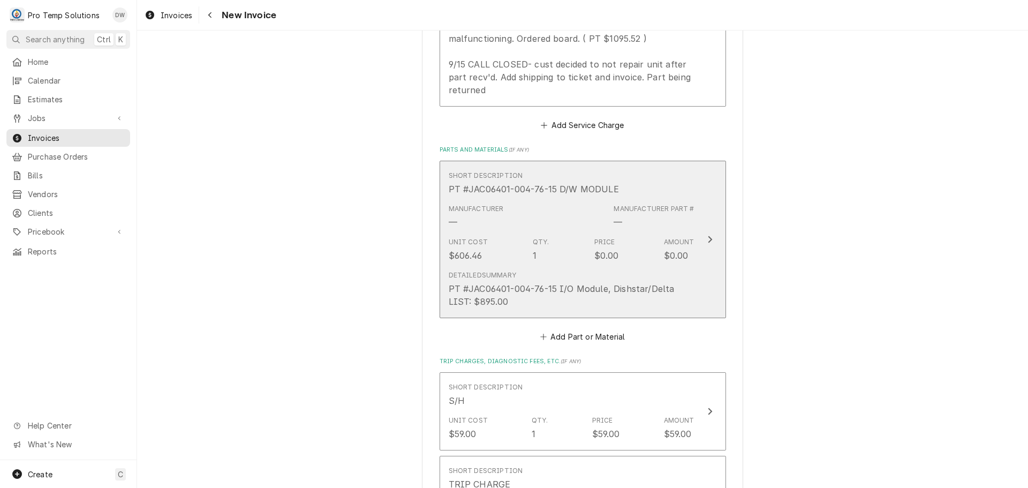
type textarea "#090325004 COTTON RM- D/W"
click at [708, 235] on icon "Update Line Item" at bounding box center [710, 239] width 5 height 9
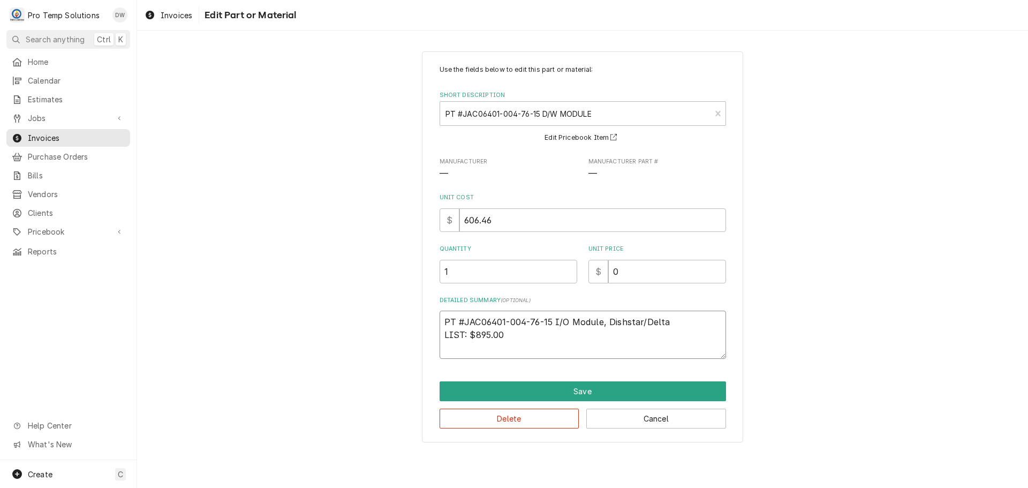
click at [442, 329] on textarea "PT #JAC06401-004-76-15 I/O Module, Dishstar/Delta LIST: $895.00" at bounding box center [583, 335] width 287 height 48
type textarea "x"
type textarea "PT #JAC06401-004-76-15 I/O Module, Dishstar/Delta PLIST: $895.00"
type textarea "x"
type textarea "PT #JAC06401-004-76-15 I/O Module, Dishstar/Delta PTLIST: $895.00"
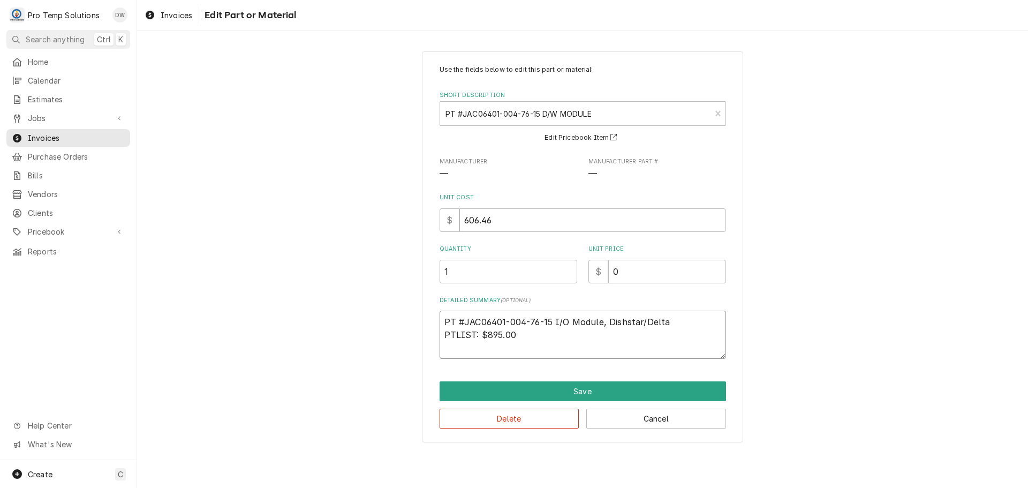
type textarea "x"
type textarea "PT #JAC06401-004-76-15 I/O Module, Dishstar/Delta PT LIST: $895.00"
type textarea "x"
type textarea "PT #JAC06401-004-76-15 I/O Module, Dishstar/Delta PT $LIST: $895.00"
type textarea "x"
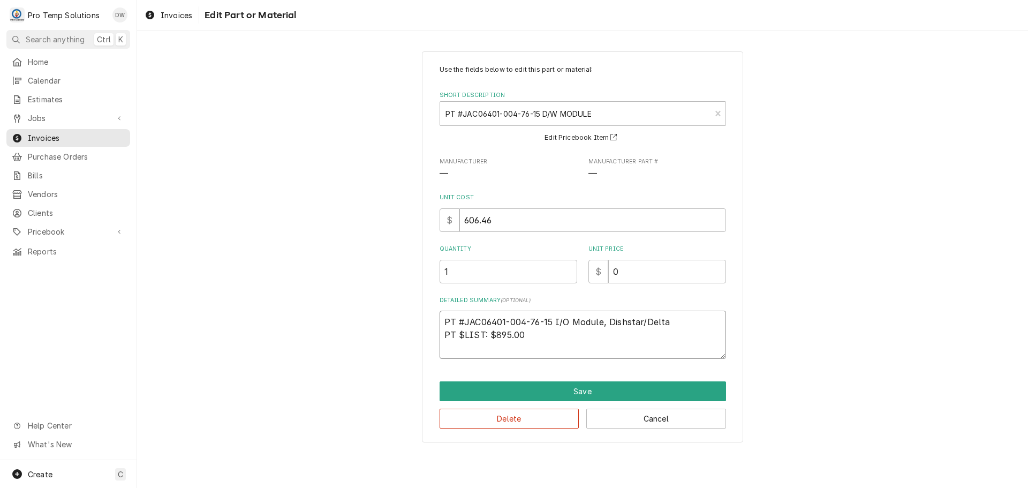
type textarea "PT #JAC06401-004-76-15 I/O Module, Dishstar/Delta PT $6LIST: $895.00"
type textarea "x"
type textarea "PT #JAC06401-004-76-15 I/O Module, Dishstar/Delta PT $60LIST: $895.00"
type textarea "x"
type textarea "PT #JAC06401-004-76-15 I/O Module, Dishstar/Delta PT $606LIST: $895.00"
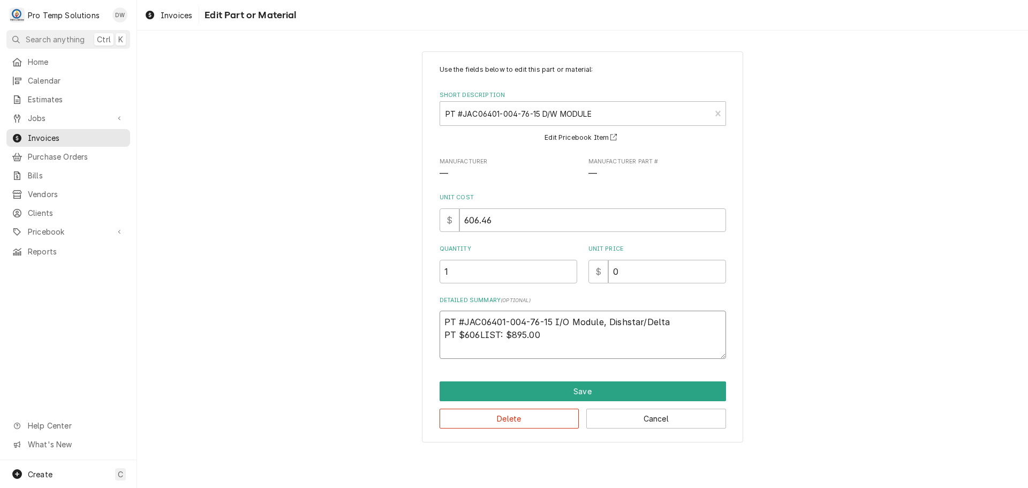
type textarea "x"
type textarea "PT #JAC06401-004-76-15 I/O Module, Dishstar/Delta PT $606.LIST: $895.00"
type textarea "x"
type textarea "PT #JAC06401-004-76-15 I/O Module, Dishstar/Delta PT $606.4LIST: $895.00"
type textarea "x"
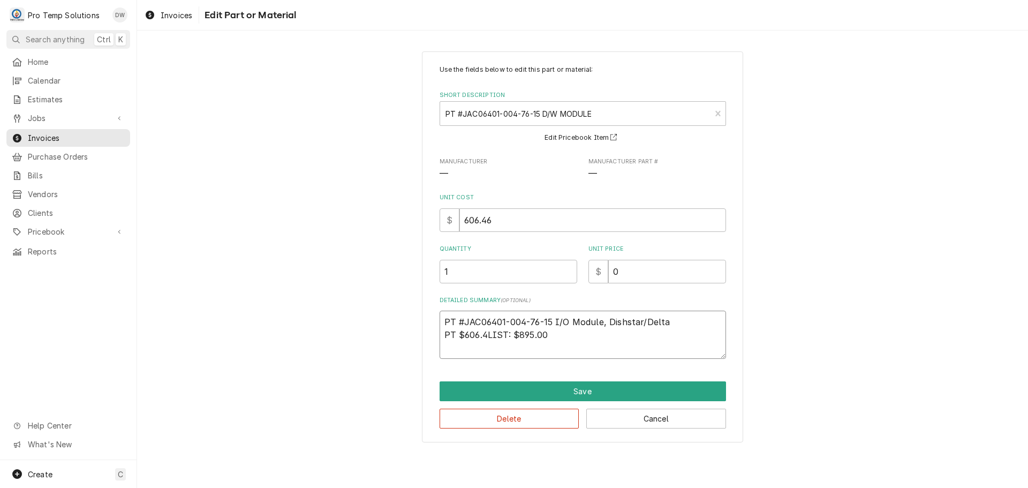
type textarea "PT #JAC06401-004-76-15 I/O Module, Dishstar/Delta PT $606.46LIST: $895.00"
type textarea "x"
type textarea "PT #JAC06401-004-76-15 I/O Module, Dishstar/Delta PT $606.46 LIST: $895.00"
click at [516, 223] on input "606.46" at bounding box center [593, 220] width 267 height 24
type textarea "x"
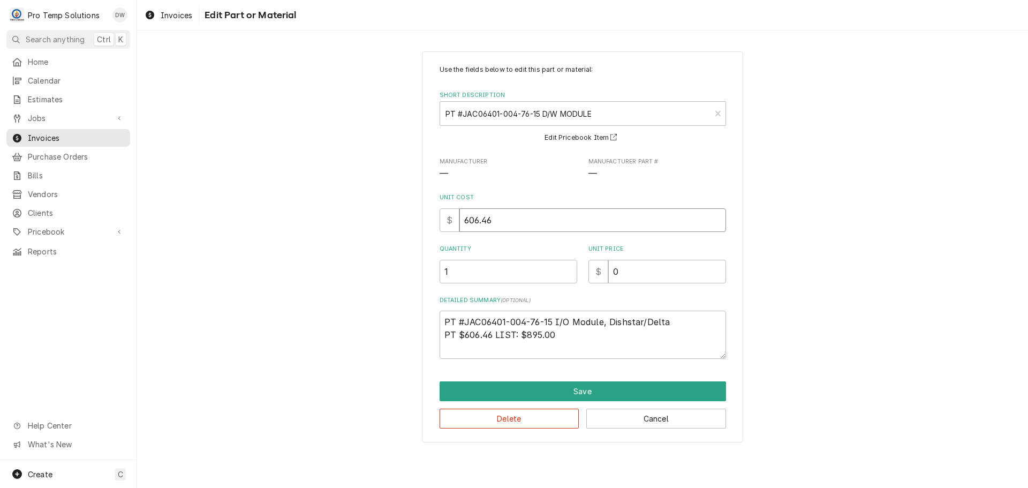
type input "606.4"
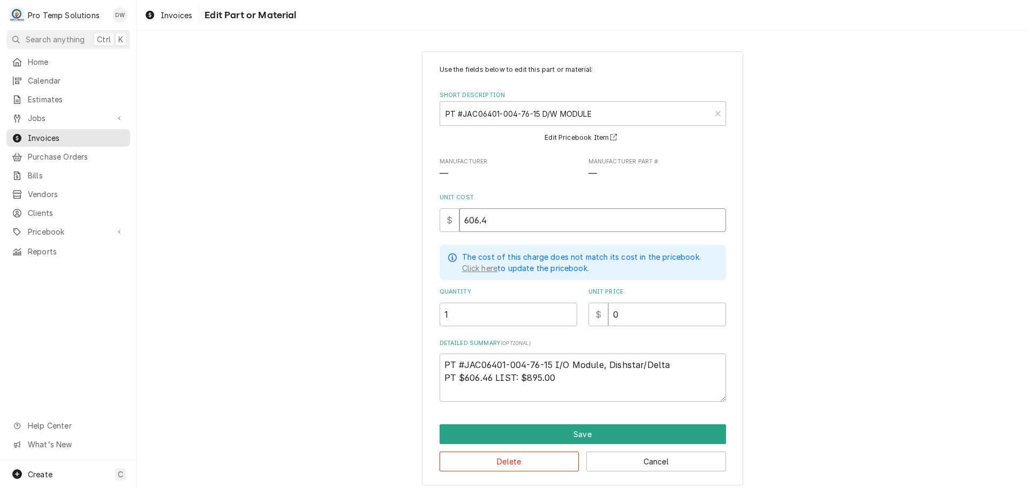
type textarea "x"
type input "606"
type textarea "x"
type input "60"
type textarea "x"
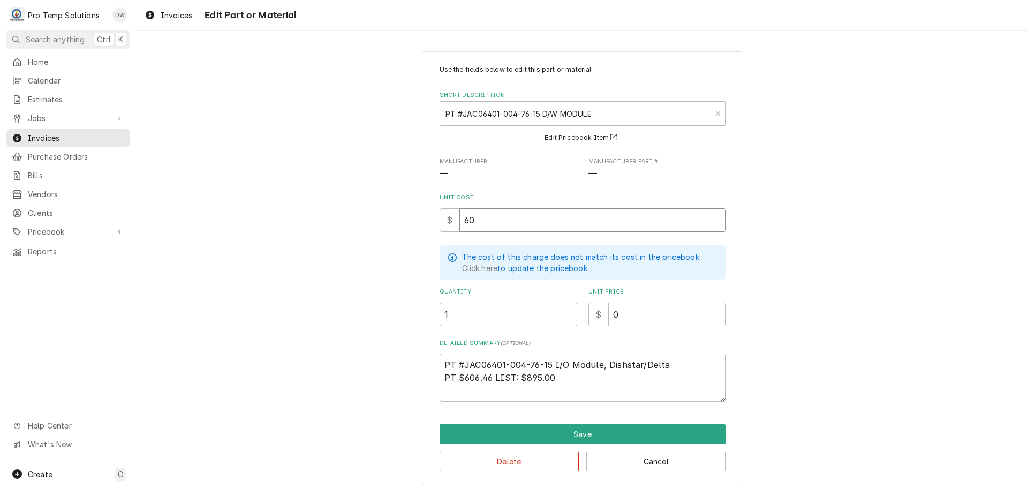
type input "6"
type textarea "x"
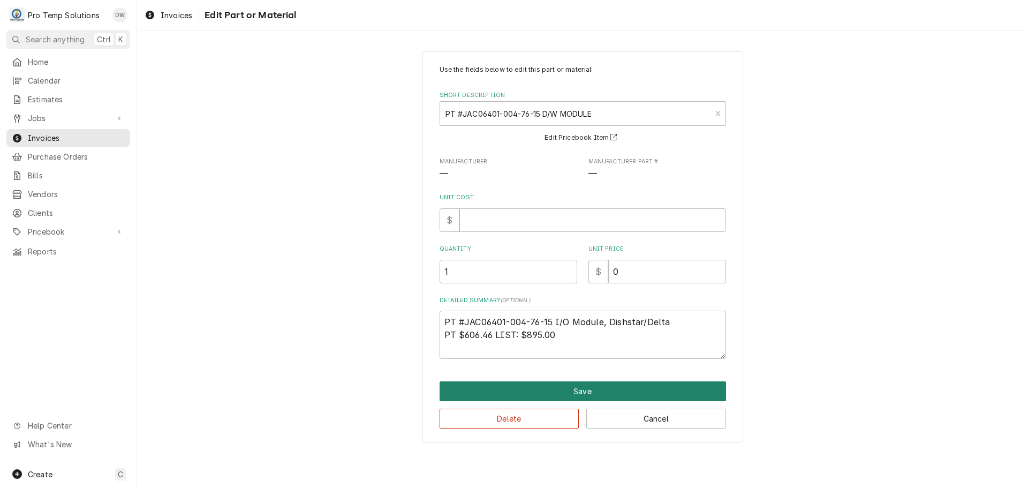
click at [584, 393] on button "Save" at bounding box center [583, 391] width 287 height 20
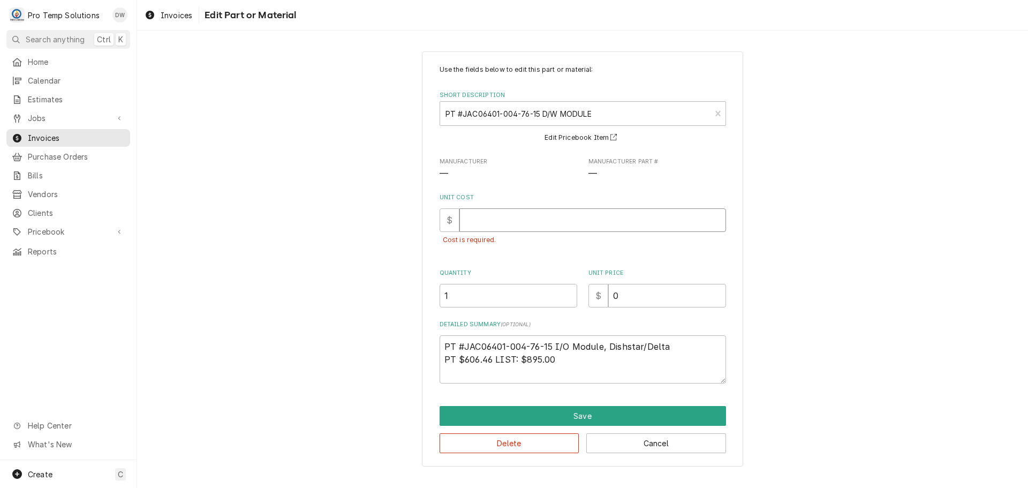
click at [479, 220] on input "Unit Cost" at bounding box center [593, 220] width 267 height 24
type textarea "x"
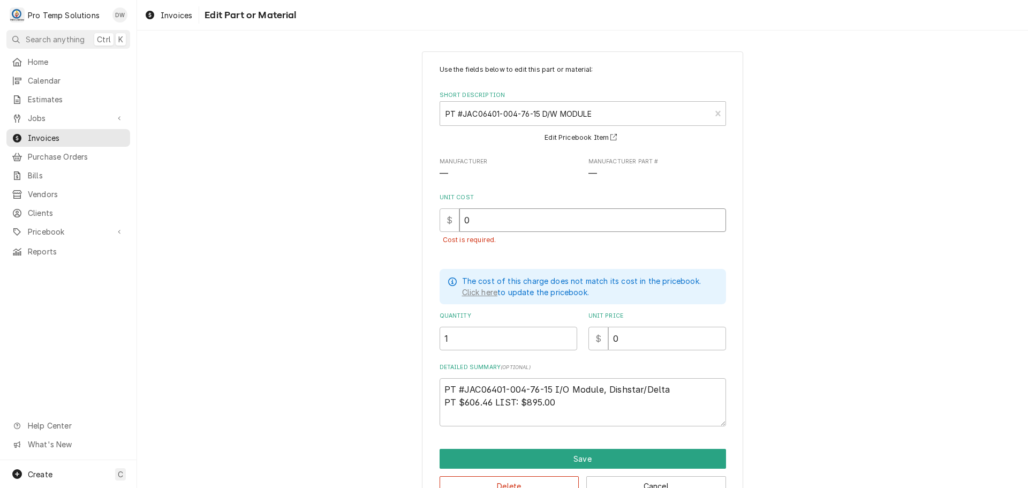
type input "0"
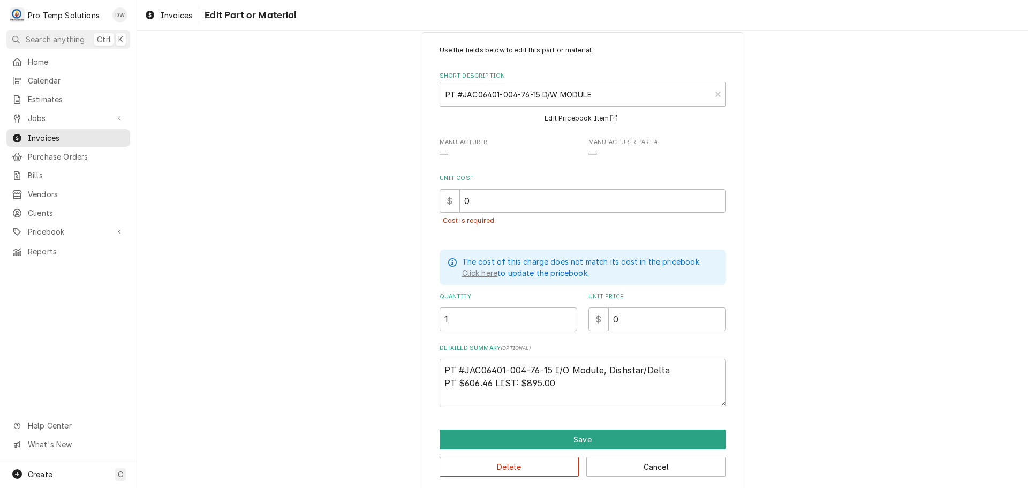
scroll to position [30, 0]
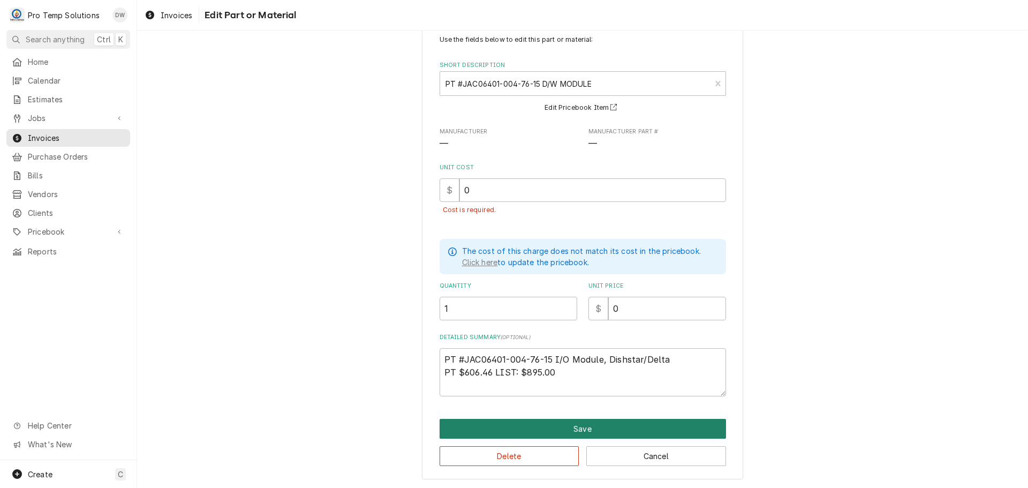
click at [577, 426] on button "Save" at bounding box center [583, 429] width 287 height 20
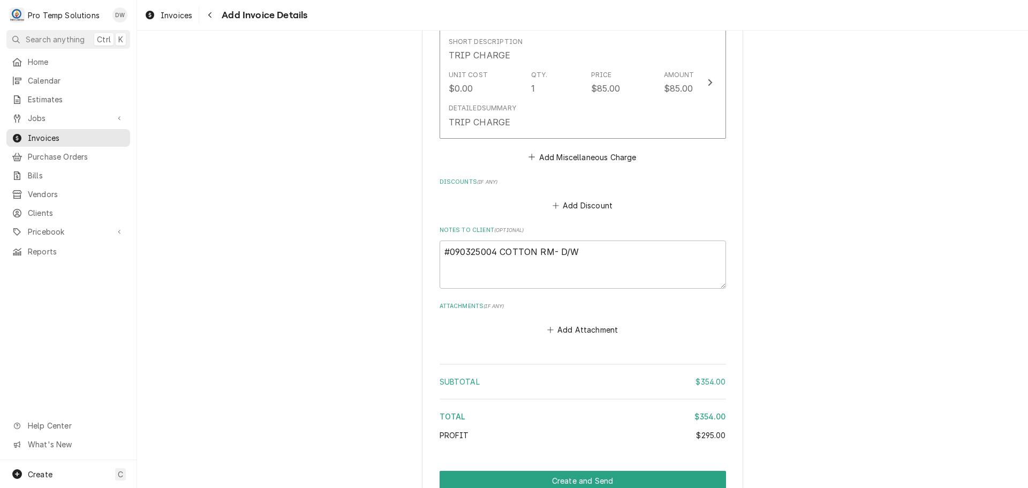
scroll to position [1348, 0]
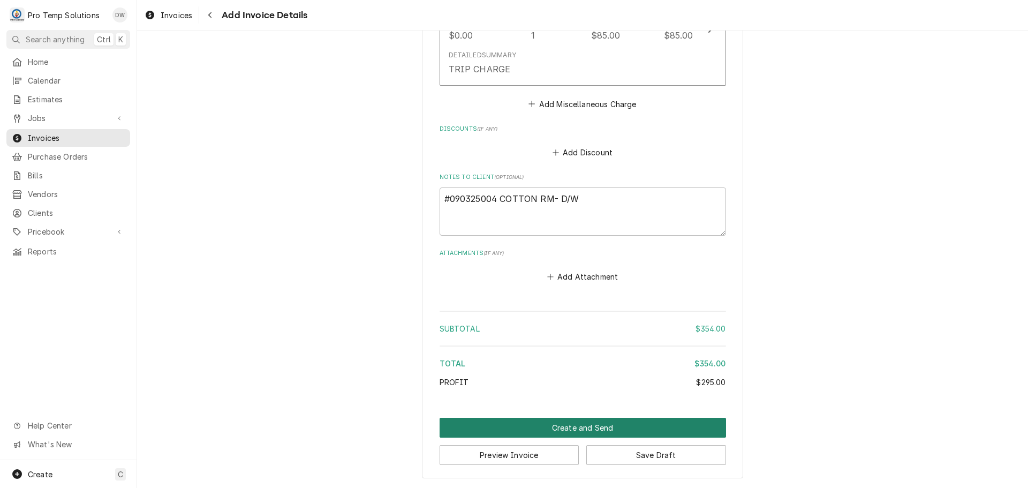
click at [575, 431] on button "Create and Send" at bounding box center [583, 428] width 287 height 20
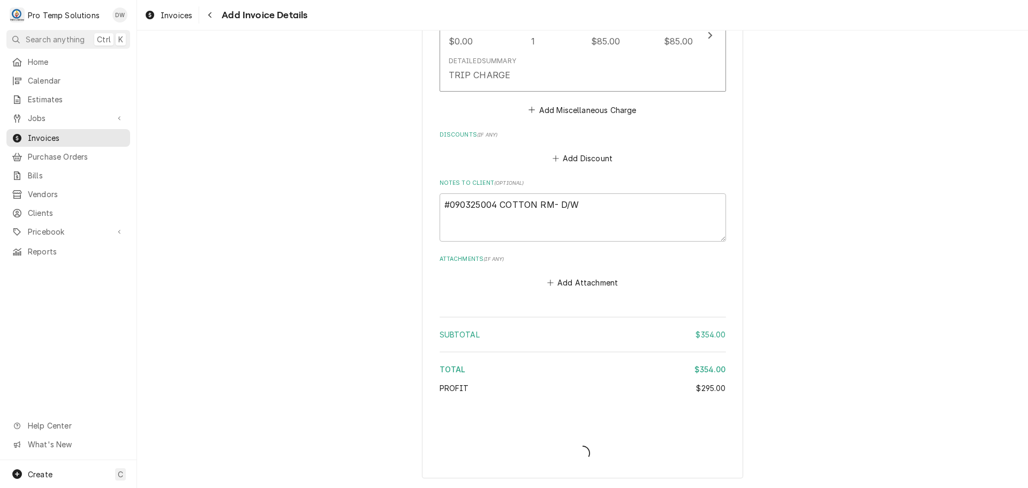
scroll to position [1342, 0]
type textarea "x"
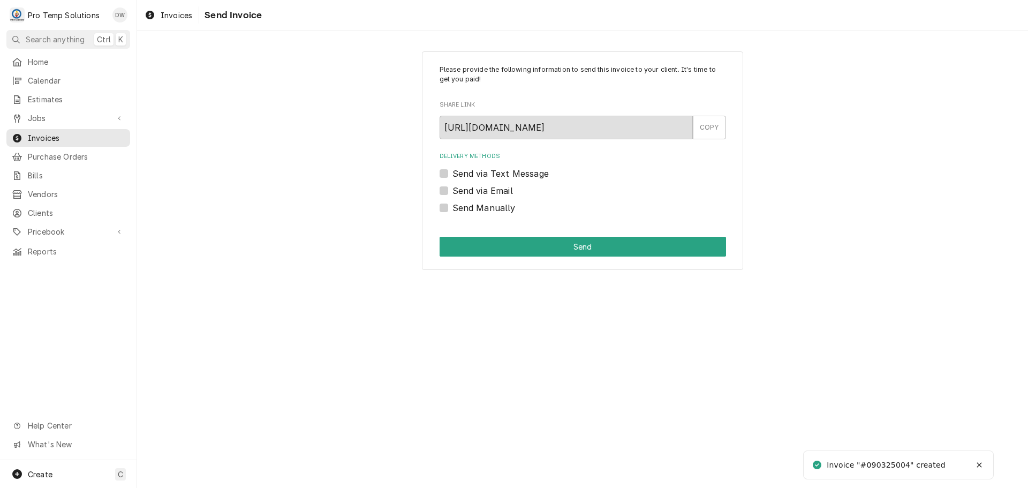
click at [453, 188] on label "Send via Email" at bounding box center [483, 190] width 61 height 13
click at [453, 188] on input "Send via Email" at bounding box center [596, 196] width 287 height 24
checkbox input "true"
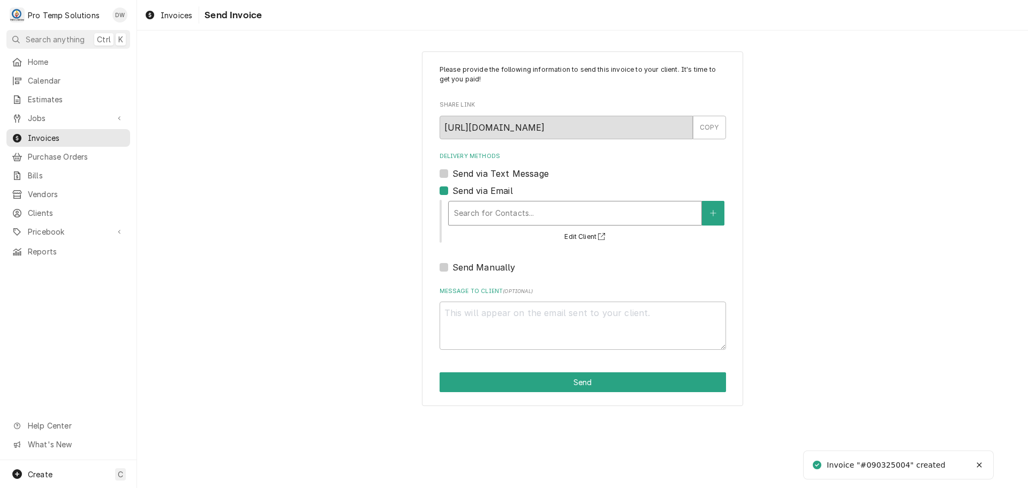
click at [540, 212] on div "Delivery Methods" at bounding box center [575, 213] width 242 height 19
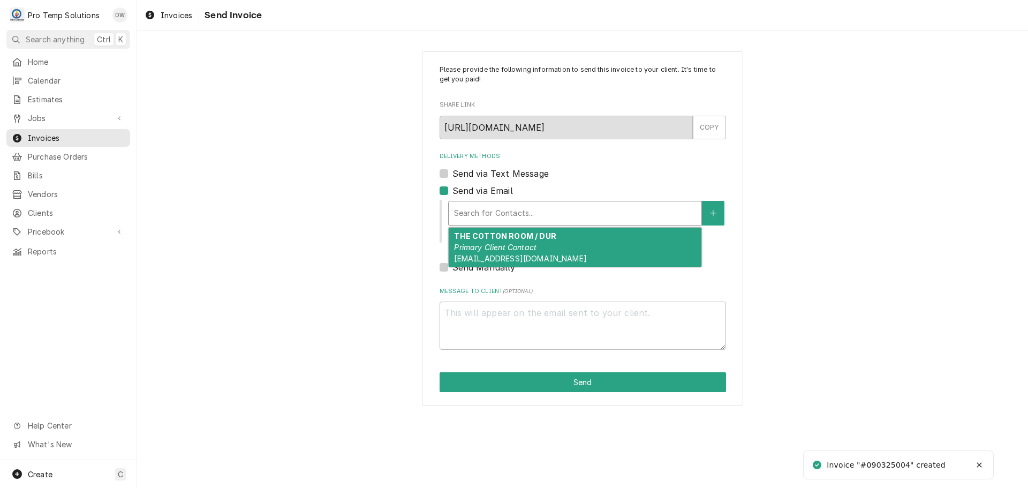
click at [537, 249] on div "THE COTTON ROOM / DUR Primary Client Contact protempsolutions@gmail.com" at bounding box center [575, 247] width 253 height 39
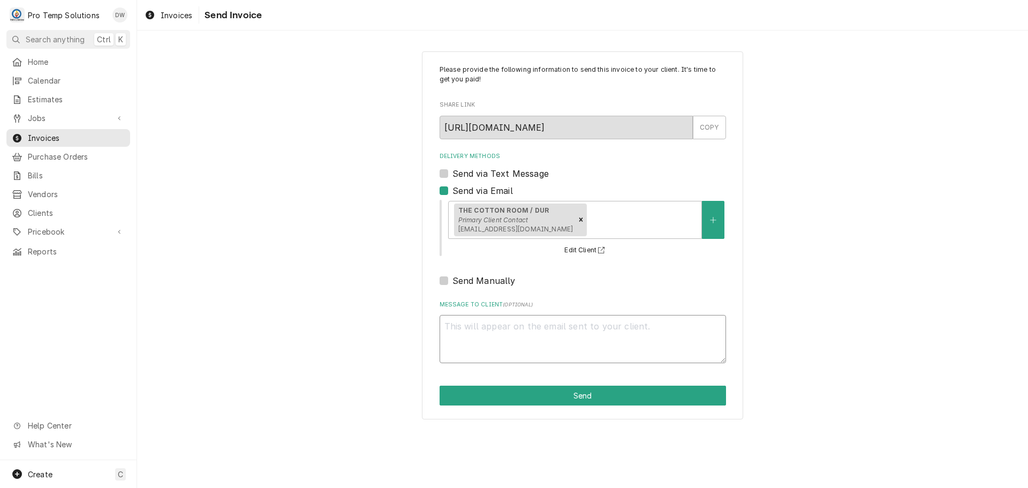
click at [476, 337] on textarea "Message to Client ( optional )" at bounding box center [583, 339] width 287 height 48
type textarea "x"
type textarea "#"
type textarea "x"
type textarea "#0"
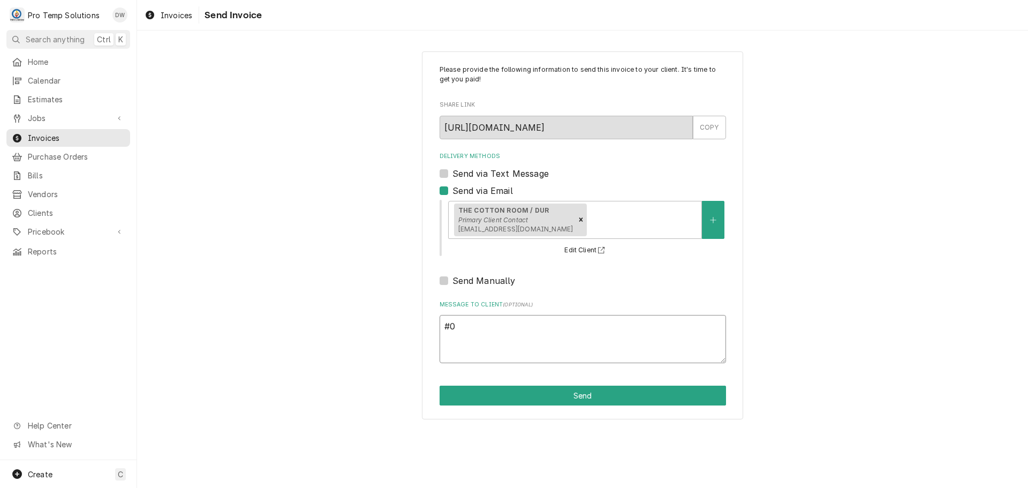
type textarea "x"
type textarea "#09"
type textarea "x"
type textarea "#090"
type textarea "x"
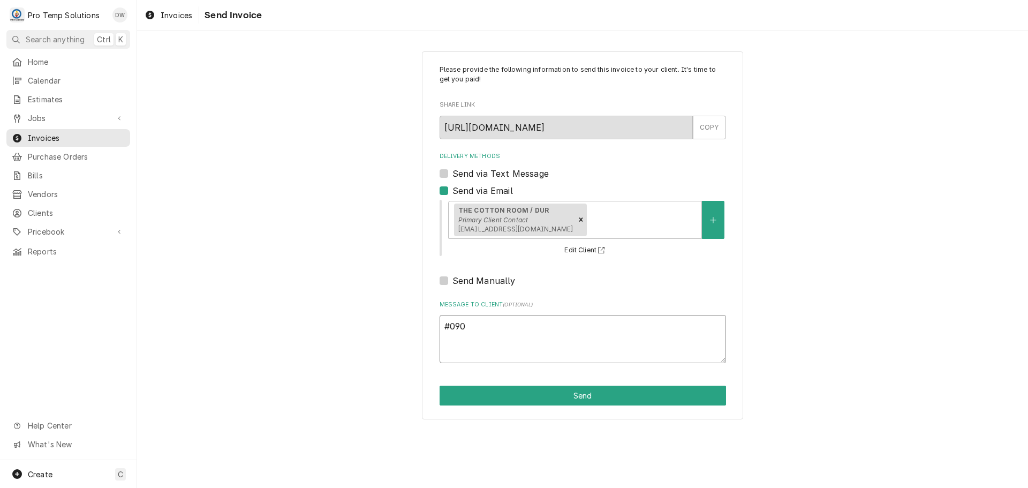
type textarea "#0903"
type textarea "x"
type textarea "#09032"
type textarea "x"
type textarea "#090325"
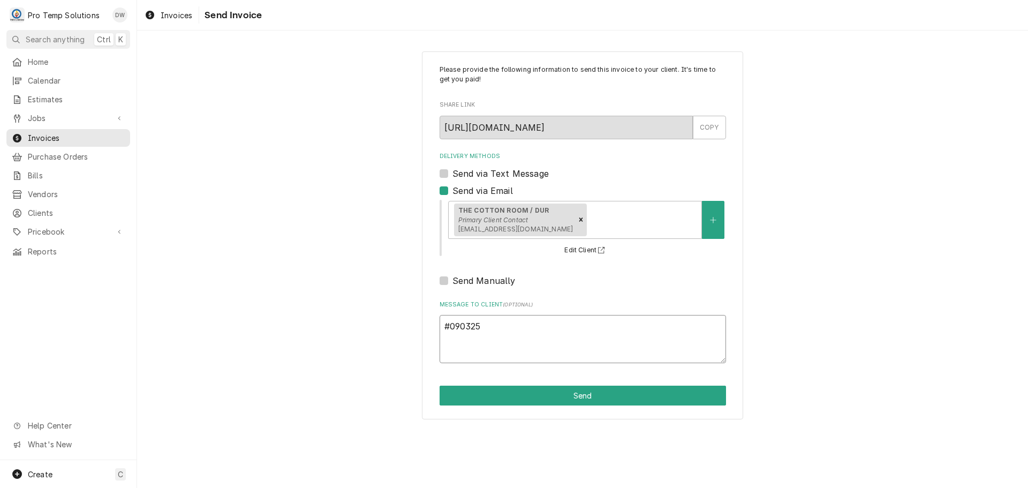
type textarea "x"
type textarea "#0903250"
type textarea "x"
type textarea "#09032500"
type textarea "x"
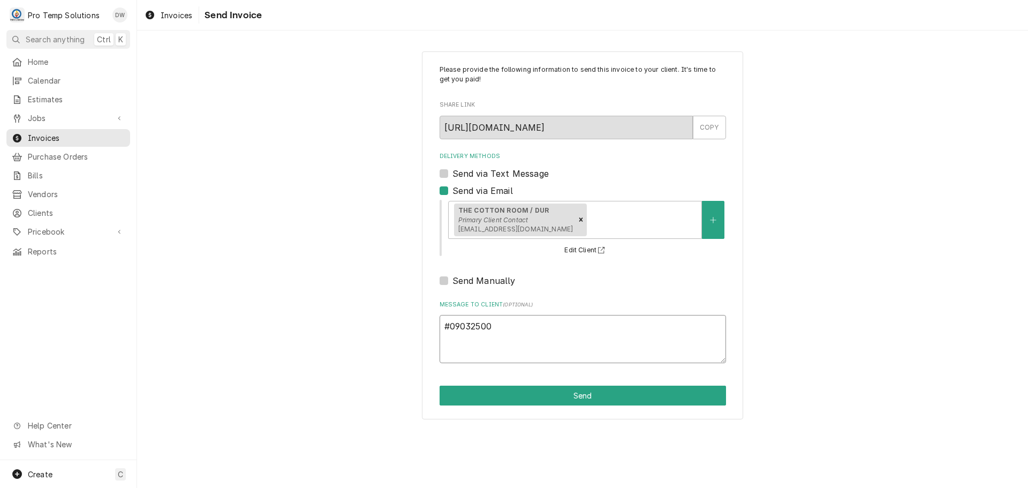
type textarea "#090325004"
type textarea "x"
type textarea "#090325004"
type textarea "x"
type textarea "#090325004 C"
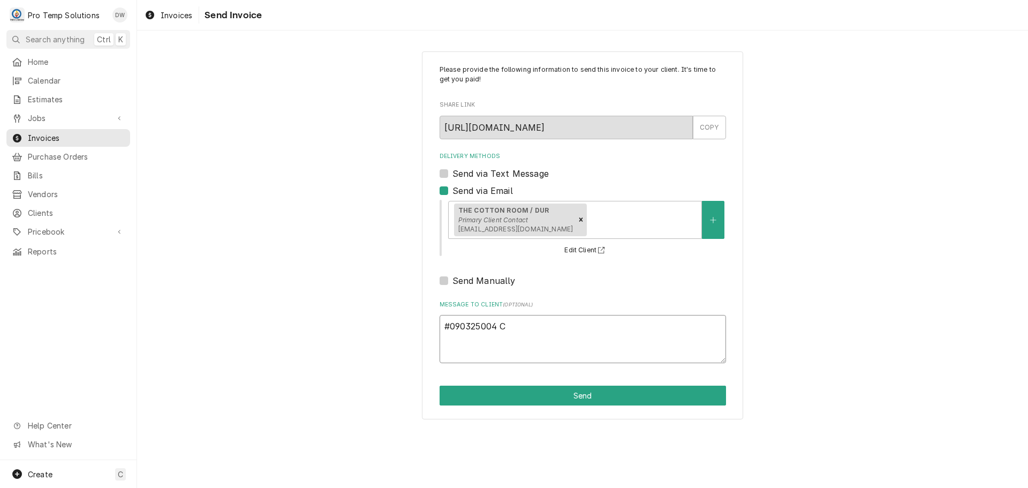
type textarea "x"
type textarea "#090325004 CO"
type textarea "x"
type textarea "#090325004 COT"
type textarea "x"
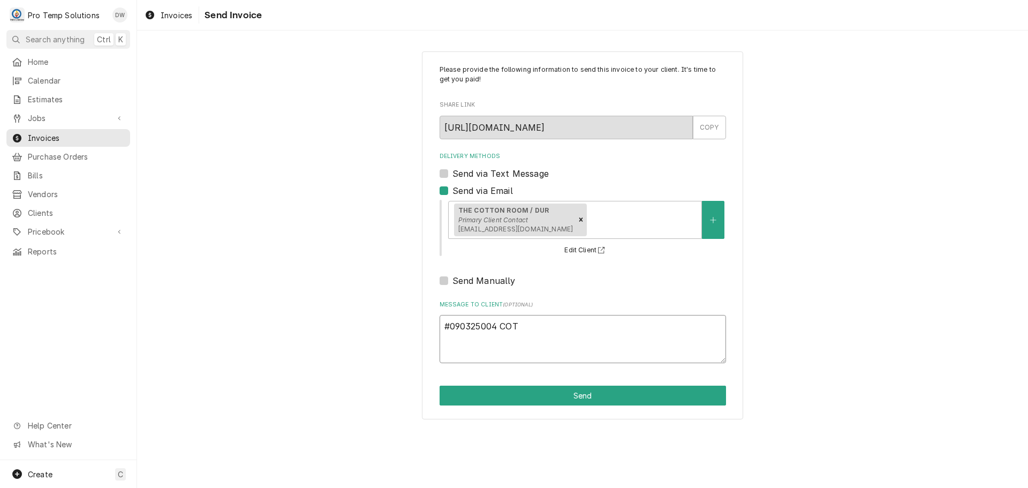
type textarea "#090325004 COTT"
type textarea "x"
type textarea "#090325004 COTTO"
type textarea "x"
type textarea "#090325004 COTTON"
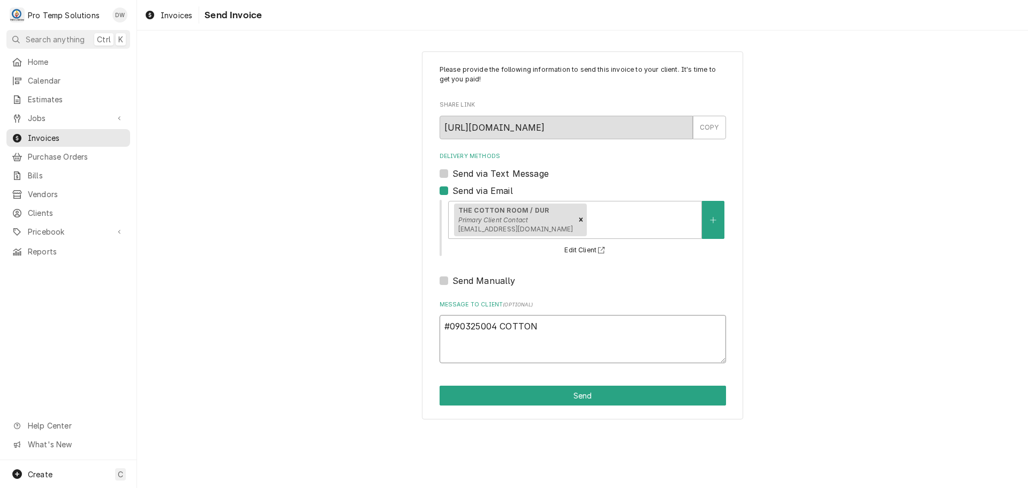
type textarea "x"
type textarea "#090325004 COTTON"
type textarea "x"
type textarea "#090325004 COTTON R"
type textarea "x"
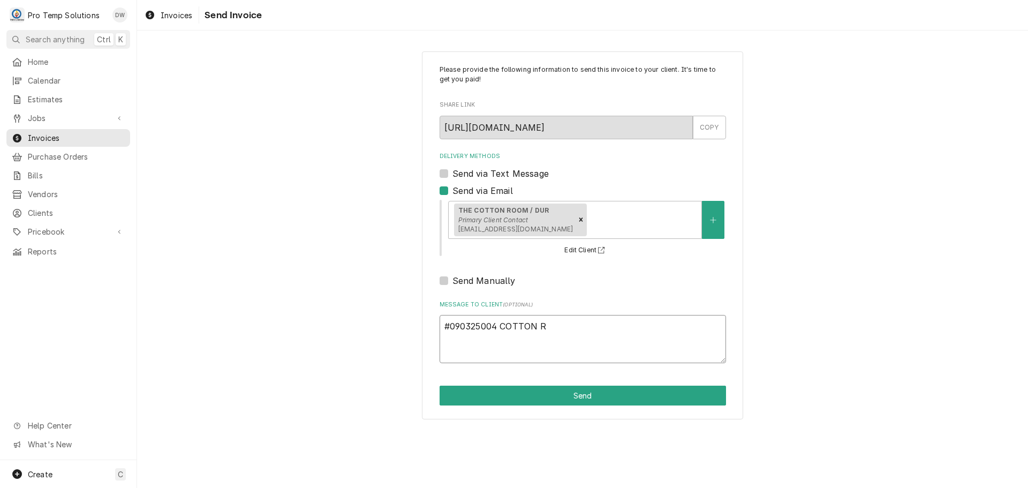
type textarea "#090325004 COTTON RM"
type textarea "x"
type textarea "#090325004 COTTON RM-"
type textarea "x"
type textarea "#090325004 COTTON RM-"
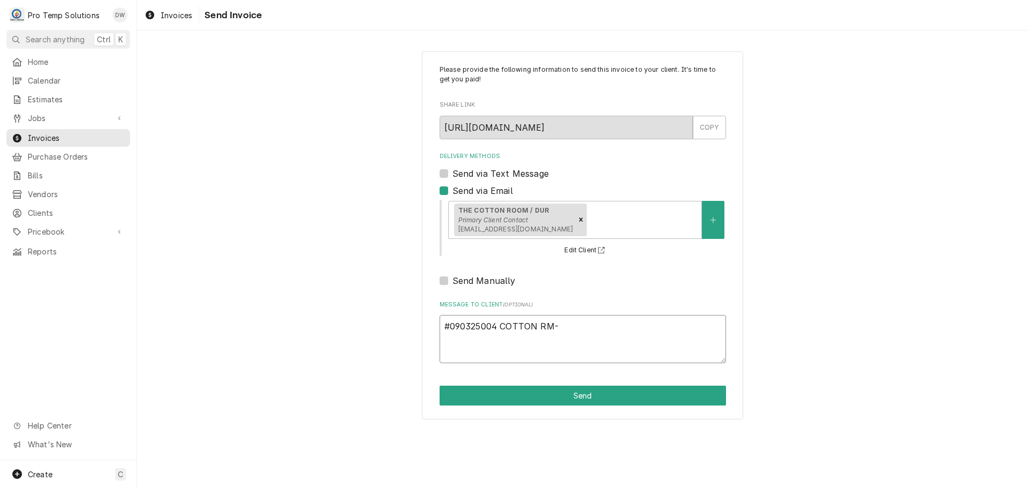
type textarea "x"
type textarea "#090325004 COTTON RM- D"
type textarea "x"
type textarea "#090325004 COTTON RM- D/"
type textarea "x"
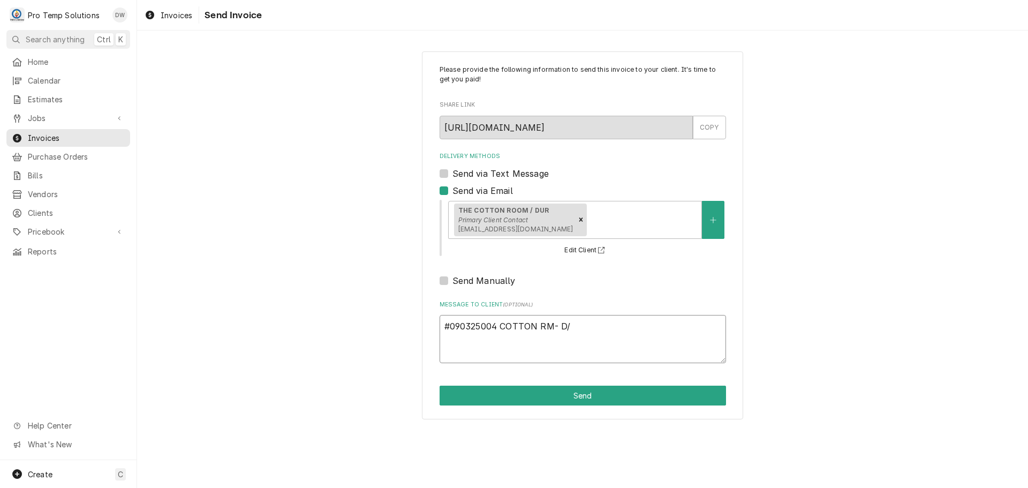
type textarea "#090325004 COTTON RM- D/W"
type textarea "x"
type textarea "#090325004 COTTON RM- D/W"
click at [585, 391] on button "Send" at bounding box center [583, 396] width 287 height 20
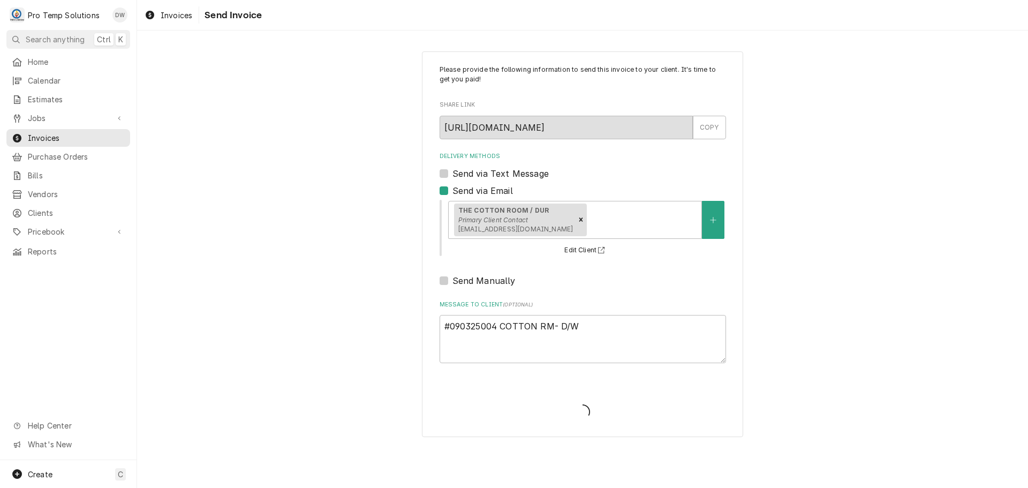
type textarea "x"
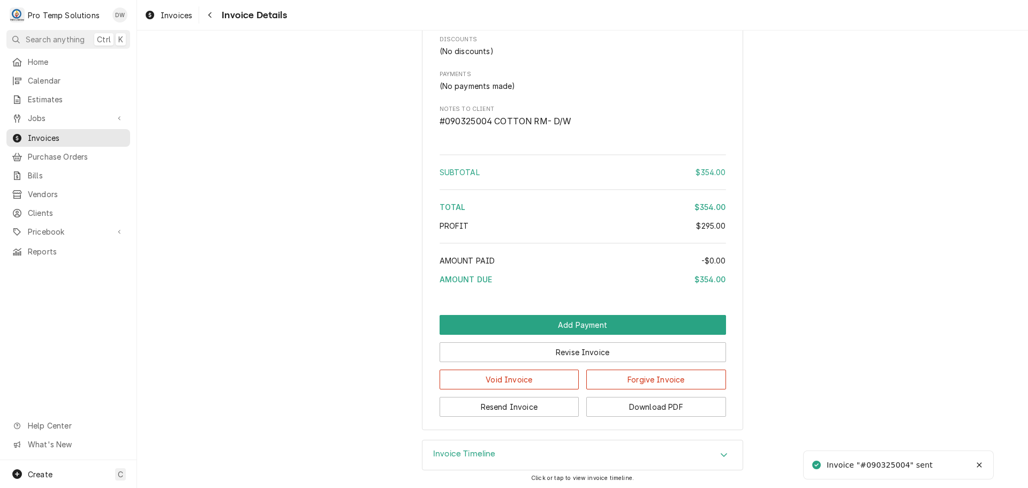
scroll to position [1222, 0]
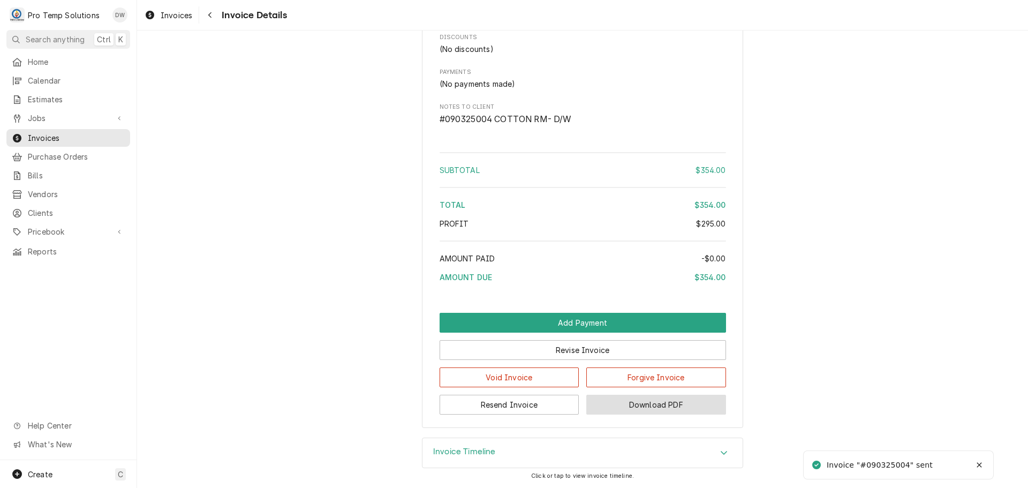
click at [648, 404] on button "Download PDF" at bounding box center [656, 405] width 140 height 20
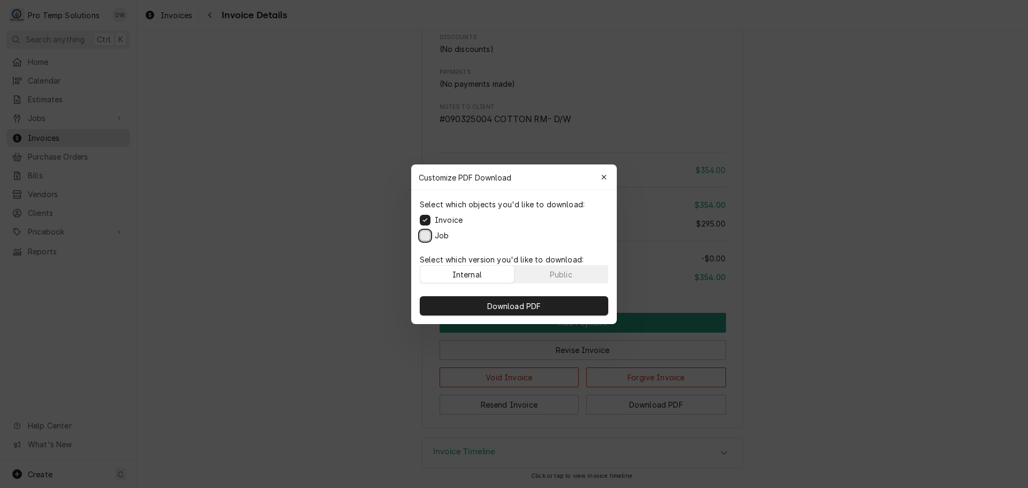
click at [423, 235] on button "Job" at bounding box center [425, 235] width 11 height 11
click at [521, 306] on span "Download PDF" at bounding box center [514, 305] width 58 height 11
